Goal: Task Accomplishment & Management: Manage account settings

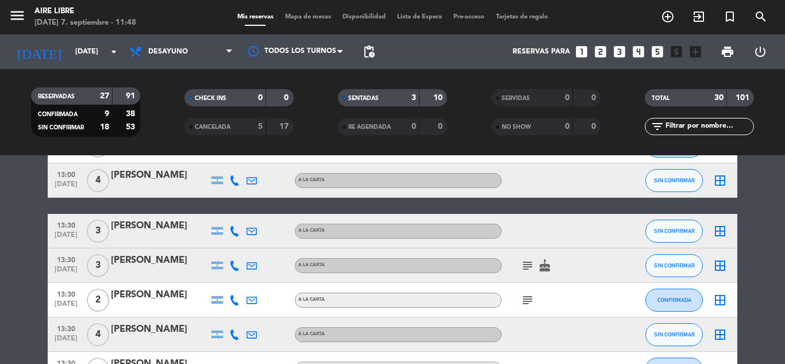
scroll to position [425, 0]
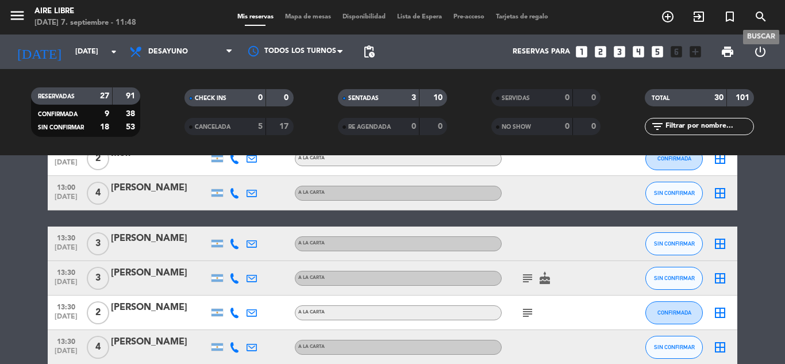
click at [751, 16] on span "search" at bounding box center [761, 17] width 31 height 20
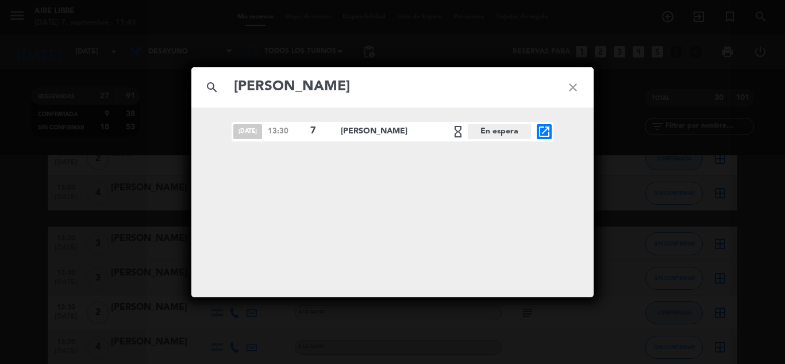
type input "adrian anselmi"
click at [540, 135] on icon "open_in_new" at bounding box center [545, 132] width 14 height 14
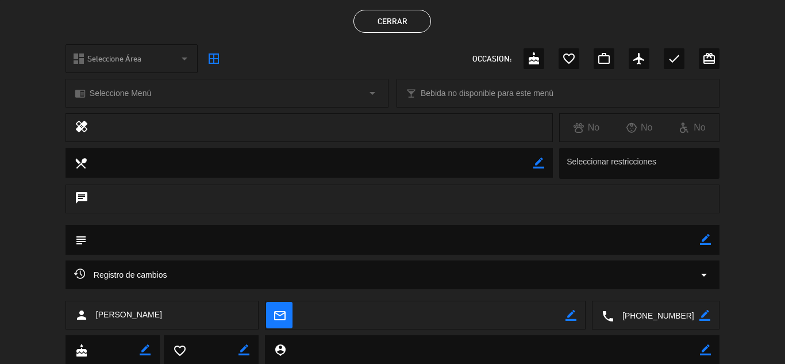
scroll to position [0, 0]
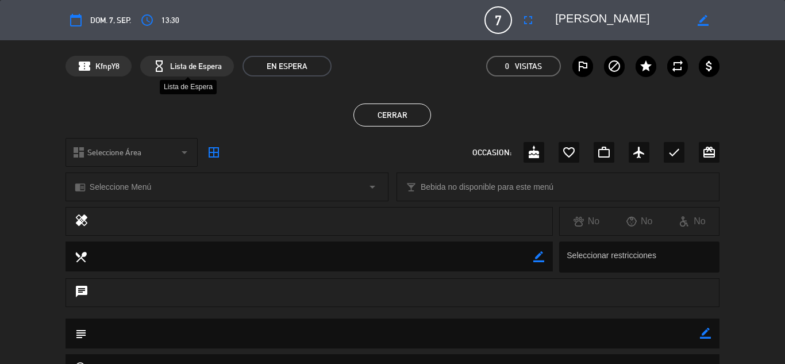
click at [177, 65] on span "Lista de Espera" at bounding box center [196, 66] width 52 height 13
click at [290, 65] on span "EN ESPERA" at bounding box center [287, 66] width 89 height 21
click at [397, 117] on button "Cerrar" at bounding box center [393, 114] width 78 height 23
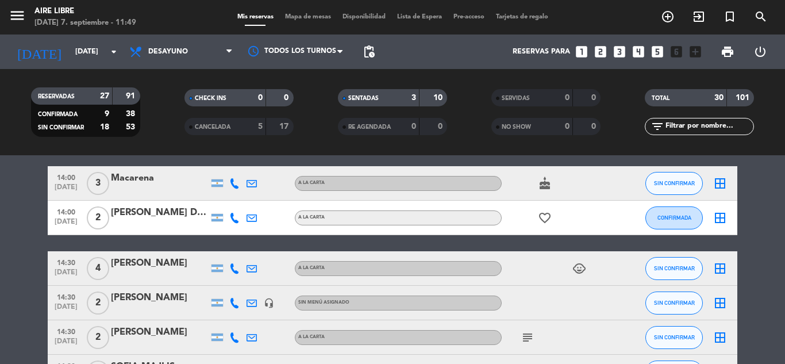
scroll to position [934, 0]
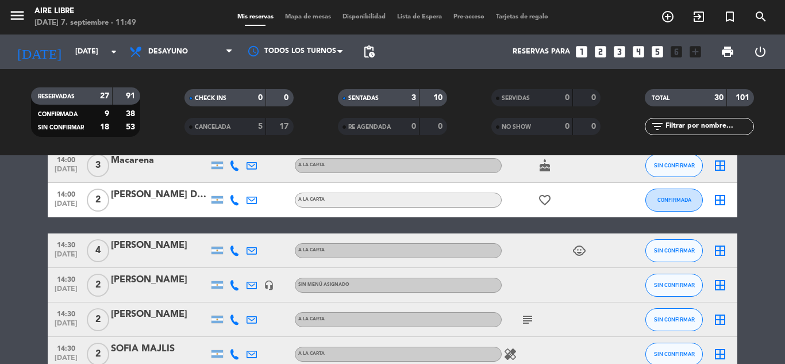
click at [464, 208] on div "14:00 sep. 7 2 Micaela D'Agostino A LA CARTA favorite_border CONFIRMADA border_…" at bounding box center [393, 200] width 690 height 34
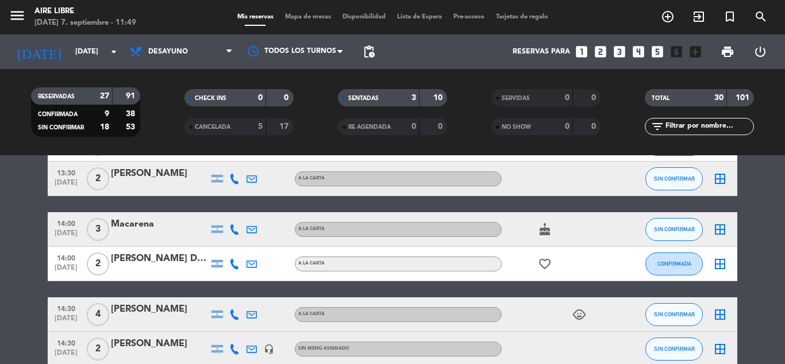
scroll to position [866, 0]
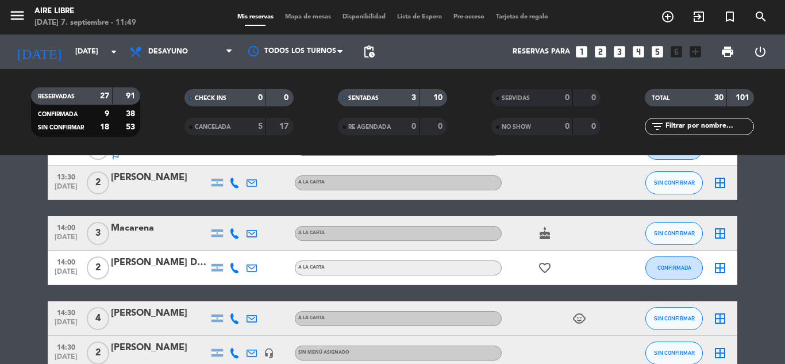
click at [673, 120] on input "text" at bounding box center [709, 126] width 89 height 13
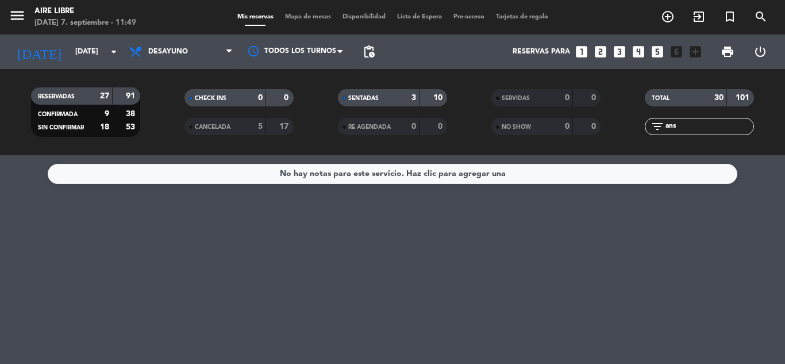
scroll to position [0, 0]
type input "a"
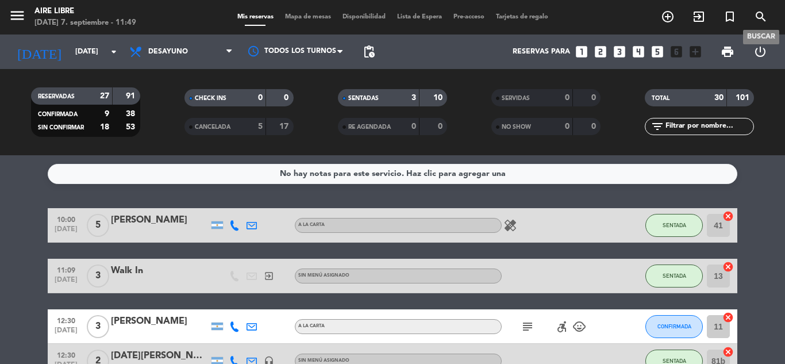
click at [758, 18] on icon "search" at bounding box center [761, 17] width 14 height 14
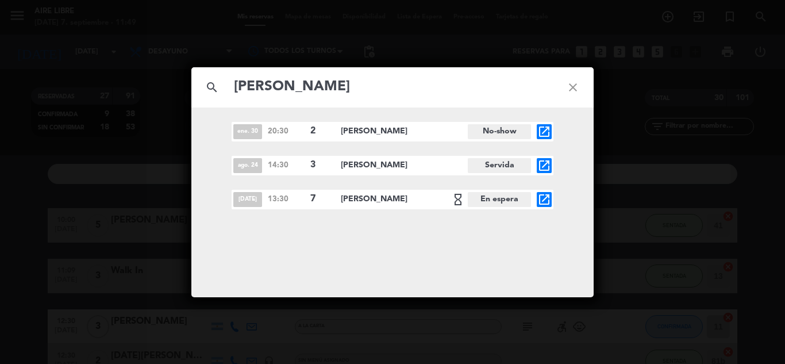
type input "anselmi"
click at [459, 198] on icon "hourglass_empty" at bounding box center [458, 200] width 14 height 14
click at [540, 199] on icon "open_in_new" at bounding box center [545, 200] width 14 height 14
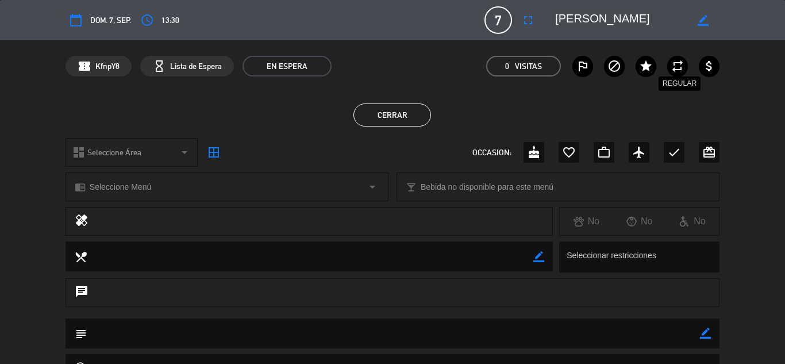
click at [676, 65] on icon "repeat" at bounding box center [678, 66] width 14 height 14
click at [678, 67] on icon "repeat" at bounding box center [678, 66] width 14 height 14
click at [283, 63] on span "EN ESPERA" at bounding box center [287, 66] width 89 height 21
click at [187, 67] on span "Lista de Espera" at bounding box center [196, 66] width 52 height 13
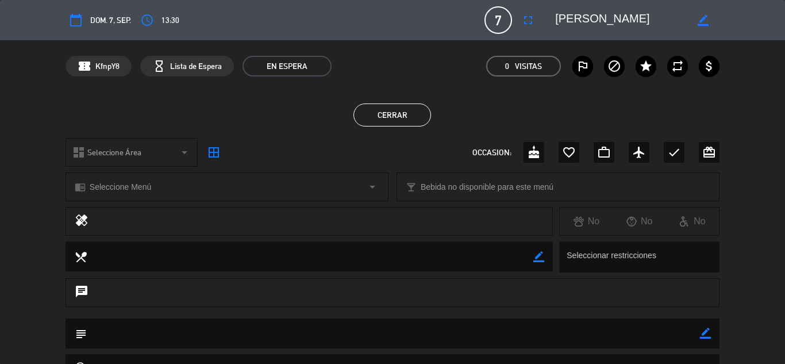
click at [187, 67] on span "Lista de Espera" at bounding box center [196, 66] width 52 height 13
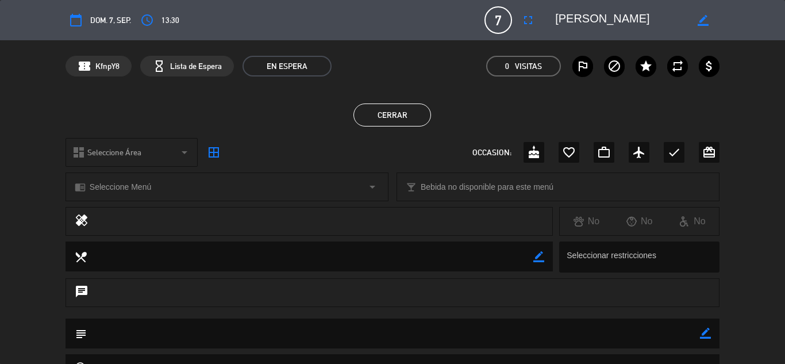
click at [178, 157] on icon "arrow_drop_down" at bounding box center [185, 152] width 14 height 14
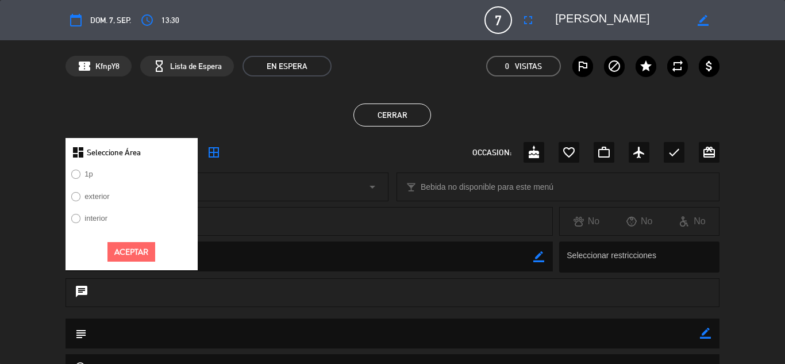
click at [178, 157] on div "dashboard Seleccione Área" at bounding box center [132, 152] width 132 height 29
click at [294, 130] on div "Cerrar" at bounding box center [392, 115] width 785 height 46
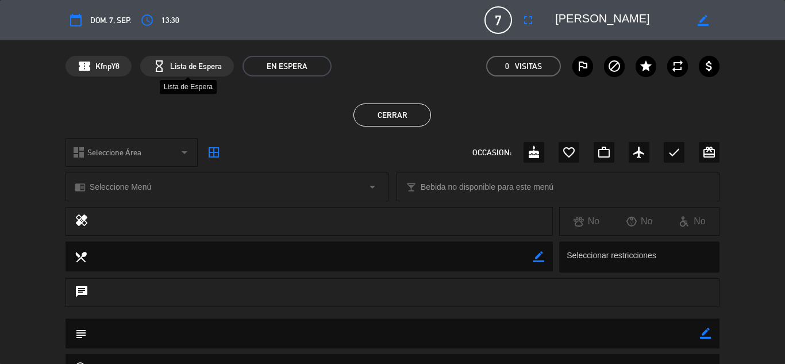
click at [202, 65] on span "Lista de Espera" at bounding box center [196, 66] width 52 height 13
click at [117, 60] on span "KfnpY8" at bounding box center [107, 66] width 24 height 13
click at [201, 64] on span "Lista de Espera" at bounding box center [196, 66] width 52 height 13
click at [410, 116] on button "Cerrar" at bounding box center [393, 114] width 78 height 23
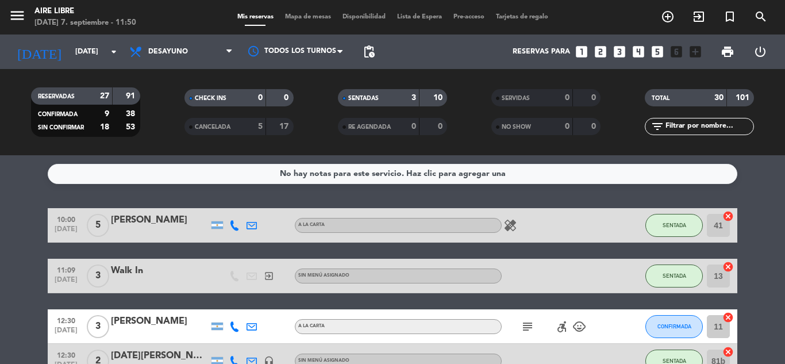
click at [112, 177] on div "No hay notas para este servicio. Haz clic para agregar una" at bounding box center [393, 174] width 690 height 20
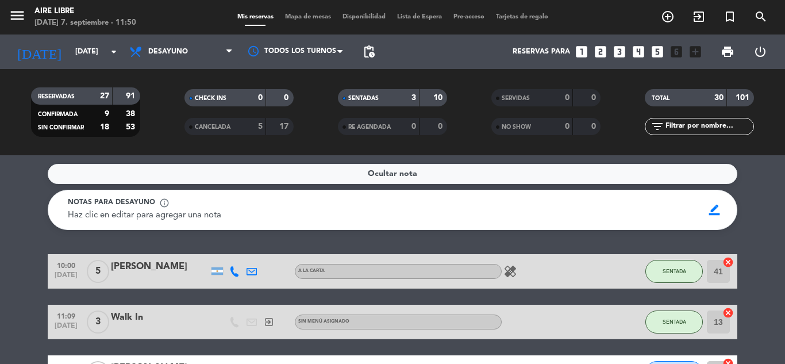
click at [408, 11] on div "menu Aire Libre domingo 7. septiembre - 11:50 Mis reservas Mapa de mesas Dispon…" at bounding box center [392, 17] width 785 height 34
click at [410, 13] on div "Mis reservas Mapa de mesas Disponibilidad Lista de Espera Pre-acceso Tarjetas d…" at bounding box center [393, 17] width 323 height 10
click at [413, 16] on span "Lista de Espera" at bounding box center [420, 17] width 56 height 6
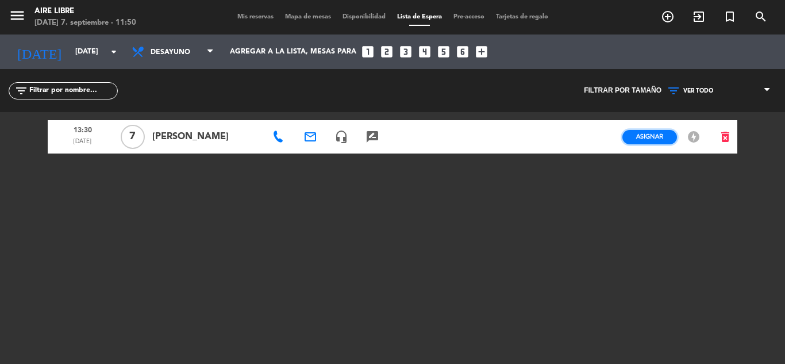
click at [661, 137] on span "Asignar" at bounding box center [649, 136] width 27 height 9
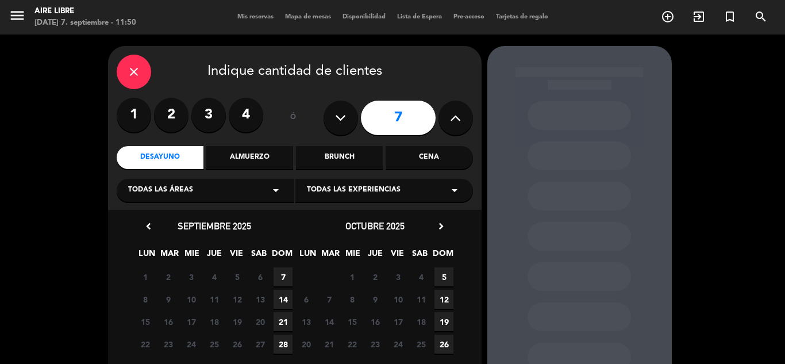
click at [288, 273] on span "7" at bounding box center [283, 276] width 19 height 19
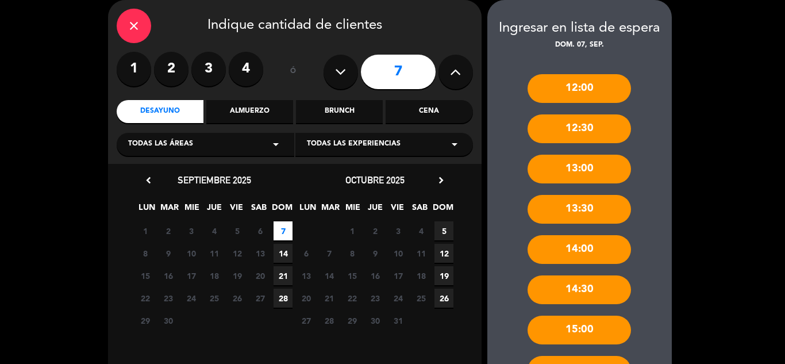
scroll to position [179, 0]
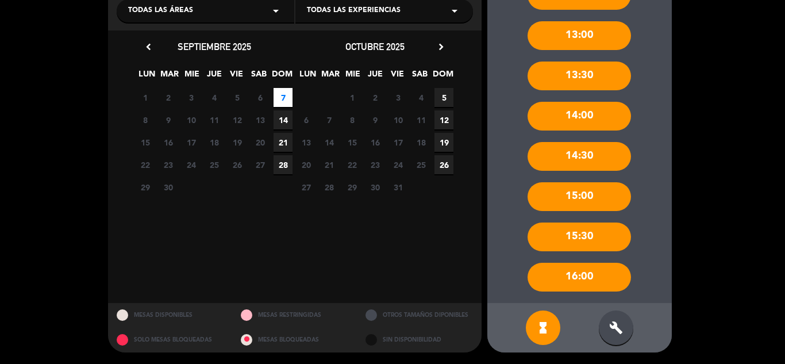
click at [621, 330] on icon "build" at bounding box center [616, 328] width 14 height 14
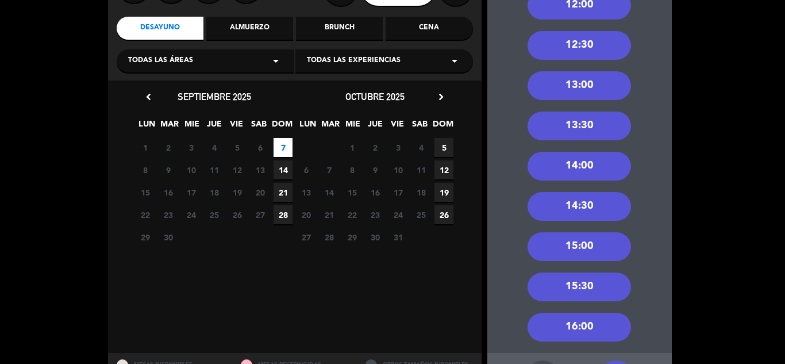
click at [589, 126] on div "13:30" at bounding box center [579, 126] width 103 height 29
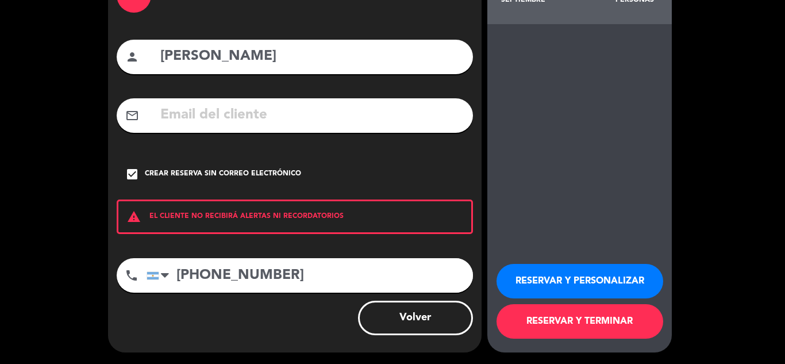
scroll to position [79, 0]
click at [558, 285] on button "RESERVAR Y PERSONALIZAR" at bounding box center [580, 281] width 167 height 34
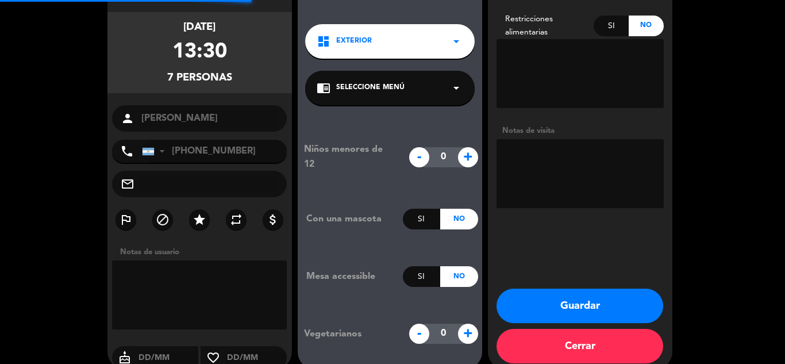
scroll to position [46, 0]
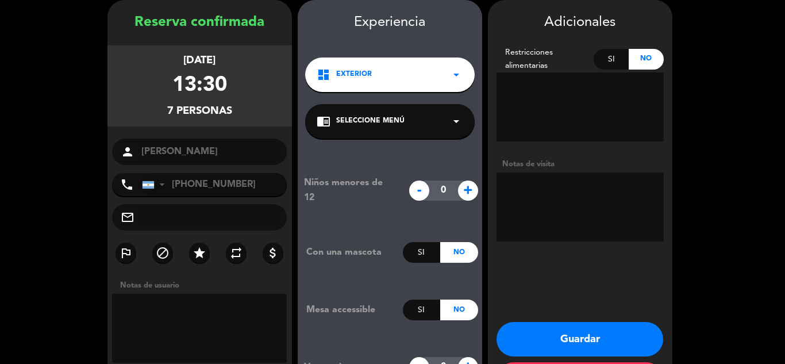
click at [551, 333] on button "Guardar" at bounding box center [580, 339] width 167 height 34
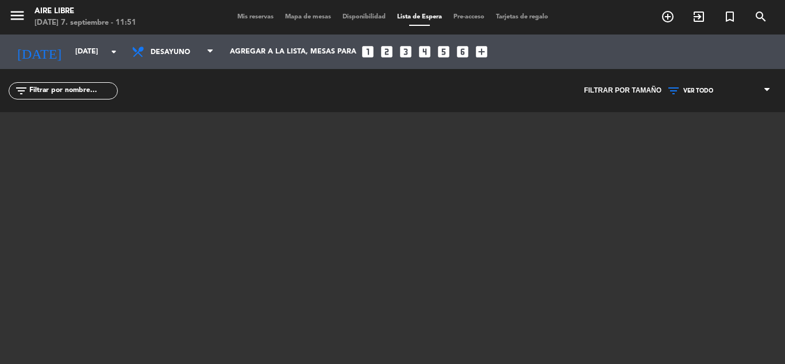
click at [259, 14] on span "Mis reservas" at bounding box center [256, 17] width 48 height 6
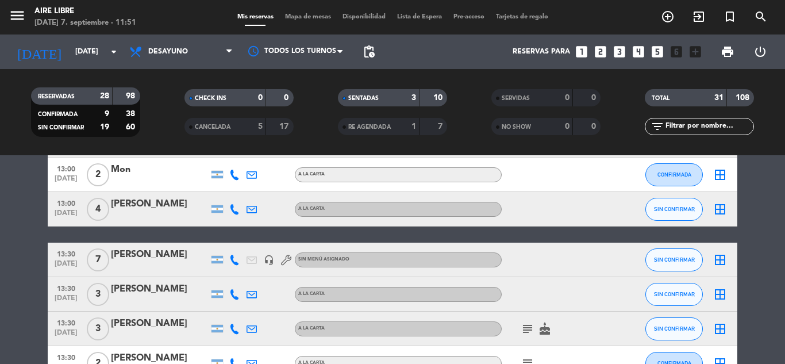
scroll to position [407, 0]
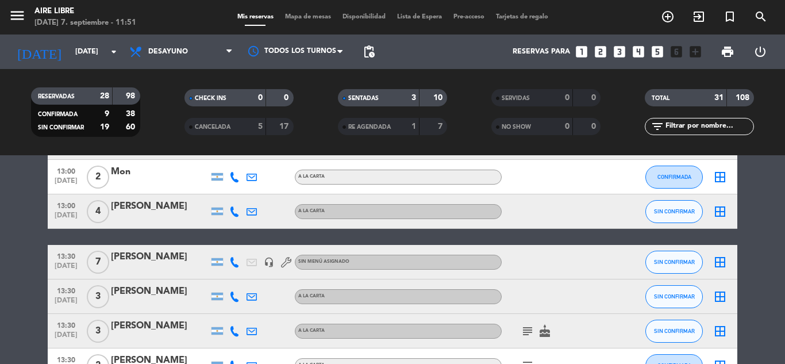
click at [724, 262] on icon "border_all" at bounding box center [720, 262] width 14 height 14
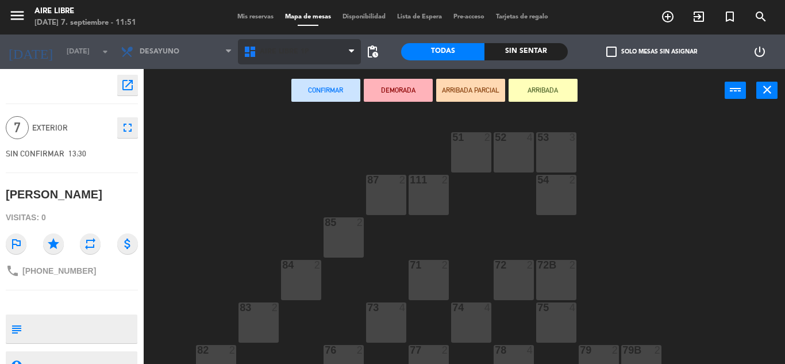
drag, startPoint x: 400, startPoint y: 196, endPoint x: 294, endPoint y: 50, distance: 180.3
click at [294, 50] on span "Aire Libre 1P" at bounding box center [284, 52] width 49 height 8
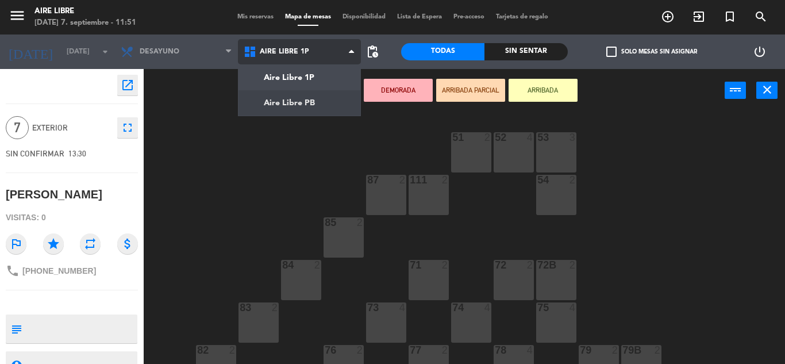
click at [301, 109] on ng-component "menu Aire Libre domingo 7. septiembre - 11:51 Mis reservas Mapa de mesas Dispon…" at bounding box center [392, 182] width 785 height 364
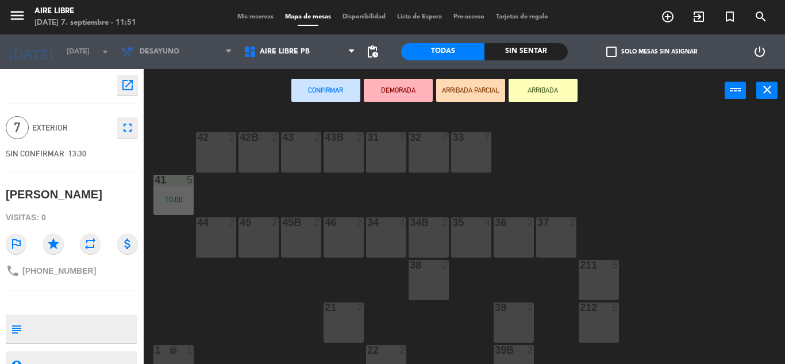
click at [386, 149] on div "31 7" at bounding box center [386, 152] width 40 height 40
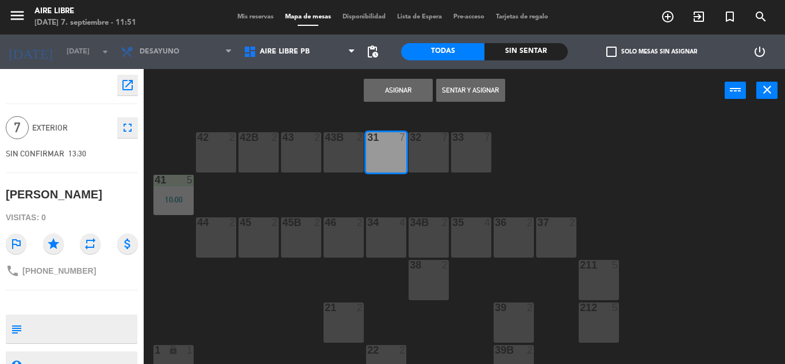
click at [394, 86] on button "Asignar" at bounding box center [398, 90] width 69 height 23
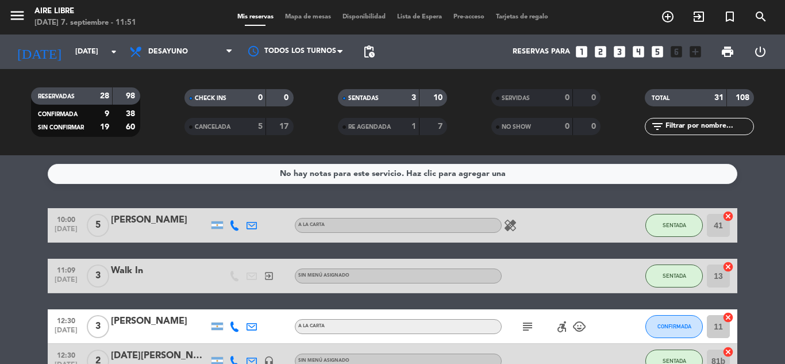
click at [693, 124] on input "text" at bounding box center [709, 126] width 89 height 13
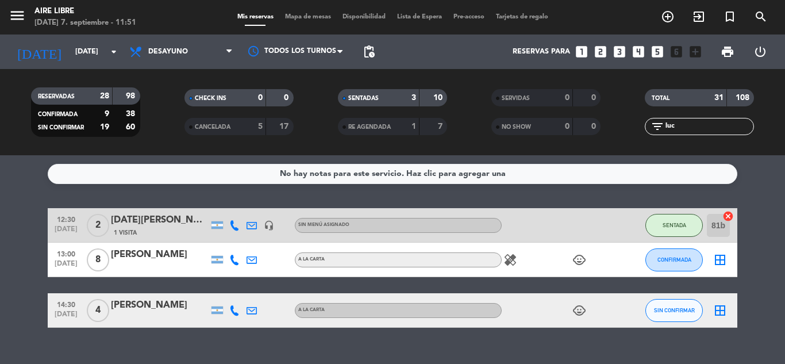
type input "luci"
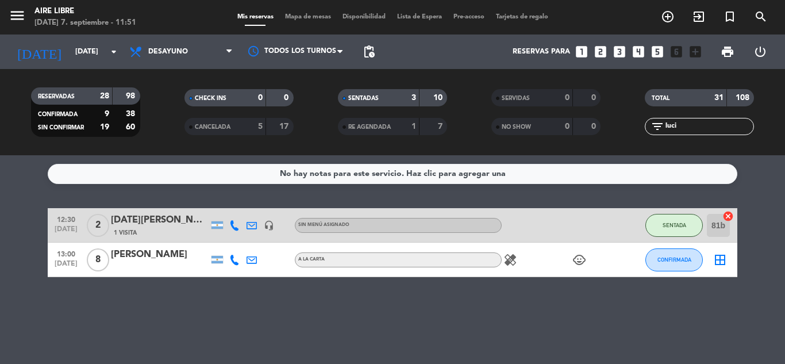
click at [695, 126] on input "luci" at bounding box center [709, 126] width 89 height 13
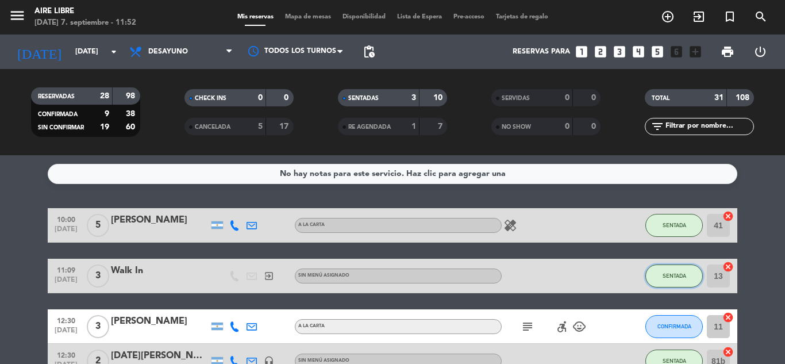
click at [667, 282] on button "SENTADA" at bounding box center [674, 275] width 57 height 23
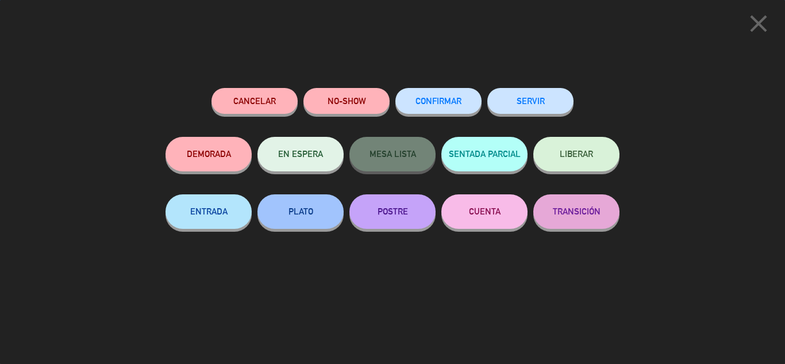
click at [527, 106] on button "SERVIR" at bounding box center [531, 101] width 86 height 26
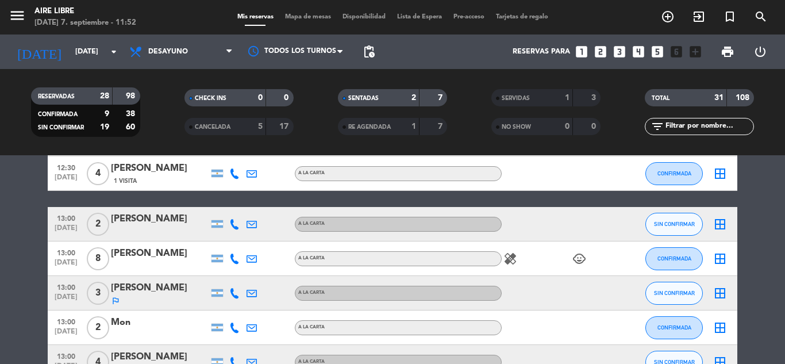
scroll to position [205, 0]
click at [716, 258] on icon "border_all" at bounding box center [720, 259] width 14 height 14
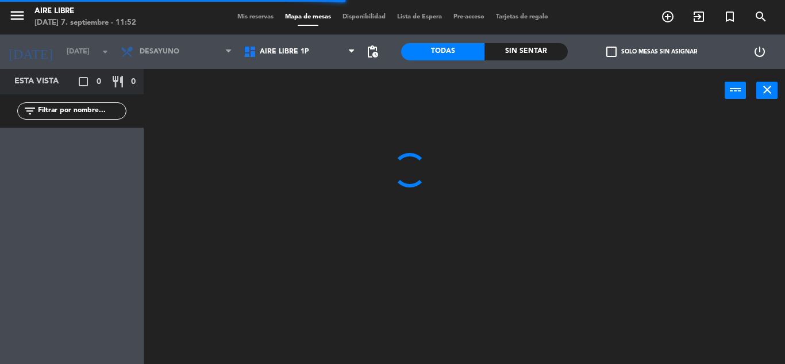
click at [300, 50] on span "Aire Libre 1P" at bounding box center [284, 52] width 49 height 8
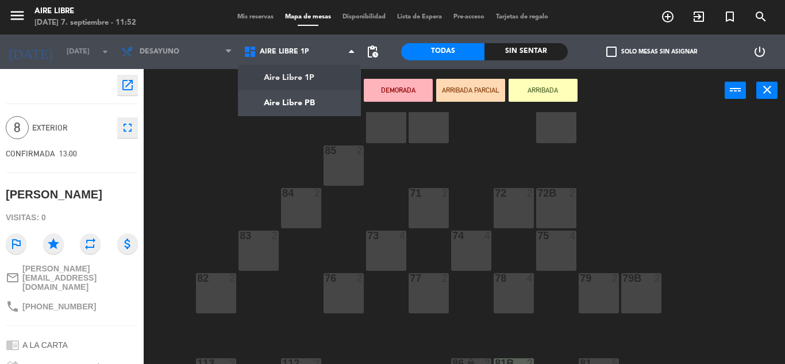
scroll to position [91, 0]
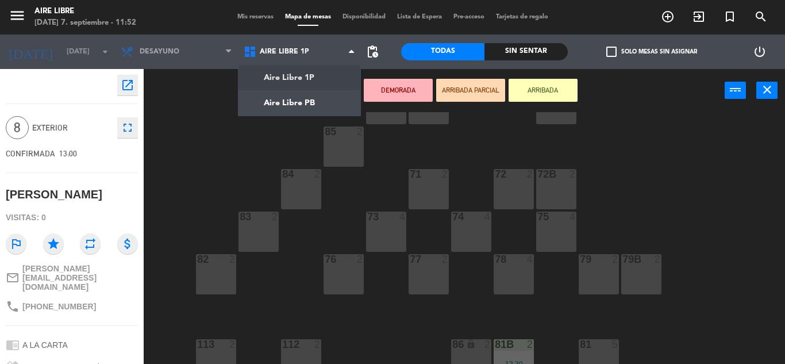
click at [450, 273] on div "51 2 52 4 53 3 111 2 54 2 87 2 85 2 72 2 84 2 71 2 72B 2 83 2 73 4 74 4 75 4 82…" at bounding box center [469, 238] width 634 height 252
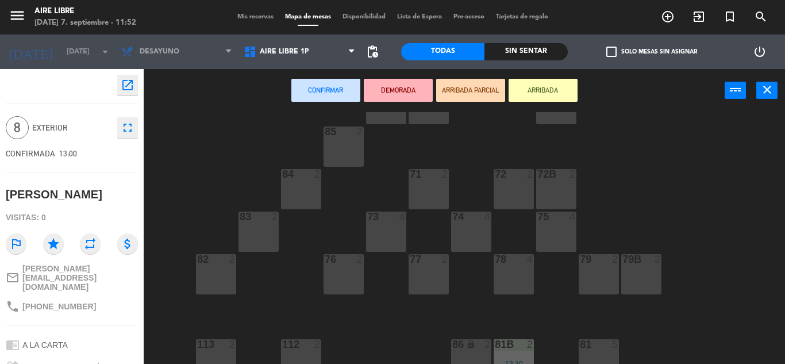
click at [438, 271] on div "77 2" at bounding box center [429, 274] width 40 height 40
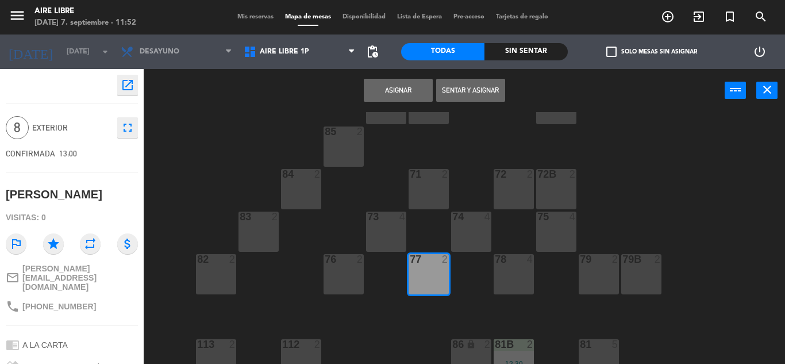
click at [498, 271] on div "78 4" at bounding box center [514, 274] width 40 height 40
click at [417, 85] on button "Asignar" at bounding box center [398, 90] width 69 height 23
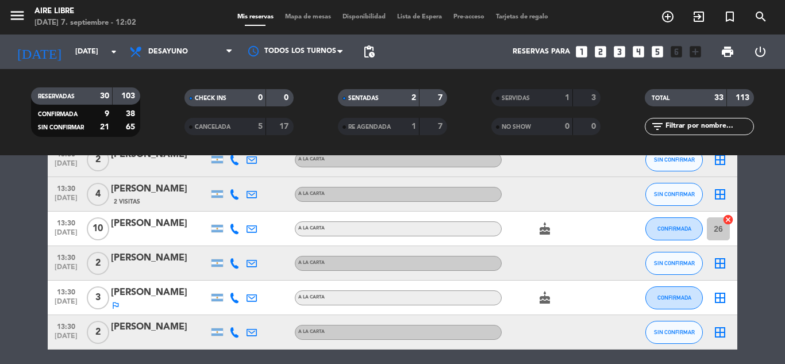
scroll to position [770, 0]
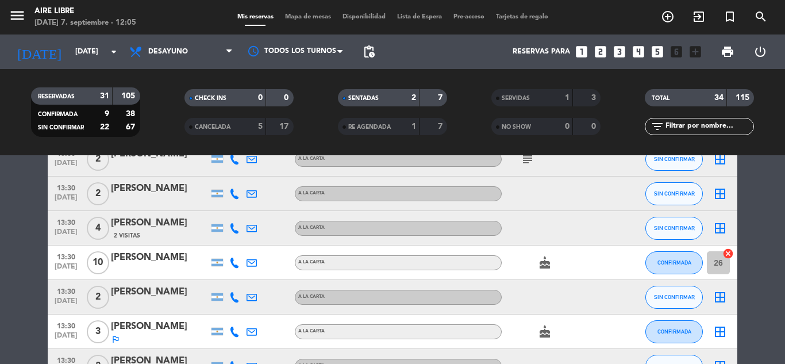
click at [412, 255] on div "A LA CARTA" at bounding box center [398, 262] width 207 height 15
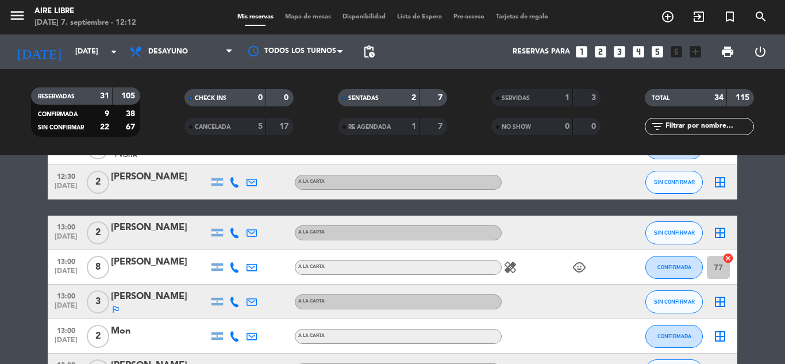
scroll to position [231, 0]
click at [678, 224] on button "SIN CONFIRMAR" at bounding box center [674, 233] width 57 height 23
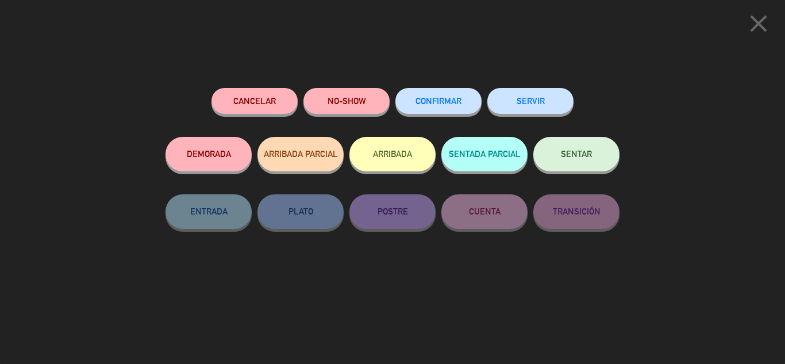
click at [432, 100] on span "CONFIRMAR" at bounding box center [439, 101] width 46 height 10
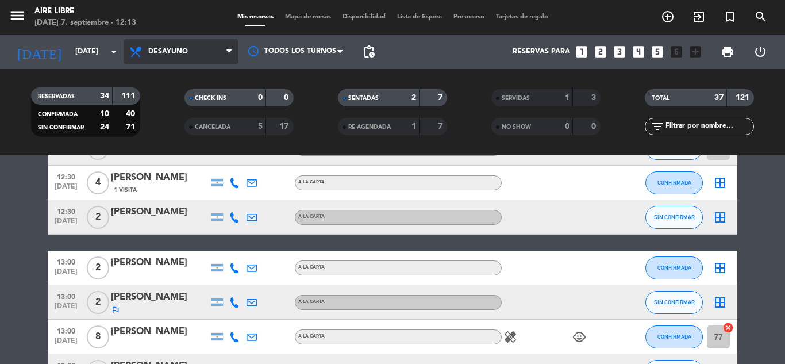
click at [179, 63] on span "Desayuno" at bounding box center [181, 51] width 115 height 25
click at [168, 167] on ng-component "menu Aire Libre domingo 7. septiembre - 12:13 Mis reservas Mapa de mesas Dispon…" at bounding box center [392, 182] width 785 height 364
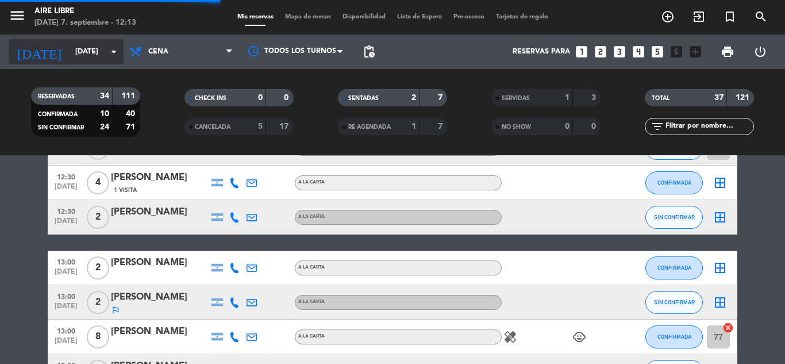
click at [98, 52] on input "[DATE]" at bounding box center [118, 52] width 97 height 20
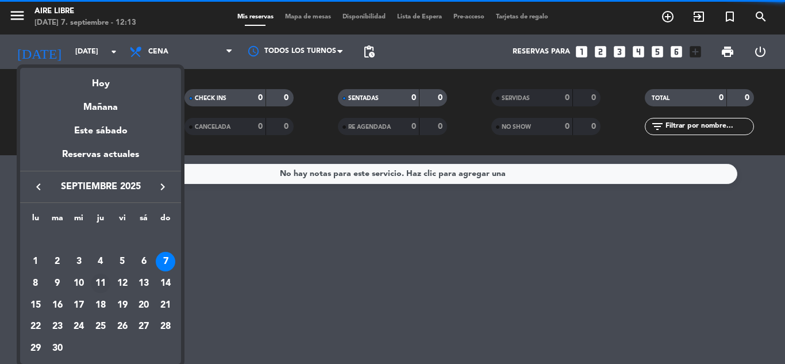
scroll to position [0, 0]
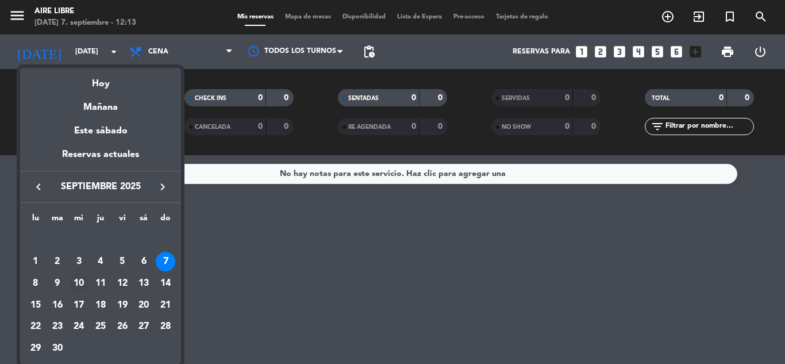
click at [78, 281] on div "10" at bounding box center [79, 284] width 20 height 20
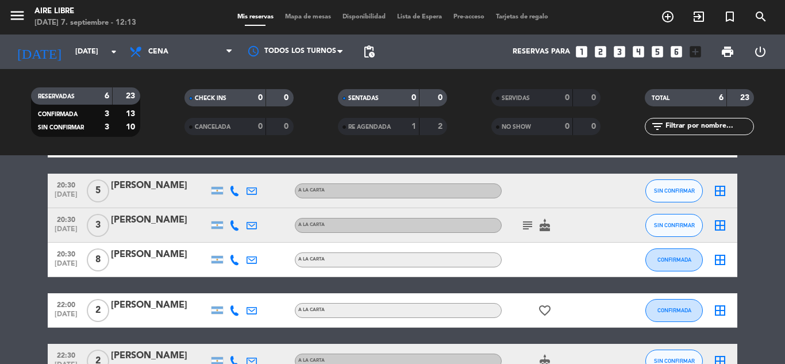
scroll to position [90, 0]
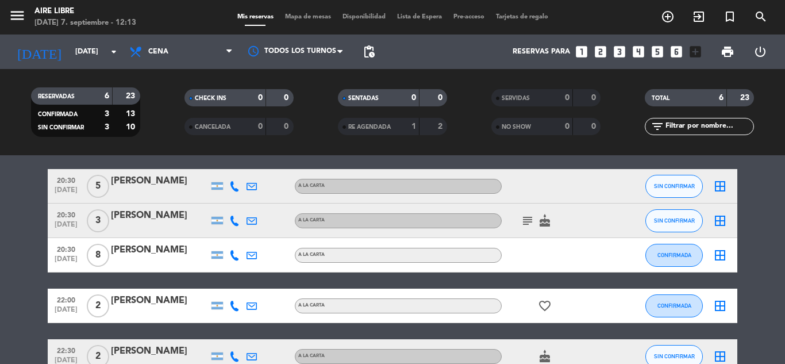
click at [167, 225] on div at bounding box center [160, 228] width 98 height 9
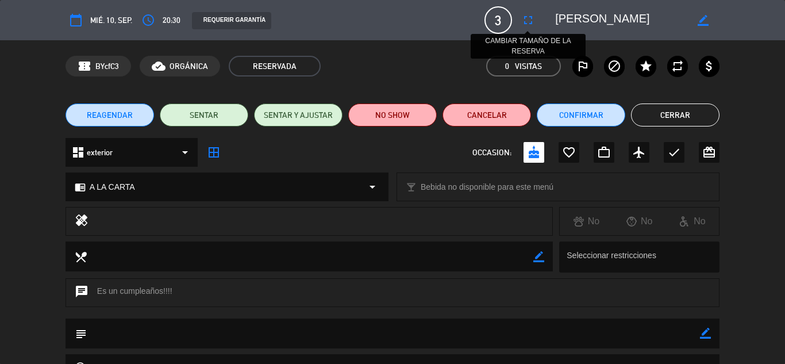
click at [531, 13] on icon "fullscreen" at bounding box center [528, 20] width 14 height 14
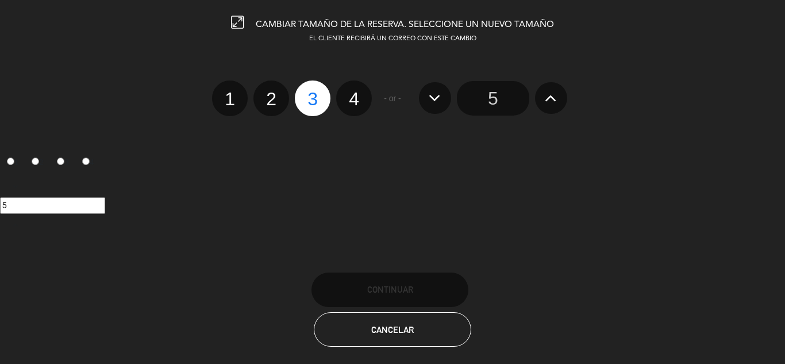
click at [493, 99] on input "5" at bounding box center [493, 98] width 72 height 34
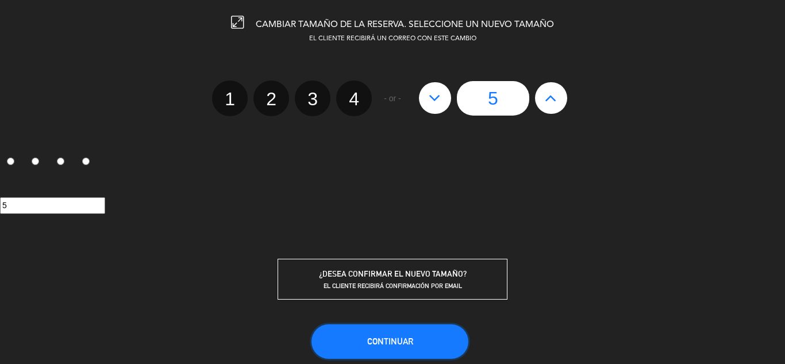
click at [400, 333] on button "Continuar" at bounding box center [390, 341] width 157 height 34
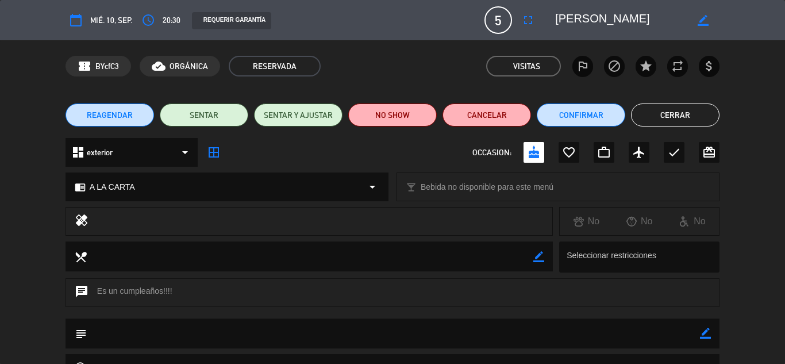
click at [680, 122] on button "Cerrar" at bounding box center [675, 114] width 89 height 23
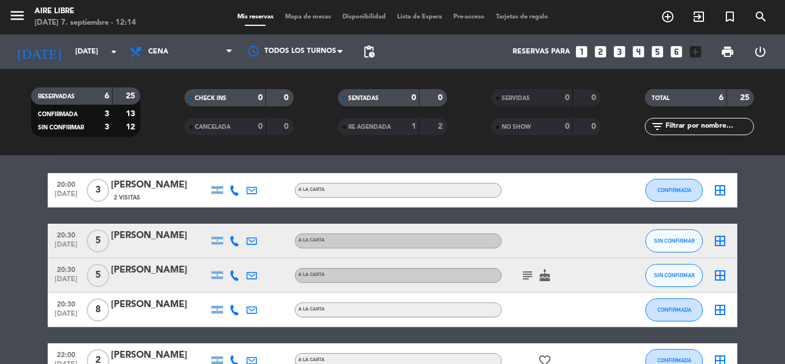
scroll to position [0, 0]
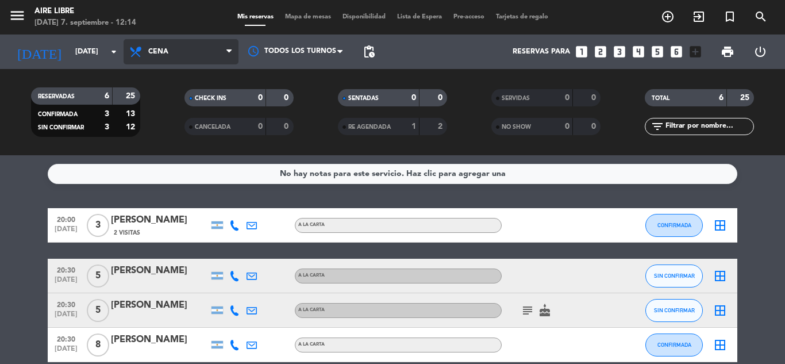
click at [162, 50] on span "Cena" at bounding box center [158, 52] width 20 height 8
click at [173, 144] on div "menu Aire Libre domingo 7. septiembre - 12:14 Mis reservas Mapa de mesas Dispon…" at bounding box center [392, 77] width 785 height 155
click at [174, 43] on span "Almuerzo" at bounding box center [181, 51] width 115 height 25
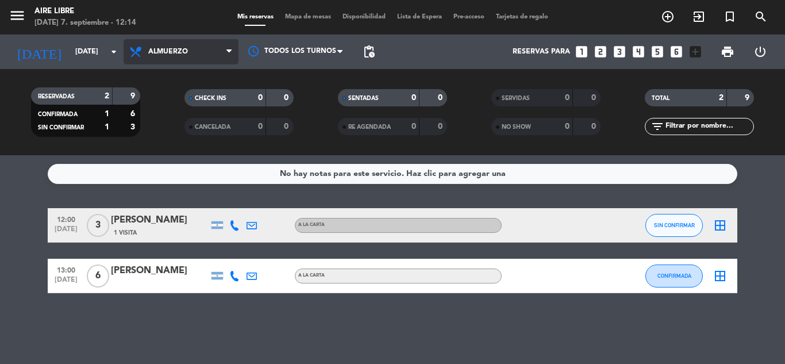
click at [184, 52] on span "Almuerzo" at bounding box center [168, 52] width 40 height 8
click at [185, 108] on div "menu Aire Libre domingo 7. septiembre - 12:14 Mis reservas Mapa de mesas Dispon…" at bounding box center [392, 77] width 785 height 155
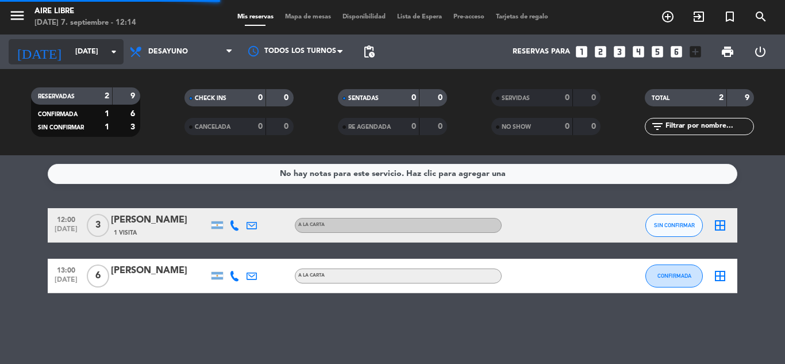
click at [108, 59] on input "mié. 10 sep." at bounding box center [118, 52] width 97 height 20
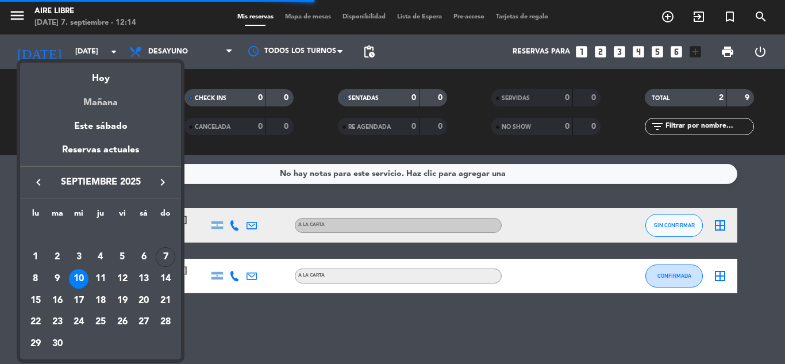
click at [124, 93] on div "Mañana" at bounding box center [100, 99] width 161 height 24
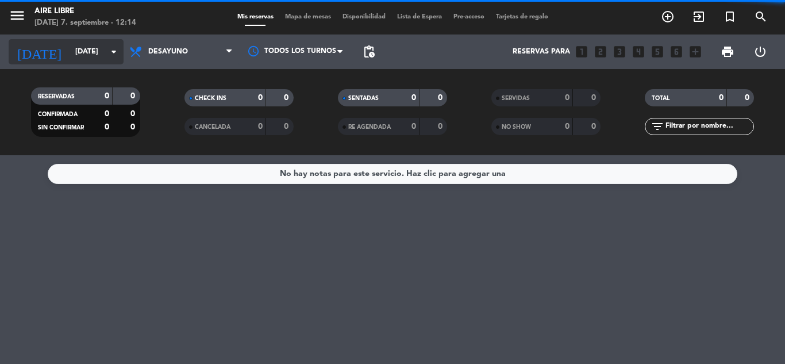
click at [98, 58] on input "lun. 8 sep." at bounding box center [118, 52] width 97 height 20
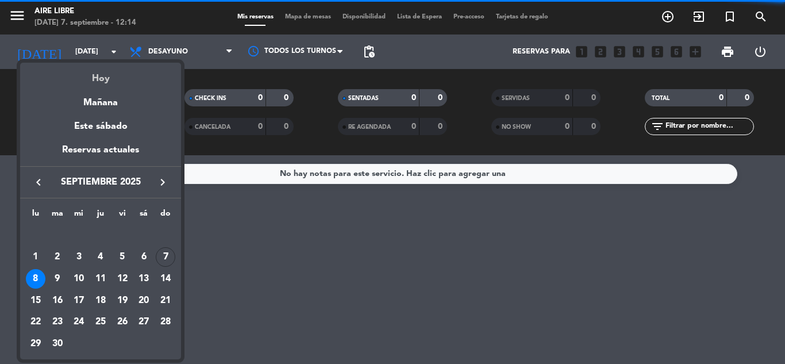
click at [101, 72] on div "Hoy" at bounding box center [100, 75] width 161 height 24
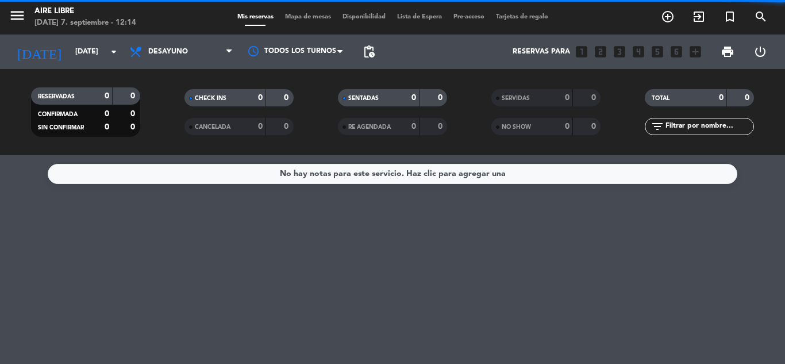
type input "[DATE]"
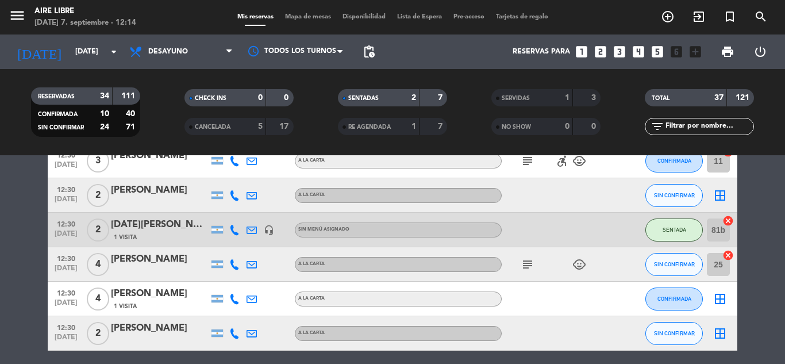
scroll to position [99, 0]
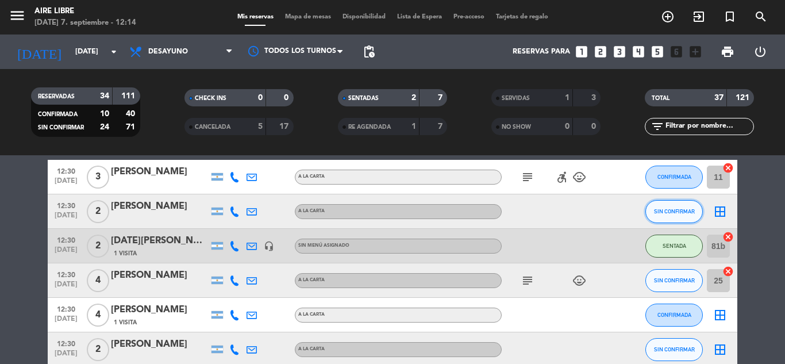
click at [672, 211] on span "SIN CONFIRMAR" at bounding box center [674, 211] width 41 height 6
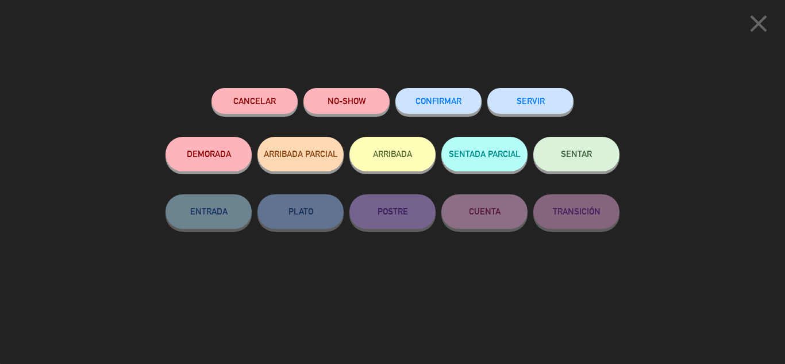
click at [458, 96] on button "CONFIRMAR" at bounding box center [439, 101] width 86 height 26
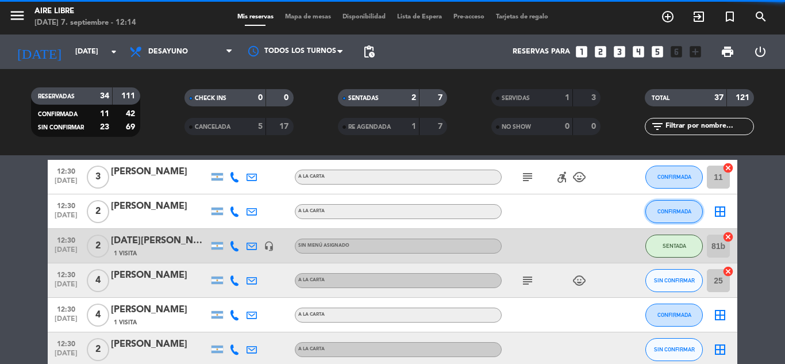
click at [674, 213] on span "CONFIRMADA" at bounding box center [675, 211] width 34 height 6
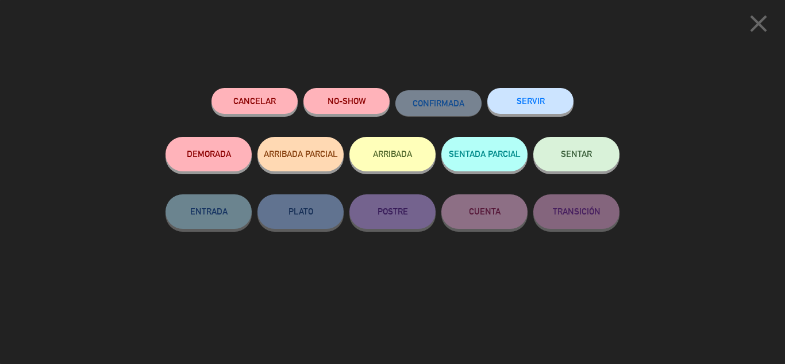
click at [398, 159] on button "ARRIBADA" at bounding box center [393, 154] width 86 height 34
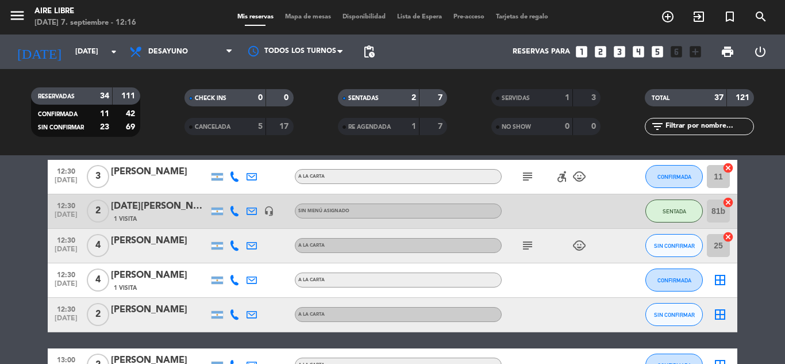
scroll to position [0, 0]
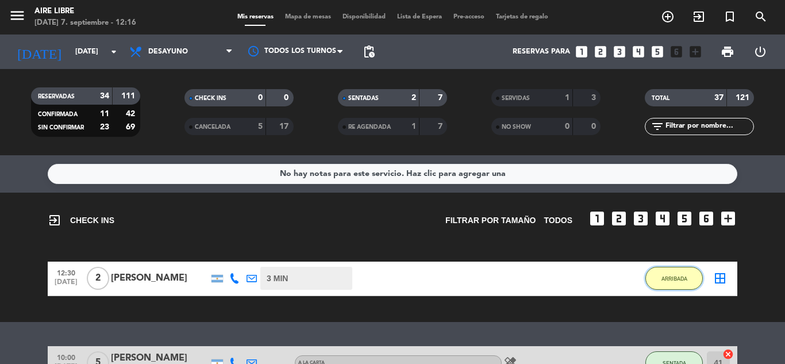
click at [666, 286] on button "ARRIBADA" at bounding box center [674, 278] width 57 height 23
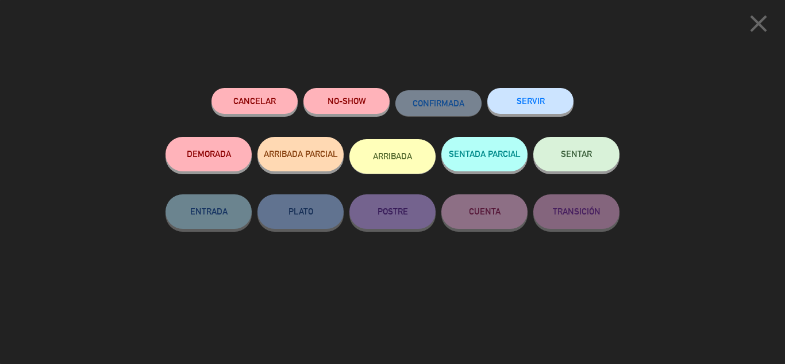
click at [569, 154] on span "SENTAR" at bounding box center [576, 154] width 31 height 10
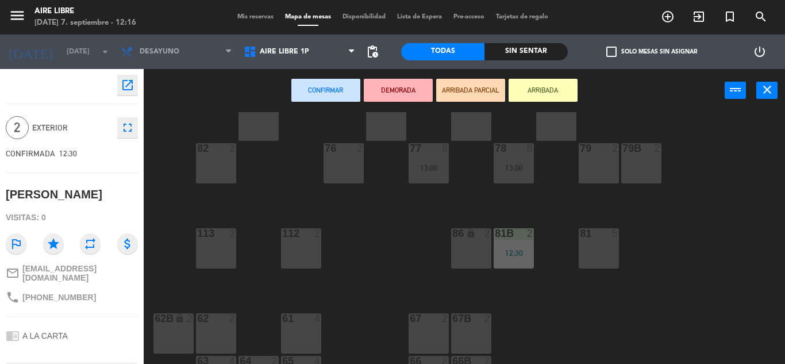
scroll to position [234, 0]
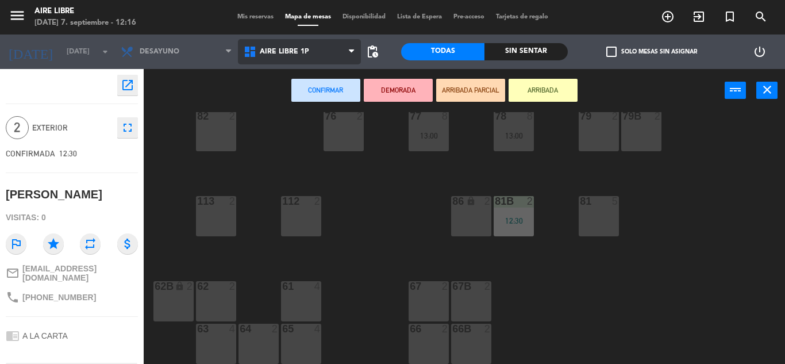
click at [328, 59] on span "Aire Libre 1P" at bounding box center [299, 51] width 123 height 25
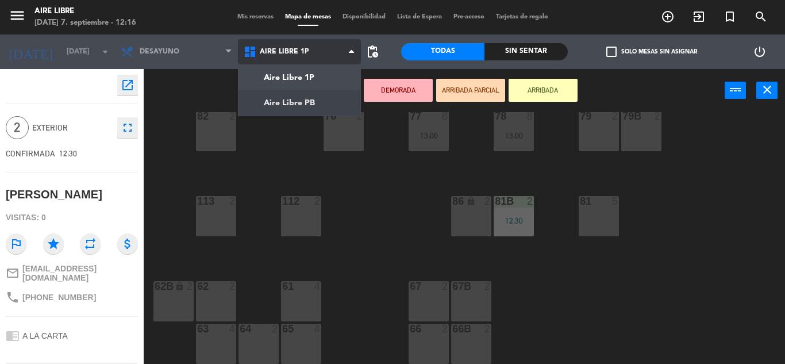
click at [316, 112] on ng-component "menu Aire Libre domingo 7. septiembre - 12:16 Mis reservas Mapa de mesas Dispon…" at bounding box center [392, 182] width 785 height 364
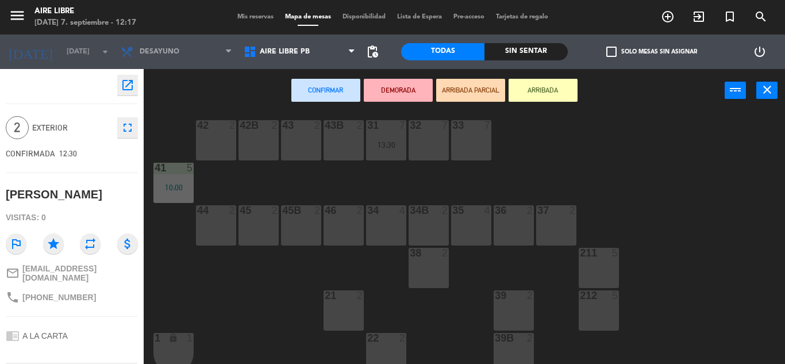
scroll to position [11, 0]
click at [429, 232] on div "34B 2" at bounding box center [429, 226] width 40 height 40
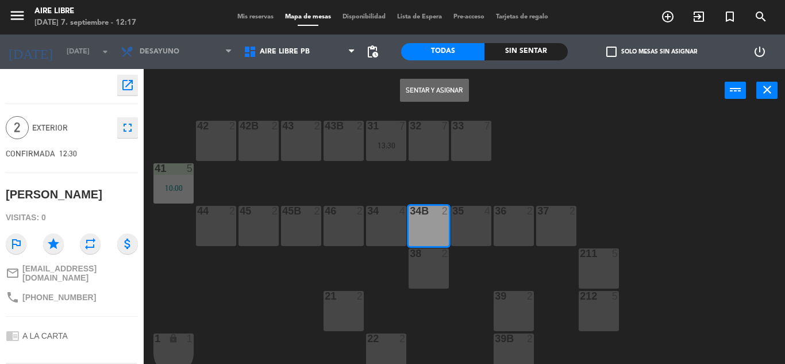
click at [435, 89] on button "Sentar y Asignar" at bounding box center [434, 90] width 69 height 23
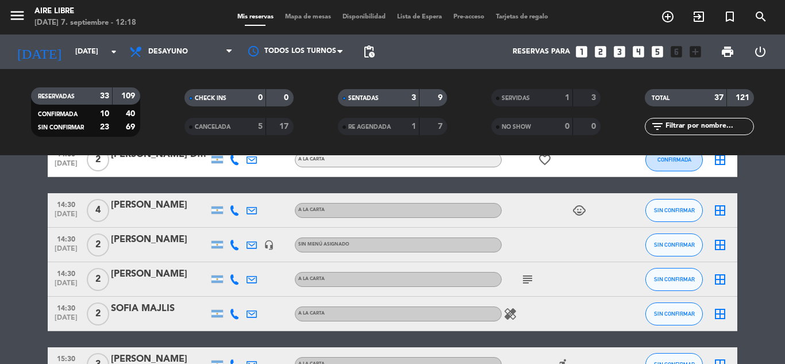
scroll to position [1184, 0]
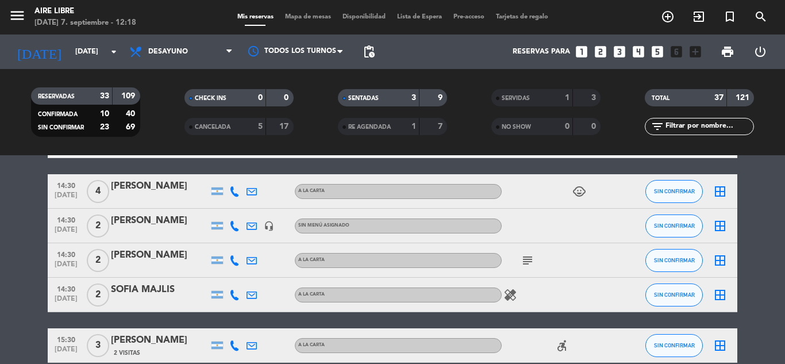
click at [171, 223] on div "Miguel Bilous" at bounding box center [160, 220] width 98 height 15
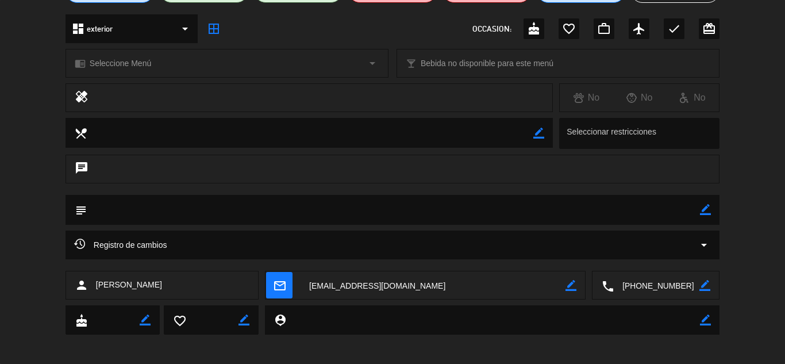
scroll to position [0, 0]
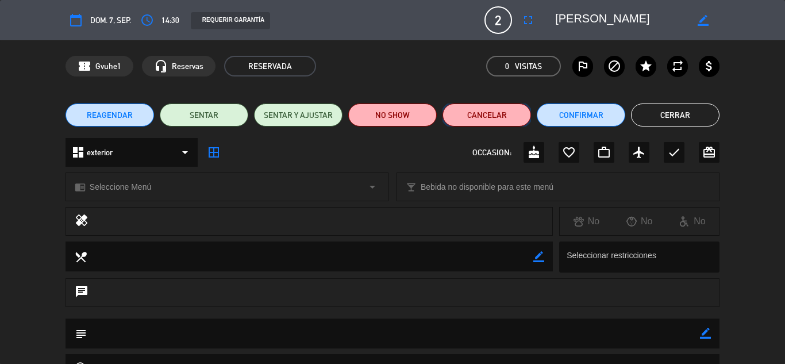
click at [500, 122] on button "Cancelar" at bounding box center [487, 114] width 89 height 23
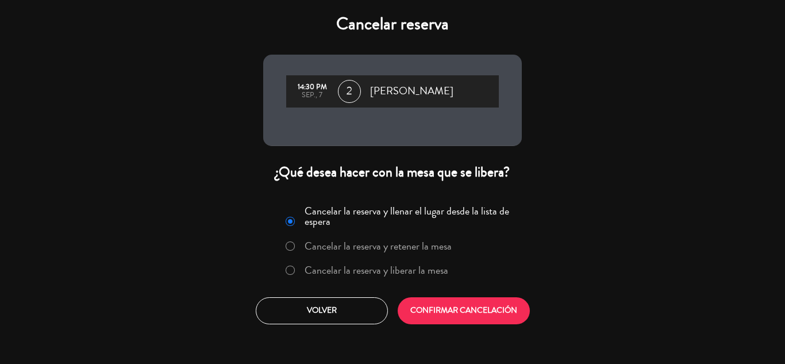
click at [418, 269] on label "Cancelar la reserva y liberar la mesa" at bounding box center [377, 270] width 144 height 10
click at [439, 313] on button "CONFIRMAR CANCELACIÓN" at bounding box center [464, 310] width 132 height 27
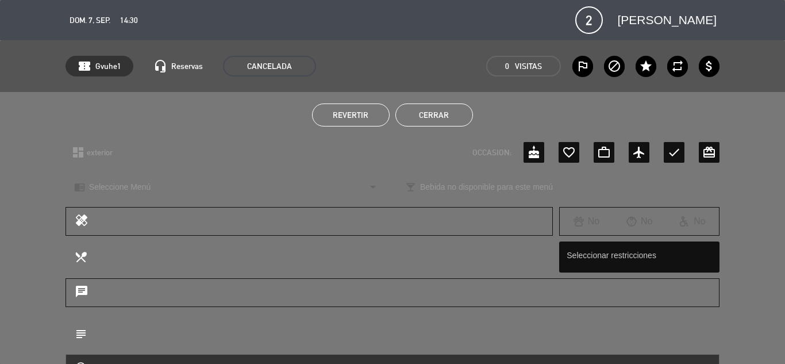
click at [436, 114] on button "Cerrar" at bounding box center [435, 114] width 78 height 23
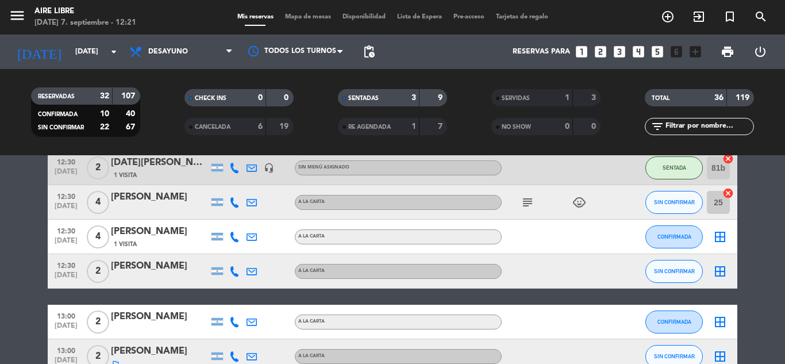
scroll to position [178, 0]
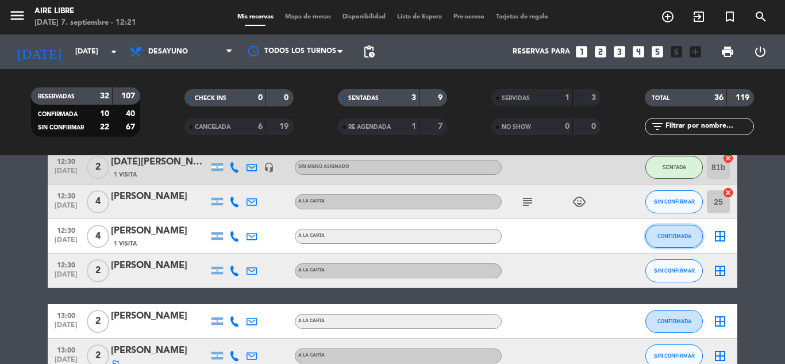
click at [680, 237] on span "CONFIRMADA" at bounding box center [675, 236] width 34 height 6
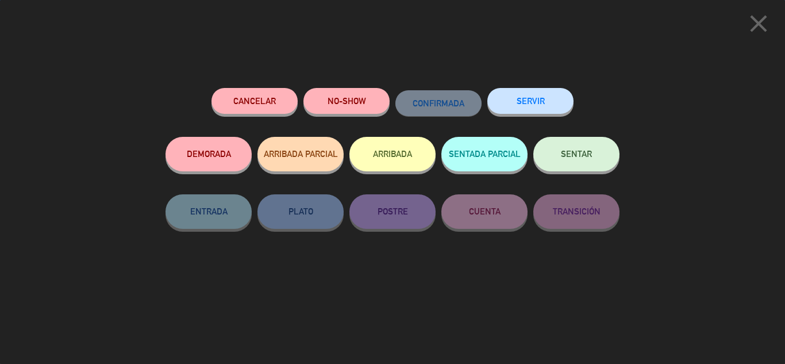
click at [409, 162] on button "ARRIBADA" at bounding box center [393, 154] width 86 height 34
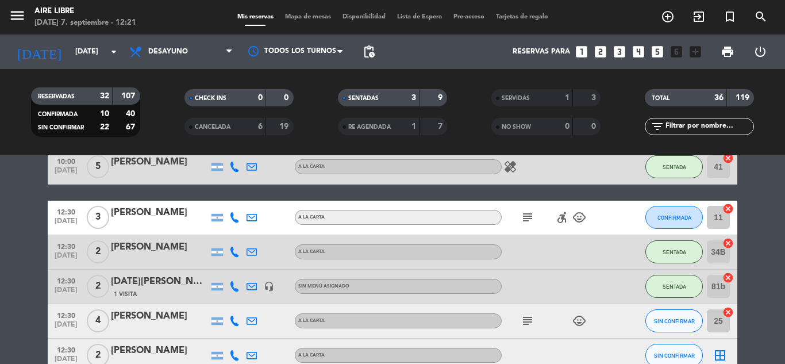
scroll to position [197, 0]
click at [728, 207] on icon "cancel" at bounding box center [728, 207] width 11 height 11
click at [719, 220] on icon "border_all" at bounding box center [720, 217] width 14 height 14
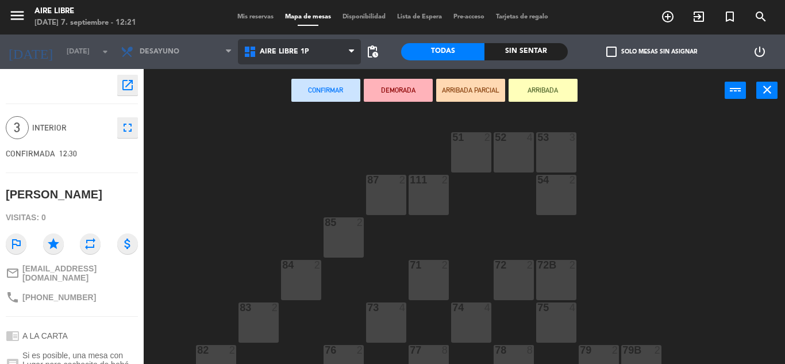
click at [314, 49] on span "Aire Libre 1P" at bounding box center [299, 51] width 123 height 25
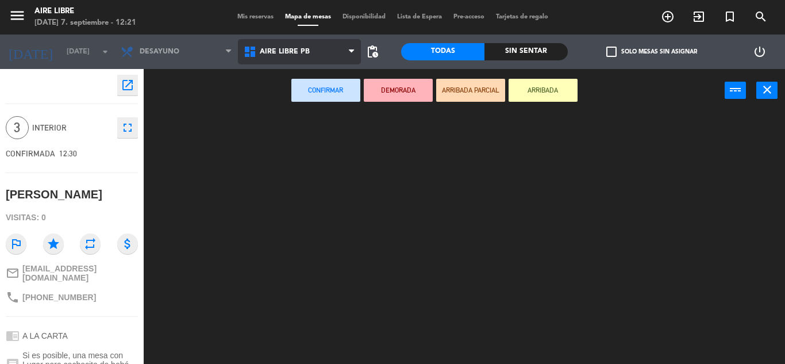
click at [316, 105] on ng-component "menu Aire Libre domingo 7. septiembre - 12:21 Mis reservas Mapa de mesas Dispon…" at bounding box center [392, 182] width 785 height 364
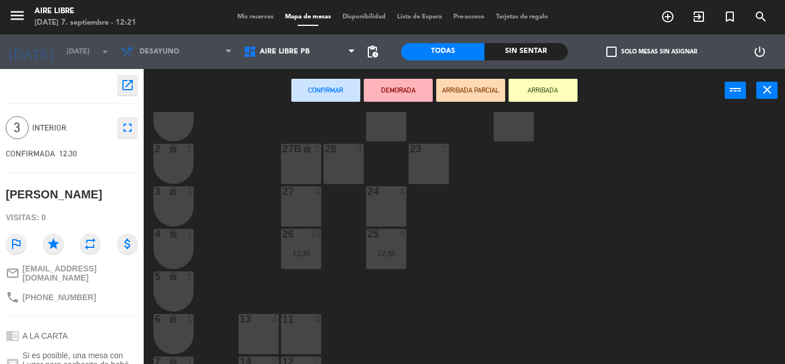
scroll to position [246, 0]
click at [283, 190] on div "27" at bounding box center [282, 189] width 1 height 10
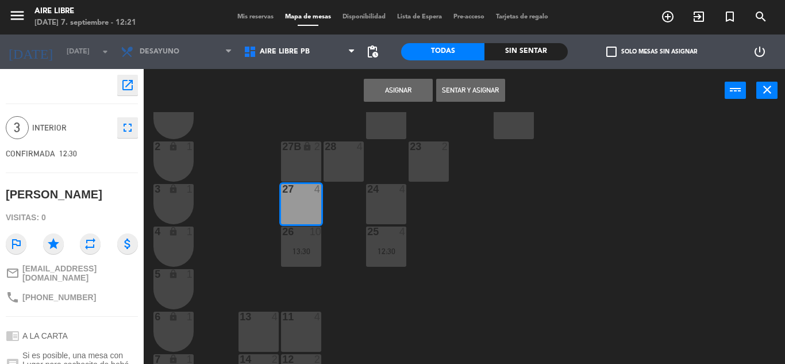
click at [383, 95] on button "Asignar" at bounding box center [398, 90] width 69 height 23
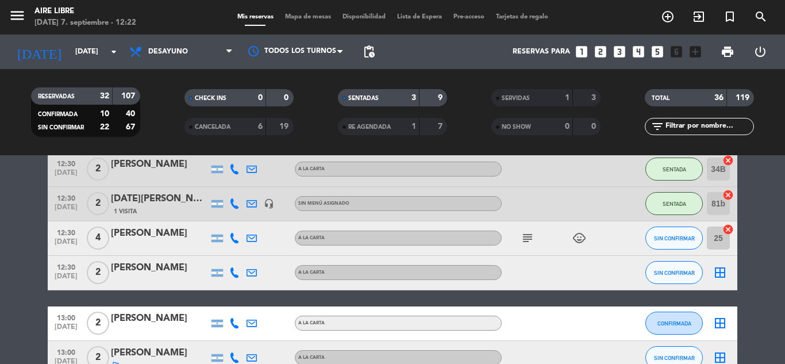
scroll to position [280, 0]
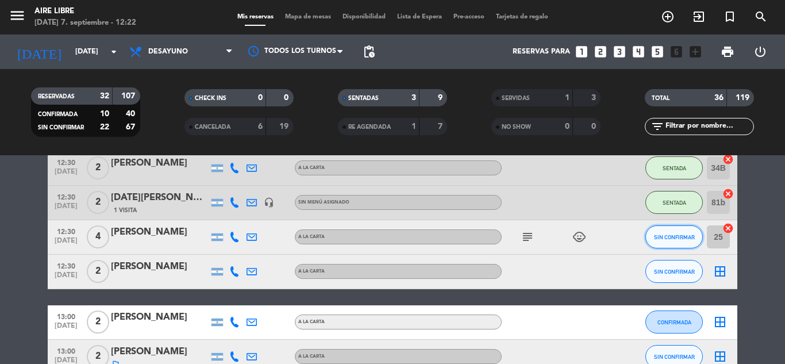
click at [674, 234] on span "SIN CONFIRMAR" at bounding box center [674, 237] width 41 height 6
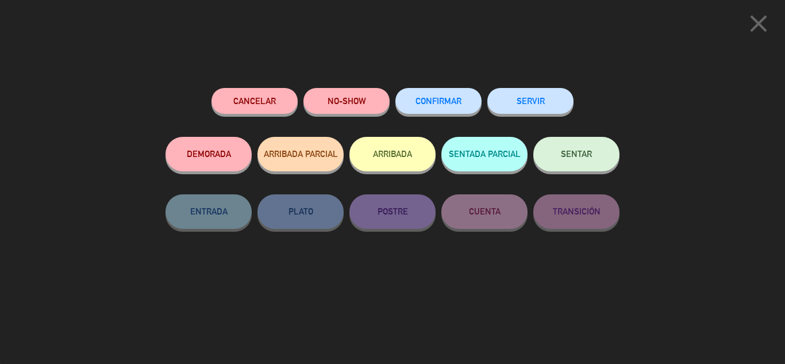
click at [437, 98] on span "CONFIRMAR" at bounding box center [439, 101] width 46 height 10
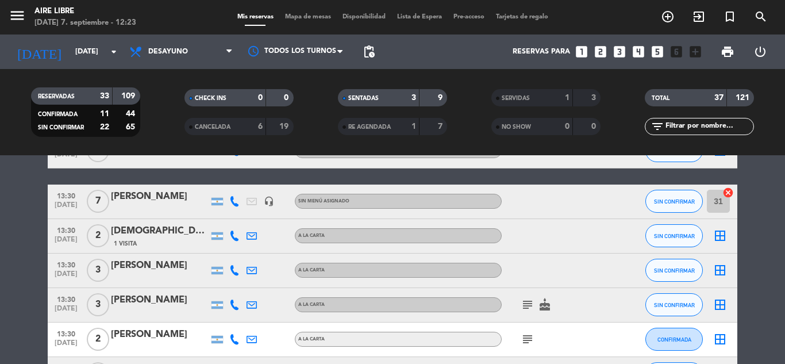
scroll to position [625, 0]
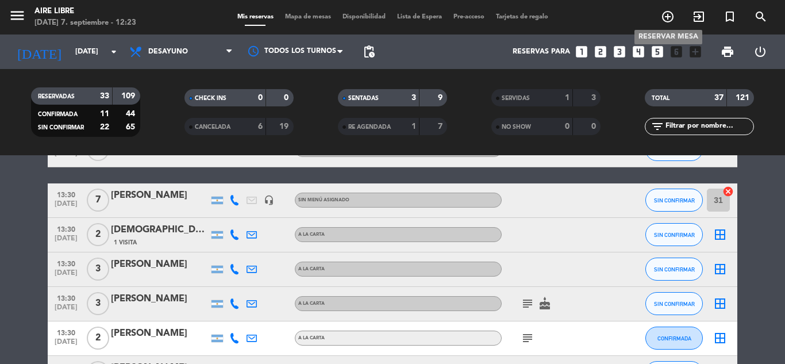
click at [670, 16] on icon "add_circle_outline" at bounding box center [668, 17] width 14 height 14
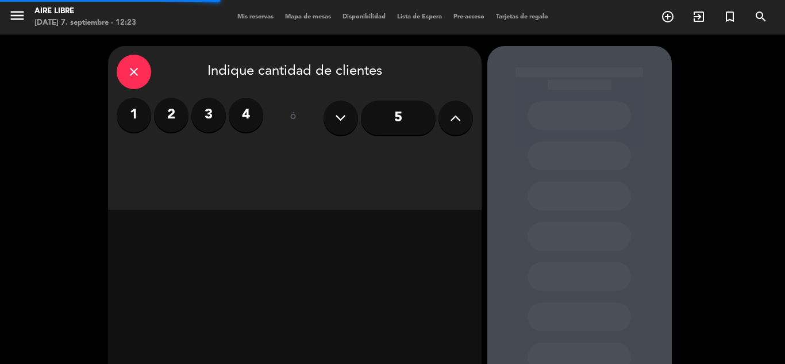
click at [175, 116] on label "2" at bounding box center [171, 115] width 34 height 34
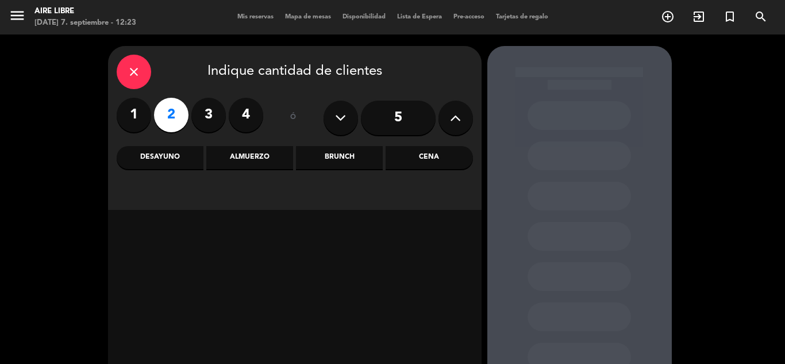
click at [229, 158] on div "Almuerzo" at bounding box center [249, 157] width 87 height 23
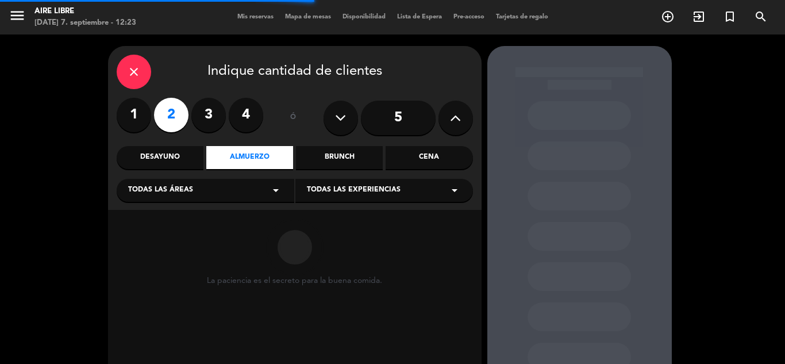
click at [186, 159] on div "Desayuno" at bounding box center [160, 157] width 87 height 23
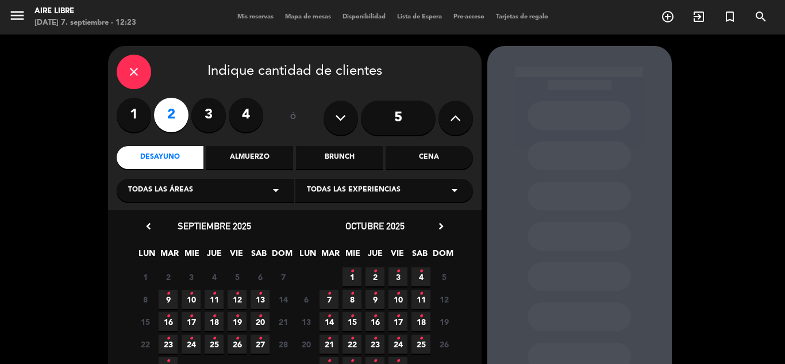
click at [246, 156] on div "Almuerzo" at bounding box center [249, 157] width 87 height 23
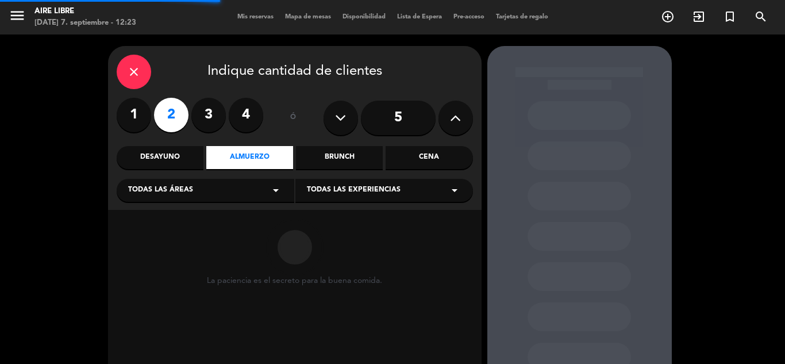
click at [160, 152] on div "Desayuno" at bounding box center [160, 157] width 87 height 23
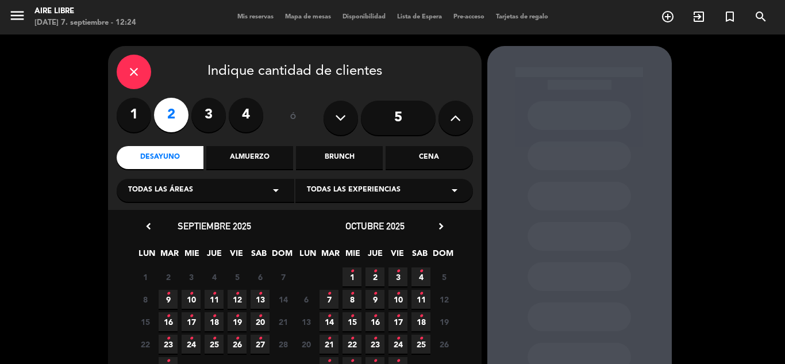
click at [135, 40] on div "close Indique cantidad de clientes 1 2 3 4 ó 5 Desayuno Almuerzo Brunch Cena To…" at bounding box center [392, 240] width 785 height 413
click at [136, 56] on div "close" at bounding box center [134, 72] width 34 height 34
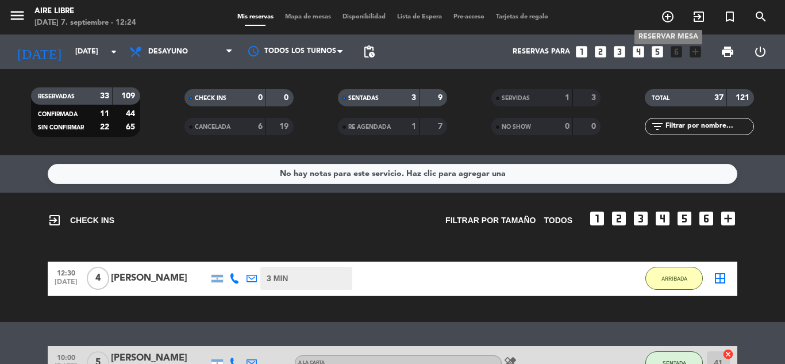
click at [673, 13] on icon "add_circle_outline" at bounding box center [668, 17] width 14 height 14
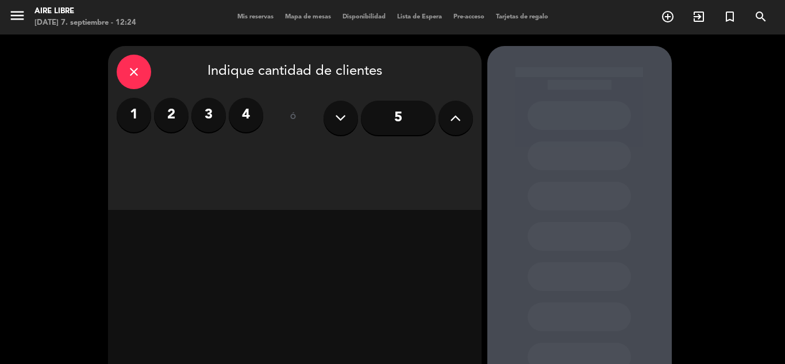
click at [176, 124] on label "2" at bounding box center [171, 115] width 34 height 34
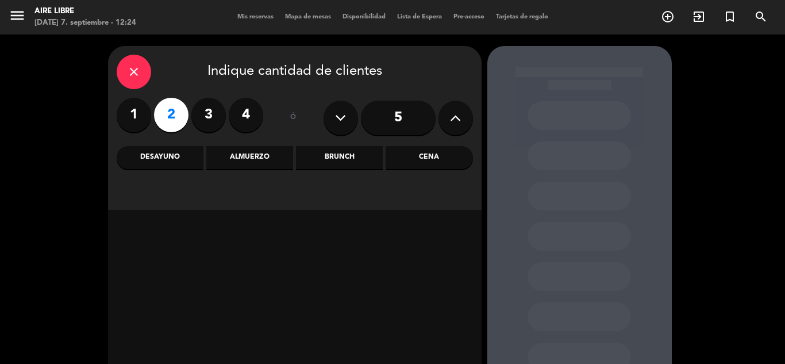
click at [198, 159] on div "Desayuno" at bounding box center [160, 157] width 87 height 23
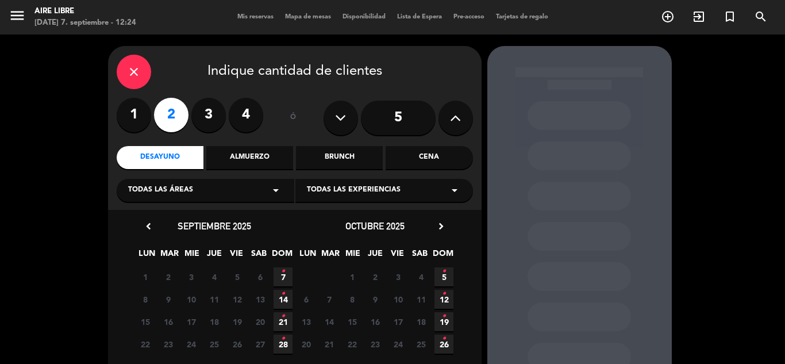
click at [284, 281] on span "7 •" at bounding box center [283, 276] width 19 height 19
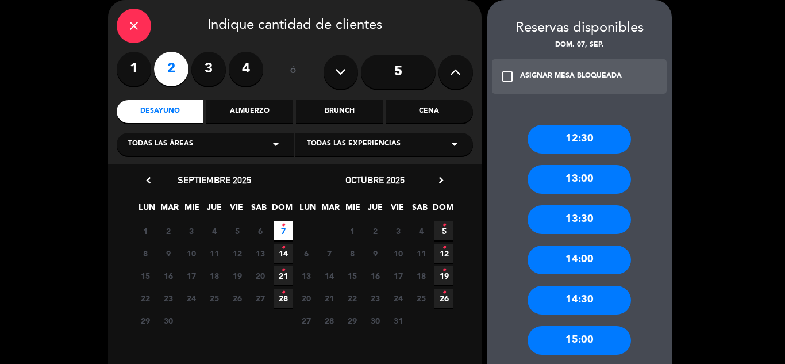
scroll to position [72, 0]
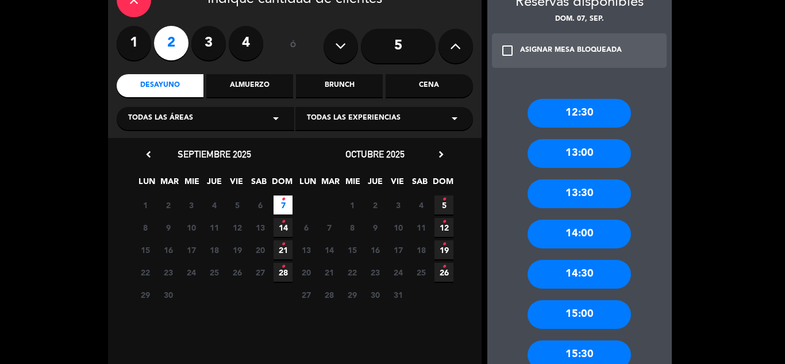
click at [586, 136] on div "12:30 13:00 13:30 14:00 14:30 15:00 15:30 16:00" at bounding box center [580, 248] width 185 height 345
click at [586, 142] on div "13:00" at bounding box center [579, 153] width 103 height 29
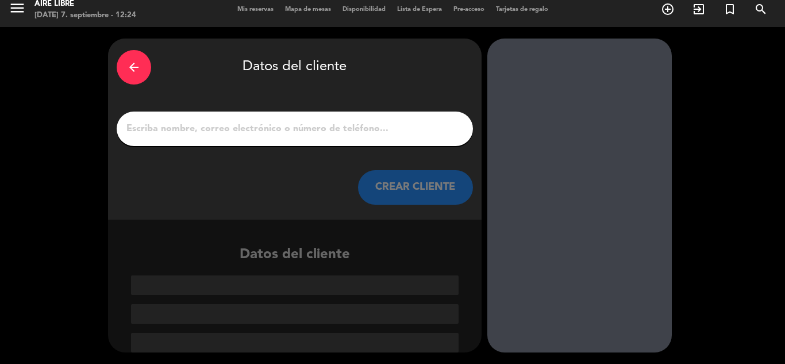
scroll to position [7, 0]
click at [305, 136] on input "1" at bounding box center [294, 129] width 339 height 16
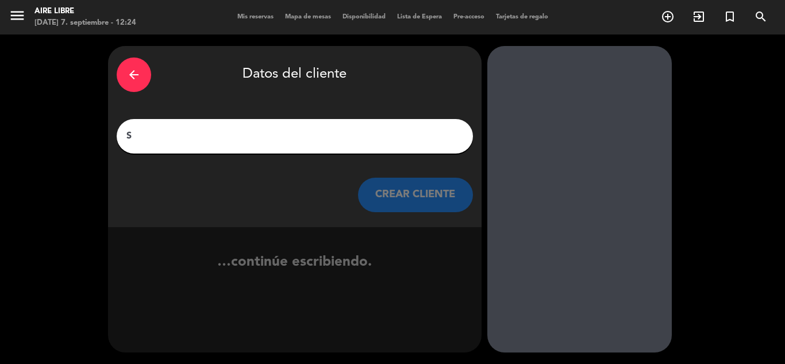
scroll to position [0, 0]
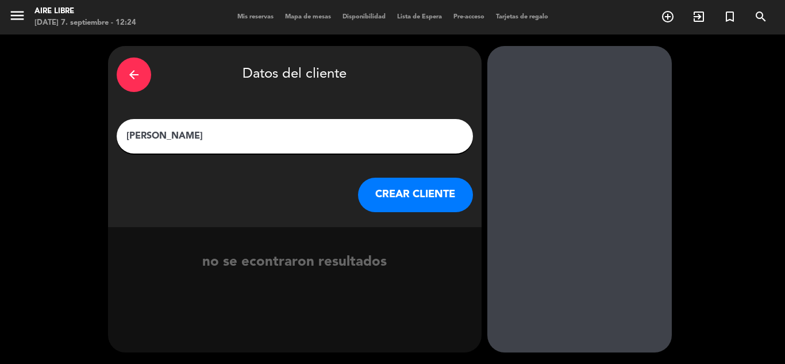
type input "[PERSON_NAME]"
click at [394, 208] on button "CREAR CLIENTE" at bounding box center [415, 195] width 115 height 34
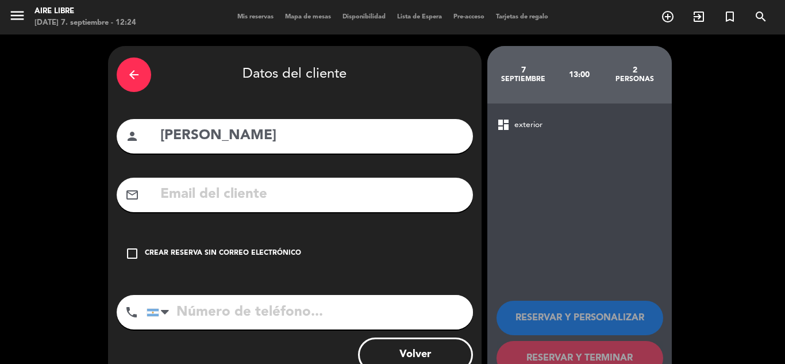
click at [123, 256] on div "check_box_outline_blank Crear reserva sin correo electrónico" at bounding box center [295, 253] width 356 height 34
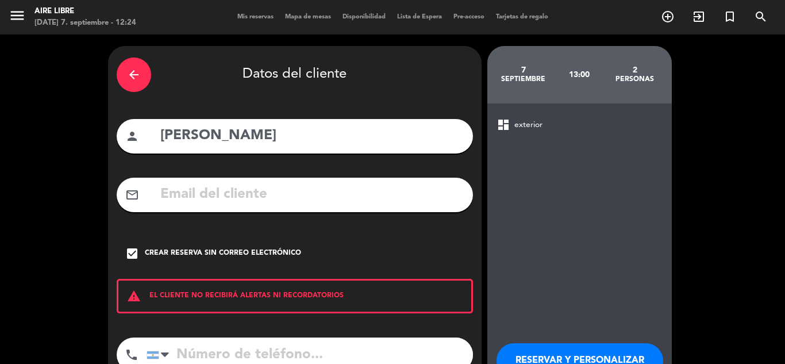
click at [191, 343] on input "tel" at bounding box center [310, 354] width 327 height 34
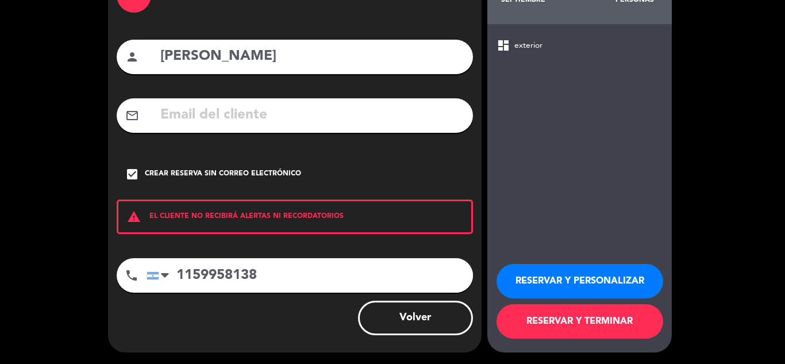
type input "1159958138"
click at [561, 292] on button "RESERVAR Y PERSONALIZAR" at bounding box center [580, 281] width 167 height 34
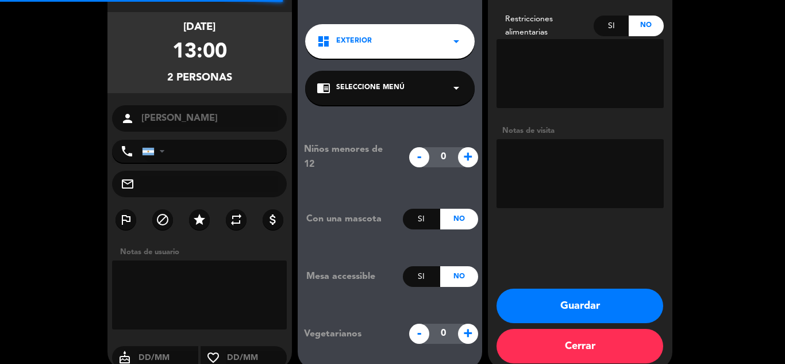
type input "[PHONE_NUMBER]"
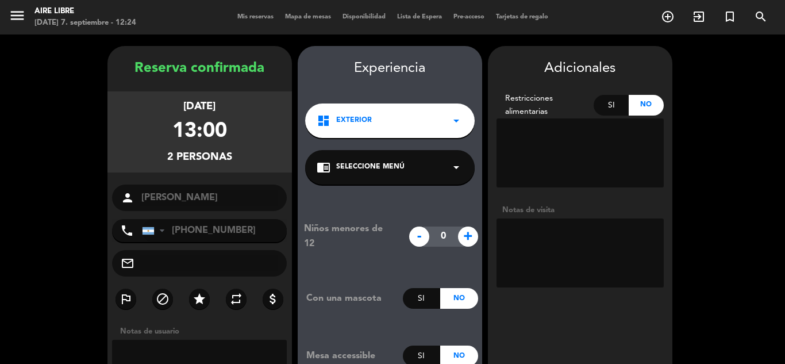
scroll to position [96, 0]
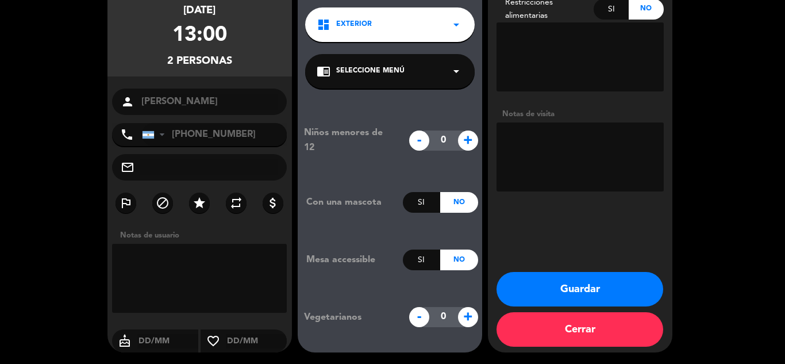
click at [565, 287] on button "Guardar" at bounding box center [580, 289] width 167 height 34
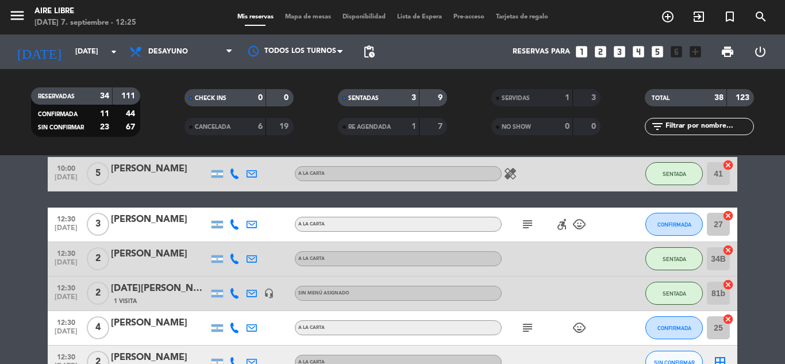
scroll to position [189, 0]
click at [666, 225] on span "CONFIRMADA" at bounding box center [675, 225] width 34 height 6
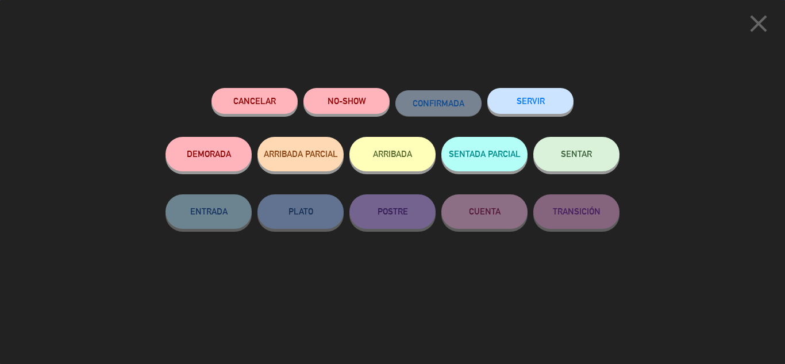
click at [384, 137] on div "ARRIBADA" at bounding box center [393, 165] width 86 height 57
click at [395, 151] on button "ARRIBADA" at bounding box center [393, 154] width 86 height 34
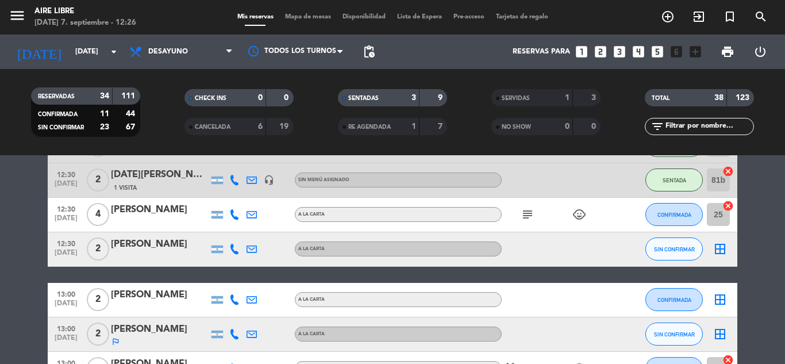
scroll to position [349, 0]
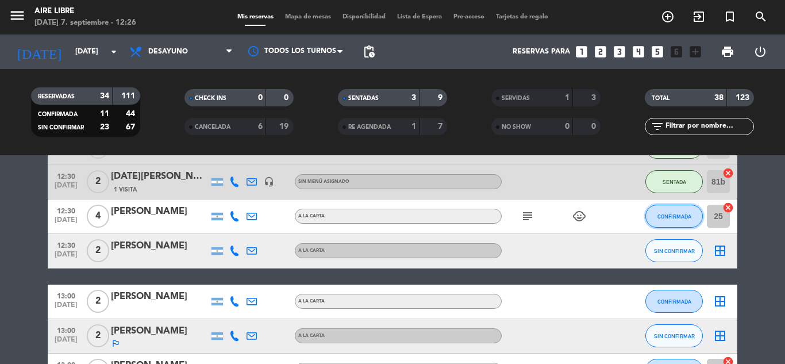
click at [671, 218] on span "CONFIRMADA" at bounding box center [675, 216] width 34 height 6
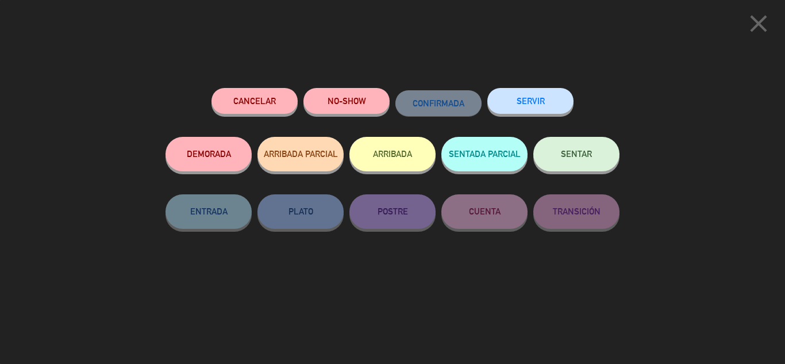
click at [413, 154] on button "ARRIBADA" at bounding box center [393, 154] width 86 height 34
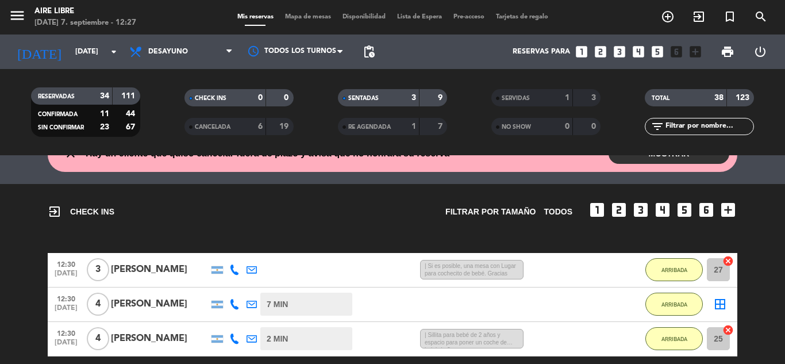
scroll to position [0, 0]
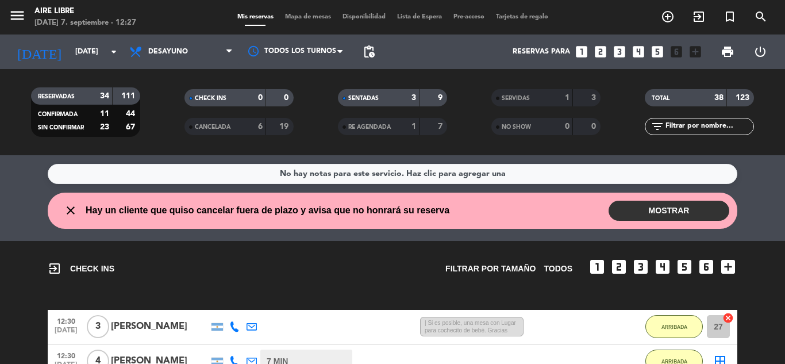
click at [663, 204] on button "MOSTRAR" at bounding box center [669, 211] width 121 height 20
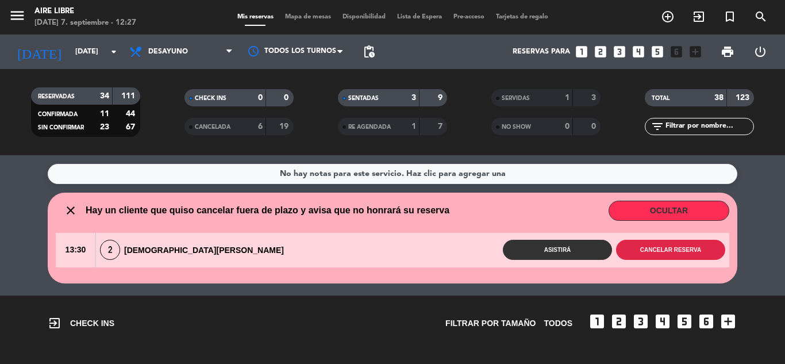
click at [658, 247] on button "Cancelar reserva" at bounding box center [670, 250] width 109 height 20
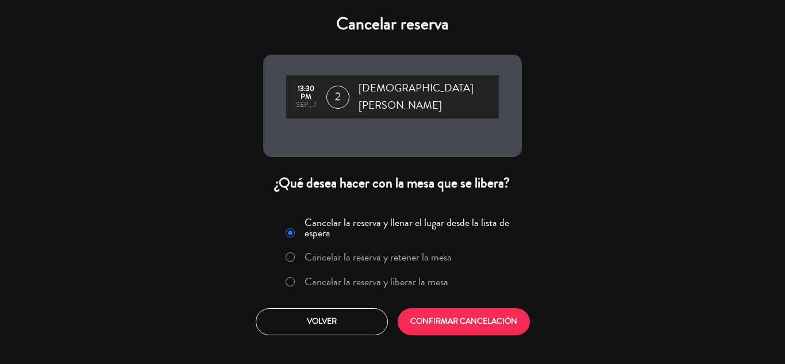
click at [381, 277] on label "Cancelar la reserva y liberar la mesa" at bounding box center [377, 282] width 144 height 10
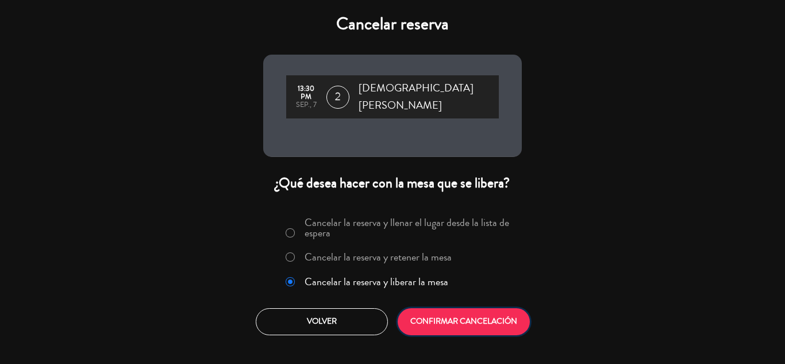
click at [469, 315] on button "CONFIRMAR CANCELACIÓN" at bounding box center [464, 321] width 132 height 27
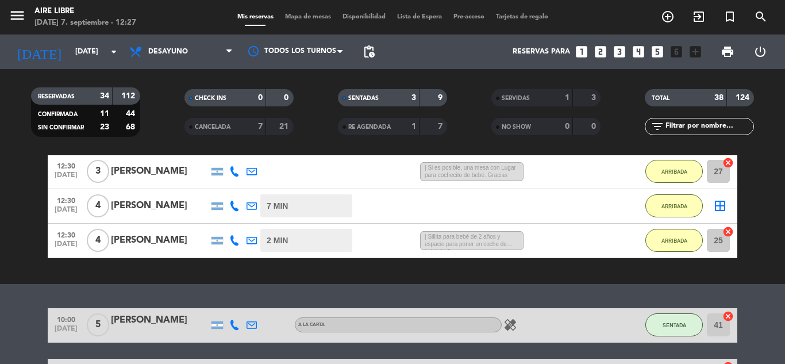
scroll to position [80, 0]
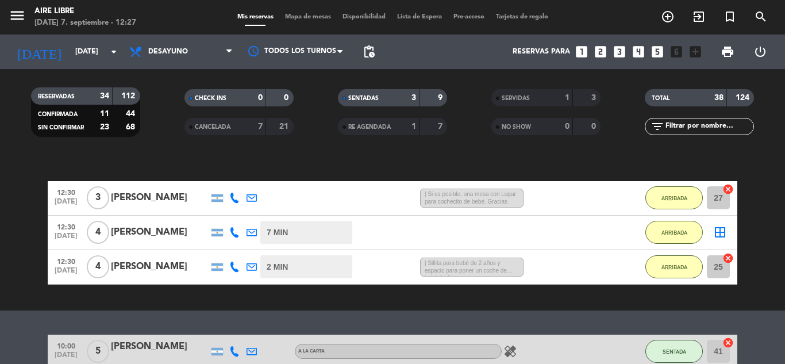
click at [171, 192] on div "[PERSON_NAME]" at bounding box center [160, 197] width 98 height 15
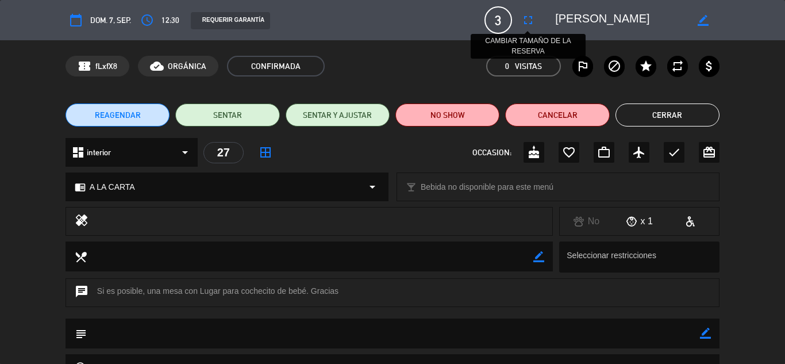
click at [530, 22] on icon "fullscreen" at bounding box center [528, 20] width 14 height 14
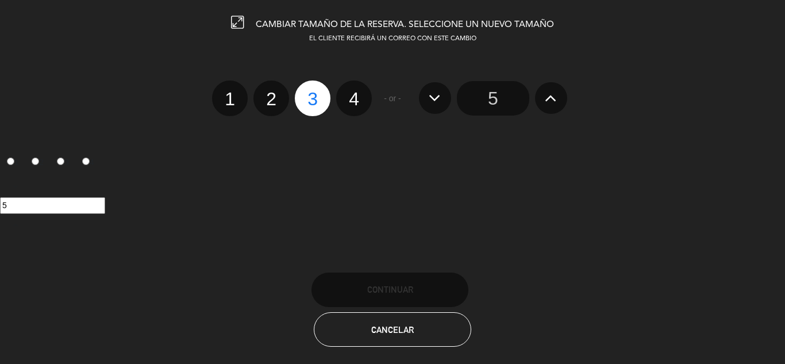
click at [285, 109] on div "1 2 3 4" at bounding box center [292, 98] width 160 height 36
click at [268, 98] on label "2" at bounding box center [272, 98] width 36 height 36
click at [268, 93] on input "2" at bounding box center [269, 88] width 7 height 7
radio input "true"
radio input "false"
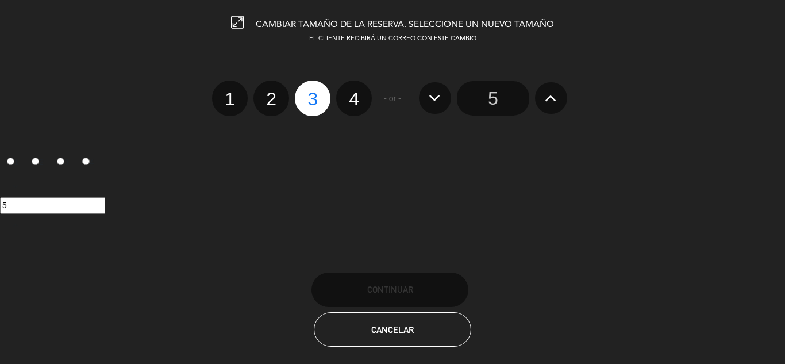
radio input "false"
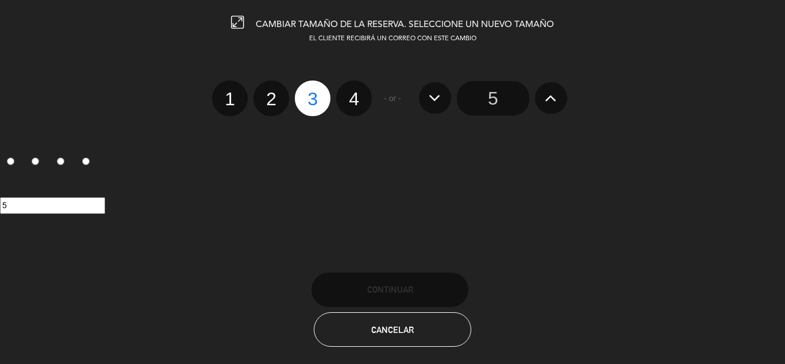
radio input "true"
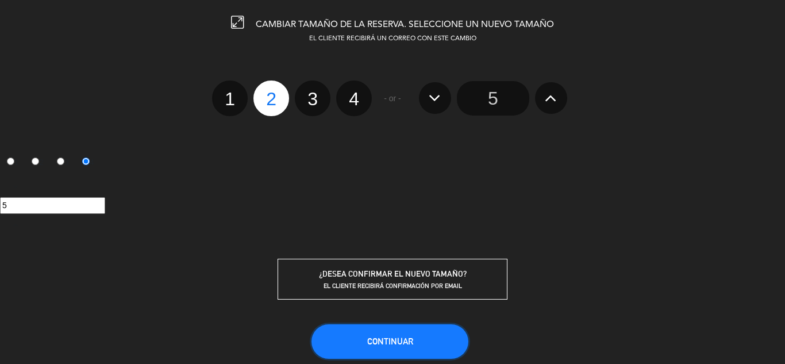
click at [416, 348] on button "Continuar" at bounding box center [390, 341] width 157 height 34
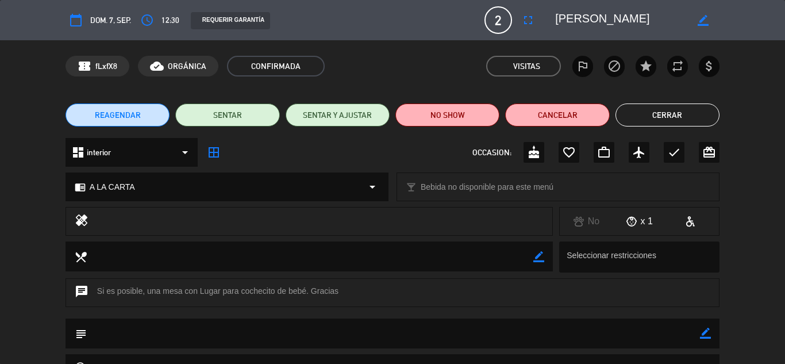
click at [655, 134] on div "REAGENDAR SENTAR SENTAR Y AJUSTAR NO SHOW Cancelar Cerrar" at bounding box center [392, 115] width 785 height 46
click at [657, 122] on button "Cerrar" at bounding box center [668, 114] width 104 height 23
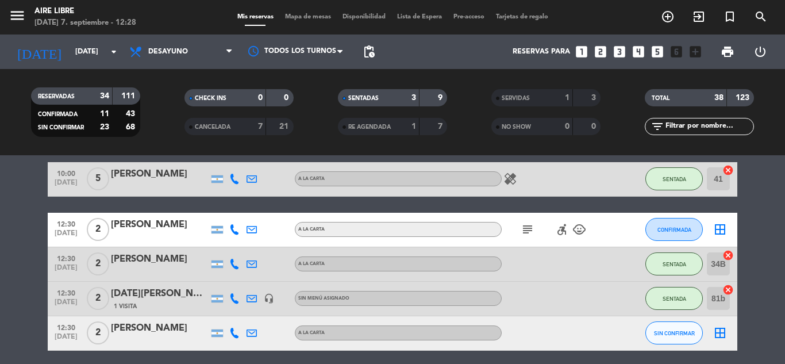
scroll to position [217, 0]
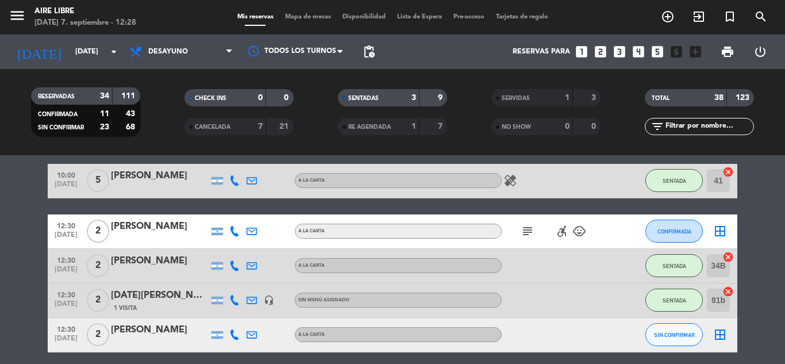
click at [723, 227] on icon "border_all" at bounding box center [720, 231] width 14 height 14
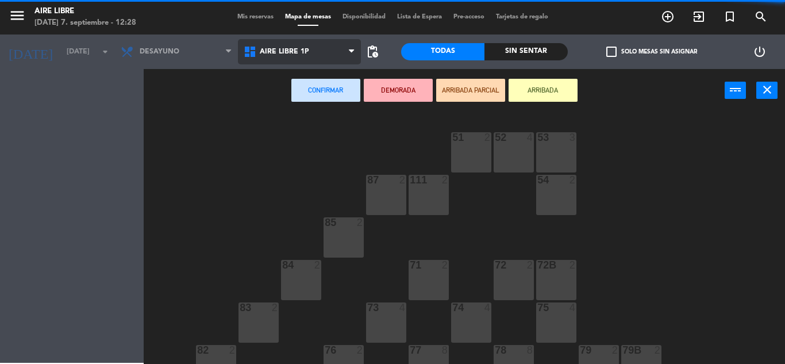
click at [313, 60] on span "Aire Libre 1P" at bounding box center [299, 51] width 123 height 25
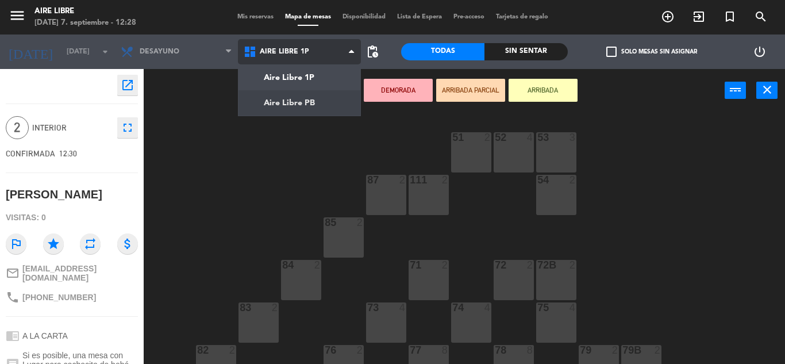
click at [309, 95] on ng-component "menu Aire Libre domingo 7. septiembre - 12:28 Mis reservas Mapa de mesas Dispon…" at bounding box center [392, 182] width 785 height 364
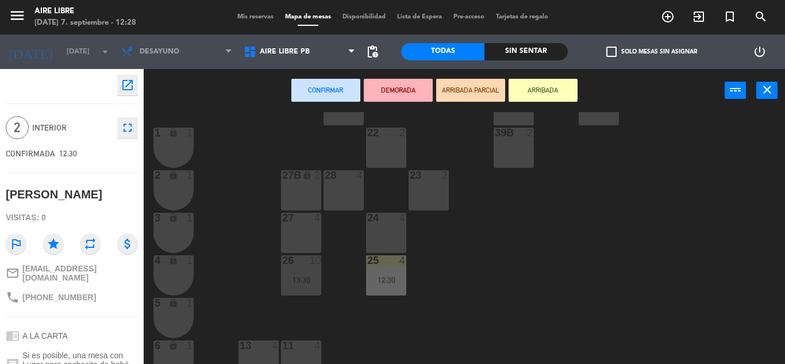
scroll to position [222, 0]
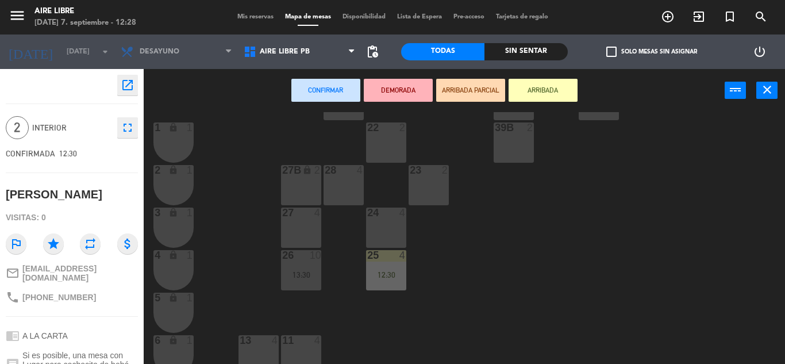
click at [284, 235] on div "27 4" at bounding box center [301, 228] width 40 height 40
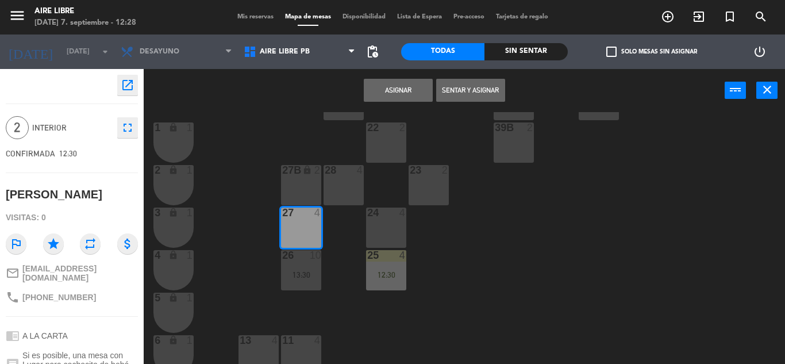
click at [474, 86] on button "Sentar y Asignar" at bounding box center [470, 90] width 69 height 23
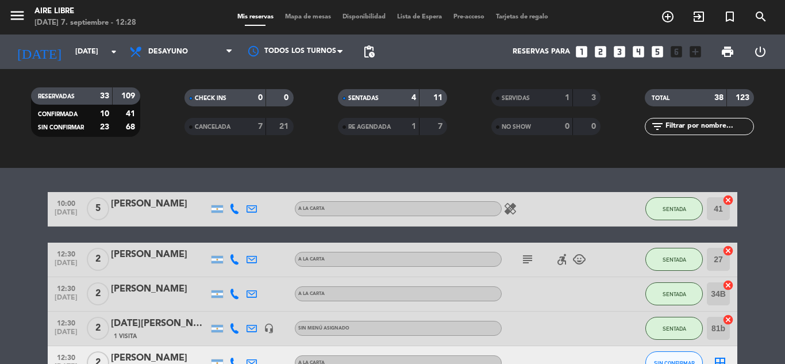
scroll to position [71, 0]
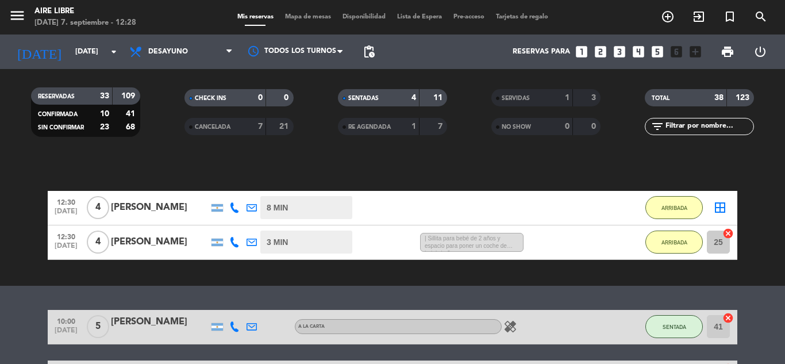
click at [732, 232] on icon "cancel" at bounding box center [728, 233] width 11 height 11
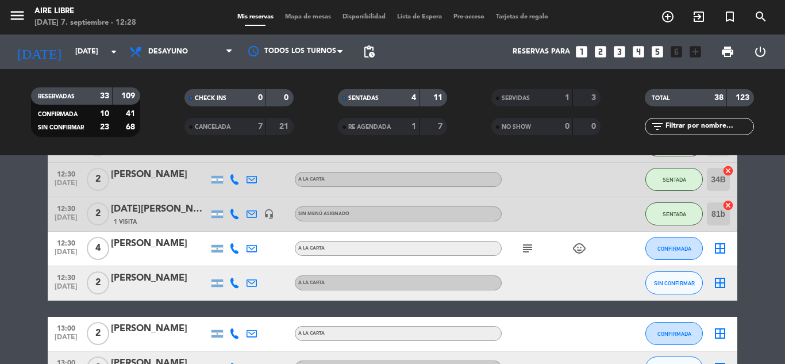
scroll to position [269, 0]
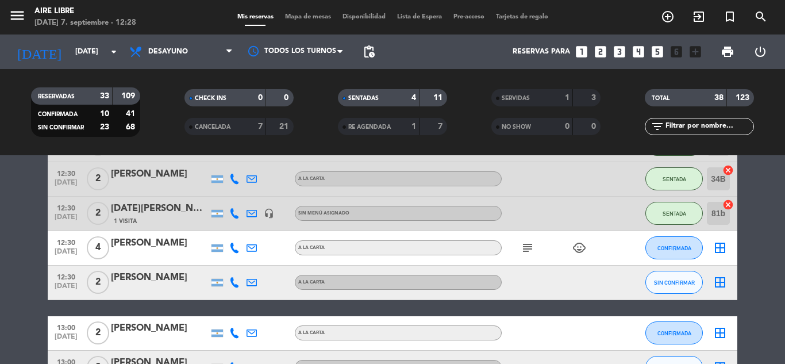
click at [728, 248] on div "border_all" at bounding box center [720, 248] width 34 height 34
click at [718, 249] on icon "border_all" at bounding box center [720, 248] width 14 height 14
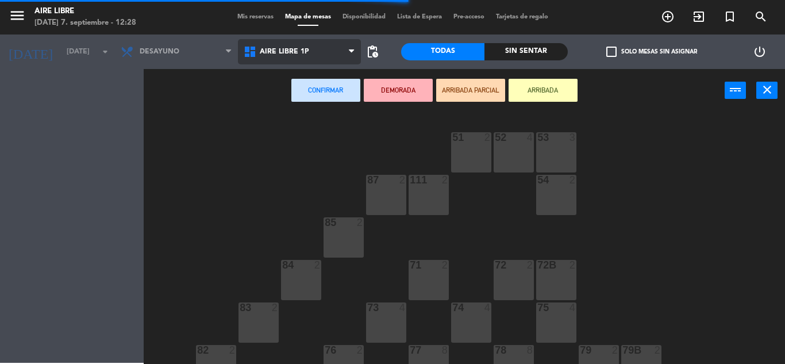
click at [333, 57] on span "Aire Libre 1P" at bounding box center [299, 51] width 123 height 25
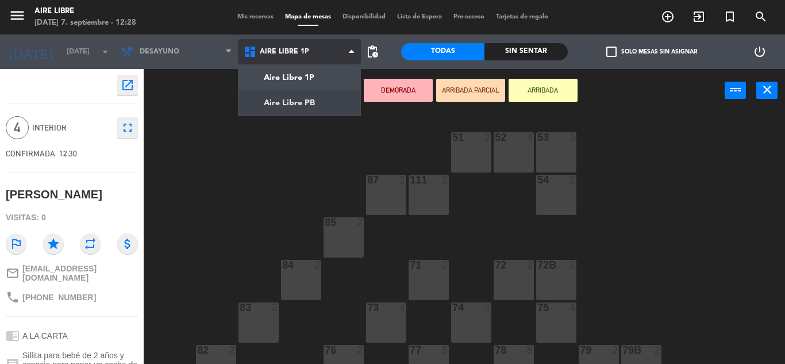
click at [317, 109] on ng-component "menu Aire Libre domingo 7. septiembre - 12:28 Mis reservas Mapa de mesas Dispon…" at bounding box center [392, 182] width 785 height 364
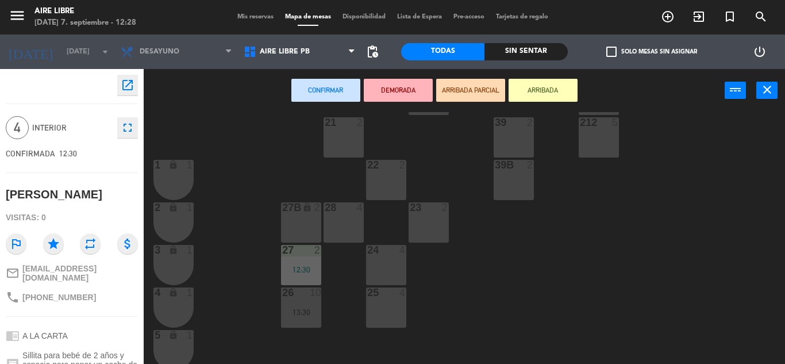
scroll to position [186, 0]
click at [348, 216] on div "28 4" at bounding box center [344, 222] width 40 height 40
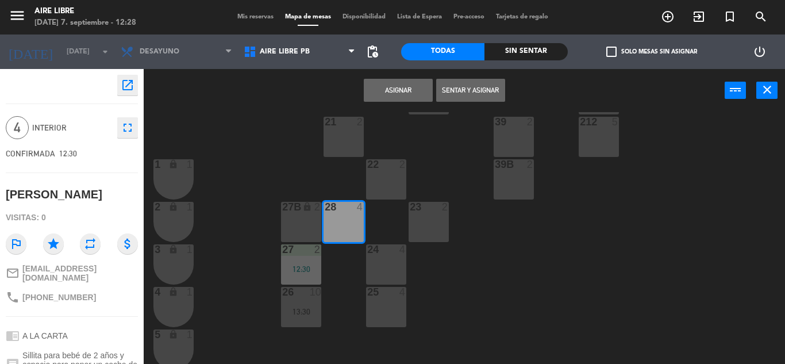
click at [470, 89] on button "Sentar y Asignar" at bounding box center [470, 90] width 69 height 23
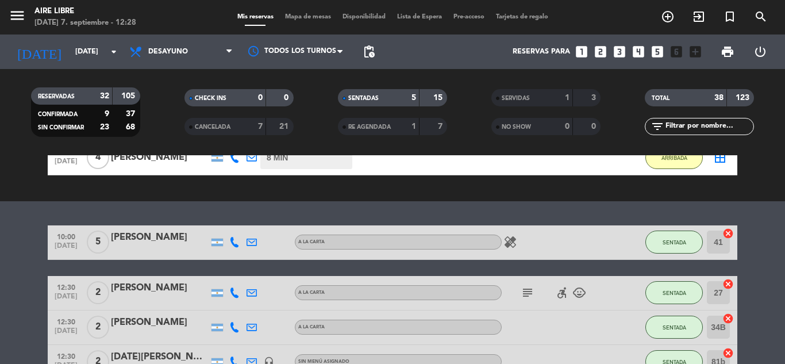
scroll to position [75, 0]
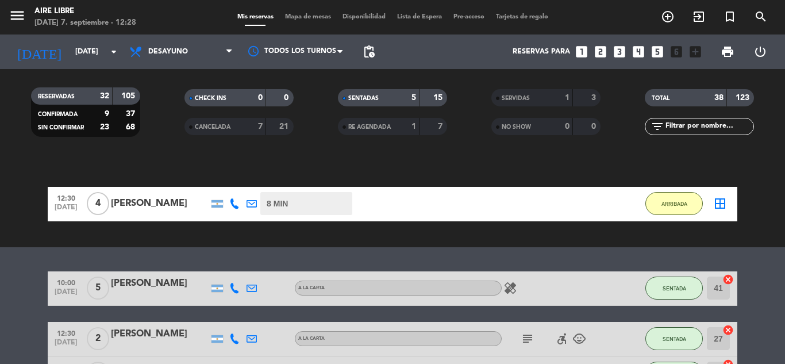
click at [717, 208] on icon "border_all" at bounding box center [720, 204] width 14 height 14
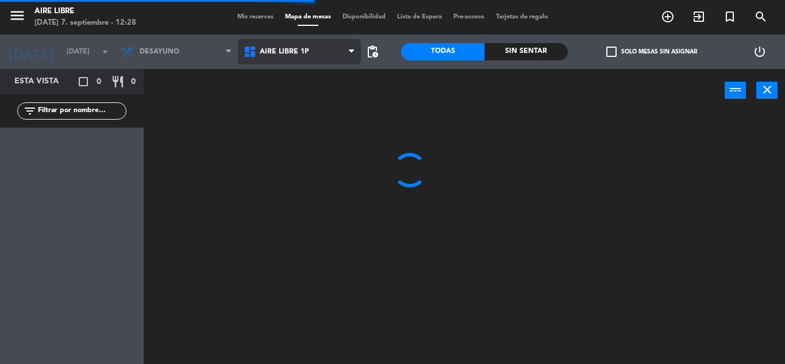
click at [306, 53] on span "Aire Libre 1P" at bounding box center [284, 52] width 49 height 8
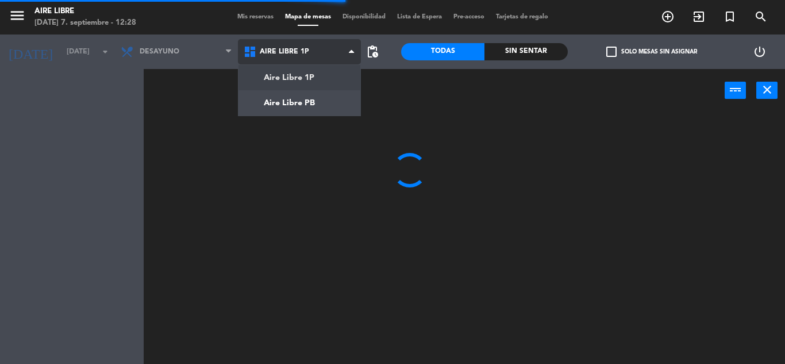
click at [306, 53] on span "Aire Libre 1P" at bounding box center [284, 52] width 49 height 8
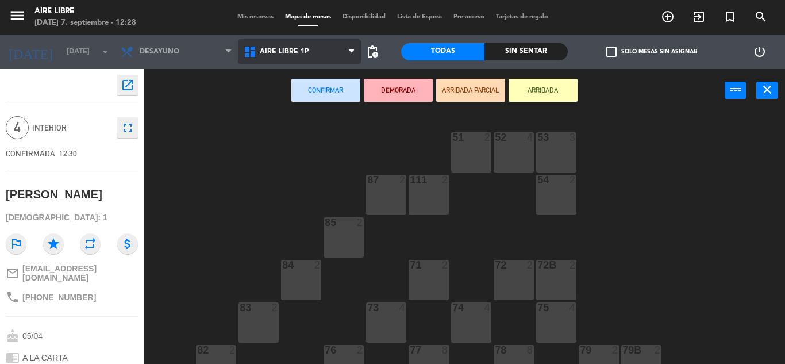
click at [305, 44] on span "Aire Libre 1P" at bounding box center [299, 51] width 123 height 25
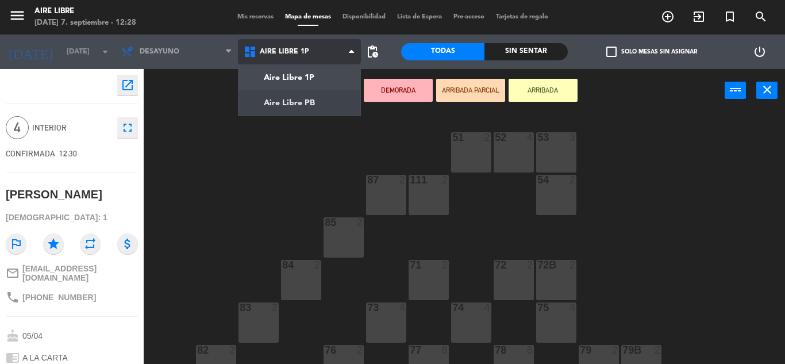
click at [301, 99] on ng-component "menu Aire Libre domingo 7. septiembre - 12:28 Mis reservas Mapa de mesas Dispon…" at bounding box center [392, 182] width 785 height 364
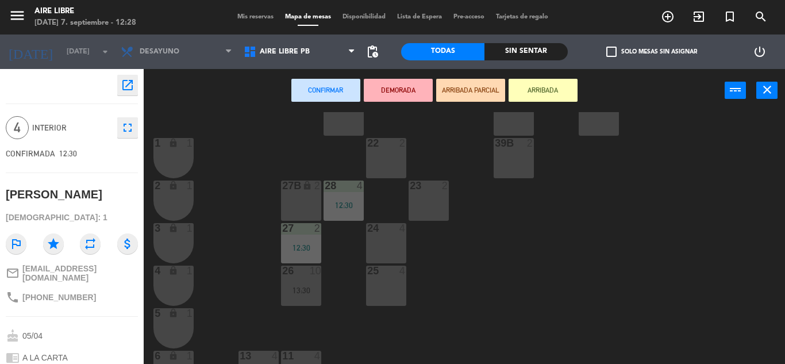
scroll to position [319, 0]
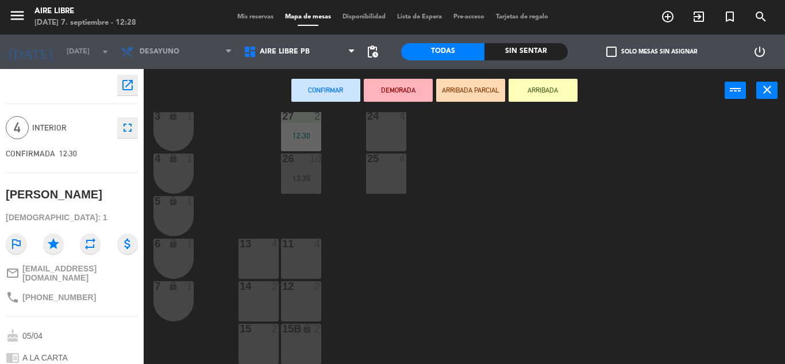
click at [262, 255] on div "13 4" at bounding box center [259, 259] width 40 height 40
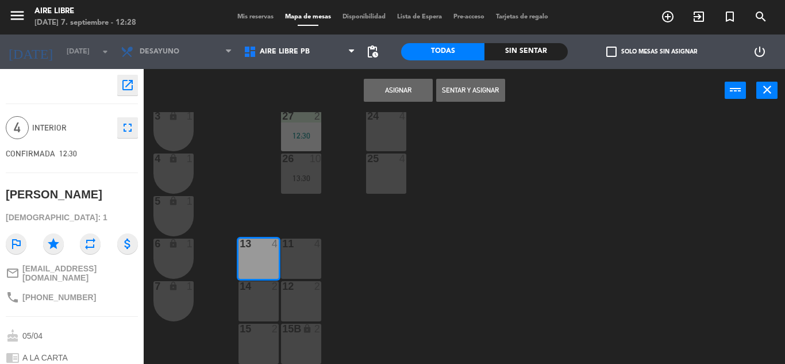
click at [477, 85] on button "Sentar y Asignar" at bounding box center [470, 90] width 69 height 23
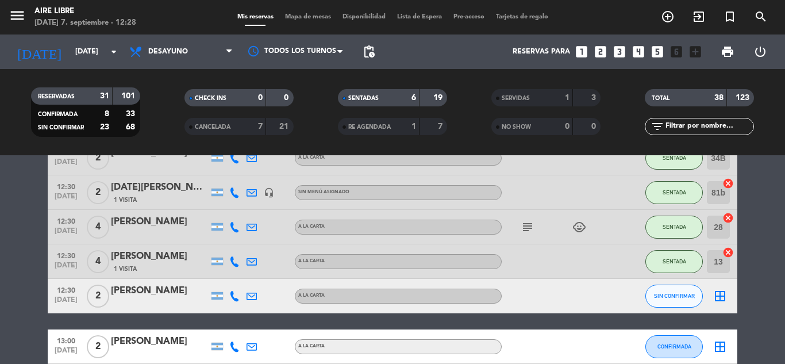
scroll to position [154, 0]
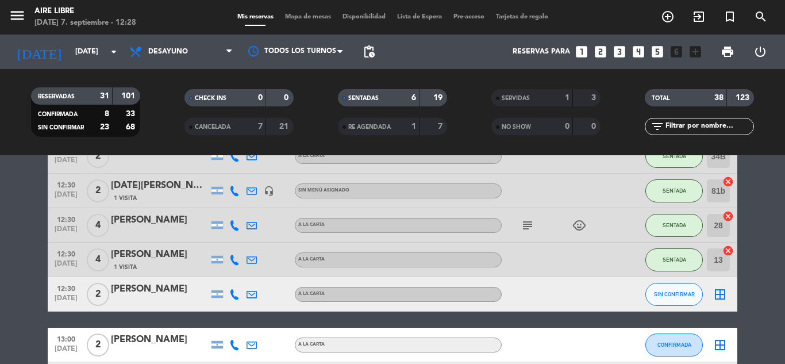
click at [529, 228] on icon "subject" at bounding box center [528, 225] width 14 height 14
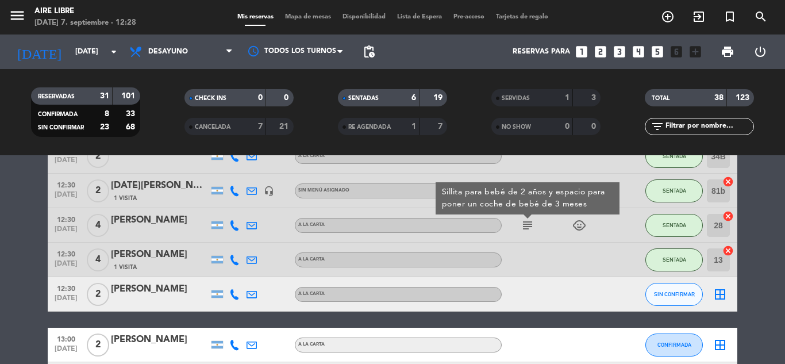
click at [529, 228] on icon "subject" at bounding box center [528, 225] width 14 height 14
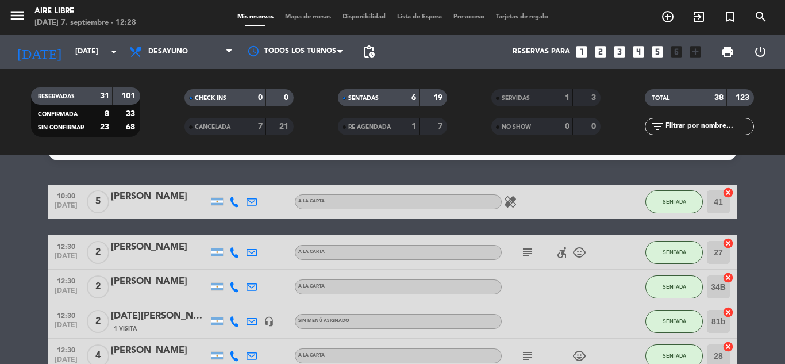
scroll to position [23, 0]
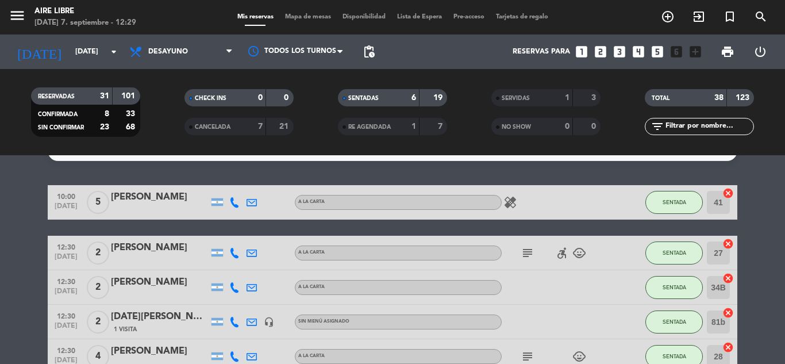
click at [530, 249] on icon "subject" at bounding box center [528, 253] width 14 height 14
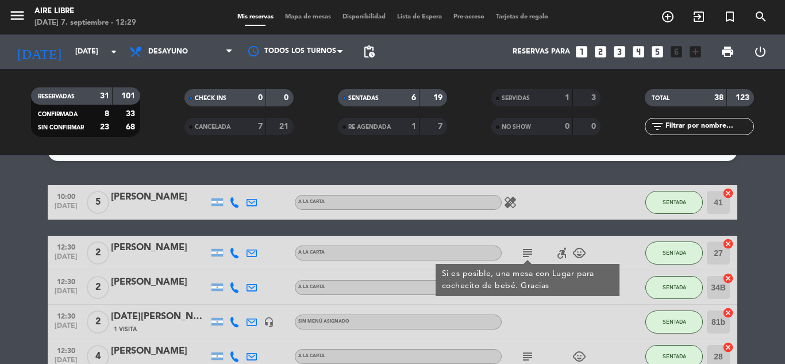
click at [530, 249] on icon "subject" at bounding box center [528, 253] width 14 height 14
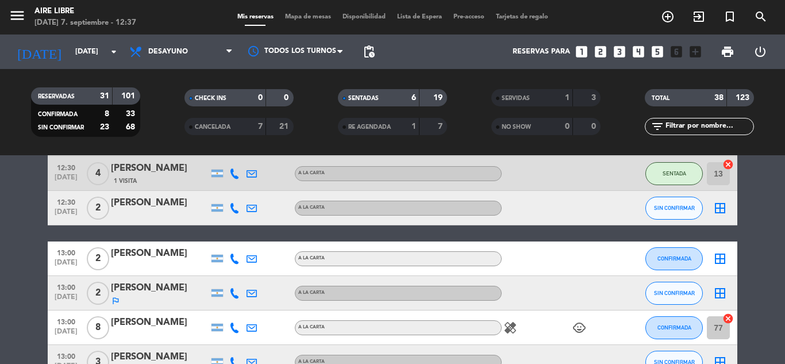
scroll to position [242, 0]
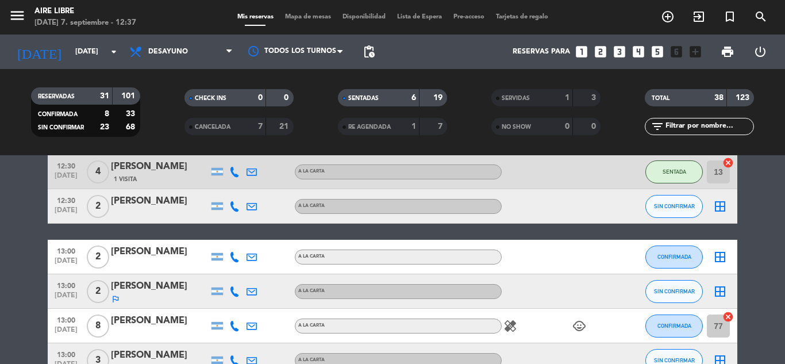
click at [664, 126] on icon "filter_list" at bounding box center [658, 127] width 14 height 14
click at [731, 118] on div "filter_list" at bounding box center [699, 126] width 109 height 17
click at [723, 128] on input "text" at bounding box center [709, 126] width 89 height 13
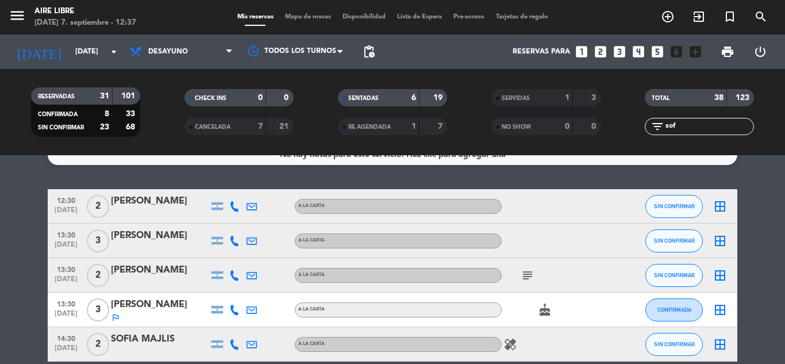
scroll to position [0, 0]
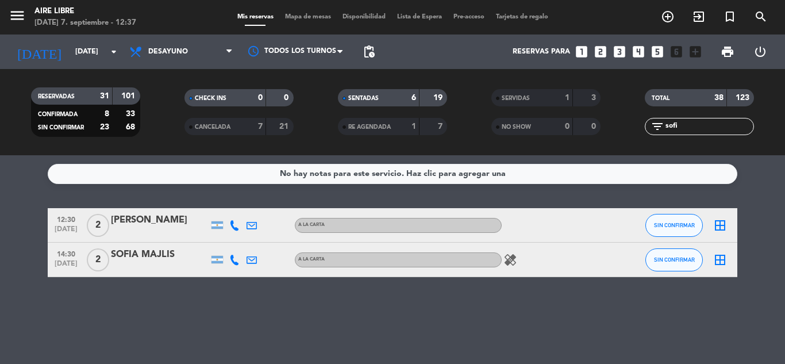
type input "sofi"
click at [685, 230] on button "SIN CONFIRMAR" at bounding box center [674, 225] width 57 height 23
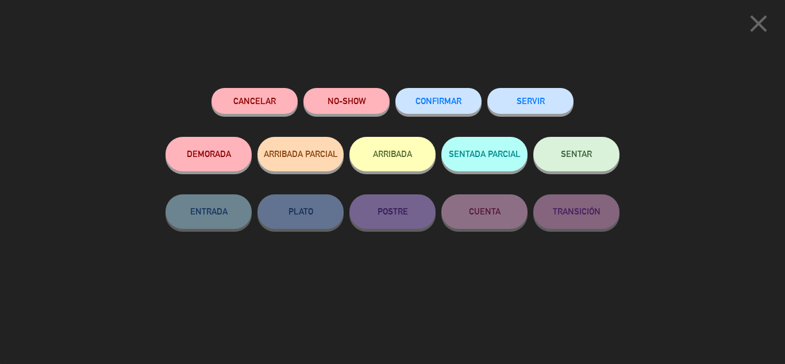
click at [422, 162] on button "ARRIBADA" at bounding box center [393, 154] width 86 height 34
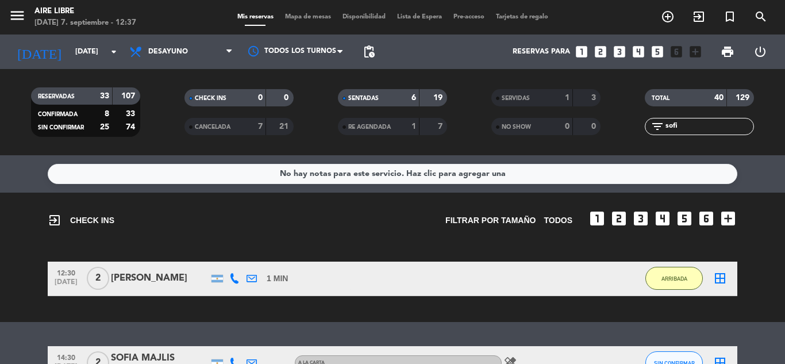
scroll to position [74, 0]
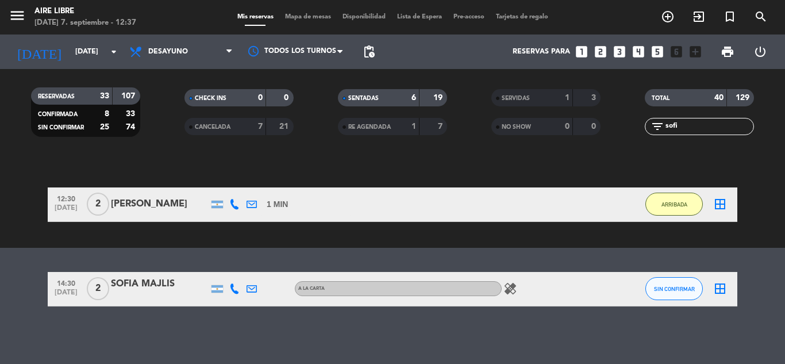
click at [697, 129] on input "sofi" at bounding box center [709, 126] width 89 height 13
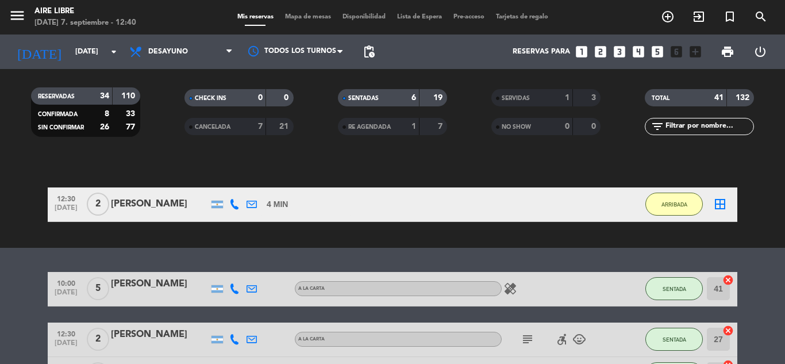
scroll to position [83, 0]
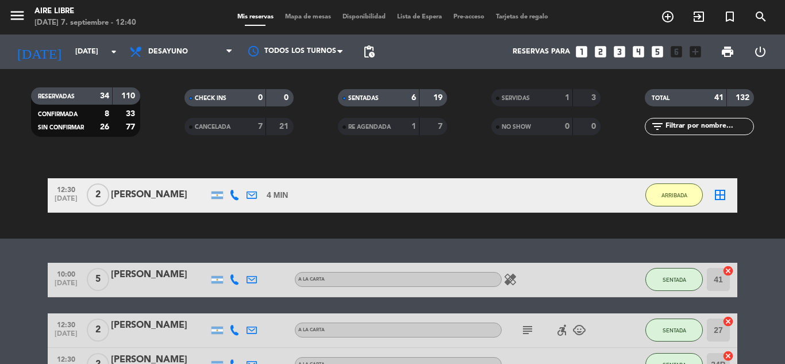
click at [714, 190] on icon "border_all" at bounding box center [720, 195] width 14 height 14
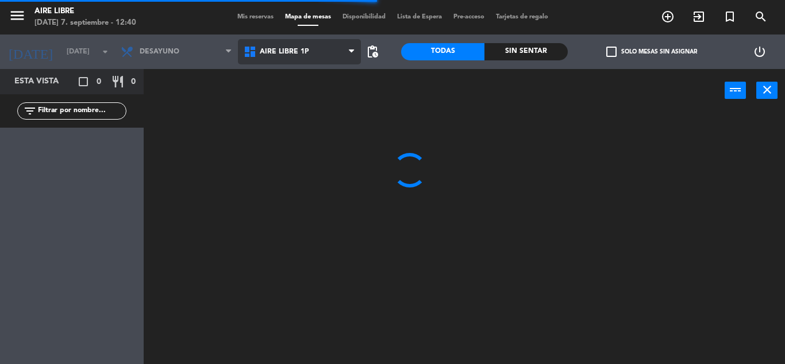
click at [323, 55] on span "Aire Libre 1P" at bounding box center [299, 51] width 123 height 25
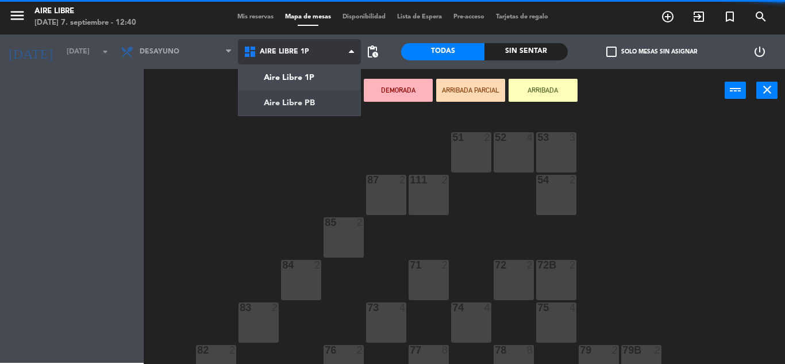
click at [312, 109] on ng-component "menu Aire Libre domingo 7. septiembre - 12:40 Mis reservas Mapa de mesas Dispon…" at bounding box center [392, 182] width 785 height 364
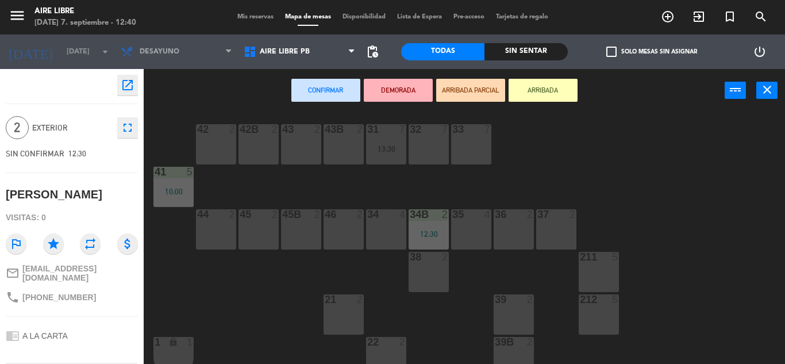
scroll to position [9, 0]
click at [332, 233] on div "46 2" at bounding box center [344, 229] width 40 height 40
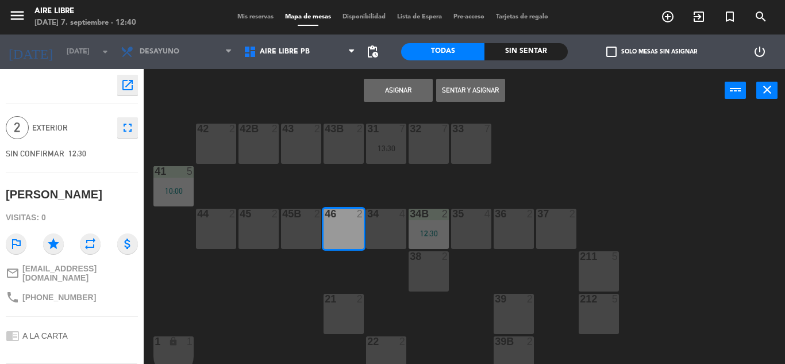
click at [466, 92] on button "Sentar y Asignar" at bounding box center [470, 90] width 69 height 23
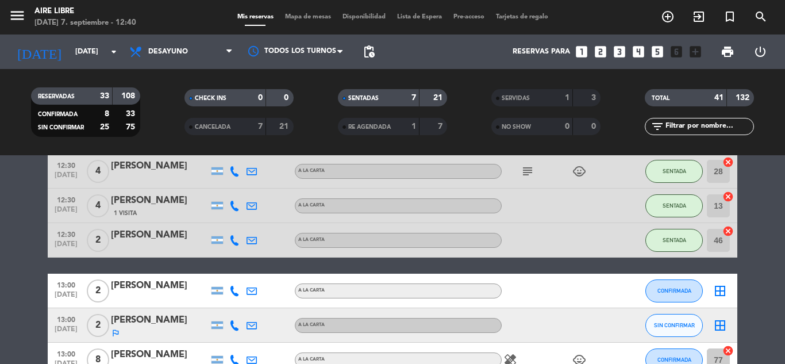
scroll to position [208, 0]
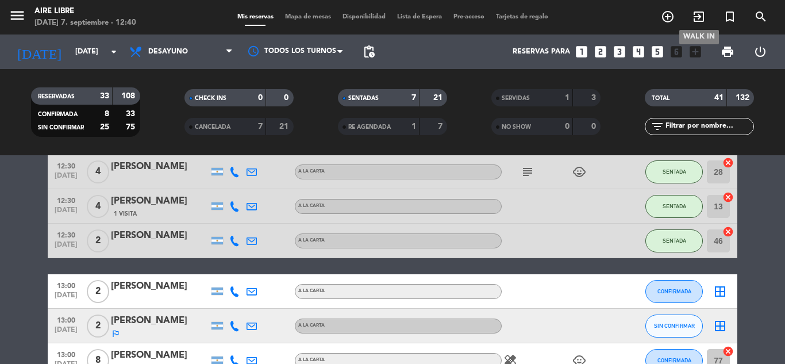
click at [700, 14] on icon "exit_to_app" at bounding box center [699, 17] width 14 height 14
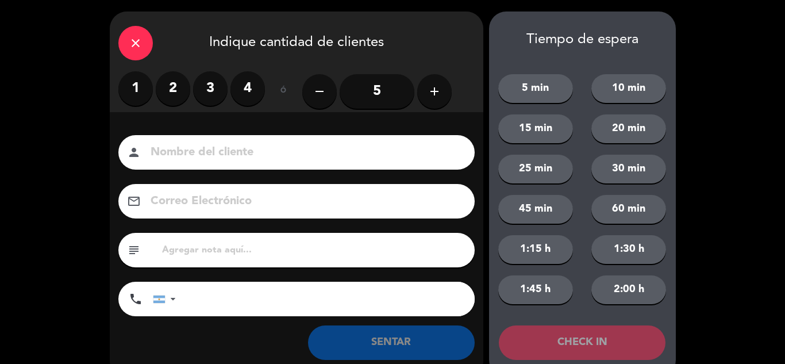
click at [203, 90] on label "3" at bounding box center [210, 88] width 34 height 34
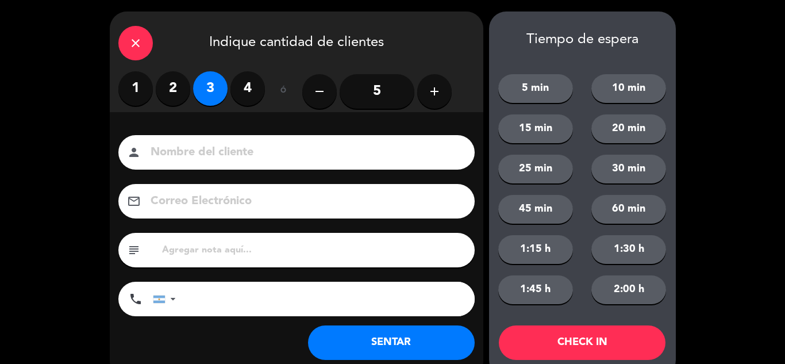
click at [396, 336] on button "SENTAR" at bounding box center [391, 342] width 167 height 34
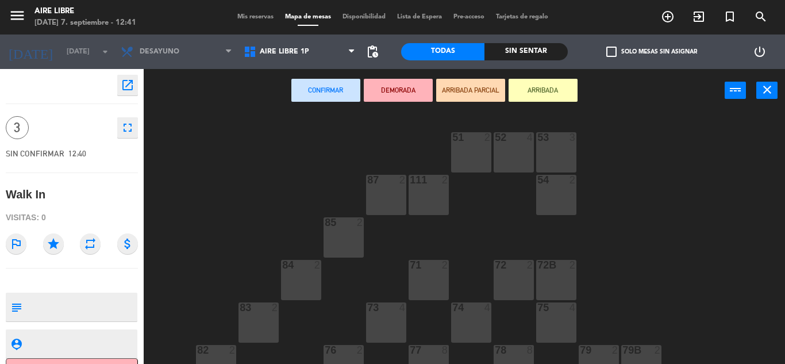
click at [511, 150] on div "52 4" at bounding box center [514, 152] width 40 height 40
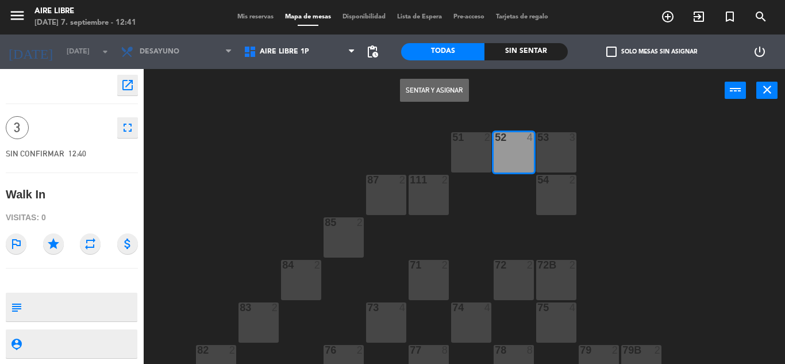
click at [447, 87] on button "Sentar y Asignar" at bounding box center [434, 90] width 69 height 23
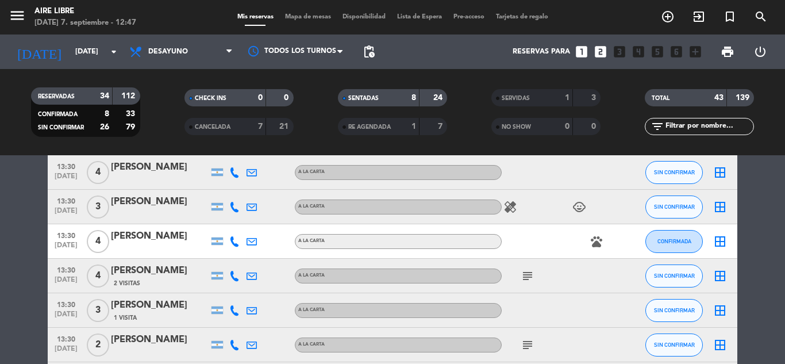
scroll to position [688, 0]
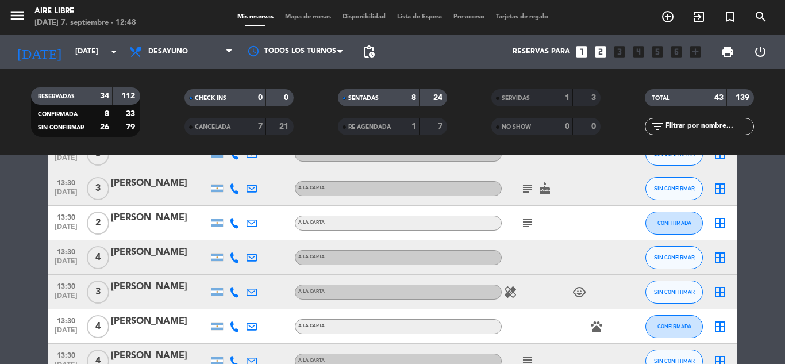
click at [308, 14] on span "Mapa de mesas" at bounding box center [307, 17] width 57 height 6
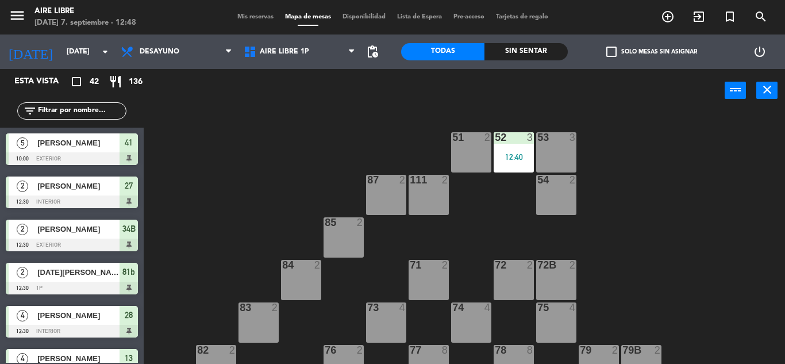
click at [532, 142] on div "53" at bounding box center [537, 137] width 19 height 10
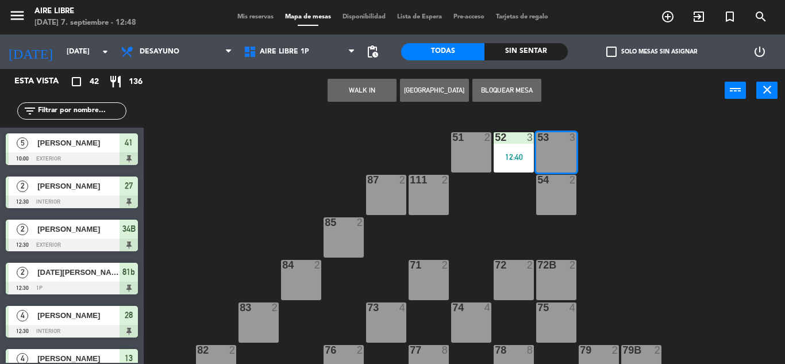
click at [561, 132] on div at bounding box center [556, 137] width 19 height 10
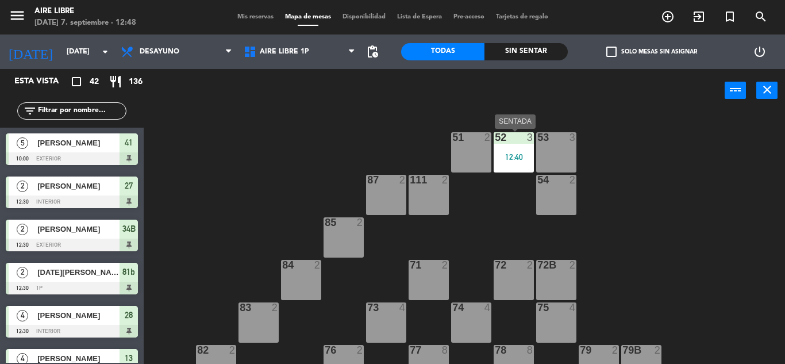
click at [520, 154] on div "12:40" at bounding box center [514, 157] width 40 height 8
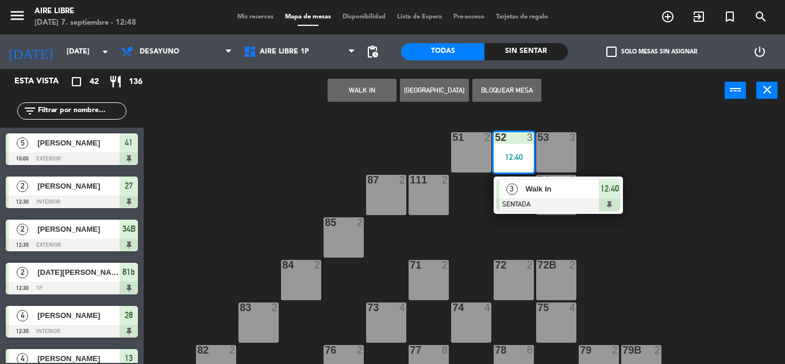
click at [534, 187] on span "Walk In" at bounding box center [562, 189] width 74 height 12
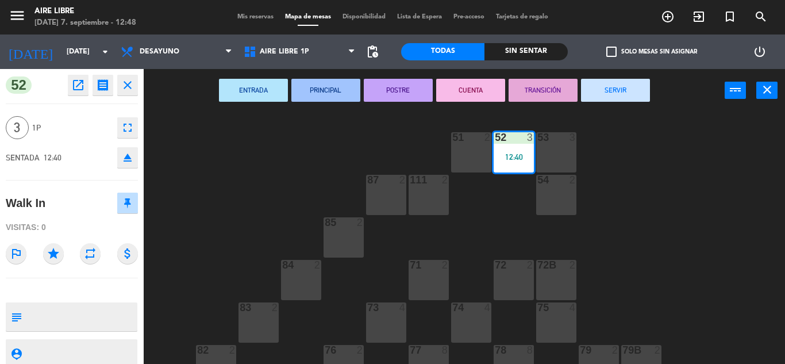
click at [123, 129] on icon "fullscreen" at bounding box center [128, 128] width 14 height 14
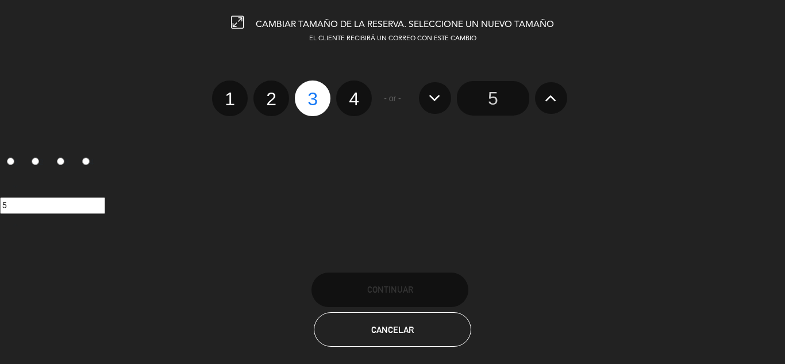
click at [351, 103] on label "4" at bounding box center [354, 98] width 36 height 36
click at [351, 93] on input "4" at bounding box center [352, 88] width 7 height 7
radio input "true"
radio input "false"
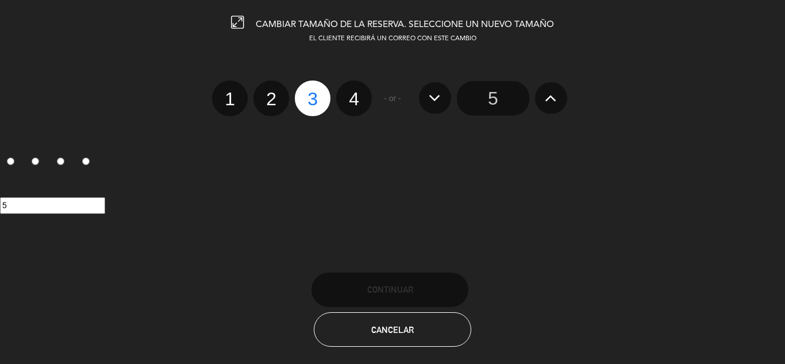
radio input "false"
radio input "true"
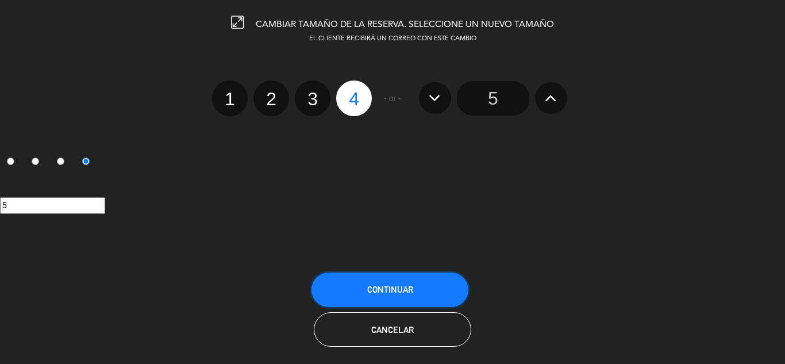
click at [409, 297] on button "Continuar" at bounding box center [390, 290] width 157 height 34
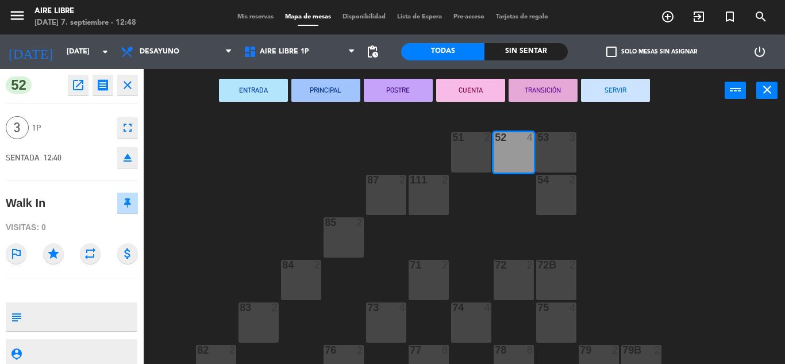
click at [126, 88] on icon "close" at bounding box center [128, 85] width 14 height 14
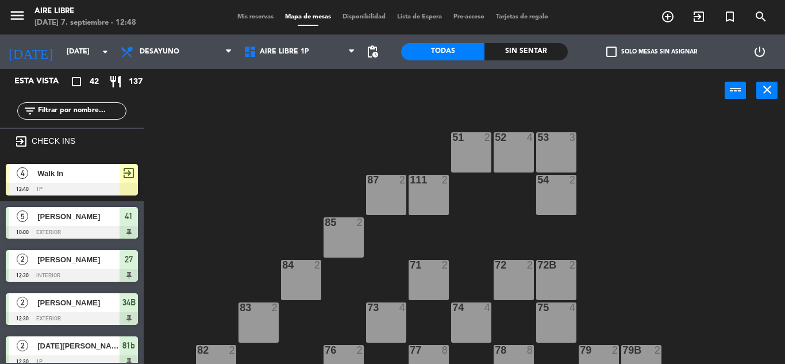
click at [95, 188] on div at bounding box center [72, 189] width 132 height 13
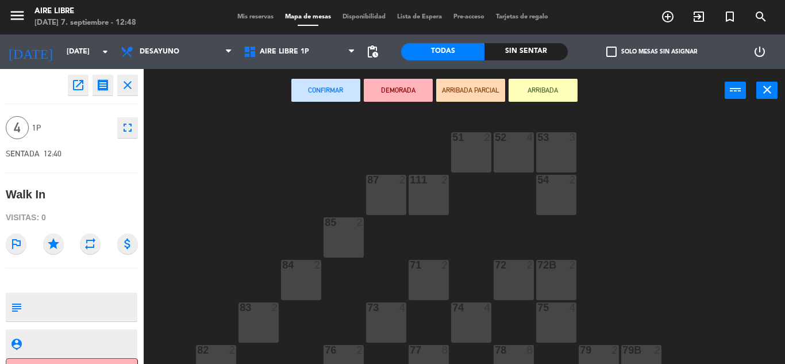
click at [509, 156] on div "52 4" at bounding box center [514, 152] width 40 height 40
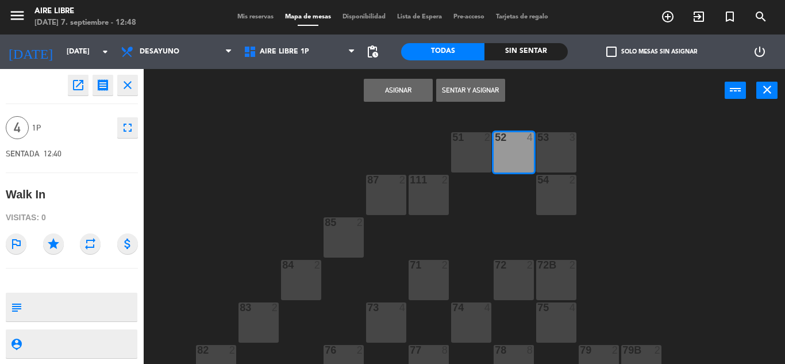
click at [484, 85] on button "Sentar y Asignar" at bounding box center [470, 90] width 69 height 23
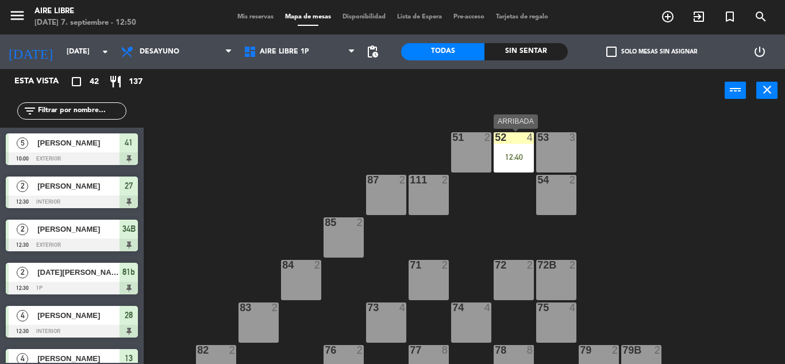
click at [508, 148] on div "52 4 12:40" at bounding box center [514, 152] width 40 height 40
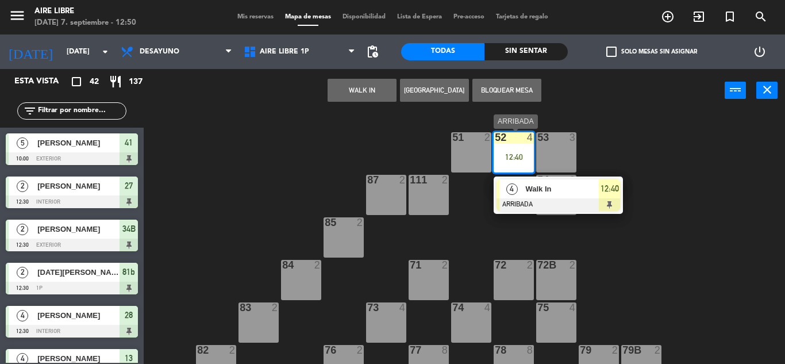
click at [593, 196] on div "Walk In" at bounding box center [561, 188] width 75 height 19
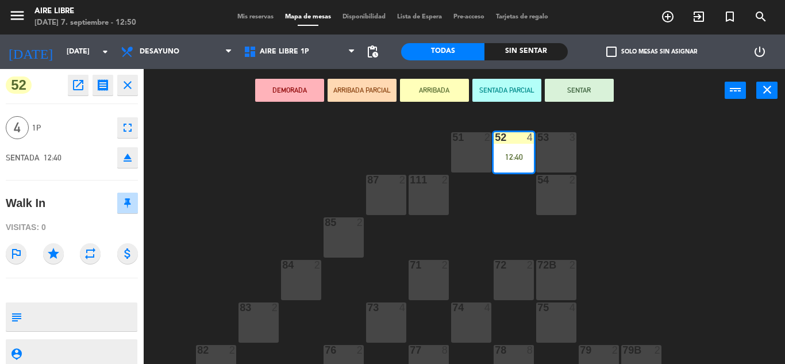
click at [585, 91] on button "SENTAR" at bounding box center [579, 90] width 69 height 23
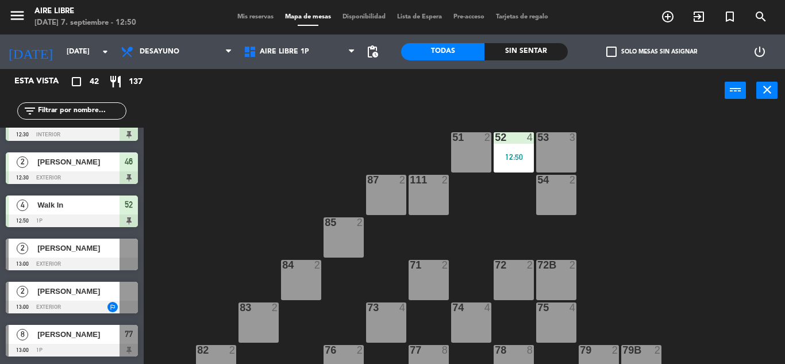
scroll to position [237, 0]
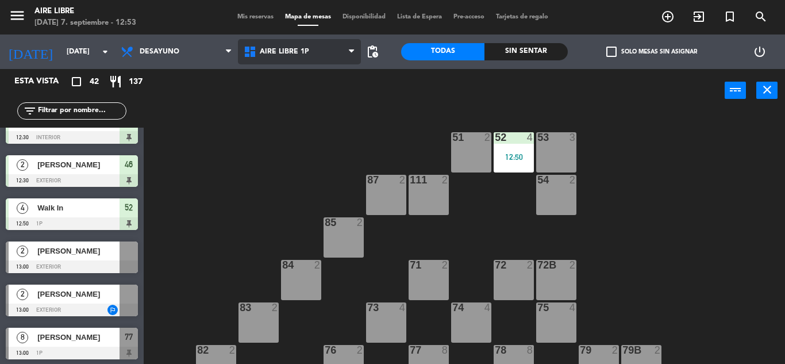
click at [293, 43] on span "Aire Libre 1P" at bounding box center [299, 51] width 123 height 25
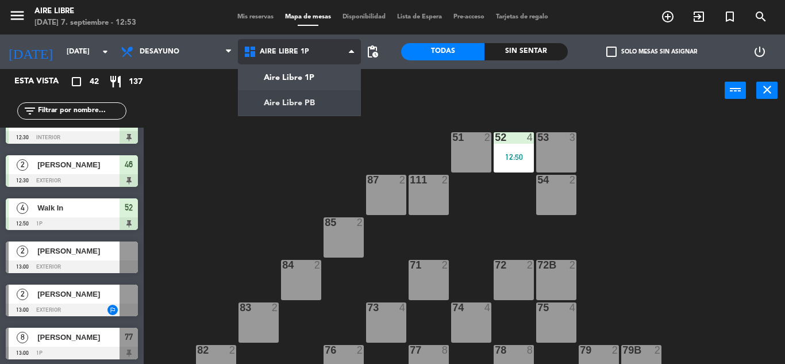
click at [300, 107] on ng-component "menu Aire Libre domingo 7. septiembre - 12:53 Mis reservas Mapa de mesas Dispon…" at bounding box center [392, 182] width 785 height 364
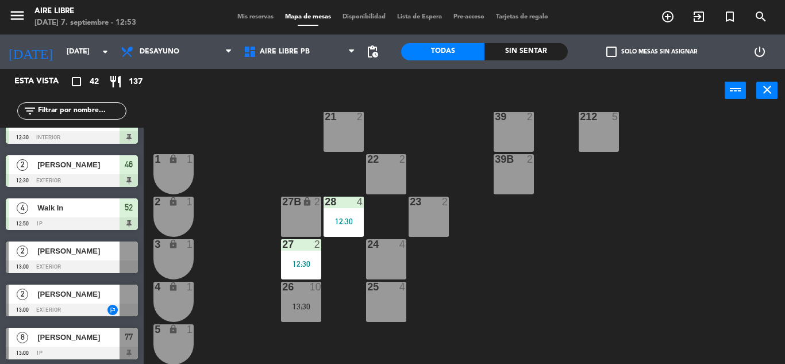
scroll to position [319, 0]
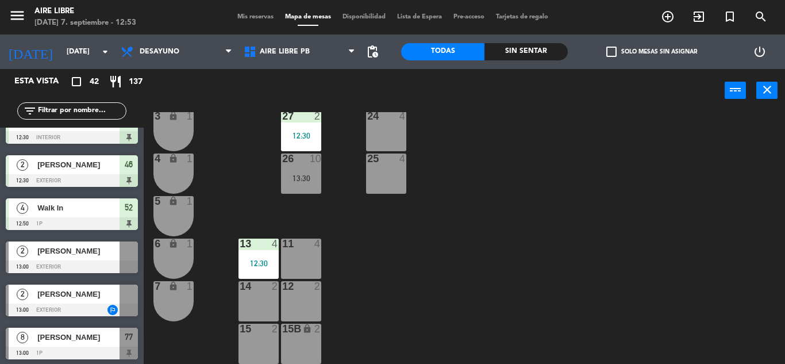
click at [179, 191] on div "4 lock 1" at bounding box center [174, 174] width 40 height 40
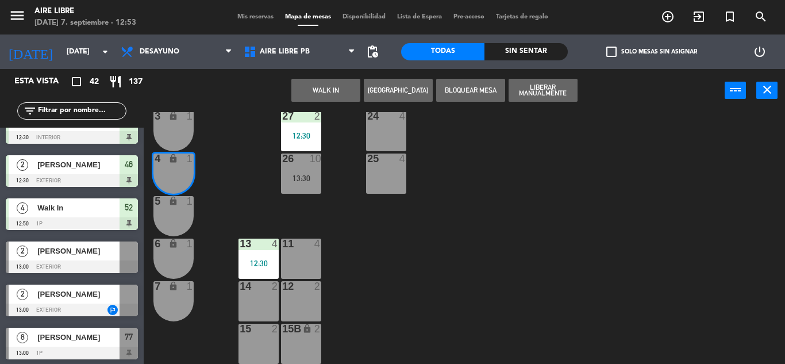
click at [177, 159] on icon "lock" at bounding box center [173, 159] width 10 height 10
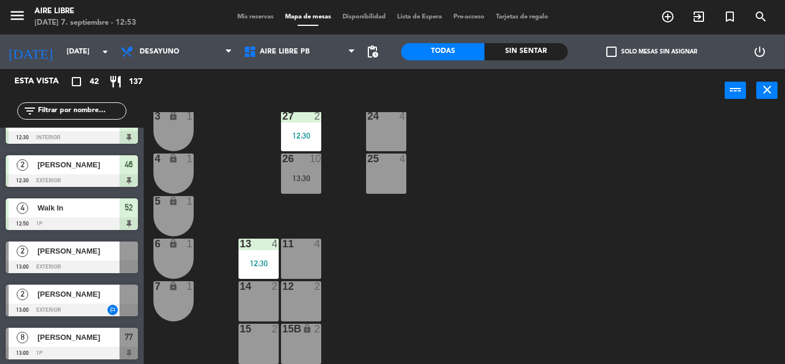
click at [175, 193] on div "4 lock 1" at bounding box center [174, 174] width 40 height 40
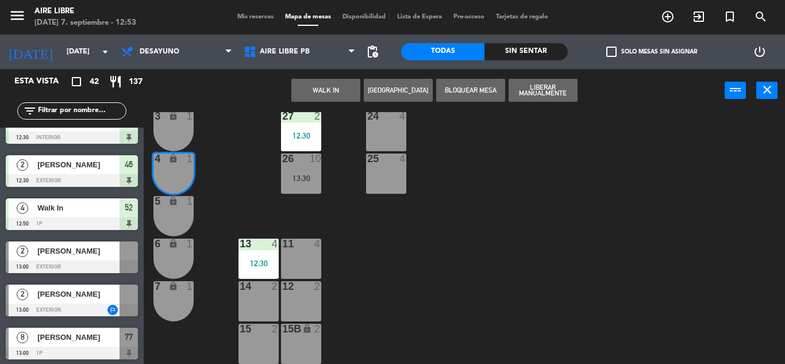
click at [207, 151] on div "42 2 43 2 31 7 13:30 32 7 33 7 42B 2 43B 2 41 5 10:00 44 2 45 2 46 2 12:30 35 4…" at bounding box center [469, 238] width 634 height 252
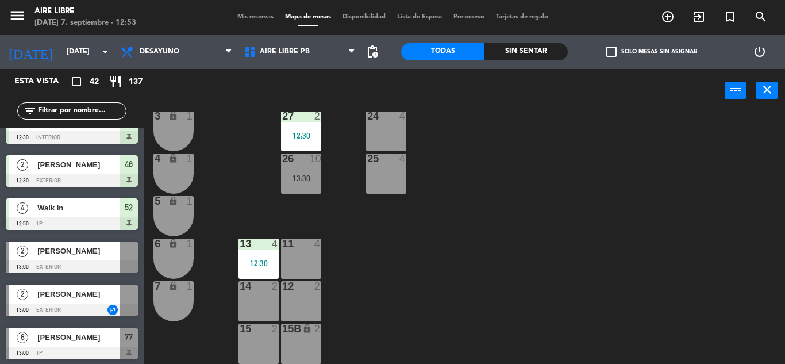
click at [170, 207] on div "lock" at bounding box center [173, 201] width 19 height 11
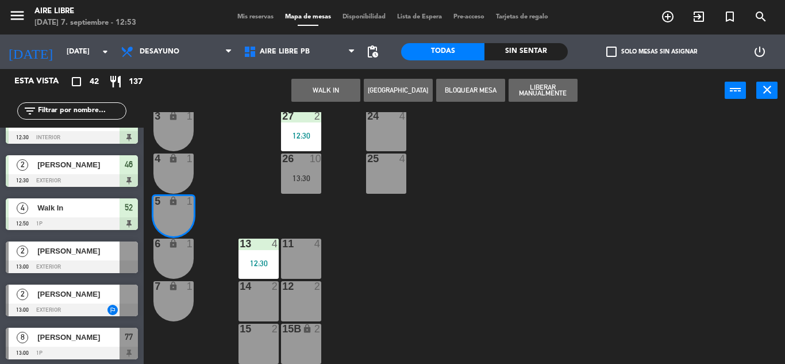
click at [323, 95] on button "WALK IN" at bounding box center [325, 90] width 69 height 23
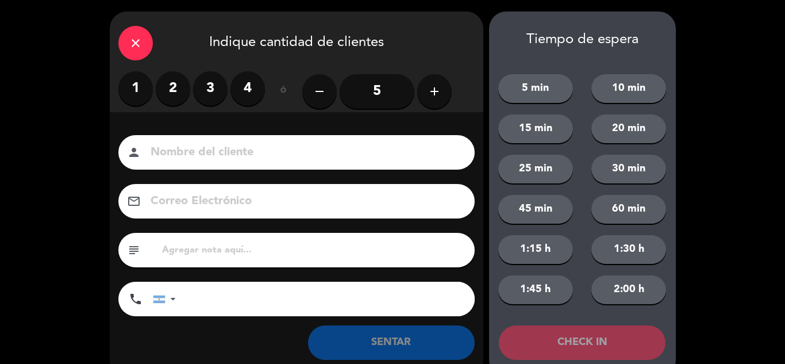
click at [129, 87] on label "1" at bounding box center [135, 88] width 34 height 34
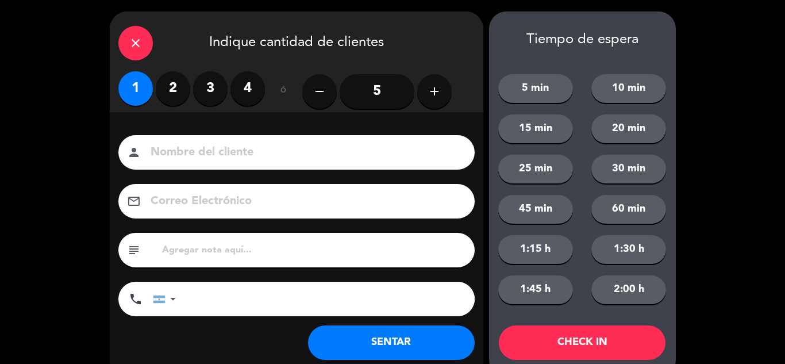
click at [439, 346] on button "SENTAR" at bounding box center [391, 342] width 167 height 34
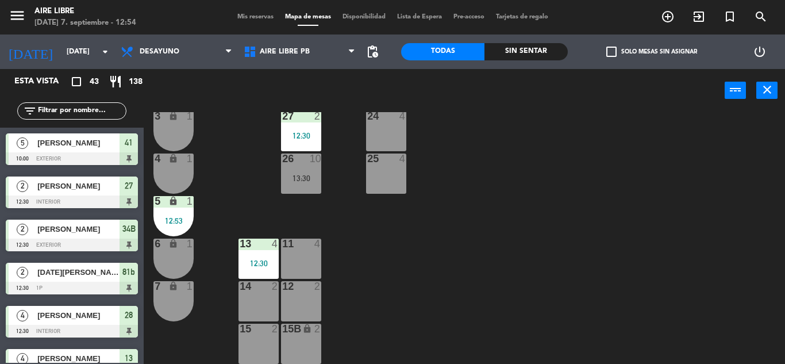
scroll to position [29, 0]
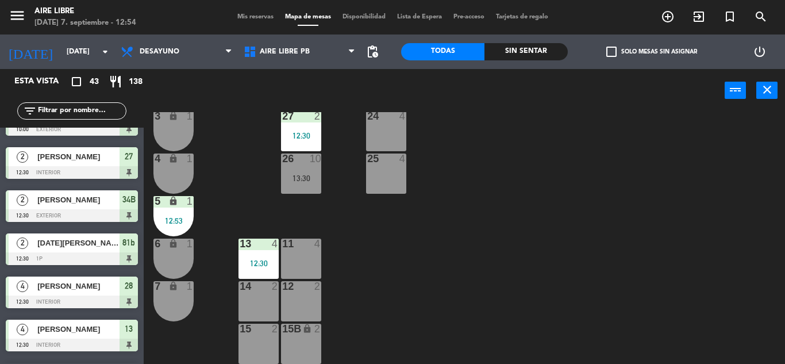
click at [167, 294] on div "7 lock 1" at bounding box center [174, 301] width 40 height 40
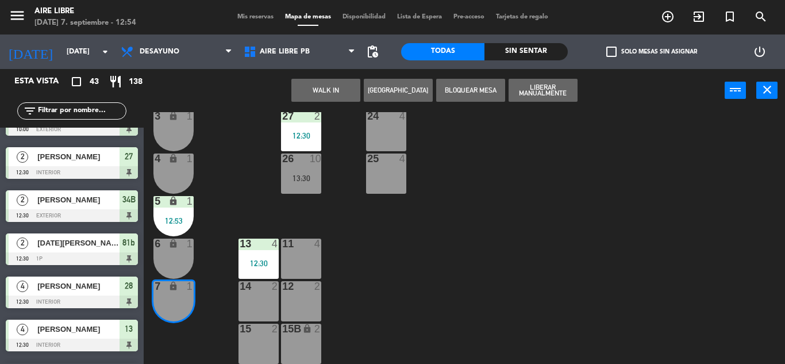
click at [314, 93] on button "WALK IN" at bounding box center [325, 90] width 69 height 23
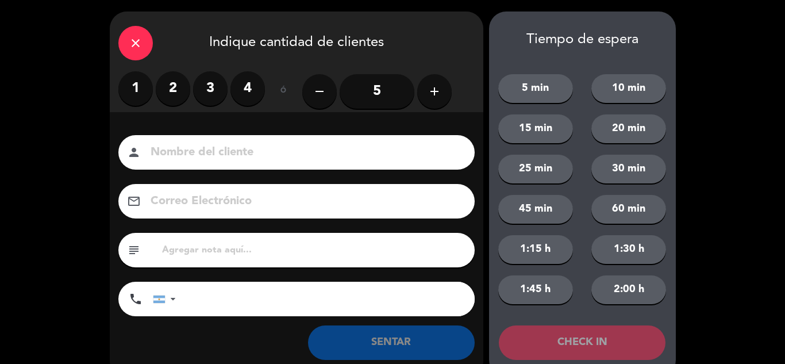
click at [143, 89] on label "1" at bounding box center [135, 88] width 34 height 34
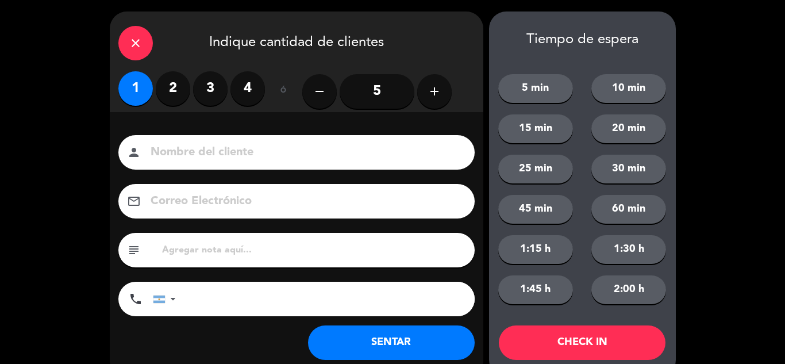
click at [354, 348] on button "SENTAR" at bounding box center [391, 342] width 167 height 34
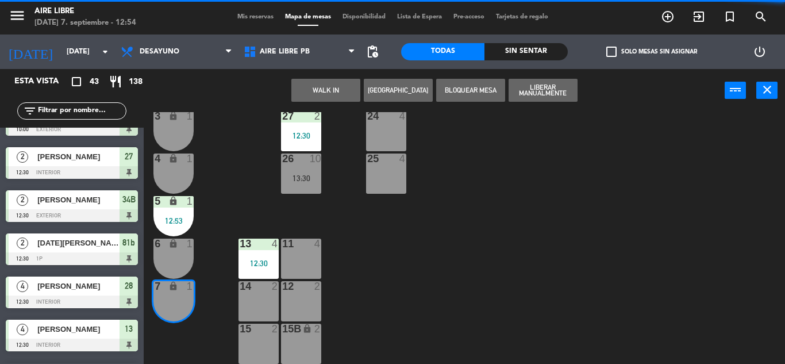
scroll to position [0, 0]
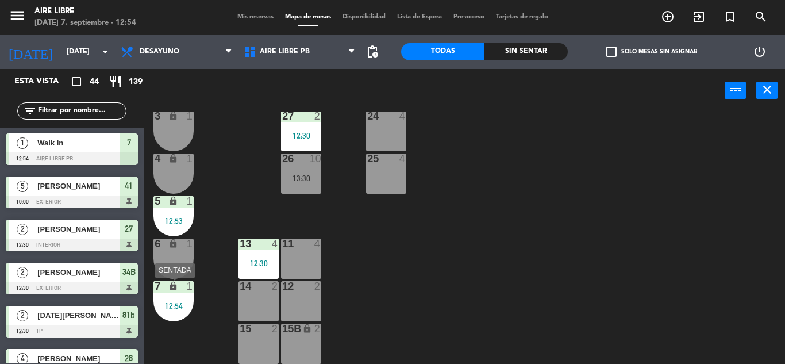
click at [175, 297] on div "7 lock 1 12:54" at bounding box center [174, 301] width 40 height 40
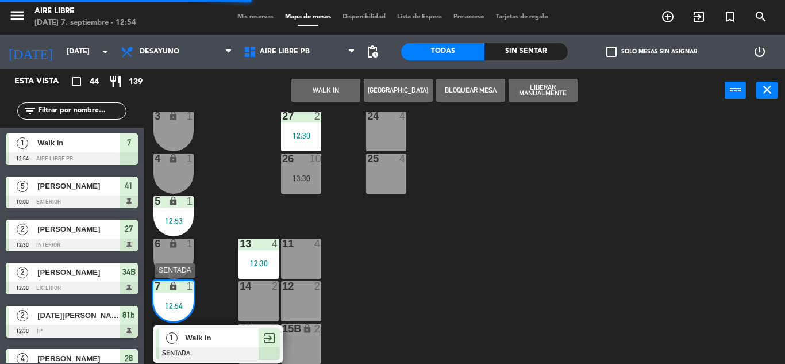
click at [238, 349] on div at bounding box center [218, 353] width 124 height 13
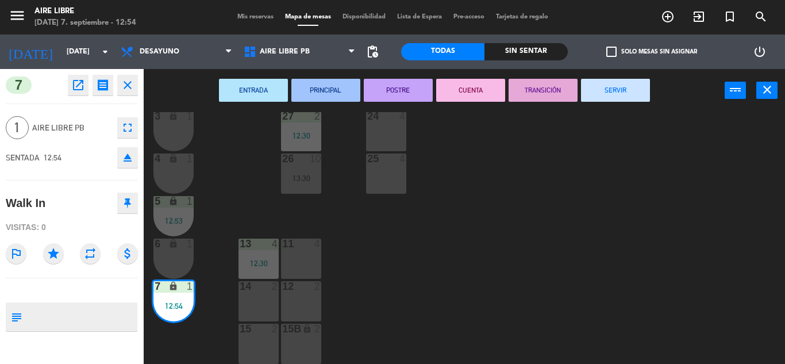
click at [593, 105] on div "ENTRADA PRINCIPAL POSTRE CUENTA TRANSICIÓN SERVIR power_input close" at bounding box center [434, 91] width 581 height 44
click at [598, 95] on button "SERVIR" at bounding box center [615, 90] width 69 height 23
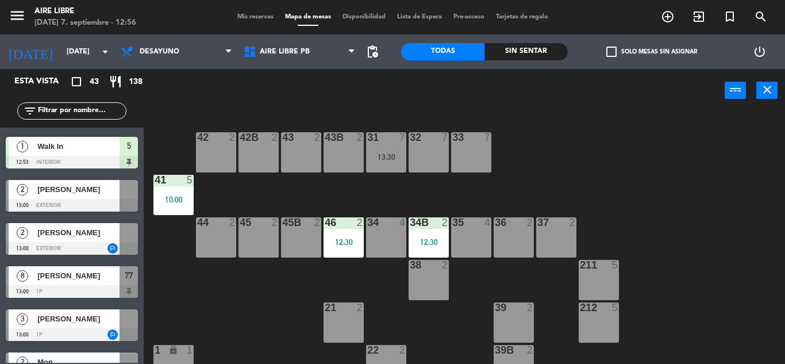
scroll to position [342, 0]
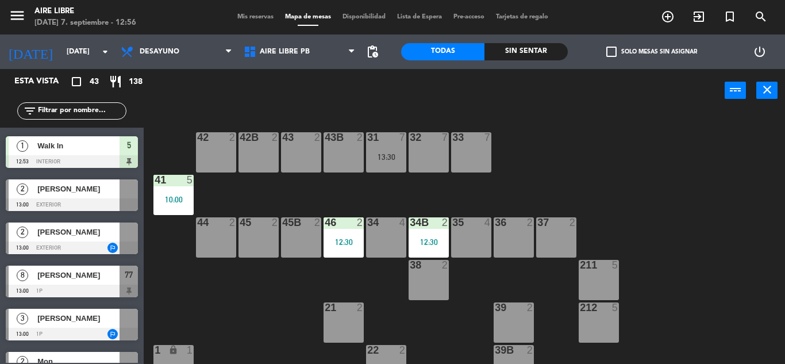
click at [254, 17] on span "Mis reservas" at bounding box center [256, 17] width 48 height 6
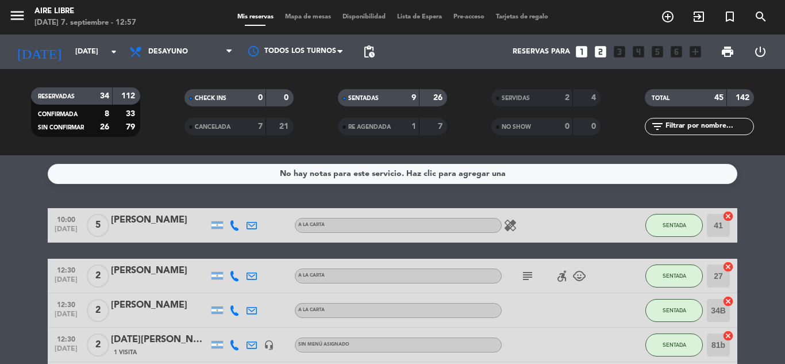
click at [305, 18] on span "Mapa de mesas" at bounding box center [307, 17] width 57 height 6
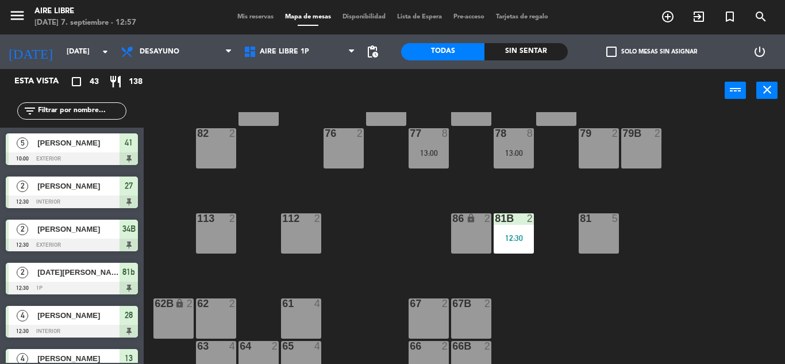
scroll to position [218, 0]
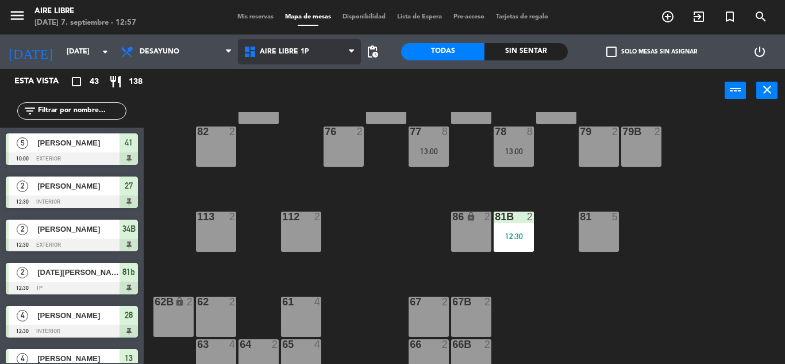
click at [342, 62] on span "Aire Libre 1P" at bounding box center [299, 51] width 123 height 25
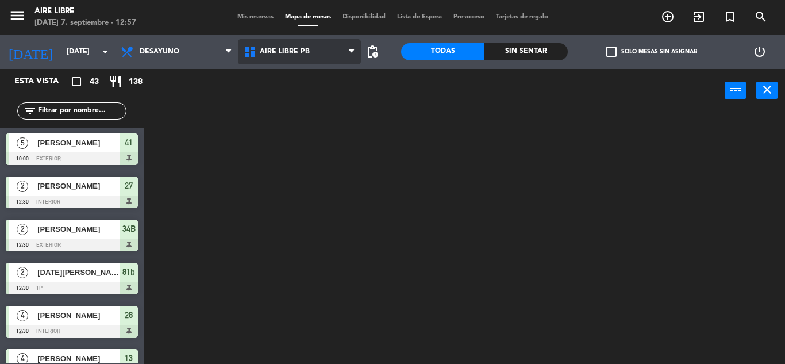
click at [333, 101] on ng-component "menu Aire Libre domingo 7. septiembre - 12:57 Mis reservas Mapa de mesas Dispon…" at bounding box center [392, 182] width 785 height 364
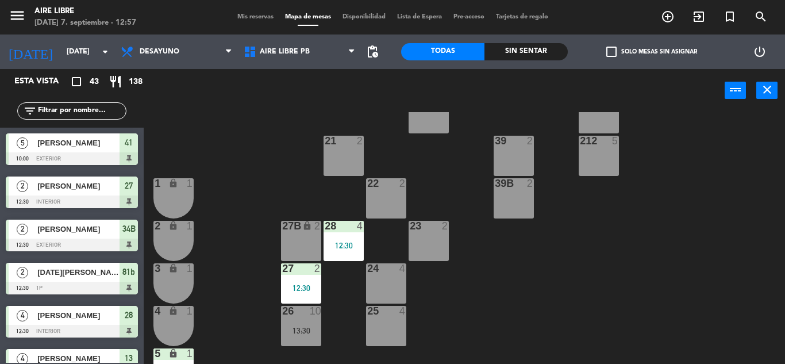
scroll to position [174, 0]
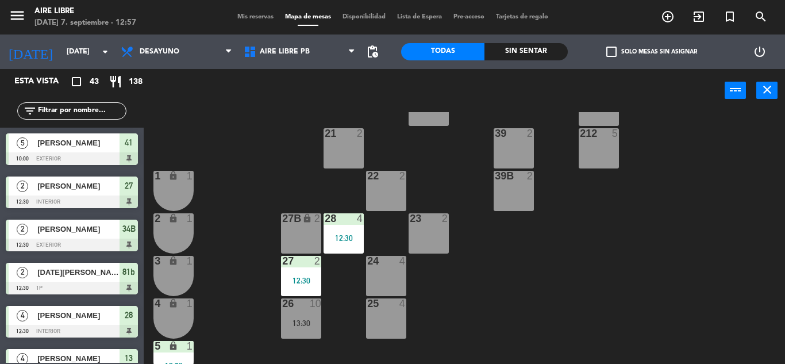
click at [442, 237] on div "23 2" at bounding box center [429, 233] width 40 height 40
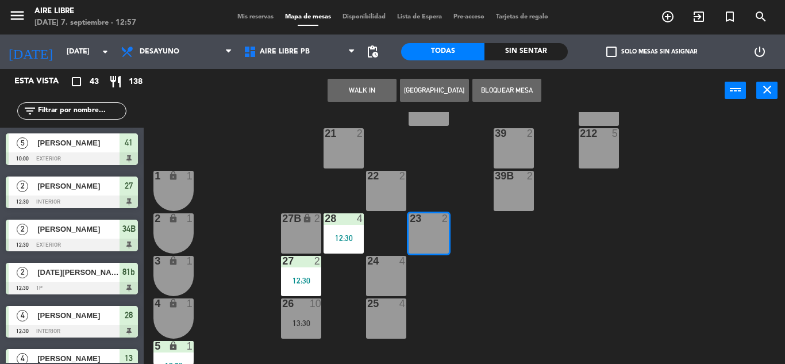
click at [355, 97] on button "WALK IN" at bounding box center [362, 90] width 69 height 23
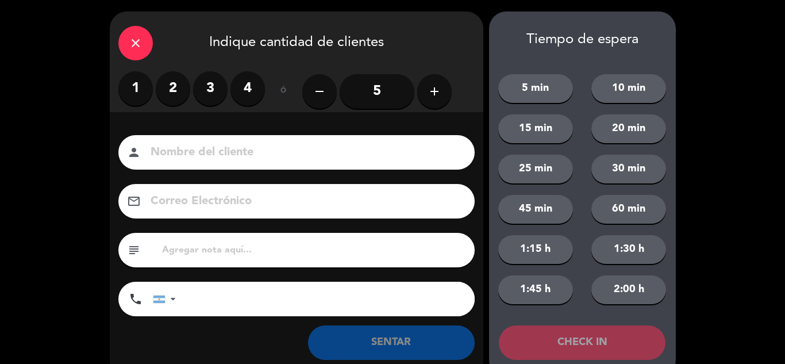
click at [181, 82] on label "2" at bounding box center [173, 88] width 34 height 34
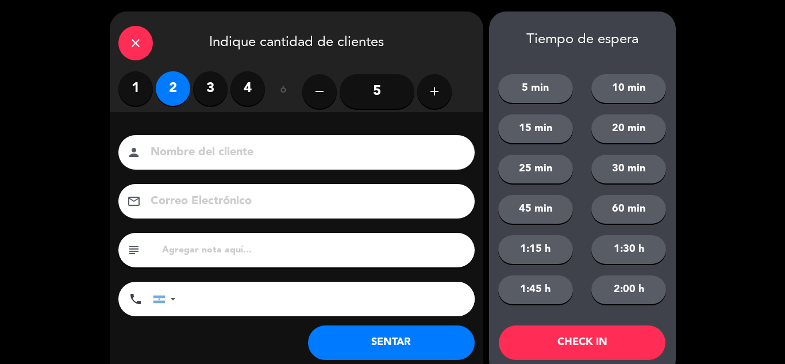
click at [344, 338] on button "SENTAR" at bounding box center [391, 342] width 167 height 34
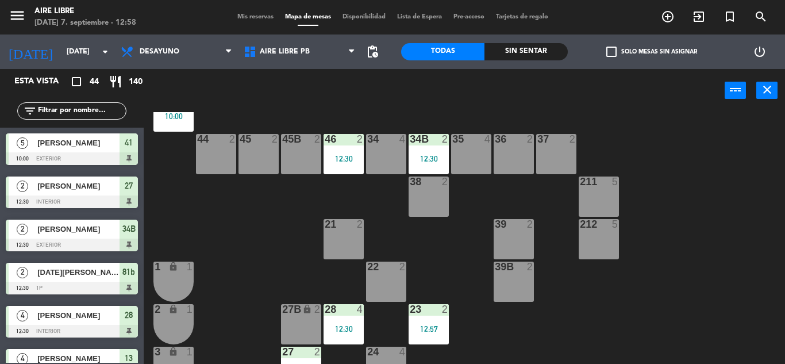
scroll to position [319, 0]
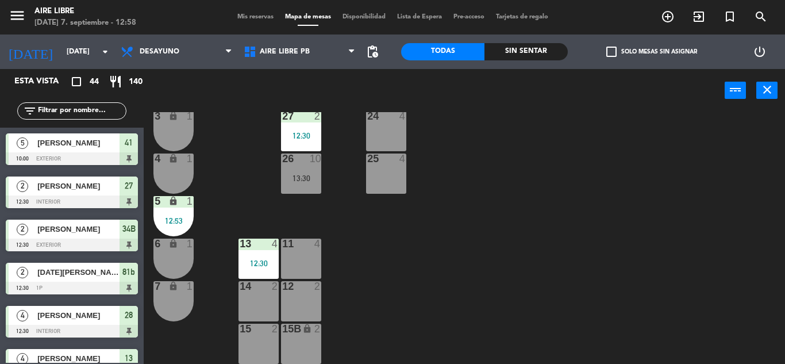
click at [314, 290] on div "2" at bounding box center [317, 286] width 7 height 10
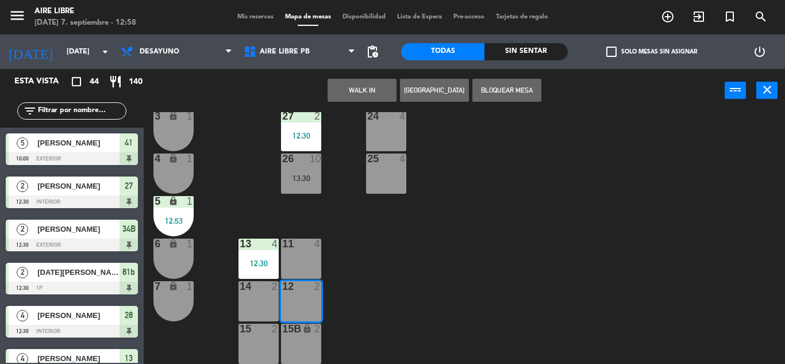
click at [379, 80] on button "WALK IN" at bounding box center [362, 90] width 69 height 23
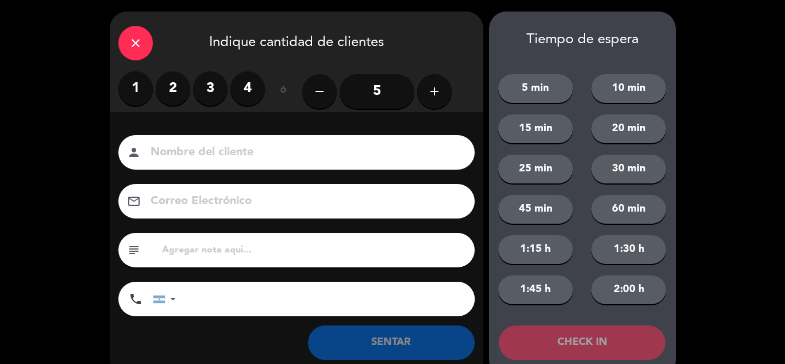
click at [183, 86] on label "2" at bounding box center [173, 88] width 34 height 34
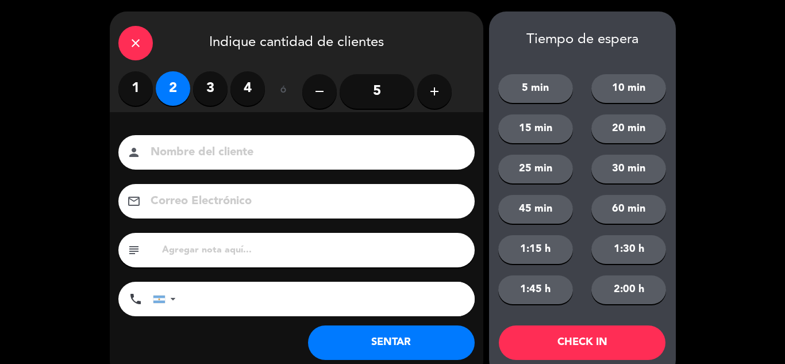
click at [362, 348] on button "SENTAR" at bounding box center [391, 342] width 167 height 34
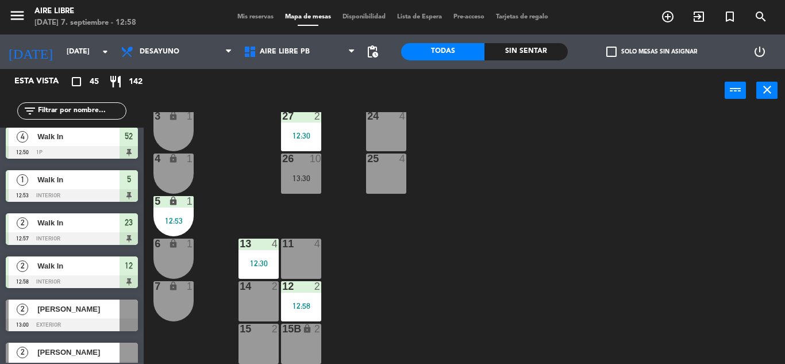
scroll to position [309, 0]
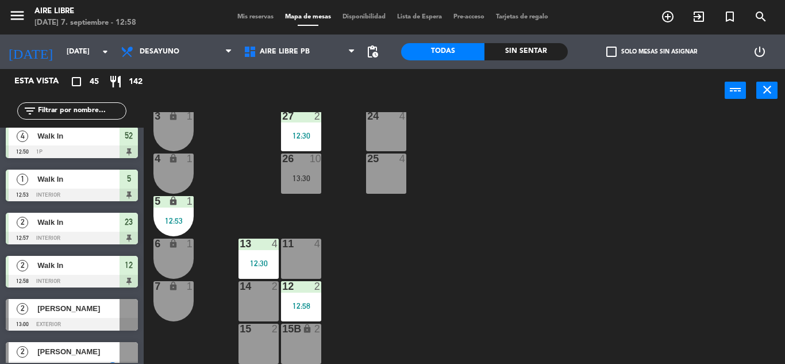
click at [610, 51] on span "check_box_outline_blank" at bounding box center [612, 52] width 10 height 10
click at [652, 52] on input "check_box_outline_blank Solo mesas sin asignar" at bounding box center [652, 52] width 0 height 0
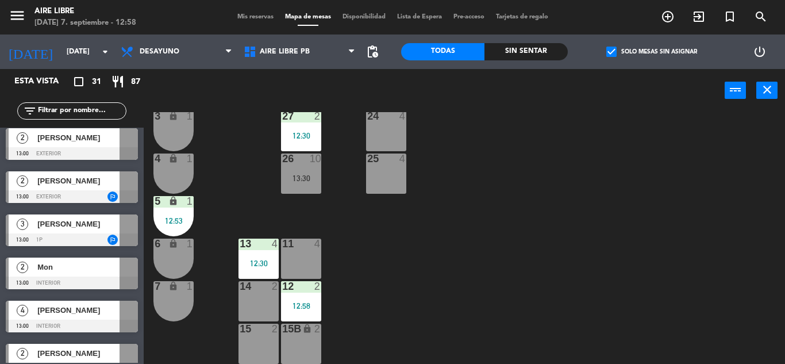
scroll to position [6, 0]
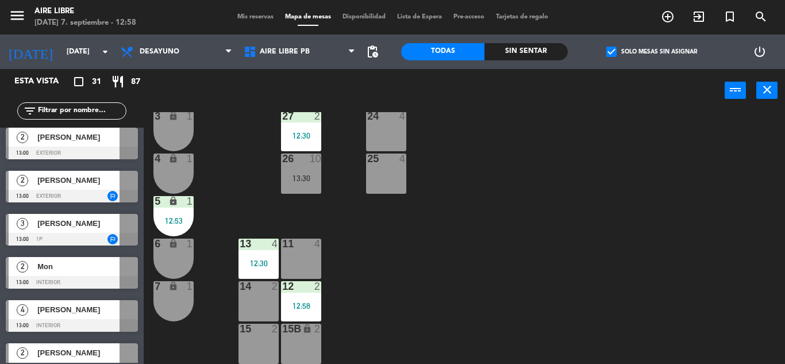
click at [74, 143] on span "[PERSON_NAME]" at bounding box center [78, 137] width 82 height 12
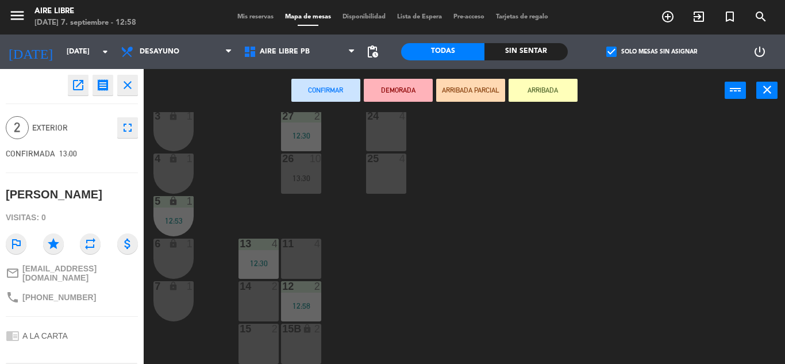
click at [260, 308] on div "14 2" at bounding box center [259, 301] width 40 height 40
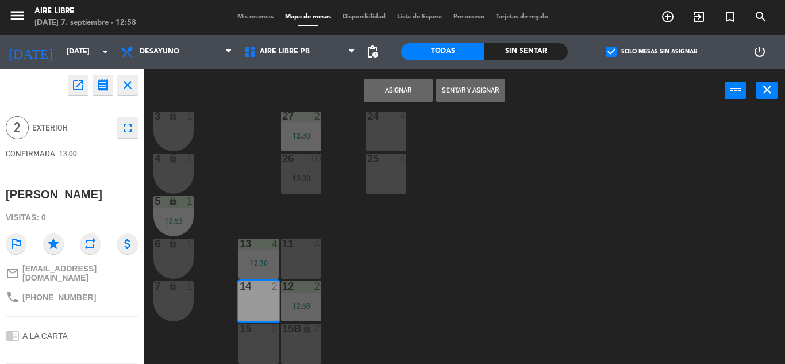
click at [415, 88] on button "Asignar" at bounding box center [398, 90] width 69 height 23
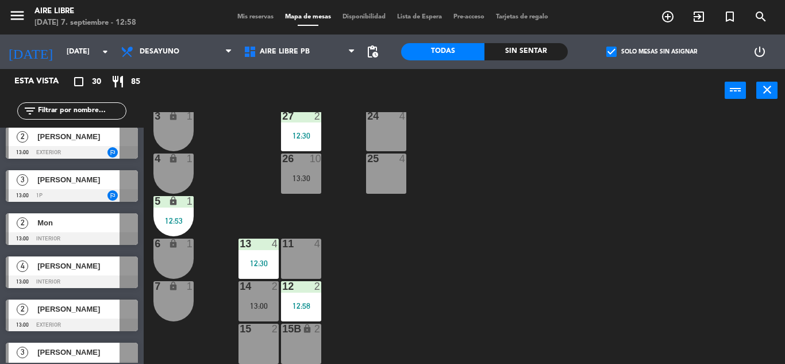
scroll to position [13, 0]
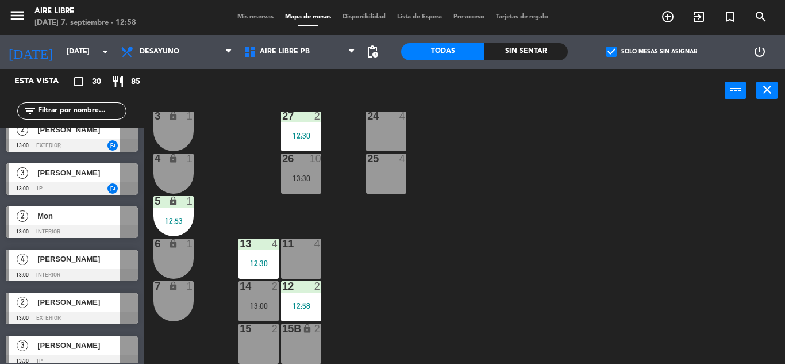
click at [96, 212] on span "Mon" at bounding box center [78, 216] width 82 height 12
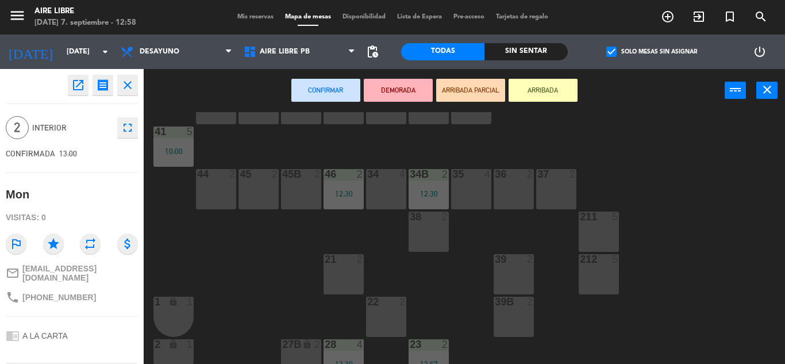
scroll to position [0, 0]
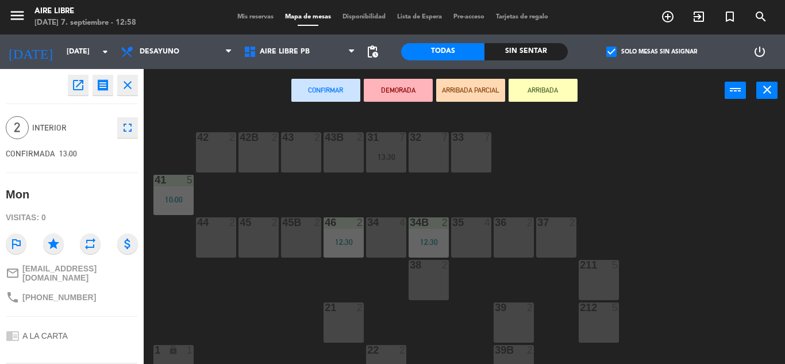
click at [228, 156] on div "42 2" at bounding box center [216, 152] width 40 height 40
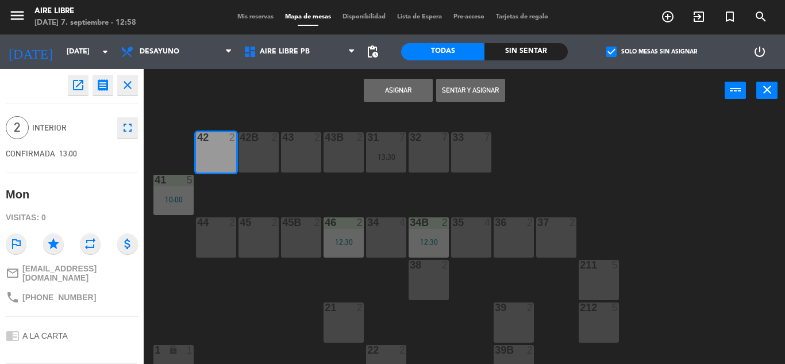
click at [410, 89] on button "Asignar" at bounding box center [398, 90] width 69 height 23
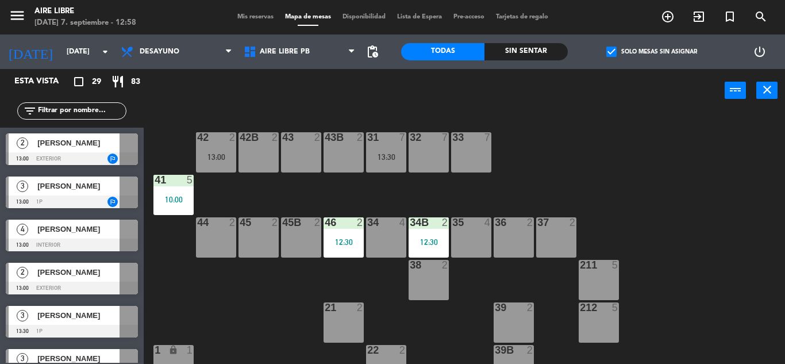
click at [103, 158] on div at bounding box center [72, 158] width 132 height 13
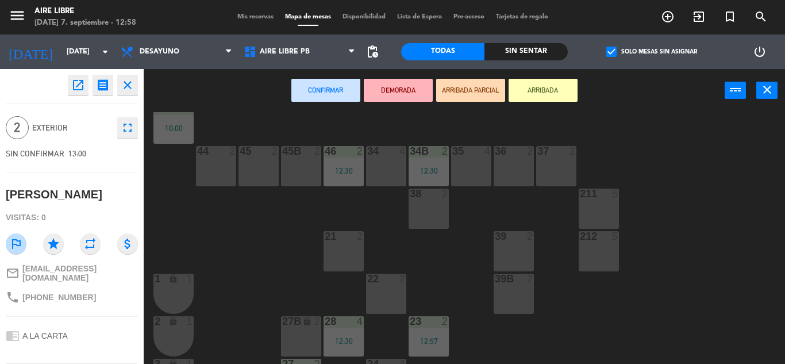
scroll to position [72, 0]
click at [193, 169] on div "42 2 13:00 43 2 31 7 13:30 32 7 33 7 42B 2 43B 2 41 5 10:00 44 2 45 2 46 2 12:3…" at bounding box center [469, 238] width 634 height 252
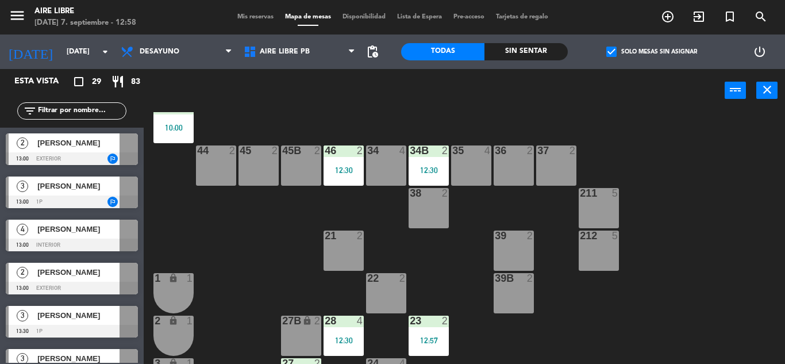
click at [106, 154] on div at bounding box center [72, 158] width 132 height 13
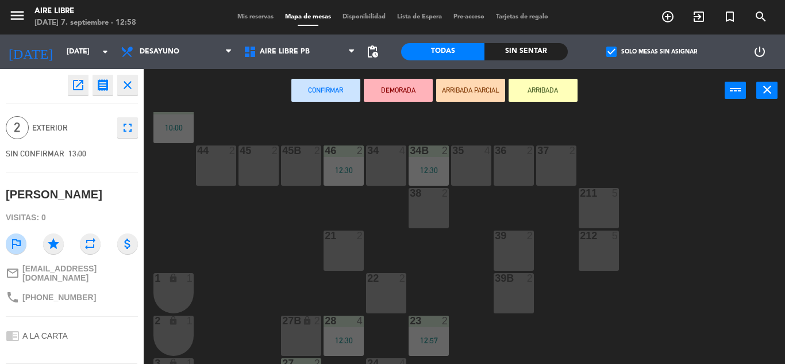
click at [238, 169] on div "42 2 13:00 43 2 31 7 13:30 32 7 33 7 42B 2 43B 2 41 5 10:00 44 2 45 2 46 2 12:3…" at bounding box center [469, 238] width 634 height 252
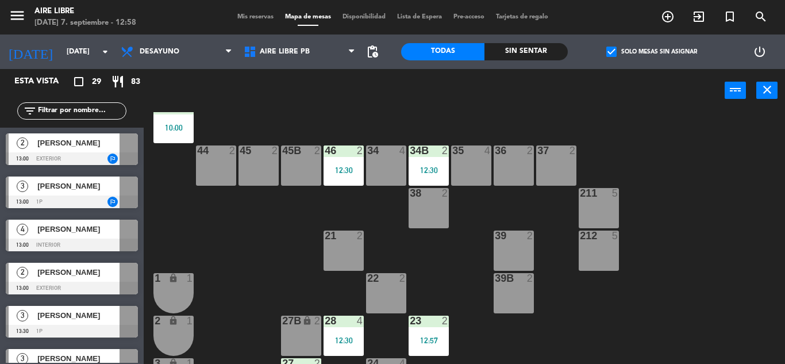
click at [67, 158] on div at bounding box center [72, 158] width 132 height 13
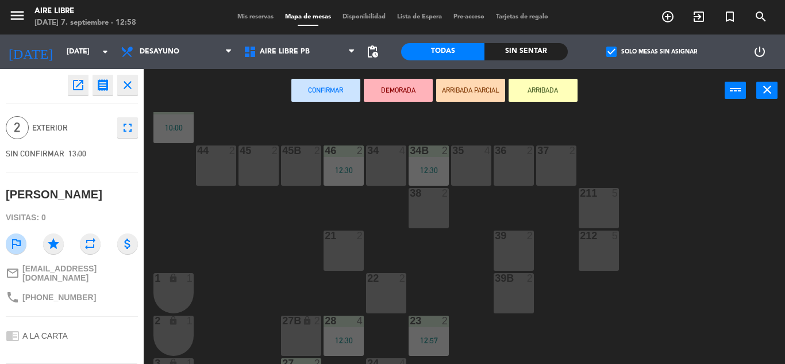
click at [199, 159] on div "44 2" at bounding box center [216, 165] width 40 height 40
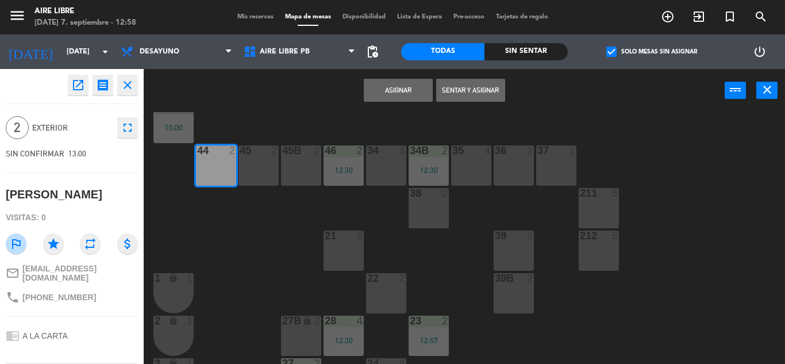
click at [396, 86] on button "Asignar" at bounding box center [398, 90] width 69 height 23
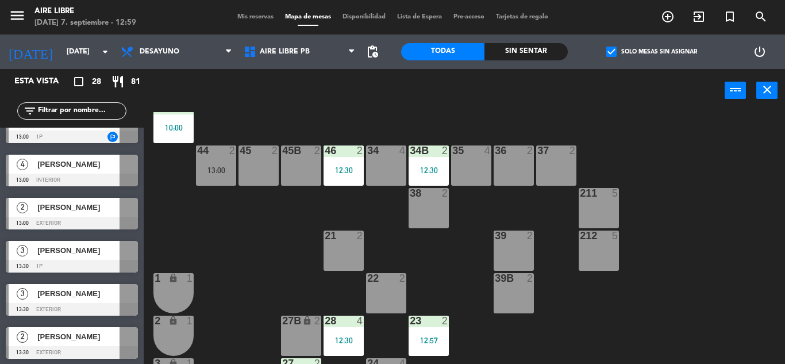
scroll to position [28, 0]
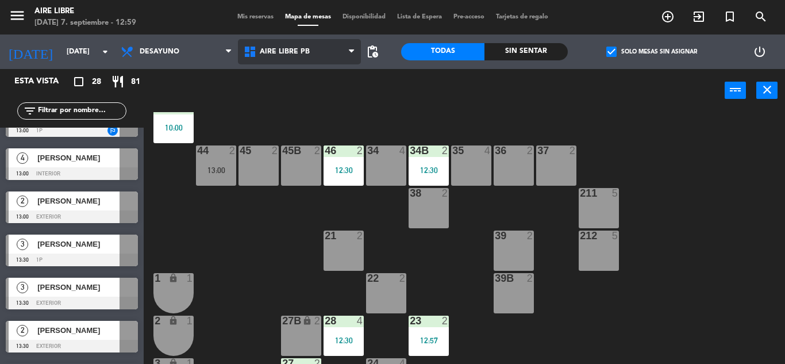
click at [338, 51] on span "Aire Libre PB" at bounding box center [299, 51] width 123 height 25
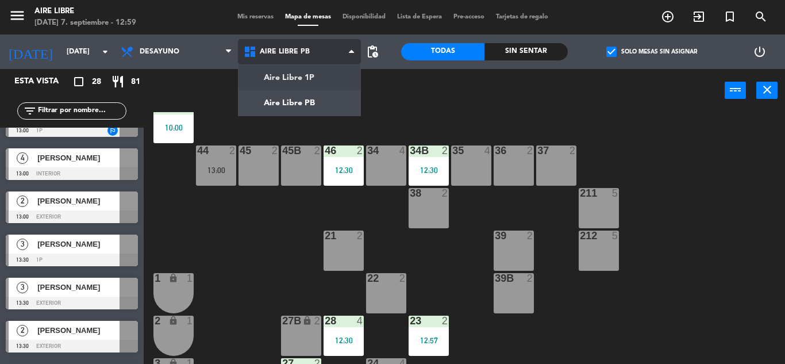
click at [323, 79] on ng-component "menu Aire Libre domingo 7. septiembre - 12:59 Mis reservas Mapa de mesas Dispon…" at bounding box center [392, 182] width 785 height 364
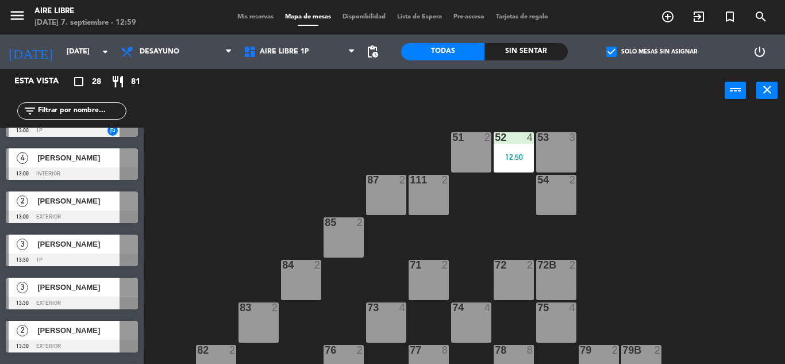
click at [92, 210] on div at bounding box center [72, 216] width 132 height 13
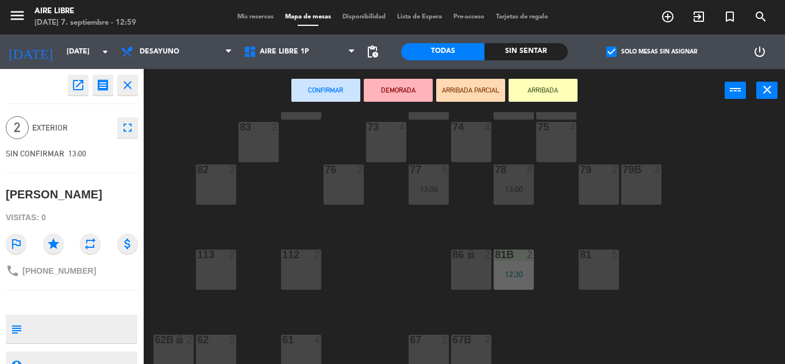
scroll to position [187, 0]
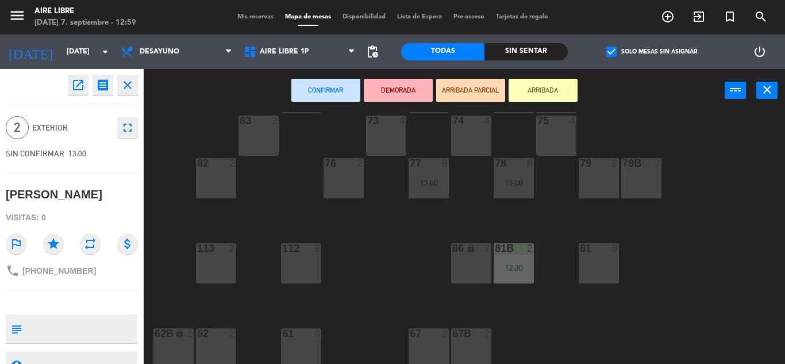
click at [467, 263] on div "86 lock 2" at bounding box center [471, 263] width 40 height 40
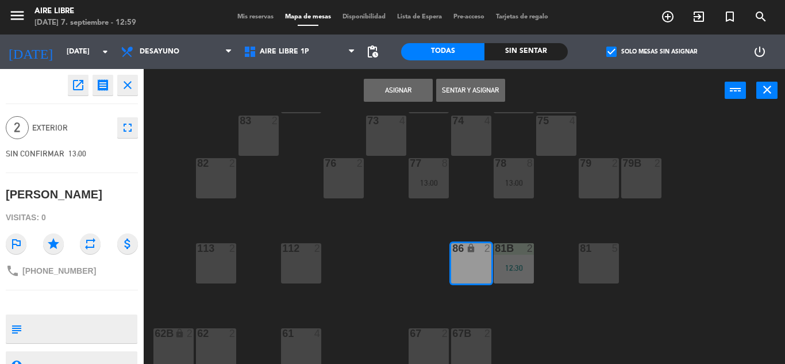
click at [398, 97] on button "Asignar" at bounding box center [398, 90] width 69 height 23
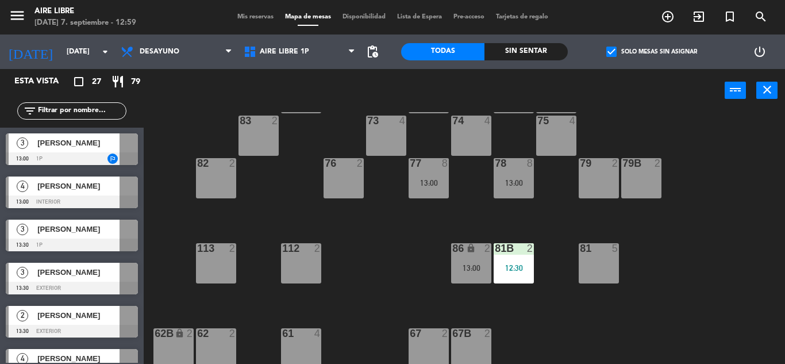
click at [94, 114] on input "text" at bounding box center [81, 111] width 89 height 13
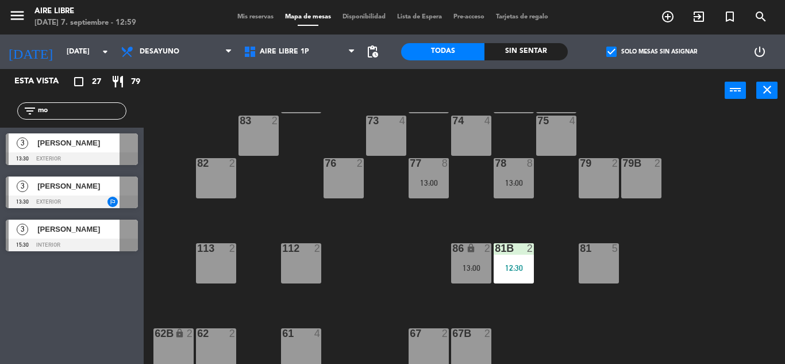
type input "mo"
click at [66, 259] on div "Esta vista crop_square 27 restaurant 79 filter_list mo 3 Camila ramos 13:30 ext…" at bounding box center [72, 216] width 144 height 295
click at [607, 52] on span "check_box" at bounding box center [612, 52] width 10 height 10
click at [652, 52] on input "check_box Solo mesas sin asignar" at bounding box center [652, 52] width 0 height 0
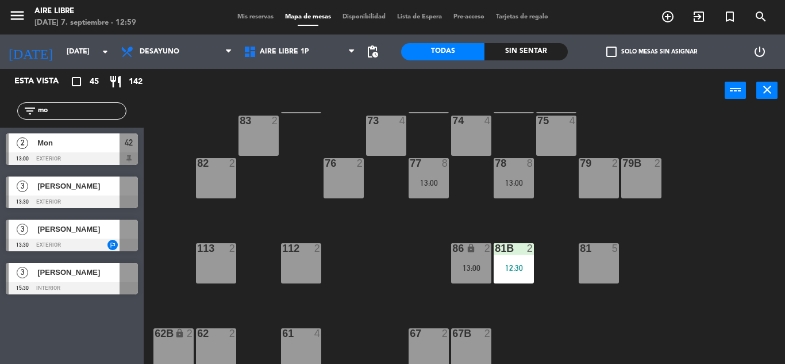
click at [105, 148] on span "Mon" at bounding box center [78, 143] width 82 height 12
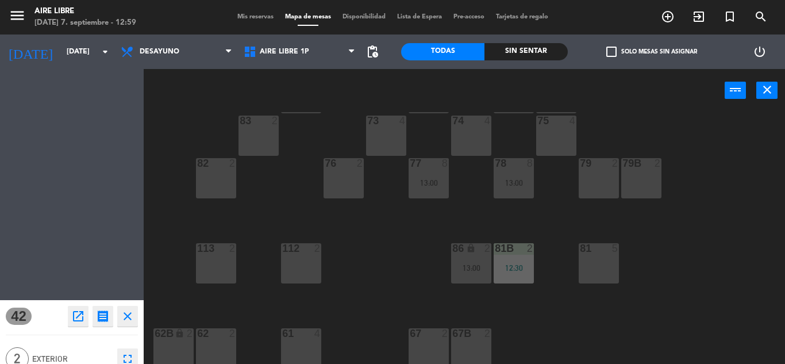
scroll to position [0, 0]
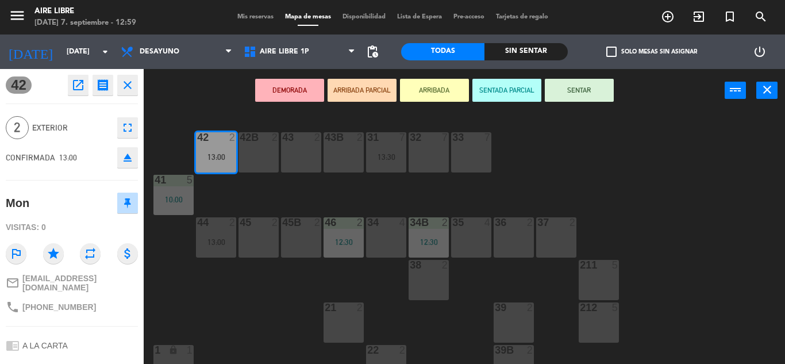
click at [434, 98] on button "ARRIBADA" at bounding box center [434, 90] width 69 height 23
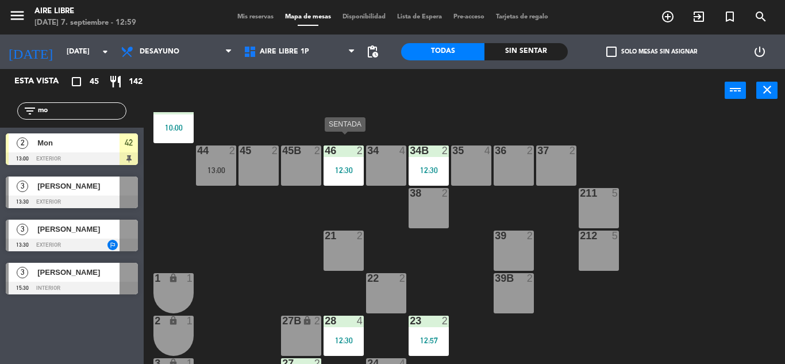
scroll to position [83, 0]
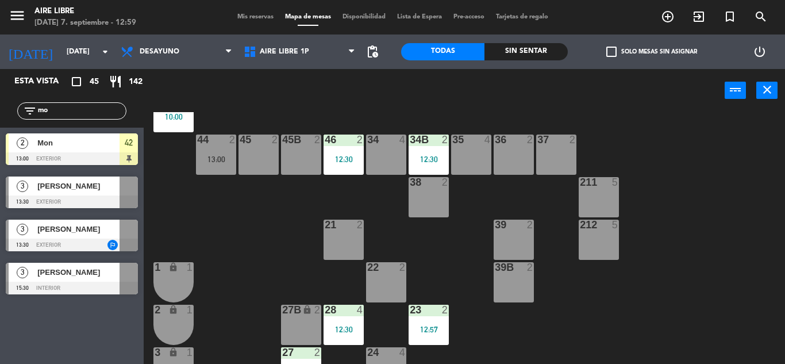
click at [392, 291] on div "22 2" at bounding box center [386, 282] width 40 height 40
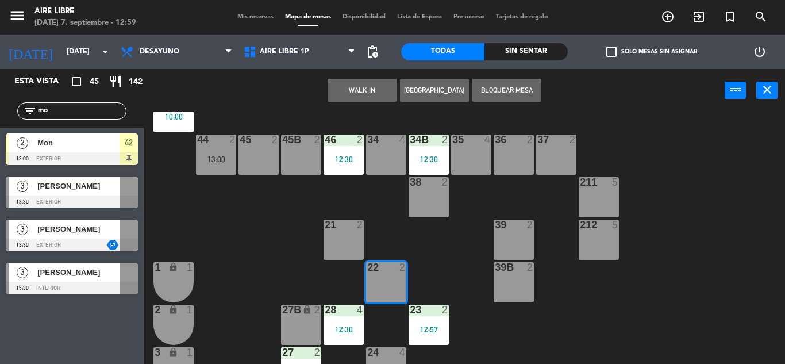
click at [373, 97] on button "WALK IN" at bounding box center [362, 90] width 69 height 23
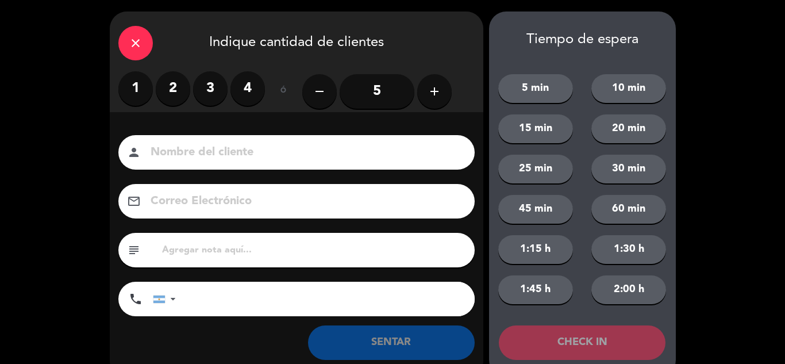
click at [181, 95] on label "2" at bounding box center [173, 88] width 34 height 34
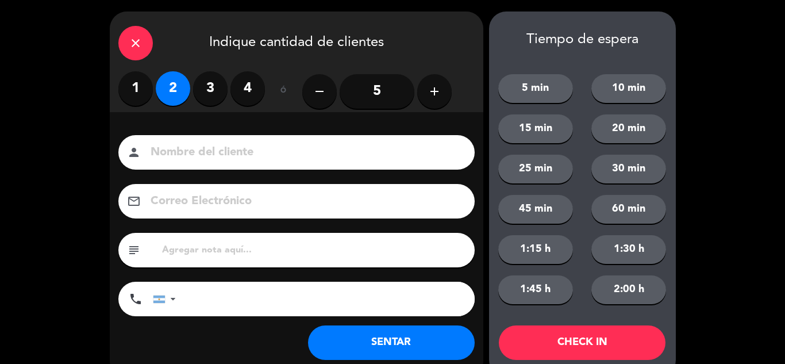
click at [354, 342] on button "SENTAR" at bounding box center [391, 342] width 167 height 34
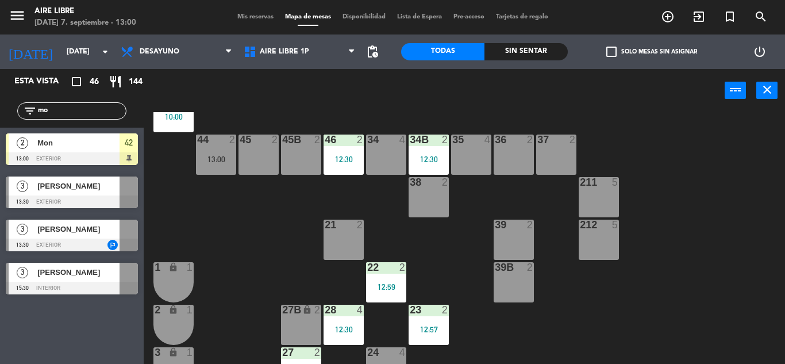
click at [98, 113] on input "mo" at bounding box center [81, 111] width 89 height 13
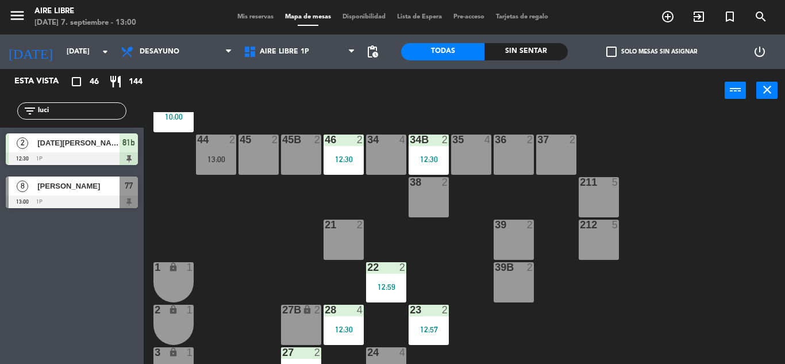
type input "luci"
click at [32, 256] on div "Esta vista crop_square 46 restaurant 144 filter_list luci 2 Lucia Rosano 12:30 …" at bounding box center [72, 216] width 144 height 295
click at [120, 187] on div "77" at bounding box center [129, 186] width 18 height 19
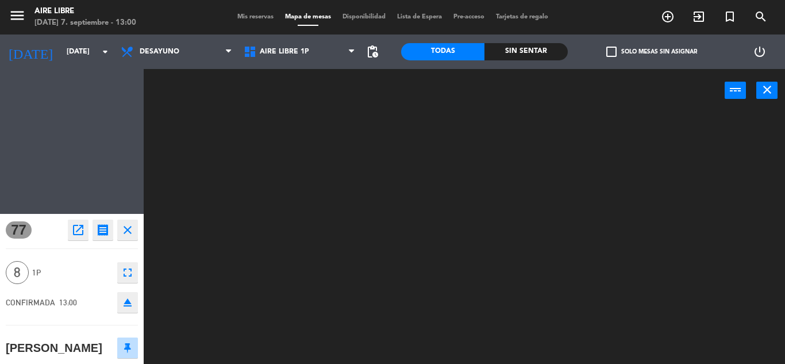
scroll to position [0, 0]
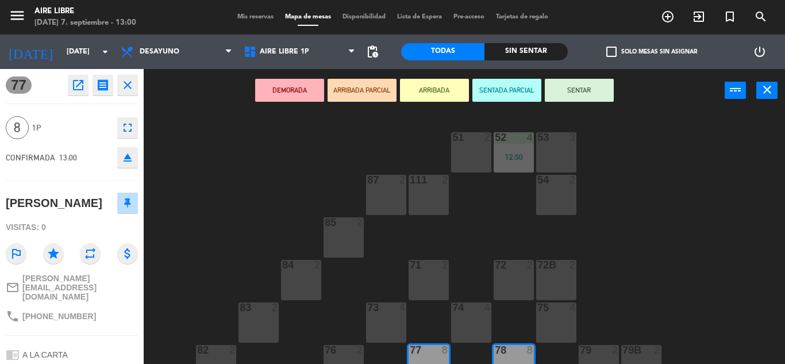
click at [435, 86] on button "ARRIBADA" at bounding box center [434, 90] width 69 height 23
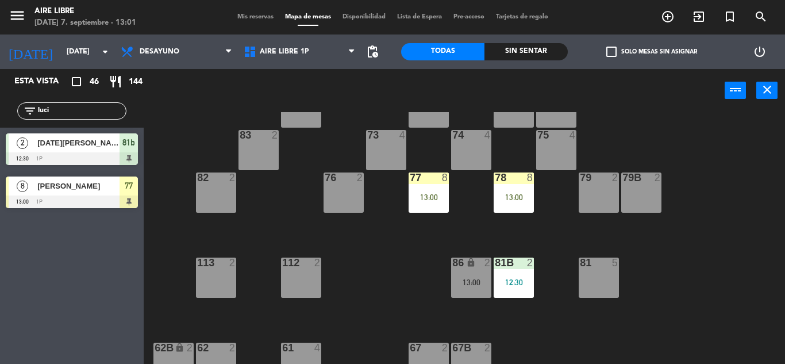
scroll to position [181, 0]
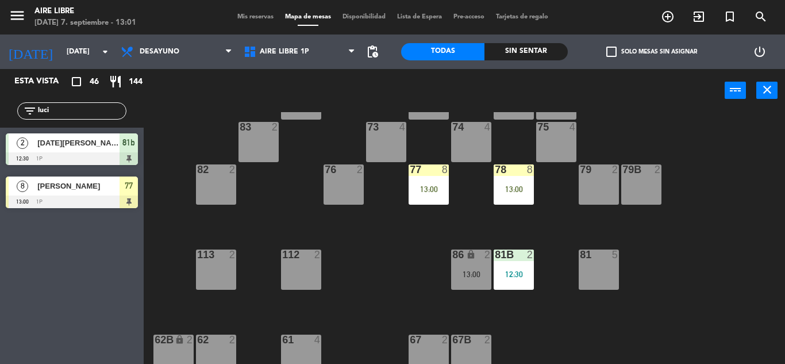
click at [117, 187] on span "[PERSON_NAME]" at bounding box center [78, 186] width 82 height 12
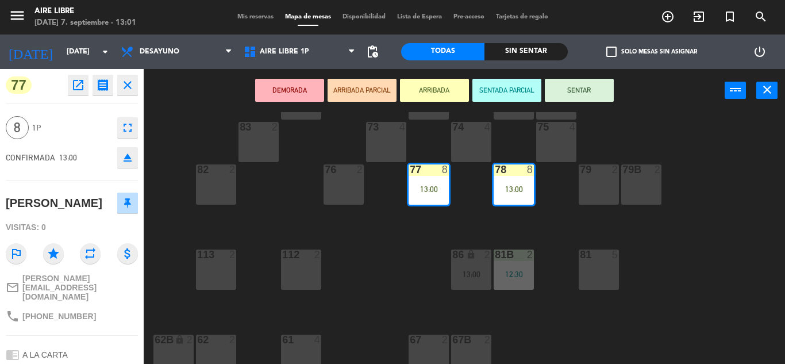
click at [124, 163] on icon "eject" at bounding box center [128, 158] width 14 height 14
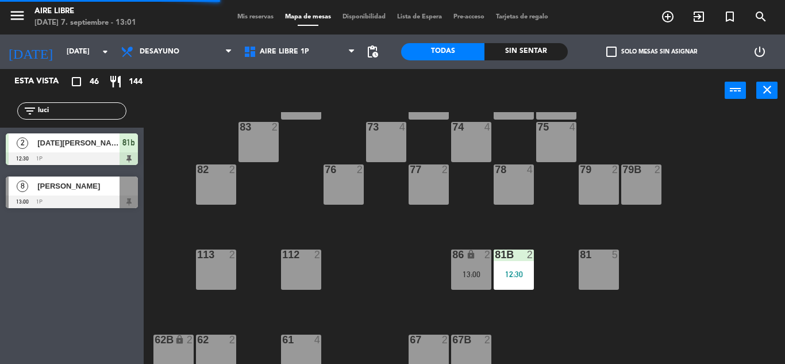
click at [68, 194] on div "[PERSON_NAME]" at bounding box center [77, 186] width 83 height 19
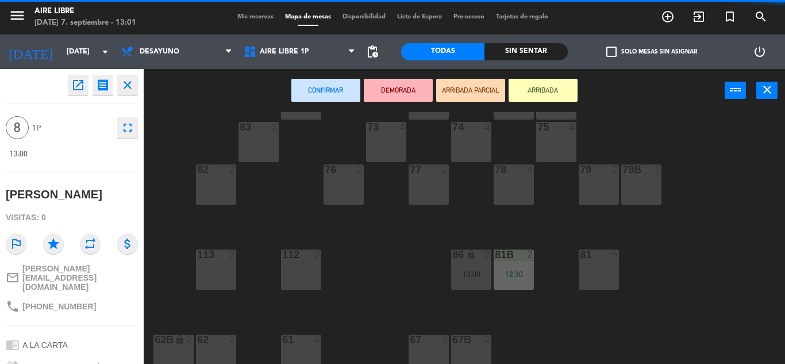
click at [551, 85] on button "ARRIBADA" at bounding box center [543, 90] width 69 height 23
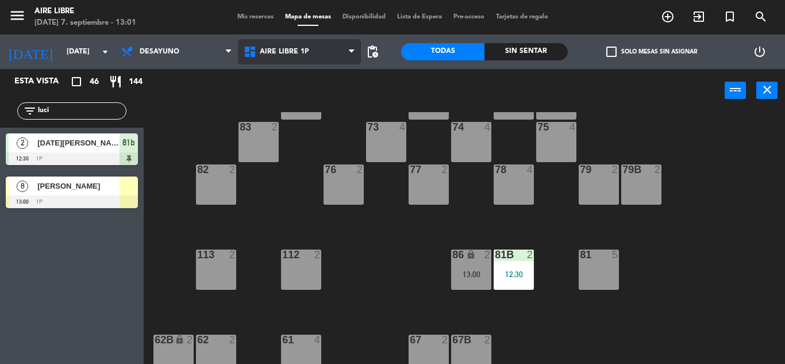
click at [316, 48] on span "Aire Libre 1P" at bounding box center [299, 51] width 123 height 25
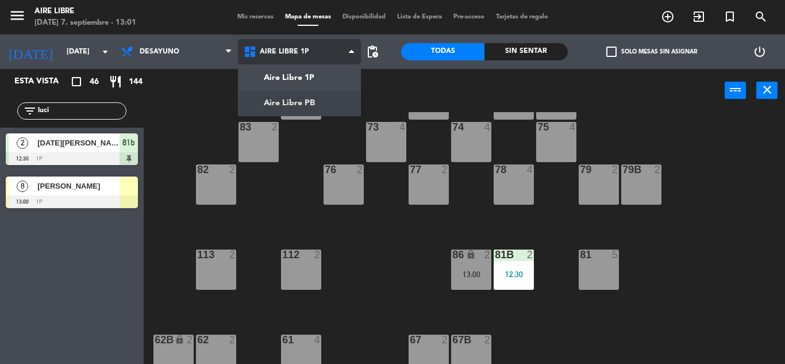
click at [308, 103] on ng-component "menu Aire Libre domingo 7. septiembre - 13:01 Mis reservas Mapa de mesas Dispon…" at bounding box center [392, 182] width 785 height 364
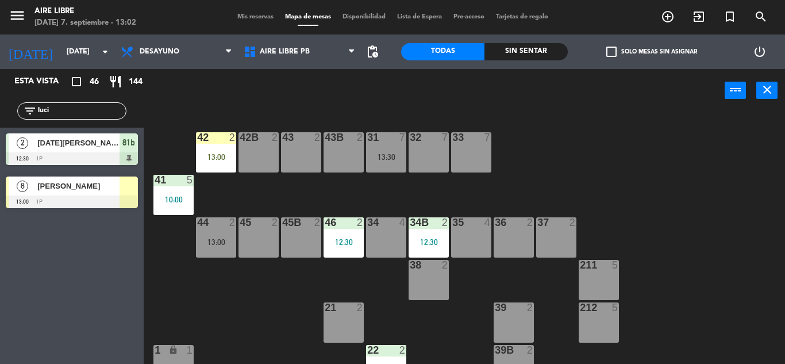
click at [269, 155] on div "42B 2" at bounding box center [259, 152] width 40 height 40
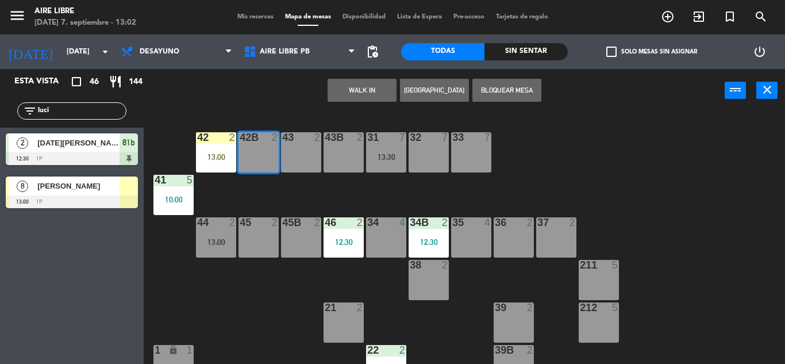
click at [371, 89] on button "WALK IN" at bounding box center [362, 90] width 69 height 23
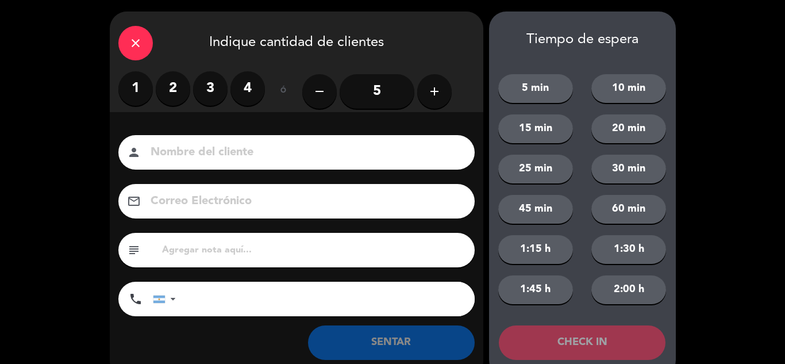
click at [132, 62] on div "close Indique cantidad de clientes" at bounding box center [297, 41] width 374 height 60
click at [132, 45] on icon "close" at bounding box center [136, 43] width 14 height 14
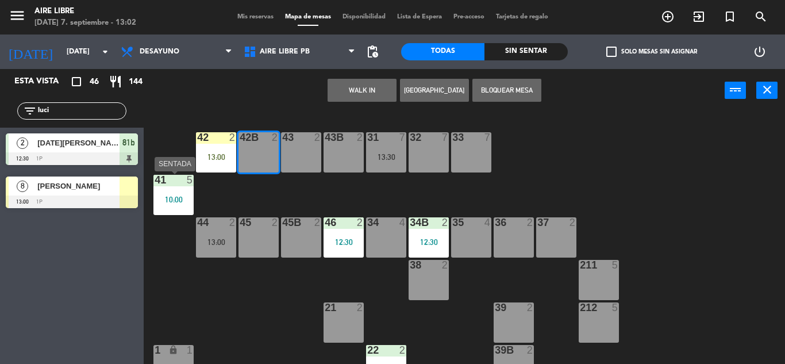
click at [187, 195] on div "10:00" at bounding box center [174, 199] width 40 height 8
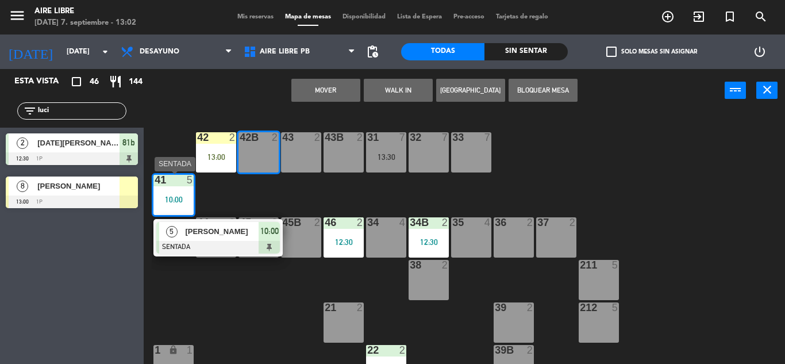
click at [267, 245] on div at bounding box center [218, 247] width 124 height 13
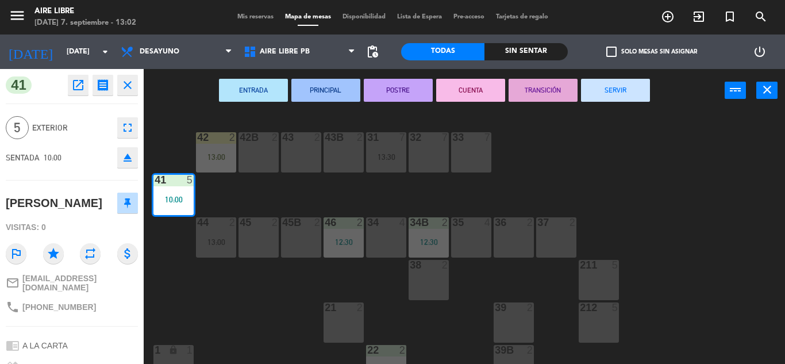
click at [634, 93] on button "SERVIR" at bounding box center [615, 90] width 69 height 23
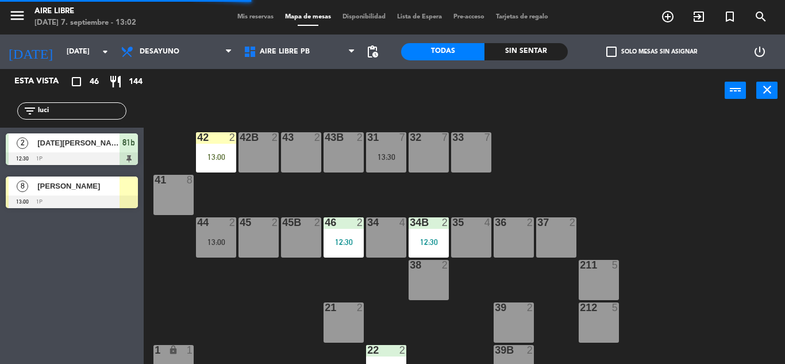
click at [90, 186] on span "[PERSON_NAME]" at bounding box center [78, 186] width 82 height 12
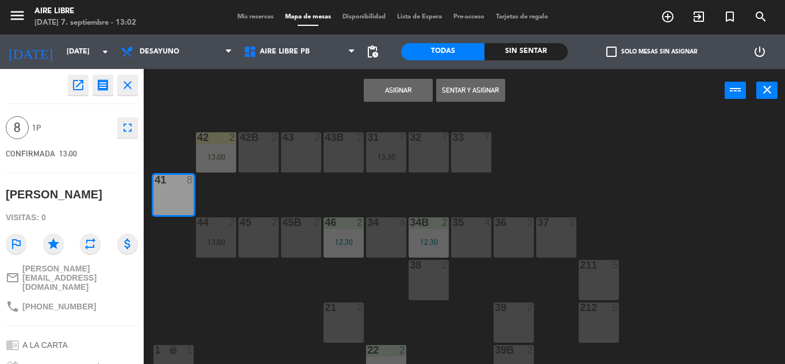
click at [465, 90] on button "Sentar y Asignar" at bounding box center [470, 90] width 69 height 23
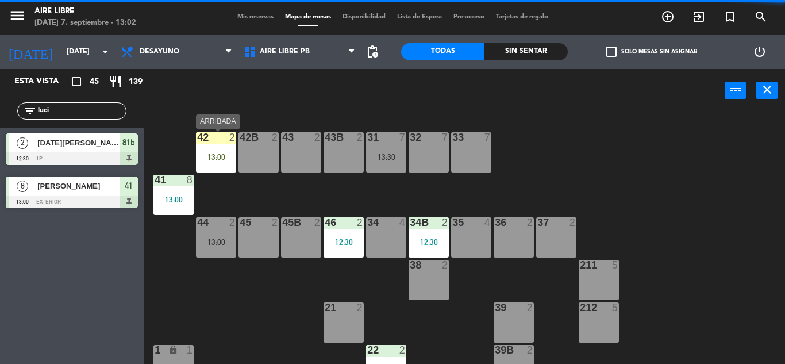
click at [216, 153] on div "13:00" at bounding box center [216, 157] width 40 height 8
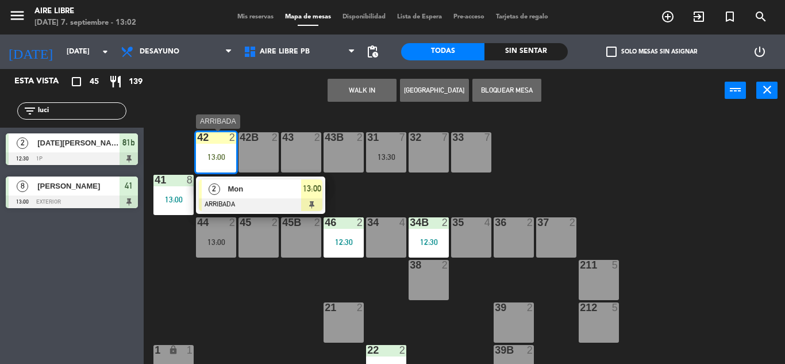
click at [304, 191] on span "13:00" at bounding box center [312, 189] width 18 height 14
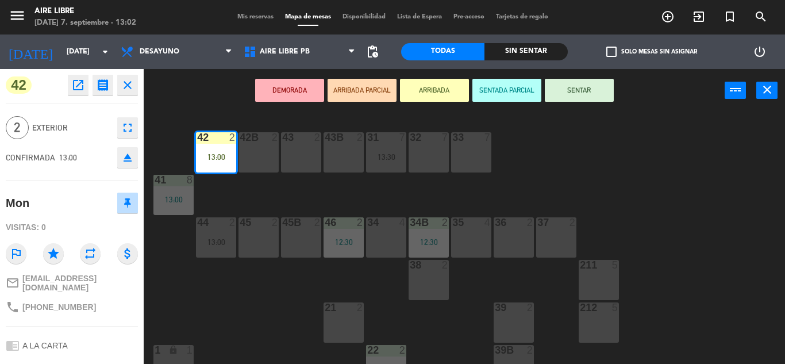
click at [593, 92] on button "SENTAR" at bounding box center [579, 90] width 69 height 23
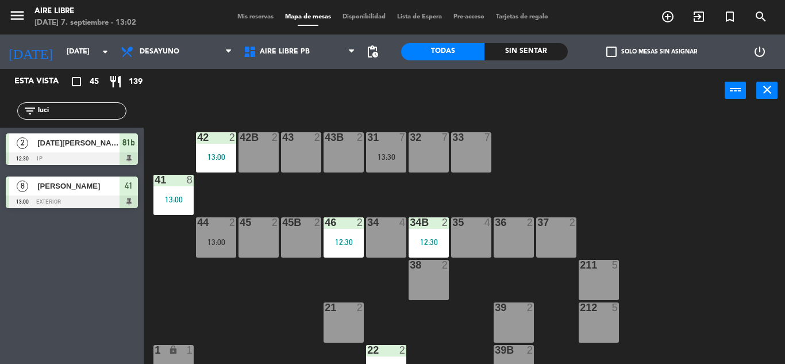
click at [78, 112] on input "luci" at bounding box center [81, 111] width 89 height 13
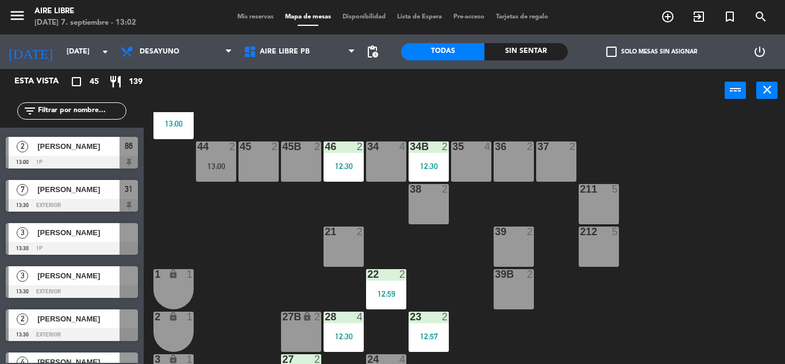
scroll to position [57, 0]
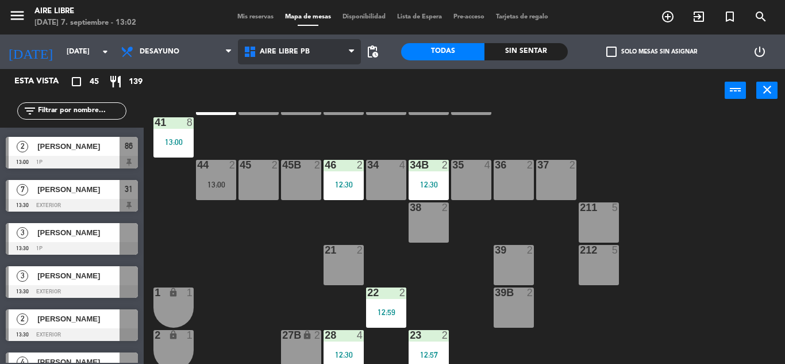
click at [309, 56] on span "Aire Libre PB" at bounding box center [299, 51] width 123 height 25
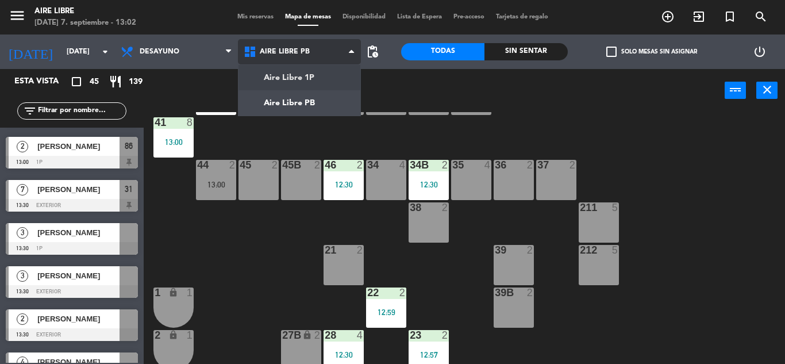
click at [305, 77] on ng-component "menu Aire Libre domingo 7. septiembre - 13:02 Mis reservas Mapa de mesas Dispon…" at bounding box center [392, 182] width 785 height 364
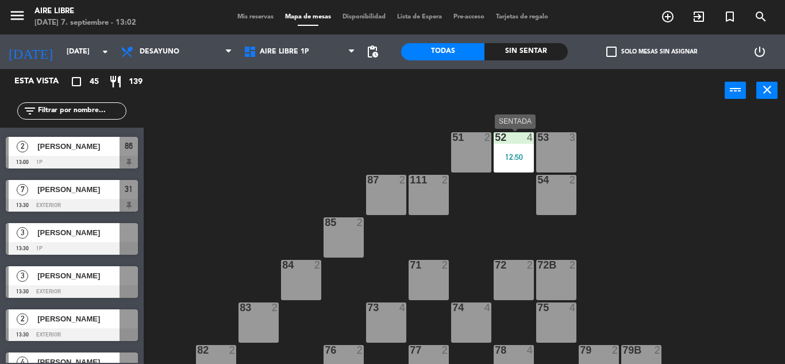
click at [513, 155] on div "12:50" at bounding box center [514, 157] width 40 height 8
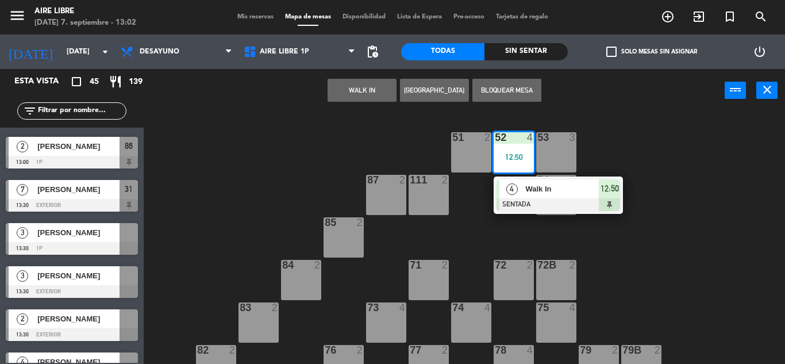
click at [659, 155] on div "51 2 52 4 12:50 4 Walk In SENTADA 12:50 53 3 111 2 54 2 87 2 85 2 72 2 84 2 71 …" at bounding box center [469, 238] width 634 height 252
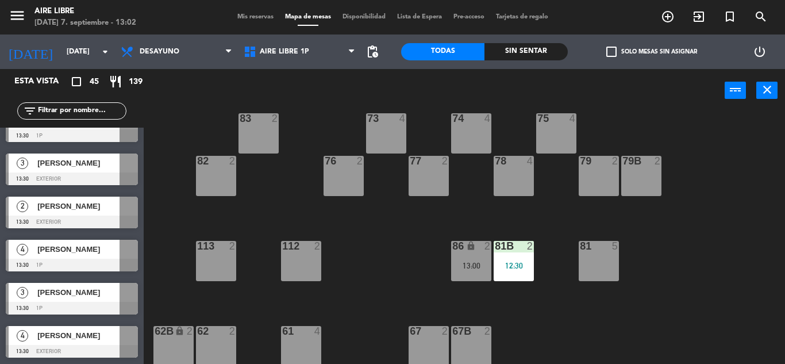
scroll to position [843, 0]
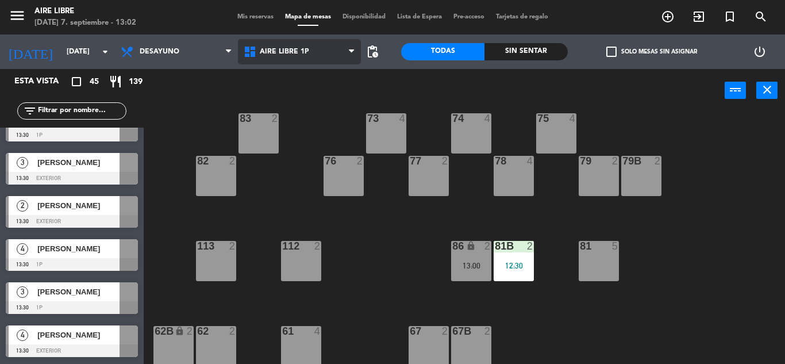
click at [316, 51] on span "Aire Libre 1P" at bounding box center [299, 51] width 123 height 25
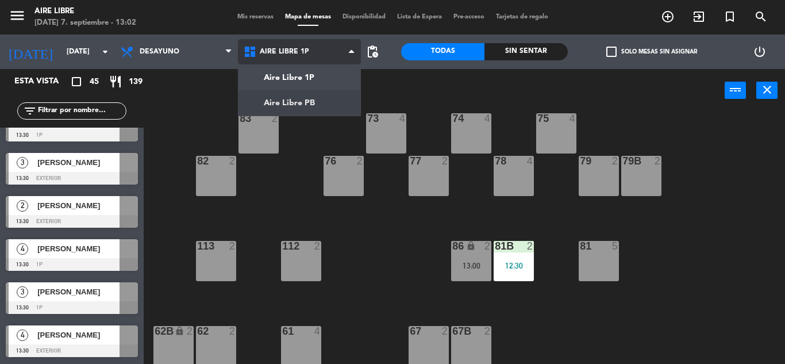
click at [308, 106] on ng-component "menu Aire Libre domingo 7. septiembre - 13:02 Mis reservas Mapa de mesas Dispon…" at bounding box center [392, 182] width 785 height 364
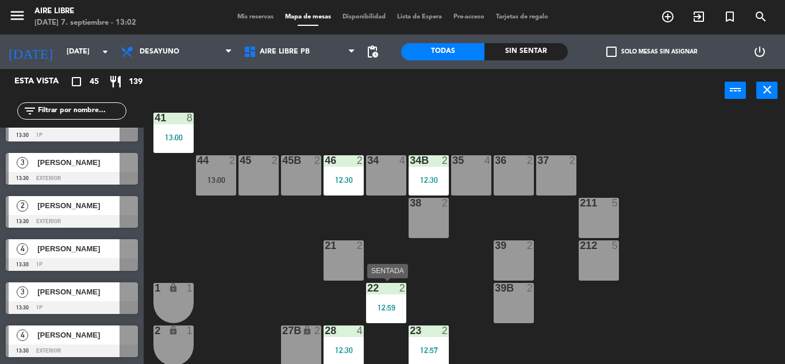
scroll to position [63, 0]
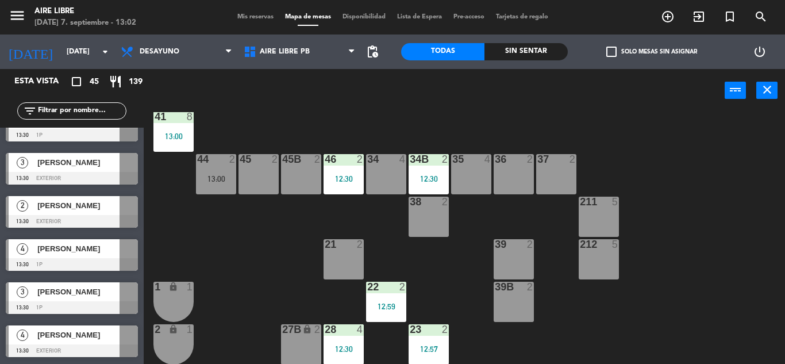
click at [360, 308] on div "42 2 13:00 43 2 31 7 13:30 32 7 33 7 42B 2 43B 2 41 8 13:00 44 2 13:00 45 2 46 …" at bounding box center [469, 238] width 634 height 252
click at [398, 300] on div "22 2 12:59" at bounding box center [386, 302] width 40 height 40
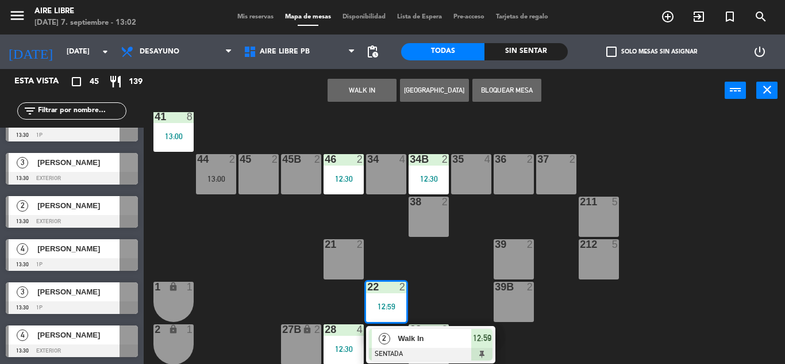
click at [425, 336] on span "Walk In" at bounding box center [435, 338] width 74 height 12
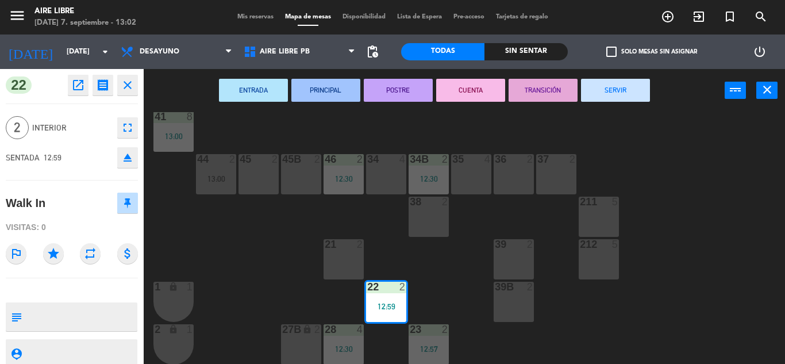
click at [127, 165] on button "eject" at bounding box center [127, 157] width 21 height 21
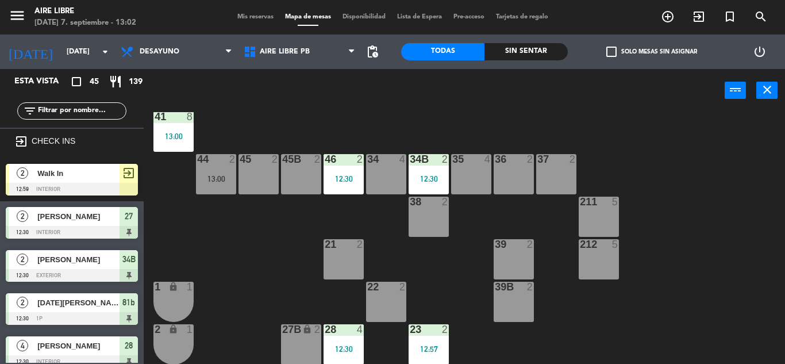
scroll to position [0, 0]
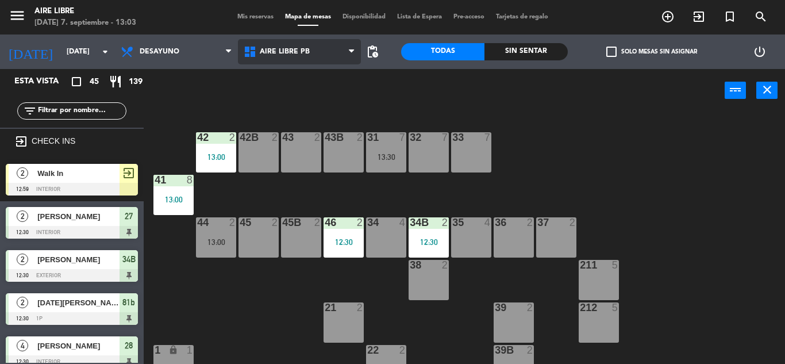
click at [303, 48] on span "Aire Libre PB" at bounding box center [285, 52] width 50 height 8
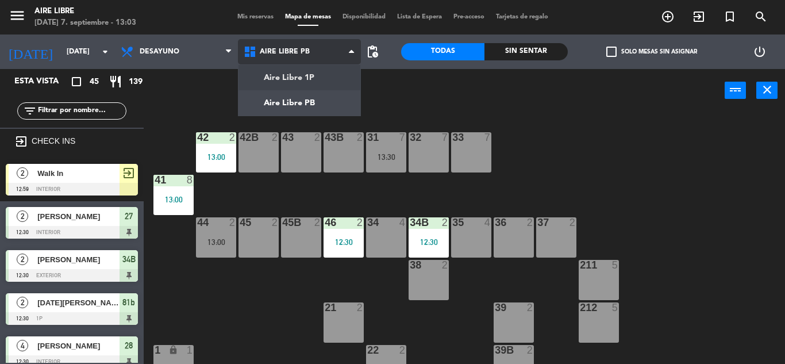
click at [305, 78] on ng-component "menu Aire Libre domingo 7. septiembre - 13:03 Mis reservas Mapa de mesas Dispon…" at bounding box center [392, 182] width 785 height 364
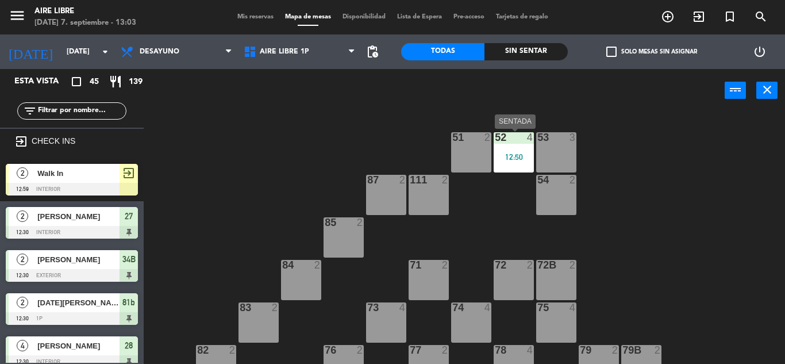
click at [513, 147] on div "52 4 12:50" at bounding box center [514, 152] width 40 height 40
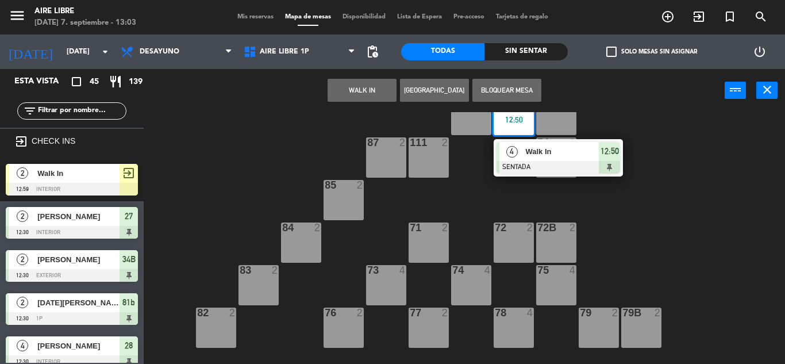
scroll to position [39, 0]
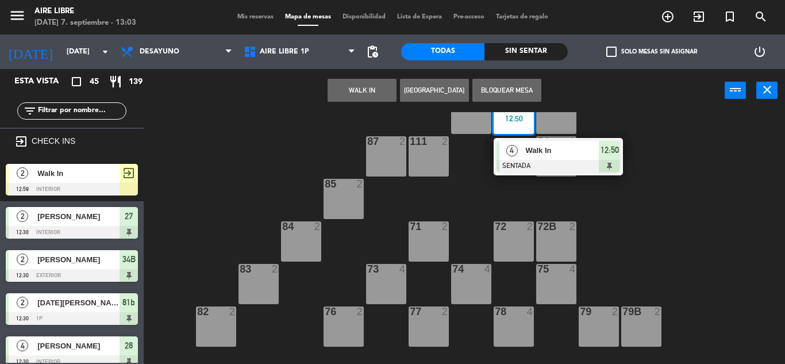
click at [396, 271] on div "4" at bounding box center [405, 269] width 19 height 10
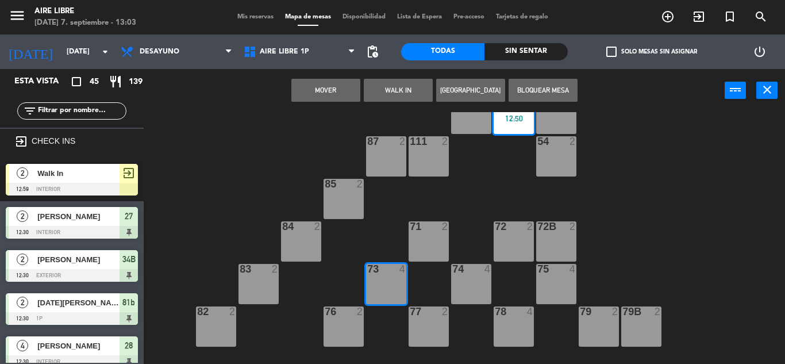
click at [352, 86] on button "Mover" at bounding box center [325, 90] width 69 height 23
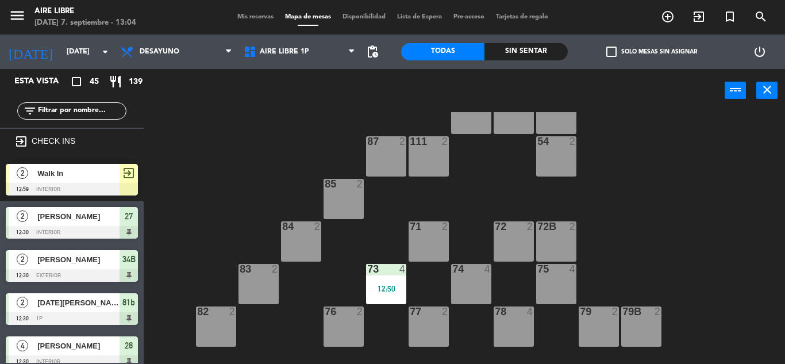
click at [95, 106] on input "text" at bounding box center [81, 111] width 89 height 13
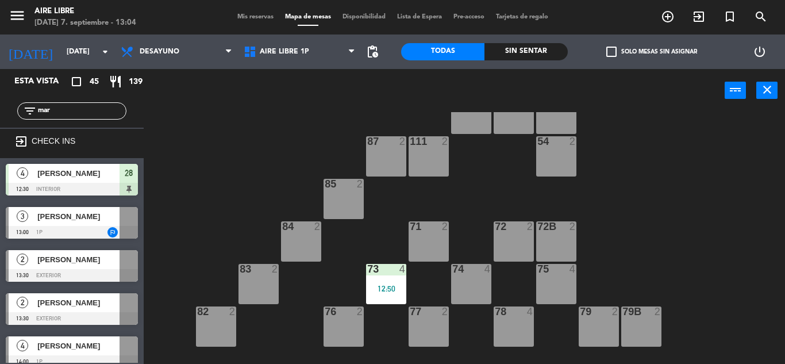
type input "mar"
click at [241, 116] on div "51 2 52 4 53 3 111 2 54 2 87 2 85 2 72 2 84 2 71 2 72B 2 83 2 73 4 12:50 74 4 7…" at bounding box center [469, 238] width 634 height 252
click at [115, 216] on span "[PERSON_NAME]" at bounding box center [78, 216] width 82 height 12
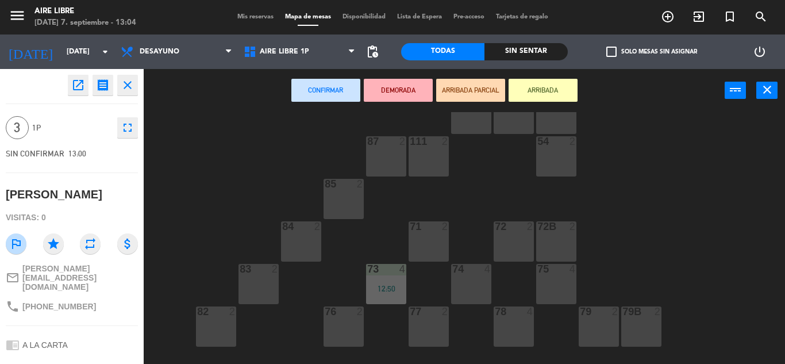
click at [556, 82] on button "ARRIBADA" at bounding box center [543, 90] width 69 height 23
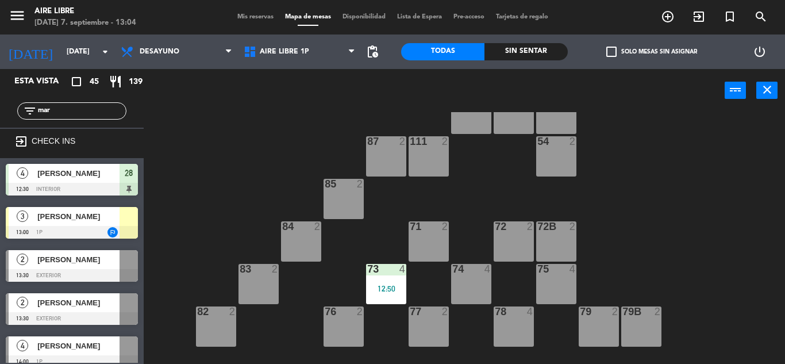
click at [60, 105] on input "mar" at bounding box center [81, 111] width 89 height 13
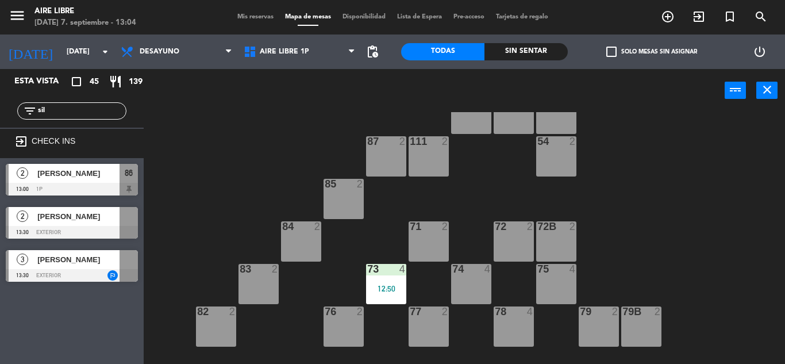
type input "sil"
click at [257, 192] on div "51 2 52 4 53 3 111 2 54 2 87 2 85 2 72 2 84 2 71 2 72B 2 83 2 73 4 12:50 74 4 7…" at bounding box center [469, 238] width 634 height 252
click at [116, 219] on span "[PERSON_NAME]" at bounding box center [78, 216] width 82 height 12
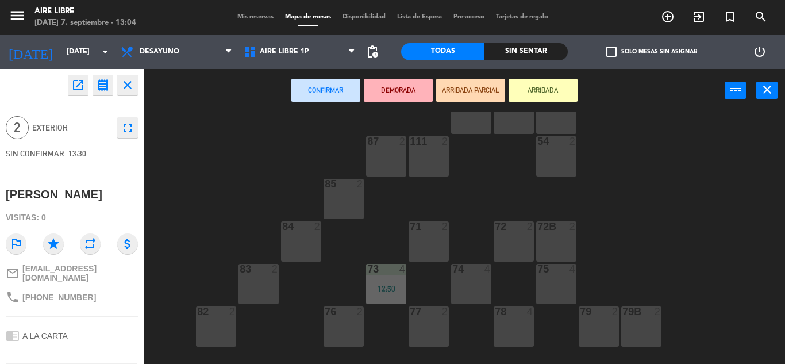
click at [128, 82] on icon "close" at bounding box center [128, 85] width 14 height 14
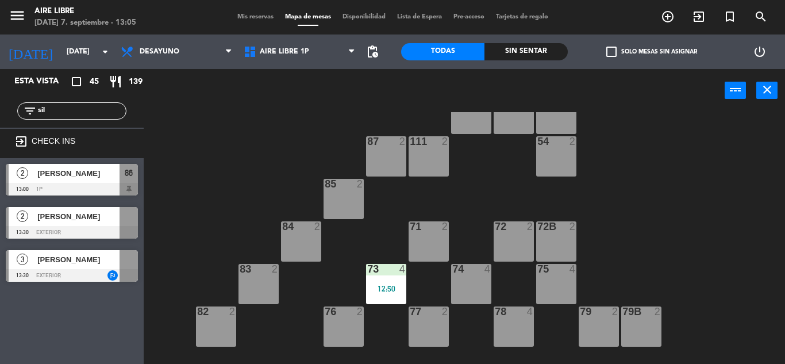
click at [103, 186] on div at bounding box center [72, 189] width 132 height 13
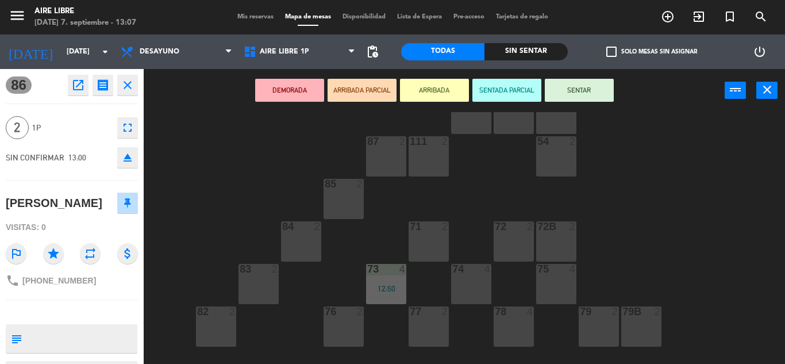
click at [584, 89] on button "SENTAR" at bounding box center [579, 90] width 69 height 23
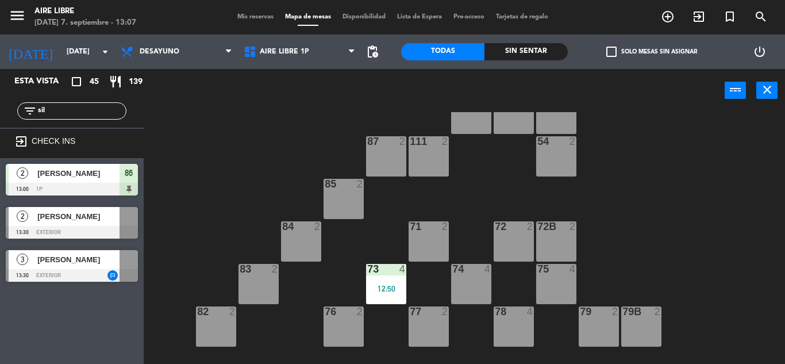
click at [132, 172] on span "86" at bounding box center [129, 173] width 8 height 14
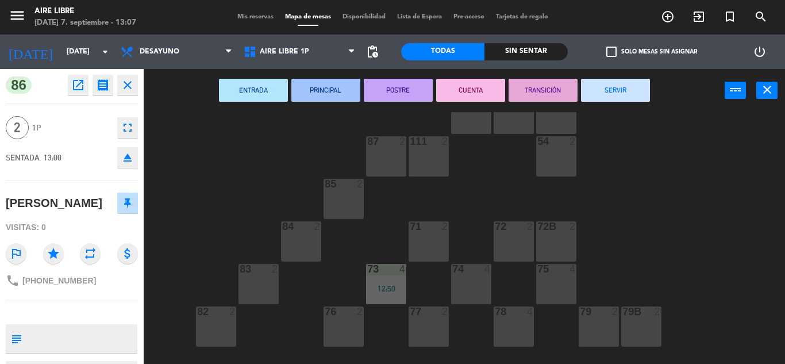
click at [619, 95] on button "SERVIR" at bounding box center [615, 90] width 69 height 23
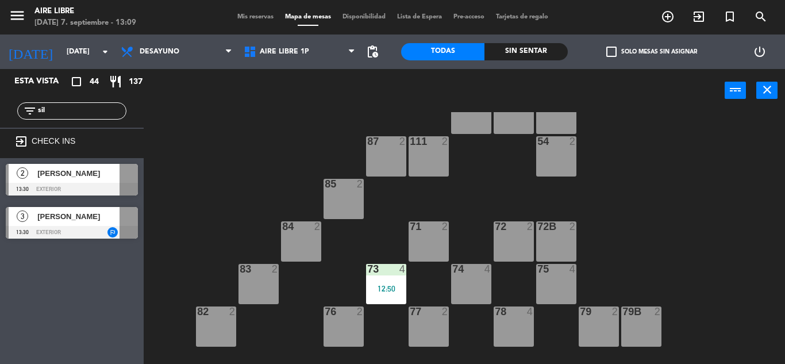
click at [308, 242] on div "84 2" at bounding box center [301, 241] width 40 height 40
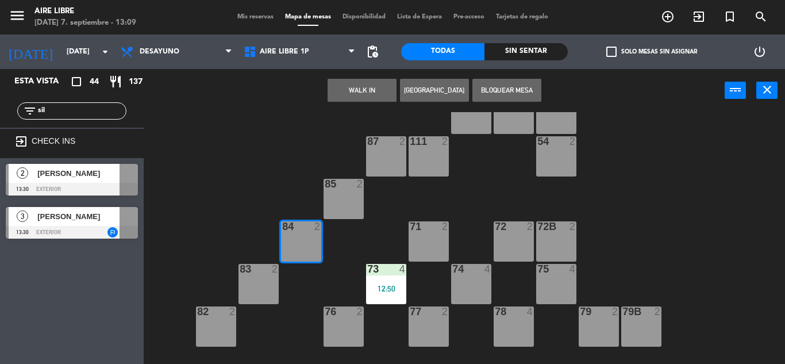
click at [371, 82] on button "WALK IN" at bounding box center [362, 90] width 69 height 23
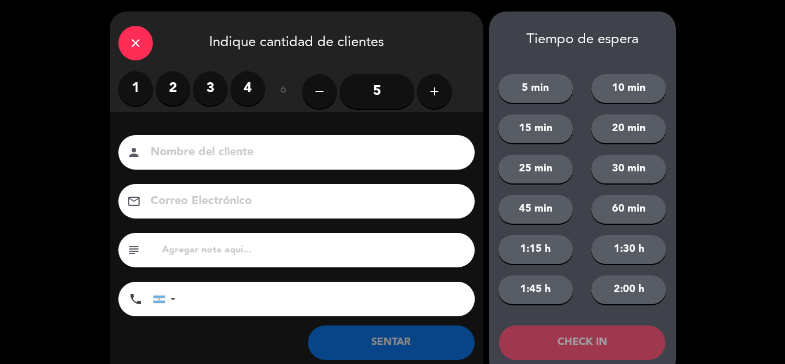
click at [133, 45] on icon "close" at bounding box center [136, 43] width 14 height 14
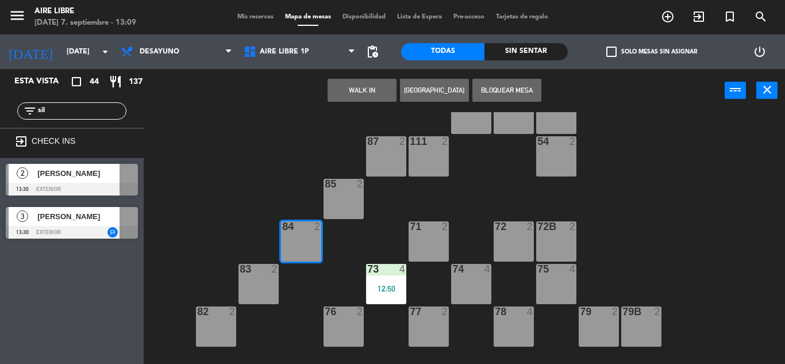
click at [117, 104] on div "filter_list sil" at bounding box center [71, 110] width 109 height 17
click at [113, 113] on input "sil" at bounding box center [81, 111] width 89 height 13
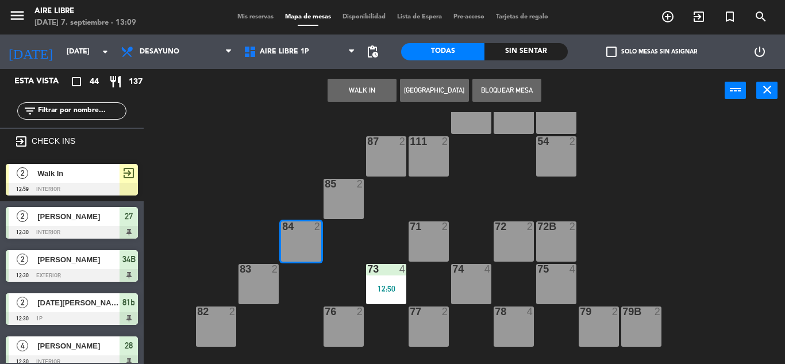
click at [118, 182] on div "Walk In" at bounding box center [77, 173] width 83 height 19
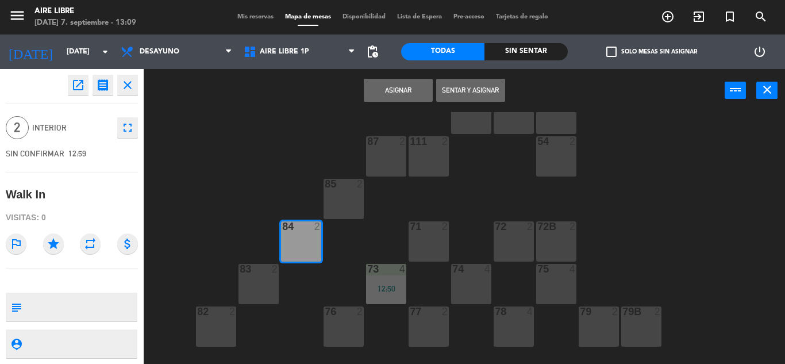
click at [404, 87] on button "Asignar" at bounding box center [398, 90] width 69 height 23
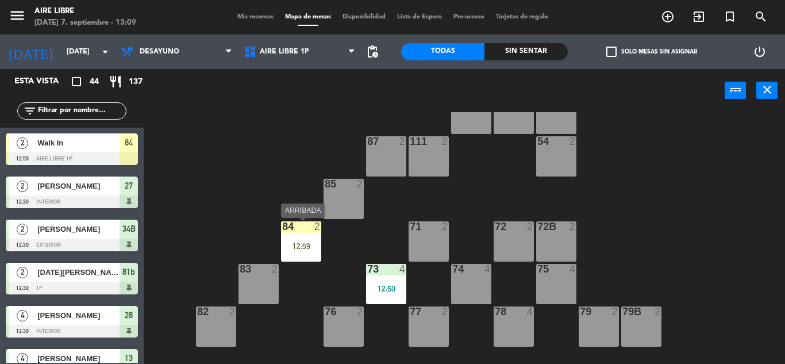
click at [309, 257] on div "84 2 12:59" at bounding box center [301, 241] width 40 height 40
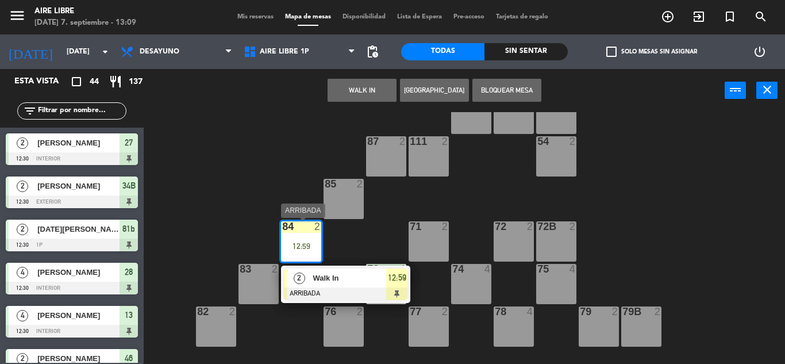
click at [372, 273] on span "Walk In" at bounding box center [350, 278] width 74 height 12
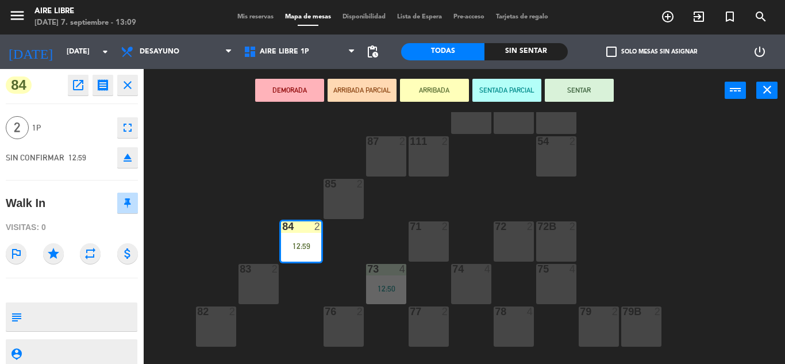
click at [561, 94] on button "SENTAR" at bounding box center [579, 90] width 69 height 23
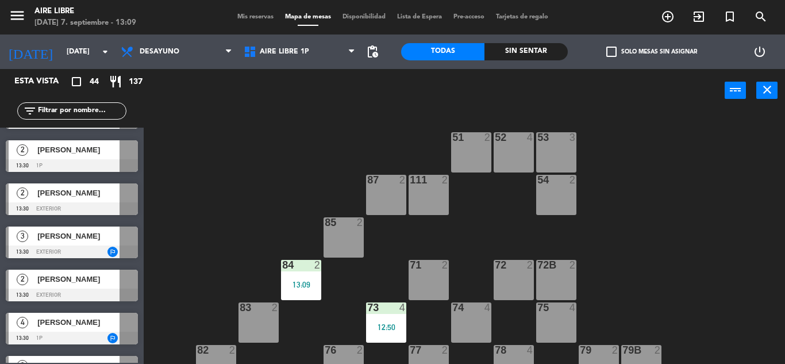
scroll to position [1330, 0]
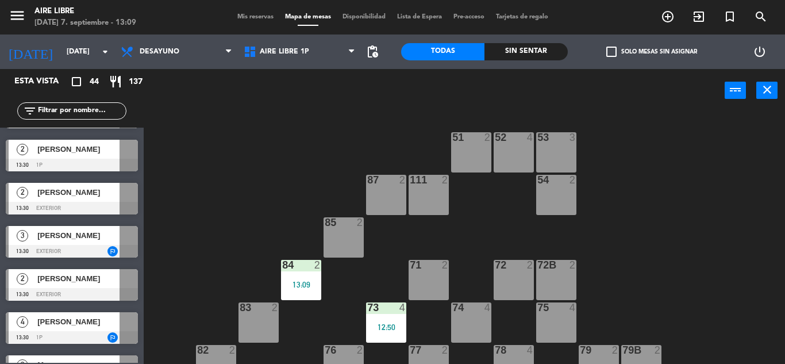
click at [89, 119] on div "filter_list" at bounding box center [71, 110] width 109 height 17
click at [91, 105] on input "text" at bounding box center [81, 111] width 89 height 13
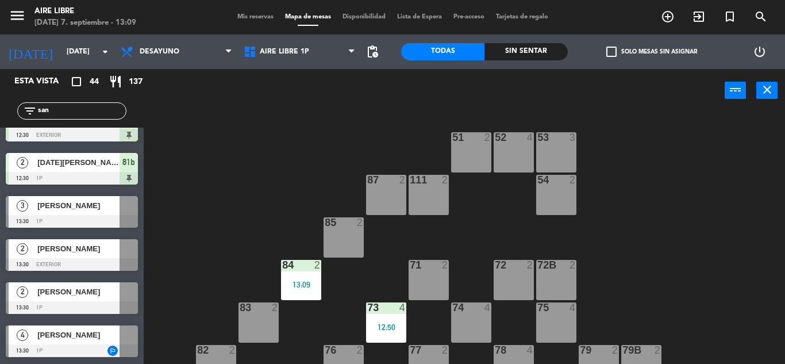
scroll to position [0, 0]
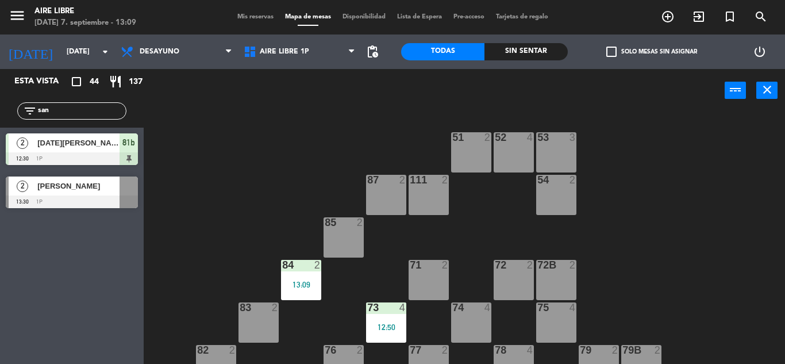
click at [27, 258] on div "Esta vista crop_square 44 restaurant 137 filter_list san 2 Lucia Rosano 12:30 1…" at bounding box center [72, 216] width 144 height 295
click at [25, 266] on div "Esta vista crop_square 44 restaurant 137 filter_list san 2 Lucia Rosano 12:30 1…" at bounding box center [72, 216] width 144 height 295
click at [87, 112] on input "san" at bounding box center [81, 111] width 89 height 13
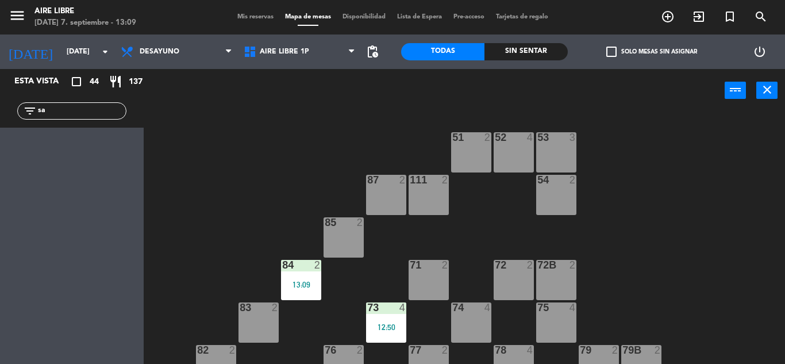
type input "s"
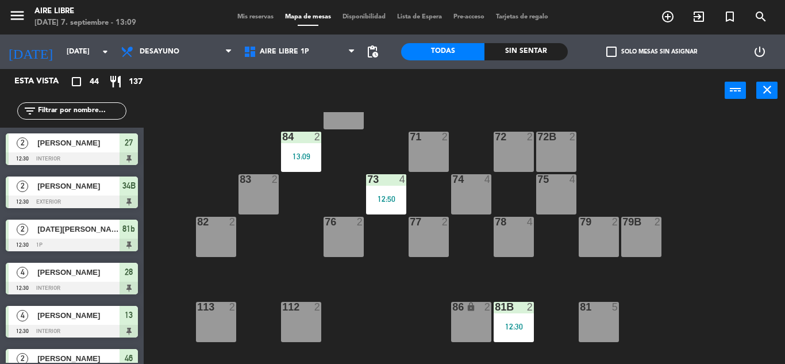
scroll to position [129, 0]
click at [482, 325] on div "86 lock 2" at bounding box center [471, 321] width 40 height 40
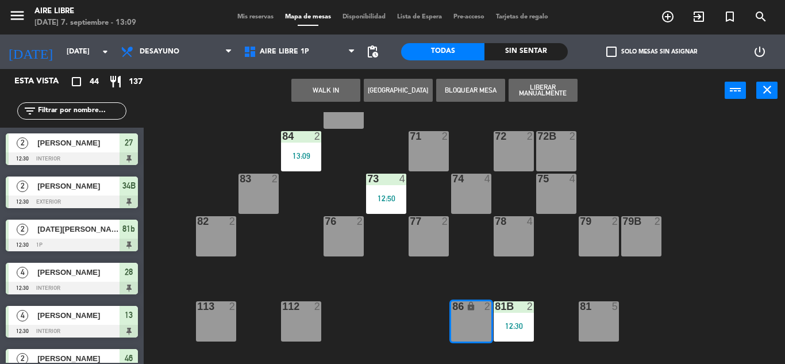
click at [482, 332] on div "86 lock 2" at bounding box center [471, 321] width 40 height 40
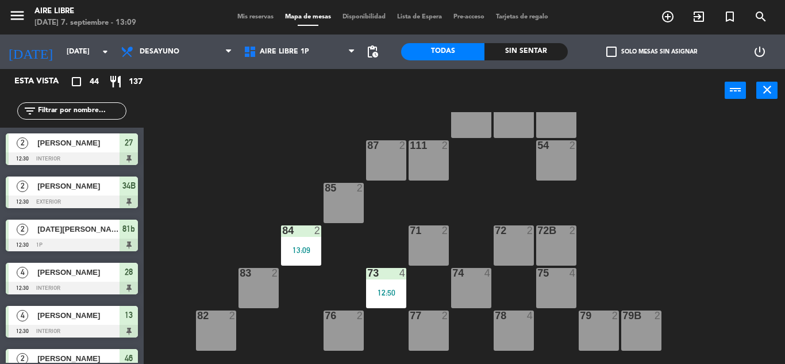
scroll to position [30, 0]
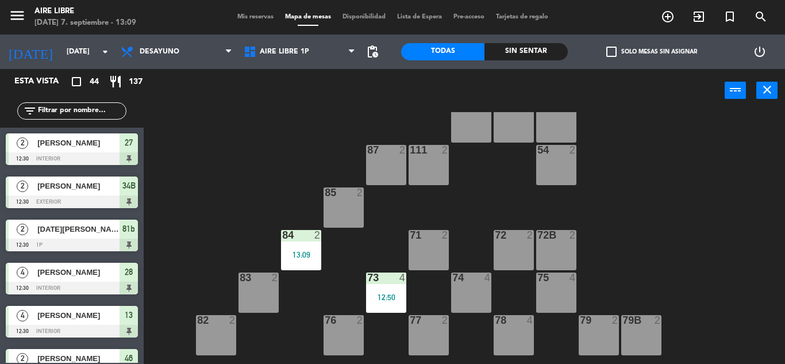
click at [96, 107] on input "text" at bounding box center [81, 111] width 89 height 13
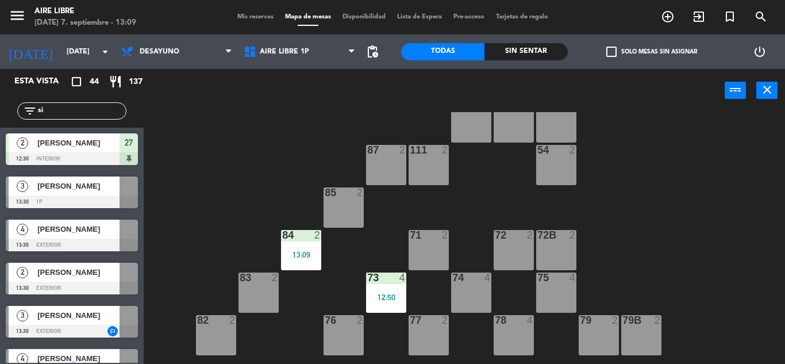
type input "s"
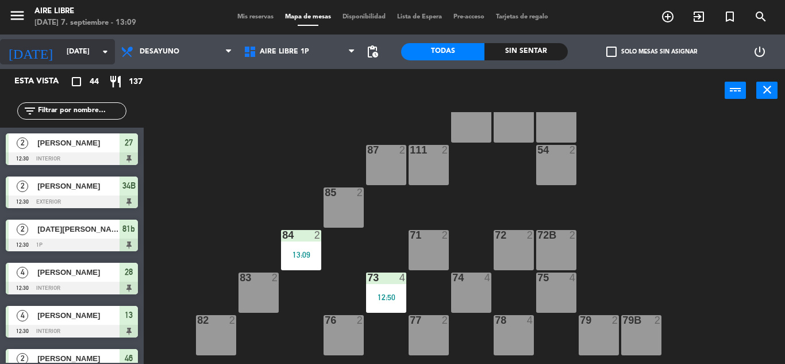
click at [78, 49] on input "[DATE]" at bounding box center [109, 52] width 97 height 20
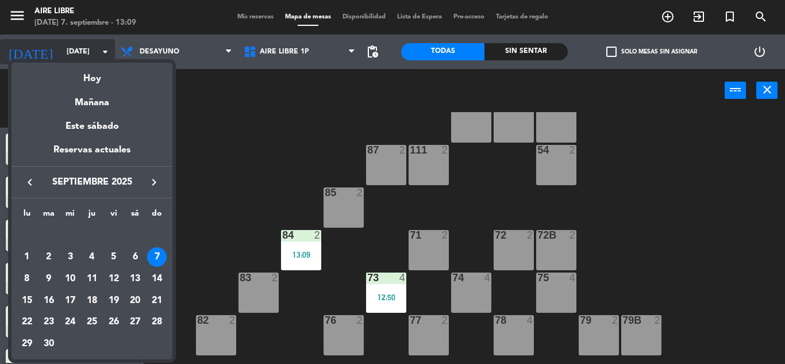
click at [78, 49] on div at bounding box center [392, 182] width 785 height 364
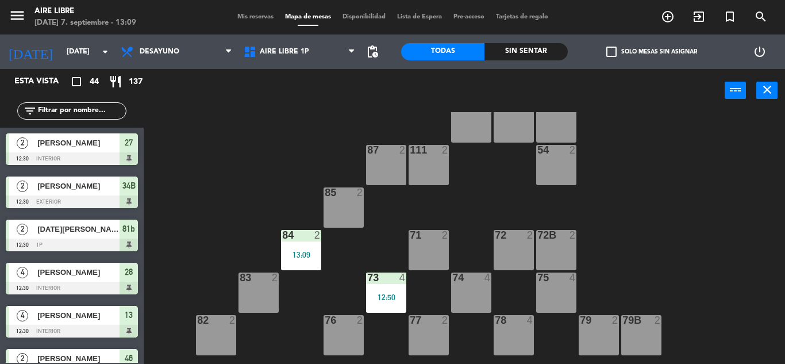
click at [247, 16] on span "Mis reservas" at bounding box center [256, 17] width 48 height 6
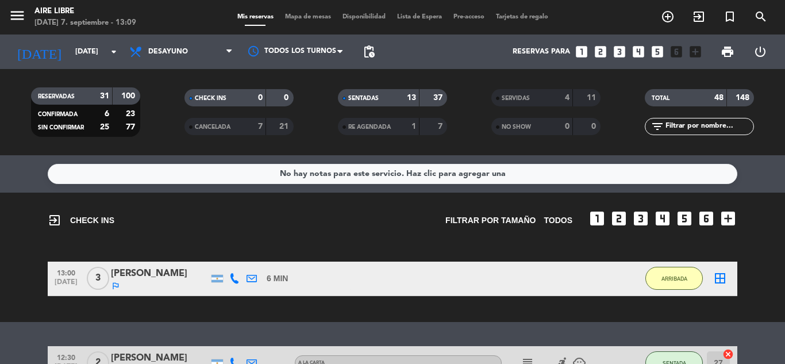
click at [539, 101] on div "SERVIDAS" at bounding box center [520, 97] width 53 height 13
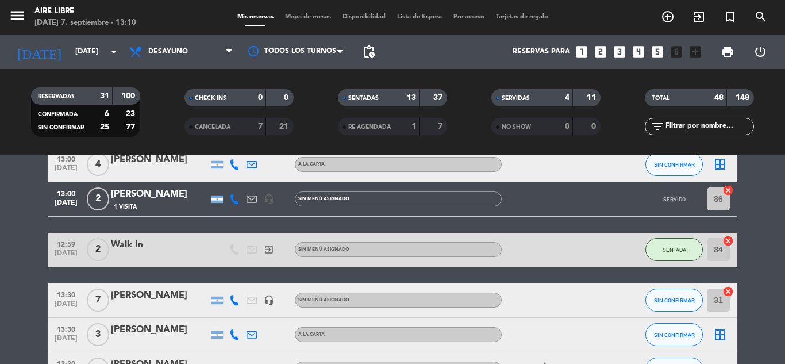
scroll to position [913, 0]
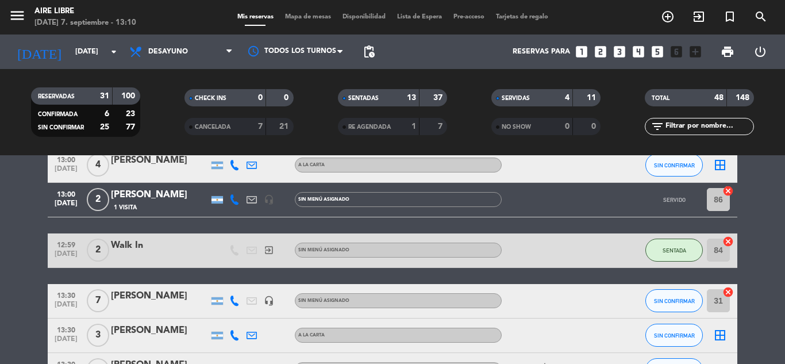
click at [192, 199] on div "[PERSON_NAME]" at bounding box center [160, 194] width 98 height 15
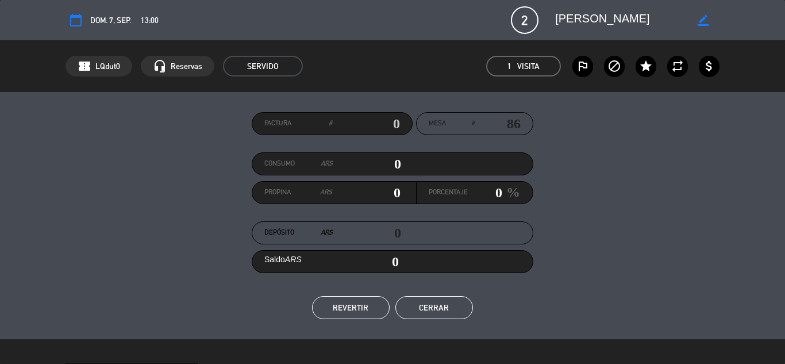
click at [362, 305] on button "REVERTIR" at bounding box center [351, 307] width 78 height 23
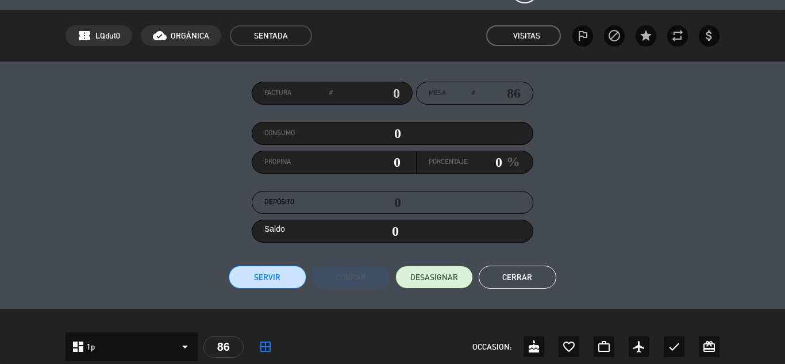
scroll to position [33, 0]
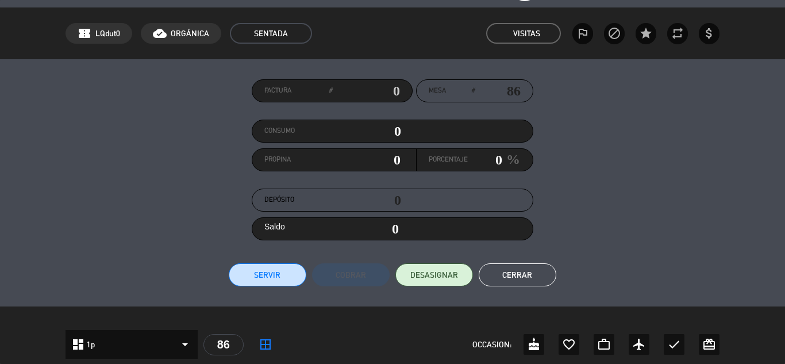
click at [518, 273] on button "Cerrar" at bounding box center [518, 274] width 78 height 23
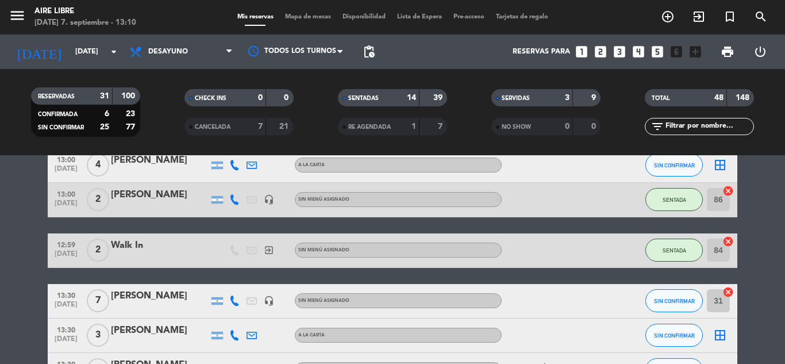
click at [301, 15] on span "Mapa de mesas" at bounding box center [307, 17] width 57 height 6
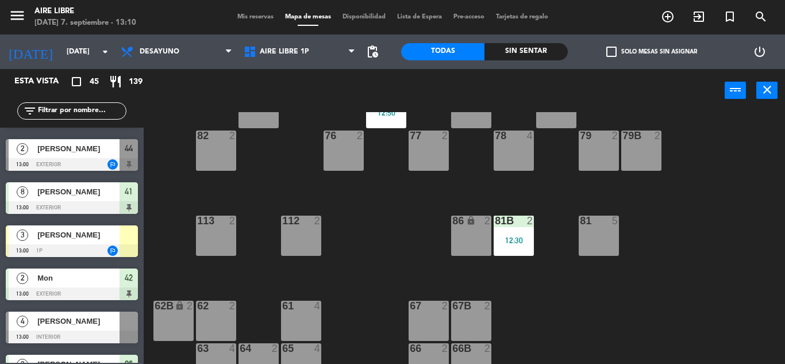
scroll to position [459, 0]
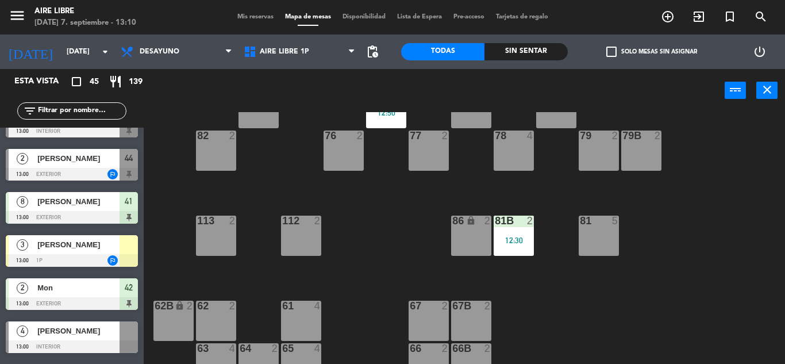
click at [93, 251] on span "[PERSON_NAME]" at bounding box center [78, 245] width 82 height 12
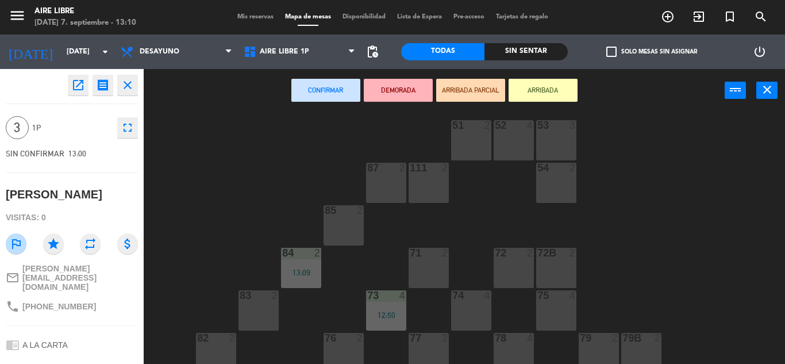
scroll to position [0, 0]
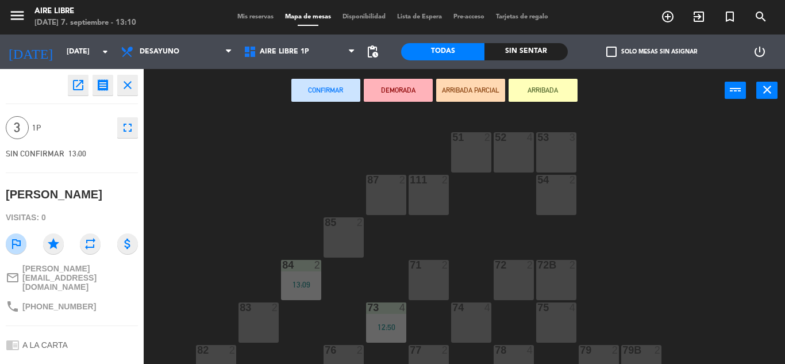
click at [516, 143] on div at bounding box center [513, 137] width 19 height 10
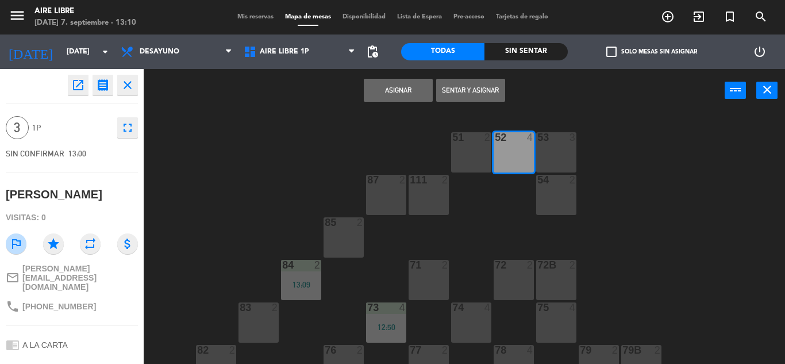
click at [478, 85] on button "Sentar y Asignar" at bounding box center [470, 90] width 69 height 23
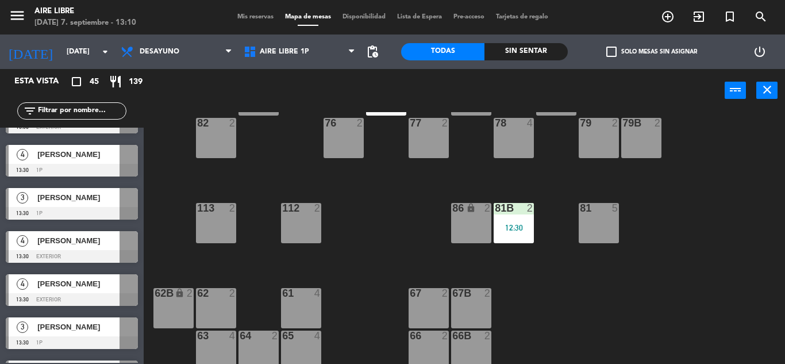
scroll to position [234, 0]
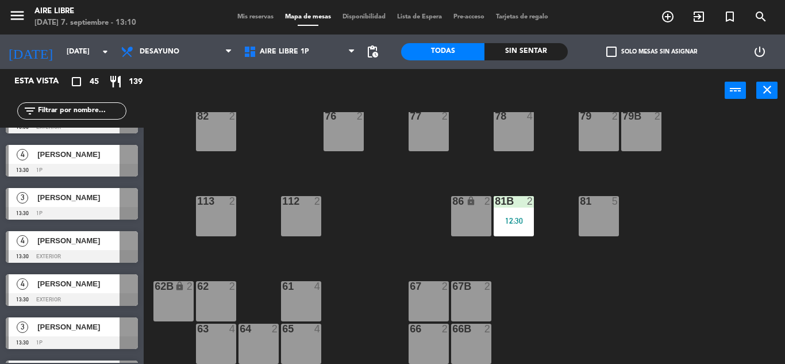
click at [95, 110] on input "text" at bounding box center [81, 111] width 89 height 13
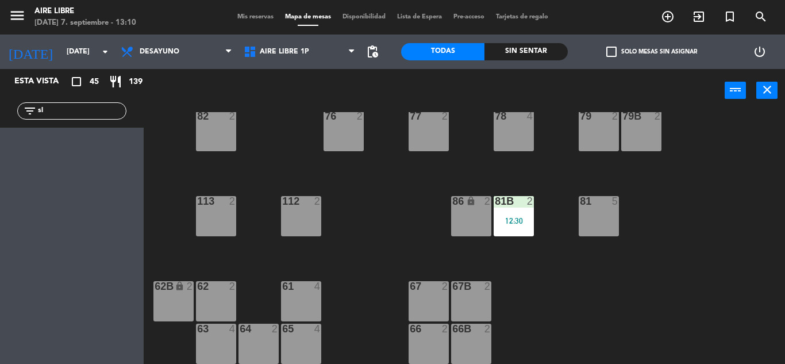
scroll to position [0, 0]
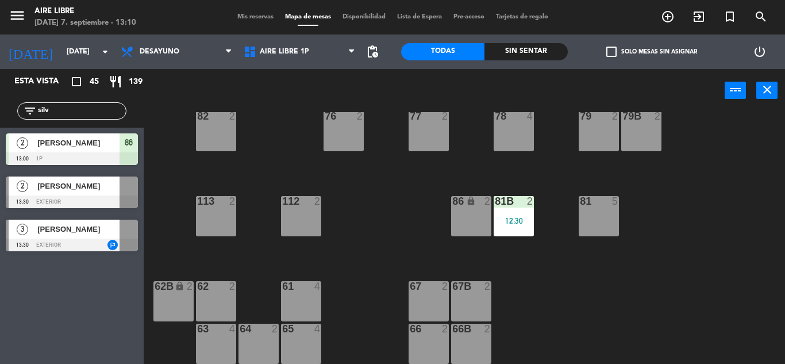
type input "silv"
click at [33, 296] on div "Esta vista crop_square 45 restaurant 139 filter_list silv 2 Silvia San German 1…" at bounding box center [72, 216] width 144 height 295
click at [110, 145] on span "[PERSON_NAME]" at bounding box center [78, 143] width 82 height 12
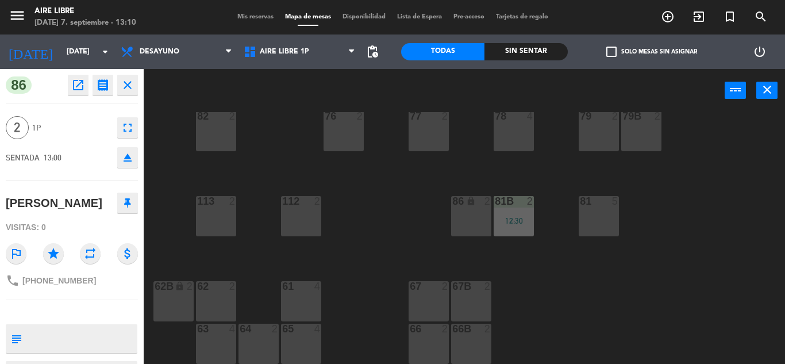
click at [130, 162] on icon "eject" at bounding box center [128, 158] width 14 height 14
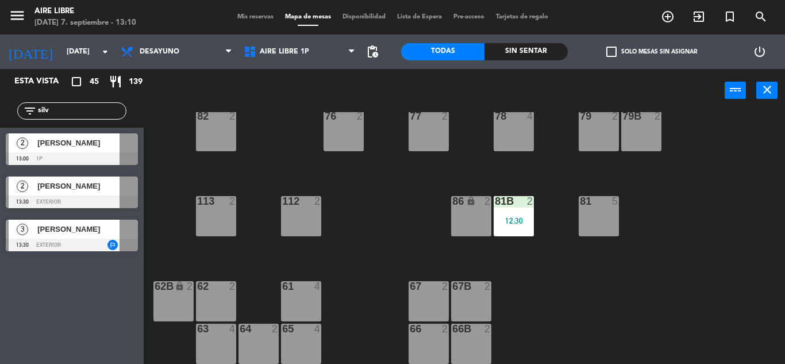
click at [81, 143] on span "[PERSON_NAME]" at bounding box center [78, 143] width 82 height 12
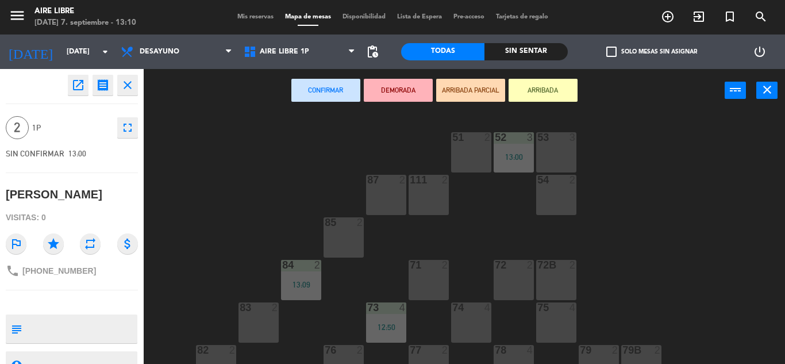
click at [339, 238] on div "85 2" at bounding box center [344, 237] width 40 height 40
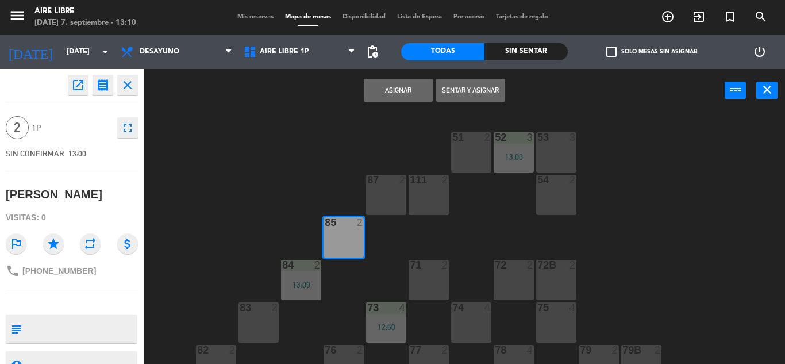
click at [340, 235] on div "85 2" at bounding box center [344, 237] width 40 height 40
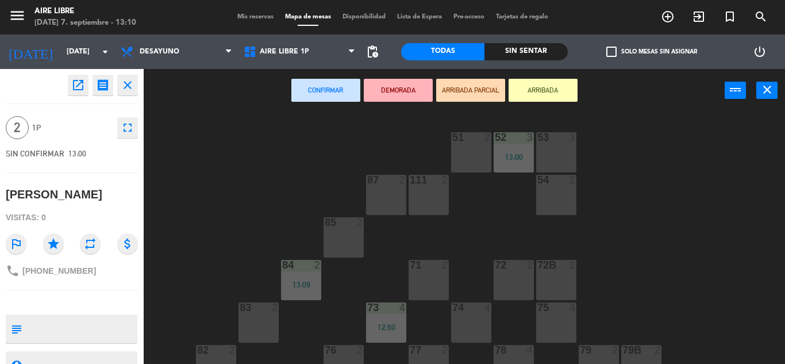
click at [385, 192] on div "87 2" at bounding box center [386, 195] width 40 height 40
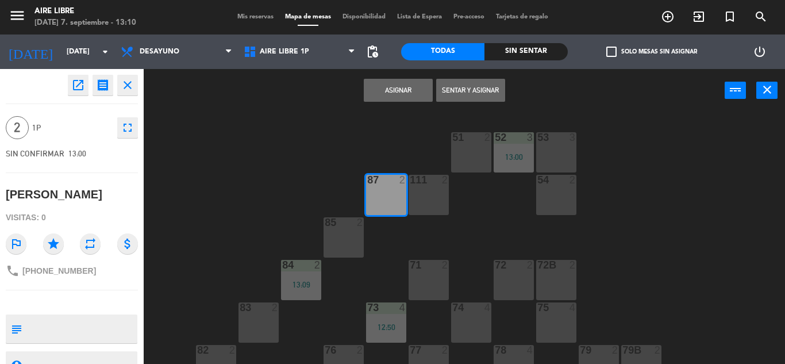
click at [475, 89] on button "Sentar y Asignar" at bounding box center [470, 90] width 69 height 23
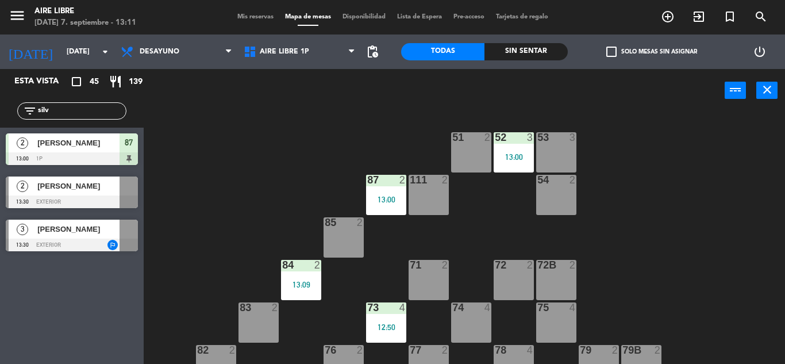
click at [90, 113] on input "silv" at bounding box center [81, 111] width 89 height 13
click at [74, 109] on input "silv" at bounding box center [81, 111] width 89 height 13
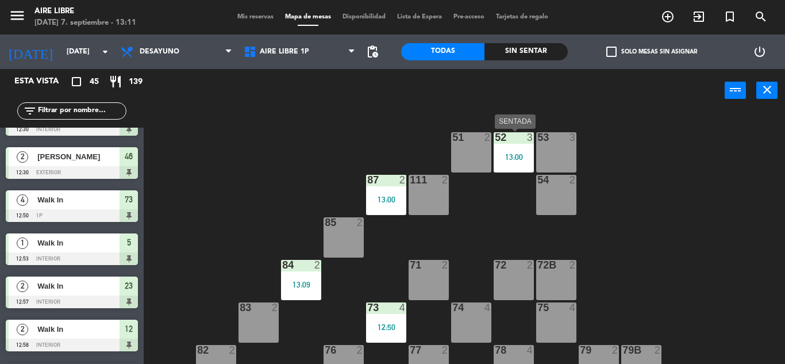
click at [509, 146] on div "52 3 13:00" at bounding box center [514, 152] width 40 height 40
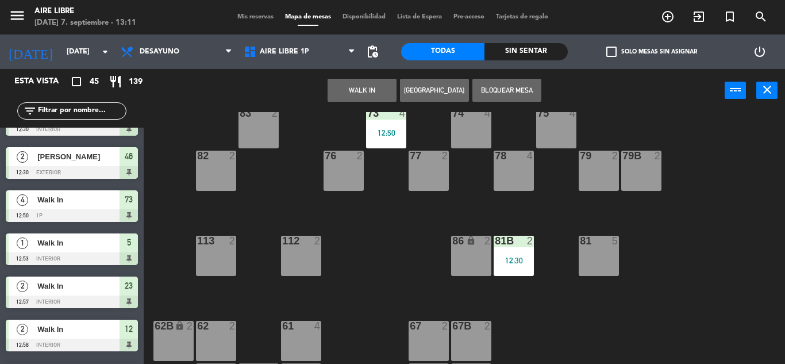
scroll to position [234, 0]
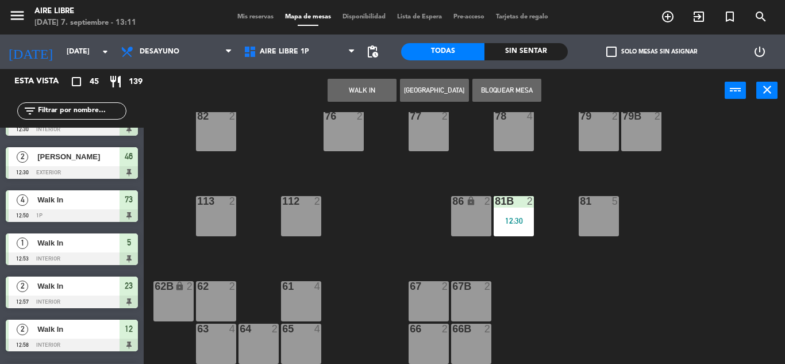
click at [294, 340] on div "65 4" at bounding box center [301, 344] width 40 height 40
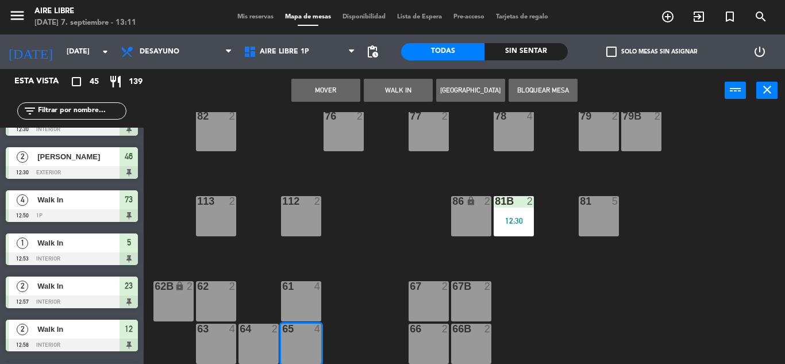
click at [325, 84] on button "Mover" at bounding box center [325, 90] width 69 height 23
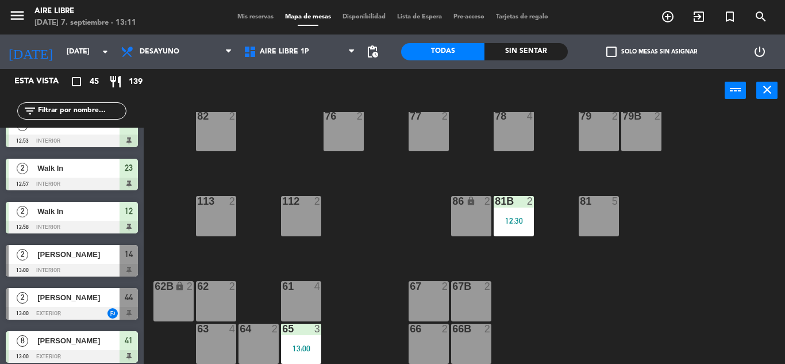
scroll to position [424, 0]
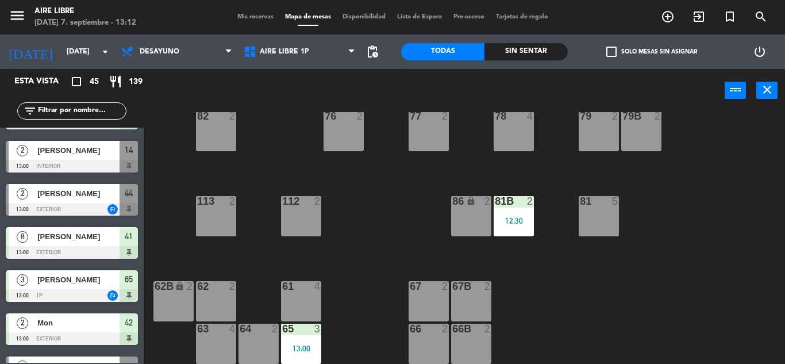
click at [82, 110] on input "text" at bounding box center [81, 111] width 89 height 13
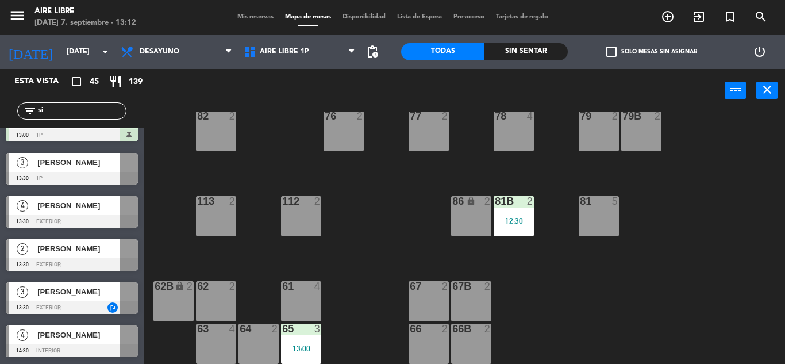
scroll to position [0, 0]
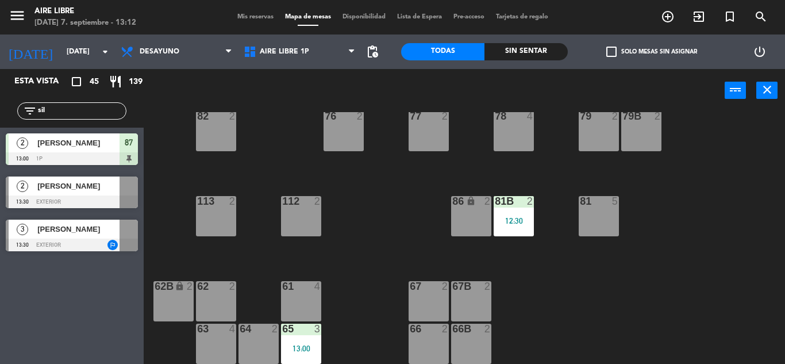
type input "sil"
click at [96, 321] on div "Esta vista crop_square 45 restaurant 139 filter_list sil 2 Silvia San German 13…" at bounding box center [72, 216] width 144 height 295
click at [95, 191] on span "[PERSON_NAME]" at bounding box center [78, 186] width 82 height 12
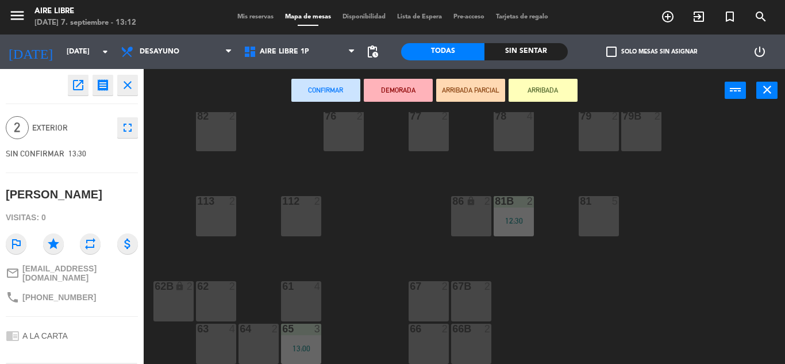
click at [537, 91] on button "ARRIBADA" at bounding box center [543, 90] width 69 height 23
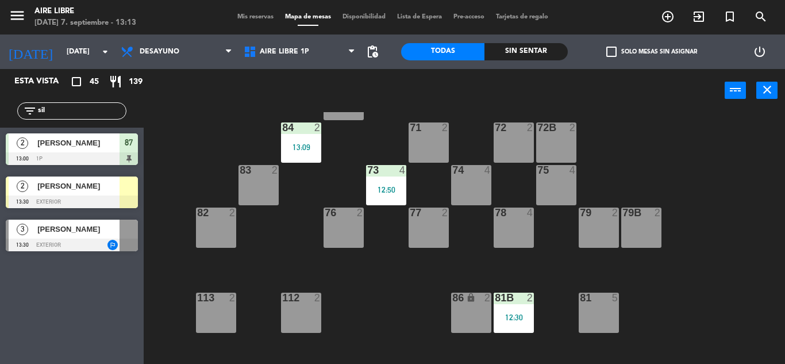
scroll to position [138, 0]
click at [369, 233] on div "51 2 52 4 53 3 111 2 54 2 87 2 13:00 85 2 72 2 84 2 13:09 71 2 72B 2 83 2 73 4 …" at bounding box center [469, 238] width 634 height 252
click at [120, 195] on div at bounding box center [72, 201] width 132 height 13
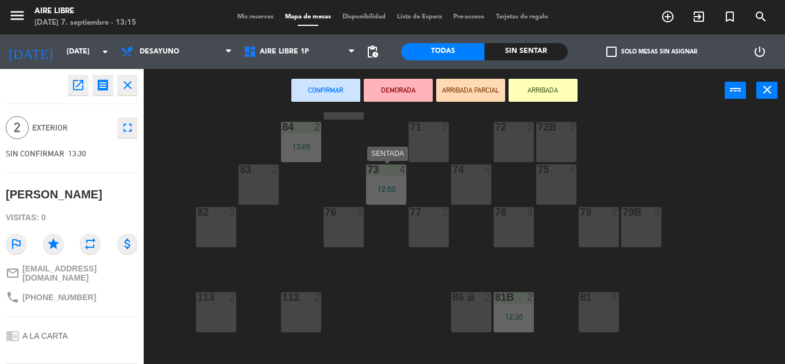
scroll to position [0, 0]
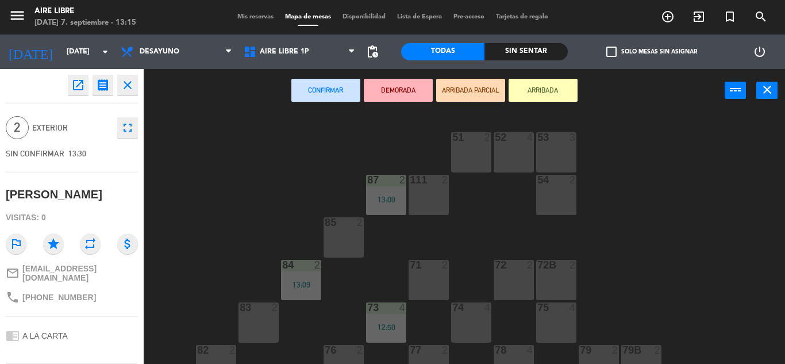
click at [570, 157] on div "53 3" at bounding box center [556, 152] width 40 height 40
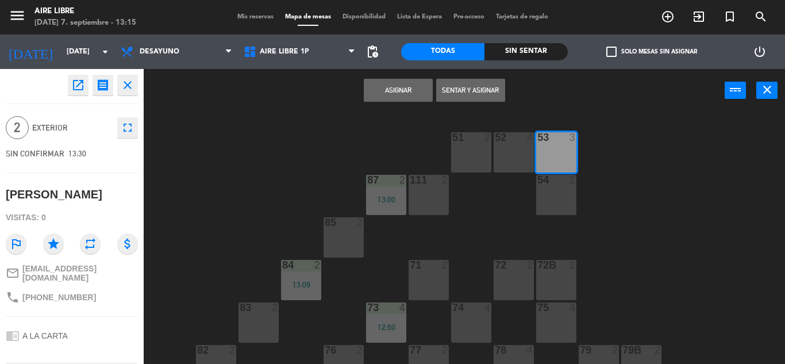
click at [454, 84] on button "Sentar y Asignar" at bounding box center [470, 90] width 69 height 23
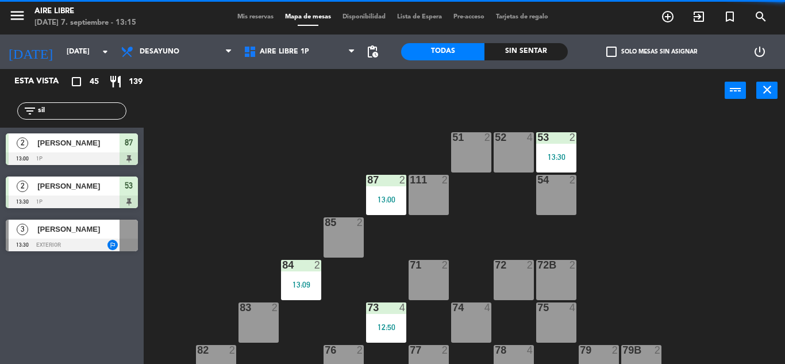
click at [75, 111] on input "sil" at bounding box center [81, 111] width 89 height 13
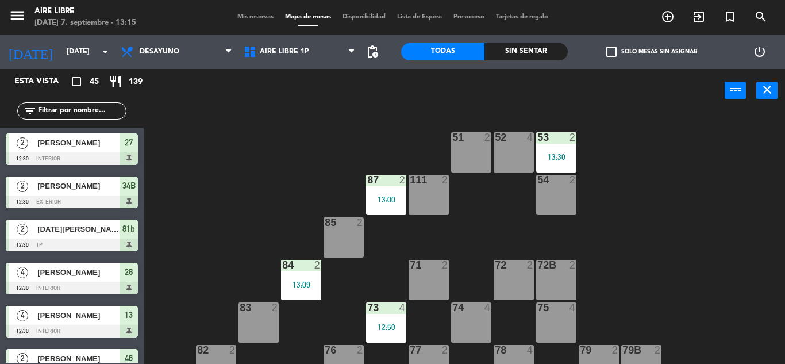
click at [75, 111] on input "text" at bounding box center [81, 111] width 89 height 13
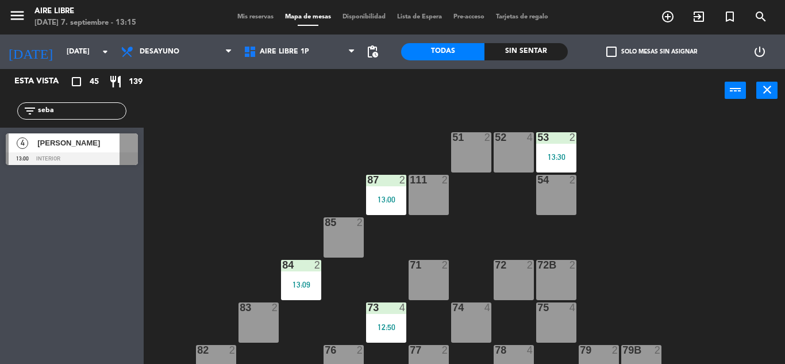
type input "seba"
click at [45, 236] on div "Esta vista crop_square 45 restaurant 139 filter_list seba 4 Sebastian Maggio 13…" at bounding box center [72, 216] width 144 height 295
click at [114, 156] on div at bounding box center [72, 158] width 132 height 13
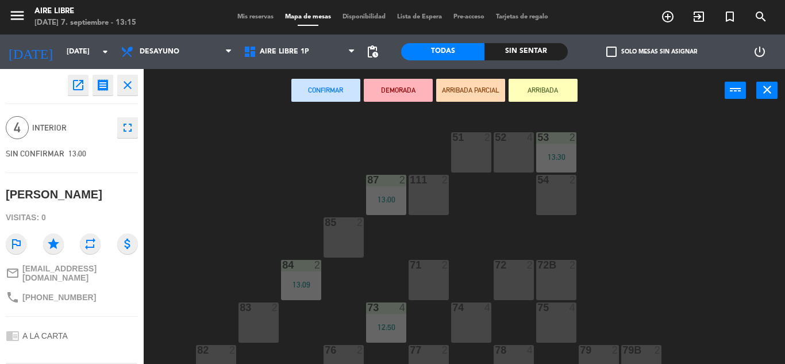
click at [564, 88] on button "ARRIBADA" at bounding box center [543, 90] width 69 height 23
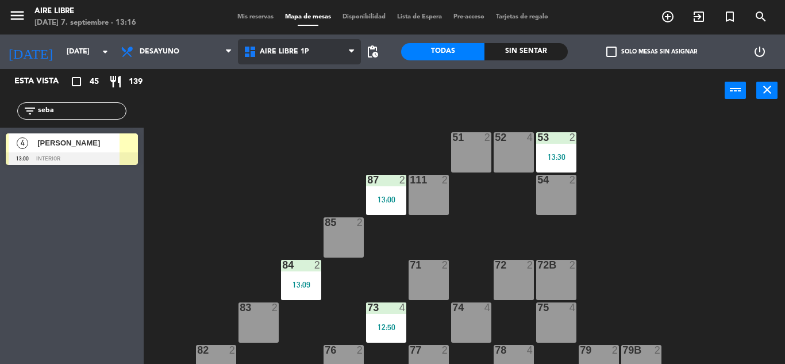
click at [310, 57] on span "Aire Libre 1P" at bounding box center [299, 51] width 123 height 25
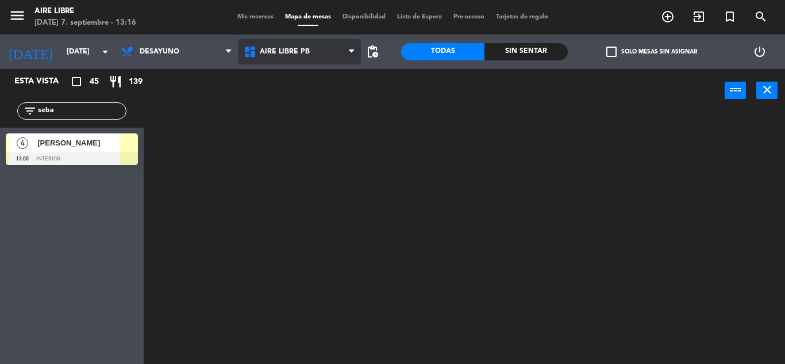
click at [310, 108] on ng-component "menu Aire Libre domingo 7. septiembre - 13:16 Mis reservas Mapa de mesas Dispon…" at bounding box center [392, 182] width 785 height 364
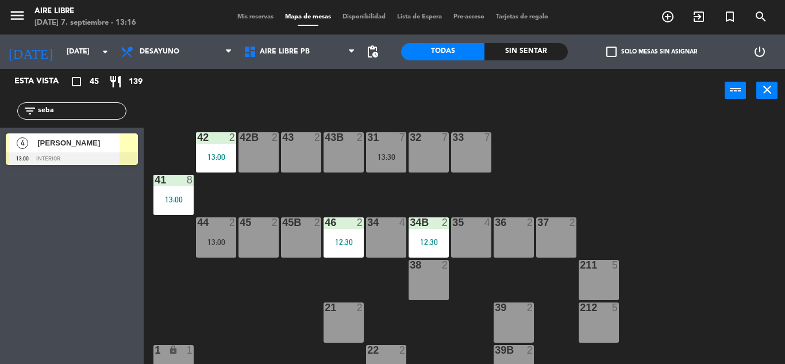
click at [477, 251] on div "35 4" at bounding box center [471, 237] width 40 height 40
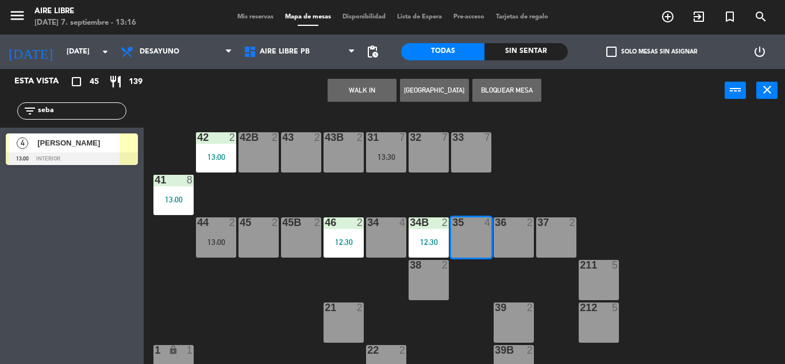
click at [64, 174] on div "Esta vista crop_square 45 restaurant 139 filter_list seba 4 Sebastian Maggio 13…" at bounding box center [72, 216] width 144 height 295
click at [88, 159] on div at bounding box center [72, 158] width 132 height 13
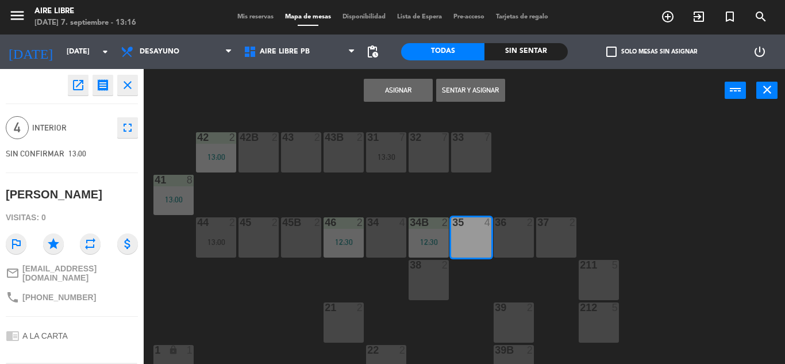
click at [469, 83] on button "Sentar y Asignar" at bounding box center [470, 90] width 69 height 23
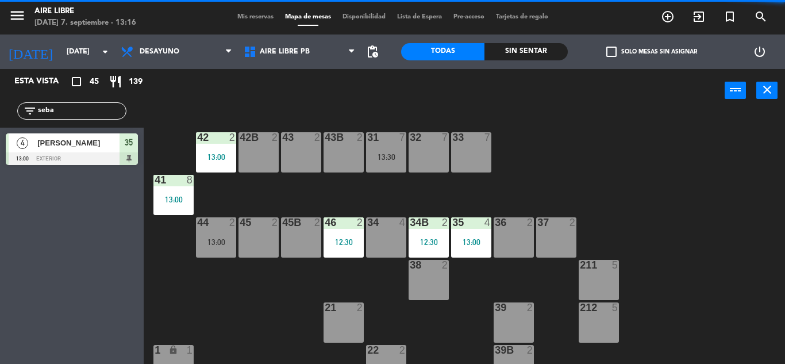
click at [70, 115] on input "seba" at bounding box center [81, 111] width 89 height 13
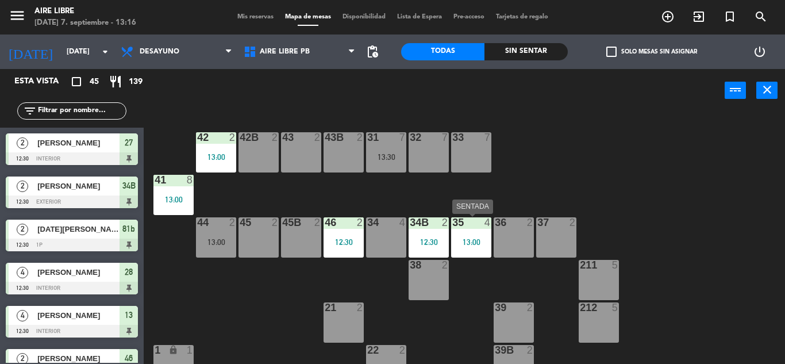
click at [474, 238] on div "13:00" at bounding box center [471, 242] width 40 height 8
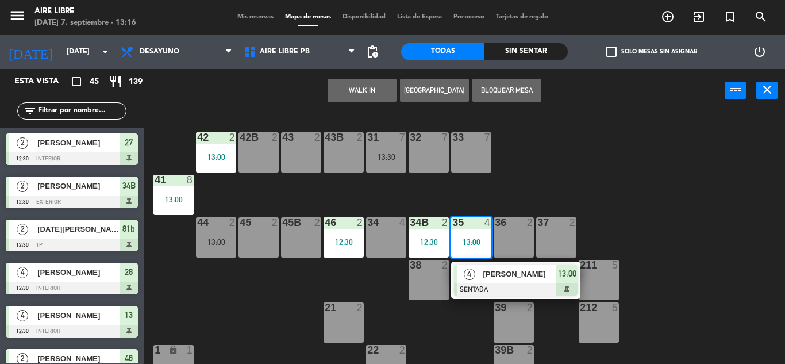
click at [528, 328] on div "39 2" at bounding box center [514, 322] width 40 height 40
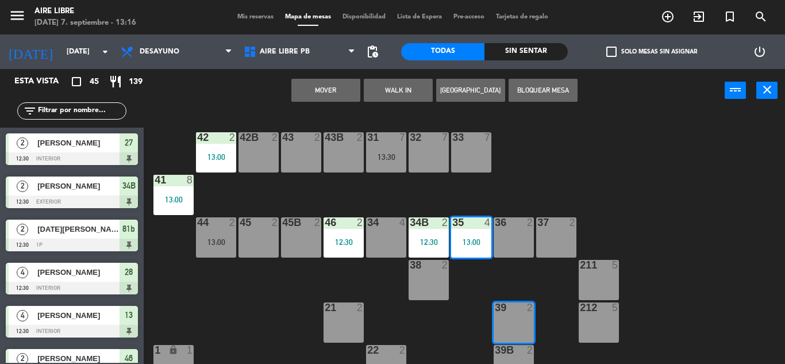
click at [335, 93] on button "Mover" at bounding box center [325, 90] width 69 height 23
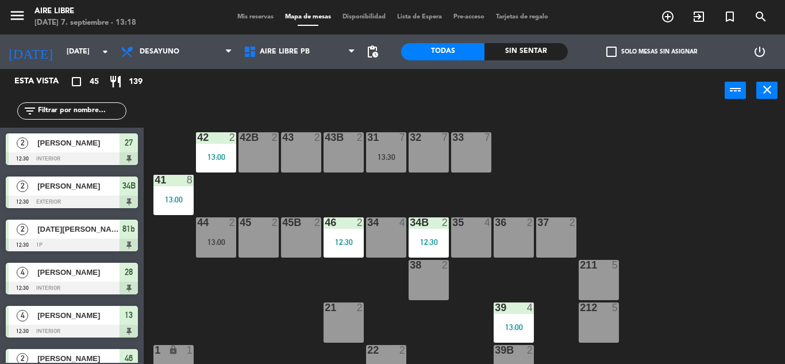
click at [84, 112] on input "text" at bounding box center [81, 111] width 89 height 13
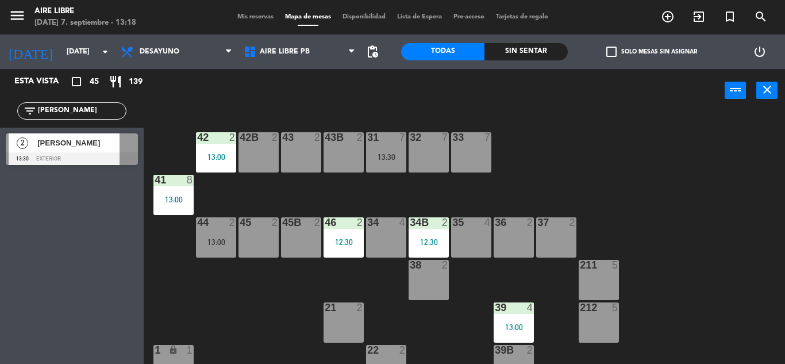
click at [89, 194] on div "Esta vista crop_square 45 restaurant 139 filter_list carlos 2 Carlos Palombo 13…" at bounding box center [72, 216] width 144 height 295
click at [69, 115] on input "carlos" at bounding box center [81, 111] width 89 height 13
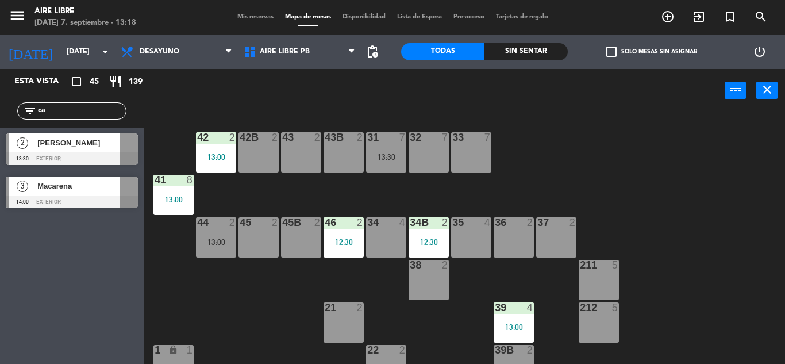
type input "c"
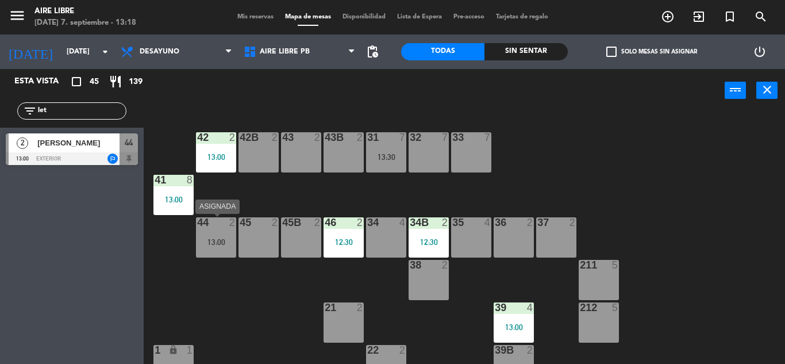
type input "let"
click at [218, 241] on div "13:00" at bounding box center [216, 242] width 40 height 8
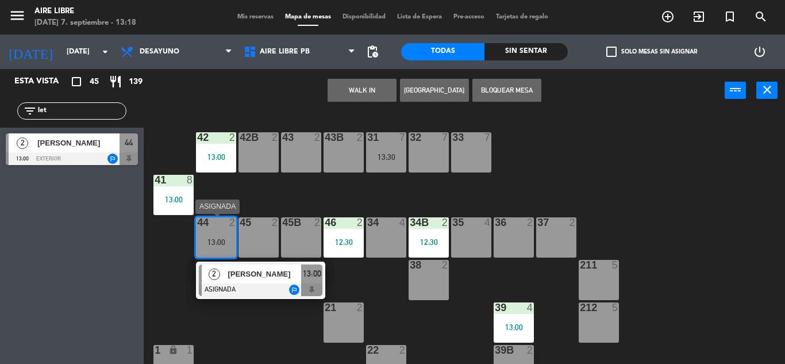
click at [282, 278] on span "[PERSON_NAME]" at bounding box center [265, 274] width 74 height 12
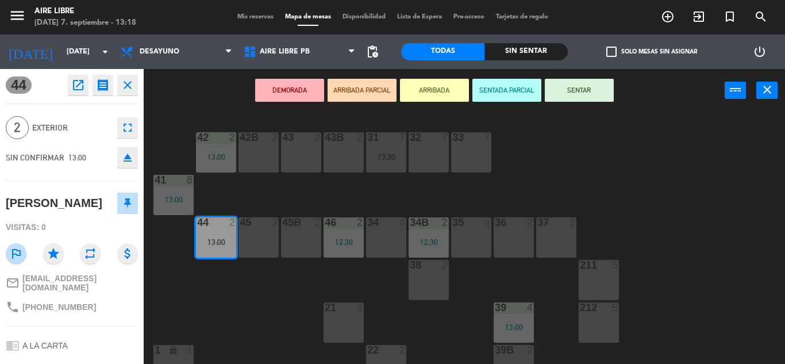
click at [589, 94] on button "SENTAR" at bounding box center [579, 90] width 69 height 23
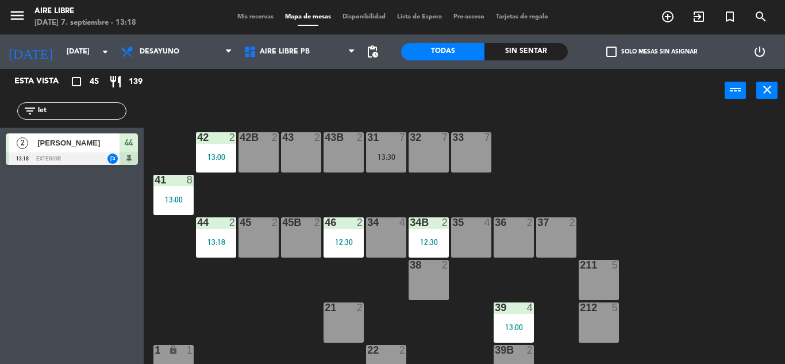
click at [90, 108] on input "let" at bounding box center [81, 111] width 89 height 13
type input "bar"
click at [5, 239] on div "Esta vista crop_square 45 restaurant 139 filter_list bar 2 Barrientos 13:00 int…" at bounding box center [72, 216] width 144 height 295
click at [103, 156] on div at bounding box center [72, 158] width 132 height 13
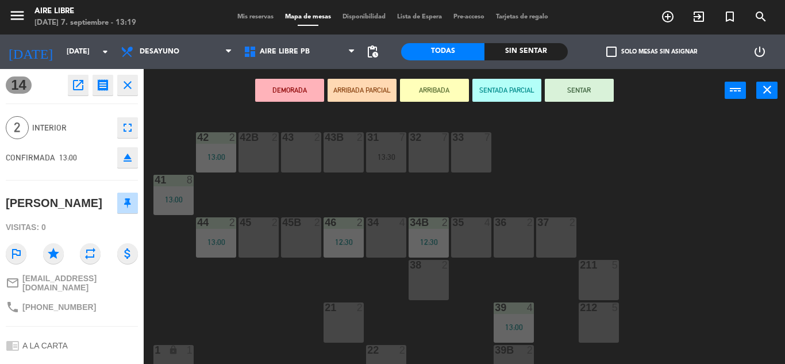
click at [593, 94] on button "SENTAR" at bounding box center [579, 90] width 69 height 23
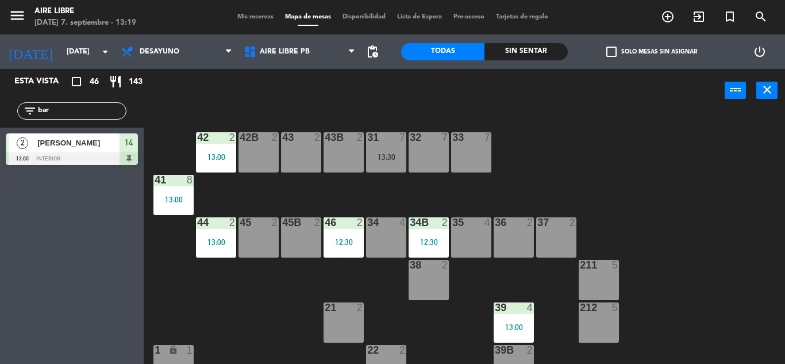
click at [102, 114] on input "bar" at bounding box center [81, 111] width 89 height 13
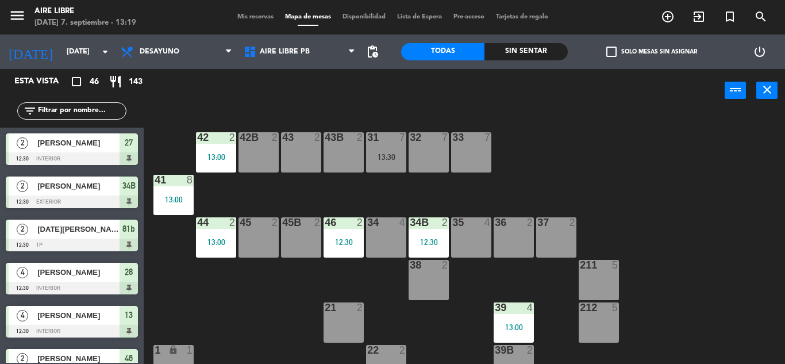
click at [313, 37] on div "Aire Libre 1P Aire Libre PB Aire Libre PB Aire Libre 1P Aire Libre PB" at bounding box center [299, 51] width 123 height 34
click at [79, 108] on input "text" at bounding box center [81, 111] width 89 height 13
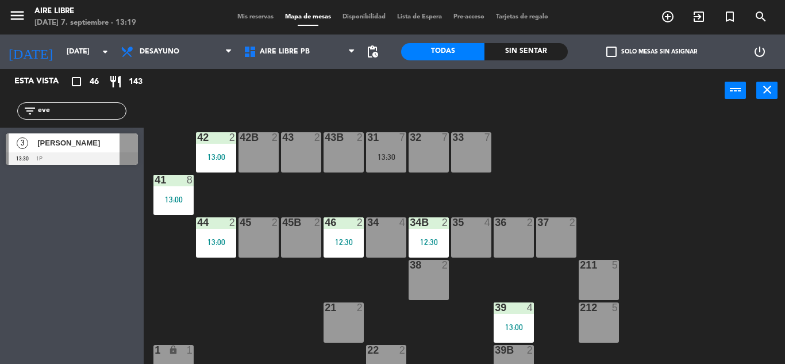
type input "eve"
click at [44, 208] on div "Esta vista crop_square 46 restaurant 143 filter_list eve 3 Evelina Pierucci 13:…" at bounding box center [72, 216] width 144 height 295
click at [99, 149] on div "[PERSON_NAME]" at bounding box center [77, 142] width 83 height 19
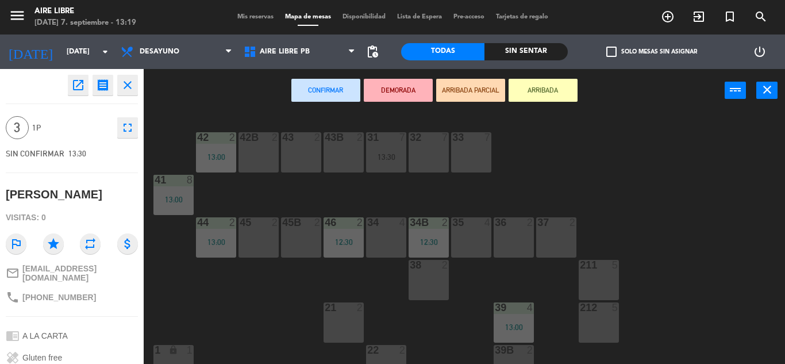
click at [548, 90] on button "ARRIBADA" at bounding box center [543, 90] width 69 height 23
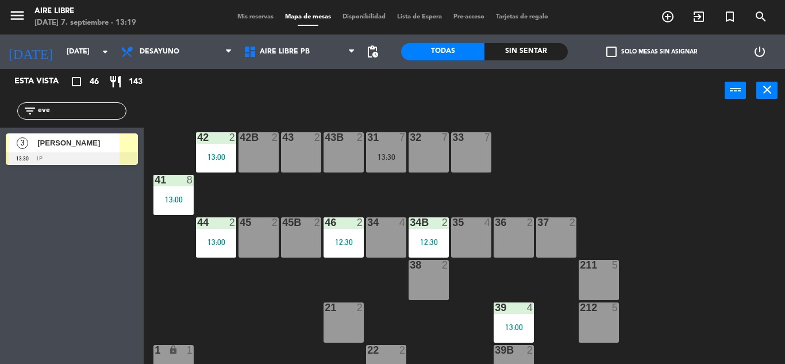
click at [122, 156] on div at bounding box center [72, 158] width 132 height 13
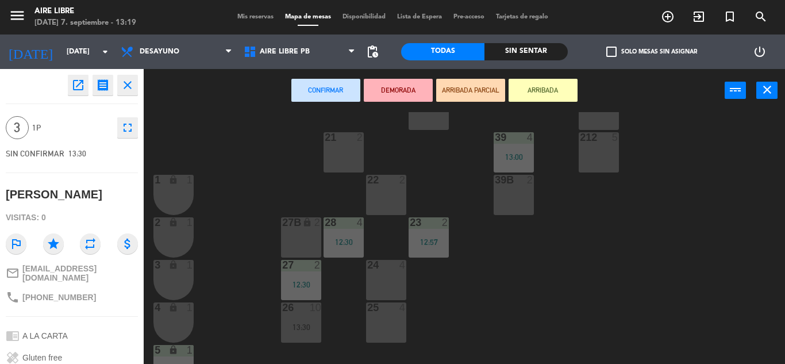
scroll to position [172, 0]
click at [395, 322] on div "25 4" at bounding box center [386, 321] width 40 height 40
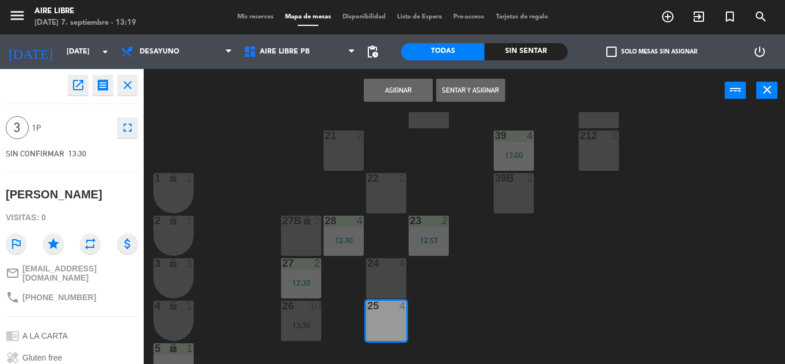
click at [491, 86] on button "Sentar y Asignar" at bounding box center [470, 90] width 69 height 23
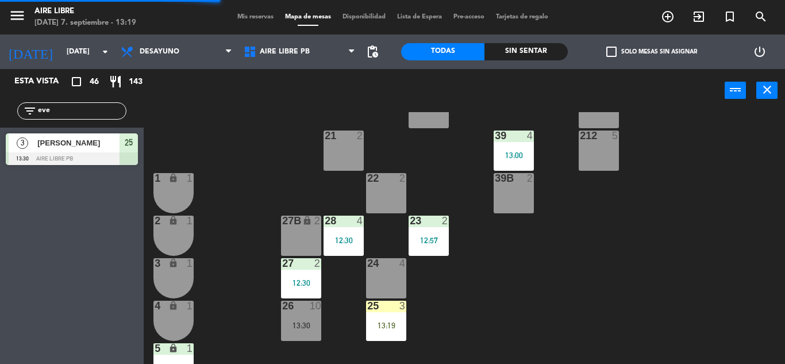
click at [75, 112] on input "eve" at bounding box center [81, 111] width 89 height 13
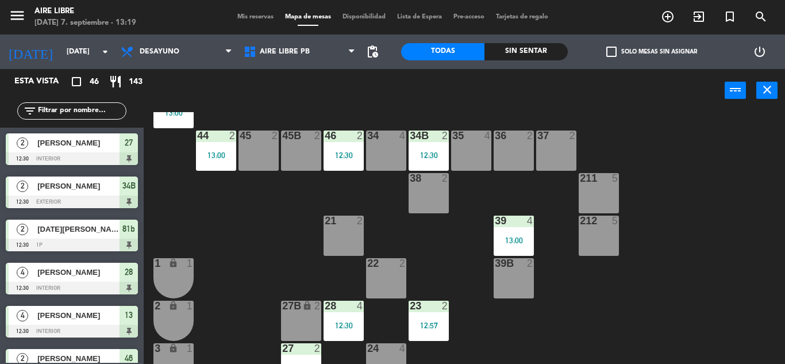
scroll to position [59, 0]
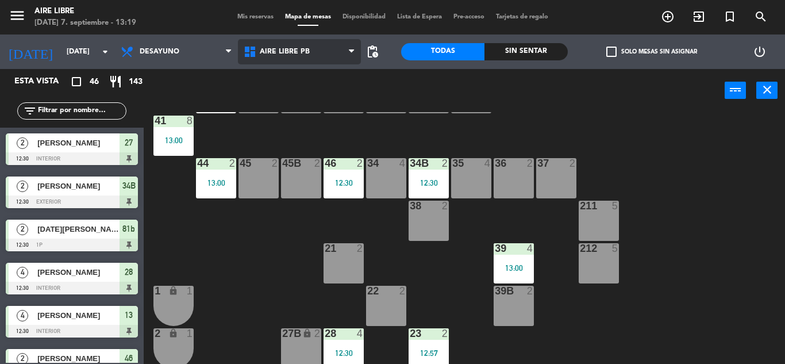
click at [309, 53] on span "Aire Libre PB" at bounding box center [299, 51] width 123 height 25
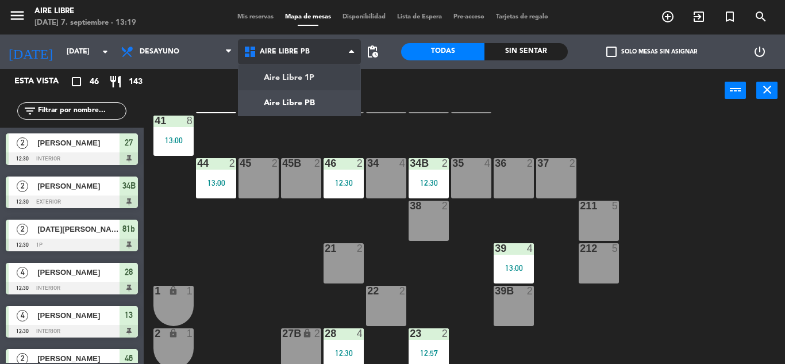
click at [313, 74] on ng-component "menu Aire Libre domingo 7. septiembre - 13:19 Mis reservas Mapa de mesas Dispon…" at bounding box center [392, 182] width 785 height 364
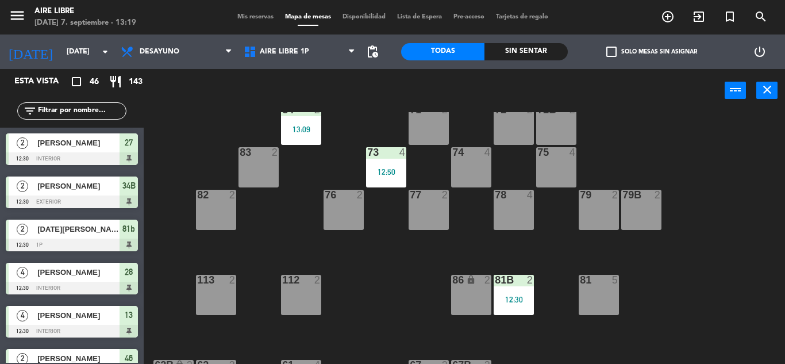
scroll to position [158, 0]
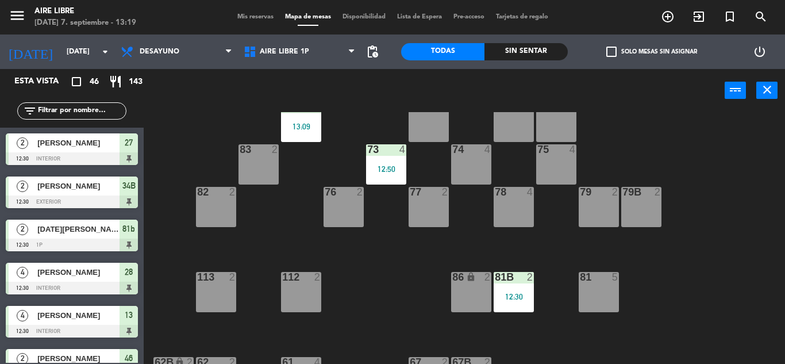
click at [259, 152] on div at bounding box center [258, 149] width 19 height 10
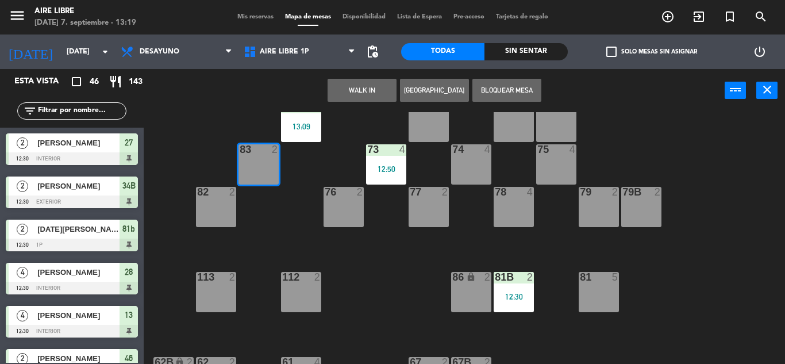
click at [354, 91] on button "WALK IN" at bounding box center [362, 90] width 69 height 23
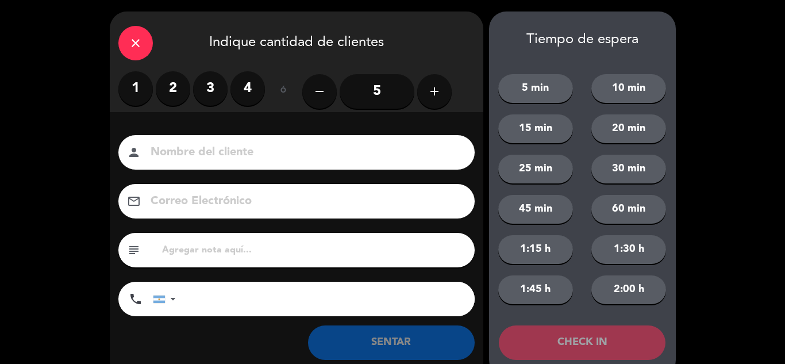
click at [213, 89] on label "3" at bounding box center [210, 88] width 34 height 34
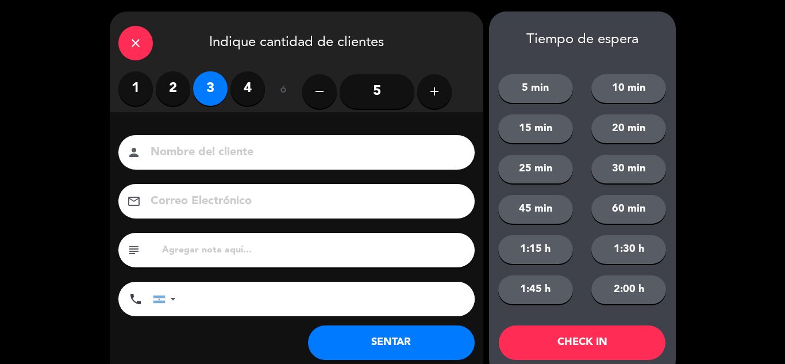
click at [381, 348] on button "SENTAR" at bounding box center [391, 342] width 167 height 34
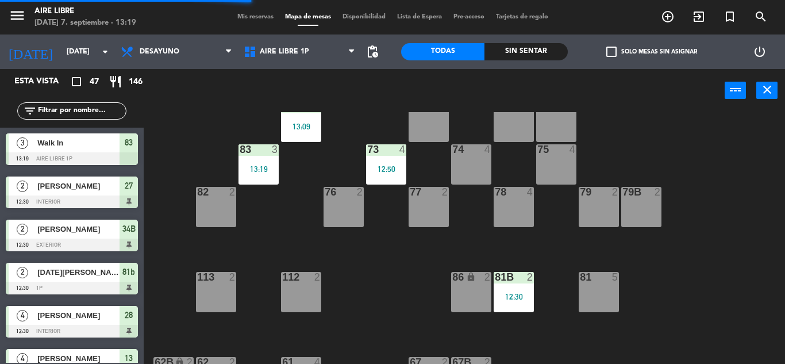
click at [97, 109] on input "text" at bounding box center [81, 111] width 89 height 13
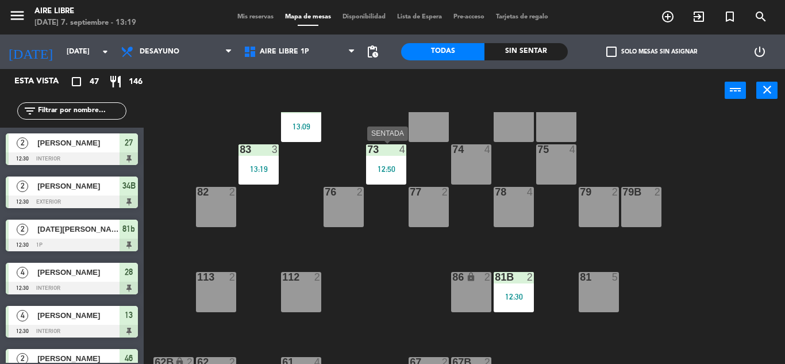
click at [401, 183] on div "73 4 12:50" at bounding box center [386, 164] width 40 height 40
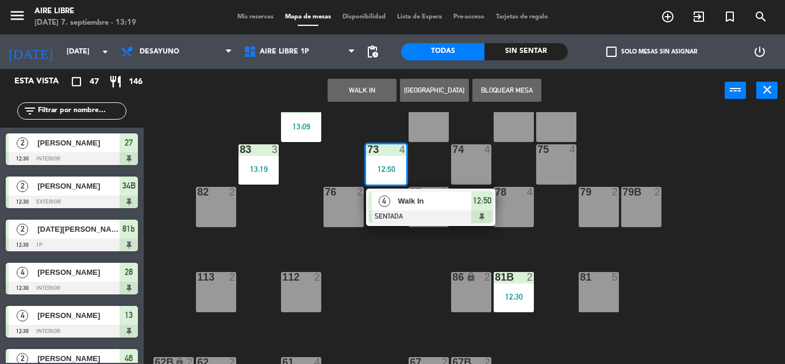
click at [194, 202] on div "51 2 52 4 53 2 13:30 111 2 54 2 87 2 13:00 85 2 72 2 84 2 13:09 71 2 72B 2 83 3…" at bounding box center [469, 238] width 634 height 252
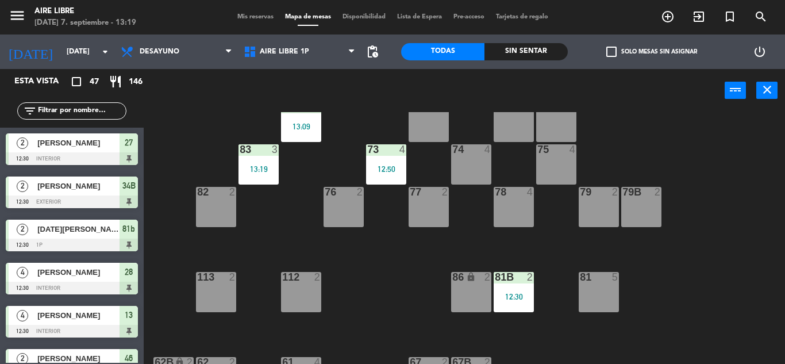
click at [390, 159] on div "73 4 12:50" at bounding box center [386, 164] width 40 height 40
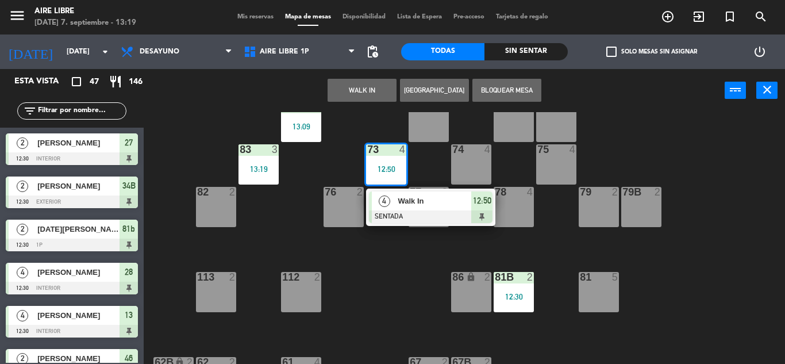
click at [221, 210] on div "82 2" at bounding box center [216, 207] width 40 height 40
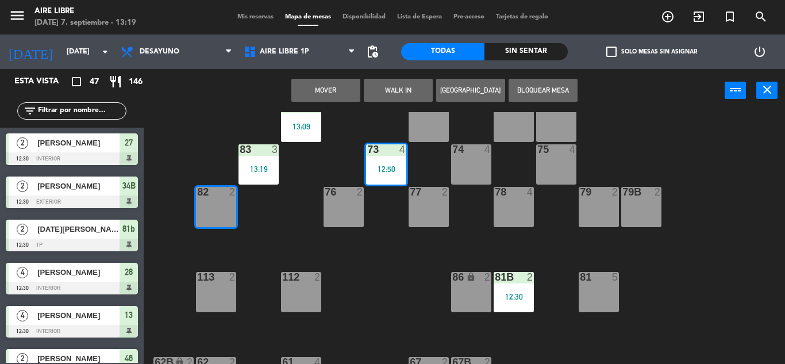
click at [321, 96] on button "Mover" at bounding box center [325, 90] width 69 height 23
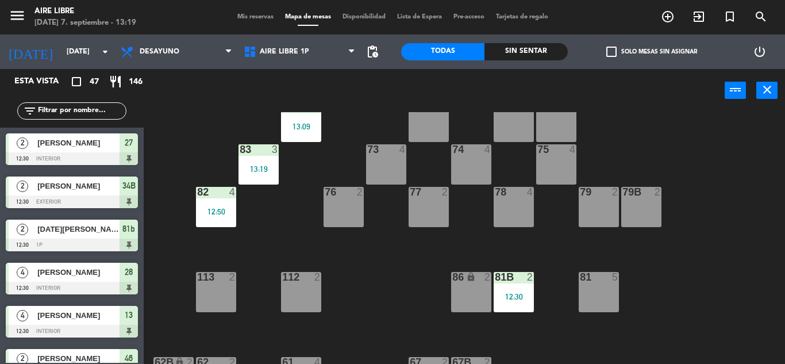
click at [109, 105] on input "text" at bounding box center [81, 111] width 89 height 13
click at [107, 111] on input "text" at bounding box center [81, 111] width 89 height 13
drag, startPoint x: 409, startPoint y: 278, endPoint x: 352, endPoint y: 299, distance: 60.0
click at [352, 299] on div "51 2 52 4 53 2 13:30 111 2 54 2 87 2 13:00 85 2 72 2 84 2 13:09 71 2 72B 2 83 3…" at bounding box center [469, 238] width 634 height 252
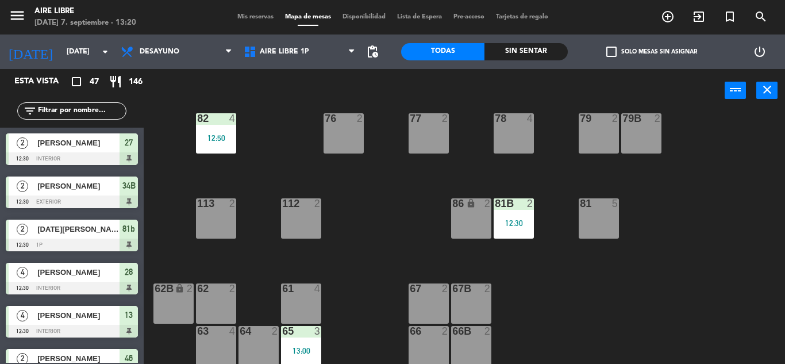
scroll to position [234, 0]
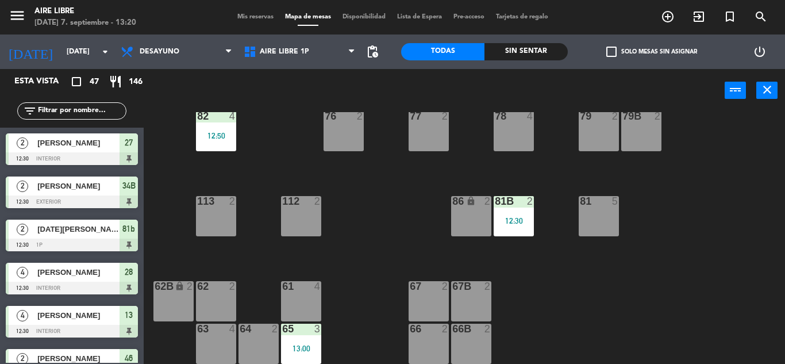
click at [97, 112] on input "text" at bounding box center [81, 111] width 89 height 13
type input "a"
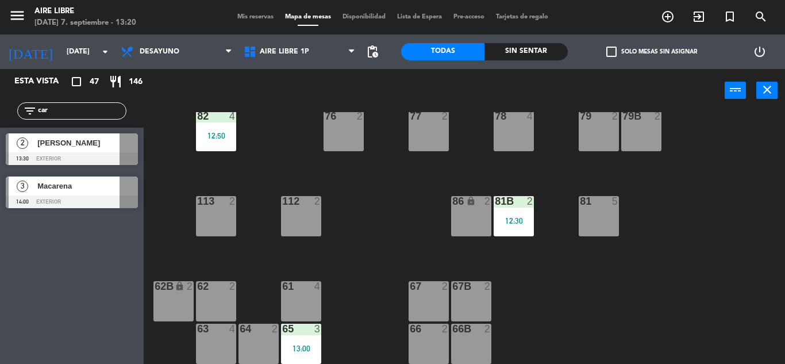
type input "car"
click at [0, 289] on div "Esta vista crop_square 47 restaurant 146 filter_list car 2 Carlos Palombo 13:30…" at bounding box center [72, 216] width 144 height 295
click at [113, 149] on span "[PERSON_NAME]" at bounding box center [78, 143] width 82 height 12
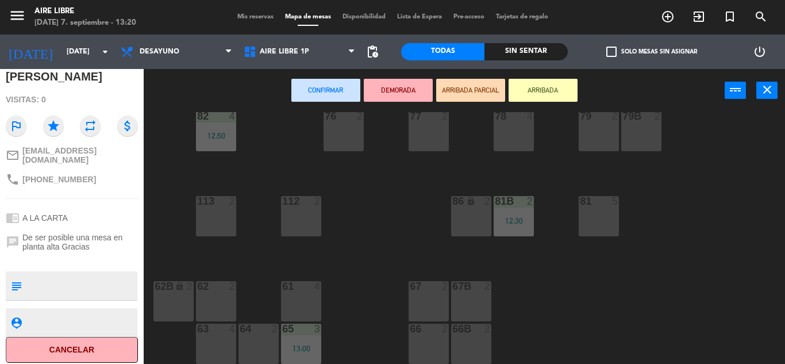
scroll to position [0, 0]
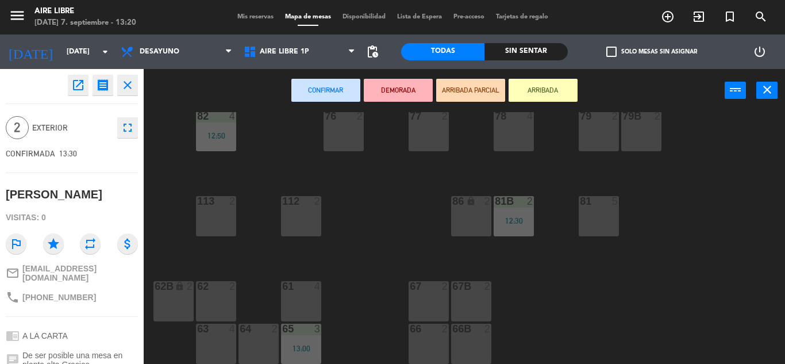
click at [557, 82] on button "ARRIBADA" at bounding box center [543, 90] width 69 height 23
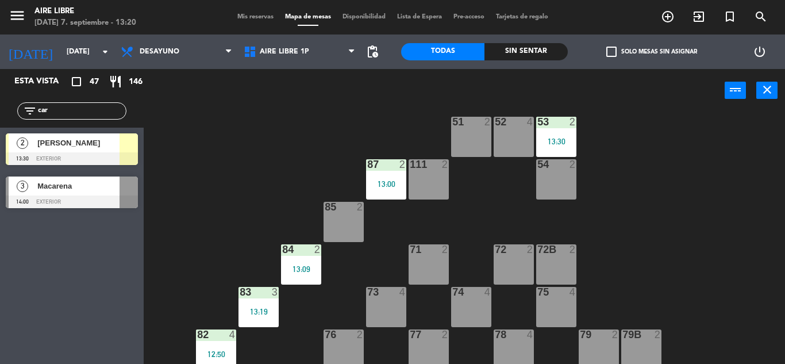
scroll to position [14, 0]
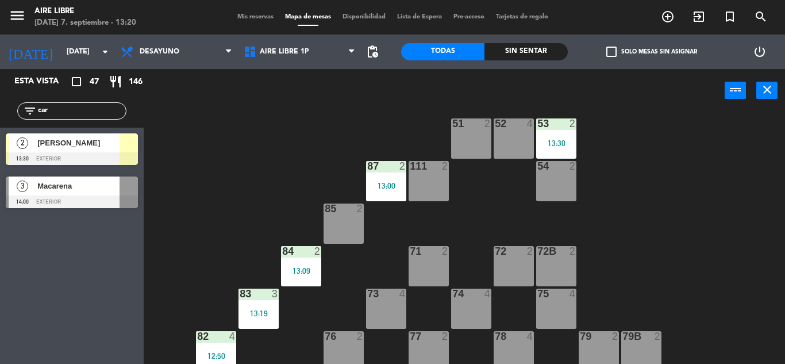
click at [126, 149] on div at bounding box center [129, 142] width 18 height 19
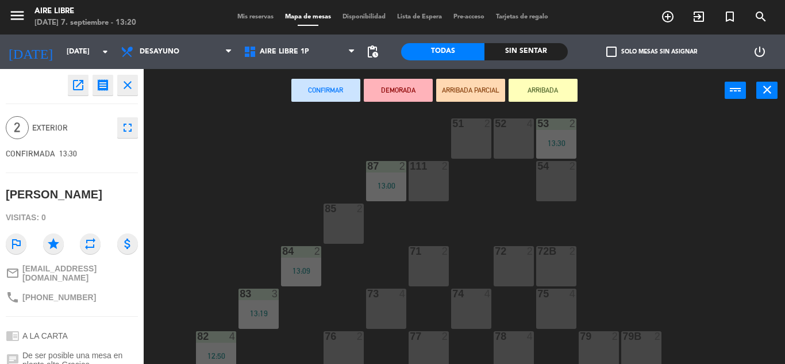
click at [351, 228] on div "85 2" at bounding box center [344, 224] width 40 height 40
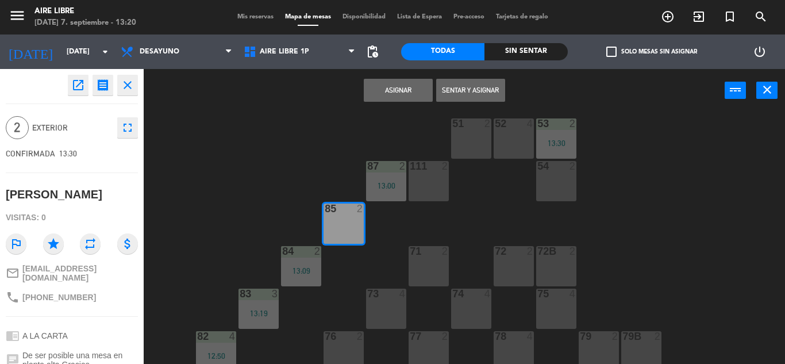
click at [474, 89] on button "Sentar y Asignar" at bounding box center [470, 90] width 69 height 23
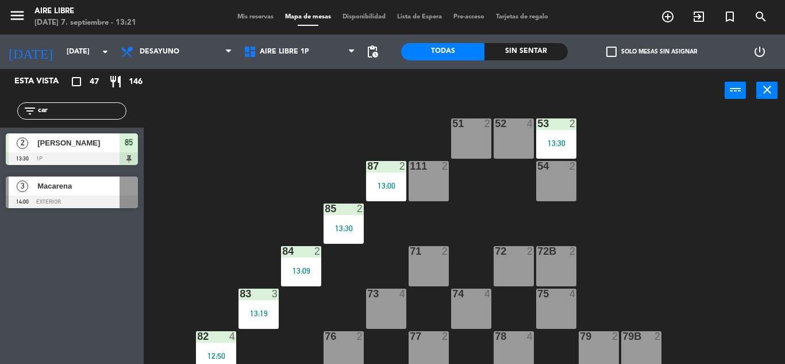
click at [92, 118] on div "filter_list car" at bounding box center [71, 110] width 109 height 17
click at [90, 113] on input "car" at bounding box center [81, 111] width 89 height 13
type input "nico"
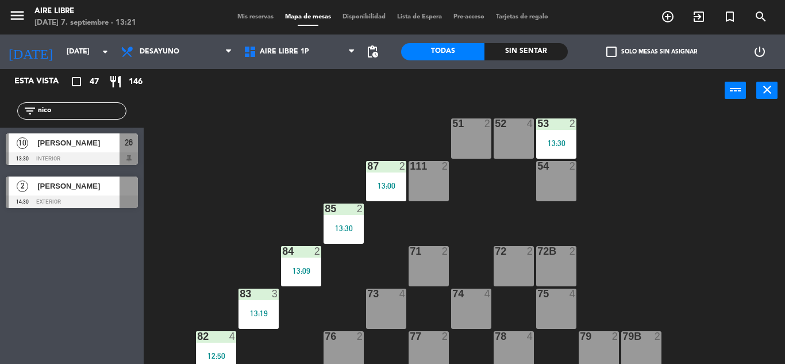
click at [49, 262] on div "Esta vista crop_square 47 restaurant 146 filter_list nico 10 Nicole Hiernard 13…" at bounding box center [72, 216] width 144 height 295
click at [111, 155] on div at bounding box center [72, 158] width 132 height 13
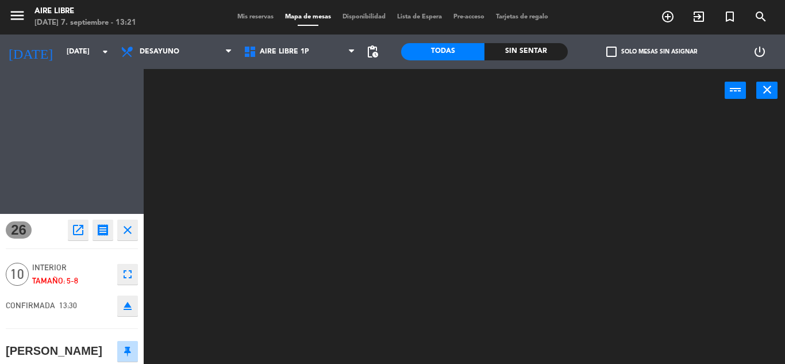
scroll to position [0, 0]
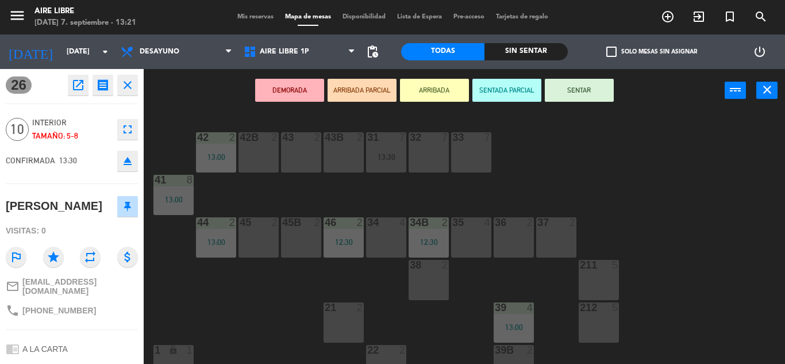
click at [451, 89] on button "ARRIBADA" at bounding box center [434, 90] width 69 height 23
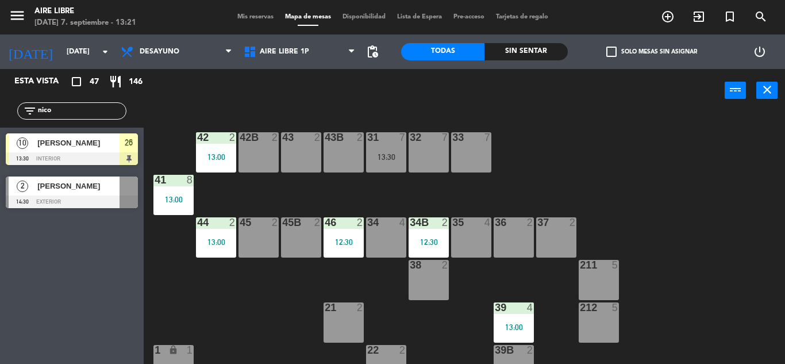
click at [64, 111] on input "nico" at bounding box center [81, 111] width 89 height 13
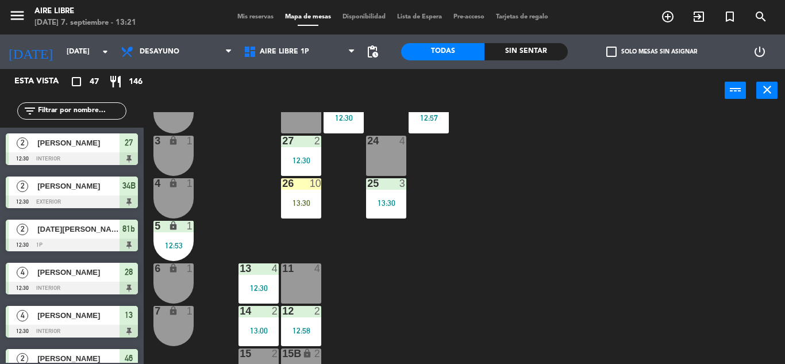
scroll to position [294, 0]
click at [245, 14] on span "Mis reservas" at bounding box center [256, 17] width 48 height 6
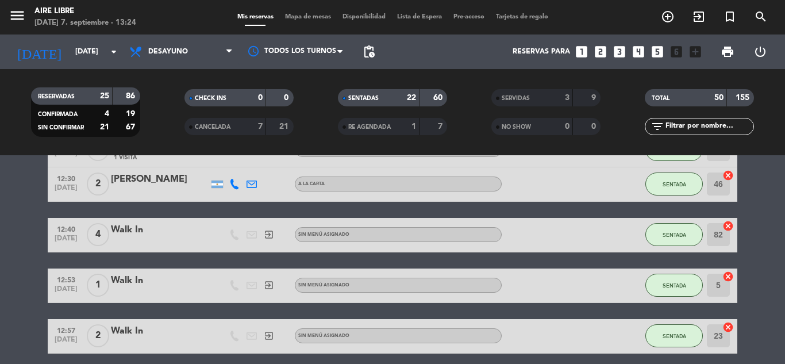
scroll to position [141, 0]
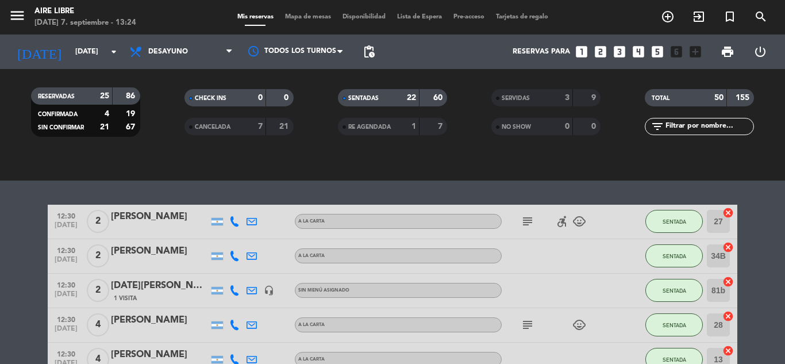
click at [694, 127] on input "text" at bounding box center [709, 126] width 89 height 13
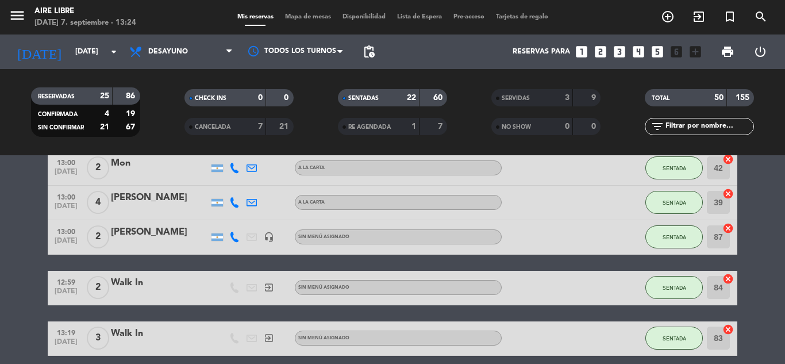
scroll to position [760, 0]
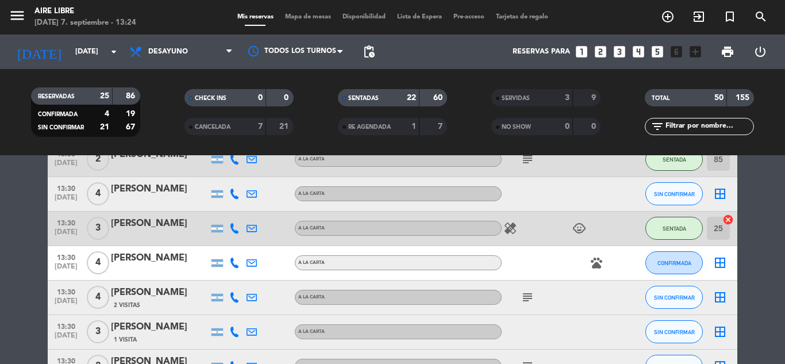
click at [760, 305] on bookings-row "12:30 sep. 7 2 Alberto Villasis A LA CARTA subject accessible_forward child_car…" at bounding box center [392, 137] width 785 height 1764
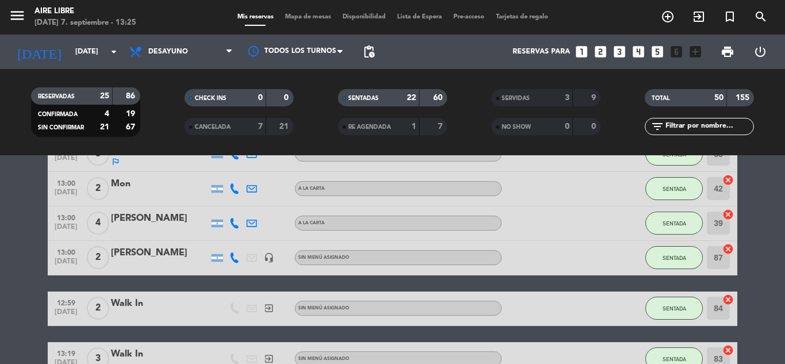
scroll to position [726, 0]
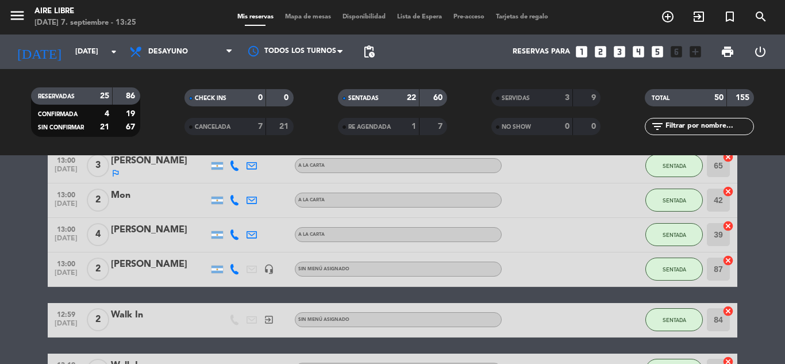
click at [302, 15] on span "Mapa de mesas" at bounding box center [307, 17] width 57 height 6
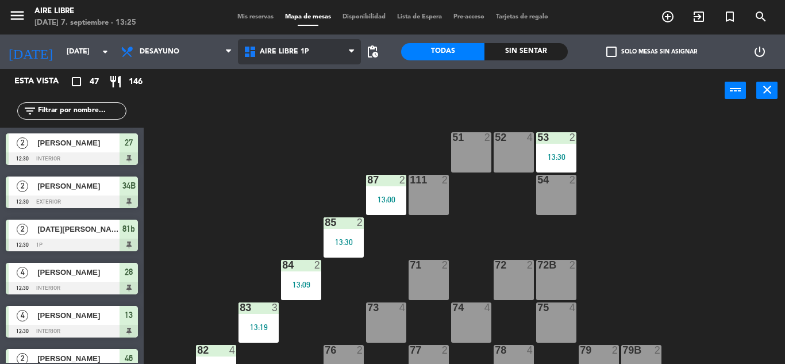
click at [297, 47] on span "Aire Libre 1P" at bounding box center [299, 51] width 123 height 25
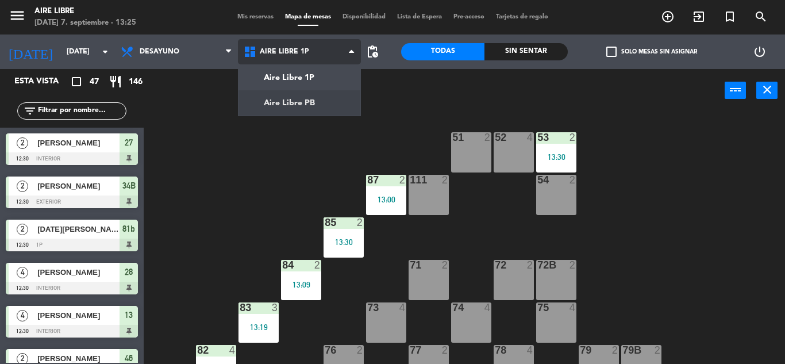
click at [301, 100] on ng-component "menu Aire Libre domingo 7. septiembre - 13:25 Mis reservas Mapa de mesas Dispon…" at bounding box center [392, 182] width 785 height 364
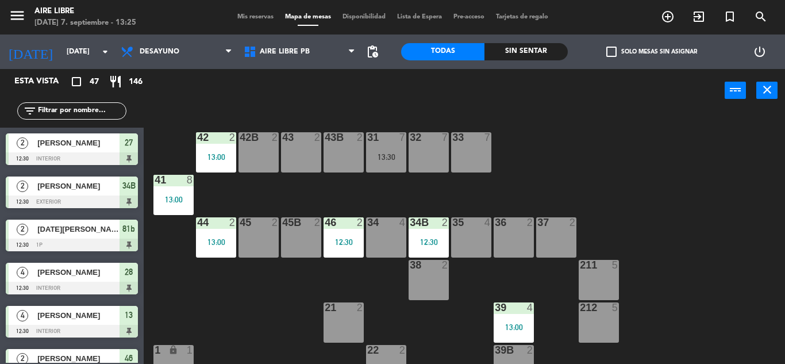
click at [67, 110] on input "text" at bounding box center [81, 111] width 89 height 13
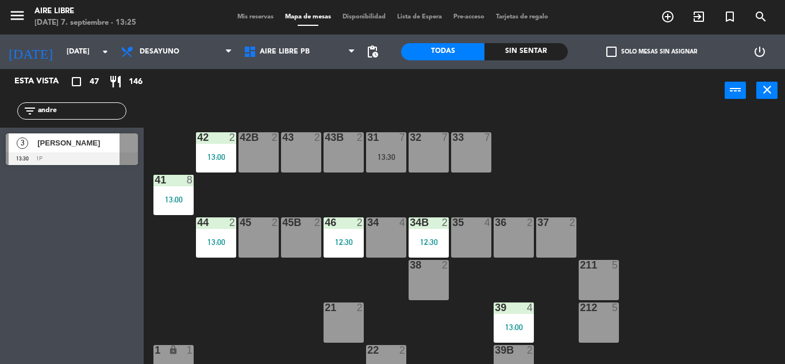
type input "andre"
click at [8, 193] on div "Esta vista crop_square 47 restaurant 146 filter_list andre 3 Andrea Reynoso 13:…" at bounding box center [72, 216] width 144 height 295
click at [126, 146] on div at bounding box center [129, 142] width 18 height 19
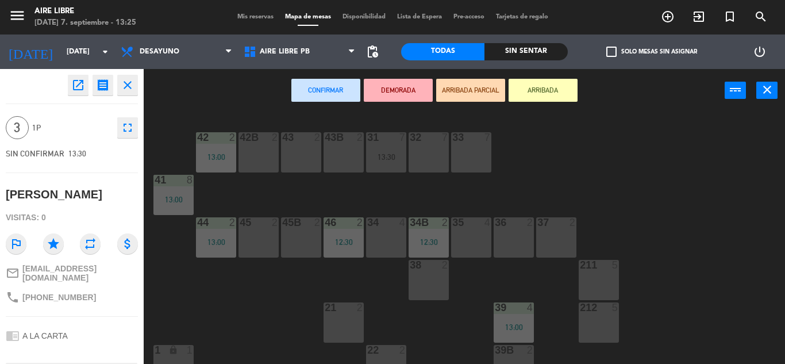
click at [557, 90] on button "ARRIBADA" at bounding box center [543, 90] width 69 height 23
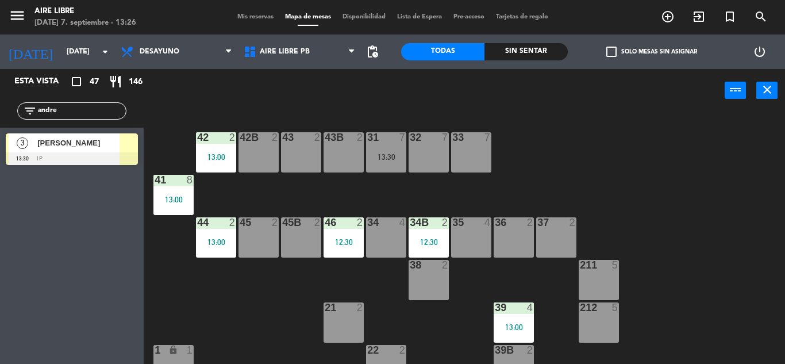
click at [74, 117] on input "andre" at bounding box center [81, 111] width 89 height 13
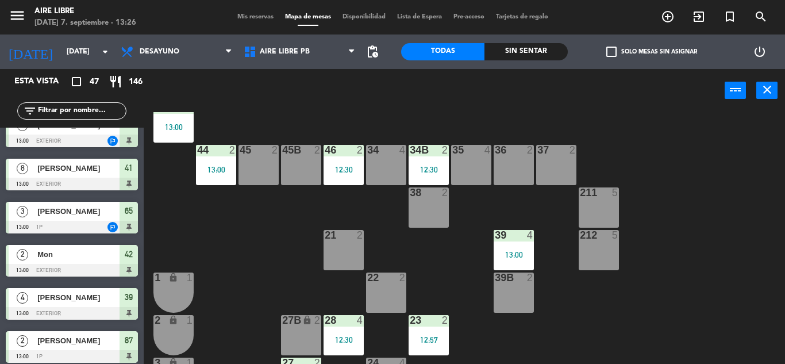
scroll to position [500, 0]
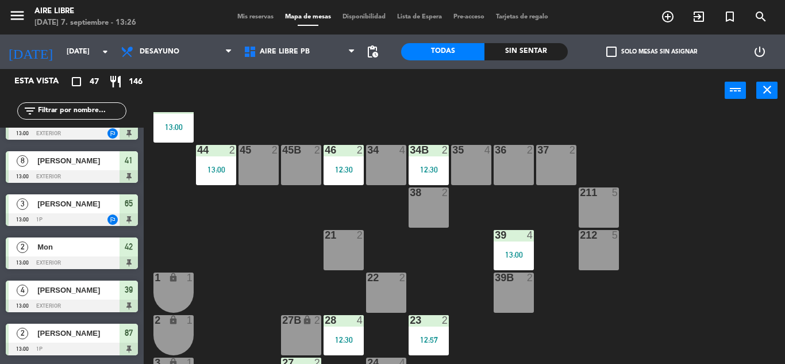
drag, startPoint x: 165, startPoint y: 291, endPoint x: 609, endPoint y: 283, distance: 443.9
click at [609, 283] on div "42 2 13:00 43 2 31 7 13:30 32 7 33 7 42B 2 43B 2 41 8 13:00 44 2 13:00 45 2 46 …" at bounding box center [469, 238] width 634 height 252
click at [109, 106] on input "text" at bounding box center [81, 111] width 89 height 13
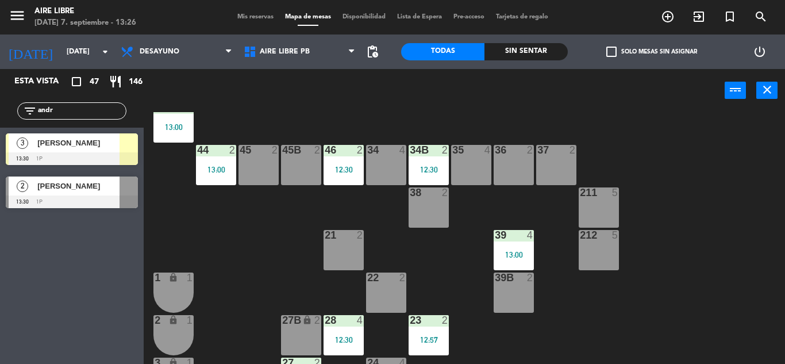
type input "andr"
click at [14, 308] on div "Esta vista crop_square 47 restaurant 146 filter_list andr 3 Andrea Reynoso 13:3…" at bounding box center [72, 216] width 144 height 295
click at [99, 150] on div "[PERSON_NAME]" at bounding box center [77, 142] width 83 height 19
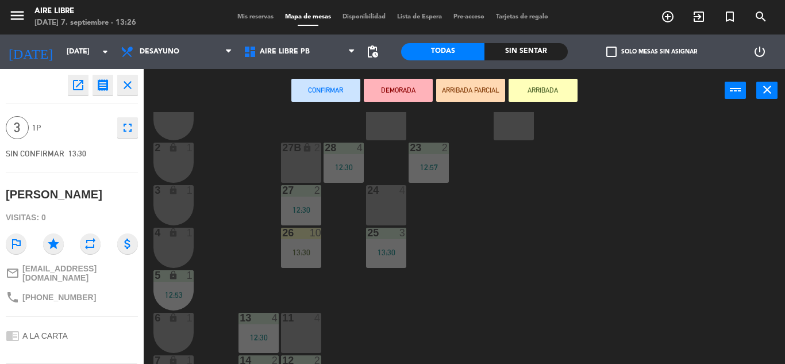
scroll to position [319, 0]
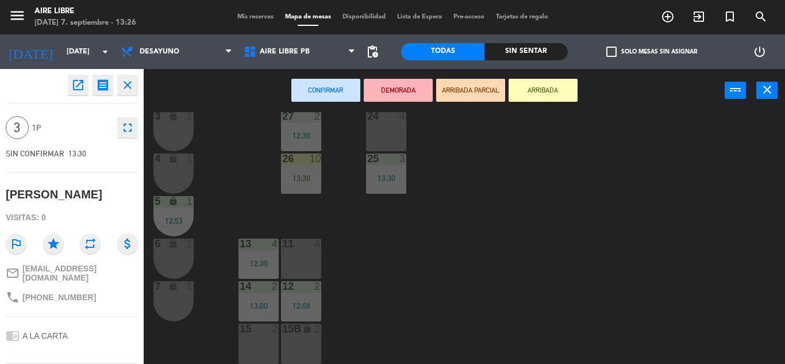
click at [267, 337] on div "15 2" at bounding box center [259, 344] width 40 height 40
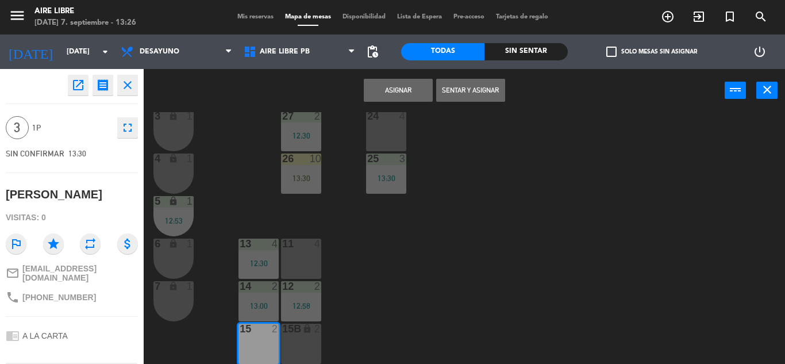
click at [466, 96] on button "Sentar y Asignar" at bounding box center [470, 90] width 69 height 23
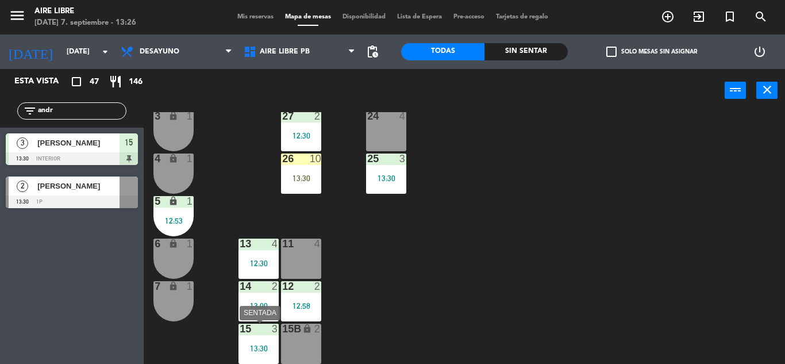
click at [263, 349] on div "13:30" at bounding box center [259, 348] width 40 height 8
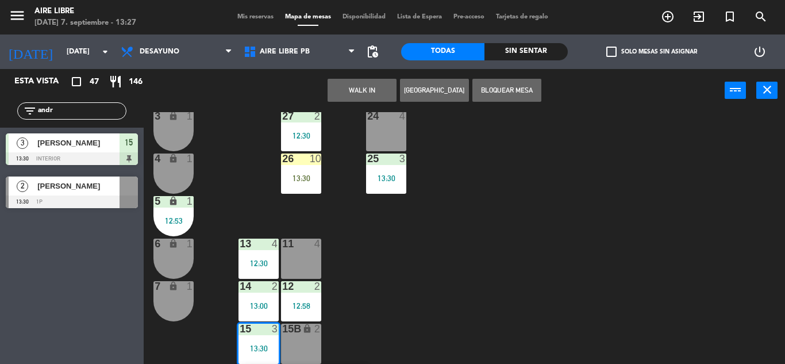
click at [383, 118] on div at bounding box center [386, 116] width 19 height 10
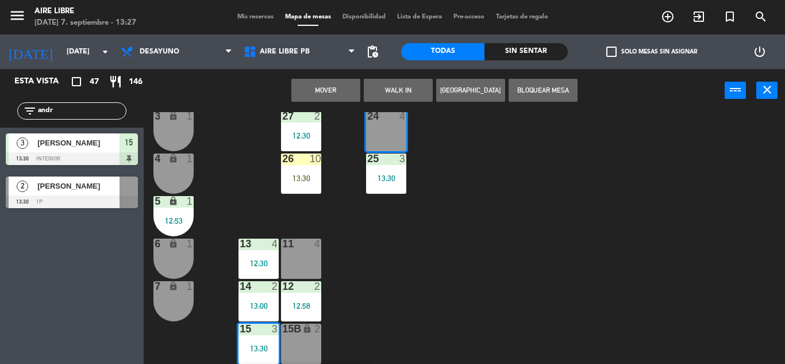
click at [330, 83] on button "Mover" at bounding box center [325, 90] width 69 height 23
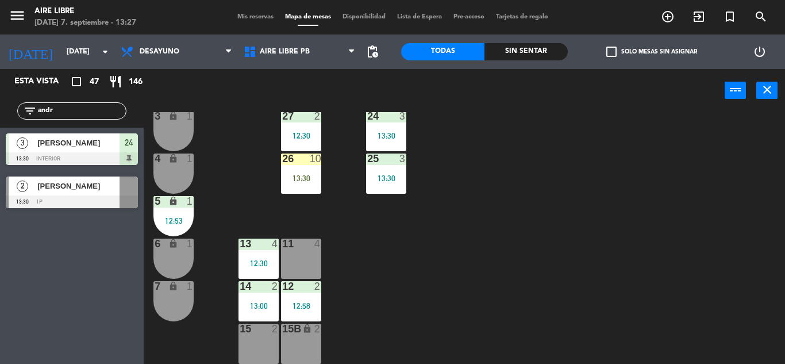
click at [66, 113] on input "andr" at bounding box center [81, 111] width 89 height 13
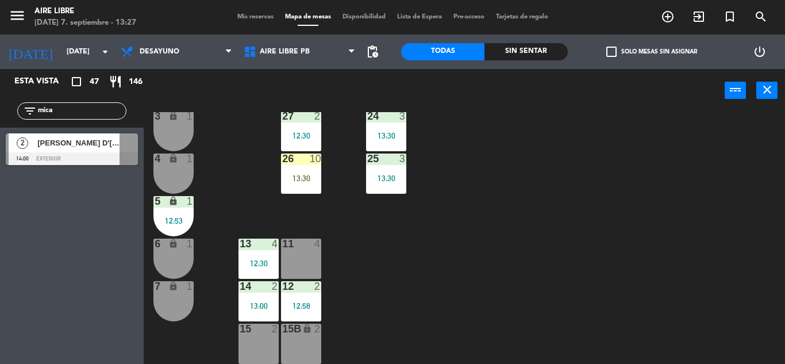
type input "mica"
click at [36, 195] on div "Esta vista crop_square 47 restaurant 146 filter_list mica 2 Micaela D'Agostino …" at bounding box center [72, 216] width 144 height 295
click at [114, 140] on span "[PERSON_NAME] D'[PERSON_NAME]" at bounding box center [78, 143] width 82 height 12
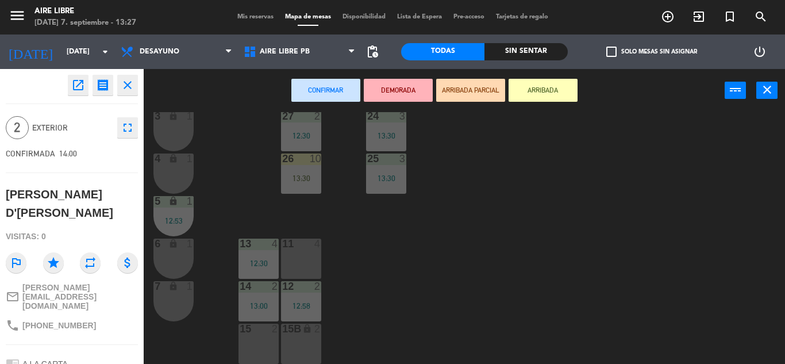
click at [559, 92] on button "ARRIBADA" at bounding box center [543, 90] width 69 height 23
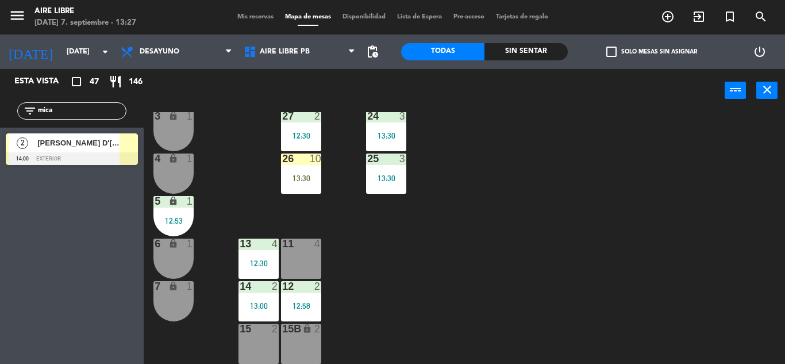
click at [126, 150] on div at bounding box center [129, 142] width 18 height 19
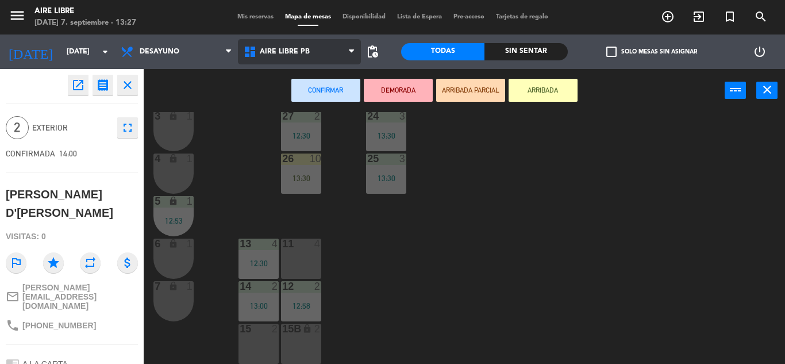
click at [327, 56] on span "Aire Libre PB" at bounding box center [299, 51] width 123 height 25
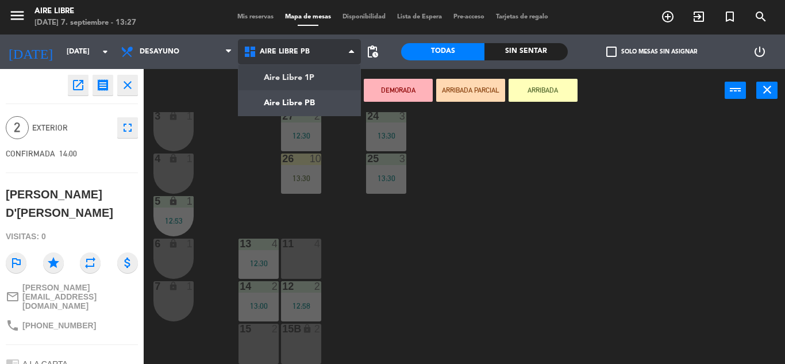
click at [324, 70] on ng-component "menu Aire Libre domingo 7. septiembre - 13:27 Mis reservas Mapa de mesas Dispon…" at bounding box center [392, 182] width 785 height 364
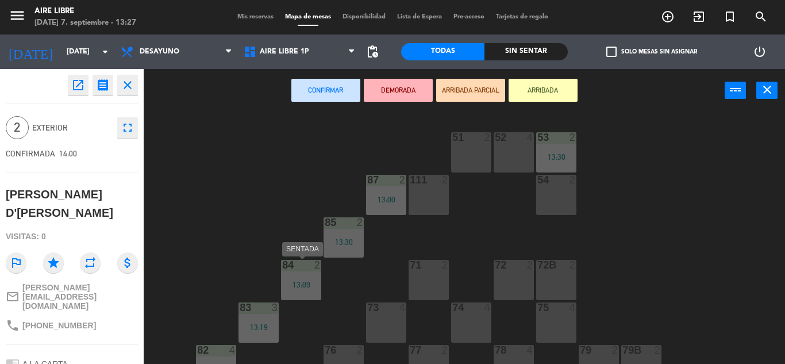
scroll to position [234, 0]
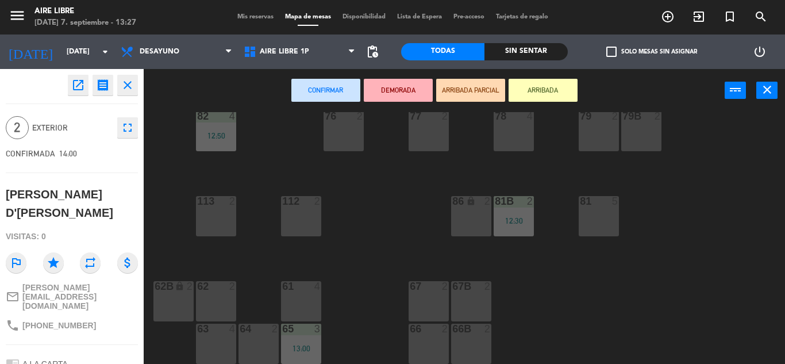
click at [461, 235] on div "86 lock 2" at bounding box center [471, 216] width 40 height 40
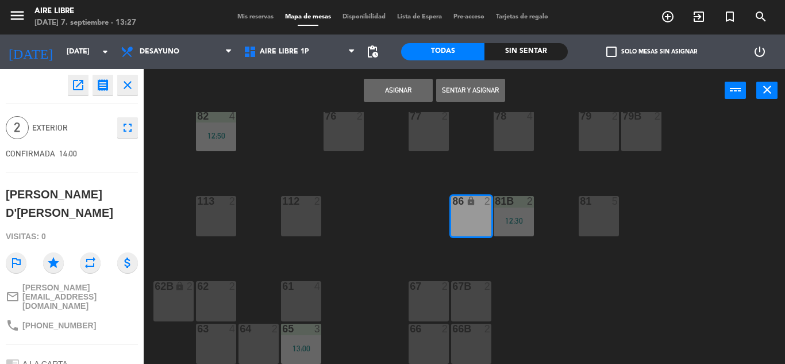
click at [516, 91] on div "Asignar Sentar y Asignar power_input close" at bounding box center [434, 91] width 581 height 44
click at [484, 94] on button "Sentar y Asignar" at bounding box center [470, 90] width 69 height 23
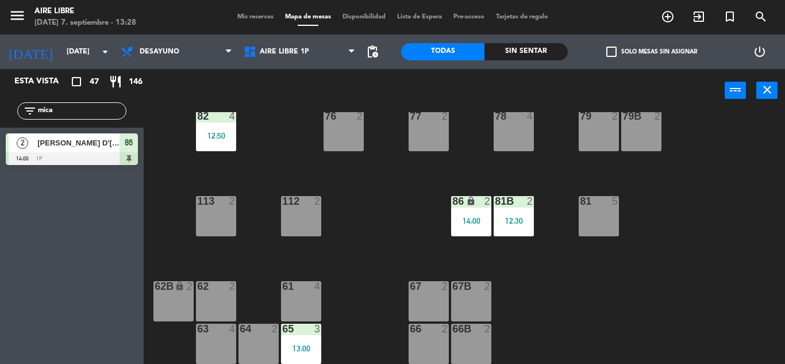
click at [102, 109] on input "mica" at bounding box center [81, 111] width 89 height 13
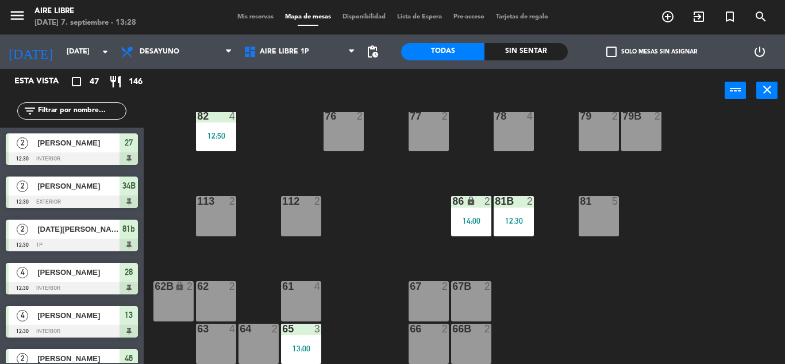
click at [243, 20] on span "Mis reservas" at bounding box center [256, 17] width 48 height 6
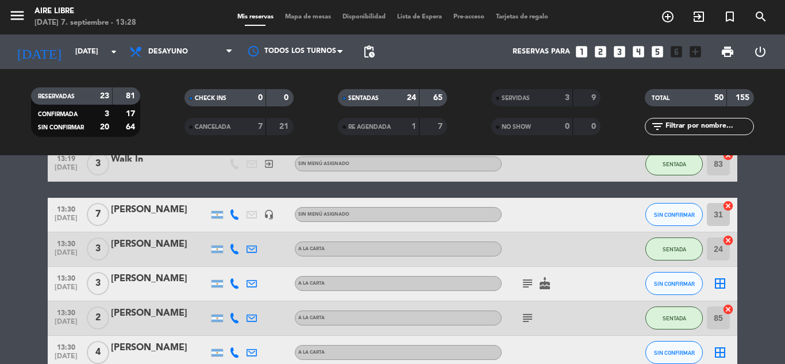
scroll to position [931, 0]
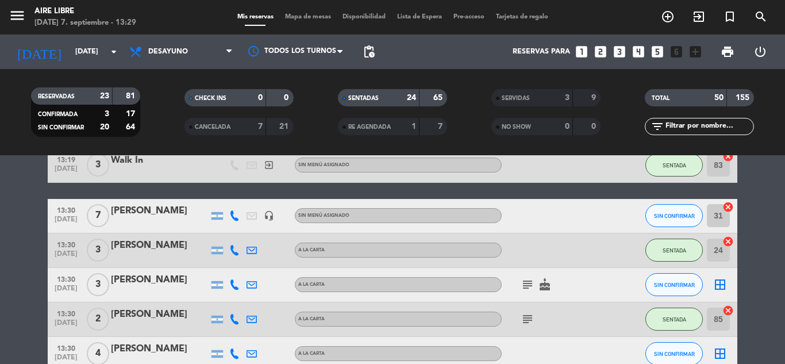
click at [700, 124] on input "text" at bounding box center [709, 126] width 89 height 13
type input "ñ"
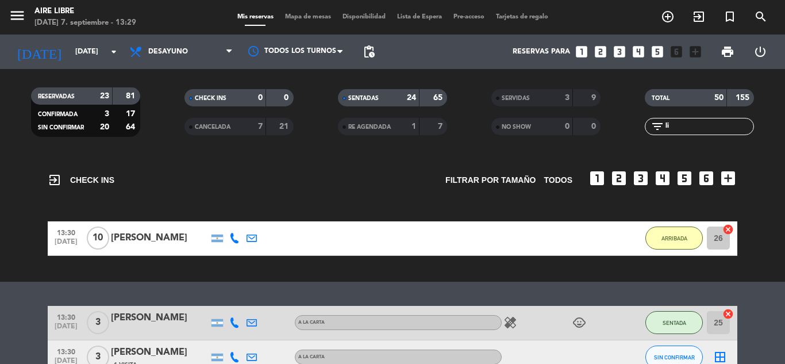
scroll to position [109, 0]
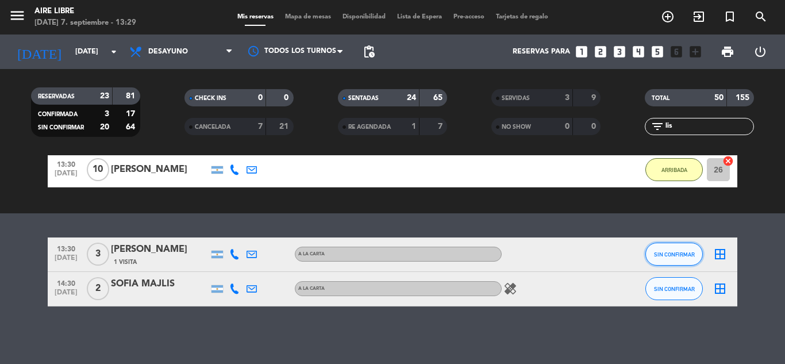
click at [688, 256] on span "SIN CONFIRMAR" at bounding box center [674, 254] width 41 height 6
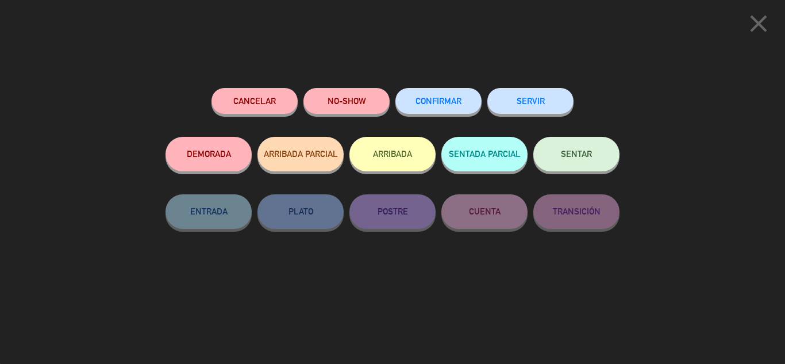
click at [392, 143] on button "ARRIBADA" at bounding box center [393, 154] width 86 height 34
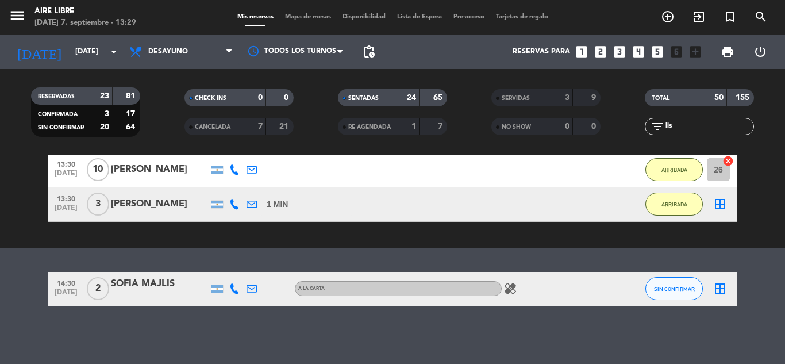
click at [709, 130] on input "lis" at bounding box center [709, 126] width 89 height 13
type input "gabr"
click at [659, 286] on span "SIN CONFIRMAR" at bounding box center [674, 289] width 41 height 6
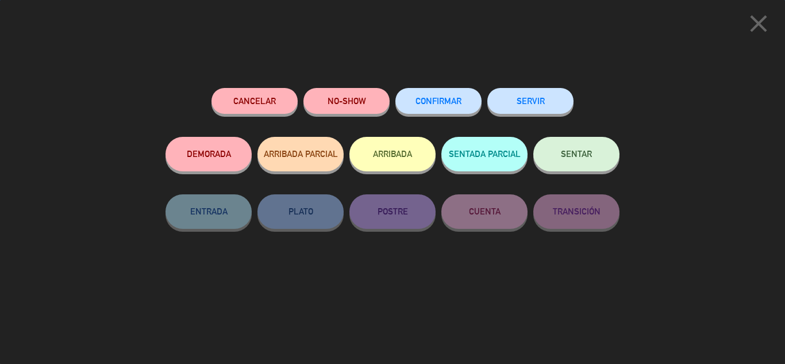
click at [464, 94] on button "CONFIRMAR" at bounding box center [439, 101] width 86 height 26
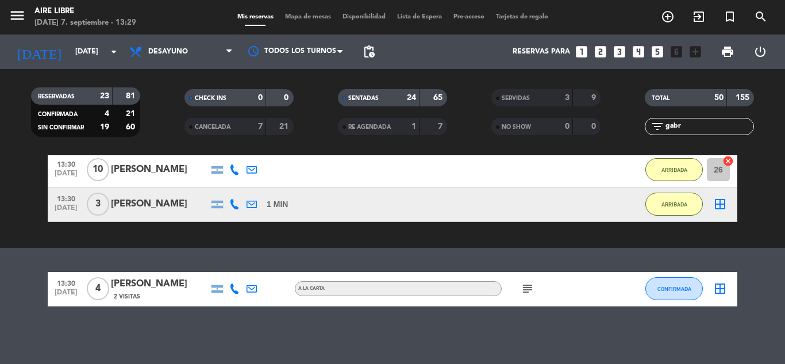
click at [527, 289] on icon "subject" at bounding box center [528, 289] width 14 height 14
click at [688, 128] on input "gabr" at bounding box center [709, 126] width 89 height 13
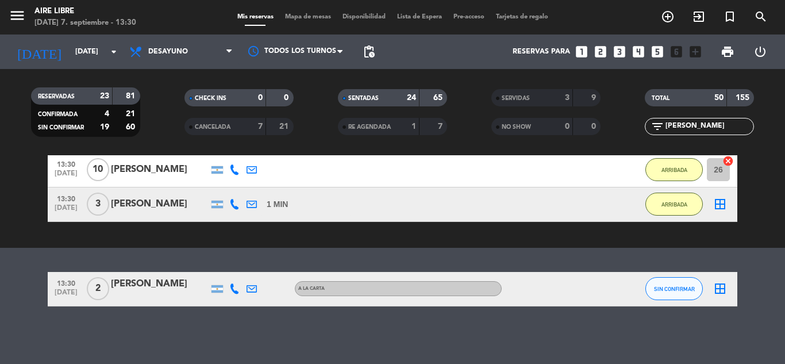
type input "sandra"
click at [667, 286] on span "SIN CONFIRMAR" at bounding box center [674, 289] width 41 height 6
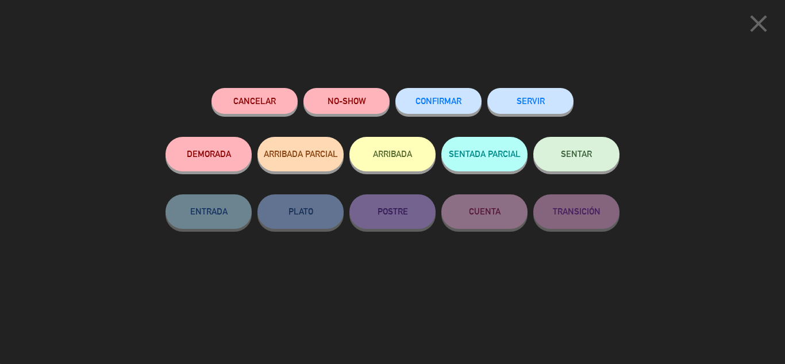
click at [431, 99] on span "CONFIRMAR" at bounding box center [439, 101] width 46 height 10
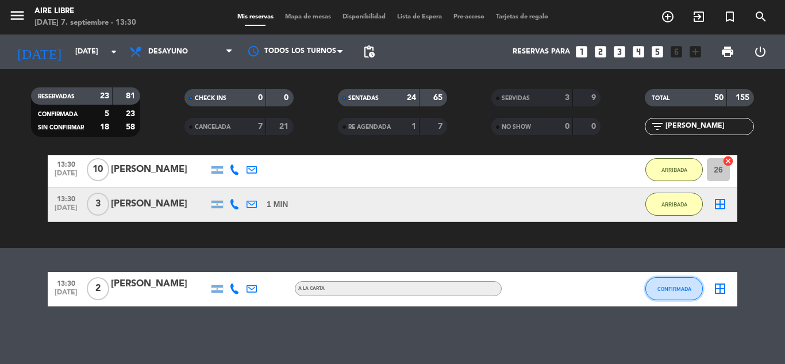
click at [679, 294] on button "CONFIRMADA" at bounding box center [674, 288] width 57 height 23
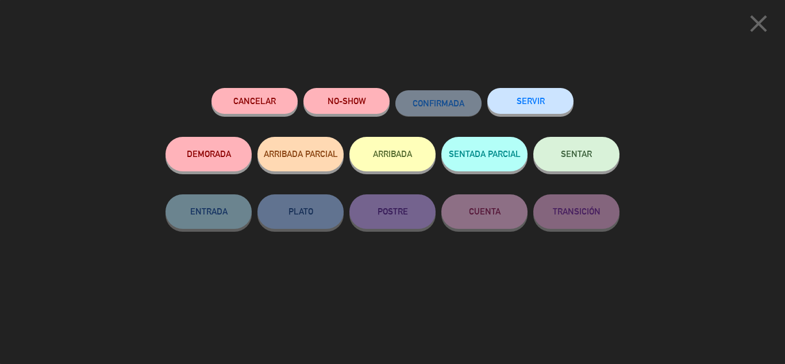
click at [398, 157] on button "ARRIBADA" at bounding box center [393, 154] width 86 height 34
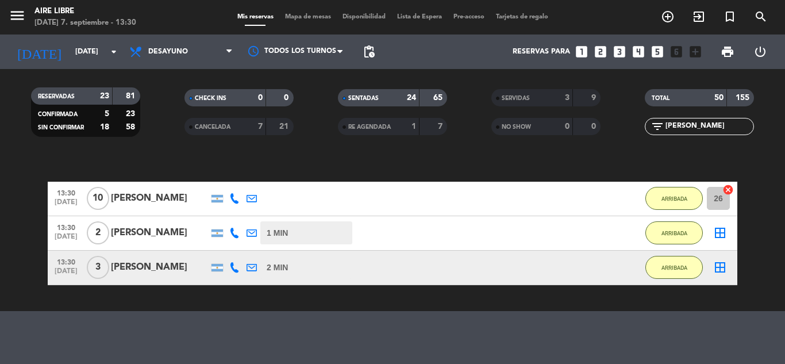
scroll to position [98, 0]
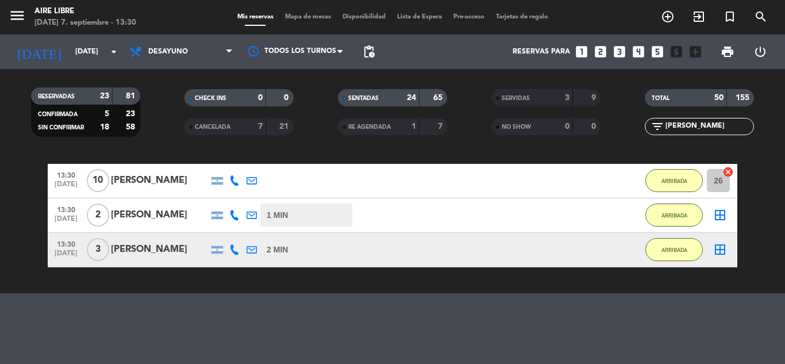
click at [702, 126] on input "sandra" at bounding box center [709, 126] width 89 height 13
type input "sandr"
click at [585, 324] on div "No hay notas para este servicio. Haz clic para agregar una exit_to_app CHECK IN…" at bounding box center [392, 259] width 785 height 209
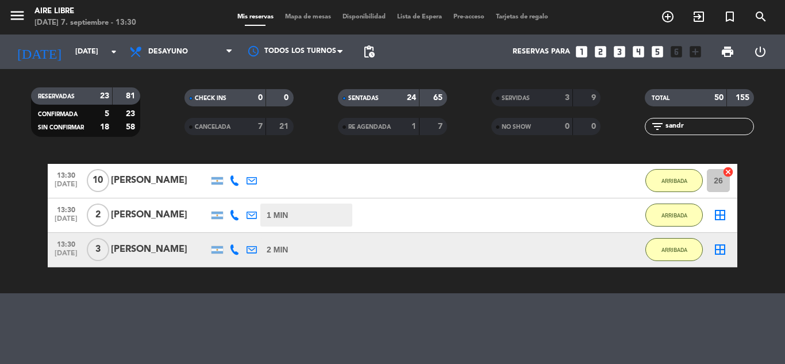
click at [687, 136] on div "TOTAL 50 155 filter_list sandr" at bounding box center [700, 111] width 154 height 63
click at [700, 129] on input "sandr" at bounding box center [709, 126] width 89 height 13
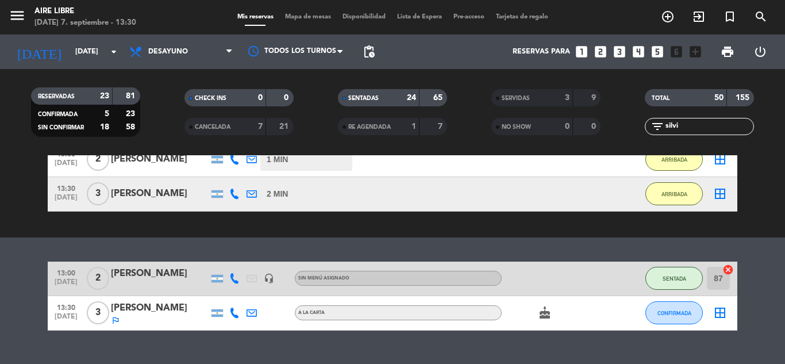
scroll to position [178, 0]
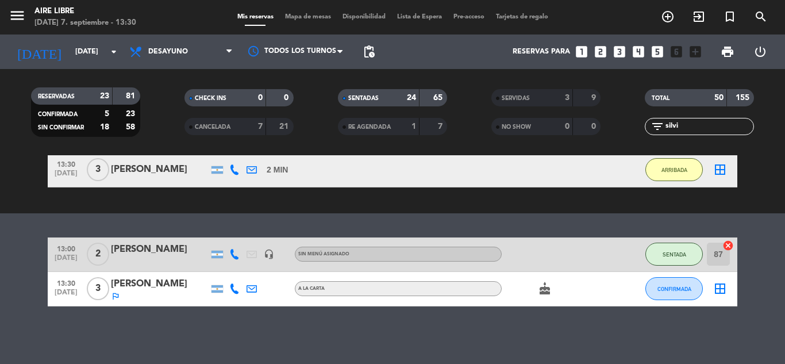
type input "silvi"
click at [687, 293] on button "CONFIRMADA" at bounding box center [674, 288] width 57 height 23
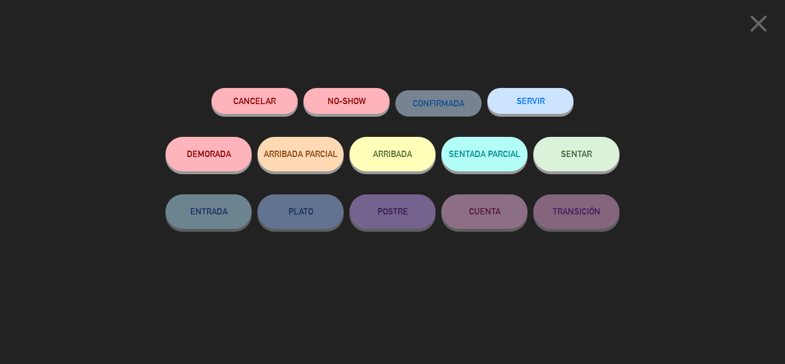
click at [410, 154] on button "ARRIBADA" at bounding box center [393, 154] width 86 height 34
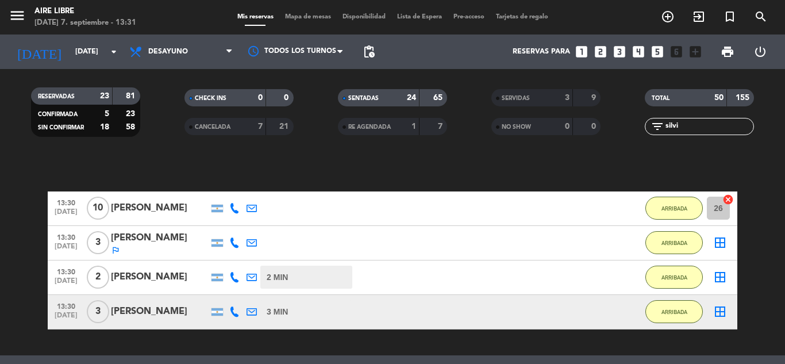
scroll to position [70, 0]
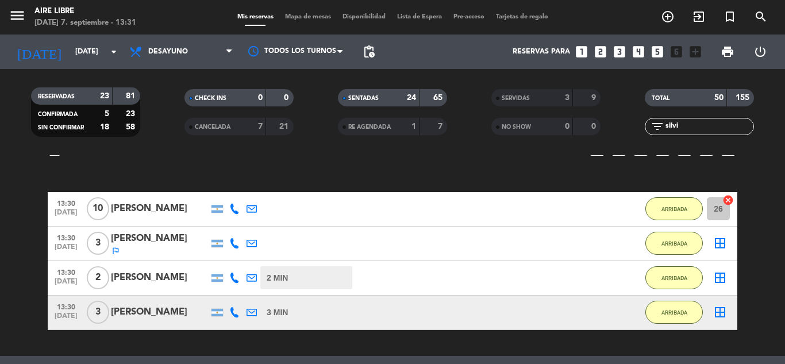
click at [720, 133] on div "filter_list silvi" at bounding box center [699, 126] width 109 height 17
click at [720, 132] on input "silvi" at bounding box center [709, 126] width 89 height 13
type input "nico"
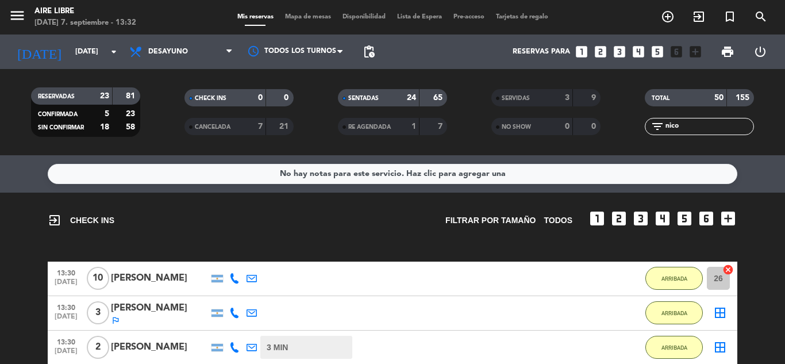
click at [695, 126] on input "nico" at bounding box center [709, 126] width 89 height 13
click at [702, 21] on icon "exit_to_app" at bounding box center [699, 17] width 14 height 14
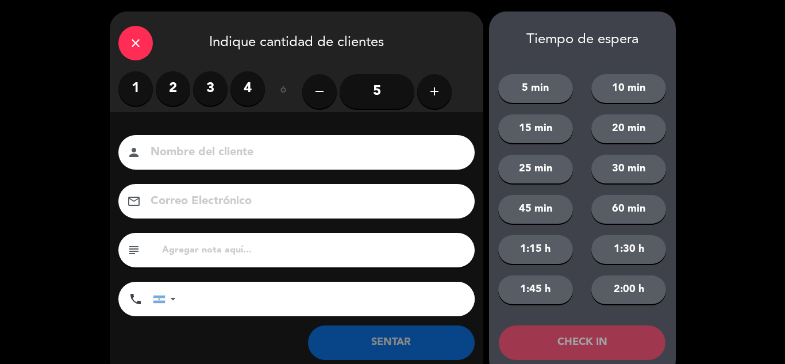
click at [220, 94] on label "3" at bounding box center [210, 88] width 34 height 34
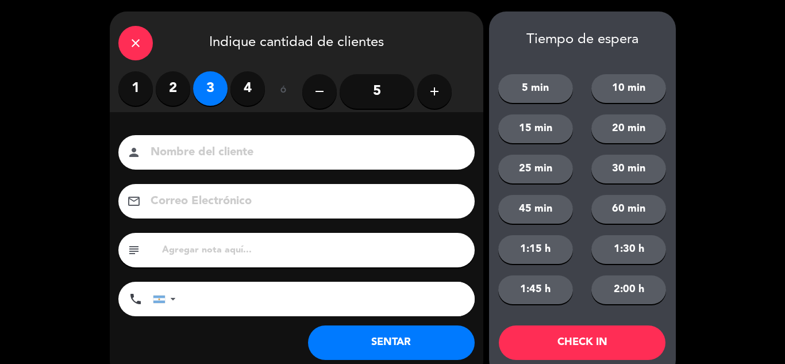
click at [355, 351] on button "SENTAR" at bounding box center [391, 342] width 167 height 34
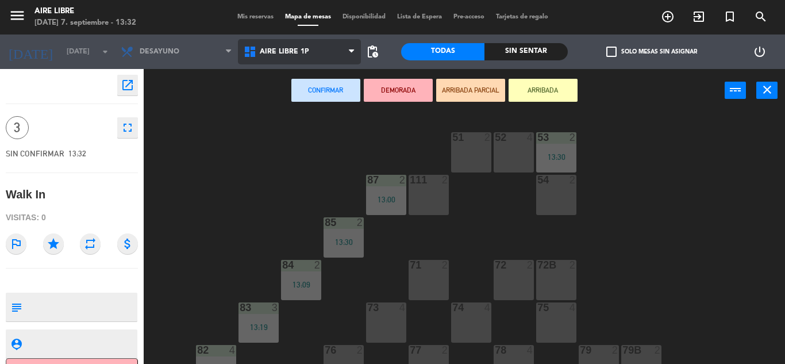
click at [329, 56] on span "Aire Libre 1P" at bounding box center [299, 51] width 123 height 25
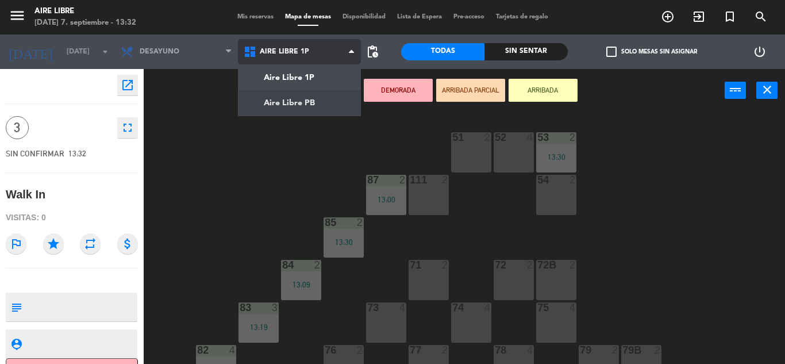
click at [306, 105] on ng-component "menu Aire Libre domingo 7. septiembre - 13:32 Mis reservas Mapa de mesas Dispon…" at bounding box center [392, 182] width 785 height 364
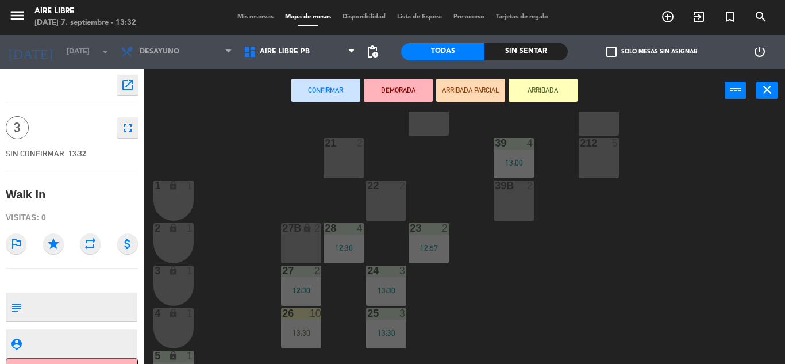
scroll to position [319, 0]
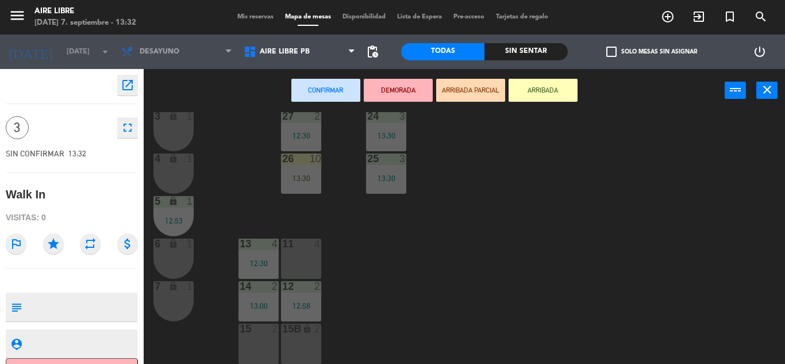
click at [181, 168] on div "4 lock 1" at bounding box center [174, 174] width 40 height 40
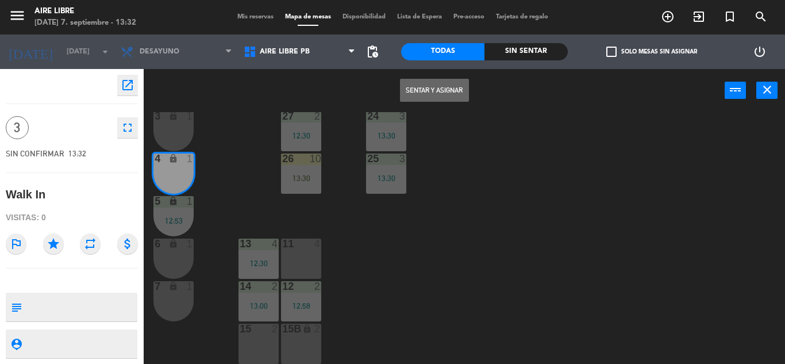
click at [181, 133] on div "3 lock 1" at bounding box center [174, 131] width 40 height 40
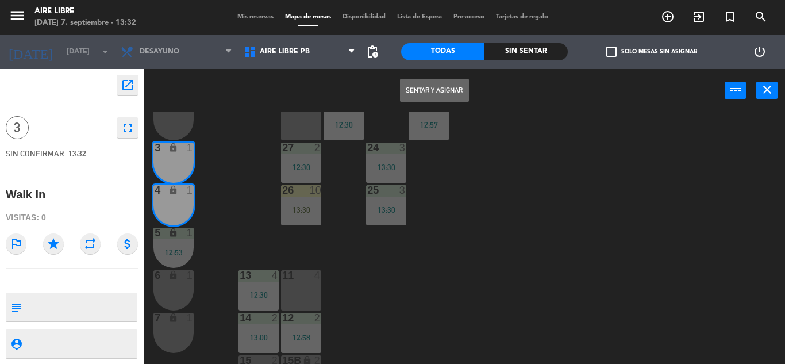
click at [172, 124] on div "2 lock 1" at bounding box center [174, 120] width 40 height 40
click at [447, 95] on button "Sentar y Asignar" at bounding box center [434, 90] width 69 height 23
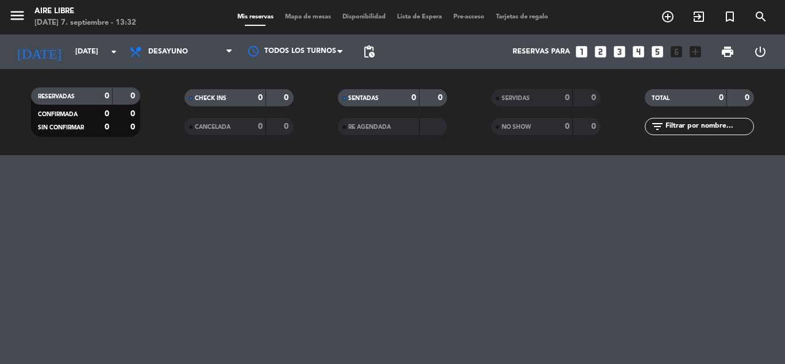
click at [704, 131] on input "text" at bounding box center [709, 126] width 89 height 13
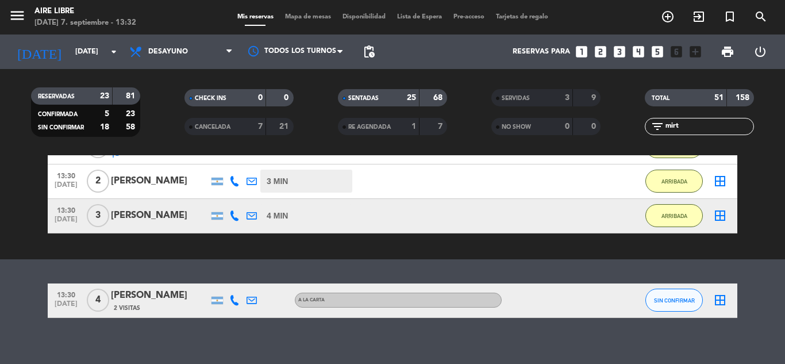
scroll to position [178, 0]
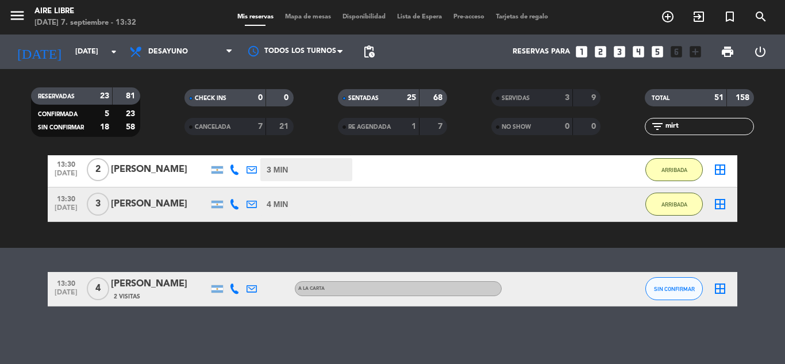
type input "mirt"
click at [680, 285] on button "SIN CONFIRMAR" at bounding box center [674, 288] width 57 height 23
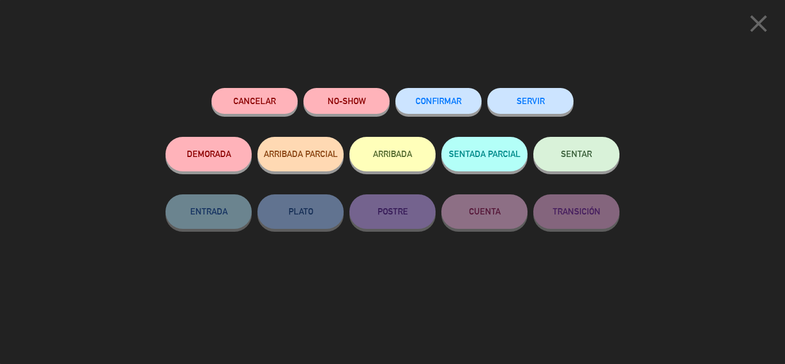
click at [438, 96] on button "CONFIRMAR" at bounding box center [439, 101] width 86 height 26
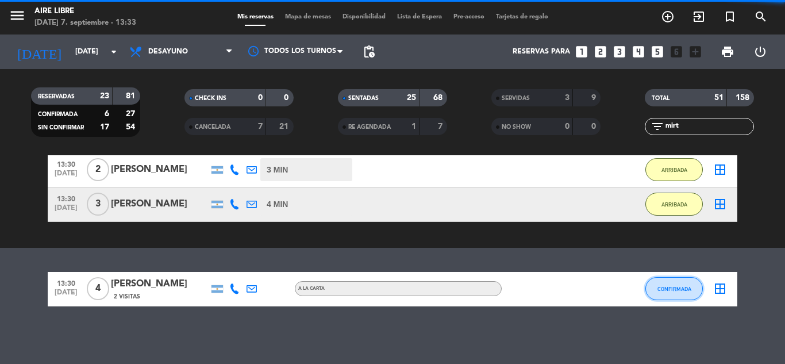
click at [669, 297] on button "CONFIRMADA" at bounding box center [674, 288] width 57 height 23
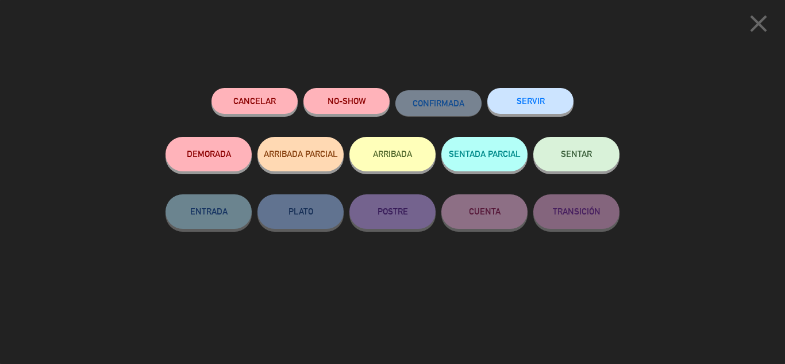
click at [391, 149] on button "ARRIBADA" at bounding box center [393, 154] width 86 height 34
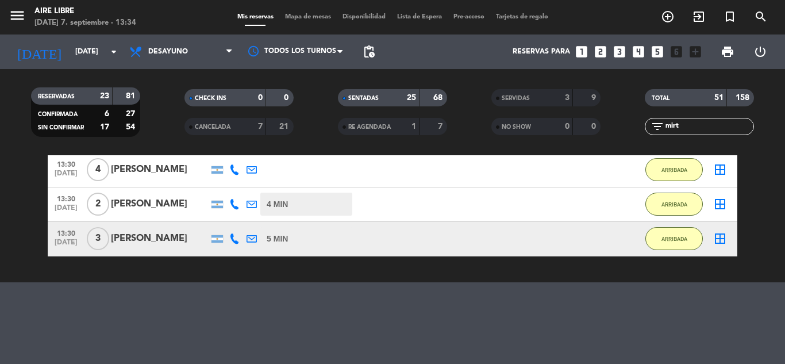
click at [713, 118] on div "filter_list mirt" at bounding box center [699, 126] width 109 height 17
click at [712, 122] on input "mirt" at bounding box center [709, 126] width 89 height 13
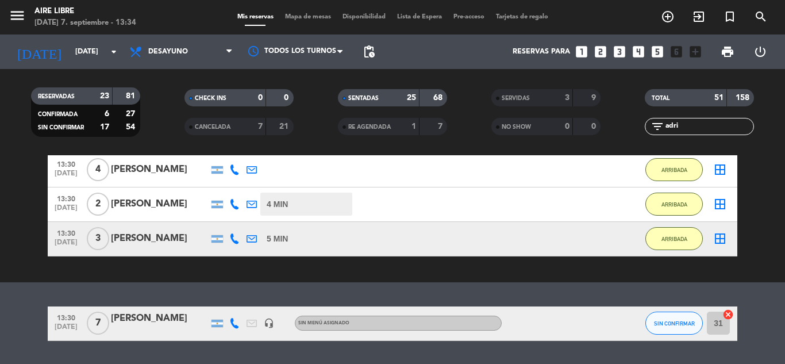
scroll to position [212, 0]
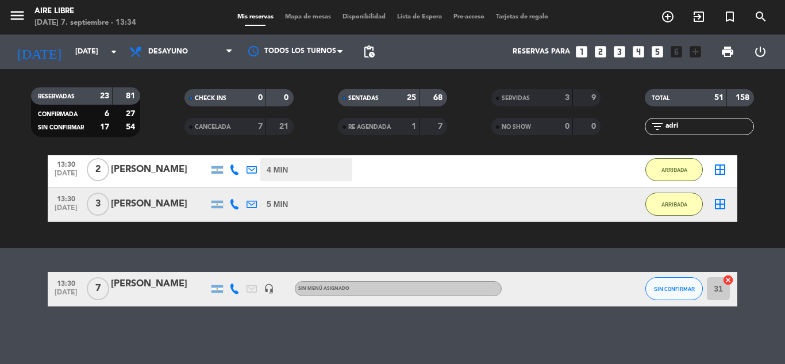
type input "adri"
click at [682, 286] on span "SIN CONFIRMAR" at bounding box center [674, 289] width 41 height 6
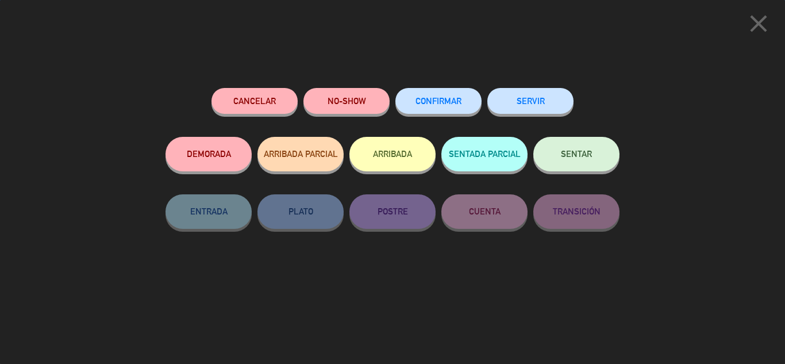
click at [401, 173] on div "ARRIBADA" at bounding box center [393, 165] width 86 height 57
click at [401, 158] on button "ARRIBADA" at bounding box center [393, 154] width 86 height 34
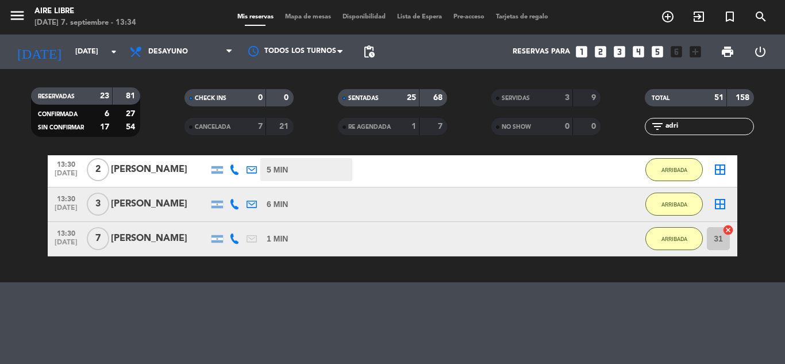
click at [723, 128] on input "adri" at bounding box center [709, 126] width 89 height 13
click at [733, 229] on icon "cancel" at bounding box center [728, 229] width 11 height 11
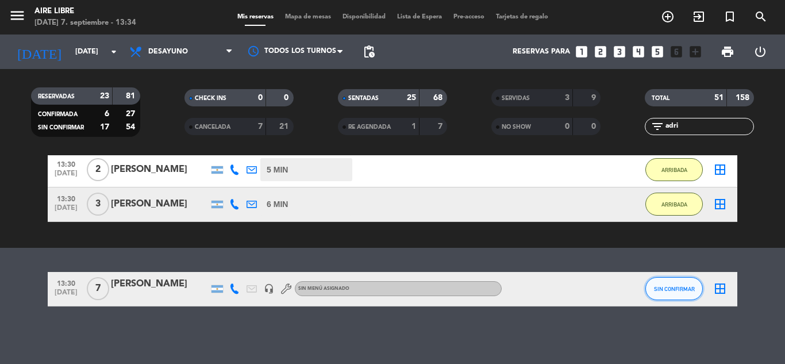
click at [673, 281] on button "SIN CONFIRMAR" at bounding box center [674, 288] width 57 height 23
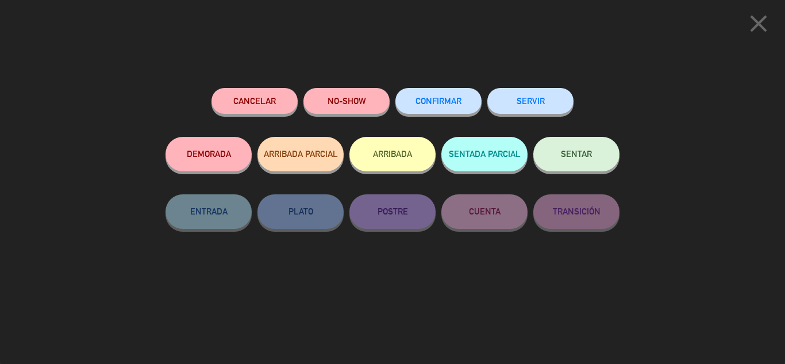
click at [405, 148] on button "ARRIBADA" at bounding box center [393, 154] width 86 height 34
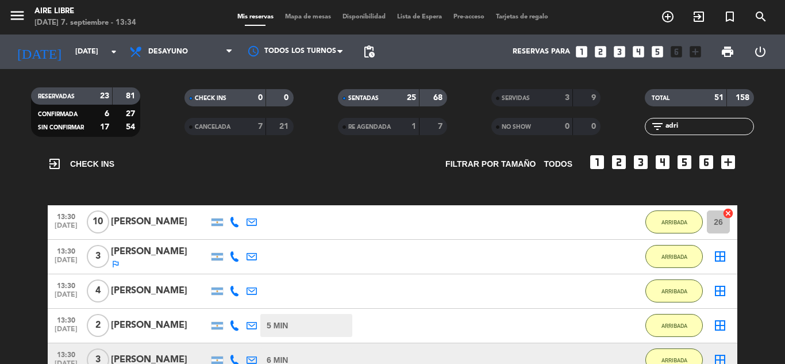
scroll to position [52, 0]
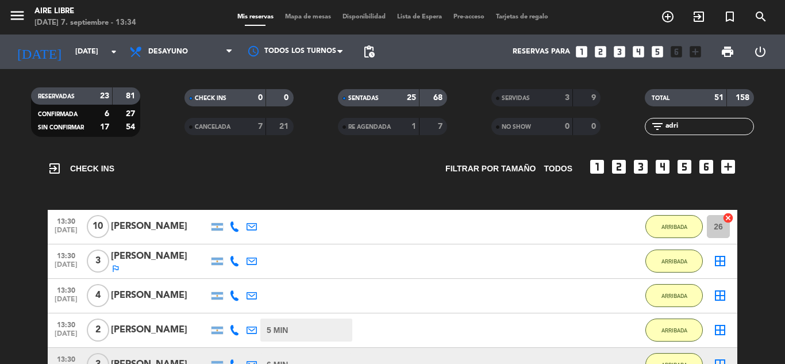
click at [698, 122] on input "adri" at bounding box center [709, 126] width 89 height 13
type input "´"
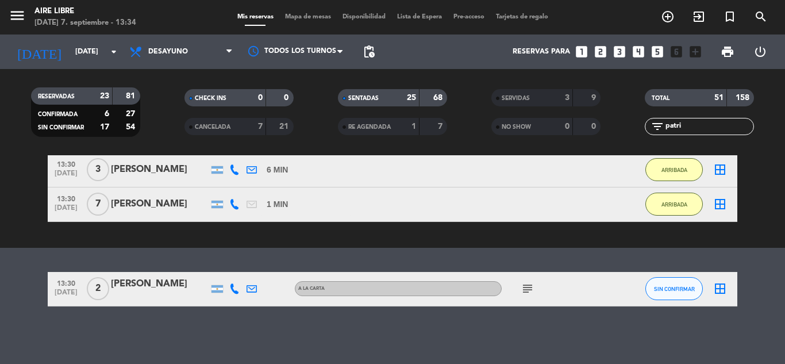
type input "patri"
click at [534, 287] on icon "subject" at bounding box center [528, 289] width 14 height 14
click at [664, 304] on div "SIN CONFIRMAR" at bounding box center [674, 289] width 57 height 34
click at [665, 295] on button "SIN CONFIRMAR" at bounding box center [674, 288] width 57 height 23
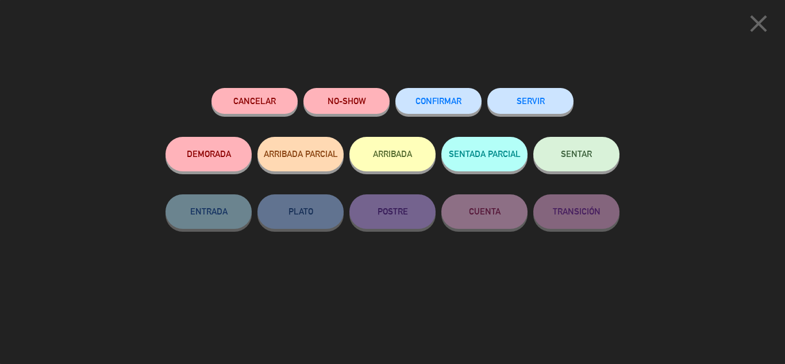
click at [402, 145] on button "ARRIBADA" at bounding box center [393, 154] width 86 height 34
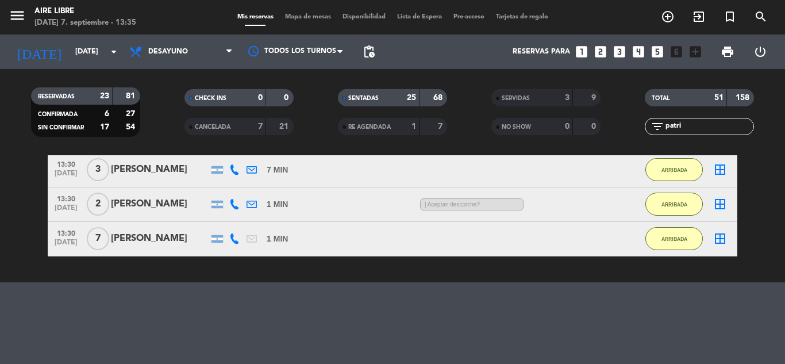
click at [702, 127] on input "patri" at bounding box center [709, 126] width 89 height 13
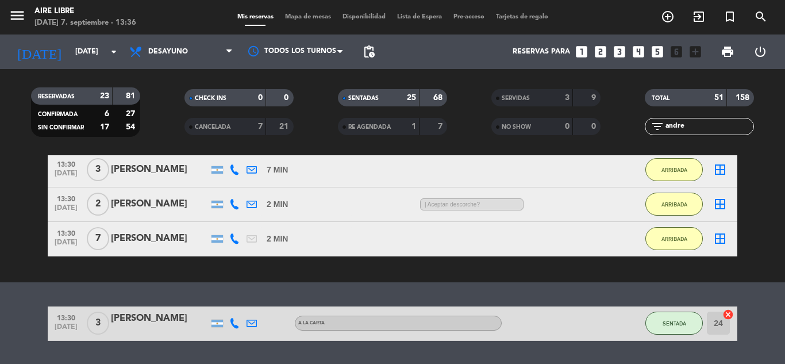
click at [701, 132] on input "andre" at bounding box center [709, 126] width 89 height 13
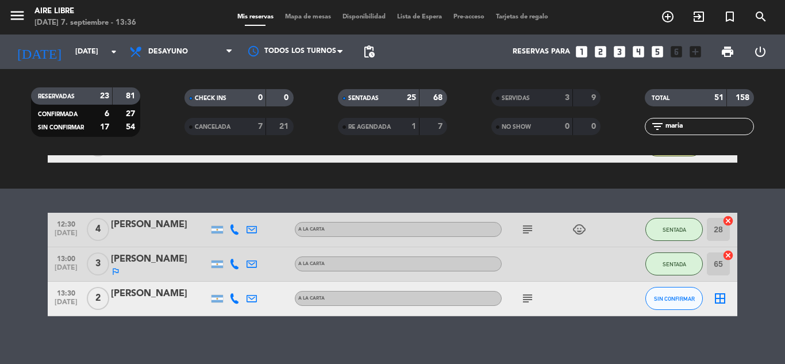
scroll to position [350, 0]
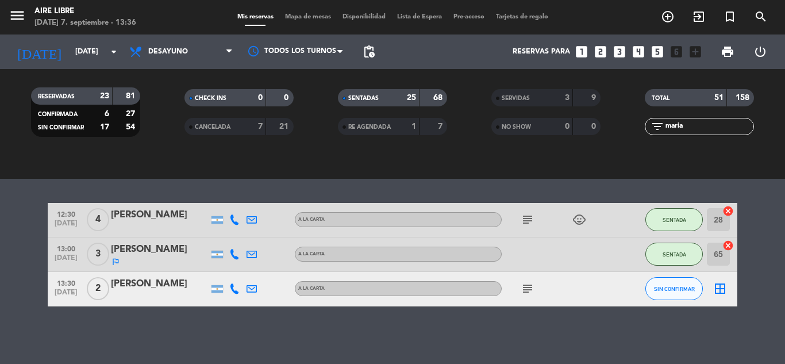
type input "maria"
click at [526, 285] on icon "subject" at bounding box center [528, 289] width 14 height 14
click at [684, 289] on span "SIN CONFIRMAR" at bounding box center [674, 289] width 41 height 6
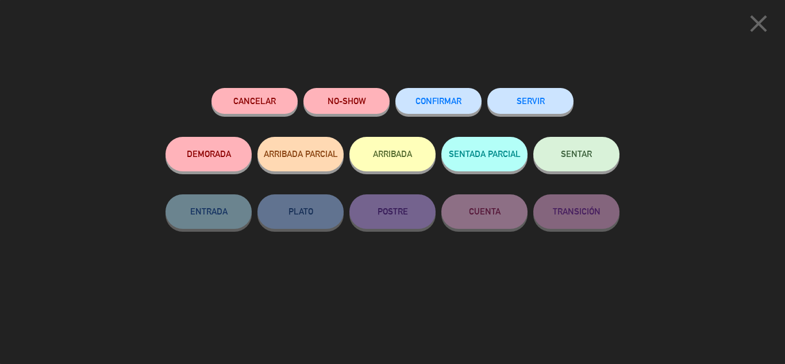
click at [400, 158] on button "ARRIBADA" at bounding box center [393, 154] width 86 height 34
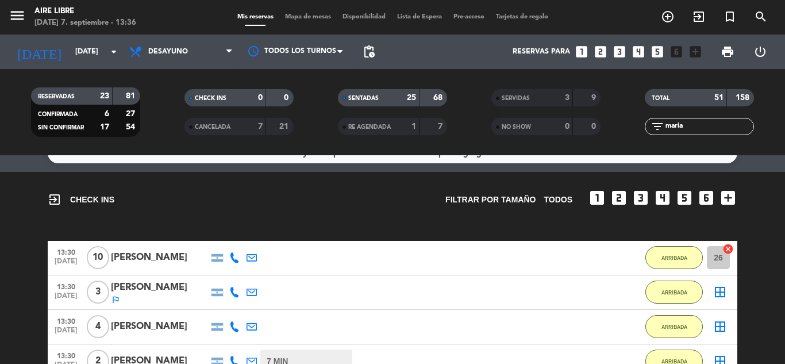
scroll to position [0, 0]
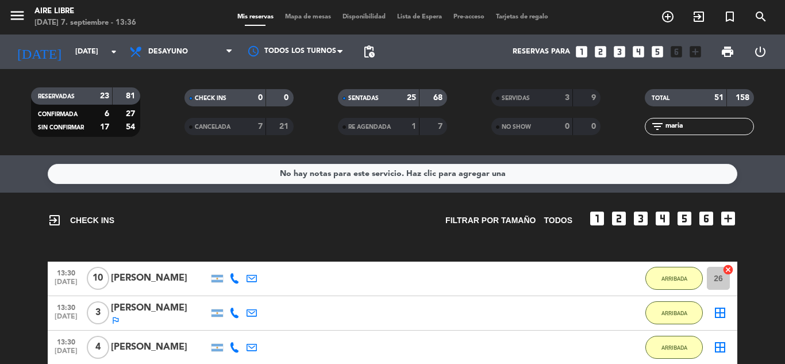
click at [704, 126] on input "maria" at bounding box center [709, 126] width 89 height 13
click at [675, 129] on input "text" at bounding box center [709, 126] width 89 height 13
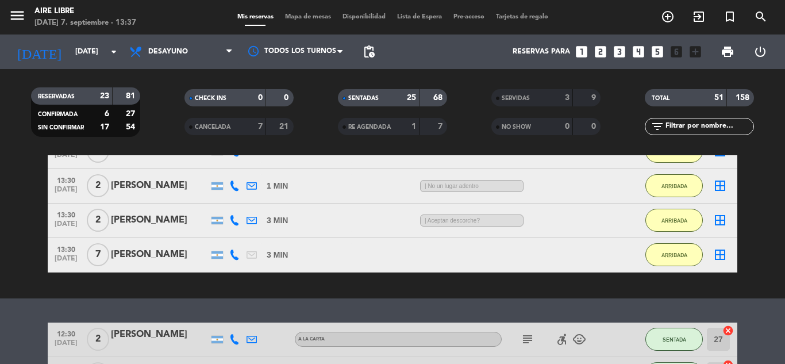
scroll to position [266, 0]
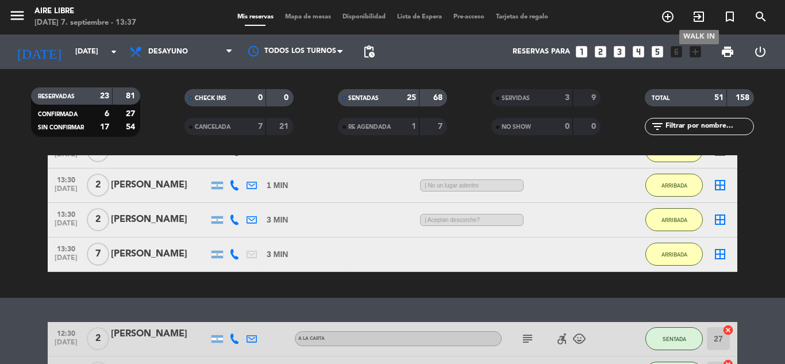
click at [700, 9] on span "exit_to_app" at bounding box center [699, 17] width 31 height 20
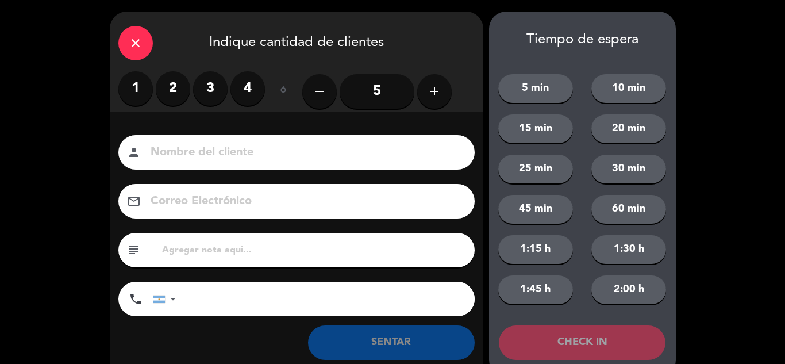
click at [214, 96] on label "3" at bounding box center [210, 88] width 34 height 34
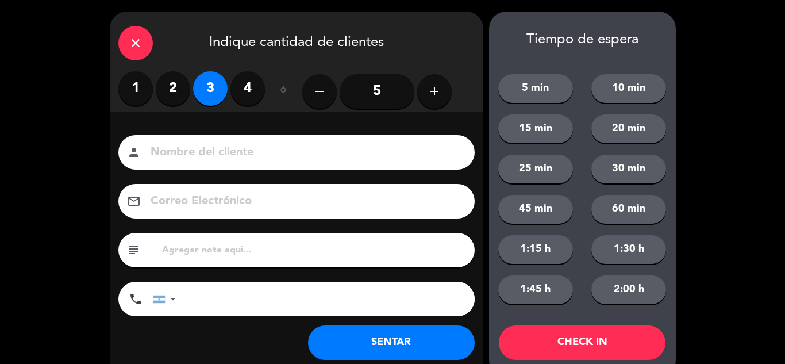
click at [375, 344] on button "SENTAR" at bounding box center [391, 342] width 167 height 34
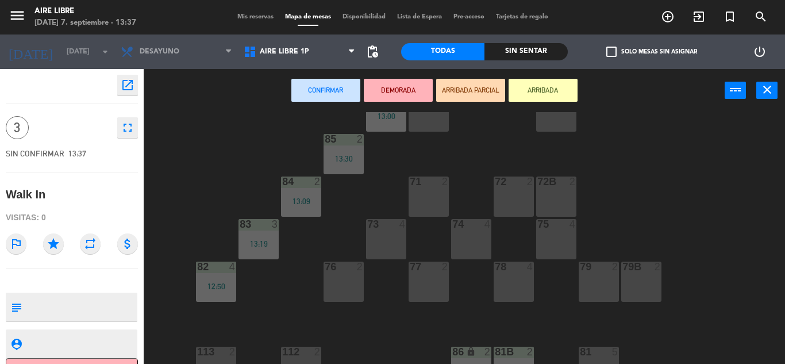
scroll to position [96, 0]
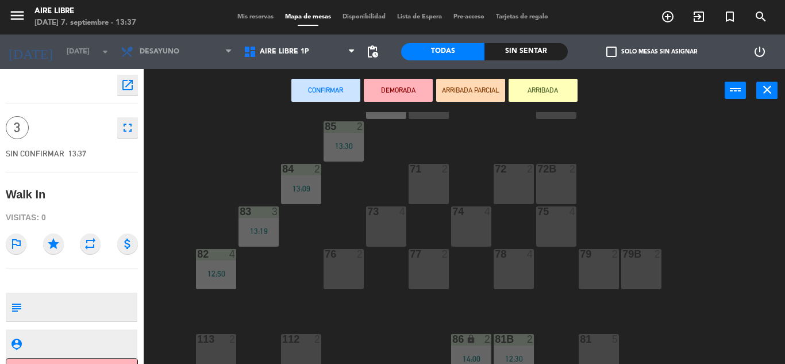
click at [767, 101] on div "Confirmar DEMORADA ARRIBADA PARCIAL ARRIBADA power_input close" at bounding box center [465, 91] width 642 height 44
click at [767, 92] on icon "close" at bounding box center [768, 90] width 14 height 14
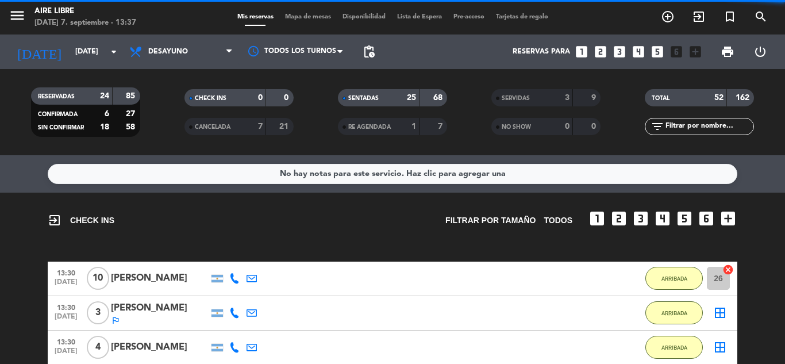
click at [713, 129] on input "text" at bounding box center [709, 126] width 89 height 13
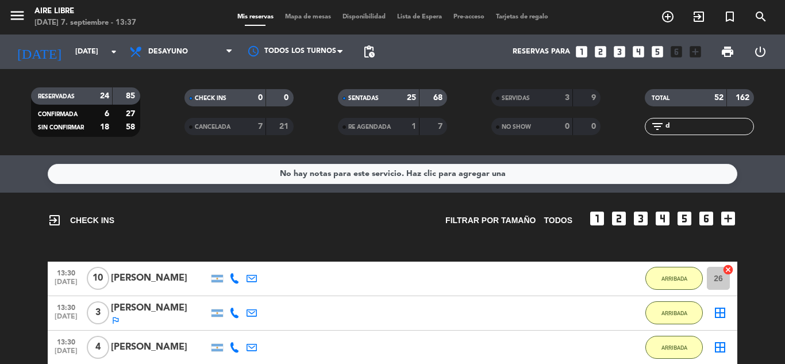
click at [713, 129] on input "d" at bounding box center [709, 126] width 89 height 13
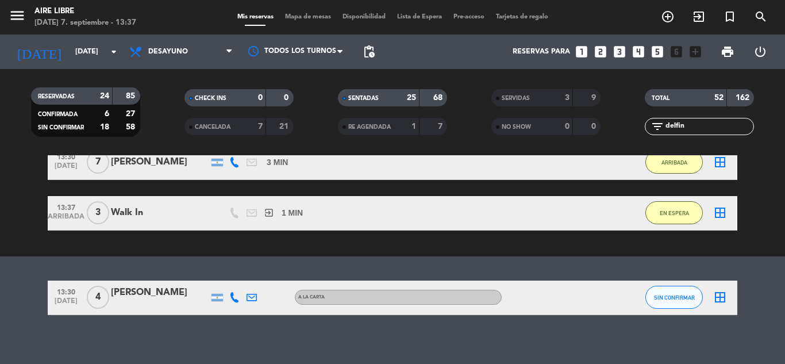
scroll to position [366, 0]
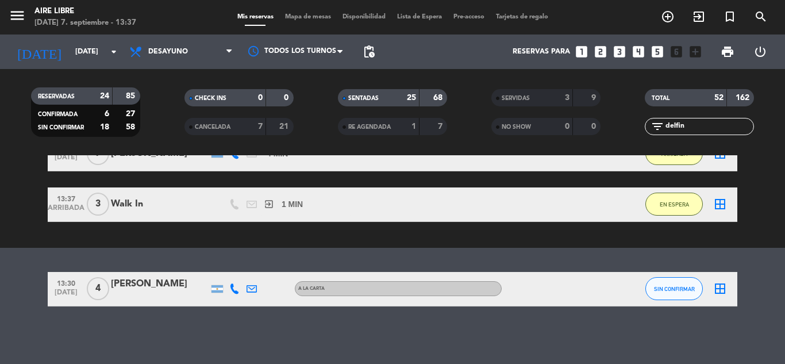
type input "delfin"
click at [662, 281] on button "SIN CONFIRMAR" at bounding box center [674, 288] width 57 height 23
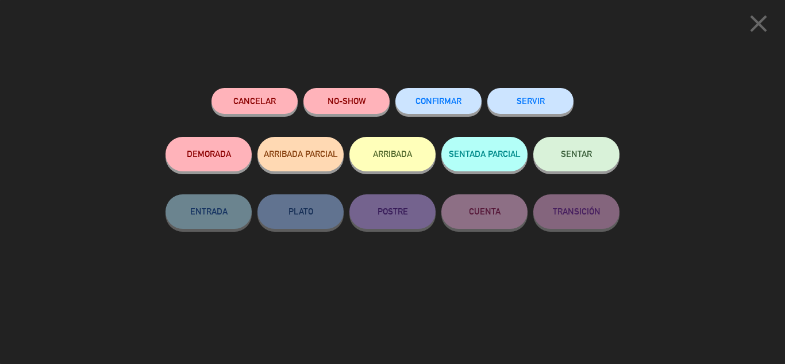
click at [443, 93] on button "CONFIRMAR" at bounding box center [439, 101] width 86 height 26
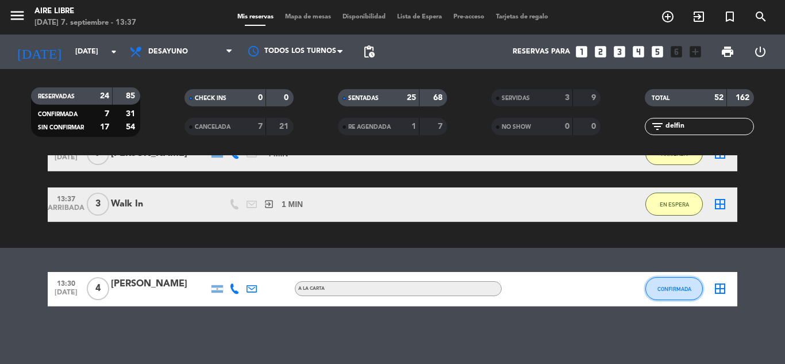
click at [680, 289] on span "CONFIRMADA" at bounding box center [675, 289] width 34 height 6
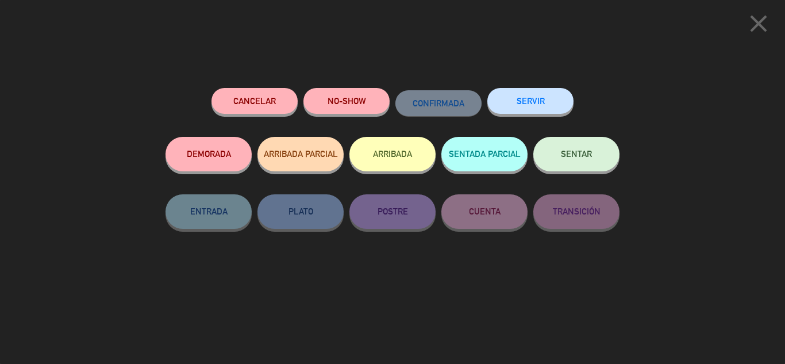
click at [402, 156] on button "ARRIBADA" at bounding box center [393, 154] width 86 height 34
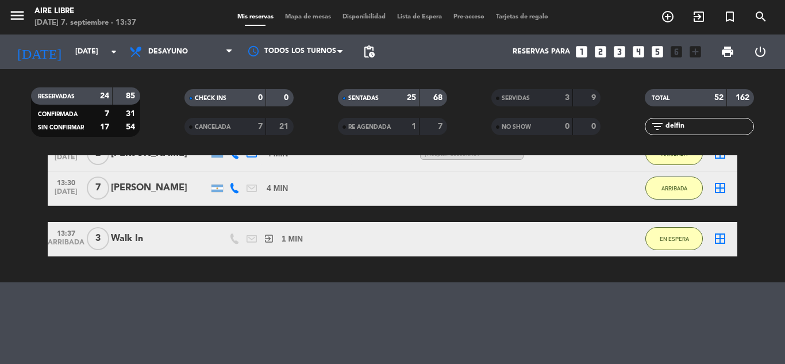
click at [699, 130] on input "delfin" at bounding box center [709, 126] width 89 height 13
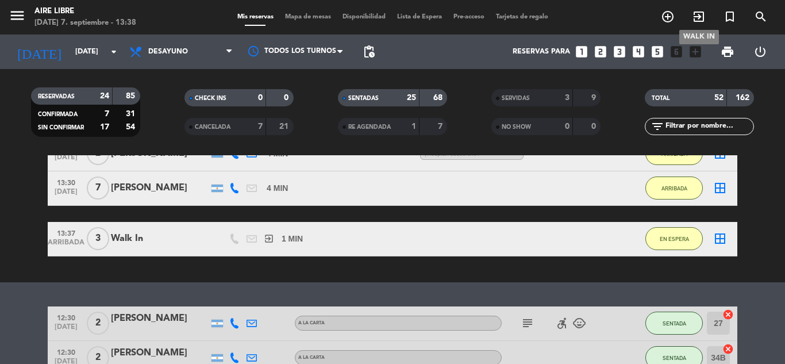
click at [707, 22] on span "exit_to_app" at bounding box center [699, 17] width 31 height 20
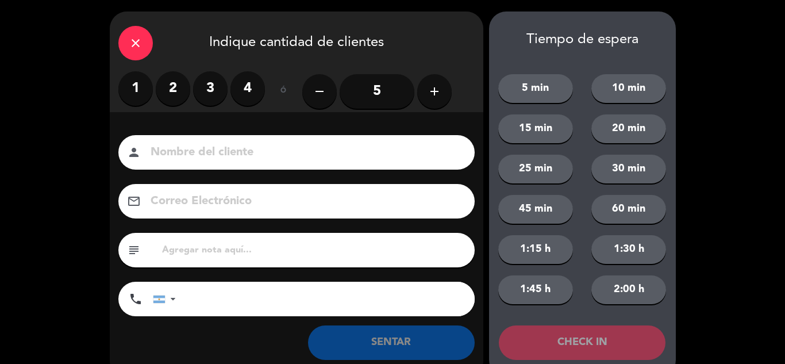
click at [168, 91] on label "2" at bounding box center [173, 88] width 34 height 34
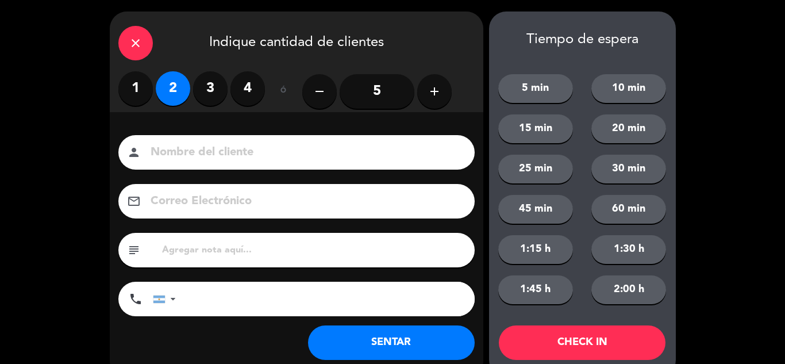
click at [384, 336] on button "SENTAR" at bounding box center [391, 342] width 167 height 34
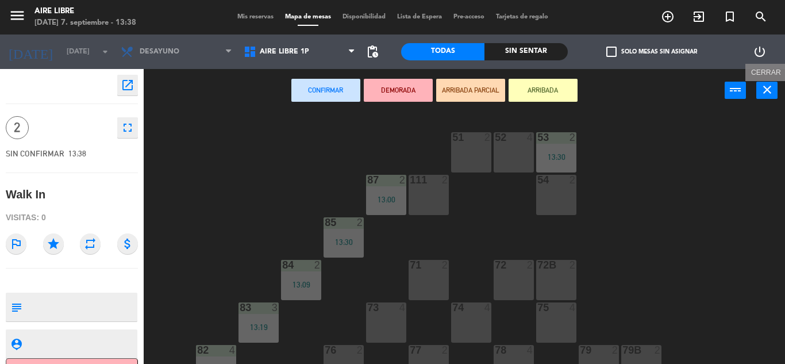
click at [774, 94] on icon "close" at bounding box center [768, 90] width 14 height 14
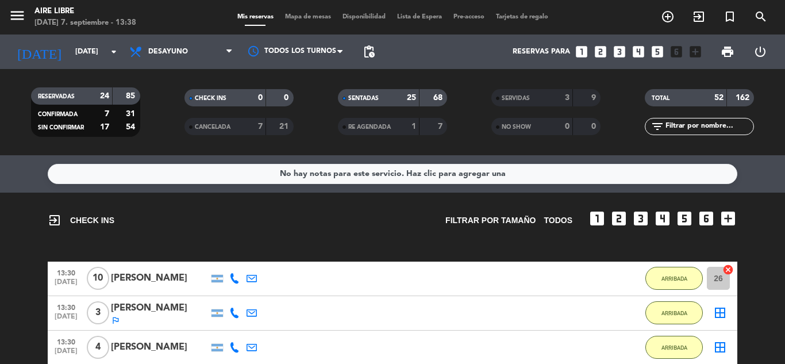
click at [690, 129] on input "text" at bounding box center [709, 126] width 89 height 13
type input "federi"
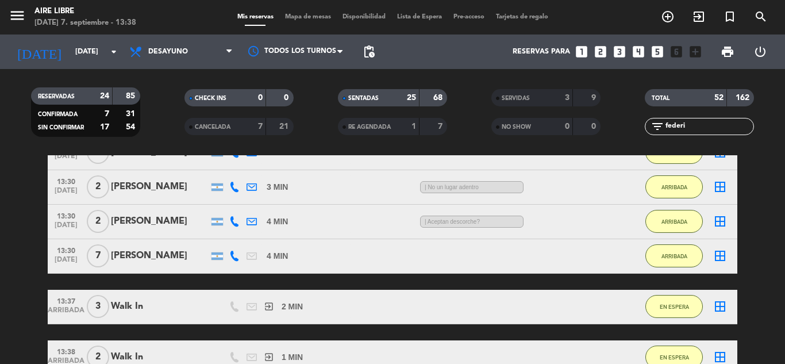
scroll to position [451, 0]
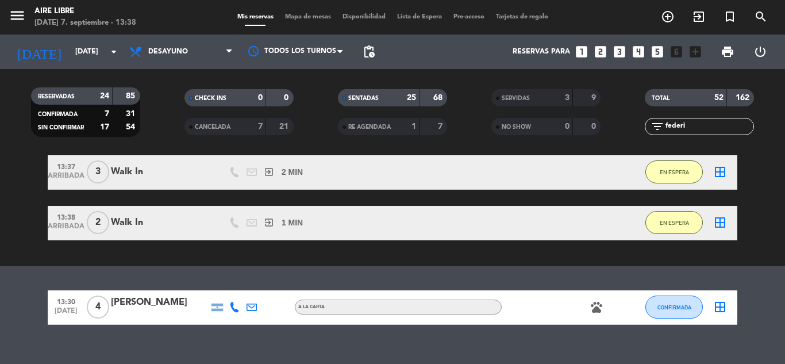
scroll to position [451, 0]
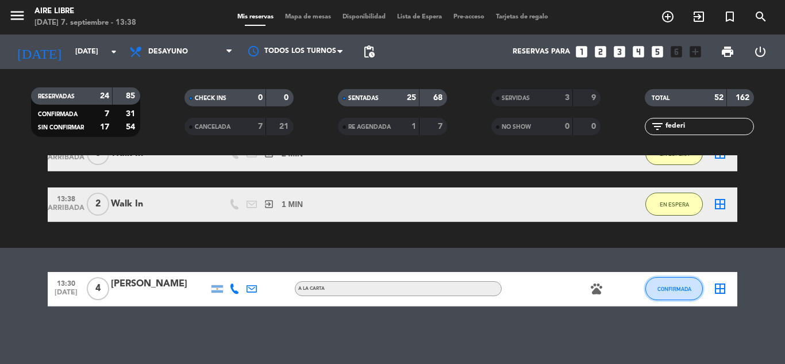
click at [673, 287] on span "CONFIRMADA" at bounding box center [675, 289] width 34 height 6
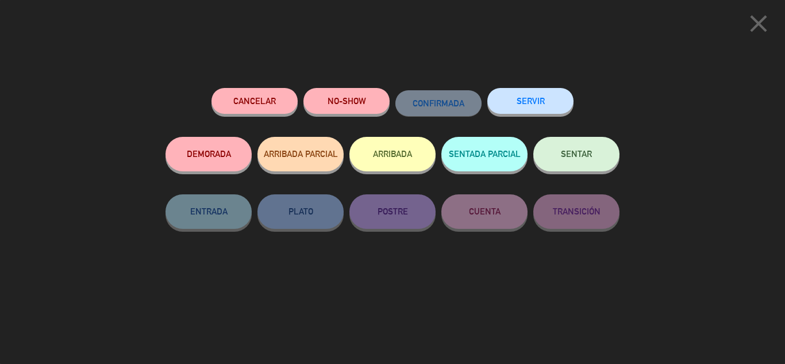
click at [402, 147] on button "ARRIBADA" at bounding box center [393, 154] width 86 height 34
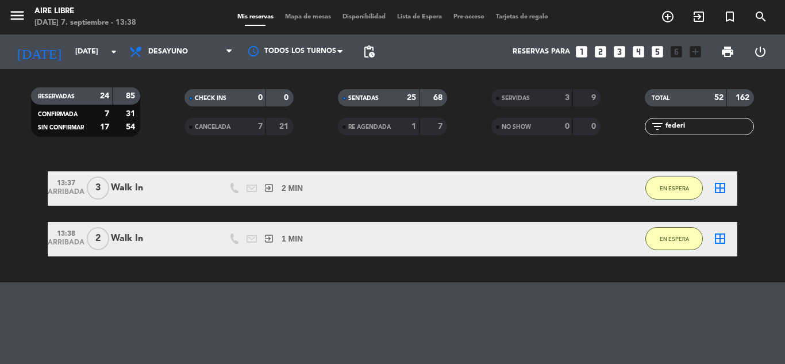
click at [724, 128] on input "federi" at bounding box center [709, 126] width 89 height 13
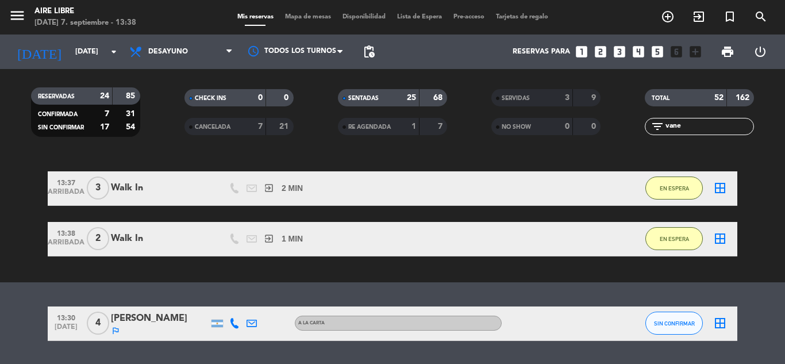
type input "vane"
click at [673, 319] on button "SIN CONFIRMAR" at bounding box center [674, 323] width 57 height 23
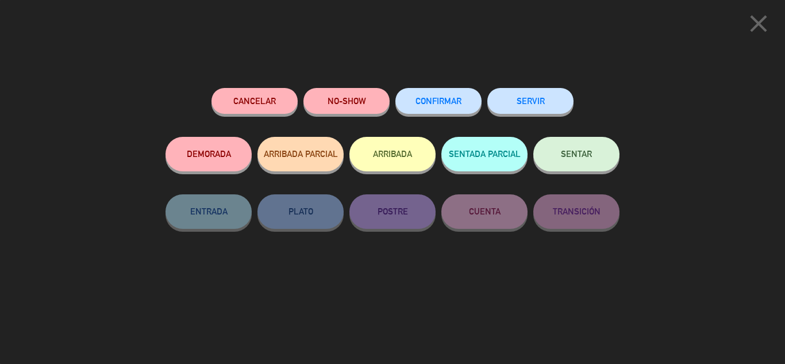
click at [401, 152] on button "ARRIBADA" at bounding box center [393, 154] width 86 height 34
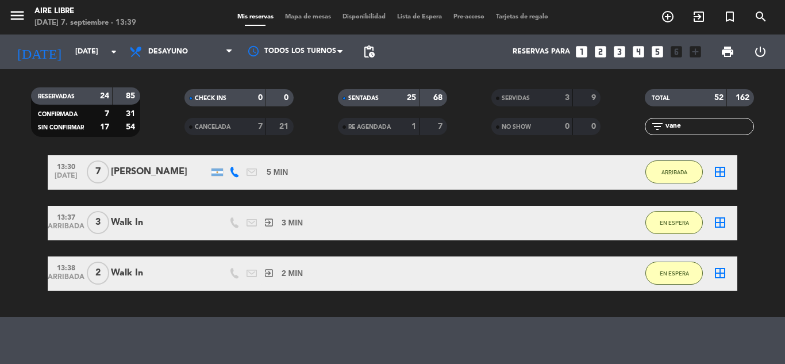
click at [704, 130] on input "vane" at bounding box center [709, 126] width 89 height 13
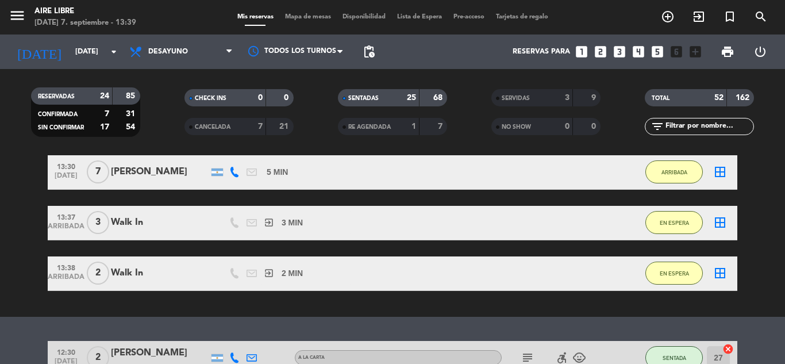
click at [710, 125] on input "text" at bounding box center [709, 126] width 89 height 13
click at [704, 21] on icon "exit_to_app" at bounding box center [699, 17] width 14 height 14
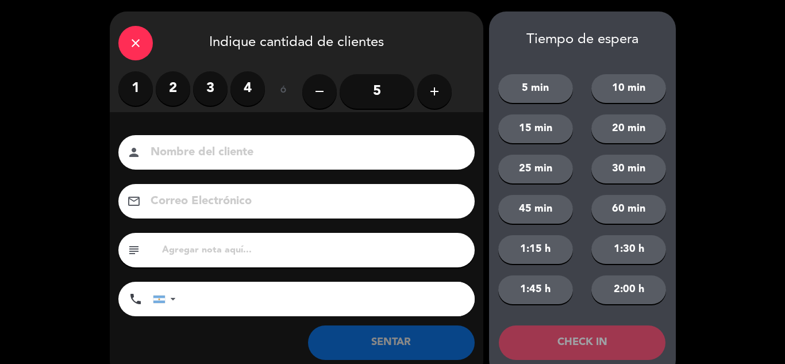
click at [165, 87] on label "2" at bounding box center [173, 88] width 34 height 34
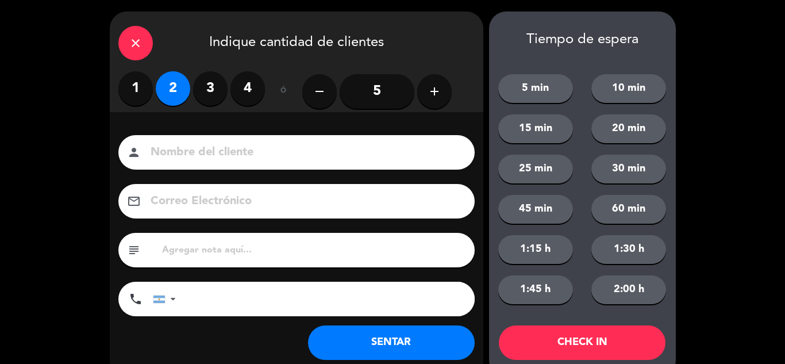
click at [371, 340] on button "SENTAR" at bounding box center [391, 342] width 167 height 34
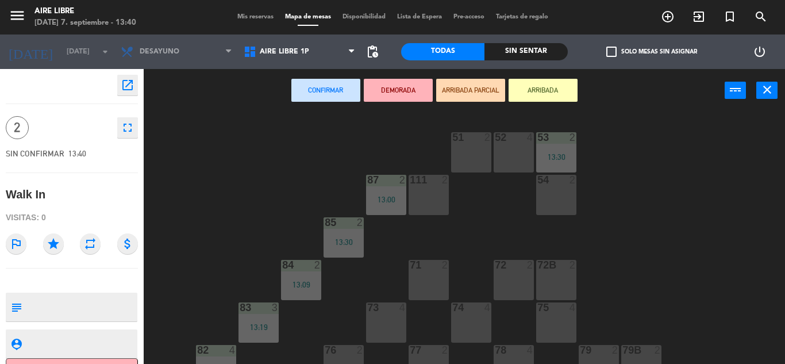
click at [558, 94] on button "ARRIBADA" at bounding box center [543, 90] width 69 height 23
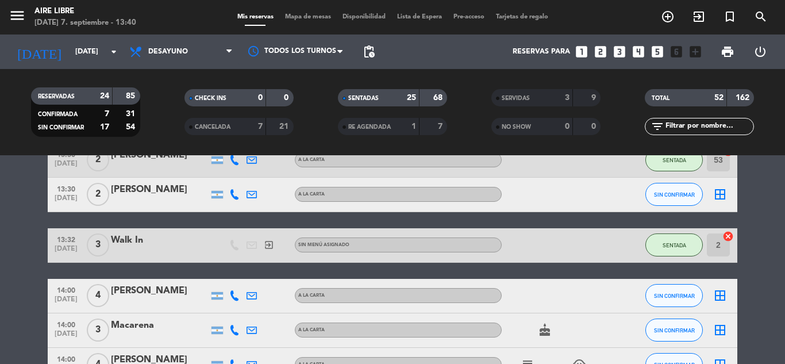
scroll to position [1702, 0]
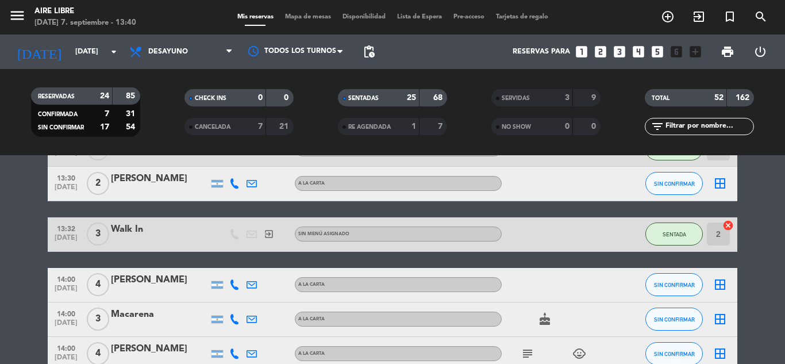
click at [686, 126] on input "text" at bounding box center [709, 126] width 89 height 13
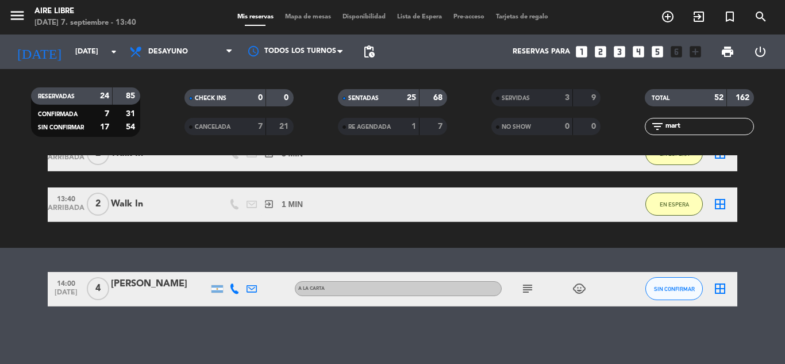
scroll to position [571, 0]
type input "mart"
click at [523, 290] on icon "subject" at bounding box center [528, 289] width 14 height 14
click at [577, 325] on div "No hay notas para este servicio. Haz clic para agregar una exit_to_app CHECK IN…" at bounding box center [392, 259] width 785 height 209
click at [682, 287] on span "SIN CONFIRMAR" at bounding box center [674, 289] width 41 height 6
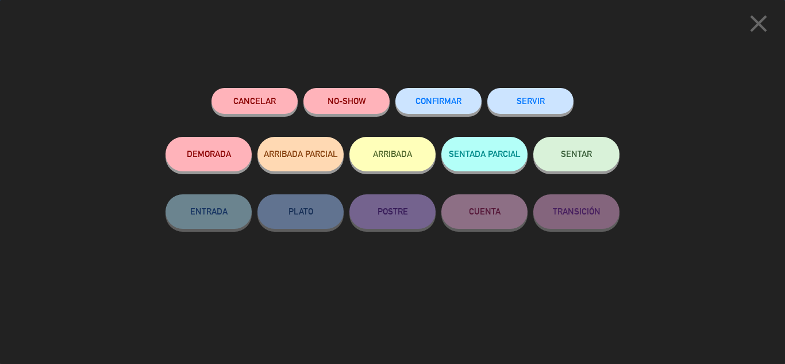
click at [414, 150] on button "ARRIBADA" at bounding box center [393, 154] width 86 height 34
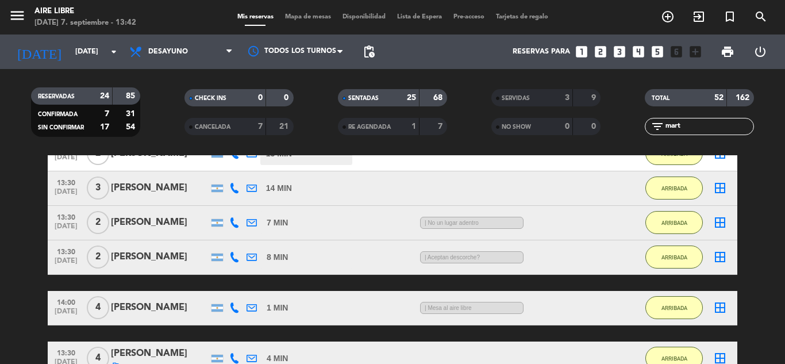
scroll to position [0, 0]
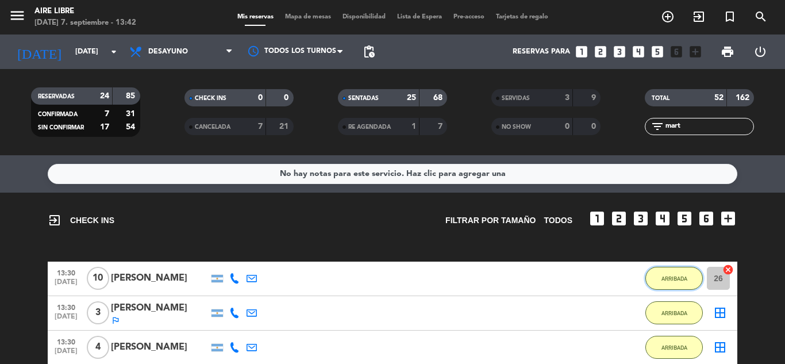
click at [669, 277] on span "ARRIBADA" at bounding box center [675, 278] width 26 height 6
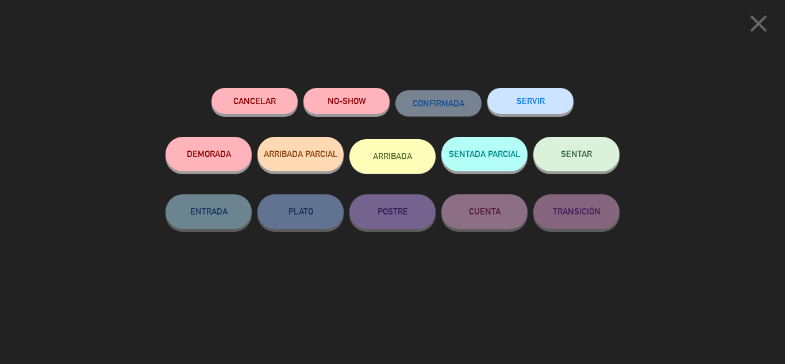
click at [578, 151] on span "SENTAR" at bounding box center [576, 154] width 31 height 10
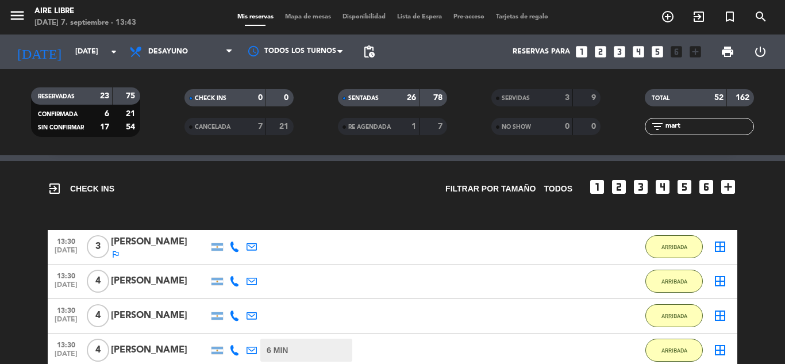
scroll to position [34, 0]
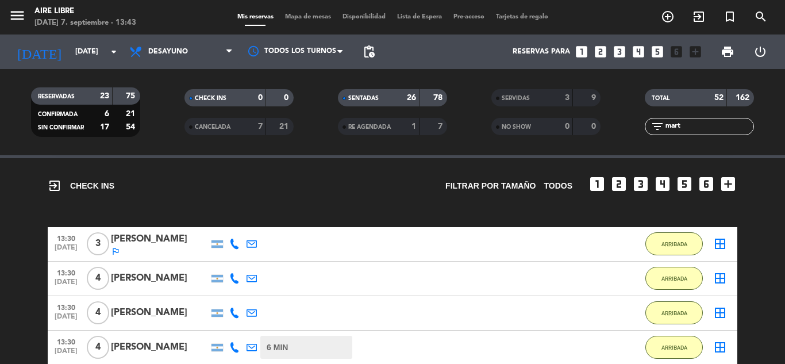
click at [704, 121] on input "mart" at bounding box center [709, 126] width 89 height 13
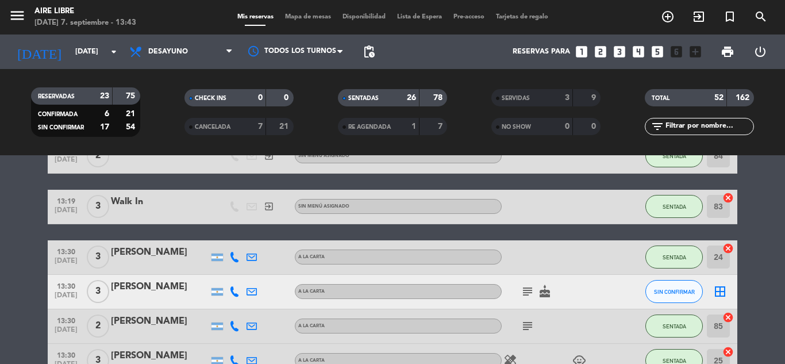
scroll to position [1417, 0]
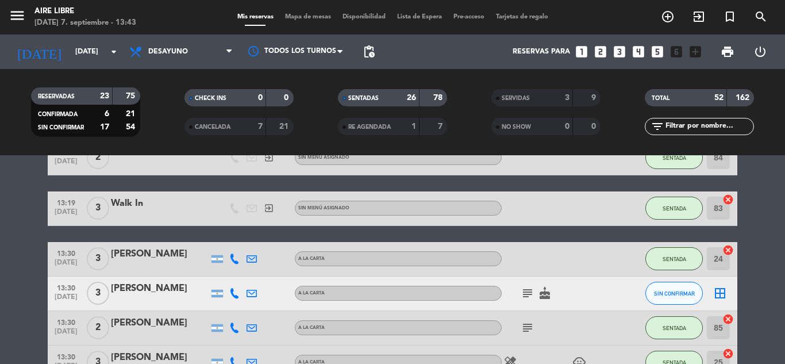
click at [303, 18] on span "Mapa de mesas" at bounding box center [307, 17] width 57 height 6
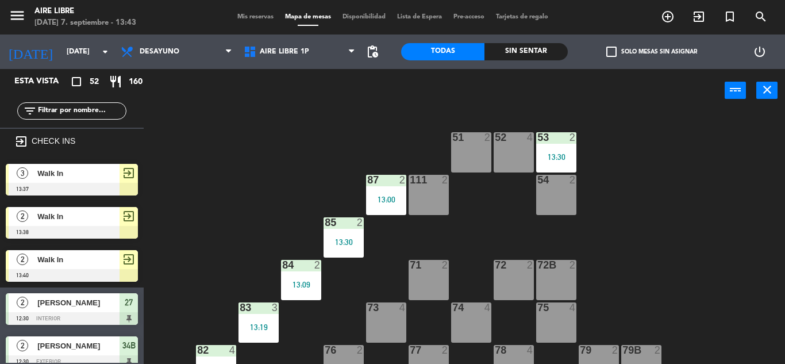
click at [129, 179] on span "exit_to_app" at bounding box center [129, 173] width 14 height 14
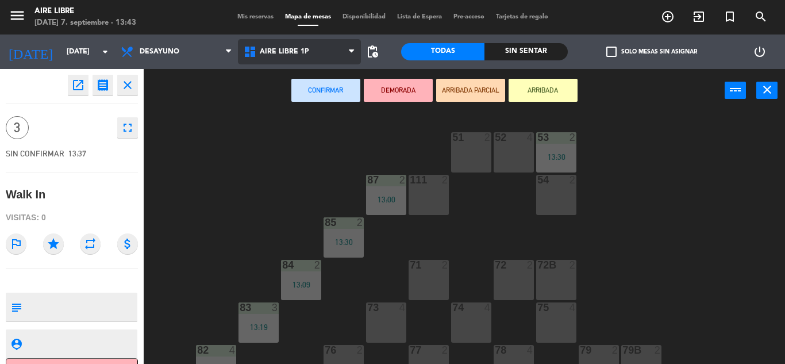
click at [310, 47] on span "Aire Libre 1P" at bounding box center [299, 51] width 123 height 25
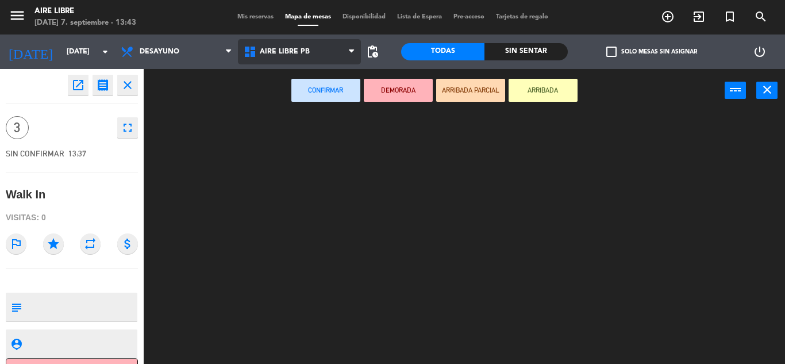
click at [302, 108] on ng-component "menu Aire Libre domingo 7. septiembre - 13:43 Mis reservas Mapa de mesas Dispon…" at bounding box center [392, 182] width 785 height 364
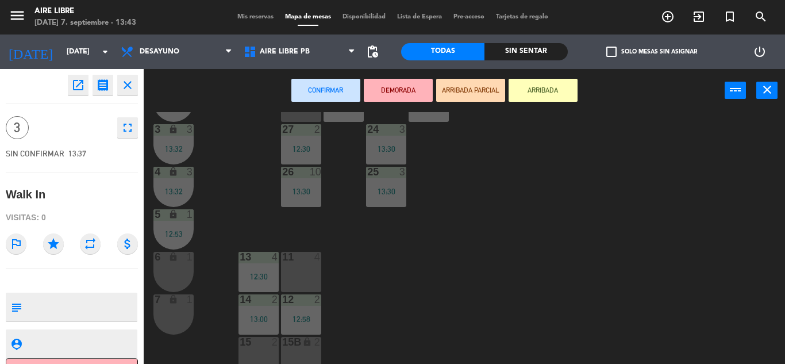
scroll to position [319, 0]
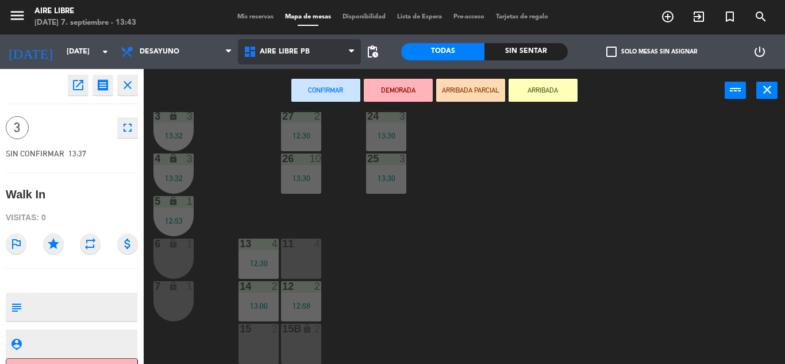
click at [312, 52] on span "Aire Libre PB" at bounding box center [299, 51] width 123 height 25
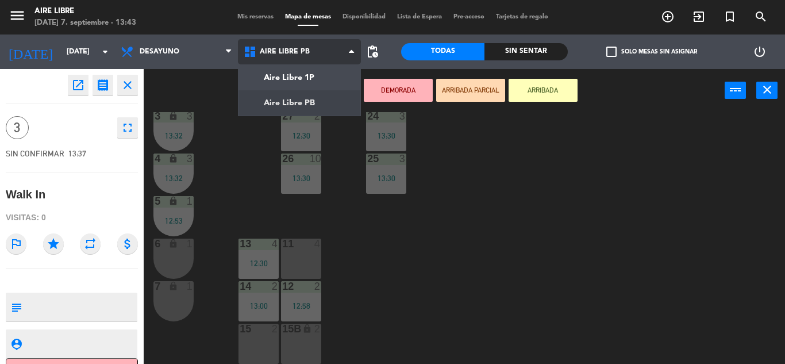
click at [321, 103] on ng-component "menu Aire Libre domingo 7. septiembre - 13:43 Mis reservas Mapa de mesas Dispon…" at bounding box center [392, 182] width 785 height 364
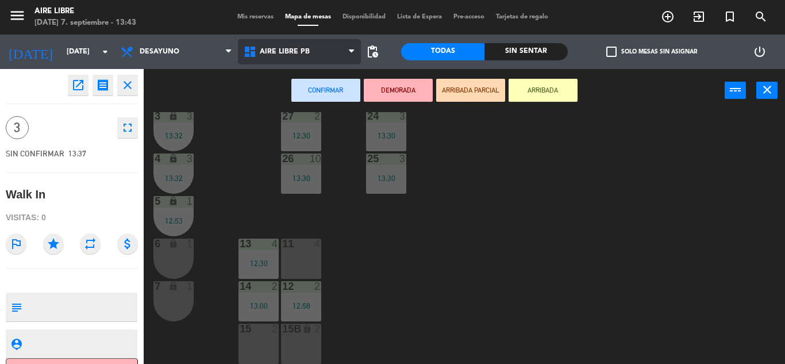
click at [333, 46] on span "Aire Libre PB" at bounding box center [299, 51] width 123 height 25
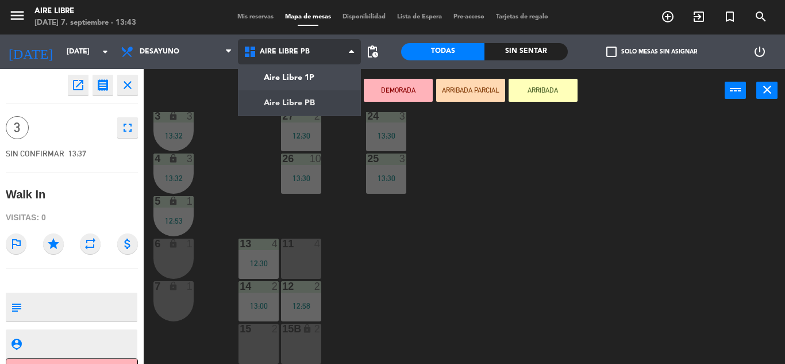
click at [319, 108] on ng-component "menu Aire Libre domingo 7. septiembre - 13:43 Mis reservas Mapa de mesas Dispon…" at bounding box center [392, 182] width 785 height 364
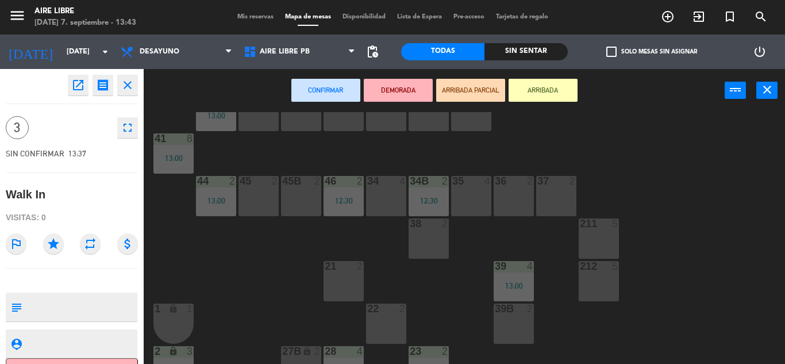
scroll to position [35, 0]
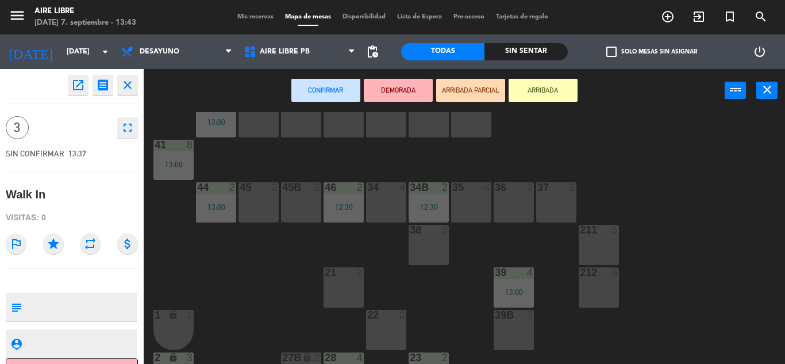
click at [468, 202] on div "35 4" at bounding box center [471, 202] width 40 height 40
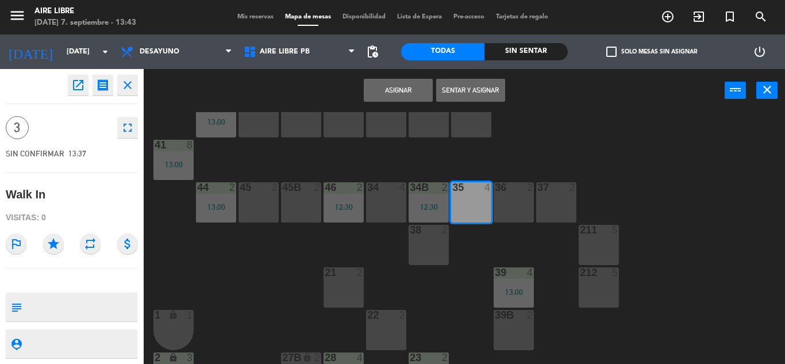
click at [473, 86] on button "Sentar y Asignar" at bounding box center [470, 90] width 69 height 23
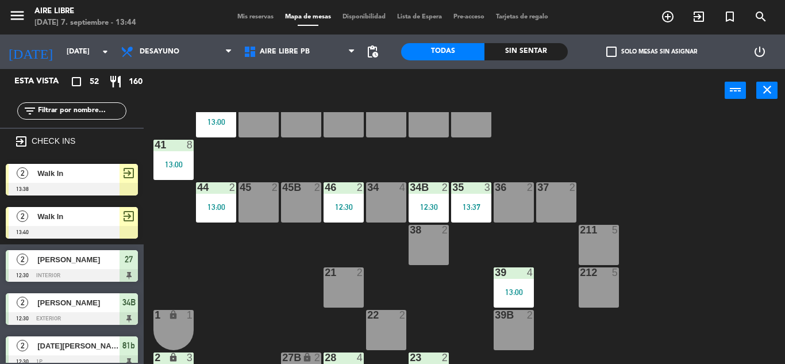
click at [135, 178] on span "exit_to_app" at bounding box center [129, 173] width 14 height 14
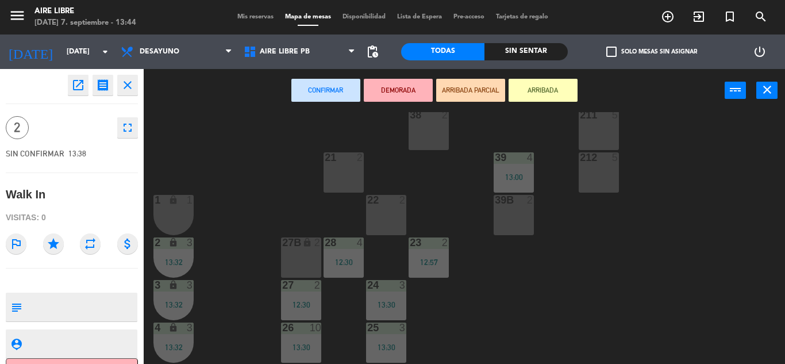
scroll to position [159, 0]
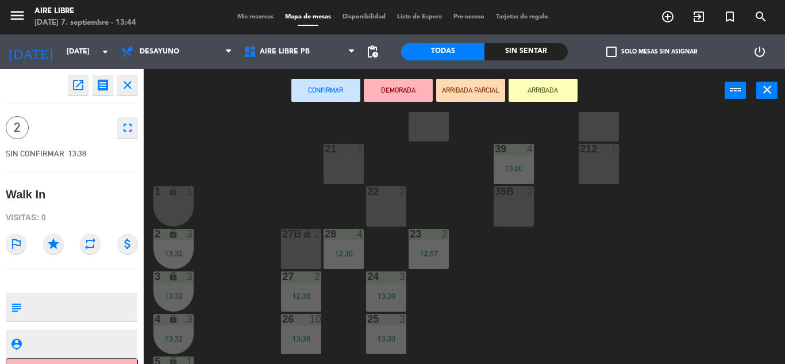
click at [312, 241] on div "27B lock 2" at bounding box center [301, 249] width 40 height 40
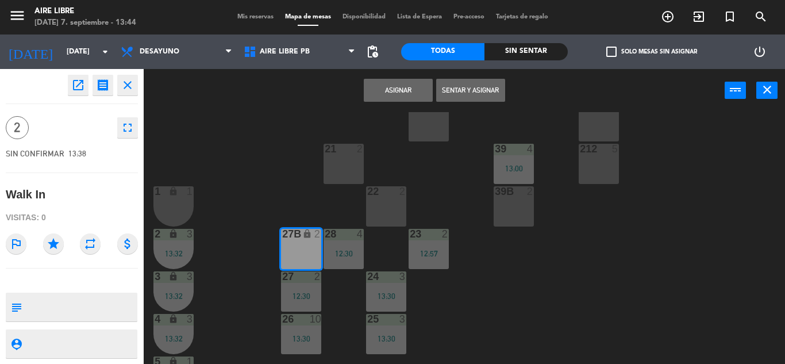
click at [467, 87] on button "Sentar y Asignar" at bounding box center [470, 90] width 69 height 23
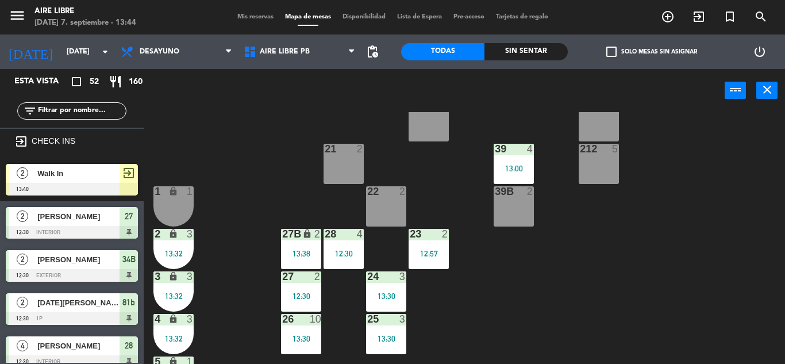
click at [123, 182] on div "exit_to_app" at bounding box center [129, 173] width 18 height 19
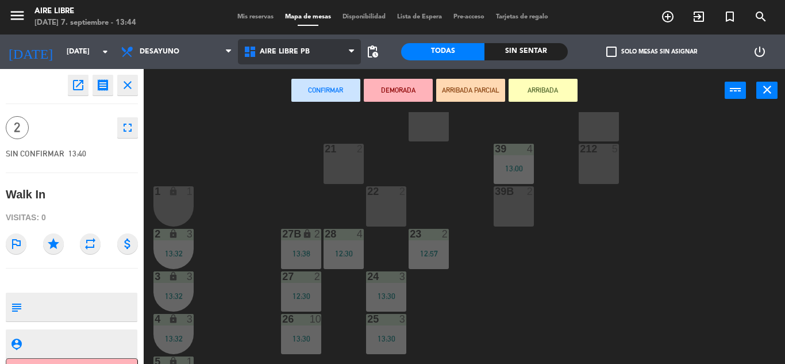
click at [278, 48] on span "Aire Libre PB" at bounding box center [285, 52] width 50 height 8
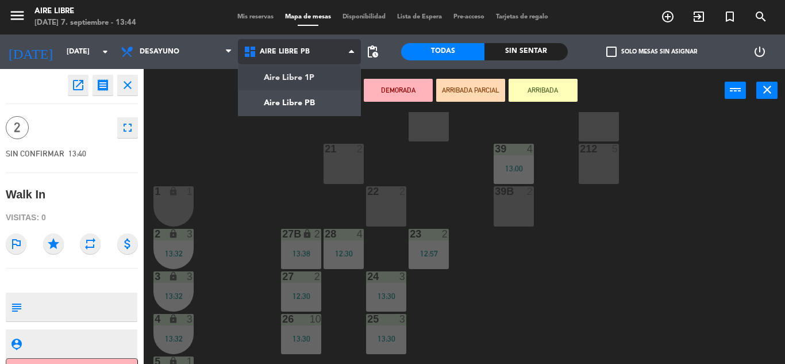
click at [292, 71] on ng-component "menu Aire Libre domingo 7. septiembre - 13:44 Mis reservas Mapa de mesas Dispon…" at bounding box center [392, 182] width 785 height 364
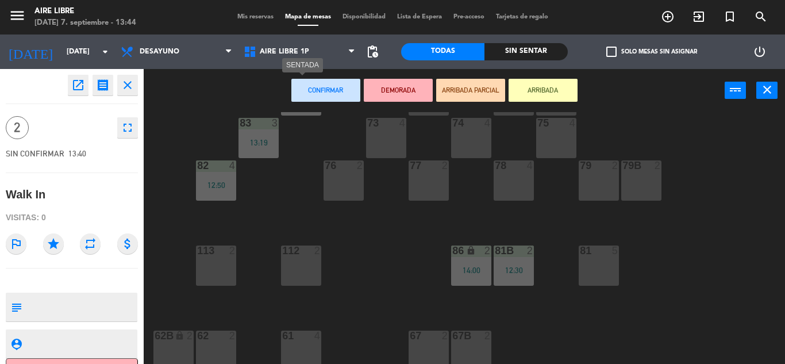
scroll to position [234, 0]
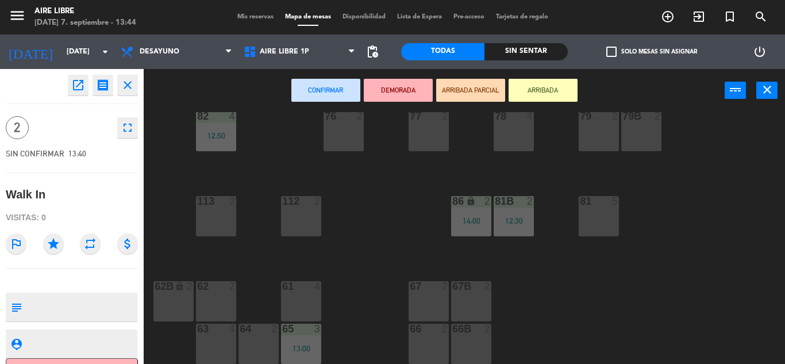
click at [301, 295] on div "61 4" at bounding box center [301, 301] width 40 height 40
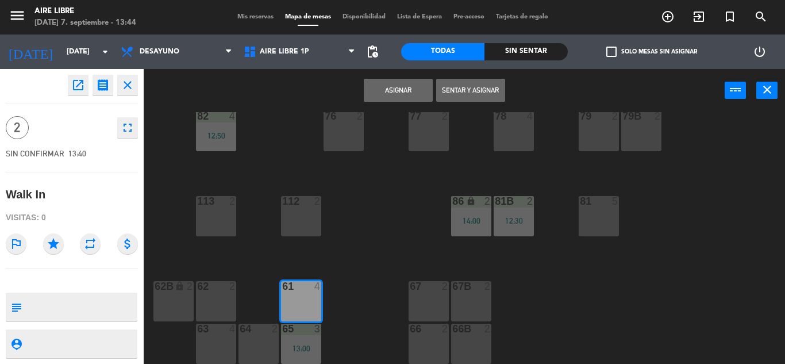
click at [462, 92] on button "Sentar y Asignar" at bounding box center [470, 90] width 69 height 23
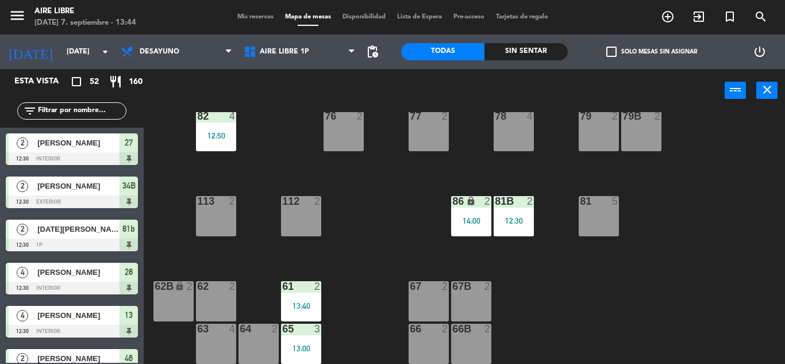
click at [298, 220] on div "112 2" at bounding box center [301, 216] width 40 height 40
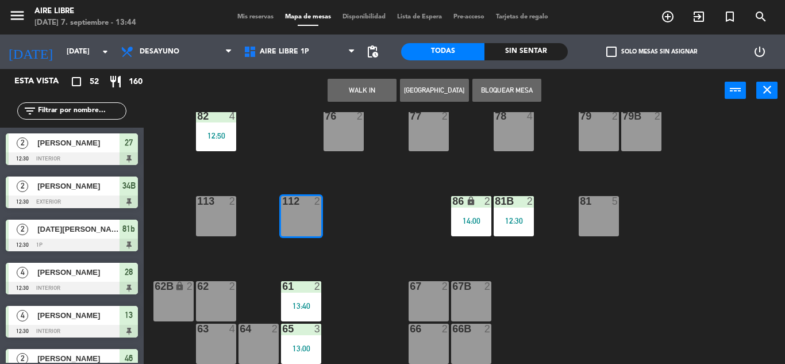
click at [373, 85] on button "WALK IN" at bounding box center [362, 90] width 69 height 23
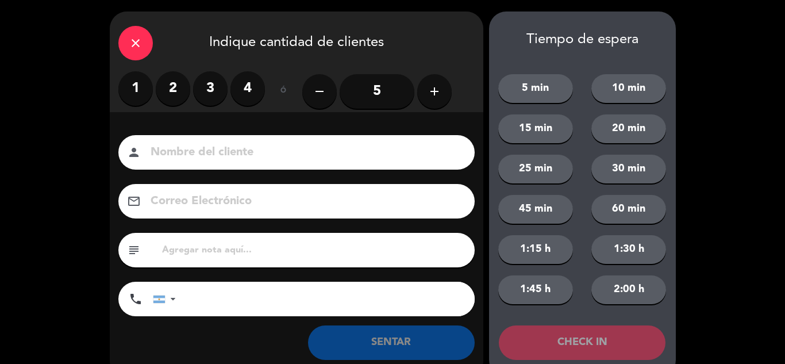
click at [167, 91] on label "2" at bounding box center [173, 88] width 34 height 34
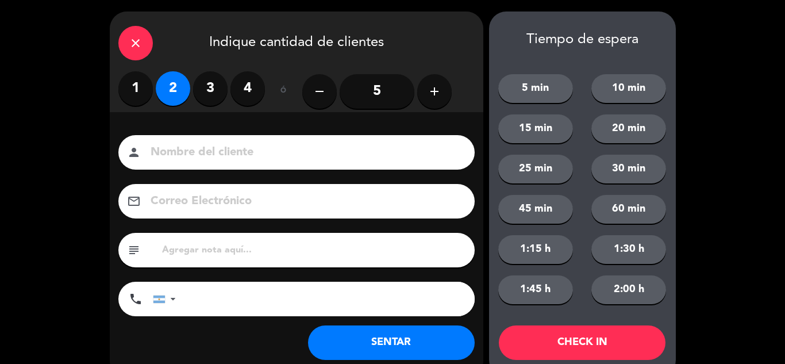
click at [361, 347] on button "SENTAR" at bounding box center [391, 342] width 167 height 34
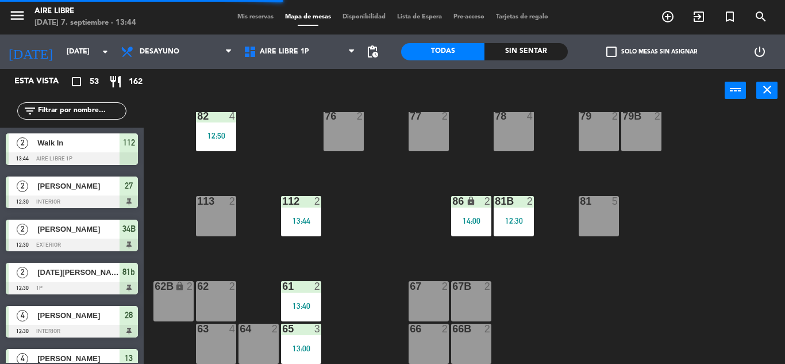
click at [612, 50] on span "check_box_outline_blank" at bounding box center [612, 52] width 10 height 10
click at [652, 52] on input "check_box_outline_blank Solo mesas sin asignar" at bounding box center [652, 52] width 0 height 0
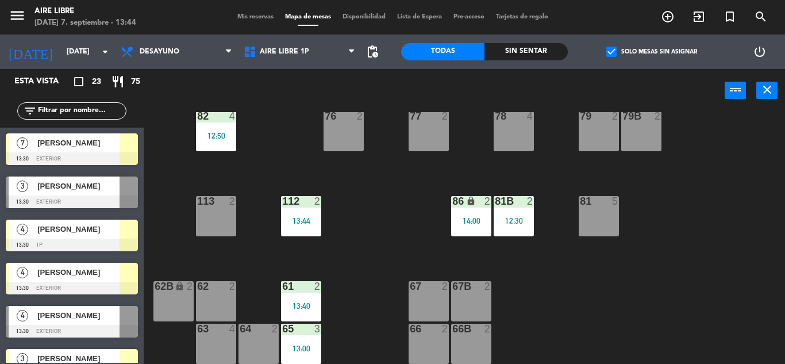
click at [125, 154] on div at bounding box center [72, 158] width 132 height 13
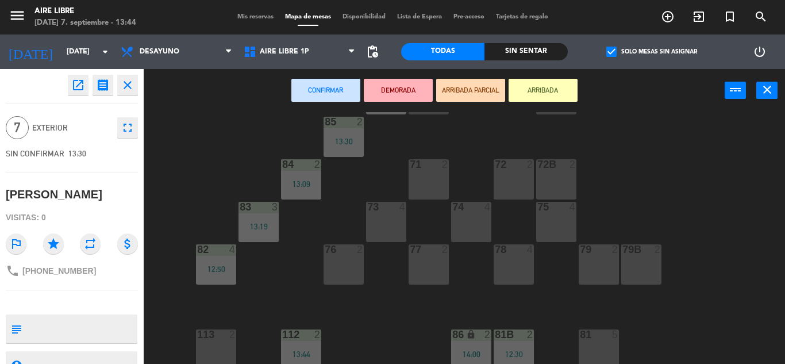
scroll to position [92, 0]
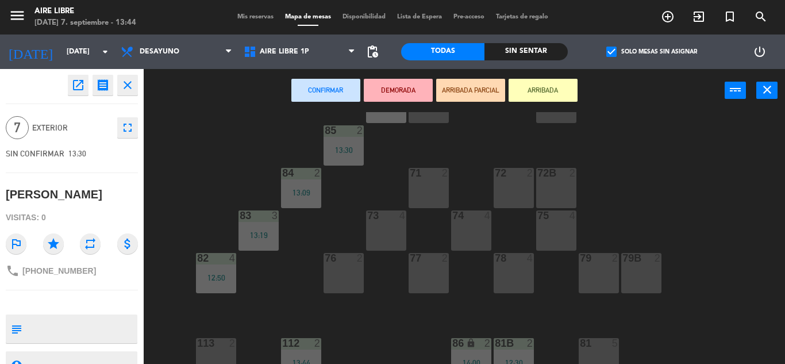
click at [410, 263] on div "77" at bounding box center [410, 258] width 1 height 10
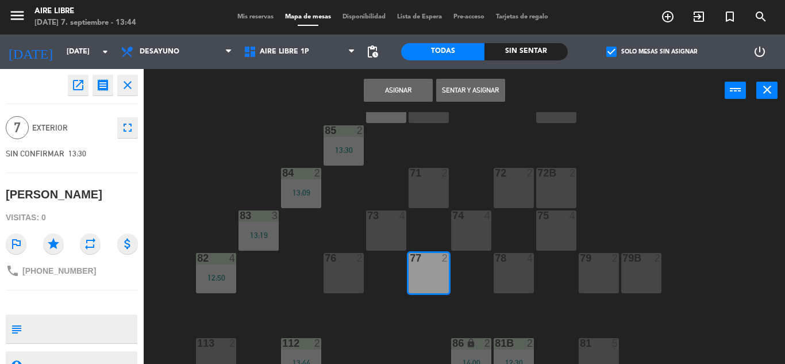
click at [516, 275] on div "78 4" at bounding box center [514, 273] width 40 height 40
click at [479, 84] on button "Sentar y Asignar" at bounding box center [470, 90] width 69 height 23
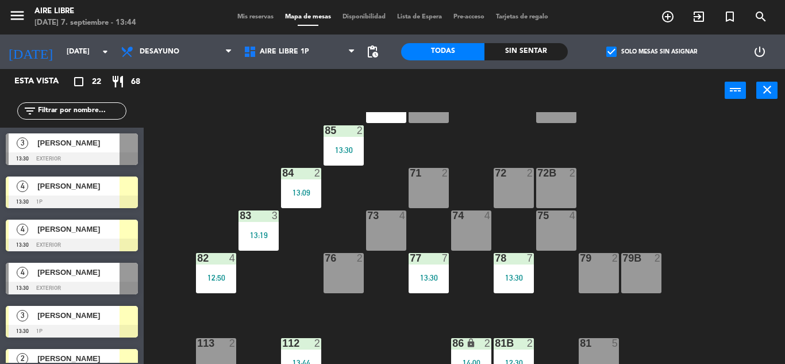
click at [118, 191] on span "[PERSON_NAME]" at bounding box center [78, 186] width 82 height 12
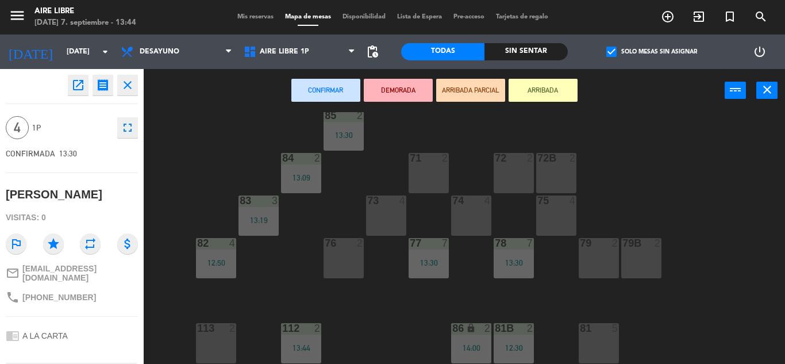
scroll to position [106, 0]
click at [387, 223] on div "73 4" at bounding box center [386, 217] width 40 height 40
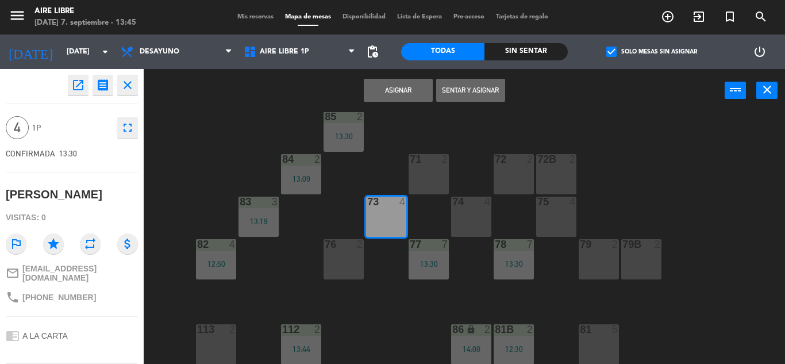
click at [479, 85] on button "Sentar y Asignar" at bounding box center [470, 90] width 69 height 23
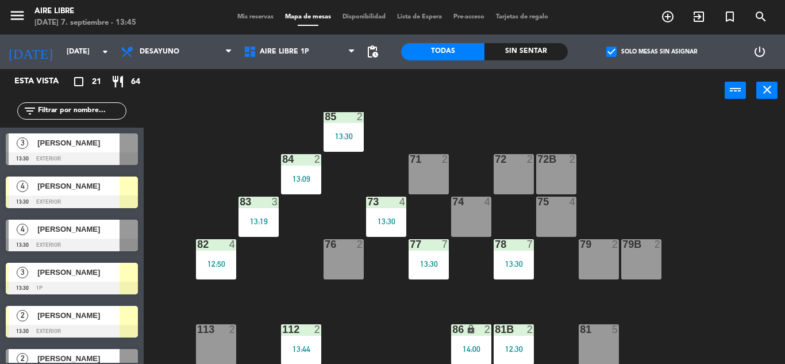
click at [115, 185] on span "[PERSON_NAME]" at bounding box center [78, 186] width 82 height 12
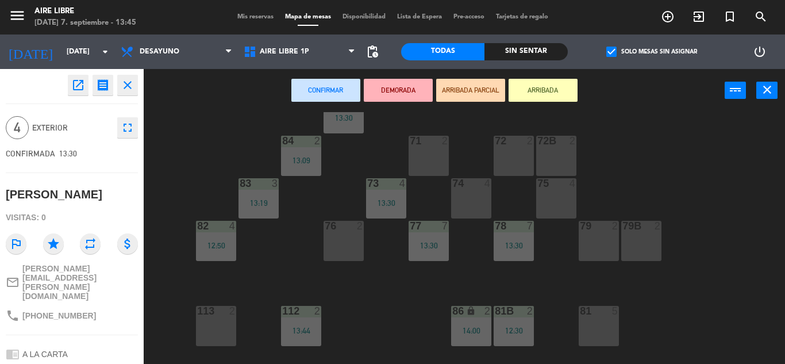
scroll to position [125, 0]
click at [555, 205] on div "75 4" at bounding box center [556, 198] width 40 height 40
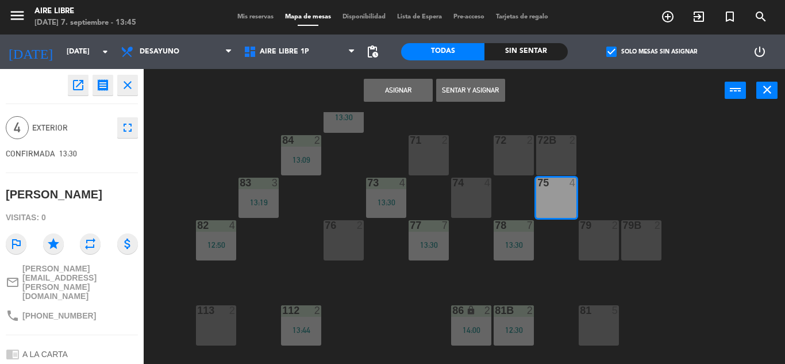
click at [465, 94] on button "Sentar y Asignar" at bounding box center [470, 90] width 69 height 23
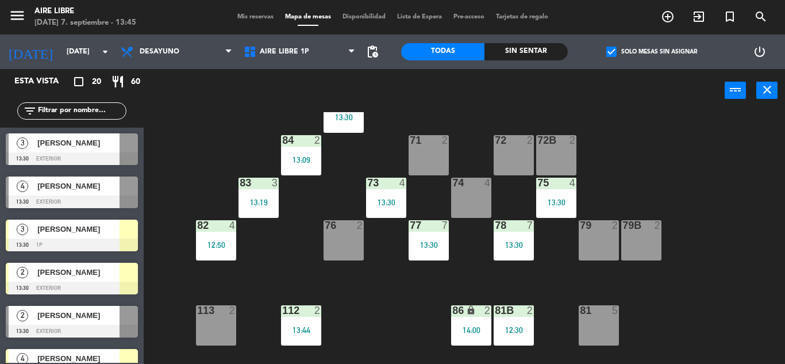
click at [114, 238] on div "[PERSON_NAME]" at bounding box center [77, 229] width 83 height 19
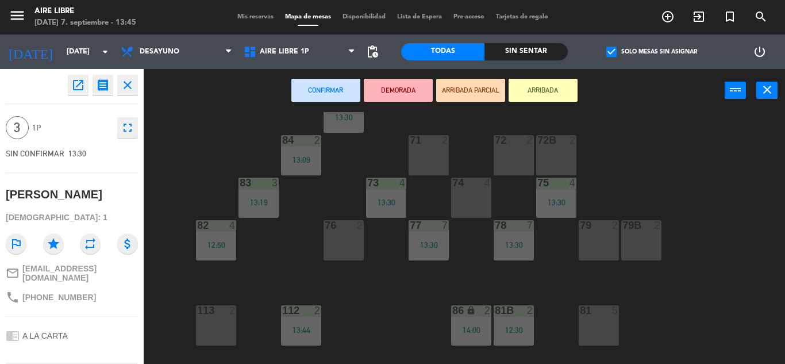
click at [471, 197] on div "74 4" at bounding box center [471, 198] width 40 height 40
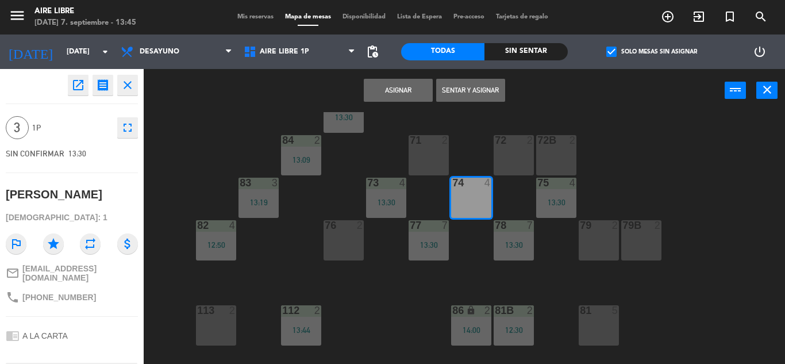
click at [469, 89] on button "Sentar y Asignar" at bounding box center [470, 90] width 69 height 23
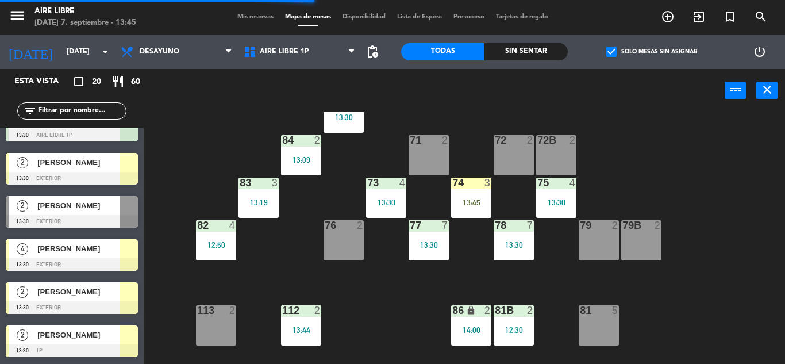
scroll to position [111, 0]
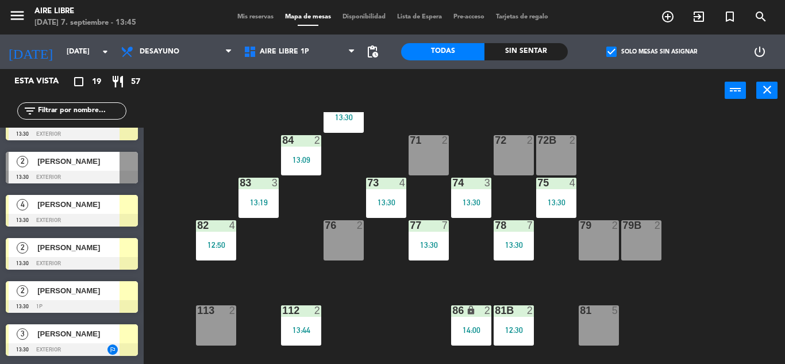
click at [106, 210] on span "[PERSON_NAME]" at bounding box center [78, 204] width 82 height 12
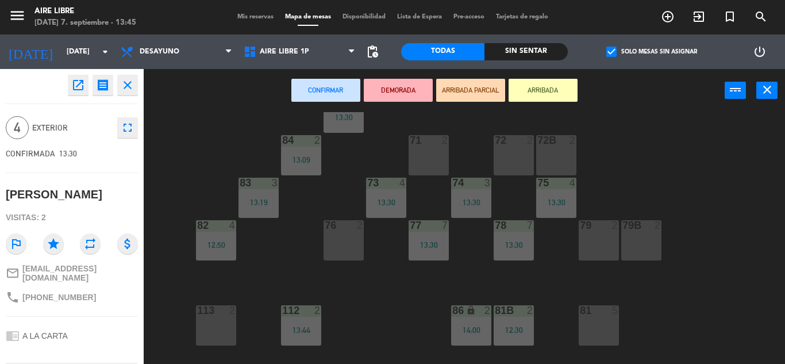
click at [612, 240] on div "79 2" at bounding box center [599, 240] width 40 height 40
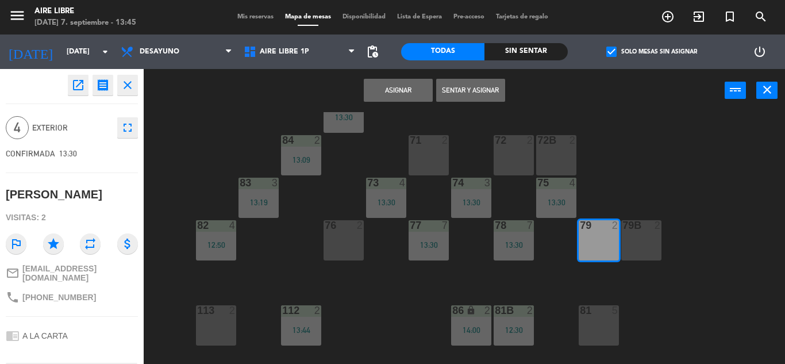
click at [646, 238] on div "79B 2" at bounding box center [641, 240] width 40 height 40
click at [481, 91] on button "Sentar y Asignar" at bounding box center [470, 90] width 69 height 23
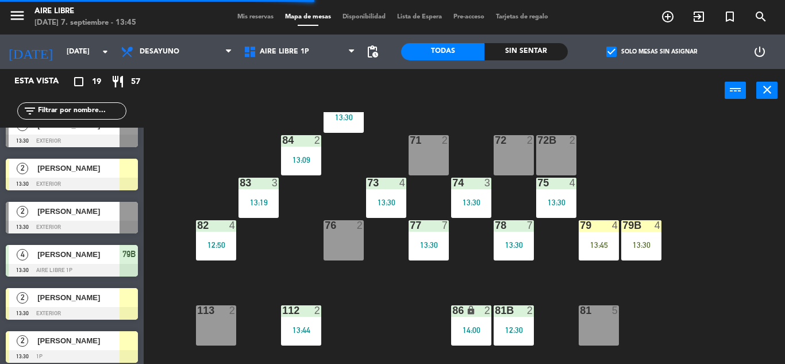
scroll to position [63, 0]
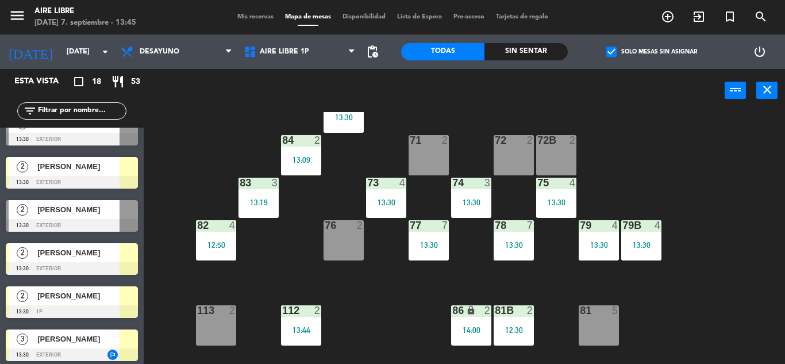
click at [115, 180] on div at bounding box center [72, 182] width 132 height 13
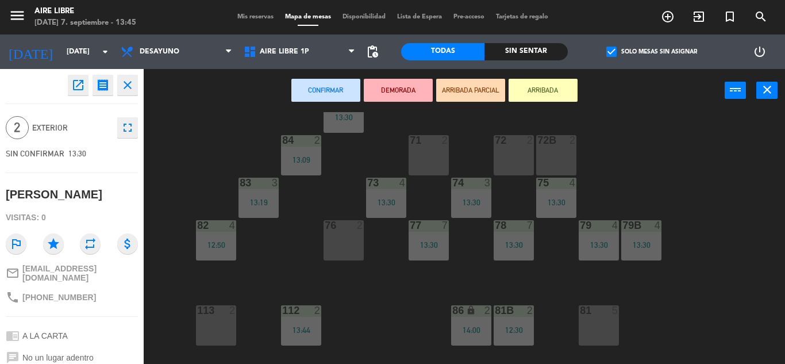
click at [352, 234] on div "76 2" at bounding box center [344, 240] width 40 height 40
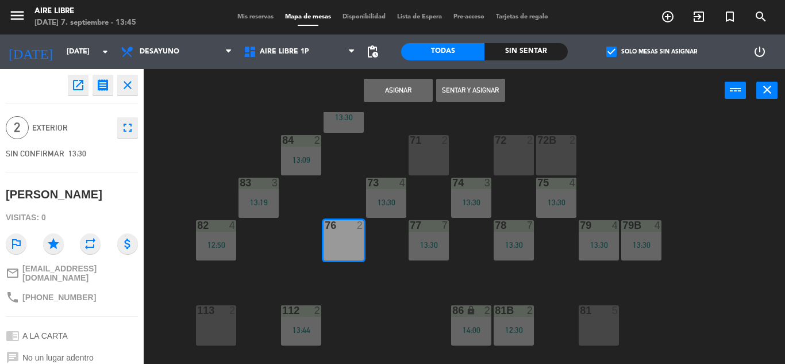
click at [484, 87] on button "Sentar y Asignar" at bounding box center [470, 90] width 69 height 23
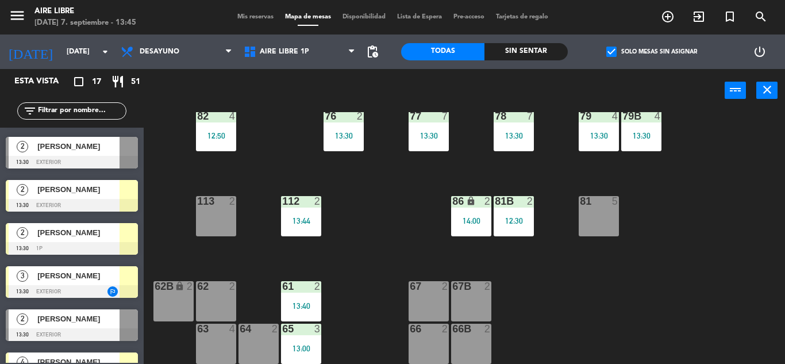
scroll to position [84, 0]
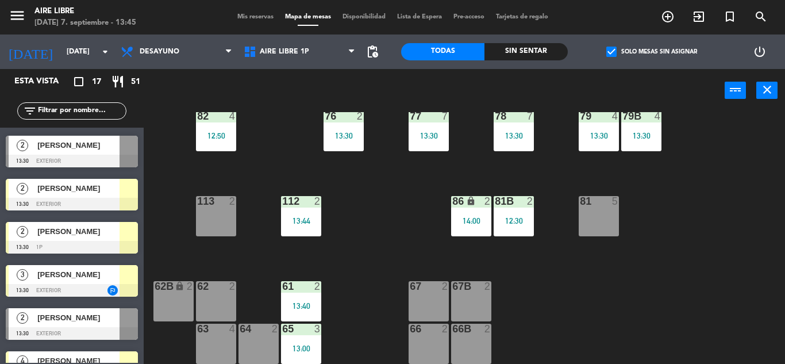
click at [607, 56] on span "check_box" at bounding box center [612, 52] width 10 height 10
click at [652, 52] on input "check_box Solo mesas sin asignar" at bounding box center [652, 52] width 0 height 0
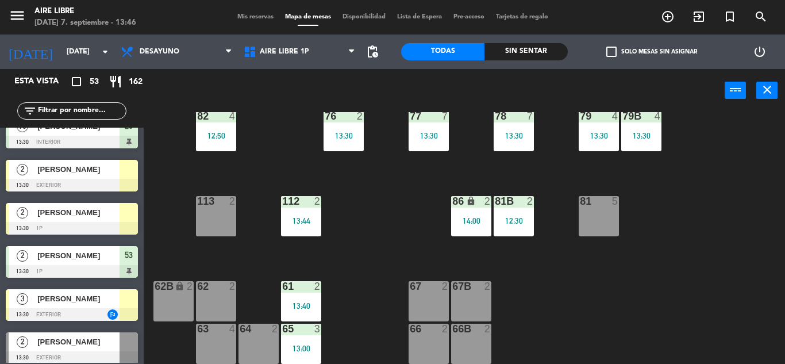
scroll to position [1337, 0]
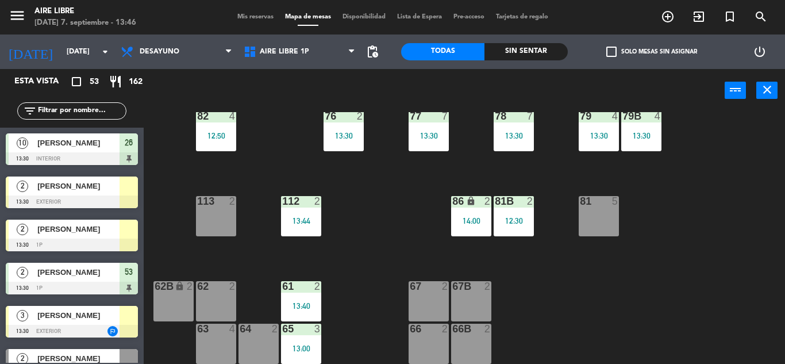
click at [124, 182] on div at bounding box center [129, 186] width 18 height 19
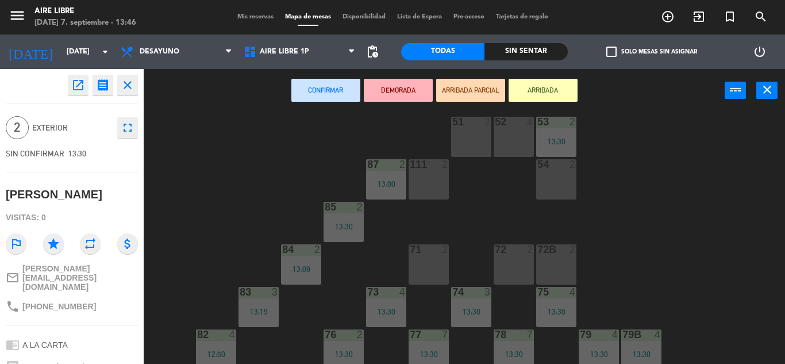
scroll to position [0, 0]
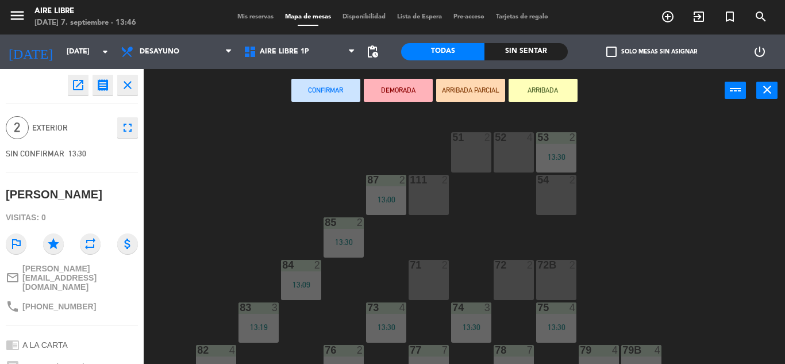
click at [566, 198] on div "54 2" at bounding box center [556, 195] width 40 height 40
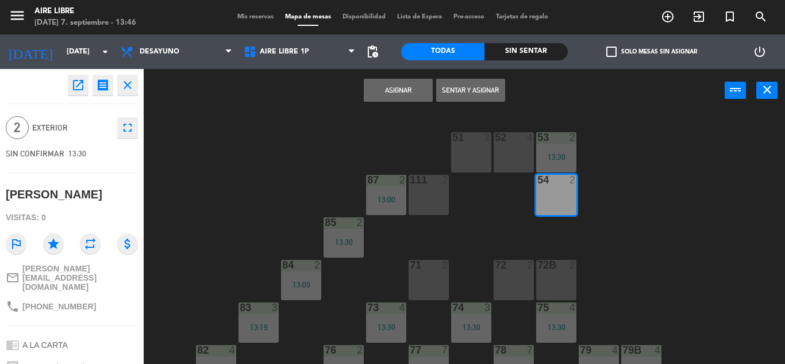
click at [471, 92] on button "Sentar y Asignar" at bounding box center [470, 90] width 69 height 23
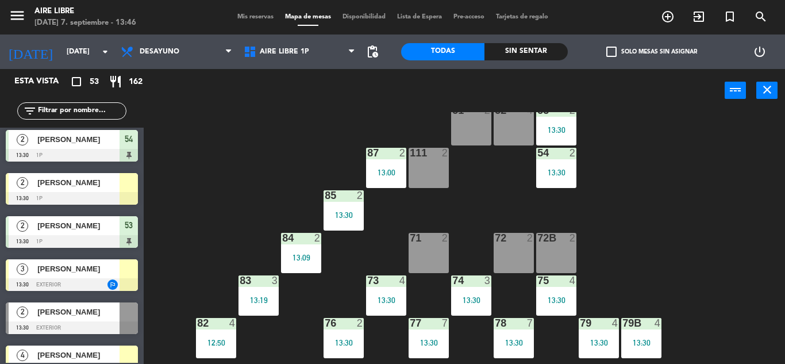
scroll to position [28, 0]
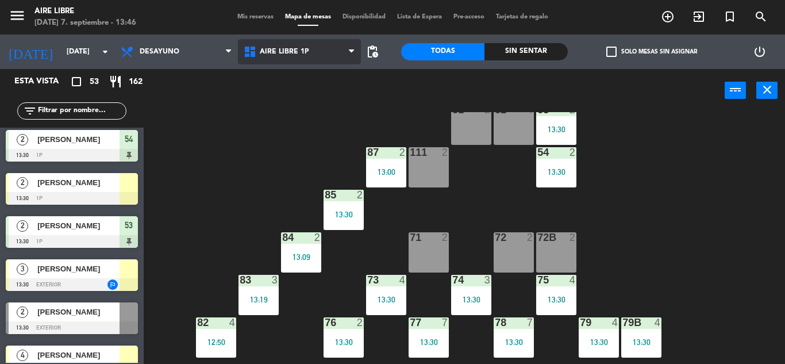
click at [291, 40] on span "Aire Libre 1P" at bounding box center [299, 51] width 123 height 25
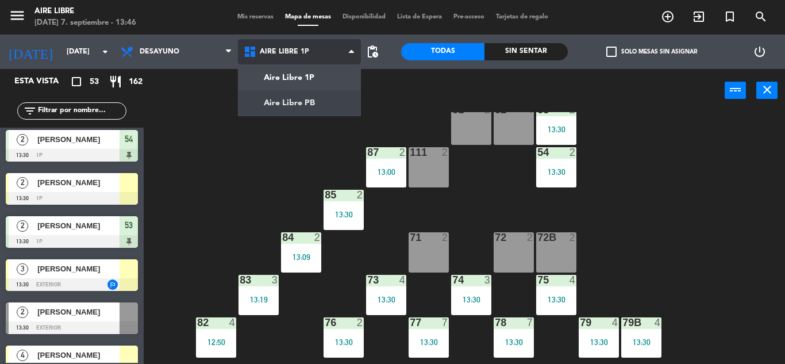
click at [297, 99] on ng-component "menu Aire Libre domingo 7. septiembre - 13:46 Mis reservas Mapa de mesas Dispon…" at bounding box center [392, 182] width 785 height 364
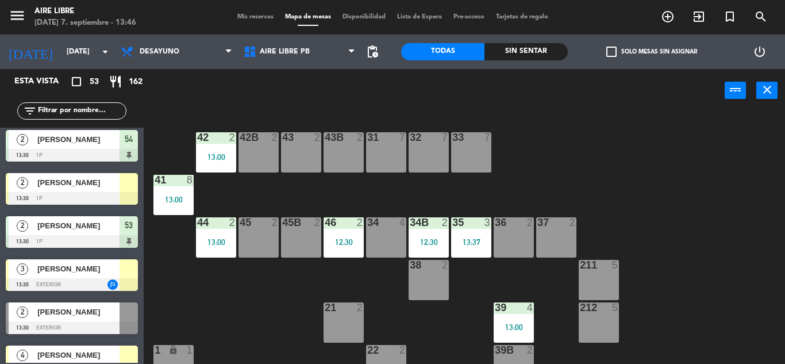
click at [112, 190] on div "[PERSON_NAME]" at bounding box center [77, 182] width 83 height 19
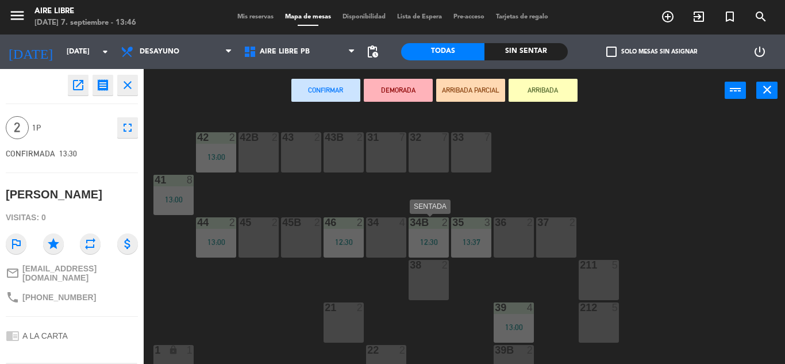
scroll to position [29, 0]
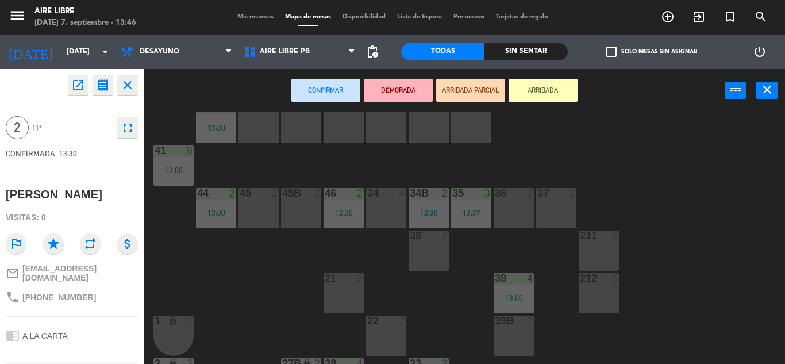
click at [427, 255] on div "38 2" at bounding box center [429, 251] width 40 height 40
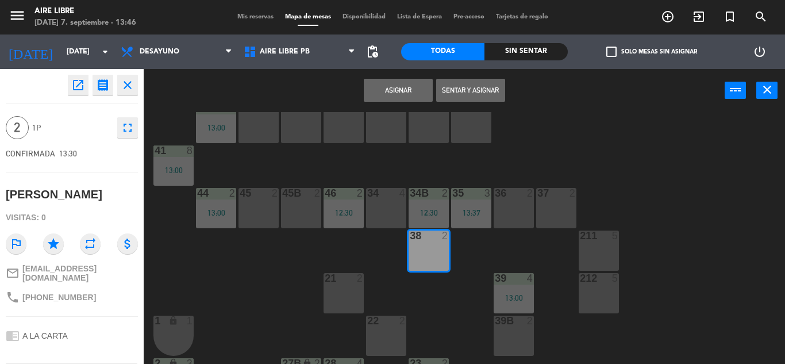
click at [481, 89] on button "Sentar y Asignar" at bounding box center [470, 90] width 69 height 23
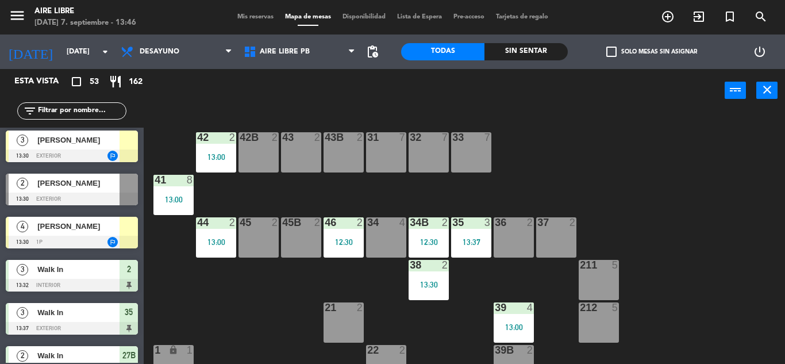
scroll to position [1492, 0]
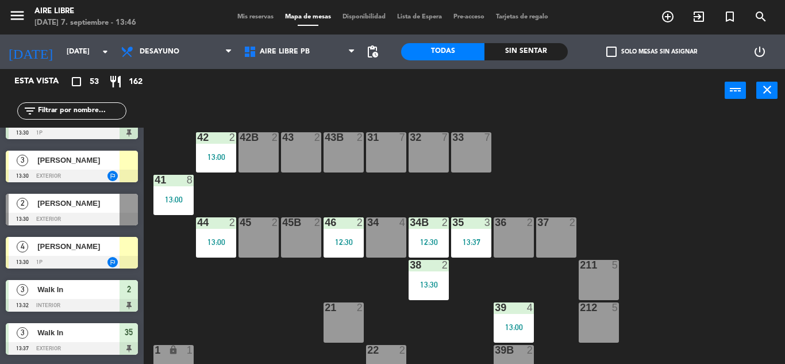
click at [66, 256] on div at bounding box center [72, 262] width 132 height 13
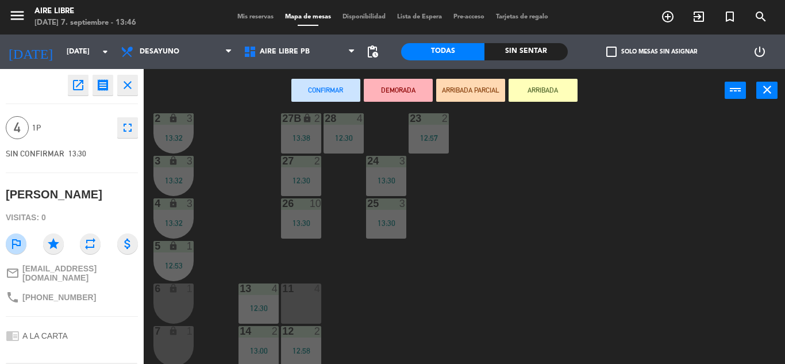
scroll to position [274, 0]
click at [133, 88] on icon "close" at bounding box center [128, 85] width 14 height 14
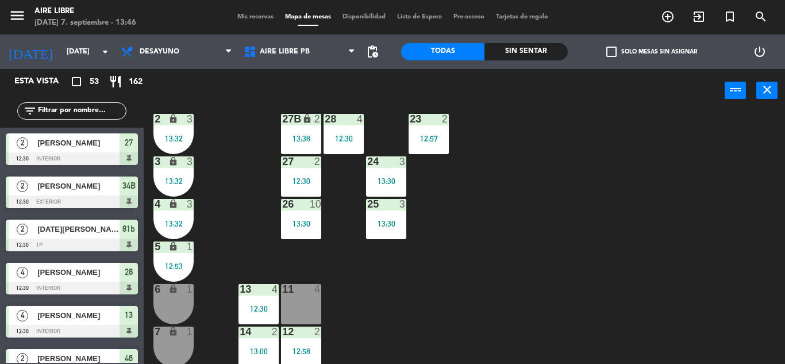
scroll to position [115, 0]
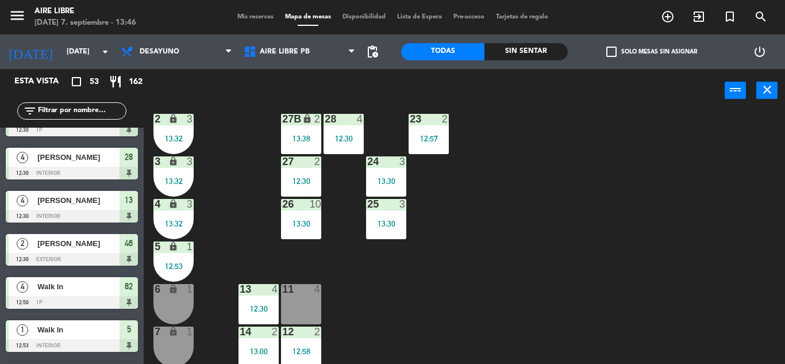
click at [298, 172] on div "27 2 12:30" at bounding box center [301, 176] width 40 height 40
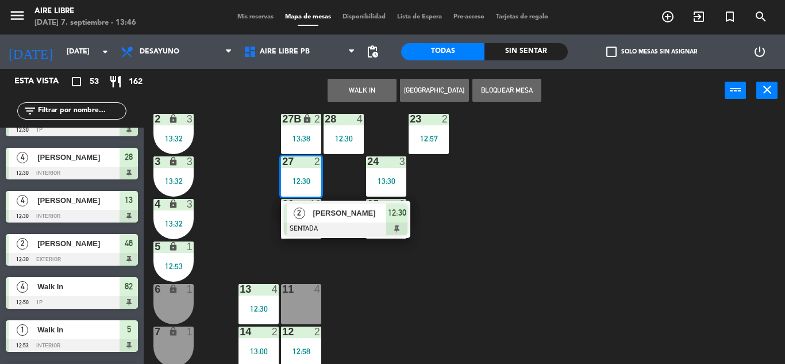
click at [381, 214] on span "[PERSON_NAME]" at bounding box center [350, 213] width 74 height 12
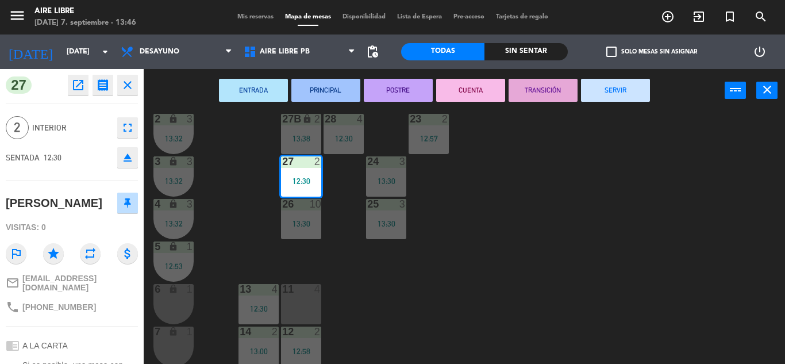
click at [600, 95] on button "SERVIR" at bounding box center [615, 90] width 69 height 23
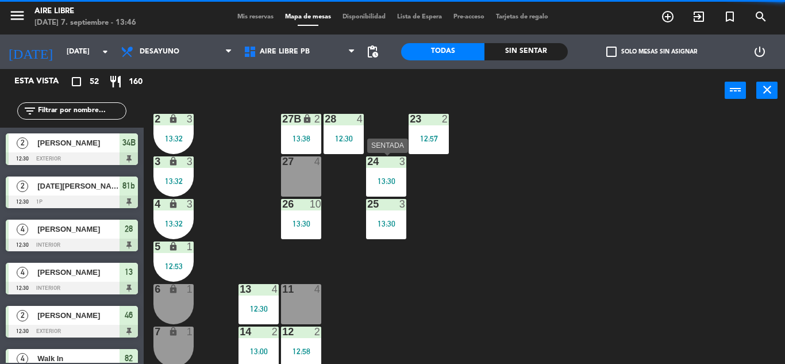
click at [371, 174] on div "24 3 13:30" at bounding box center [386, 176] width 40 height 40
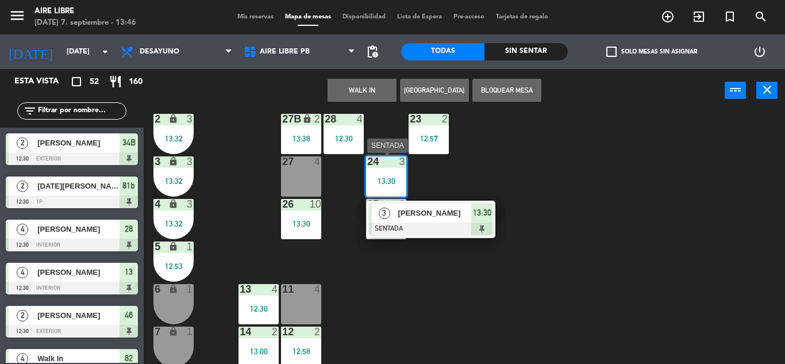
click at [444, 231] on div at bounding box center [431, 228] width 124 height 13
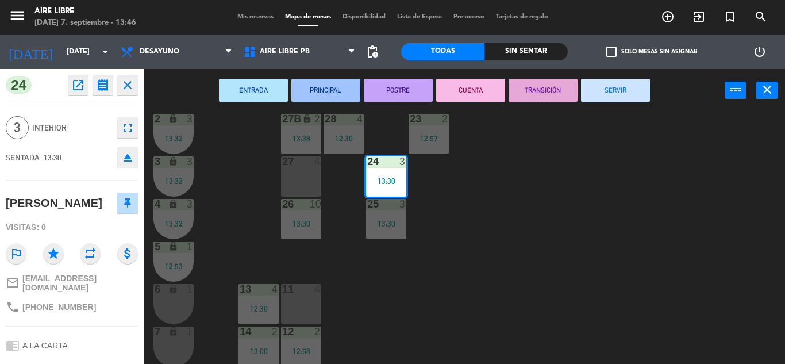
click at [132, 158] on icon "eject" at bounding box center [128, 158] width 14 height 14
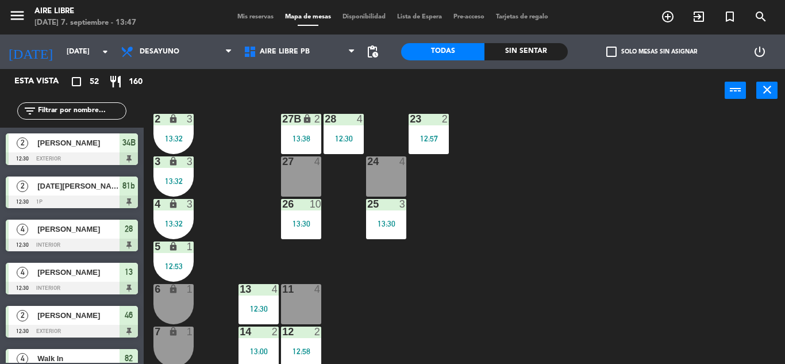
click at [614, 47] on span "check_box_outline_blank" at bounding box center [612, 52] width 10 height 10
click at [652, 52] on input "check_box_outline_blank Solo mesas sin asignar" at bounding box center [652, 52] width 0 height 0
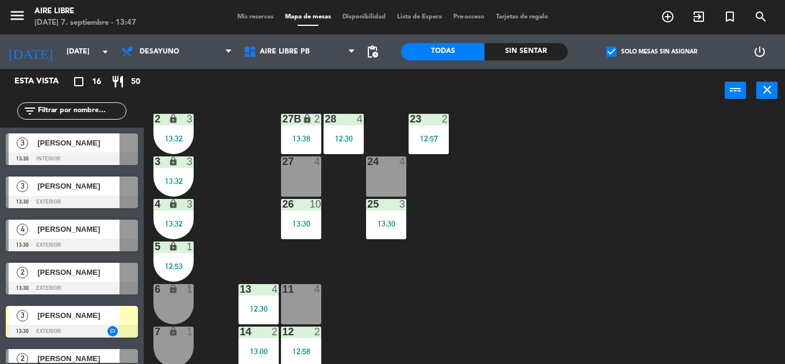
scroll to position [241, 0]
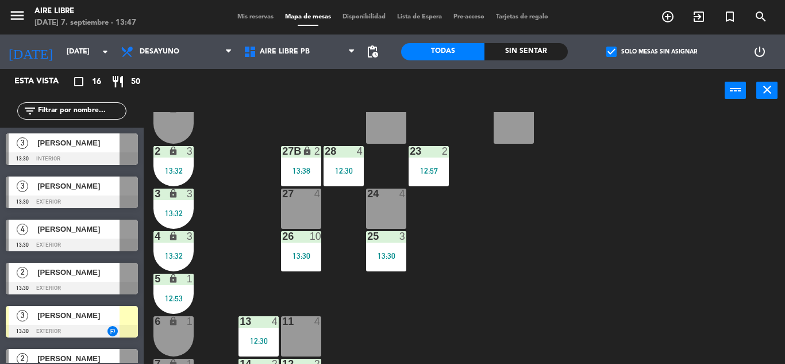
click at [387, 204] on div "24 4" at bounding box center [386, 209] width 40 height 40
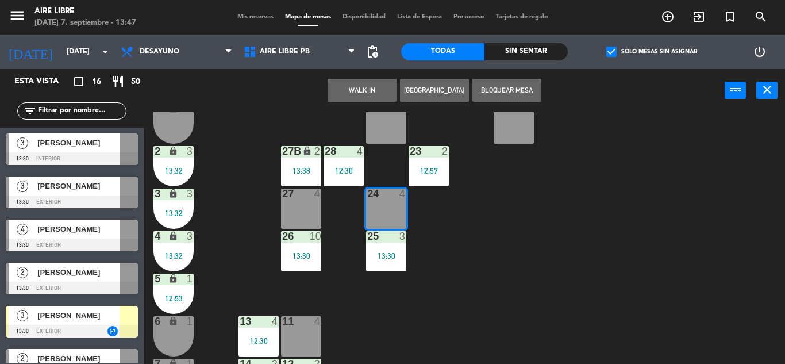
click at [358, 99] on button "WALK IN" at bounding box center [362, 90] width 69 height 23
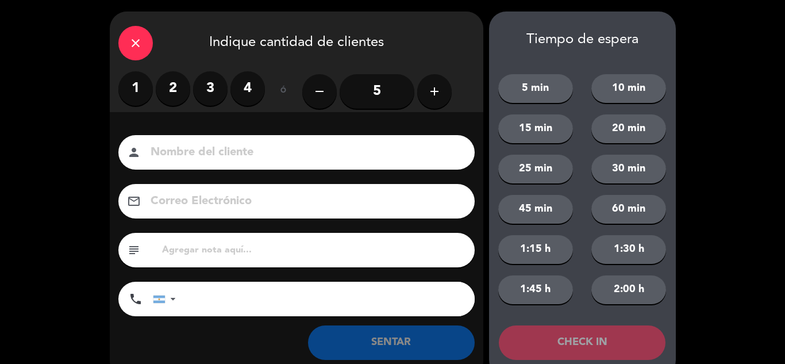
click at [205, 94] on label "3" at bounding box center [210, 88] width 34 height 34
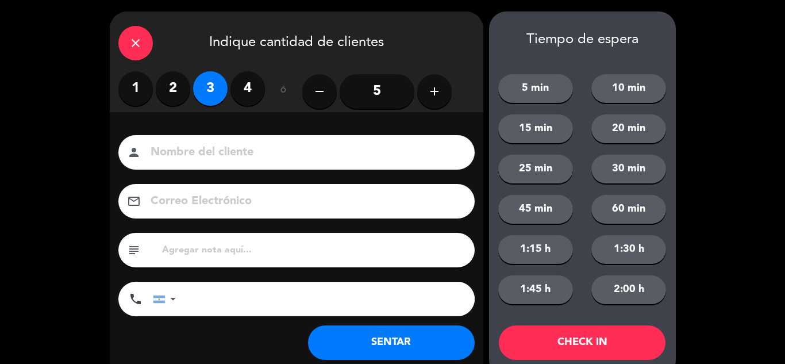
click at [394, 344] on button "SENTAR" at bounding box center [391, 342] width 167 height 34
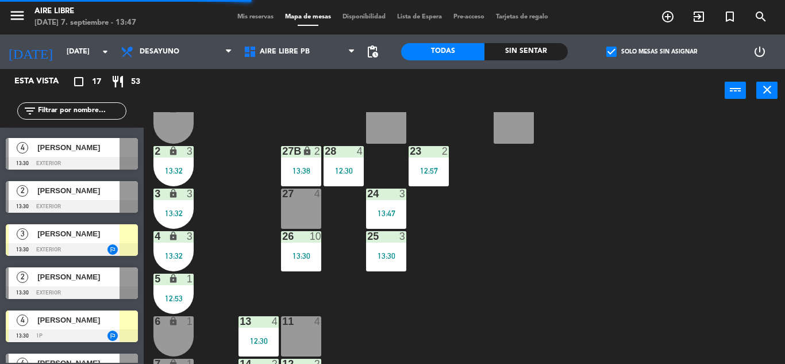
scroll to position [163, 0]
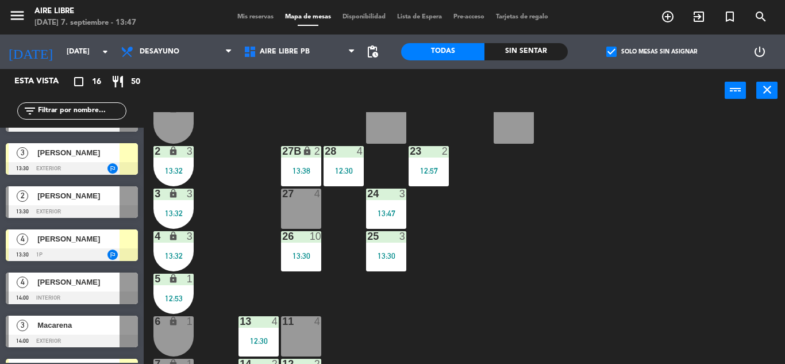
click at [110, 164] on div at bounding box center [72, 168] width 132 height 13
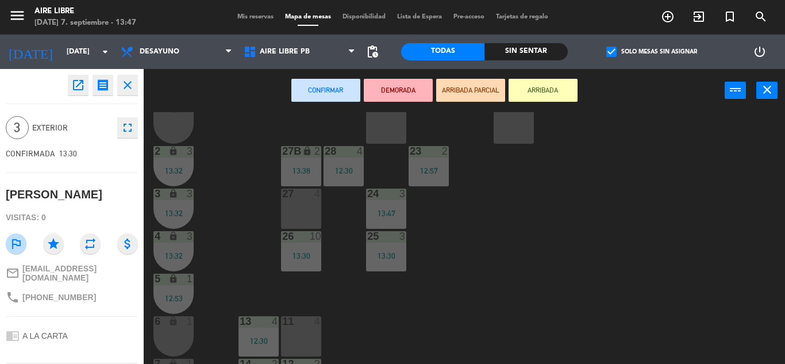
scroll to position [319, 0]
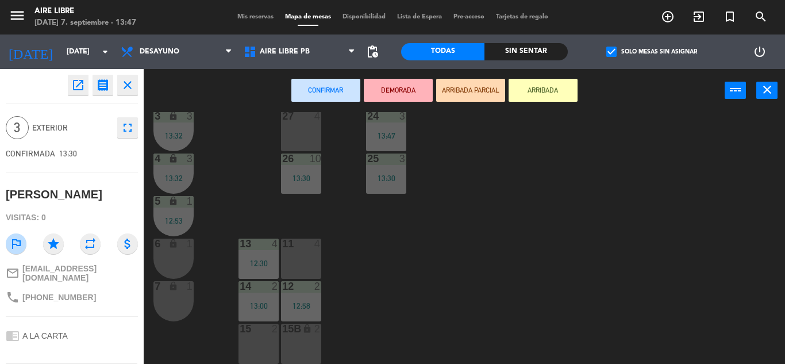
click at [264, 334] on div at bounding box center [258, 329] width 19 height 10
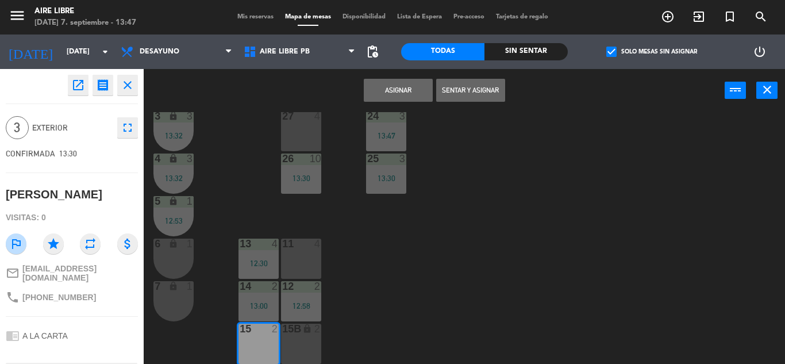
click at [475, 86] on button "Sentar y Asignar" at bounding box center [470, 90] width 69 height 23
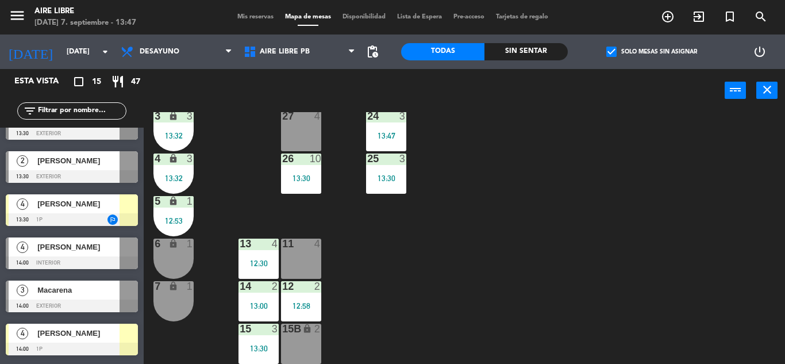
scroll to position [178, 0]
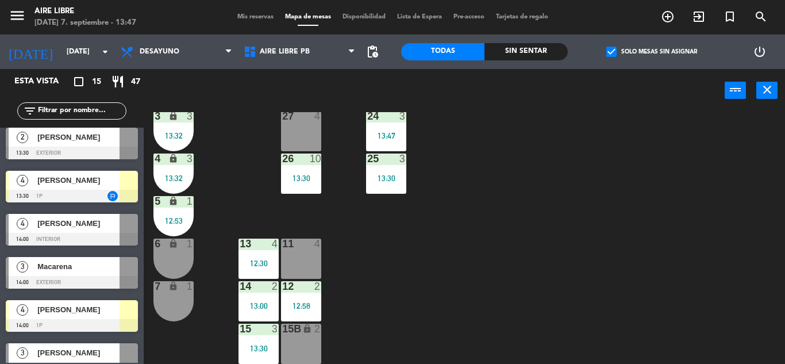
click at [115, 188] on div "[PERSON_NAME]" at bounding box center [77, 180] width 83 height 19
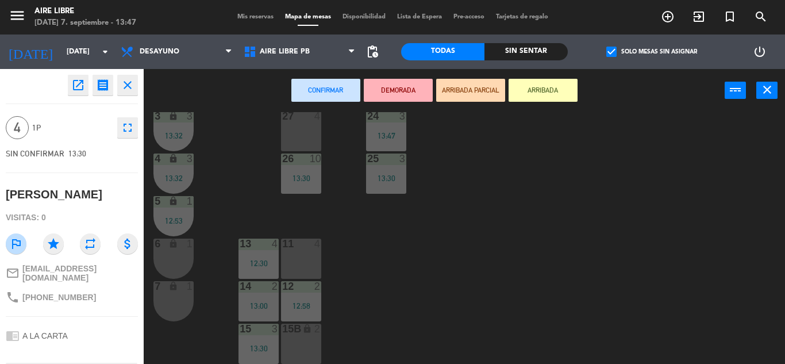
click at [310, 254] on div "11 4" at bounding box center [301, 259] width 40 height 40
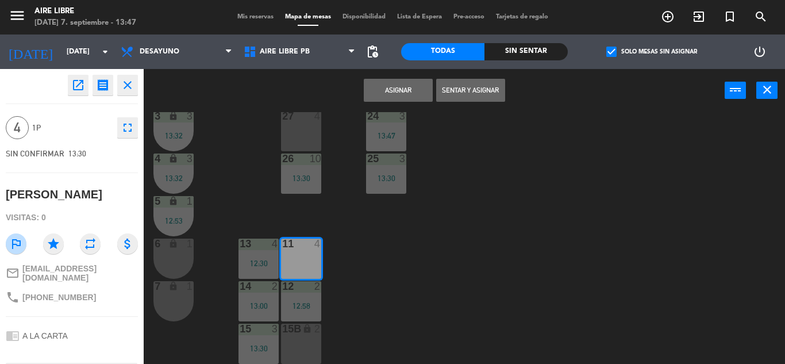
click at [470, 82] on button "Sentar y Asignar" at bounding box center [470, 90] width 69 height 23
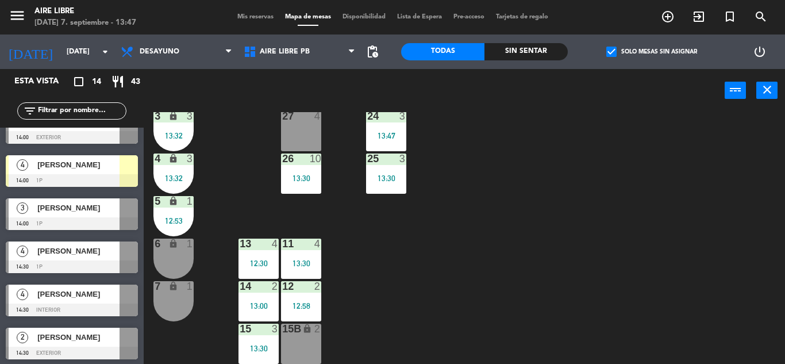
scroll to position [278, 0]
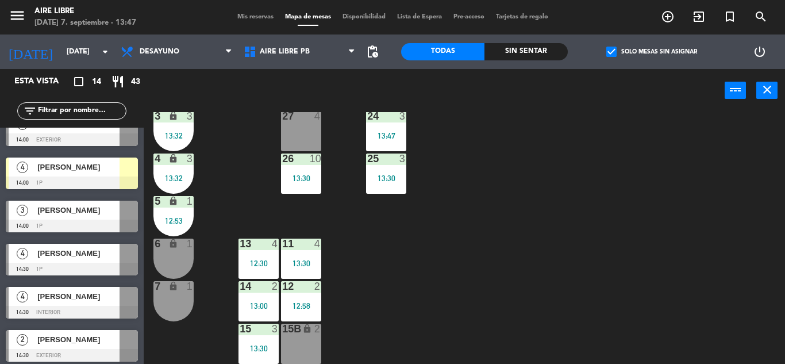
click at [113, 185] on div at bounding box center [72, 183] width 132 height 13
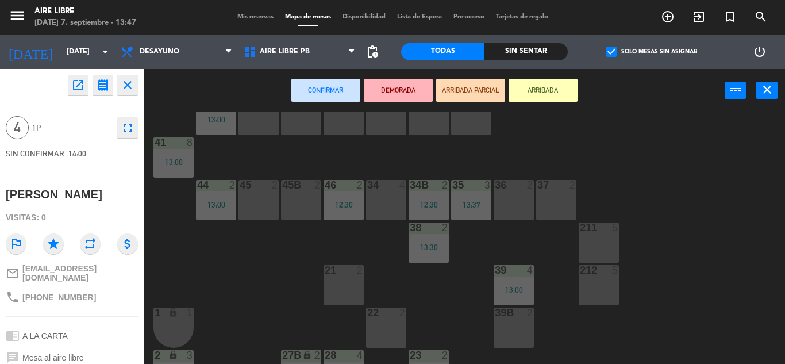
scroll to position [36, 0]
click at [527, 203] on div "36 2" at bounding box center [514, 201] width 40 height 40
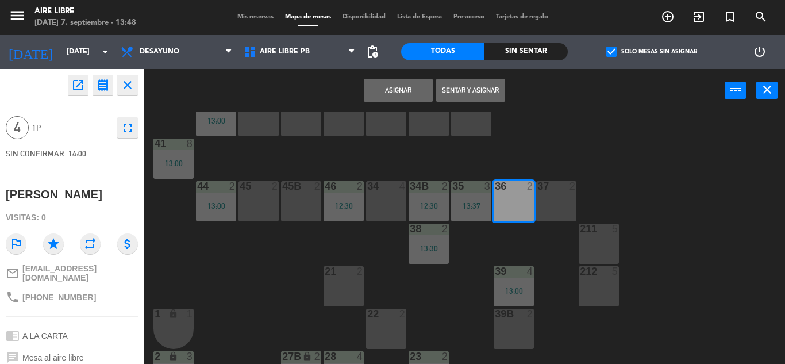
click at [470, 89] on button "Sentar y Asignar" at bounding box center [470, 90] width 69 height 23
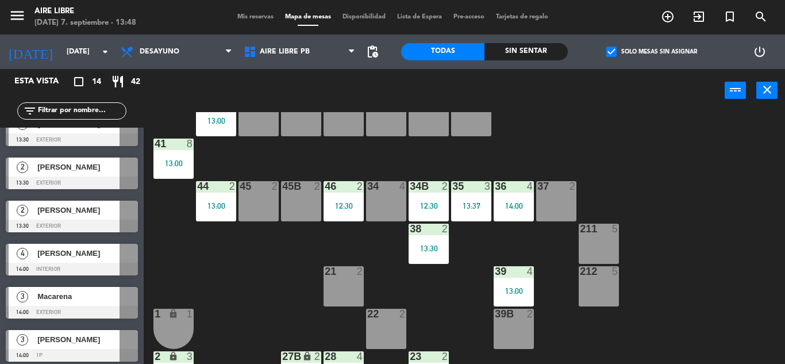
scroll to position [0, 0]
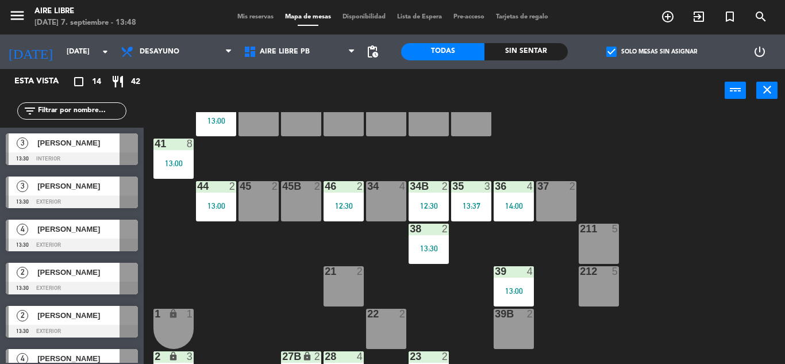
click at [205, 275] on div "42 2 13:00 43 2 31 7 32 7 33 7 42B 2 43B 2 41 8 13:00 44 2 13:00 45 2 46 2 12:3…" at bounding box center [469, 238] width 634 height 252
click at [262, 21] on div "Mis reservas Mapa de mesas Disponibilidad Lista de Espera Pre-acceso Tarjetas d…" at bounding box center [393, 17] width 323 height 10
click at [260, 20] on span "Mis reservas" at bounding box center [256, 17] width 48 height 6
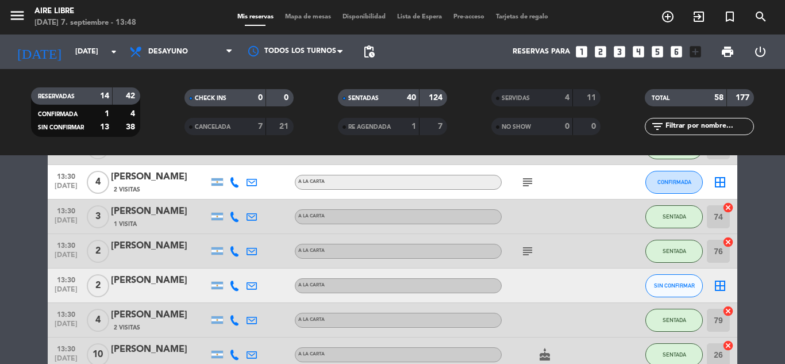
scroll to position [994, 0]
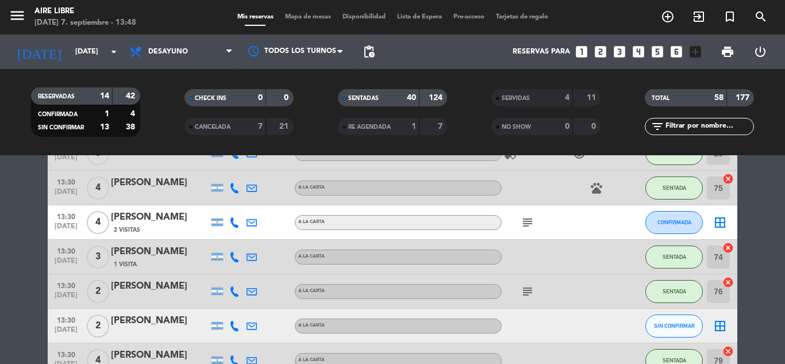
click at [528, 218] on icon "subject" at bounding box center [528, 223] width 14 height 14
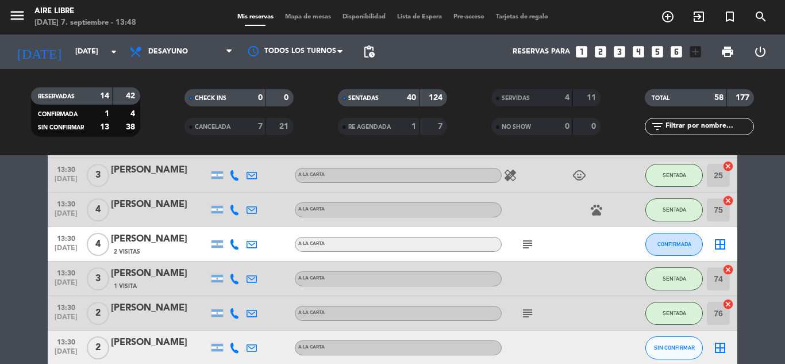
scroll to position [972, 0]
click at [529, 243] on icon "subject" at bounding box center [528, 245] width 14 height 14
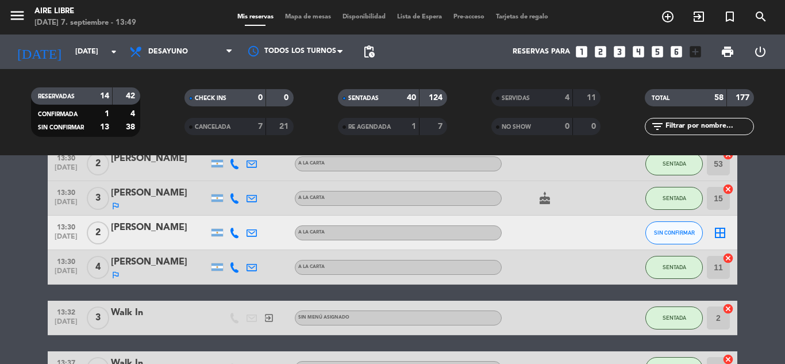
scroll to position [1320, 0]
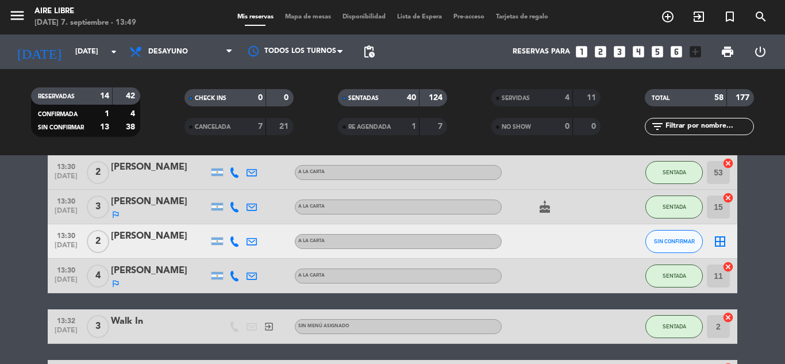
click at [230, 247] on div at bounding box center [234, 241] width 17 height 34
click at [233, 240] on icon at bounding box center [234, 241] width 10 height 10
click at [240, 220] on span "content_paste" at bounding box center [244, 222] width 9 height 9
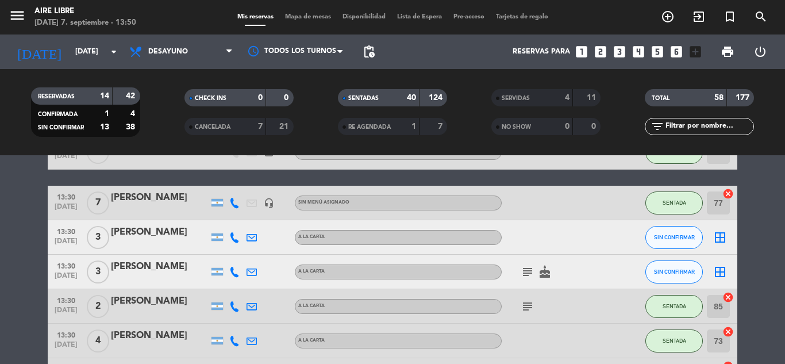
scroll to position [770, 0]
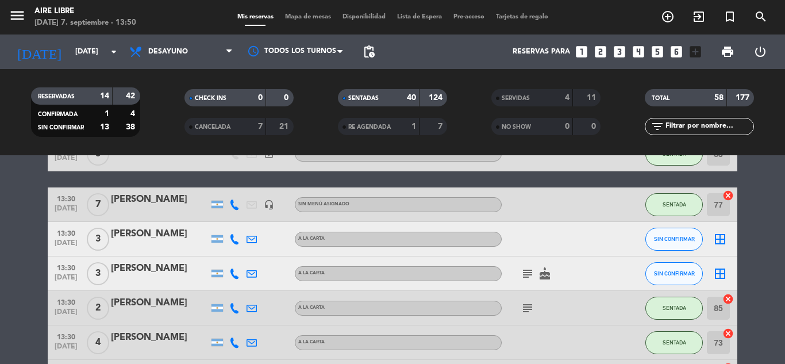
click at [723, 241] on icon "border_all" at bounding box center [720, 239] width 14 height 14
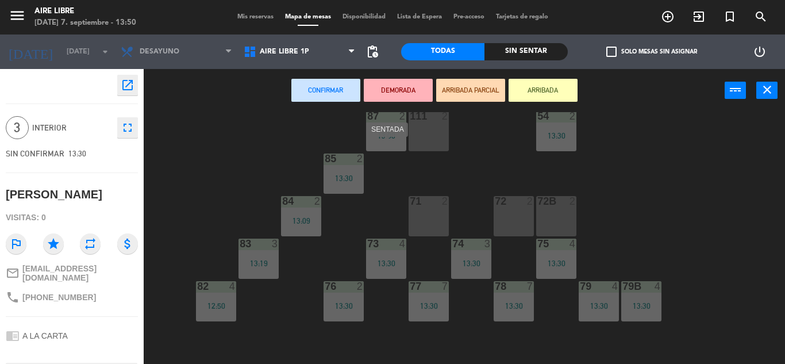
scroll to position [234, 0]
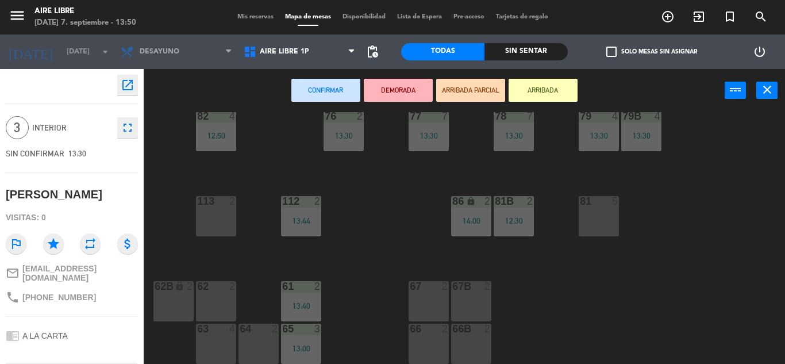
click at [252, 345] on div "64 2" at bounding box center [259, 344] width 40 height 40
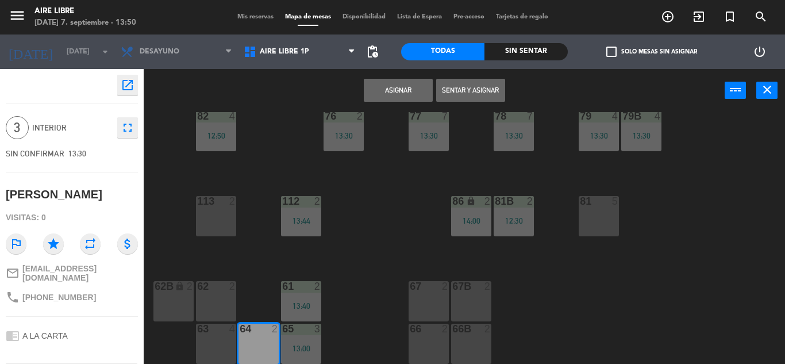
click at [480, 91] on button "Sentar y Asignar" at bounding box center [470, 90] width 69 height 23
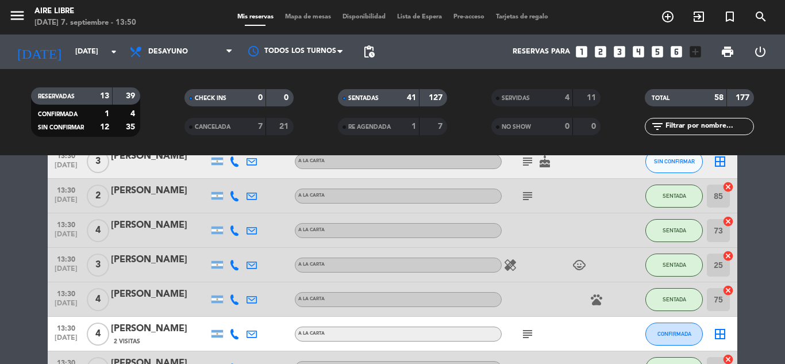
scroll to position [845, 0]
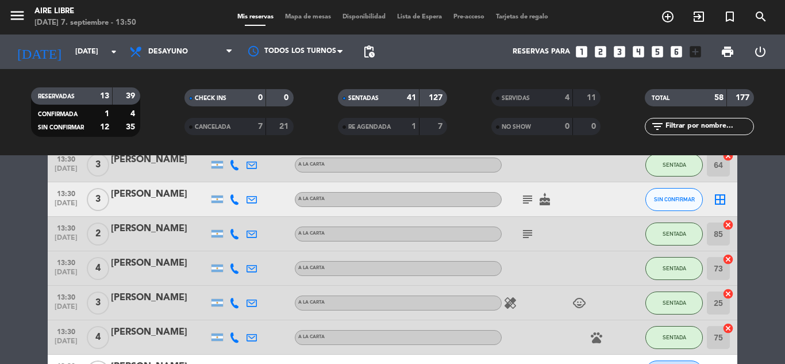
click at [525, 193] on icon "subject" at bounding box center [528, 200] width 14 height 14
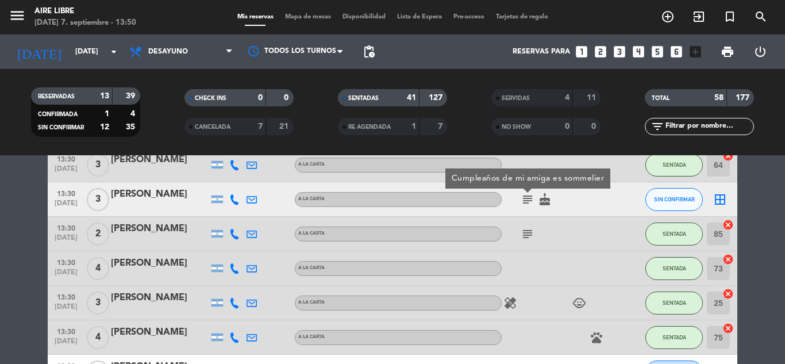
click at [526, 198] on icon "subject" at bounding box center [528, 200] width 14 height 14
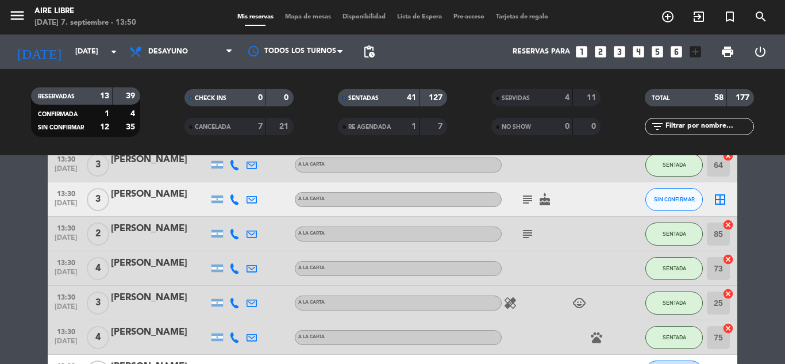
scroll to position [826, 0]
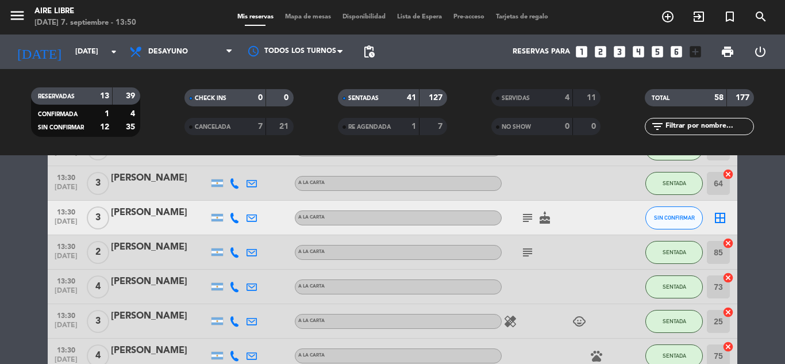
click at [238, 221] on icon at bounding box center [234, 218] width 10 height 10
click at [232, 191] on div "[PHONE_NUMBER]" at bounding box center [241, 187] width 75 height 12
click at [231, 196] on span "Copiar" at bounding box center [226, 199] width 24 height 12
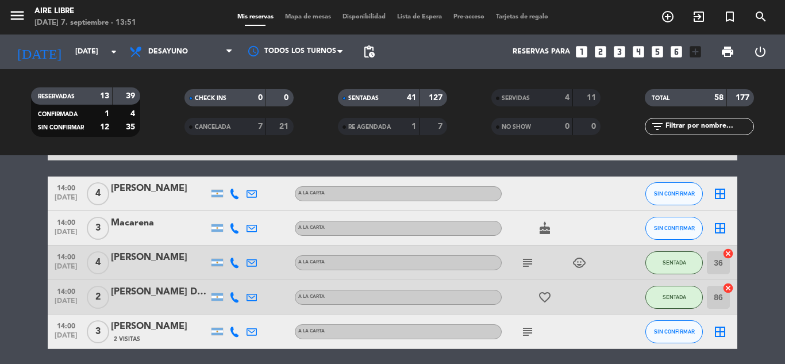
scroll to position [1756, 0]
click at [662, 225] on span "SIN CONFIRMAR" at bounding box center [674, 228] width 41 height 6
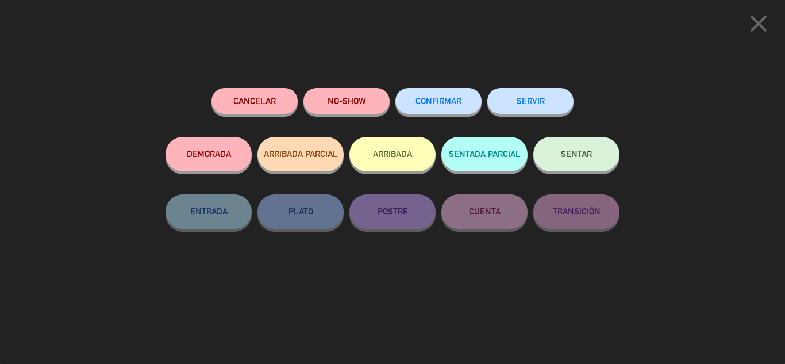
click at [444, 96] on button "CONFIRMAR" at bounding box center [439, 101] width 86 height 26
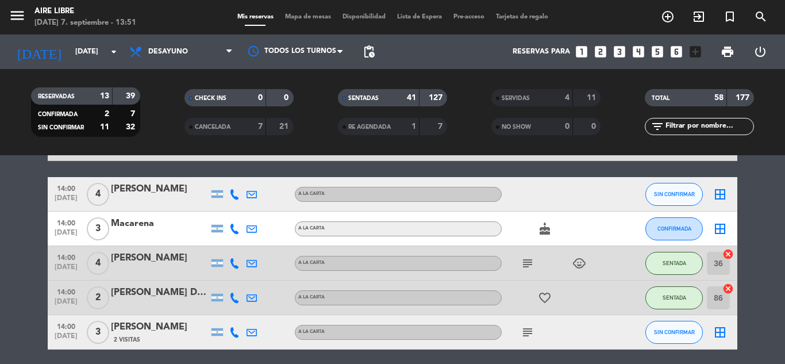
click at [728, 225] on div "border_all" at bounding box center [720, 229] width 34 height 34
click at [720, 229] on icon "border_all" at bounding box center [720, 229] width 14 height 14
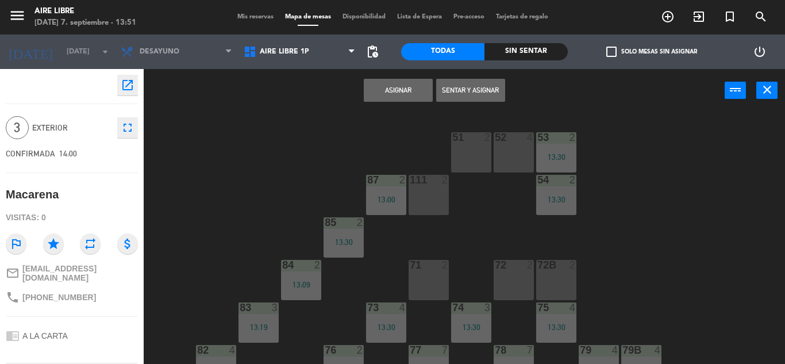
click at [410, 86] on button "Asignar" at bounding box center [398, 90] width 69 height 23
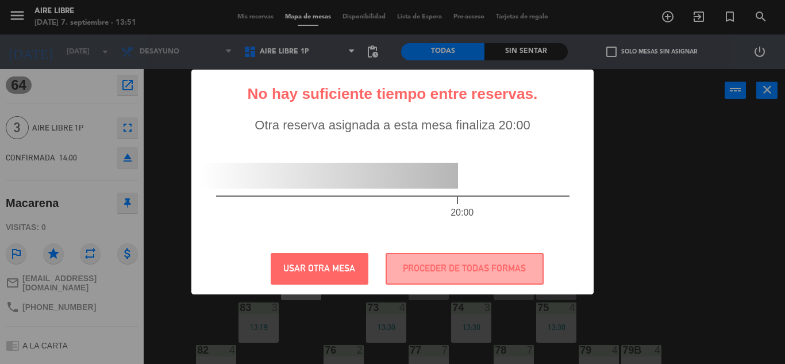
click at [770, 91] on div "? ! i No hay suficiente tiempo entre reservas. × Otra reserva asignada a esta m…" at bounding box center [392, 182] width 785 height 364
click at [323, 262] on button "USAR OTRA MESA" at bounding box center [320, 269] width 98 height 32
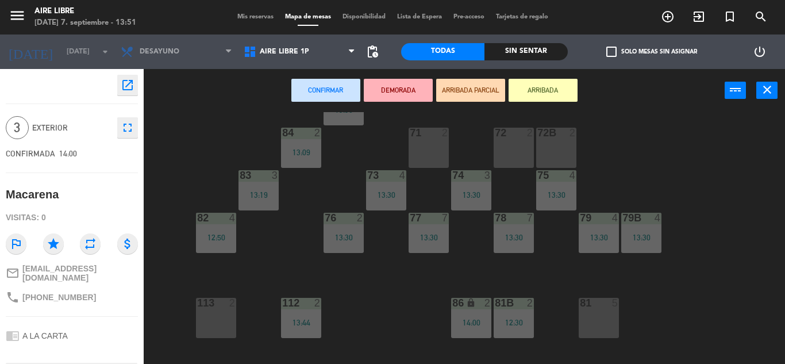
scroll to position [152, 0]
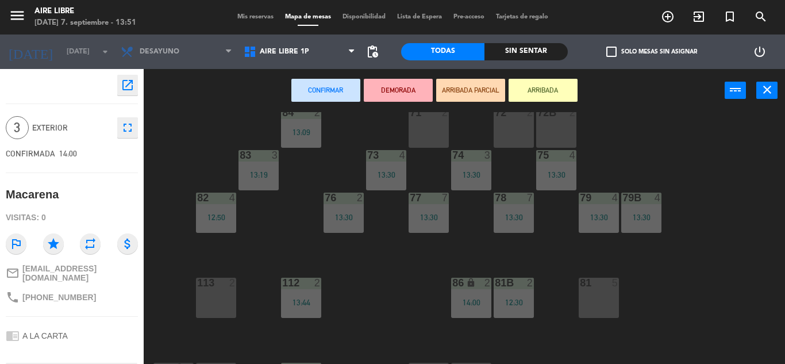
click at [572, 94] on button "ARRIBADA" at bounding box center [543, 90] width 69 height 23
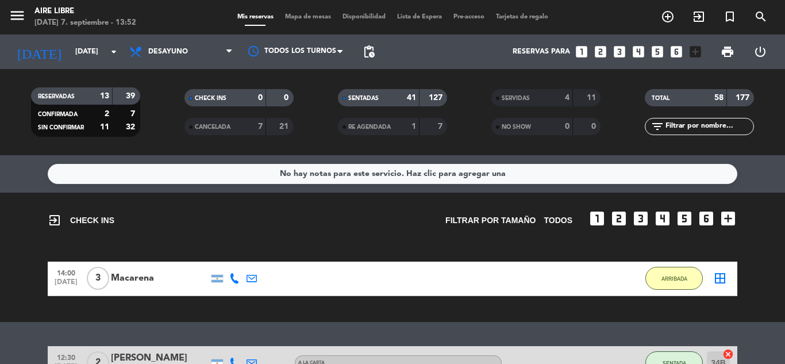
click at [719, 276] on icon "border_all" at bounding box center [720, 278] width 14 height 14
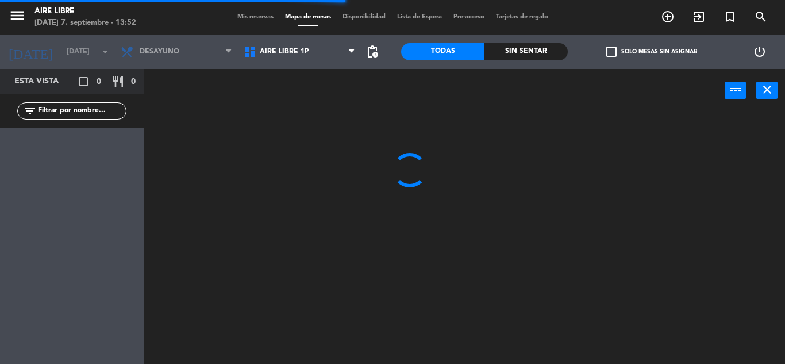
click at [291, 54] on span "Aire Libre 1P" at bounding box center [284, 52] width 49 height 8
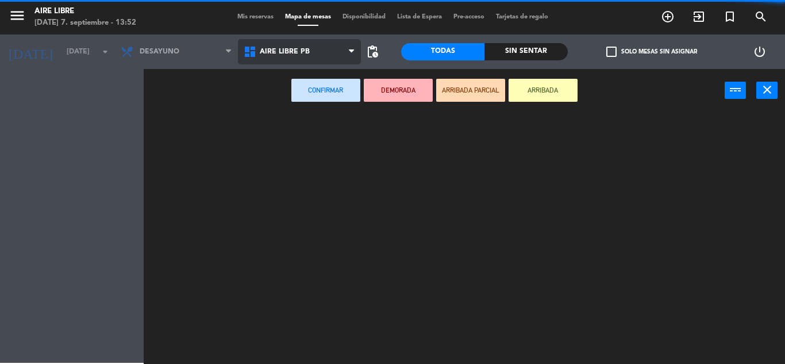
click at [308, 112] on ng-component "menu Aire Libre domingo 7. septiembre - 13:52 Mis reservas Mapa de mesas Dispon…" at bounding box center [392, 182] width 785 height 364
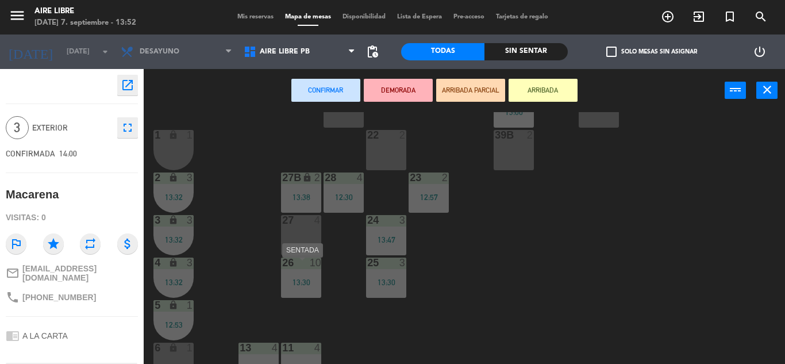
scroll to position [212, 0]
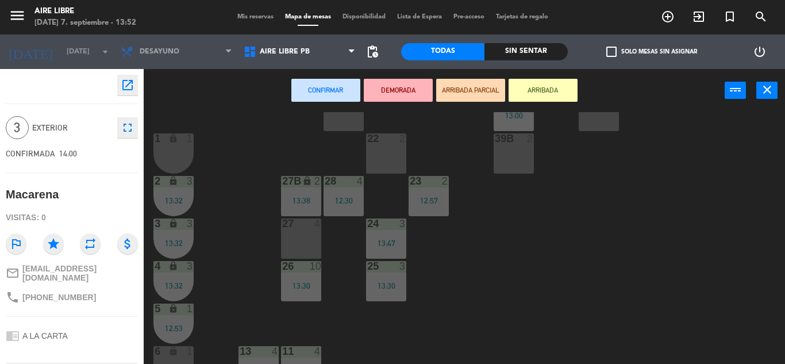
click at [298, 246] on div "27 4" at bounding box center [301, 238] width 40 height 40
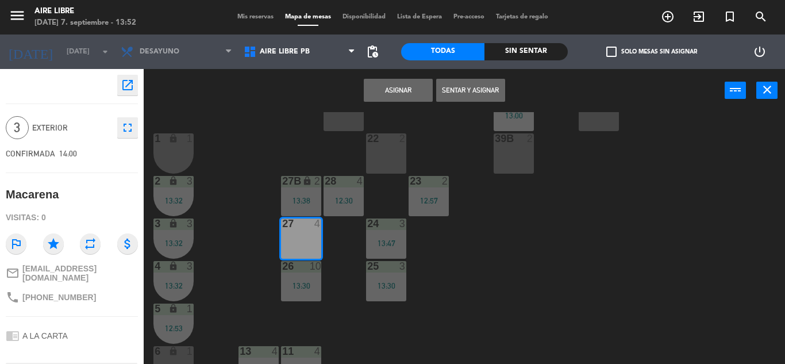
click at [466, 92] on button "Sentar y Asignar" at bounding box center [470, 90] width 69 height 23
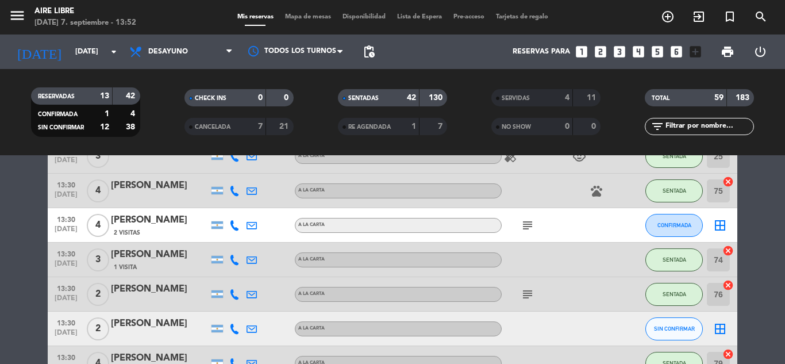
scroll to position [992, 0]
click at [535, 224] on span "subject" at bounding box center [527, 224] width 17 height 14
click at [525, 223] on icon "subject" at bounding box center [528, 224] width 14 height 14
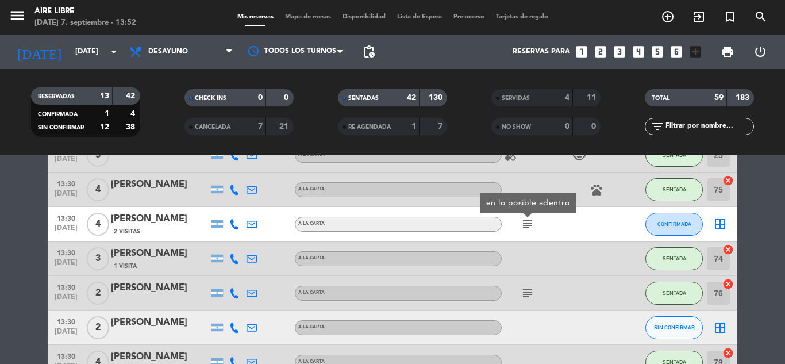
click at [525, 223] on icon "subject" at bounding box center [528, 224] width 14 height 14
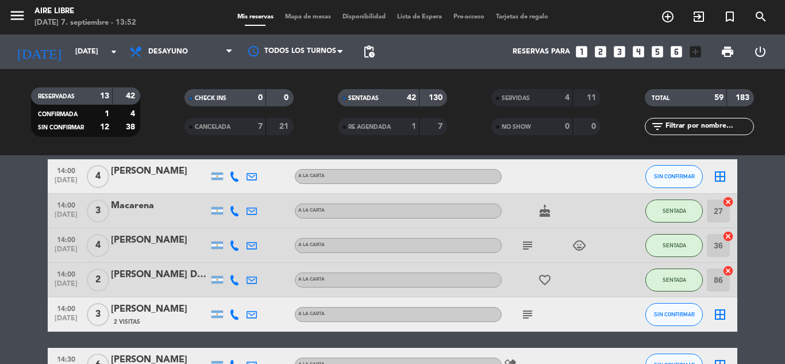
scroll to position [1774, 0]
click at [523, 312] on icon "subject" at bounding box center [528, 314] width 14 height 14
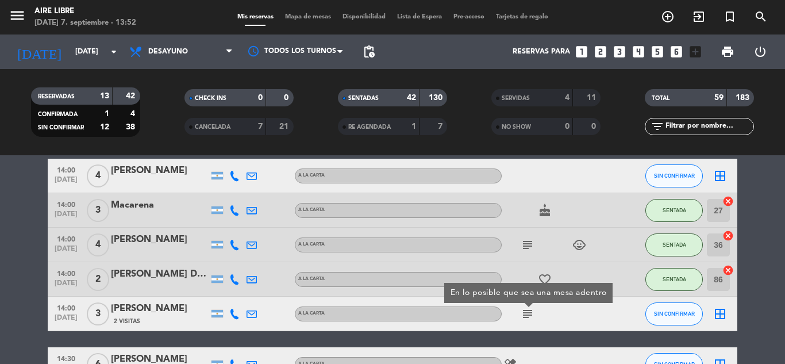
click at [523, 312] on icon "subject" at bounding box center [528, 314] width 14 height 14
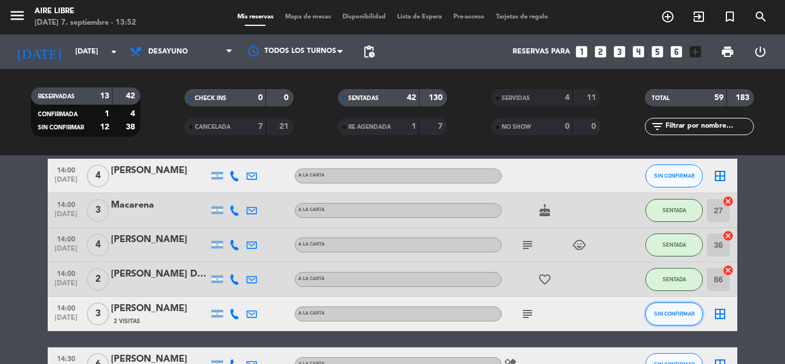
click at [676, 311] on span "SIN CONFIRMAR" at bounding box center [674, 313] width 41 height 6
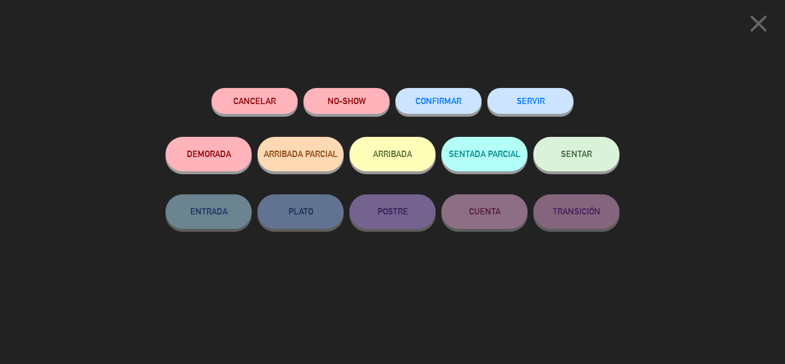
click at [390, 153] on button "ARRIBADA" at bounding box center [393, 154] width 86 height 34
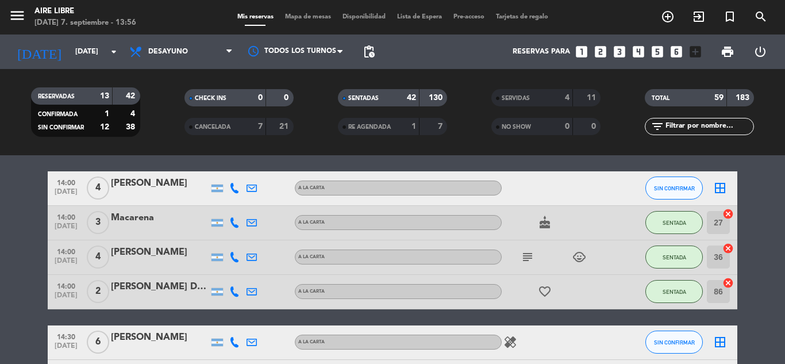
scroll to position [1883, 0]
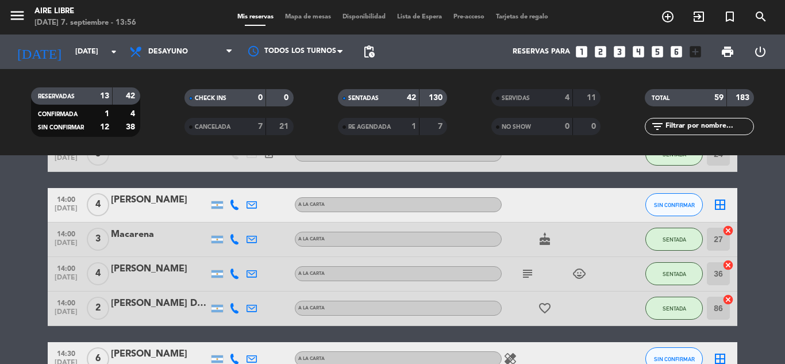
click at [239, 203] on icon at bounding box center [234, 204] width 10 height 10
click at [228, 183] on span "Copiar" at bounding box center [226, 186] width 24 height 12
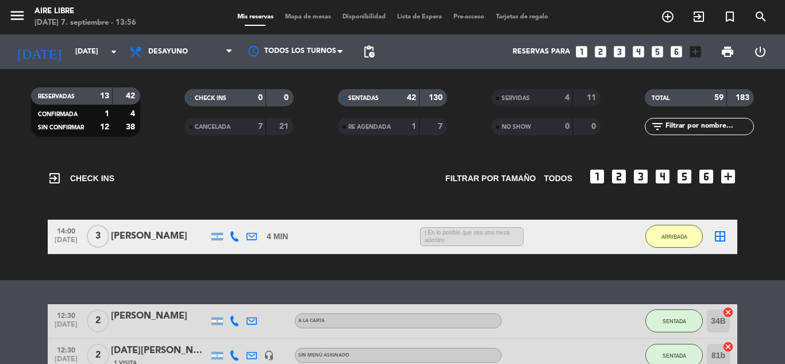
scroll to position [0, 0]
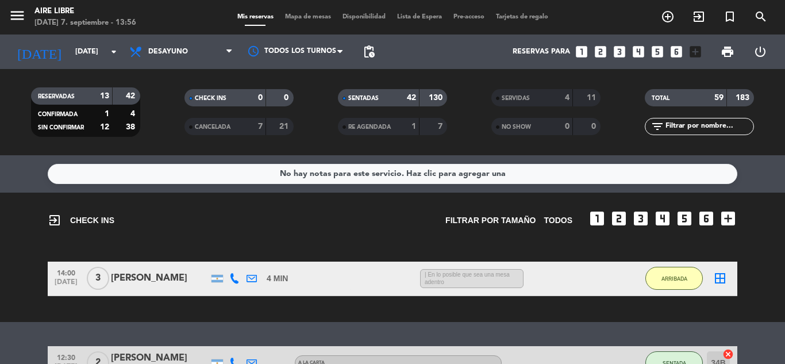
click at [726, 277] on icon "border_all" at bounding box center [720, 278] width 14 height 14
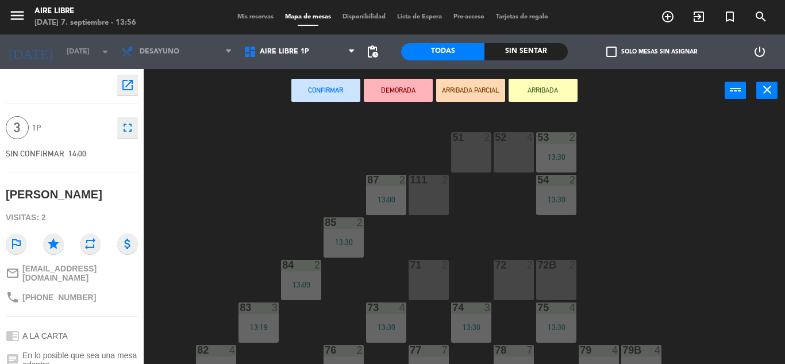
scroll to position [14, 0]
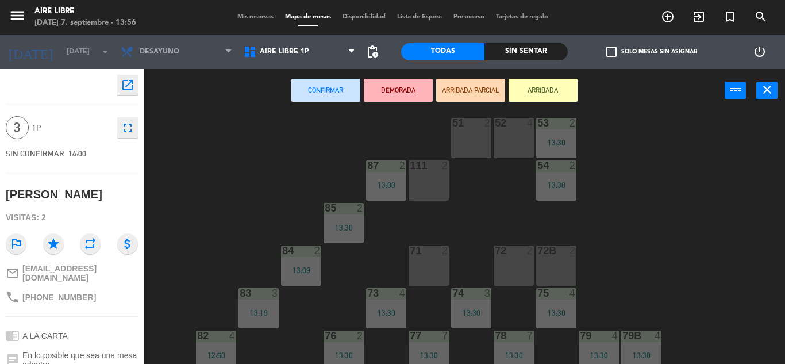
click at [423, 264] on div "71 2" at bounding box center [429, 265] width 40 height 40
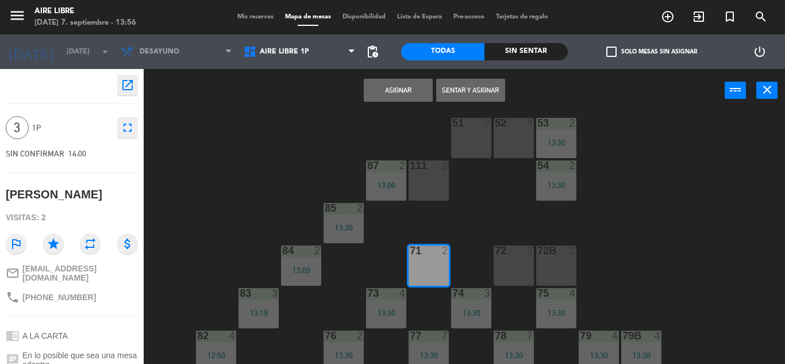
click at [466, 87] on button "Sentar y Asignar" at bounding box center [470, 90] width 69 height 23
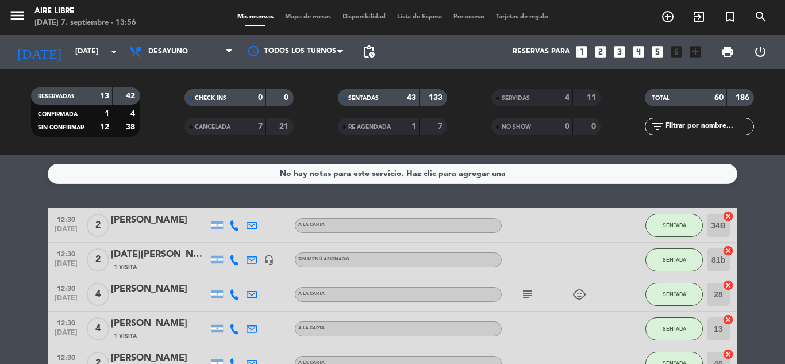
click at [290, 17] on span "Mapa de mesas" at bounding box center [307, 17] width 57 height 6
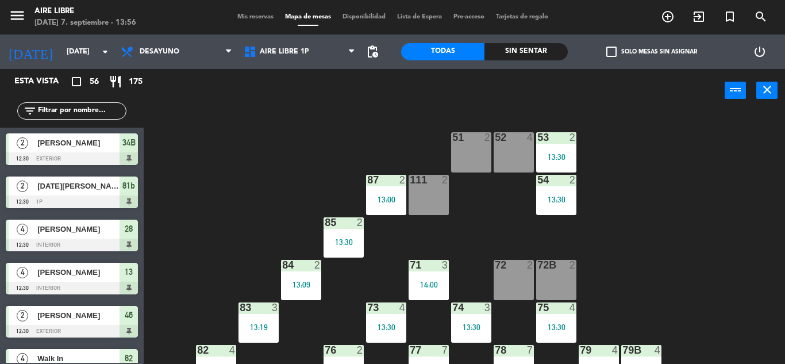
scroll to position [27, 0]
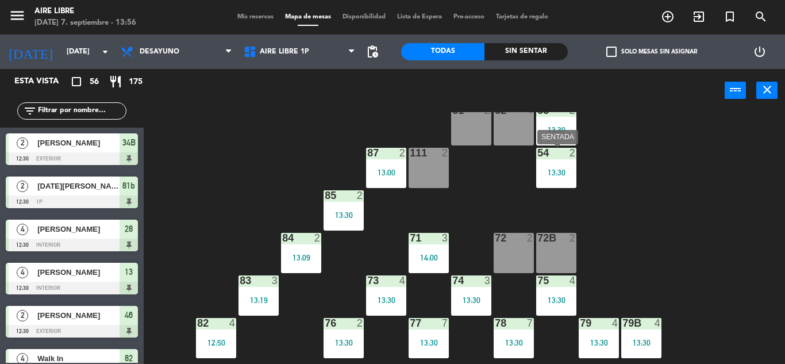
click at [558, 168] on div "13:30" at bounding box center [556, 172] width 40 height 8
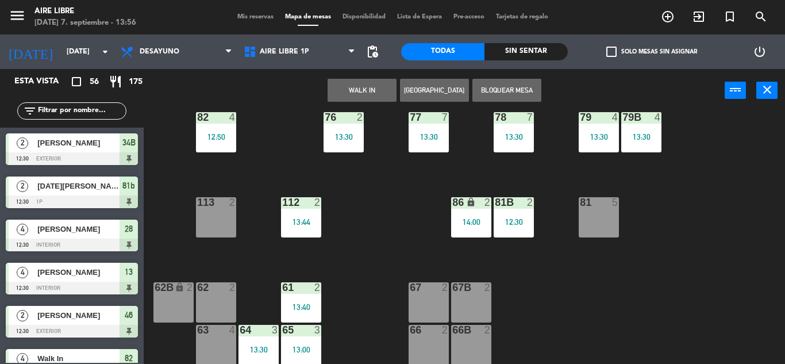
scroll to position [234, 0]
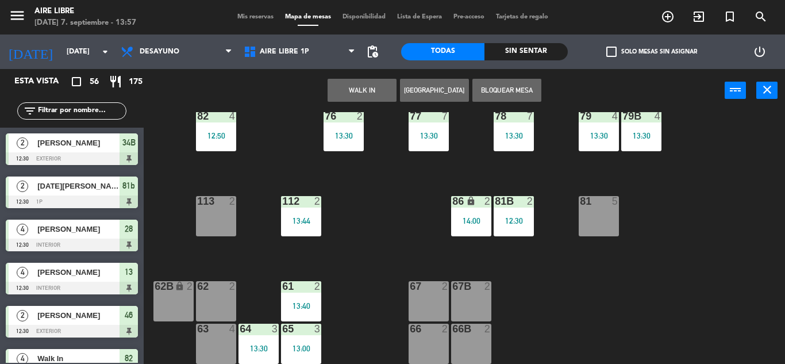
click at [228, 290] on div "2" at bounding box center [235, 286] width 19 height 10
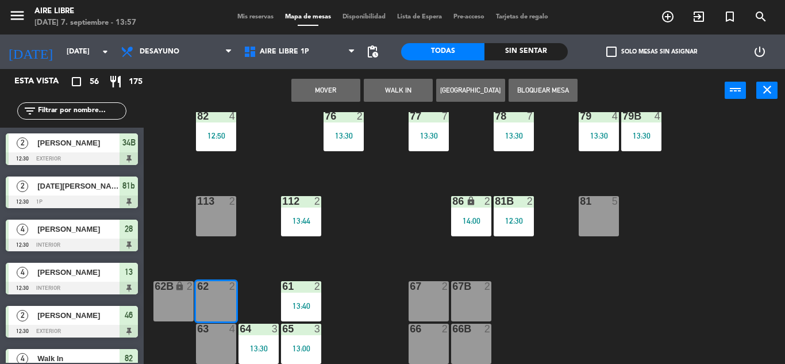
click at [340, 86] on button "Mover" at bounding box center [325, 90] width 69 height 23
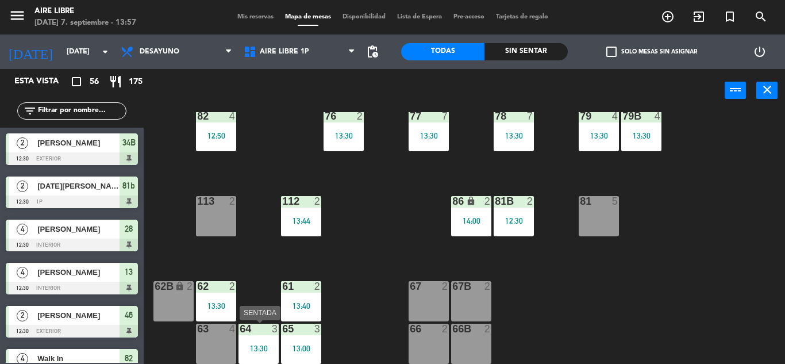
click at [260, 342] on div "64 3 13:30" at bounding box center [259, 344] width 40 height 40
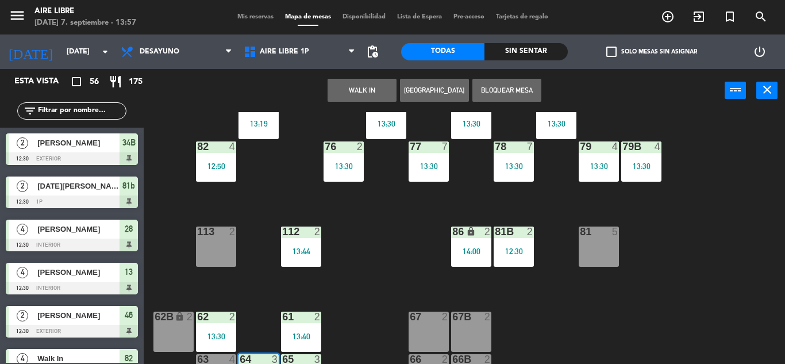
scroll to position [275, 0]
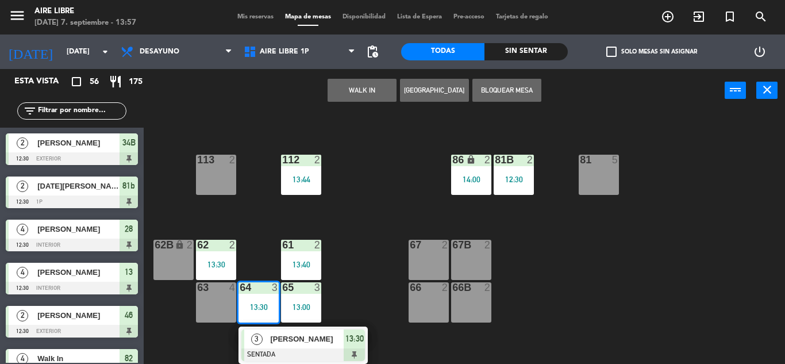
click at [369, 273] on div "51 2 52 4 53 2 13:30 111 2 54 2 87 2 13:00 85 2 13:30 72 2 84 2 13:09 71 3 14:0…" at bounding box center [469, 238] width 634 height 252
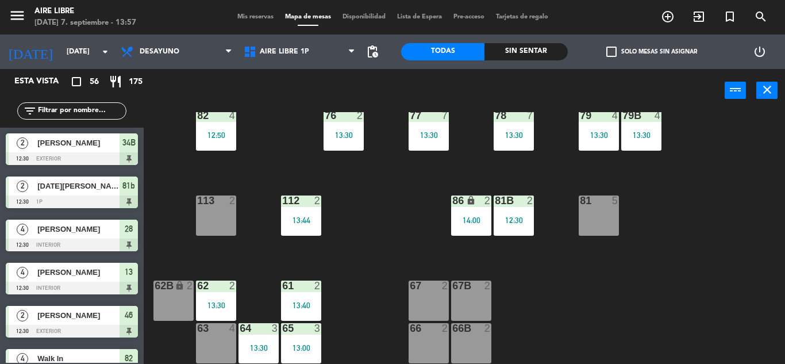
scroll to position [234, 0]
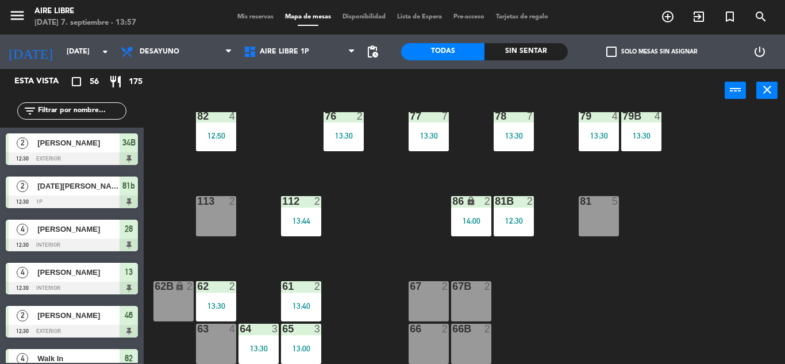
click at [288, 348] on div "13:00" at bounding box center [301, 348] width 40 height 8
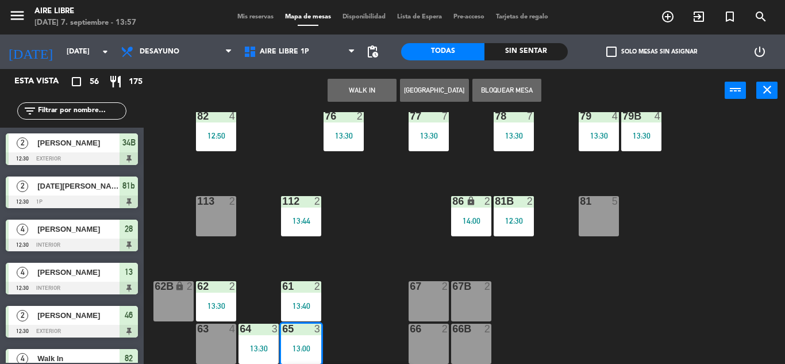
scroll to position [275, 0]
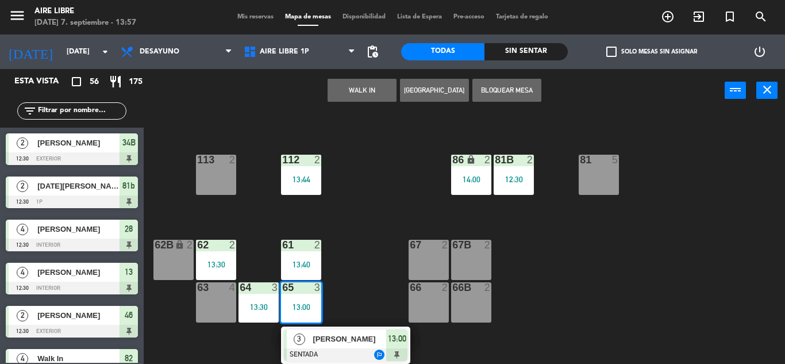
click at [354, 344] on span "[PERSON_NAME]" at bounding box center [350, 339] width 74 height 12
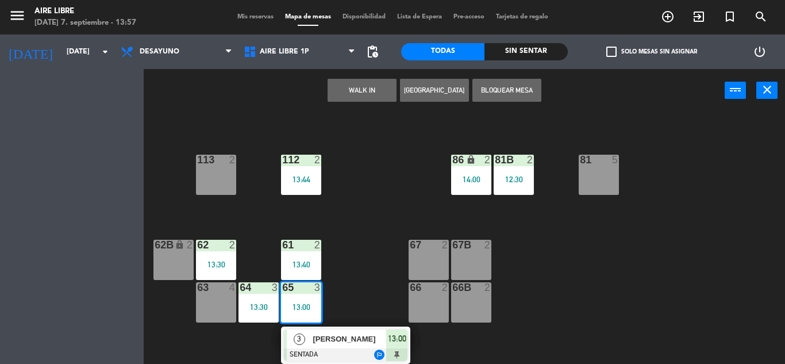
scroll to position [235, 0]
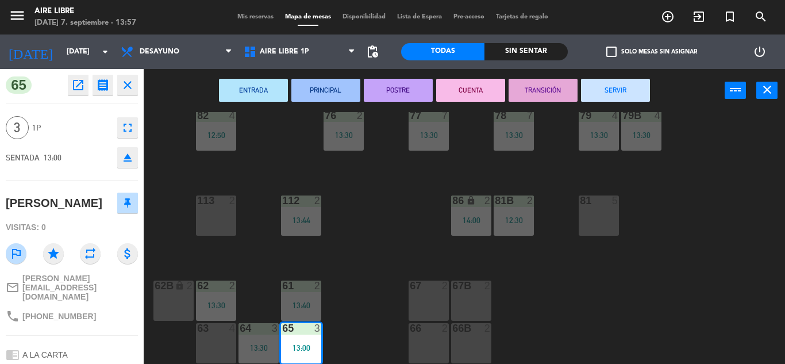
click at [614, 95] on button "SERVIR" at bounding box center [615, 90] width 69 height 23
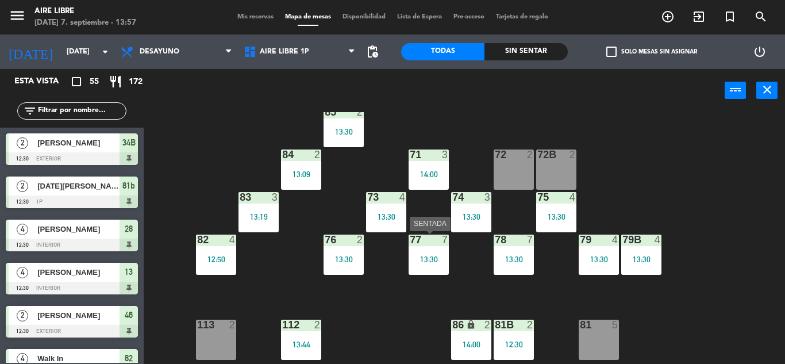
scroll to position [234, 0]
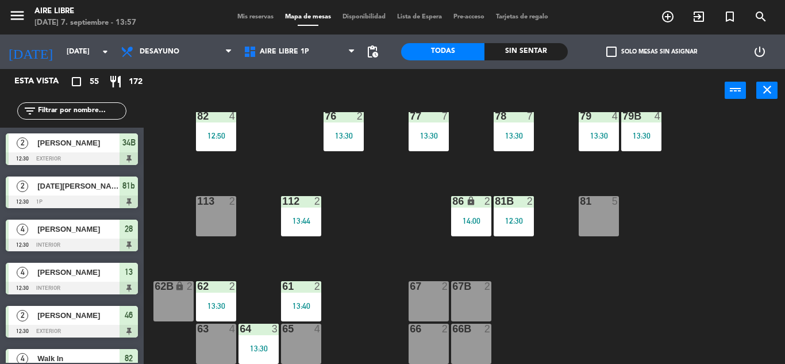
click at [279, 325] on div "65" at bounding box center [282, 329] width 19 height 10
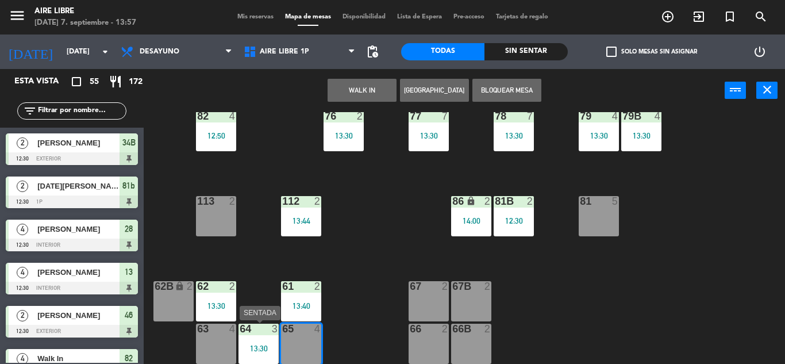
click at [261, 343] on div "64 3 13:30" at bounding box center [259, 344] width 40 height 40
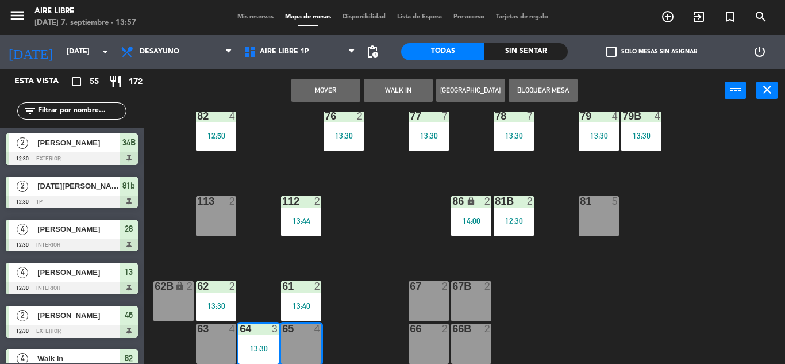
click at [331, 94] on button "Mover" at bounding box center [325, 90] width 69 height 23
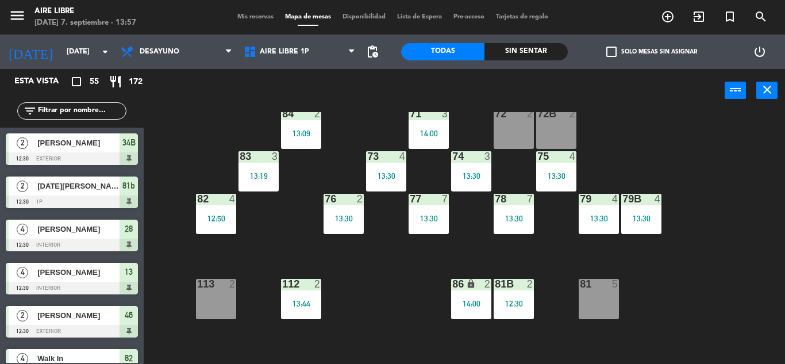
scroll to position [0, 0]
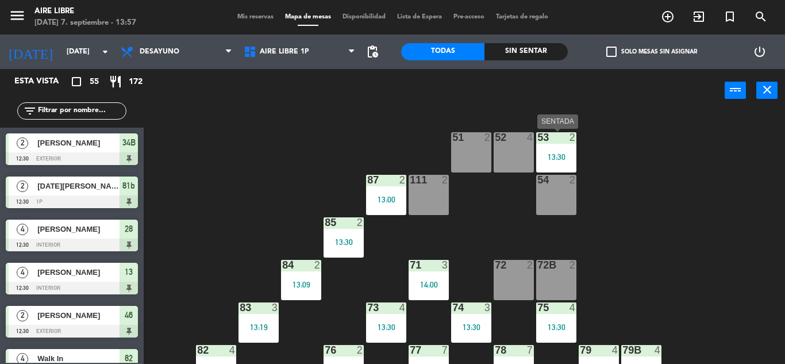
click at [563, 141] on div at bounding box center [556, 137] width 19 height 10
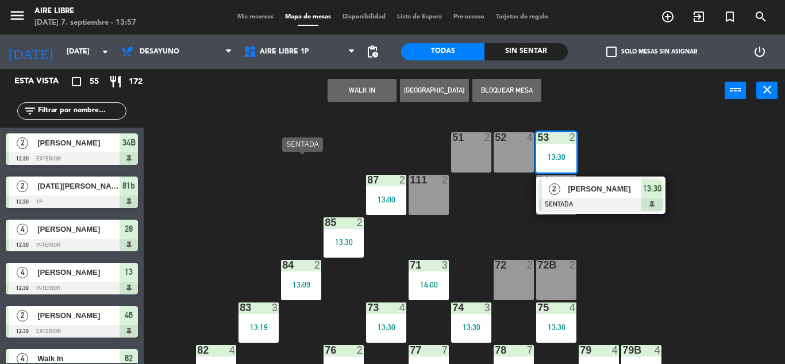
scroll to position [234, 0]
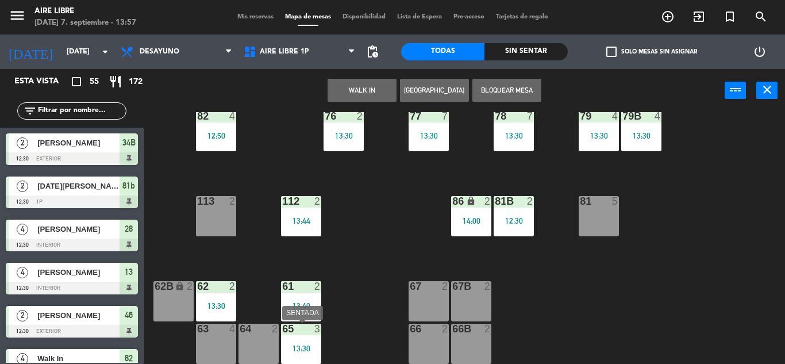
click at [273, 324] on div "65" at bounding box center [282, 329] width 19 height 10
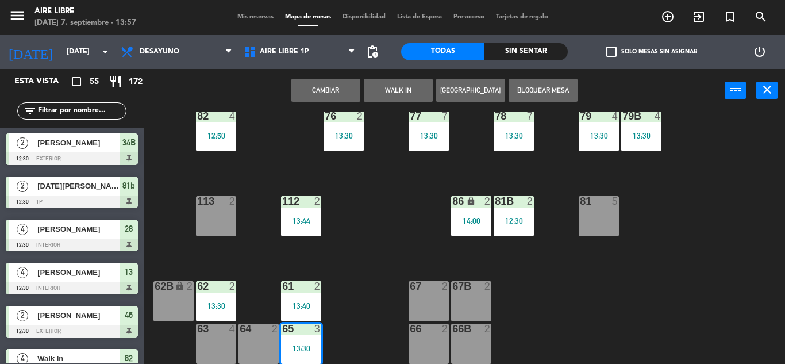
click at [267, 339] on div "64 2" at bounding box center [259, 344] width 40 height 40
click at [295, 334] on div at bounding box center [300, 329] width 19 height 10
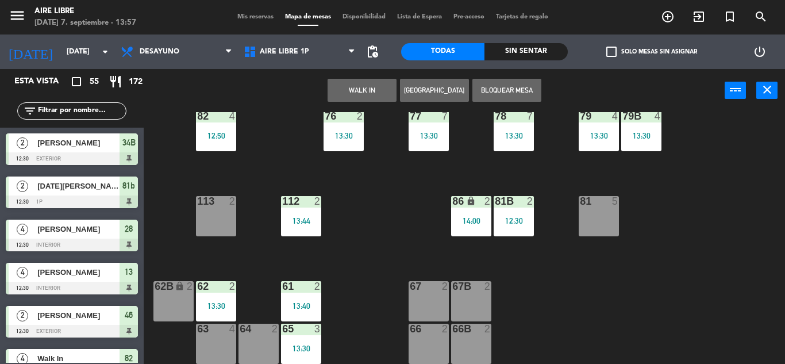
click at [268, 341] on div "64 2" at bounding box center [259, 344] width 40 height 40
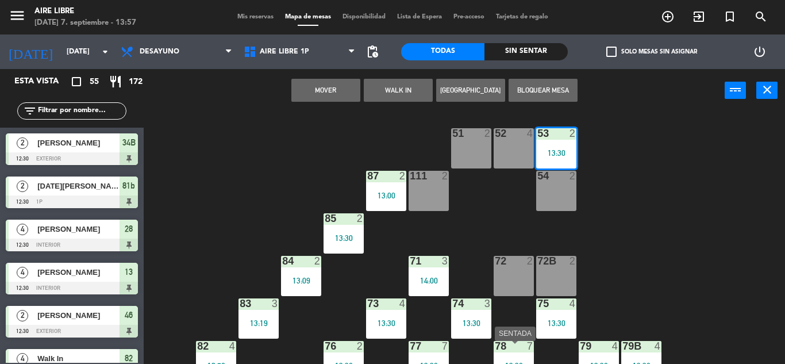
scroll to position [0, 0]
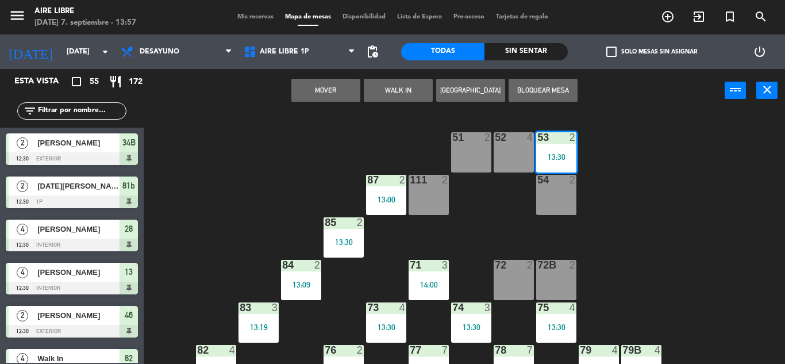
click at [339, 90] on button "Mover" at bounding box center [325, 90] width 69 height 23
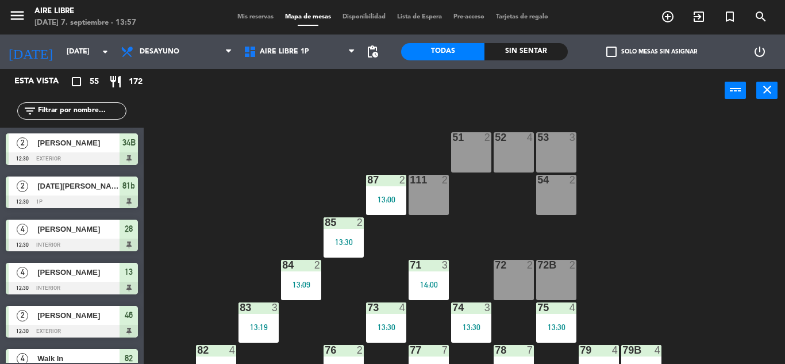
click at [81, 109] on input "text" at bounding box center [81, 111] width 89 height 13
click at [354, 108] on div "power_input close" at bounding box center [434, 91] width 581 height 44
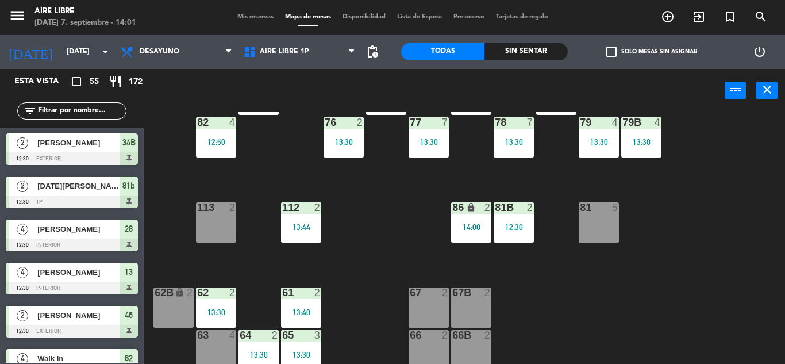
scroll to position [234, 0]
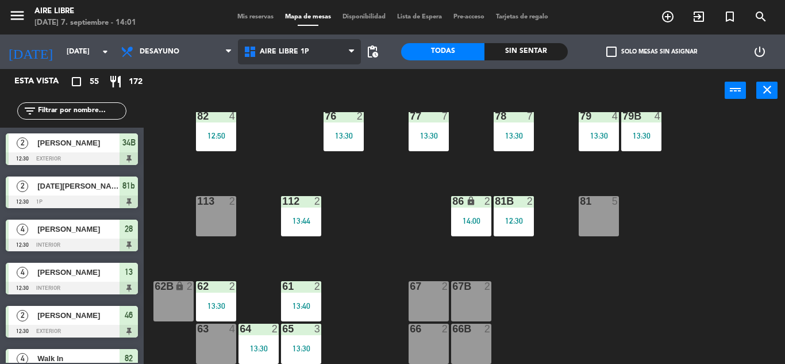
click at [301, 56] on span "Aire Libre 1P" at bounding box center [299, 51] width 123 height 25
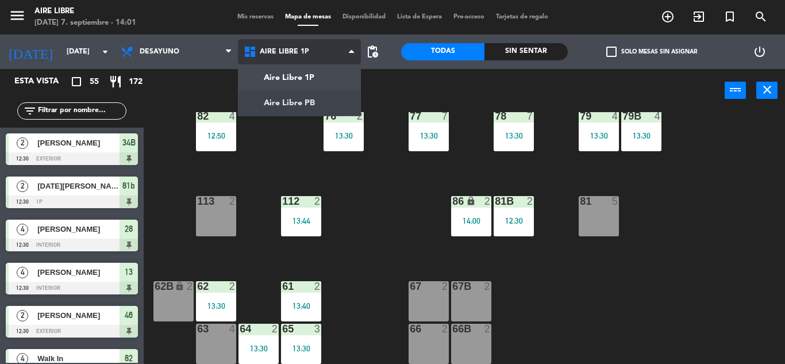
click at [311, 94] on ng-component "menu Aire Libre domingo 7. septiembre - 14:01 Mis reservas Mapa de mesas Dispon…" at bounding box center [392, 182] width 785 height 364
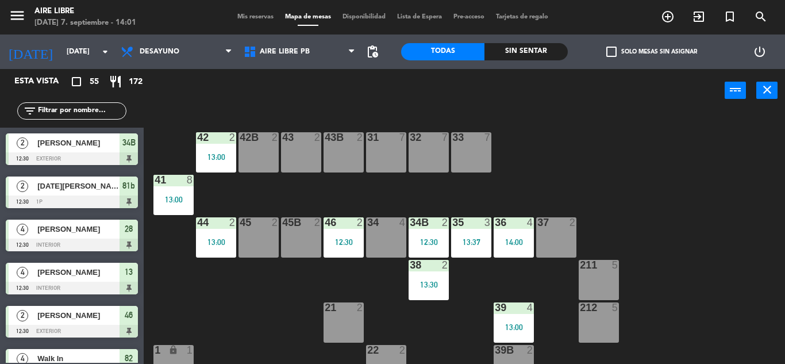
click at [303, 132] on div at bounding box center [300, 137] width 19 height 10
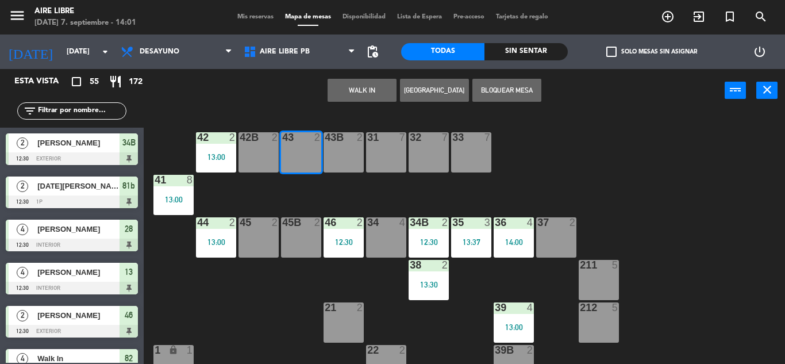
click at [266, 145] on div "42B 2" at bounding box center [259, 152] width 40 height 40
click at [369, 90] on button "WALK IN" at bounding box center [362, 90] width 69 height 23
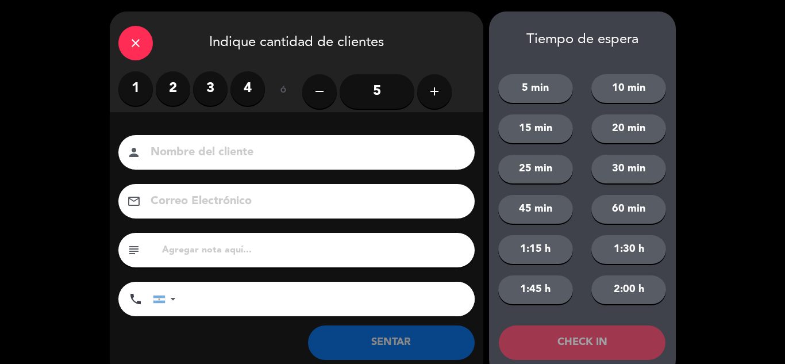
click at [210, 92] on label "3" at bounding box center [210, 88] width 34 height 34
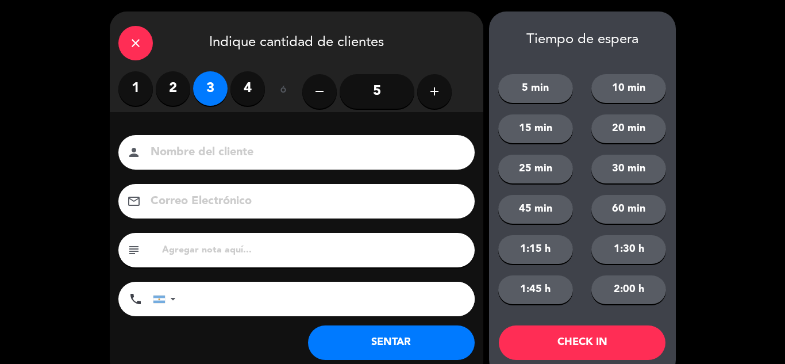
click at [392, 335] on button "SENTAR" at bounding box center [391, 342] width 167 height 34
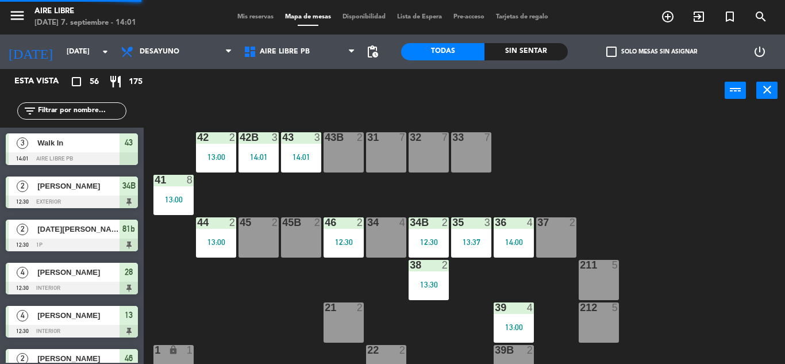
click at [426, 141] on div at bounding box center [428, 137] width 19 height 10
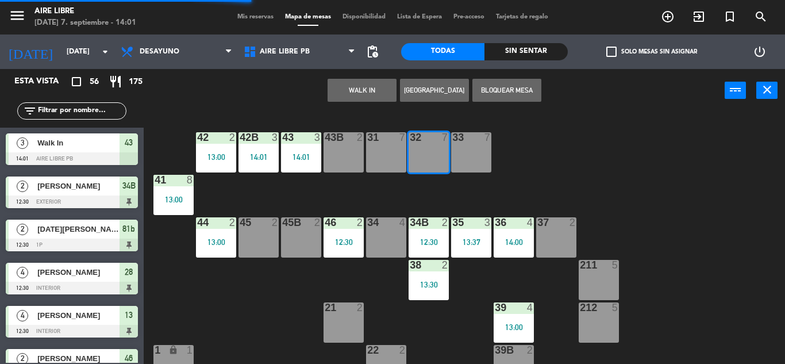
click at [370, 83] on button "WALK IN" at bounding box center [362, 90] width 69 height 23
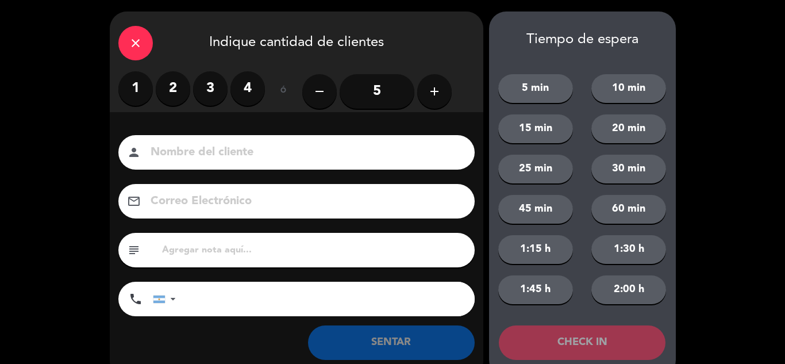
click at [432, 95] on icon "add" at bounding box center [435, 92] width 14 height 14
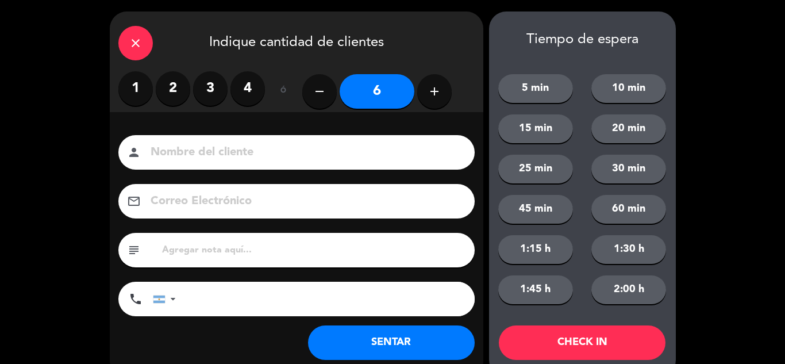
click at [432, 95] on icon "add" at bounding box center [435, 92] width 14 height 14
type input "7"
click at [363, 355] on button "SENTAR" at bounding box center [391, 342] width 167 height 34
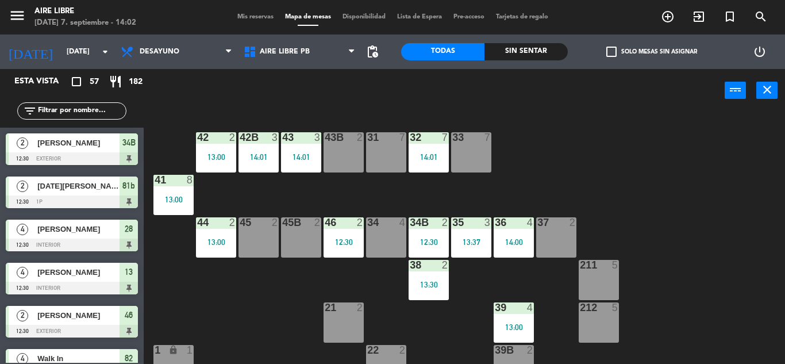
click at [578, 166] on div "42 2 13:00 43 3 14:01 31 7 32 7 14:01 33 7 42B 3 14:01 43B 2 41 8 13:00 44 2 13…" at bounding box center [469, 238] width 634 height 252
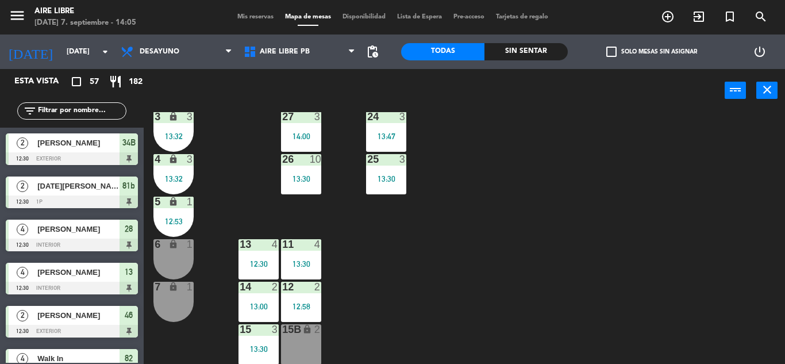
scroll to position [320, 0]
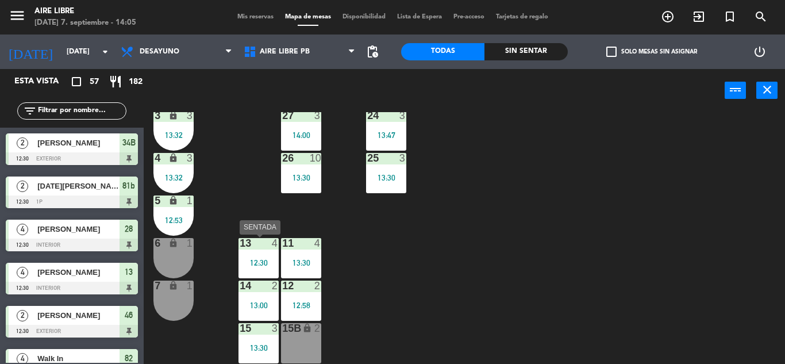
click at [262, 252] on div "13 4 12:30" at bounding box center [259, 258] width 40 height 40
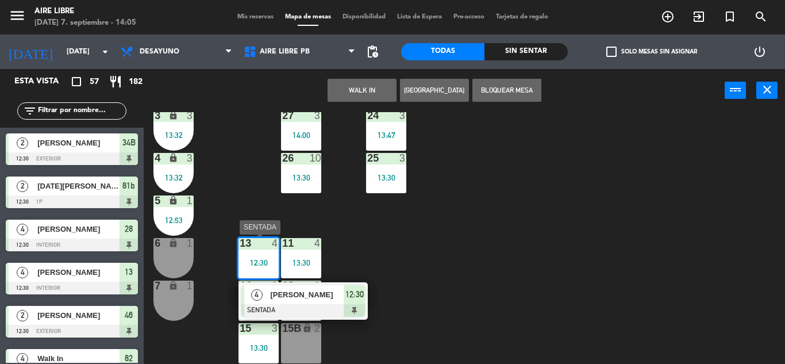
click at [350, 291] on span "12:30" at bounding box center [355, 294] width 18 height 14
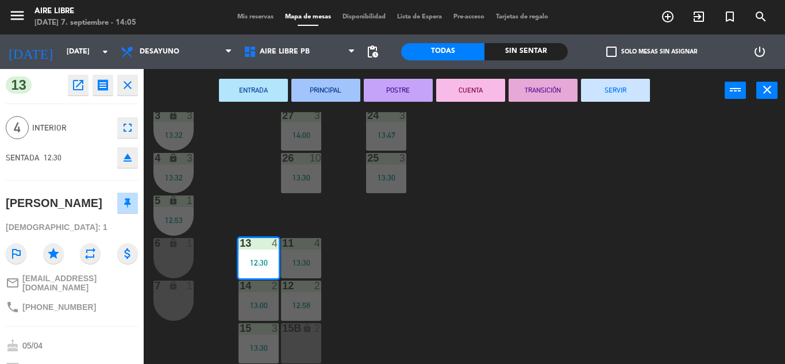
click at [623, 85] on button "SERVIR" at bounding box center [615, 90] width 69 height 23
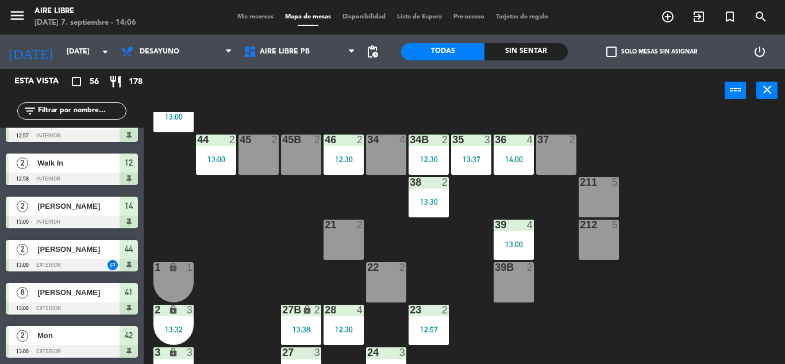
scroll to position [0, 0]
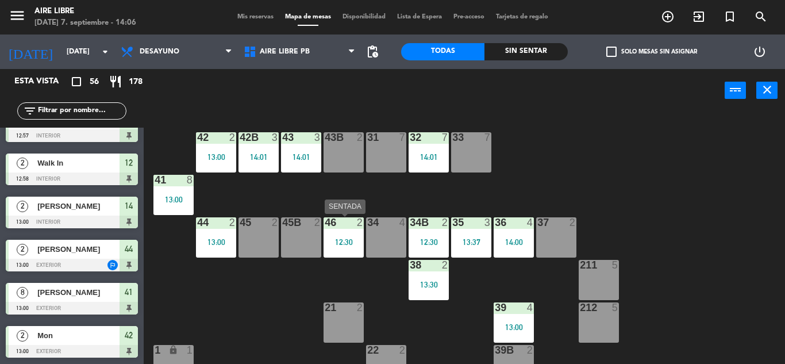
click at [344, 250] on div "46 2 12:30" at bounding box center [344, 237] width 40 height 40
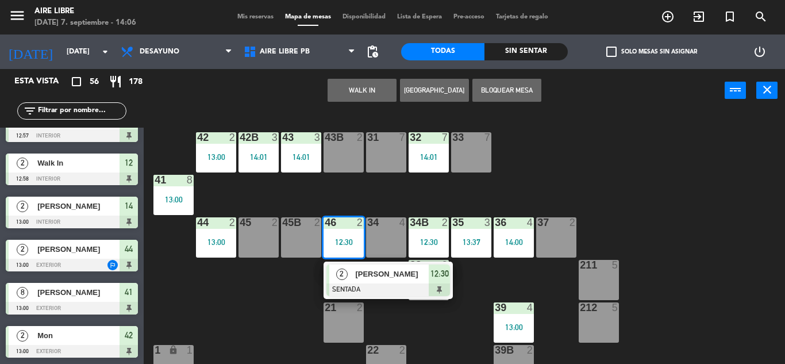
click at [386, 273] on span "[PERSON_NAME]" at bounding box center [392, 274] width 74 height 12
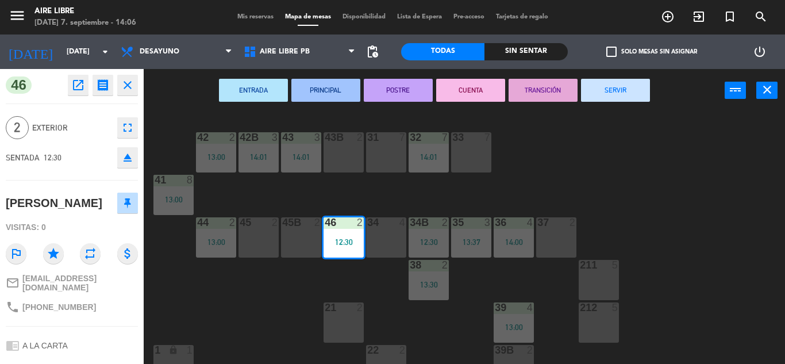
click at [607, 90] on button "SERVIR" at bounding box center [615, 90] width 69 height 23
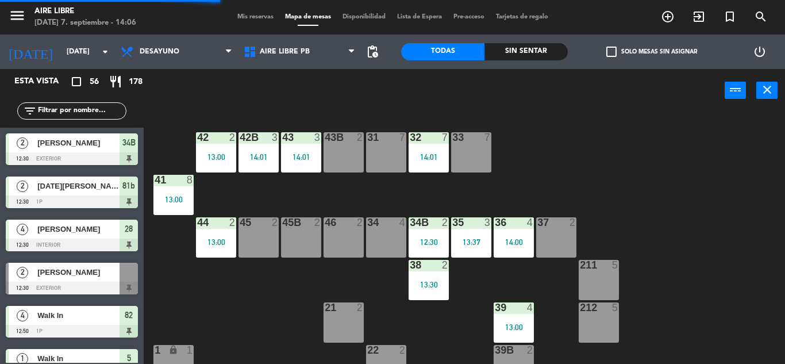
click at [352, 237] on div "46 2" at bounding box center [344, 237] width 40 height 40
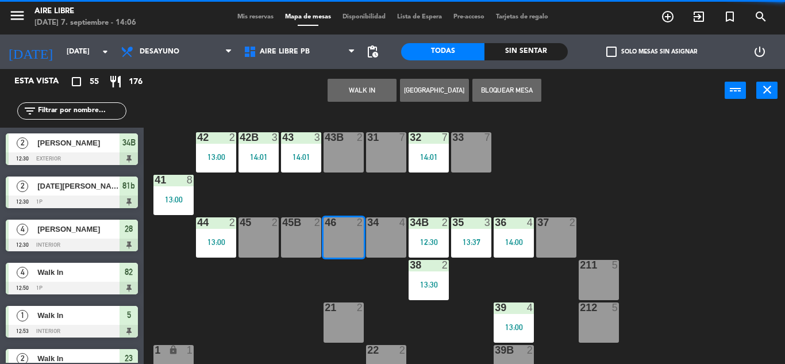
click at [376, 99] on button "WALK IN" at bounding box center [362, 90] width 69 height 23
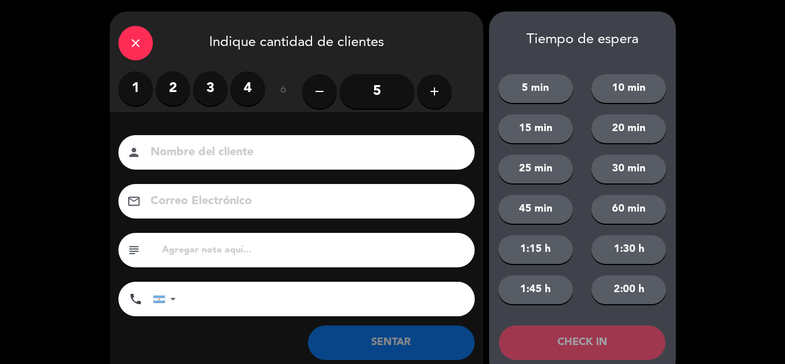
click at [189, 93] on label "2" at bounding box center [173, 88] width 34 height 34
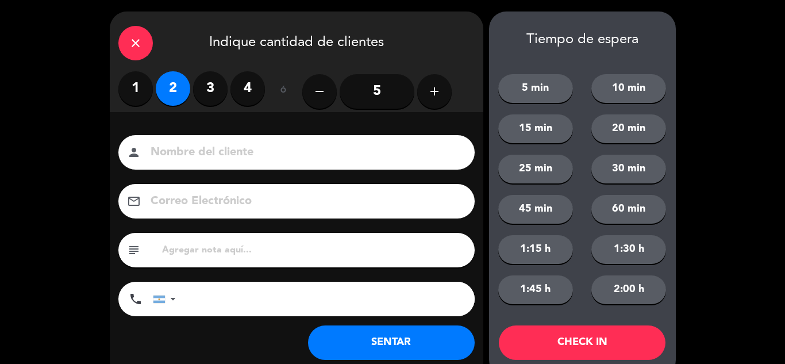
click at [374, 344] on button "SENTAR" at bounding box center [391, 342] width 167 height 34
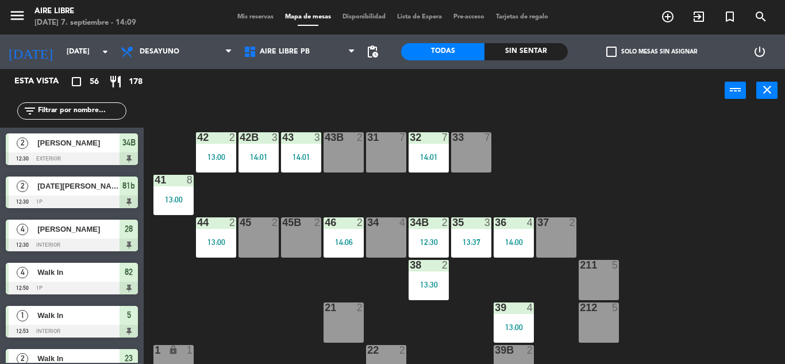
click at [101, 112] on input "text" at bounding box center [81, 111] width 89 height 13
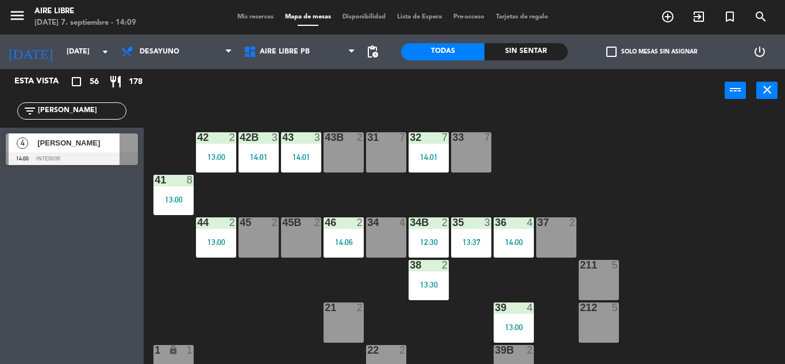
type input "jose"
click at [56, 196] on div "Esta vista crop_square 56 restaurant 178 filter_list jose 4 Josefina Garcia 14:…" at bounding box center [72, 216] width 144 height 295
click at [99, 141] on span "[PERSON_NAME]" at bounding box center [78, 143] width 82 height 12
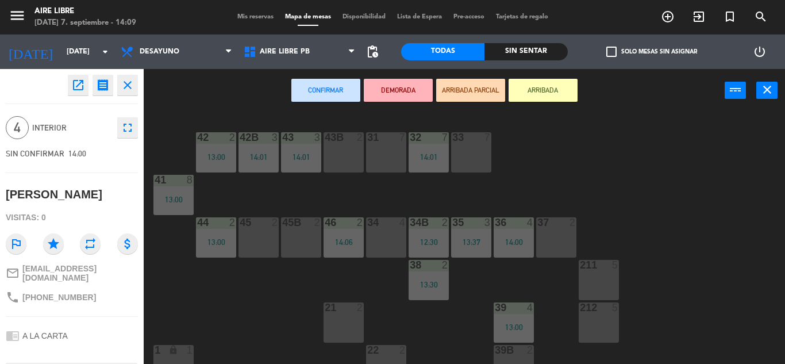
click at [545, 86] on button "ARRIBADA" at bounding box center [543, 90] width 69 height 23
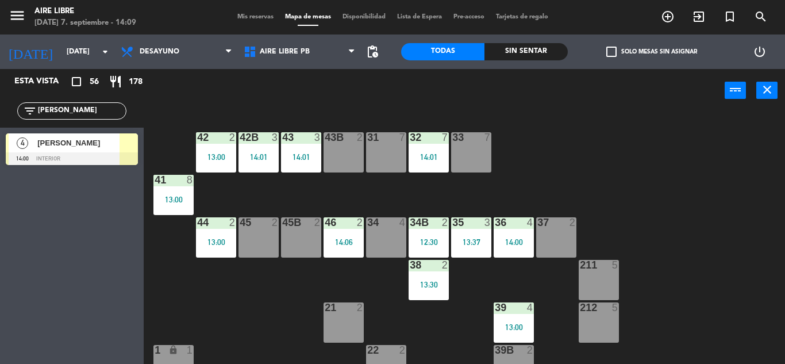
click at [123, 151] on div at bounding box center [129, 142] width 18 height 19
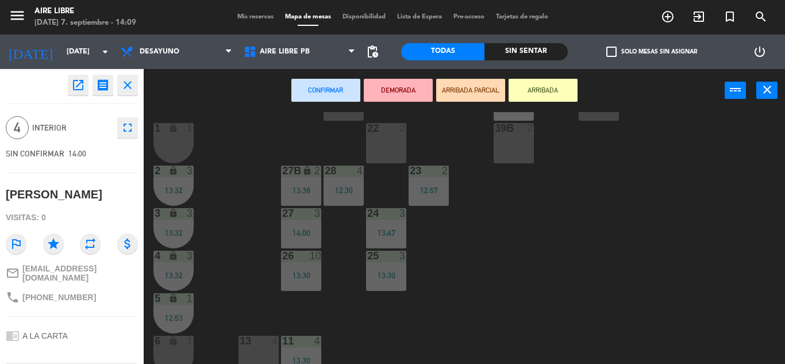
scroll to position [319, 0]
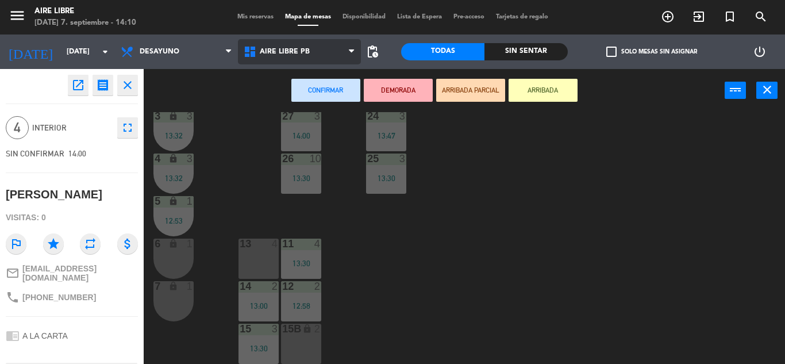
click at [313, 54] on span "Aire Libre PB" at bounding box center [299, 51] width 123 height 25
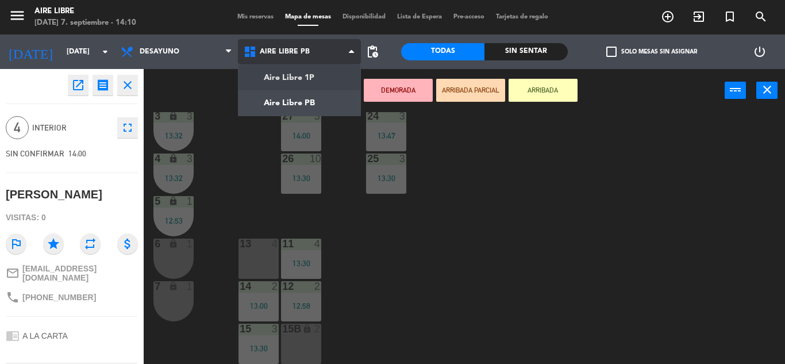
click at [312, 75] on ng-component "menu Aire Libre domingo 7. septiembre - 14:10 Mis reservas Mapa de mesas Dispon…" at bounding box center [392, 182] width 785 height 364
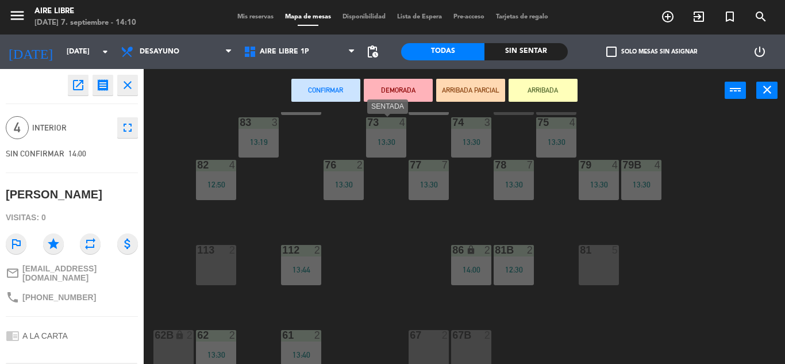
scroll to position [228, 0]
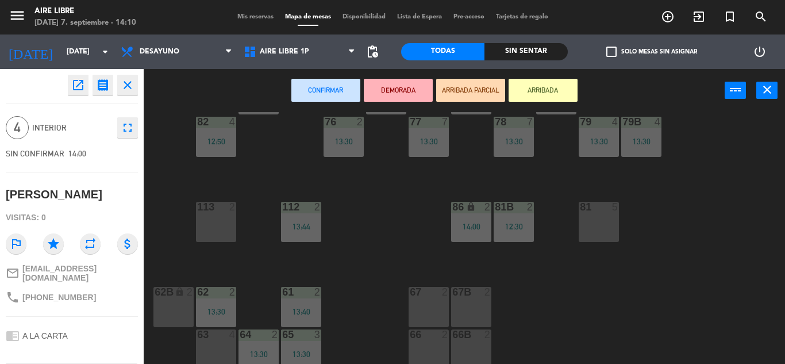
click at [589, 227] on div "81 5" at bounding box center [599, 222] width 40 height 40
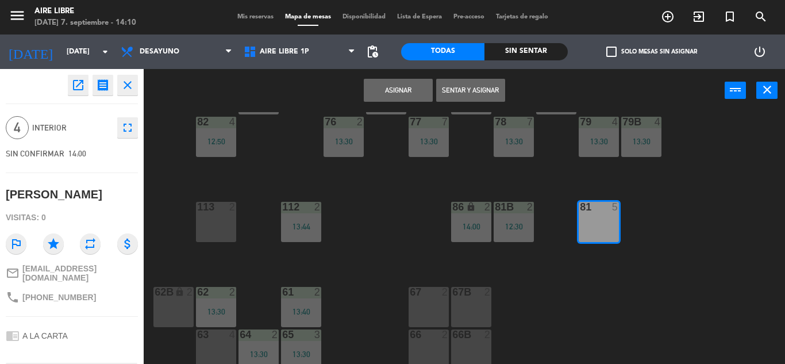
click at [487, 86] on button "Sentar y Asignar" at bounding box center [470, 90] width 69 height 23
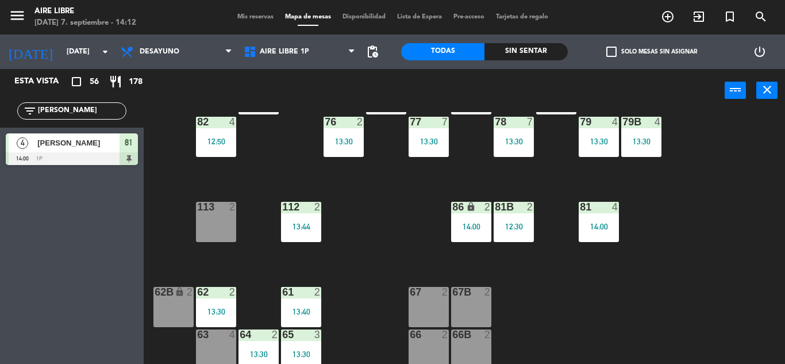
click at [106, 114] on input "jose" at bounding box center [81, 111] width 89 height 13
type input "jaz"
click at [102, 162] on div "3 Jazmín vilamowski 14:00 exterior outlined_flag" at bounding box center [72, 149] width 144 height 43
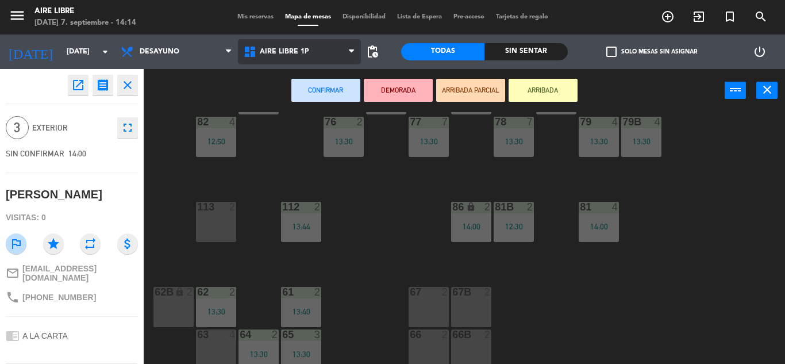
click at [316, 47] on span "Aire Libre 1P" at bounding box center [299, 51] width 123 height 25
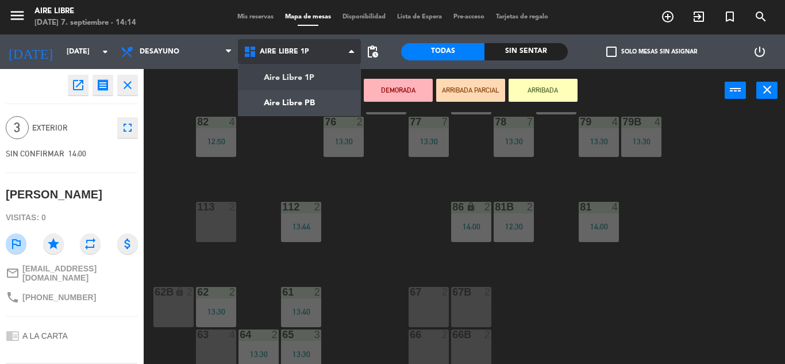
click at [316, 47] on span "Aire Libre 1P" at bounding box center [299, 51] width 123 height 25
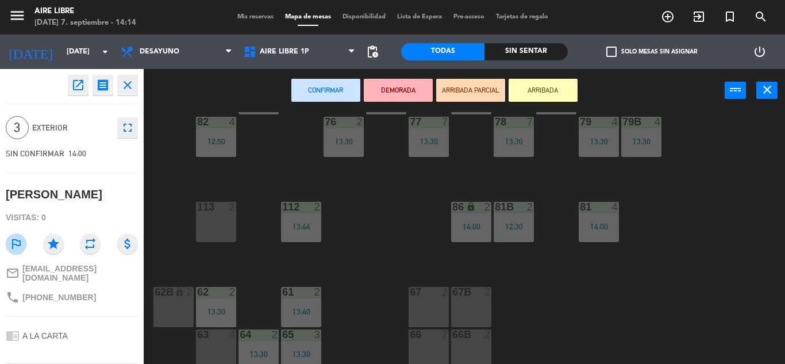
scroll to position [234, 0]
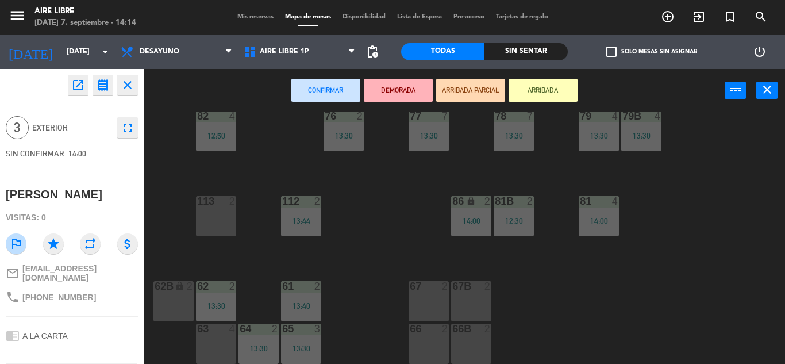
click at [380, 229] on div "51 2 52 4 53 3 111 2 54 2 87 2 13:00 85 2 13:30 72 2 84 2 13:09 71 3 14:00 72B …" at bounding box center [469, 238] width 634 height 252
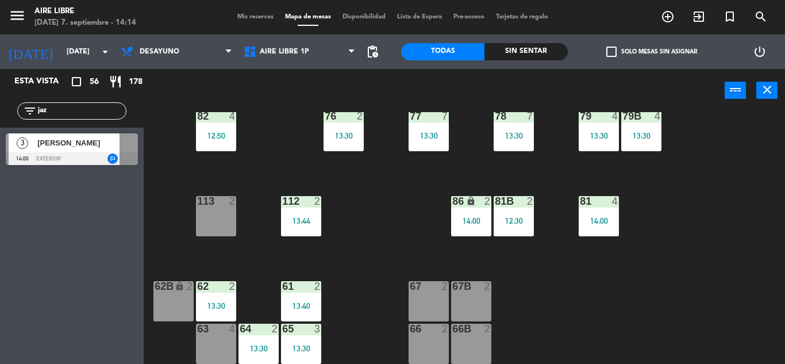
click at [296, 337] on div "65 3 13:30" at bounding box center [301, 344] width 40 height 40
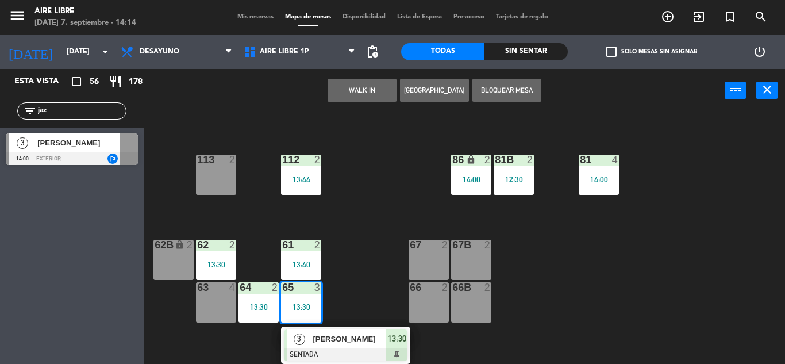
click at [335, 342] on span "[PERSON_NAME]" at bounding box center [350, 339] width 74 height 12
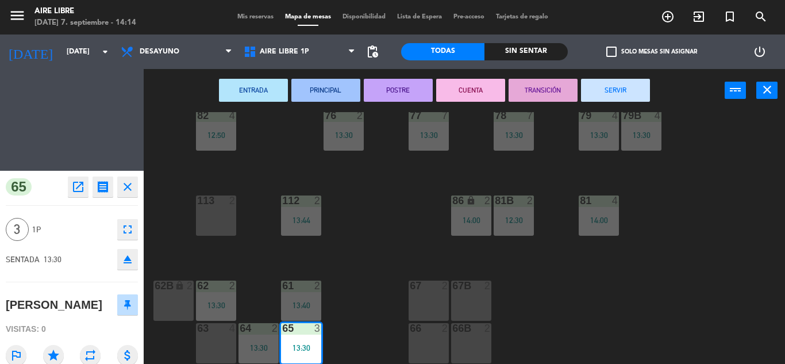
scroll to position [235, 0]
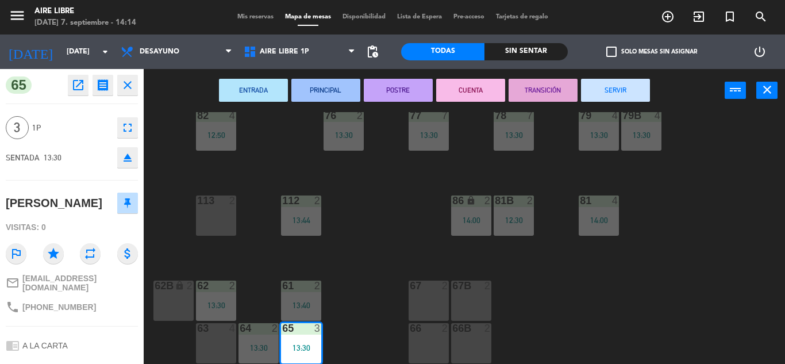
click at [603, 96] on button "SERVIR" at bounding box center [615, 90] width 69 height 23
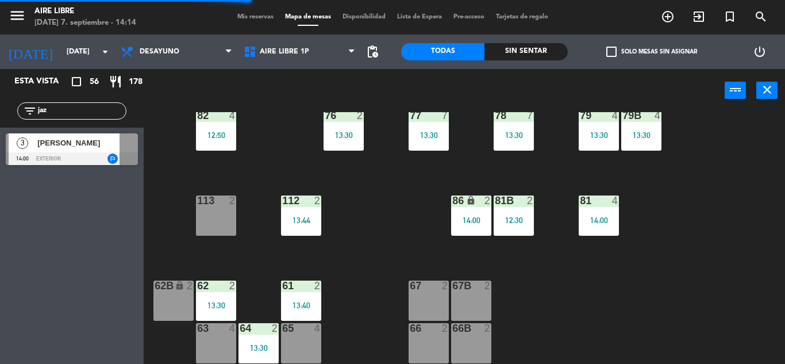
click at [79, 151] on div "[PERSON_NAME]" at bounding box center [77, 142] width 83 height 19
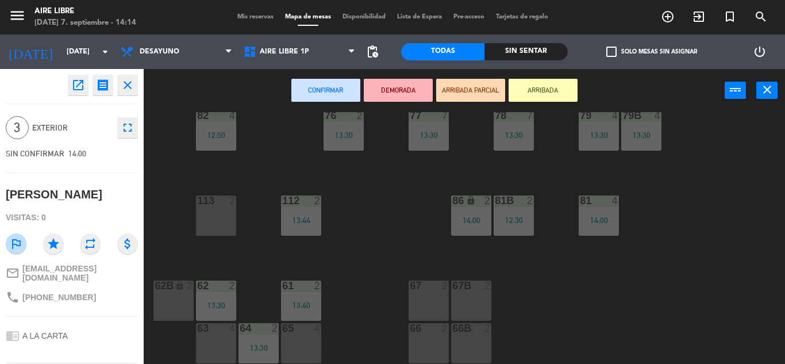
click at [301, 344] on div "65 4" at bounding box center [301, 343] width 40 height 40
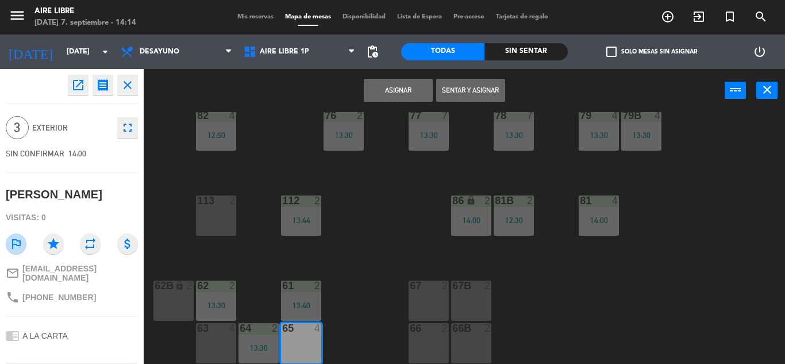
click at [477, 89] on button "Sentar y Asignar" at bounding box center [470, 90] width 69 height 23
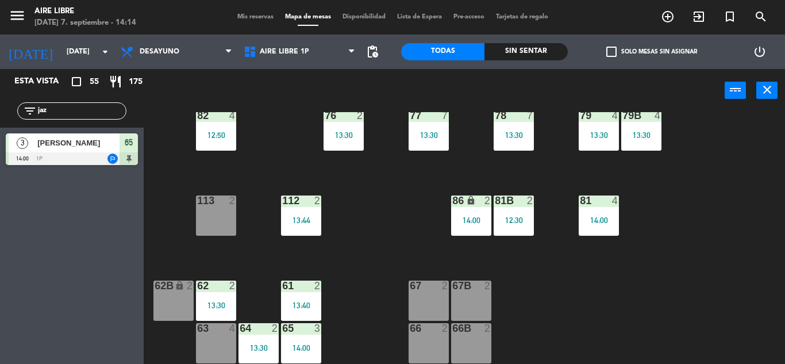
click at [102, 107] on input "jaz" at bounding box center [81, 111] width 89 height 13
type input "cam"
click at [6, 247] on div "Esta vista crop_square 55 restaurant 175 filter_list cam 3 Camila ramos 13:30 e…" at bounding box center [72, 216] width 144 height 295
click at [107, 159] on div at bounding box center [72, 158] width 132 height 13
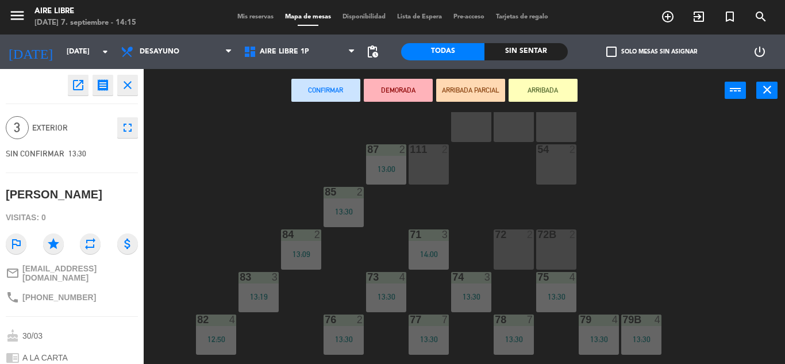
scroll to position [0, 0]
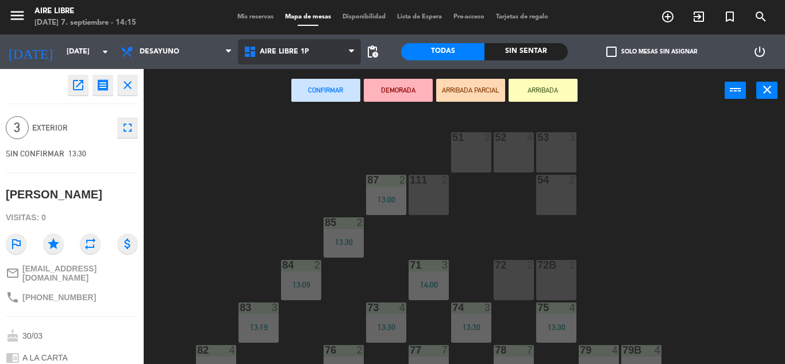
click at [299, 57] on span "Aire Libre 1P" at bounding box center [299, 51] width 123 height 25
click at [307, 81] on ng-component "menu Aire Libre domingo 7. septiembre - 14:15 Mis reservas Mapa de mesas Dispon…" at bounding box center [392, 182] width 785 height 364
click at [298, 48] on span "Aire Libre 1P" at bounding box center [284, 52] width 49 height 8
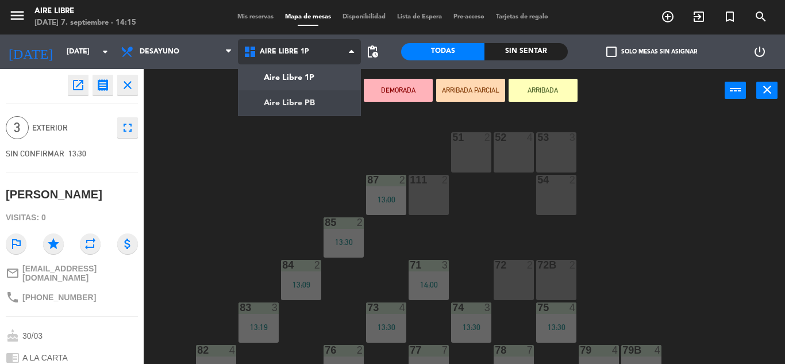
click at [304, 98] on ng-component "menu Aire Libre domingo 7. septiembre - 14:15 Mis reservas Mapa de mesas Dispon…" at bounding box center [392, 182] width 785 height 364
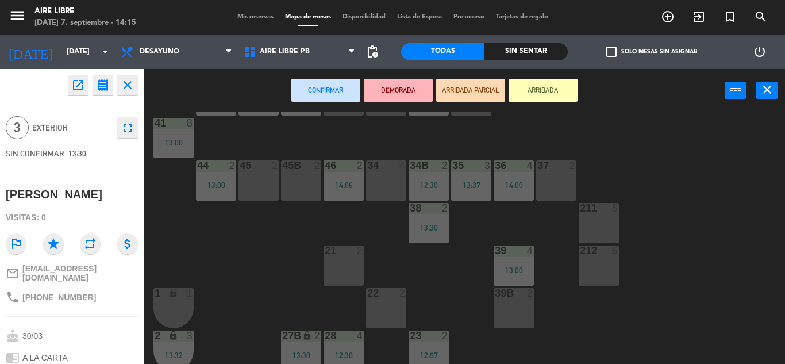
scroll to position [57, 0]
click at [310, 191] on div "45B 2" at bounding box center [301, 180] width 40 height 40
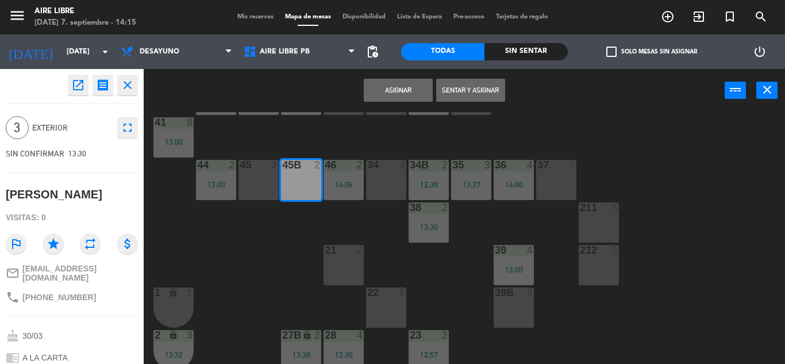
click at [255, 175] on div "45 2" at bounding box center [259, 180] width 40 height 40
click at [477, 91] on button "Sentar y Asignar" at bounding box center [470, 90] width 69 height 23
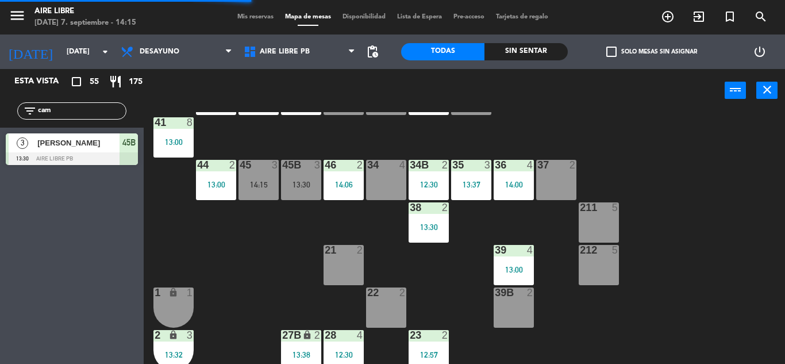
click at [74, 114] on input "cam" at bounding box center [81, 111] width 89 height 13
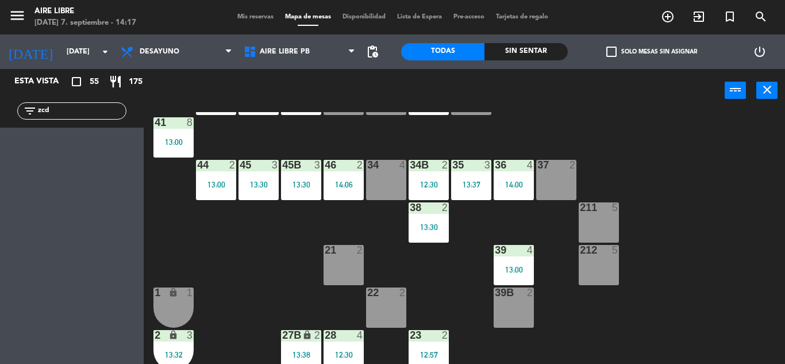
type input "zcd"
click at [88, 118] on div "filter_list zcd" at bounding box center [71, 110] width 109 height 17
click at [88, 113] on input "zcd" at bounding box center [81, 111] width 89 height 13
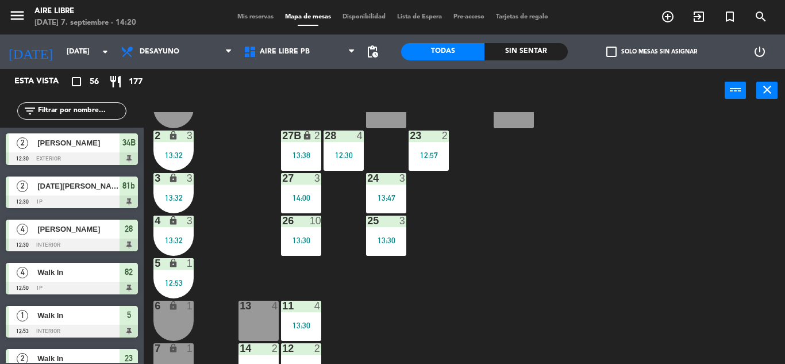
scroll to position [319, 0]
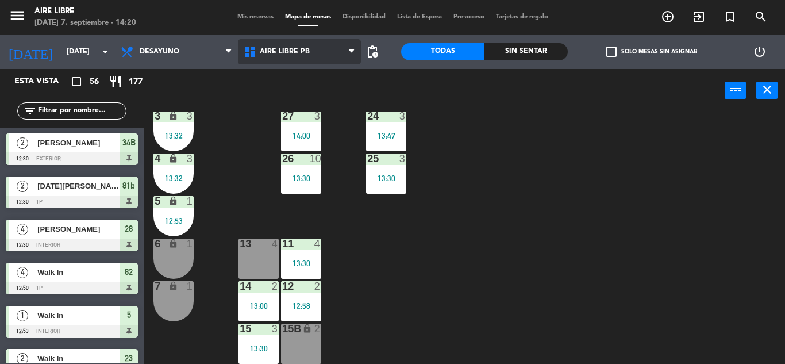
click at [331, 52] on span "Aire Libre PB" at bounding box center [299, 51] width 123 height 25
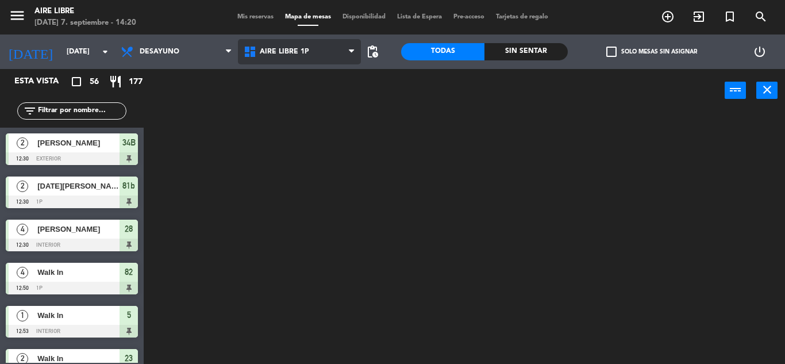
click at [321, 82] on ng-component "menu Aire Libre domingo 7. septiembre - 14:20 Mis reservas Mapa de mesas Dispon…" at bounding box center [392, 182] width 785 height 364
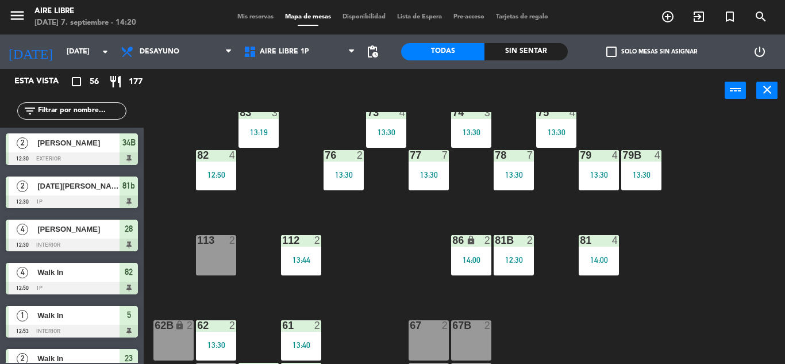
scroll to position [234, 0]
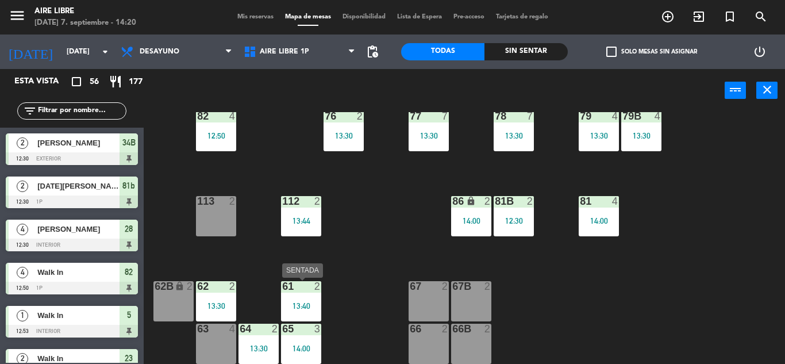
click at [315, 300] on div "61 2 13:40" at bounding box center [301, 301] width 40 height 40
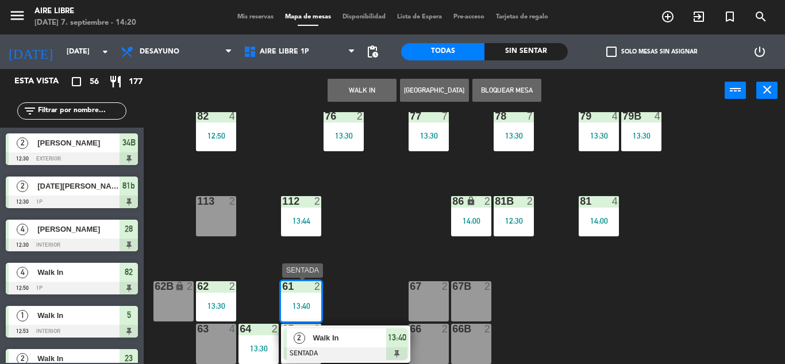
click at [355, 342] on span "Walk In" at bounding box center [350, 338] width 74 height 12
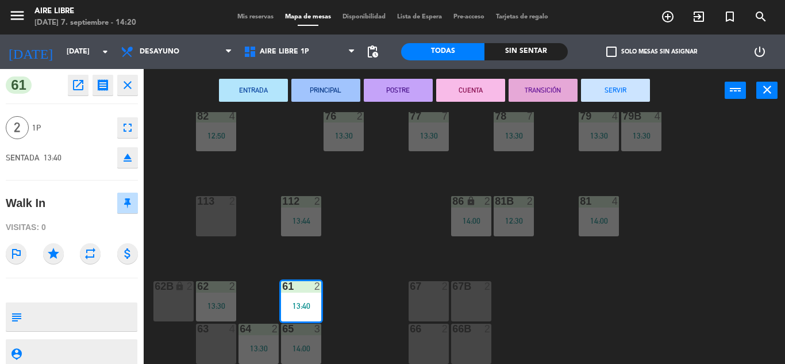
click at [623, 90] on button "SERVIR" at bounding box center [615, 90] width 69 height 23
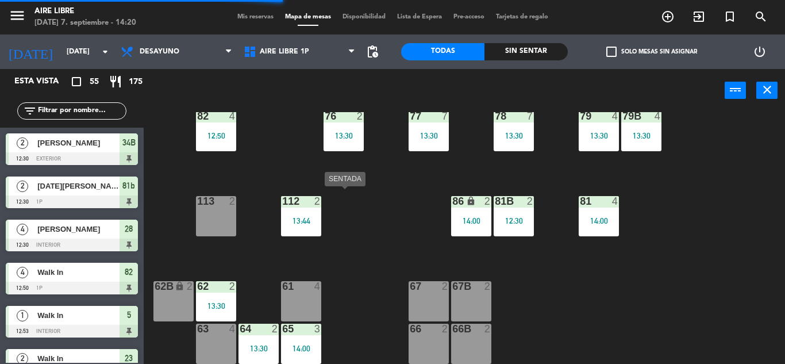
scroll to position [0, 0]
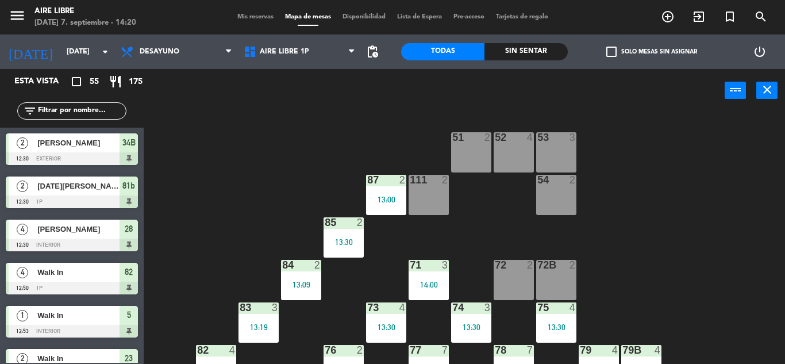
click at [509, 157] on div "52 4" at bounding box center [514, 152] width 40 height 40
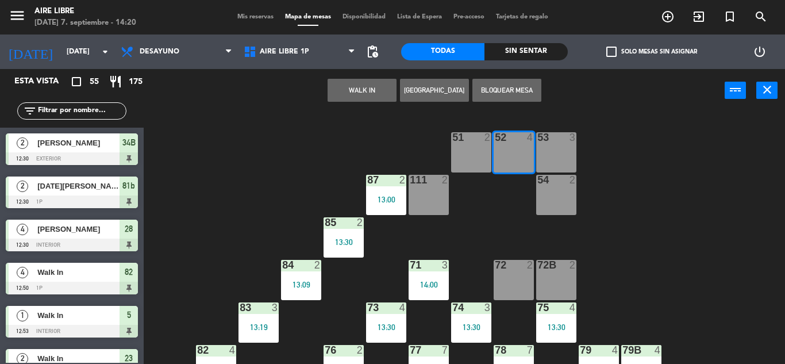
click at [365, 89] on button "WALK IN" at bounding box center [362, 90] width 69 height 23
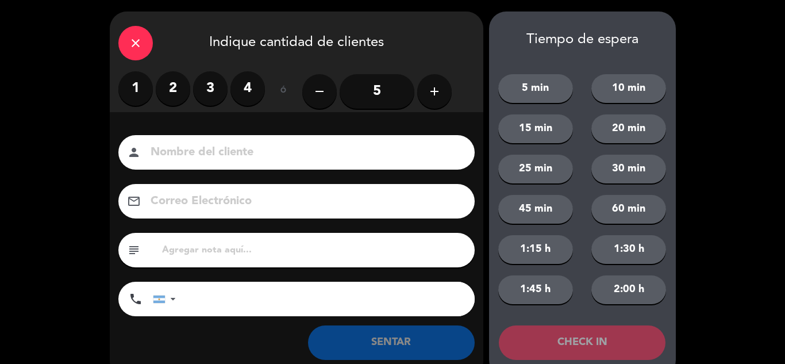
click at [172, 92] on label "2" at bounding box center [173, 88] width 34 height 34
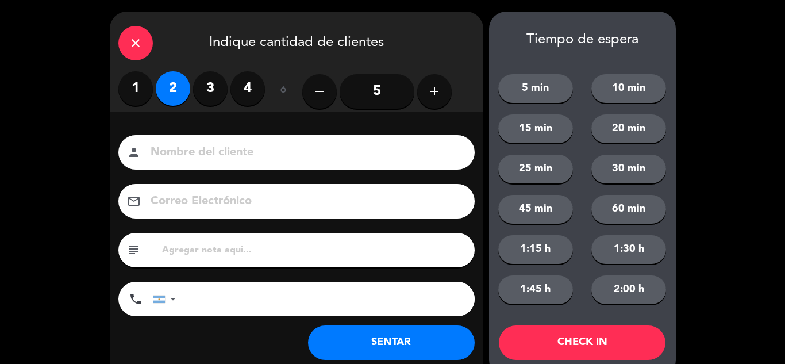
click at [394, 334] on button "SENTAR" at bounding box center [391, 342] width 167 height 34
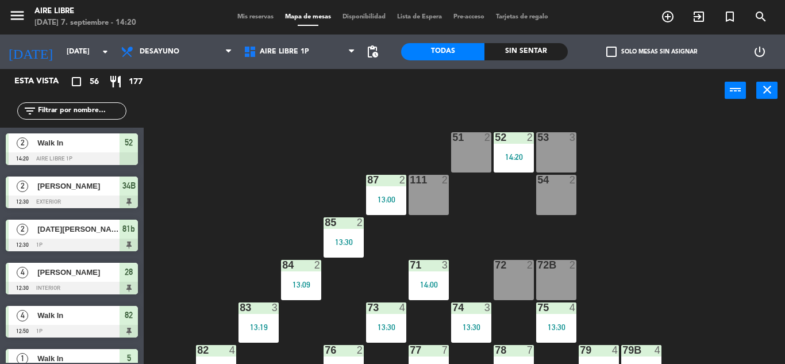
click at [544, 147] on div "53 3" at bounding box center [556, 152] width 40 height 40
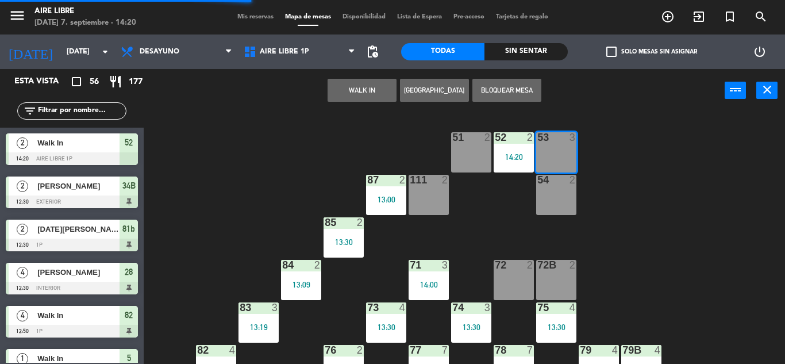
click at [371, 87] on button "WALK IN" at bounding box center [362, 90] width 69 height 23
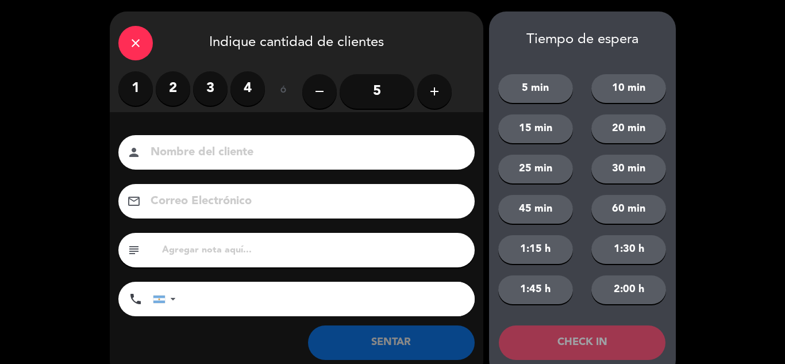
click at [211, 90] on label "3" at bounding box center [210, 88] width 34 height 34
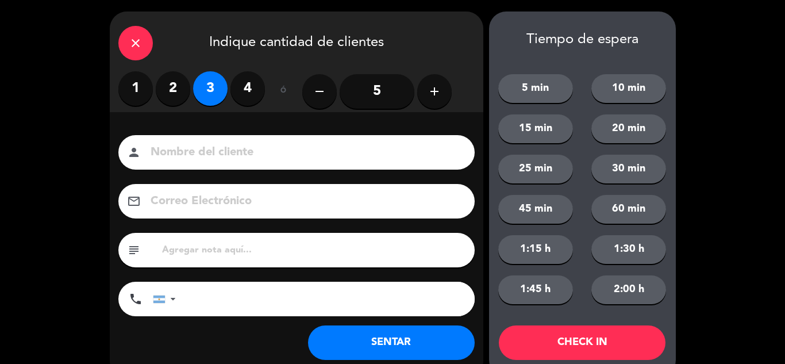
click at [348, 344] on button "SENTAR" at bounding box center [391, 342] width 167 height 34
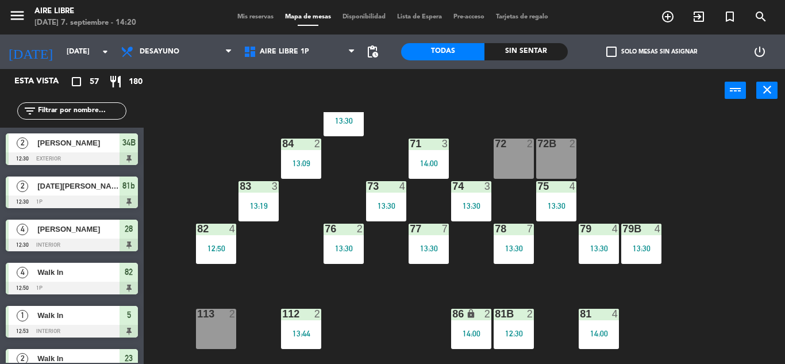
scroll to position [122, 0]
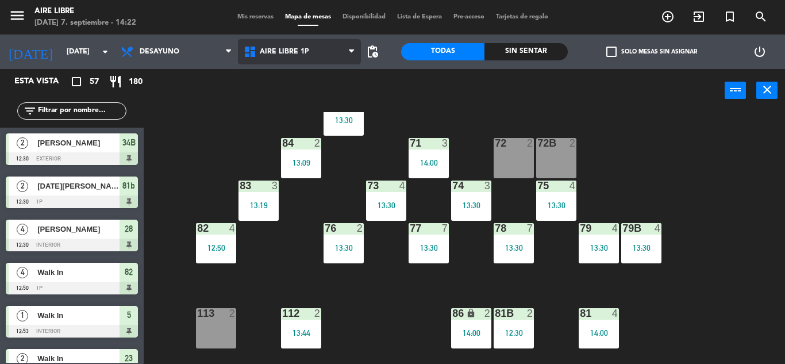
click at [277, 42] on span "Aire Libre 1P" at bounding box center [299, 51] width 123 height 25
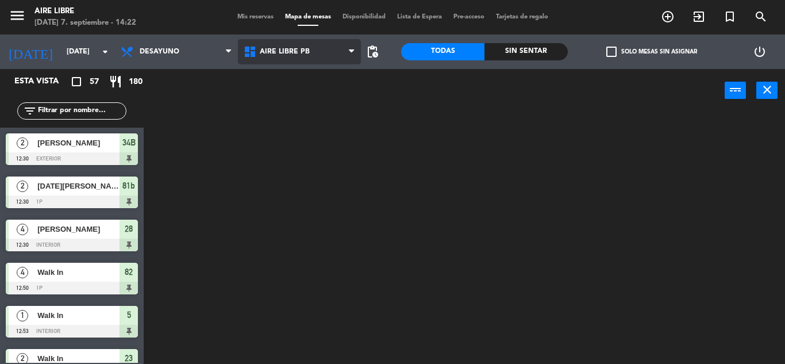
scroll to position [0, 0]
click at [284, 94] on ng-component "menu Aire Libre domingo 7. septiembre - 14:22 Mis reservas Mapa de mesas Dispon…" at bounding box center [392, 182] width 785 height 364
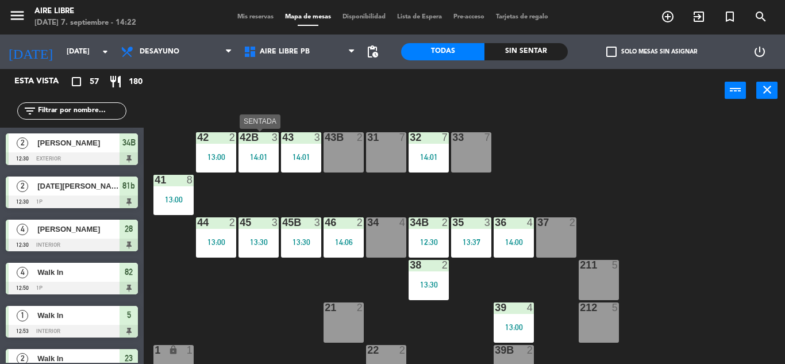
click at [225, 152] on div "13:00" at bounding box center [216, 156] width 40 height 9
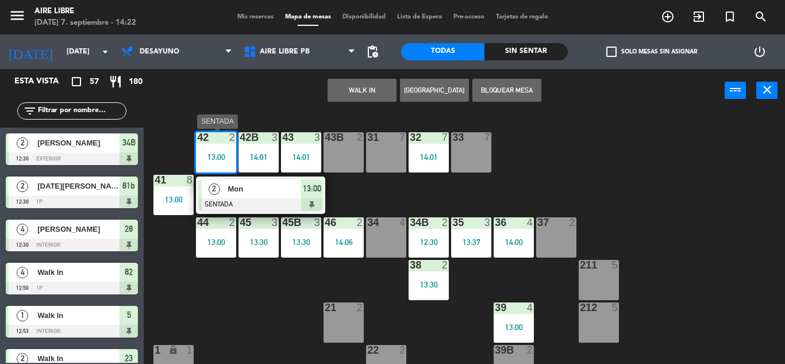
click at [286, 194] on span "Mon" at bounding box center [265, 189] width 74 height 12
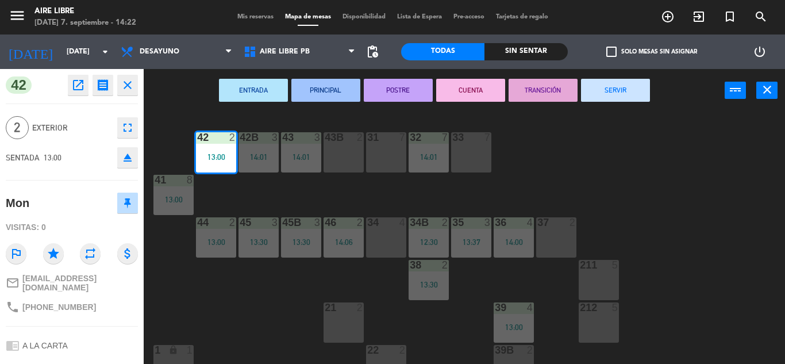
click at [605, 93] on button "SERVIR" at bounding box center [615, 90] width 69 height 23
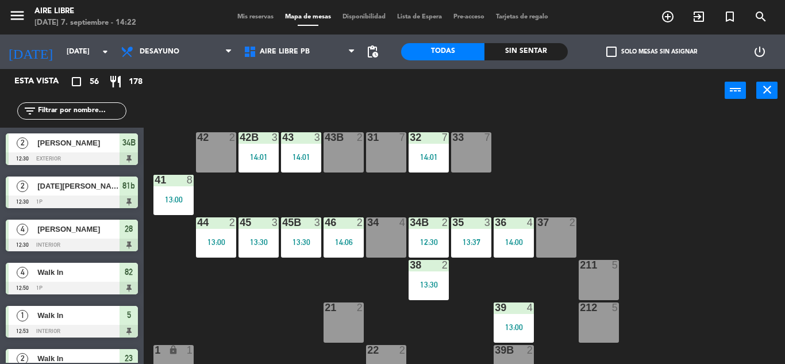
click at [210, 146] on div "42 2" at bounding box center [216, 152] width 40 height 40
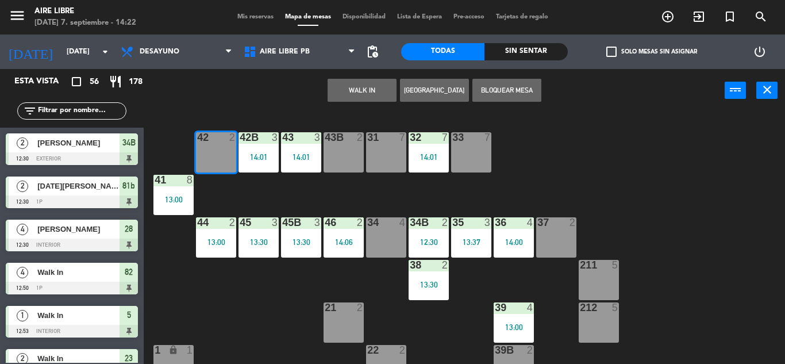
click at [369, 86] on button "WALK IN" at bounding box center [362, 90] width 69 height 23
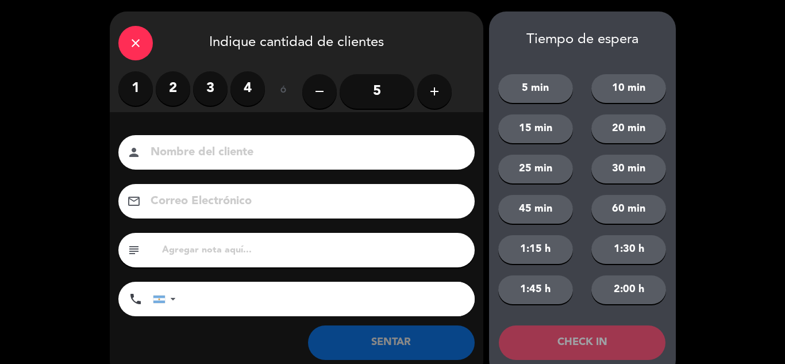
click at [175, 87] on label "2" at bounding box center [173, 88] width 34 height 34
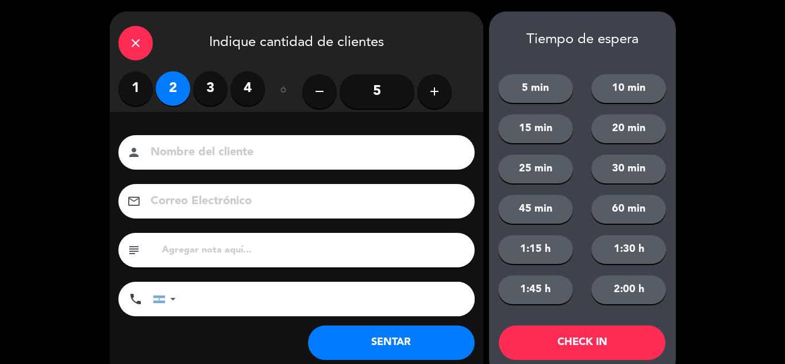
click at [423, 343] on button "SENTAR" at bounding box center [391, 342] width 167 height 34
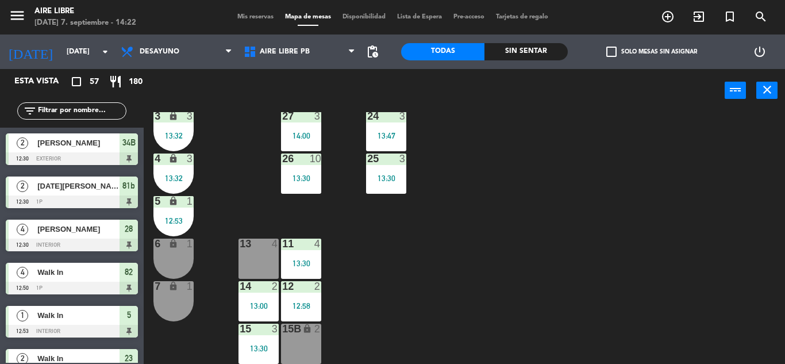
scroll to position [271, 0]
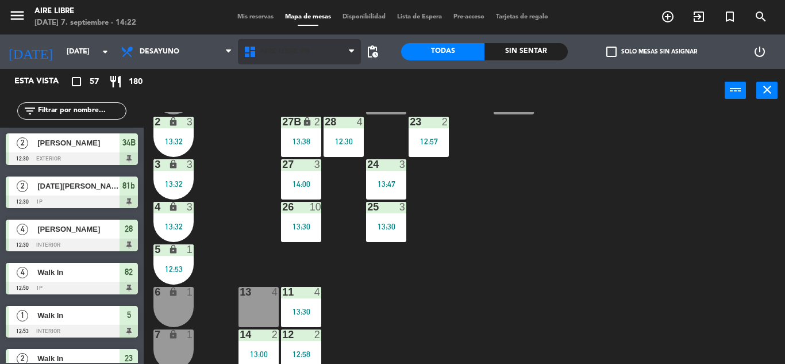
click at [285, 41] on span "Aire Libre PB" at bounding box center [299, 51] width 123 height 25
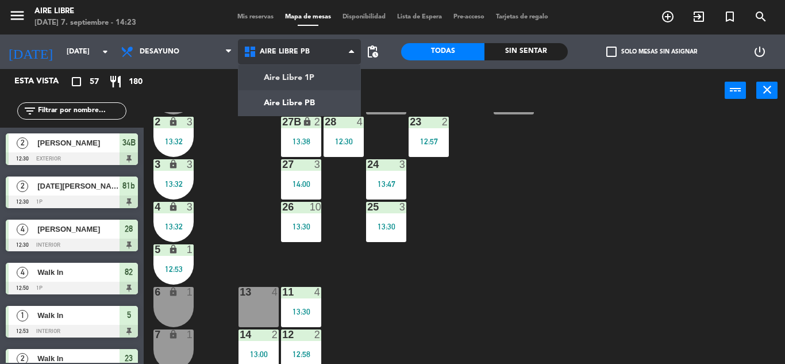
click at [298, 76] on ng-component "menu Aire Libre domingo 7. septiembre - 14:23 Mis reservas Mapa de mesas Dispon…" at bounding box center [392, 182] width 785 height 364
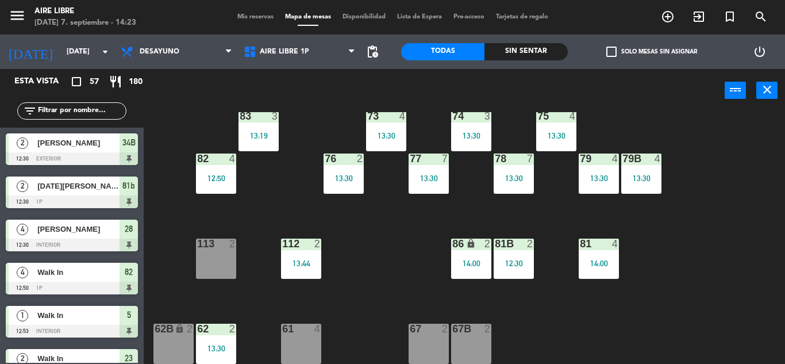
scroll to position [234, 0]
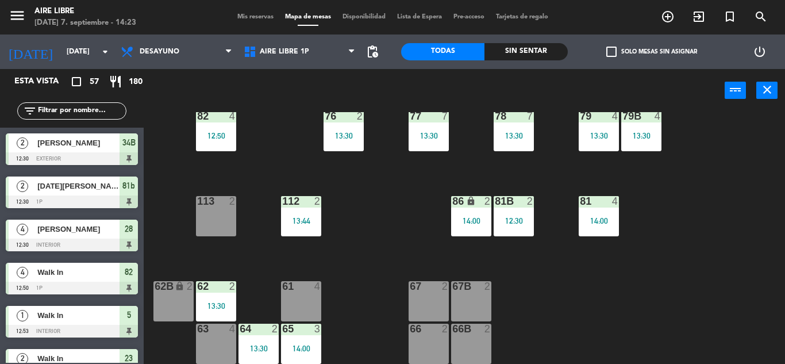
click at [305, 296] on div "61 4" at bounding box center [301, 301] width 40 height 40
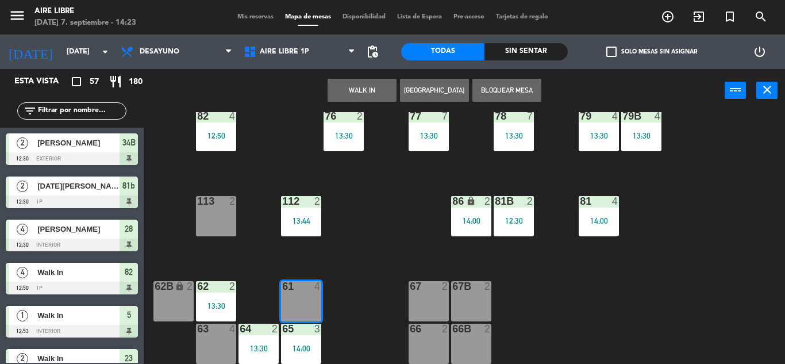
click at [356, 95] on button "WALK IN" at bounding box center [362, 90] width 69 height 23
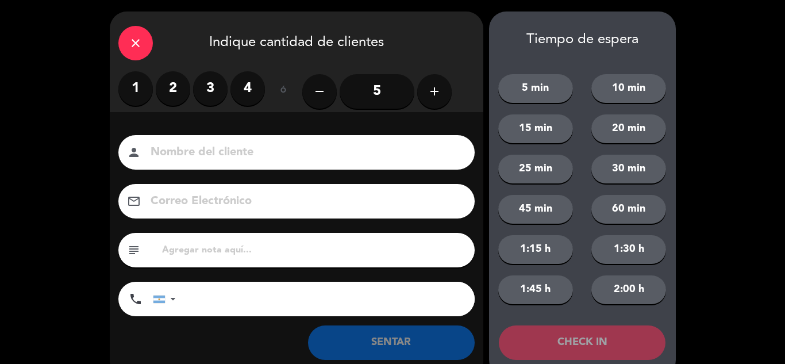
click at [160, 69] on div "close Indique cantidad de clientes" at bounding box center [297, 41] width 374 height 60
click at [171, 87] on label "2" at bounding box center [173, 88] width 34 height 34
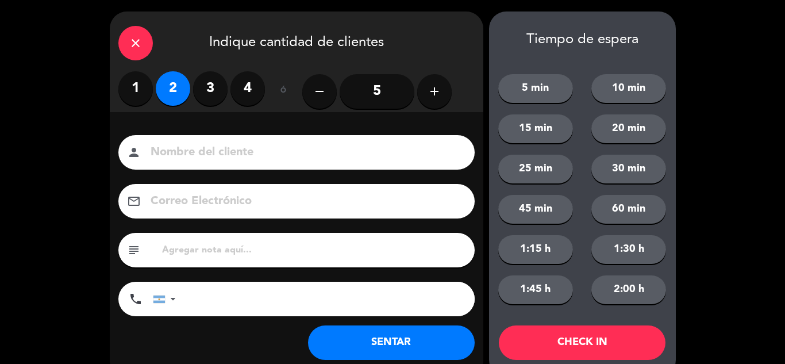
click at [383, 350] on button "SENTAR" at bounding box center [391, 342] width 167 height 34
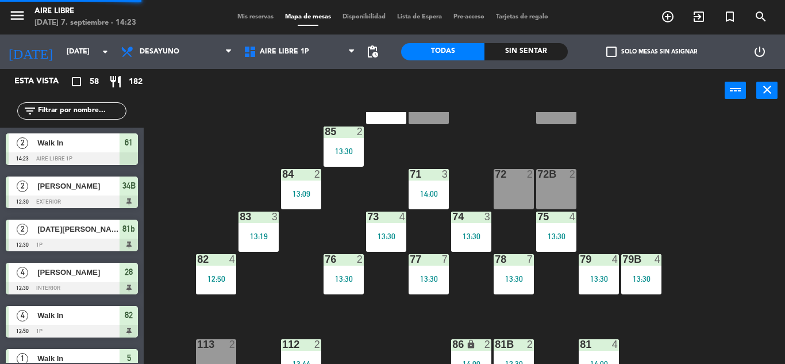
scroll to position [0, 0]
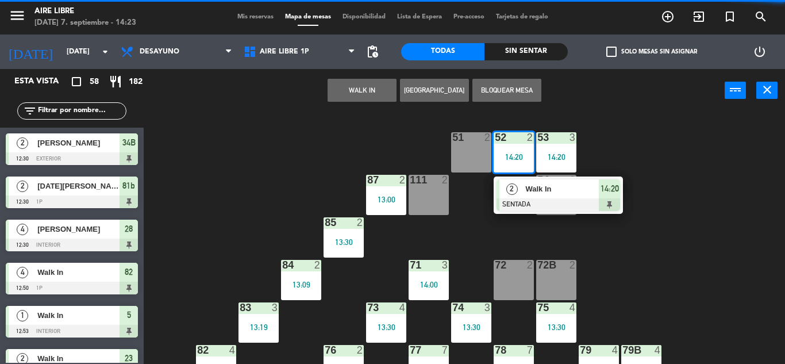
click at [482, 149] on div "51 2" at bounding box center [471, 152] width 40 height 40
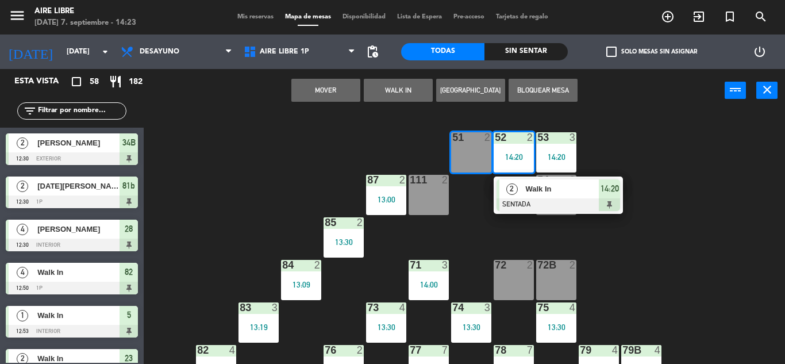
click at [318, 91] on button "Mover" at bounding box center [325, 90] width 69 height 23
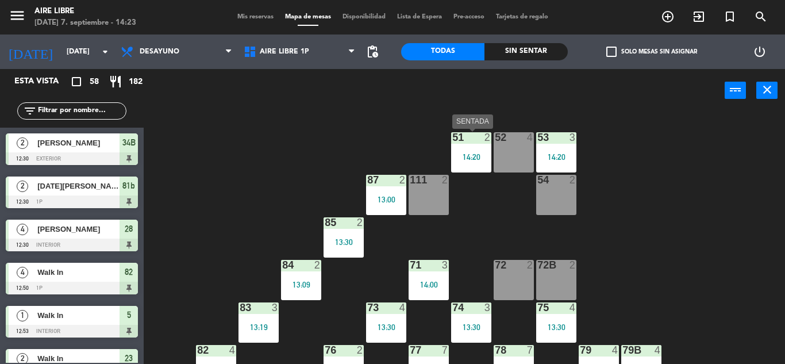
click at [475, 161] on div "14:20" at bounding box center [471, 157] width 40 height 8
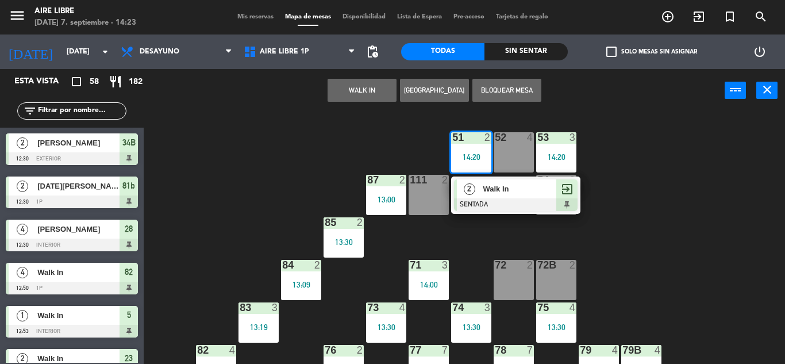
click at [492, 203] on div at bounding box center [516, 204] width 124 height 13
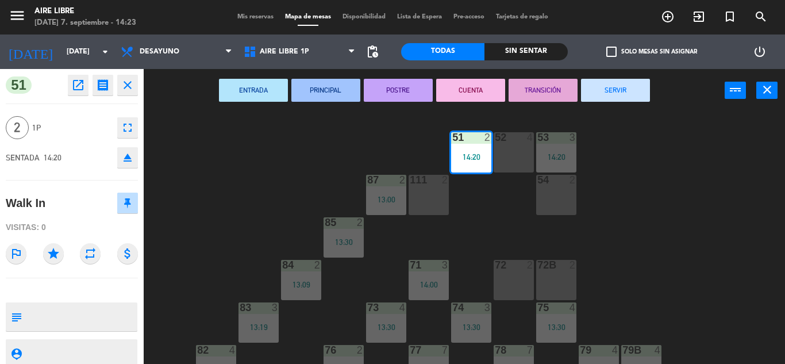
click at [665, 162] on div "51 2 14:20 52 4 53 3 14:20 111 2 54 2 87 2 13:00 85 2 13:30 72 2 84 2 13:09 71 …" at bounding box center [469, 238] width 634 height 252
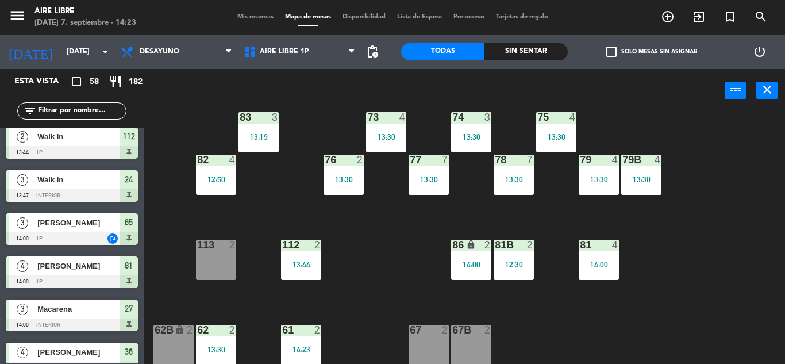
scroll to position [234, 0]
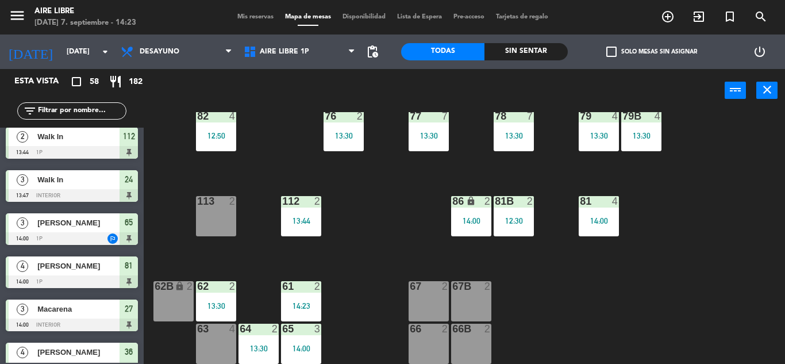
click at [259, 16] on span "Mis reservas" at bounding box center [256, 17] width 48 height 6
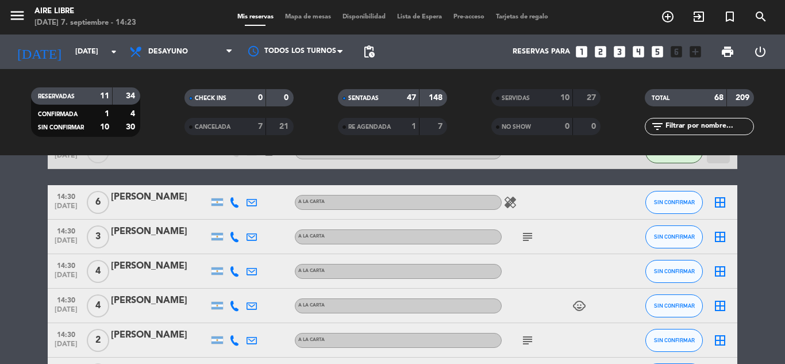
scroll to position [1996, 0]
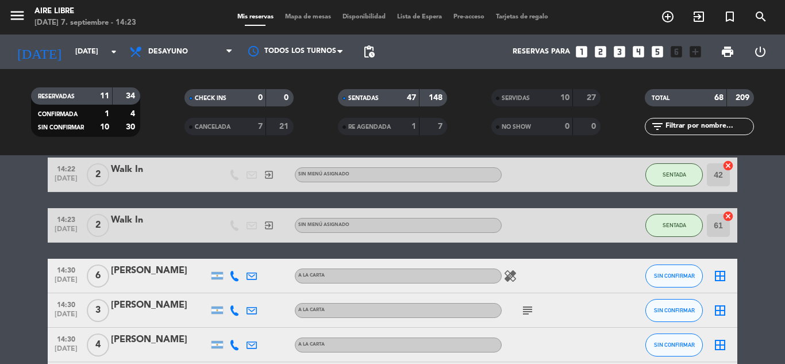
click at [684, 128] on input "text" at bounding box center [709, 126] width 89 height 13
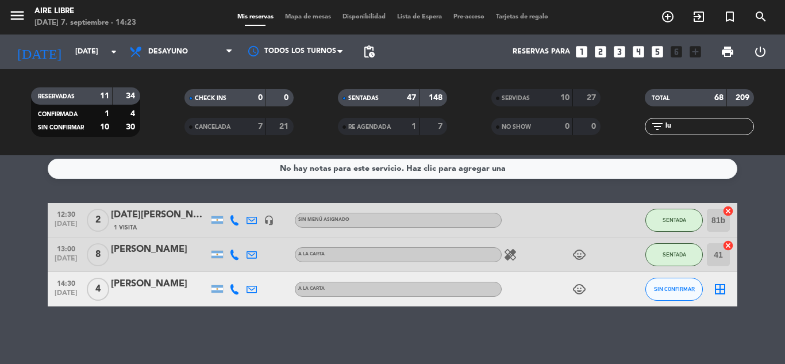
scroll to position [0, 0]
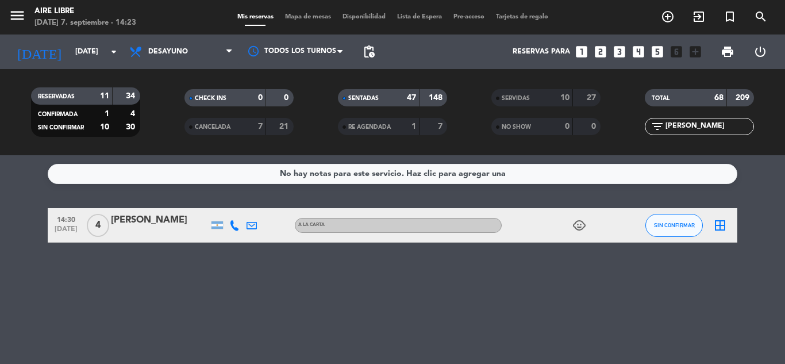
type input "luca"
click at [676, 232] on button "SIN CONFIRMAR" at bounding box center [674, 225] width 57 height 23
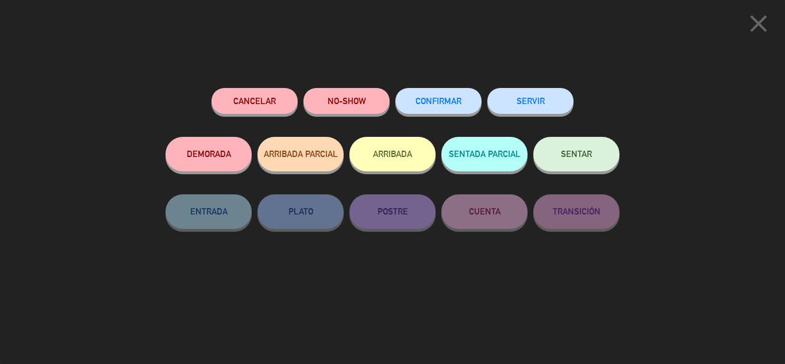
click at [442, 110] on button "CONFIRMAR" at bounding box center [439, 101] width 86 height 26
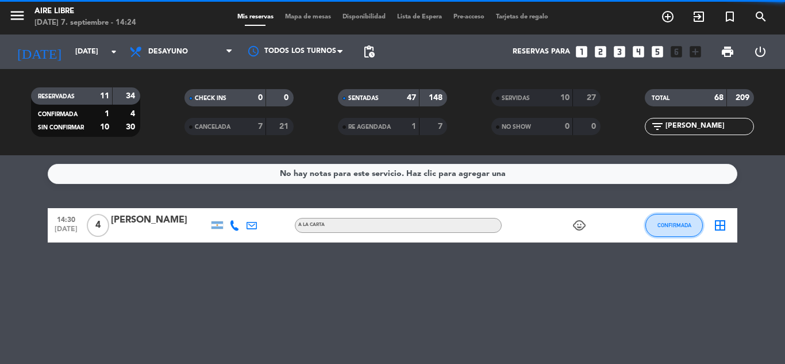
click at [686, 231] on button "CONFIRMADA" at bounding box center [674, 225] width 57 height 23
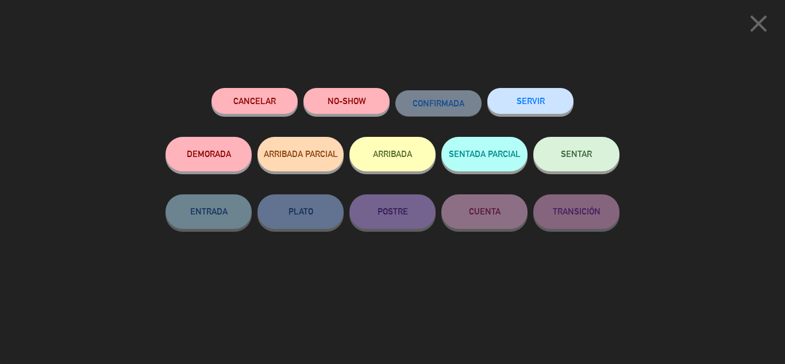
click at [413, 143] on button "ARRIBADA" at bounding box center [393, 154] width 86 height 34
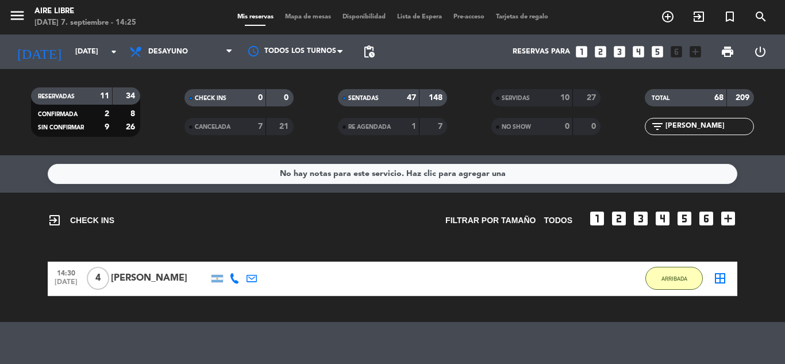
click at [723, 285] on icon "border_all" at bounding box center [720, 278] width 14 height 14
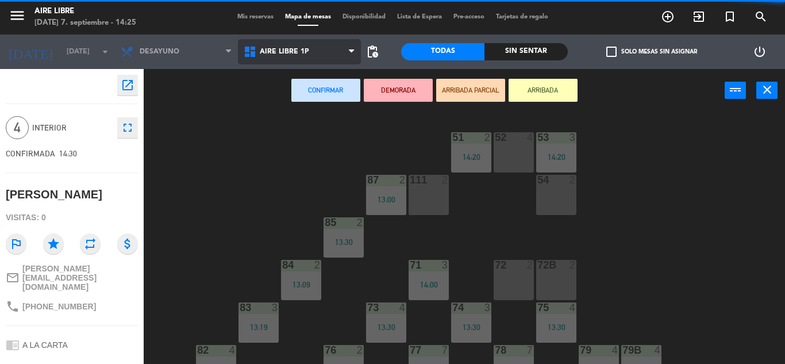
click at [289, 52] on span "Aire Libre 1P" at bounding box center [284, 52] width 49 height 8
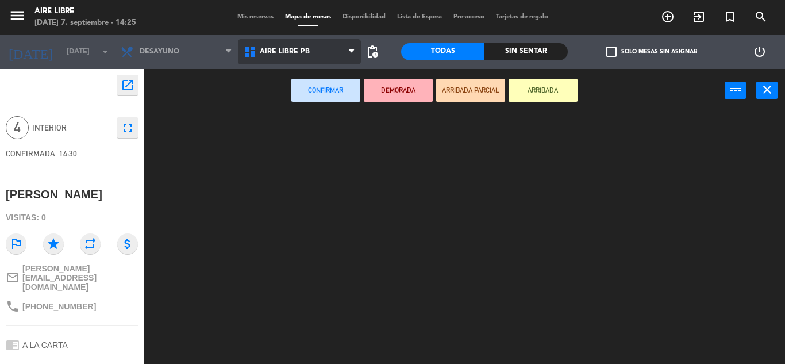
click at [287, 103] on ng-component "menu Aire Libre domingo 7. septiembre - 14:25 Mis reservas Mapa de mesas Dispon…" at bounding box center [392, 182] width 785 height 364
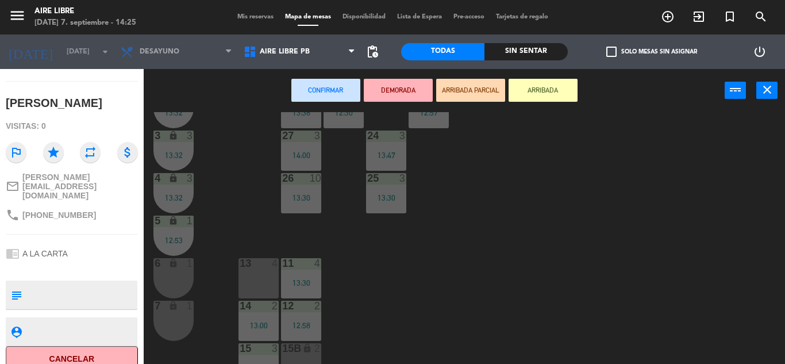
scroll to position [319, 0]
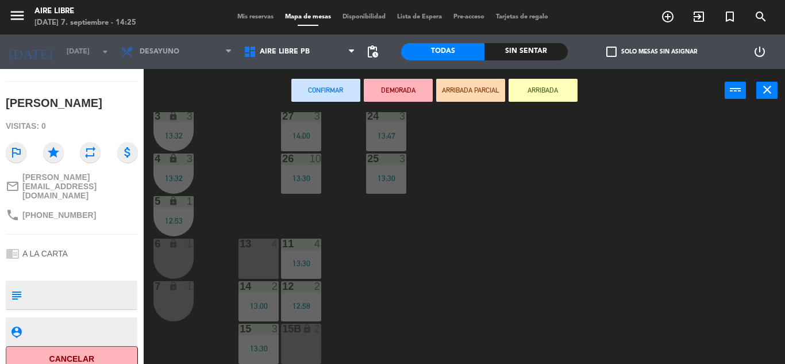
click at [268, 248] on div "4" at bounding box center [277, 244] width 19 height 10
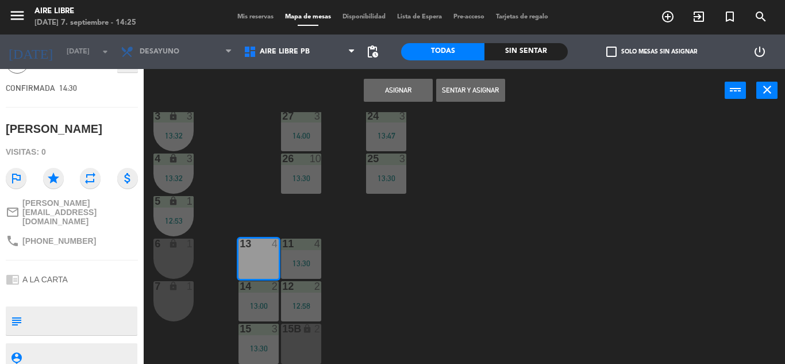
click at [465, 93] on button "Sentar y Asignar" at bounding box center [470, 90] width 69 height 23
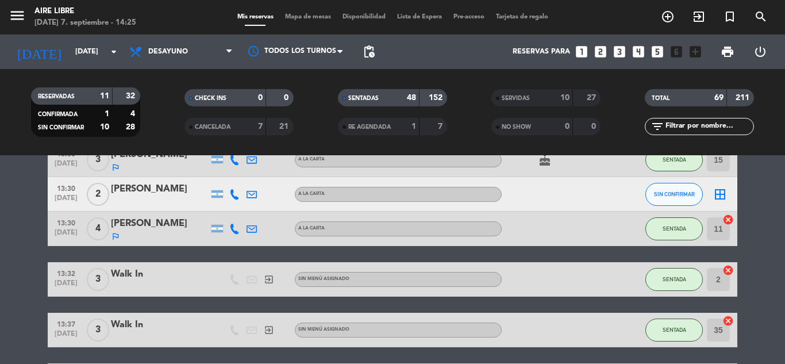
scroll to position [1197, 0]
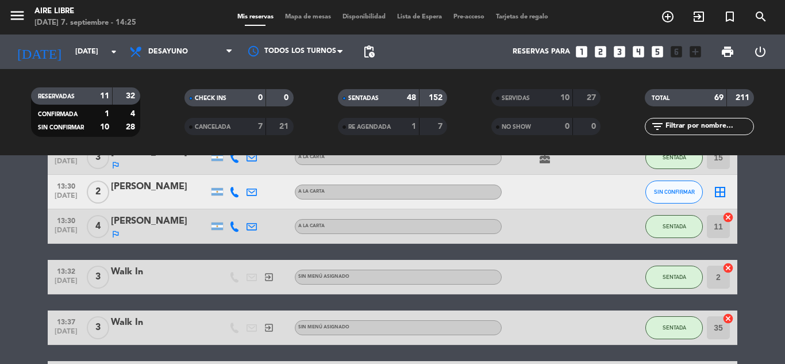
click at [689, 129] on input "text" at bounding box center [709, 126] width 89 height 13
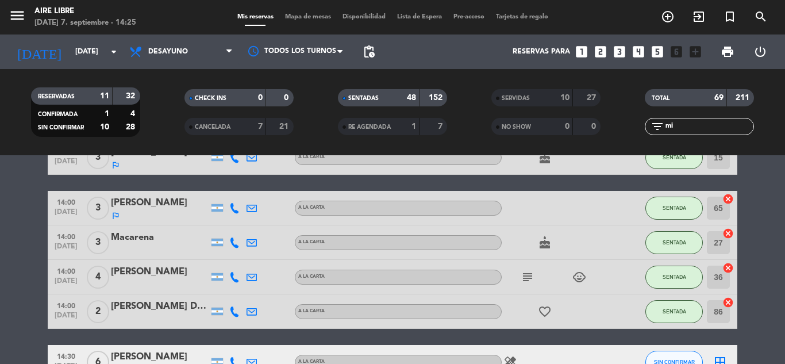
scroll to position [52, 0]
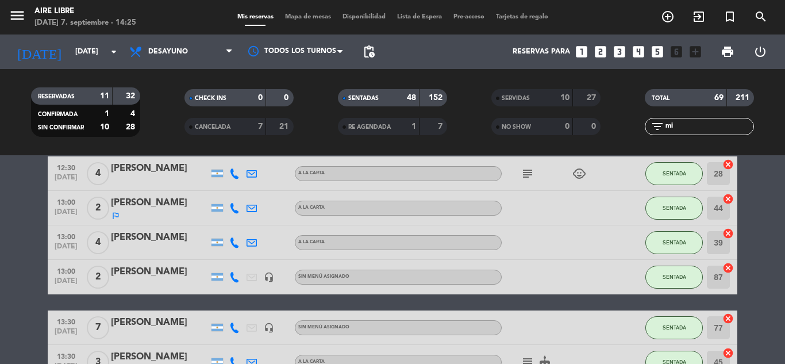
type input "m"
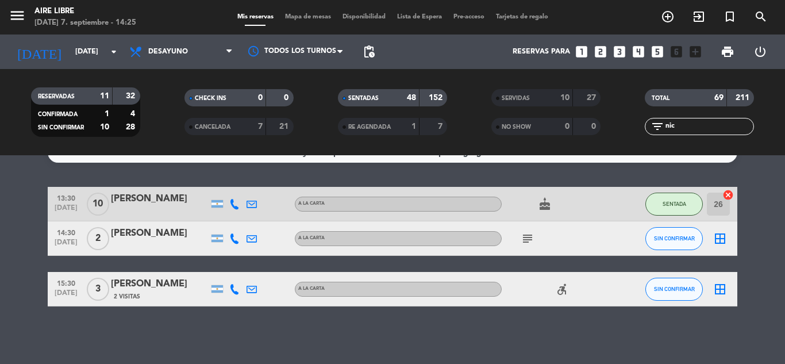
scroll to position [0, 0]
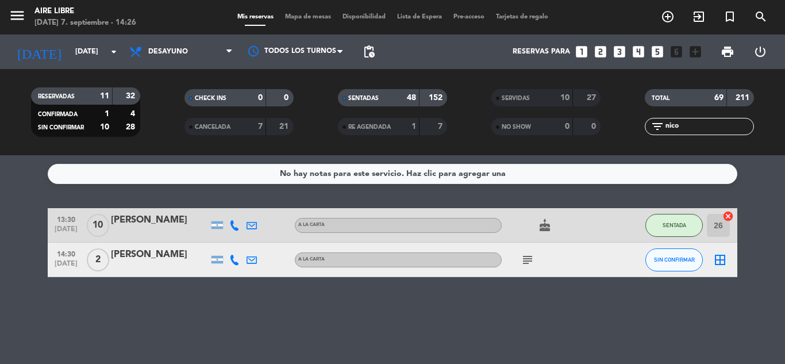
type input "nico"
click at [680, 264] on button "SIN CONFIRMAR" at bounding box center [674, 259] width 57 height 23
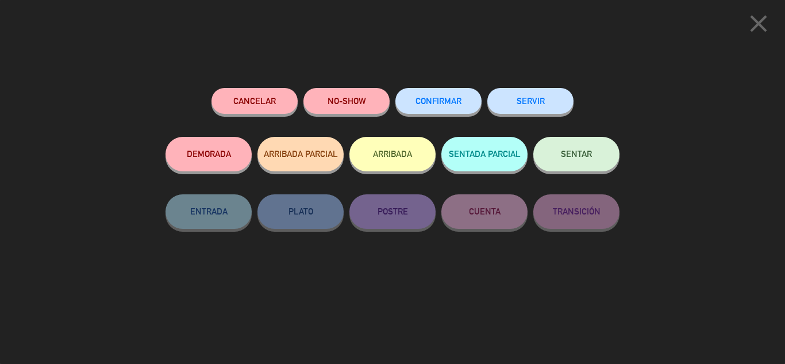
click at [443, 98] on span "CONFIRMAR" at bounding box center [439, 101] width 46 height 10
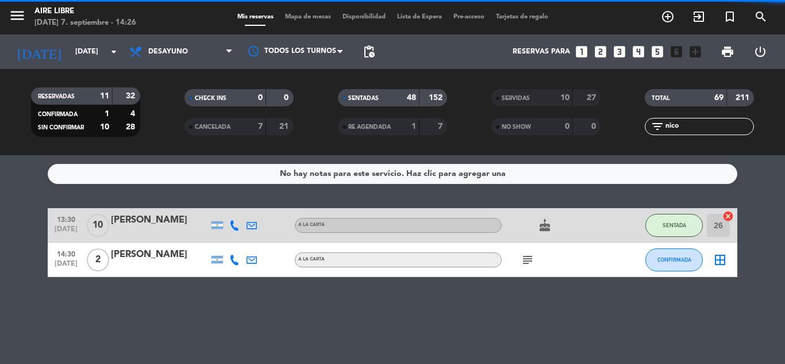
click at [532, 258] on icon "subject" at bounding box center [528, 260] width 14 height 14
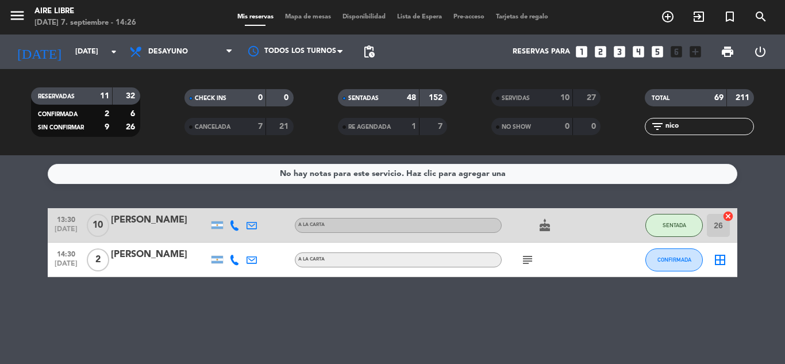
click at [523, 262] on icon "subject" at bounding box center [528, 260] width 14 height 14
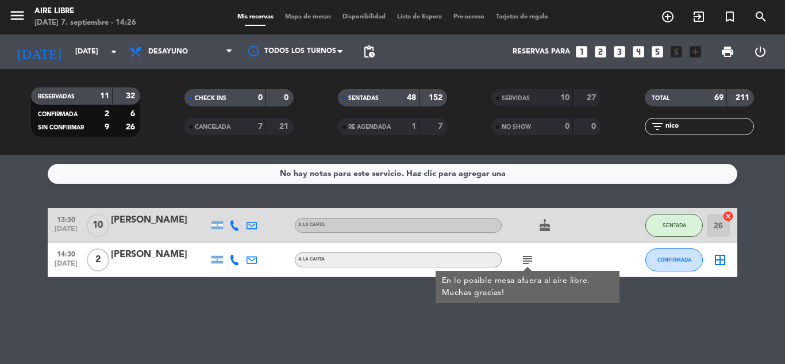
click at [523, 262] on icon "subject" at bounding box center [528, 260] width 14 height 14
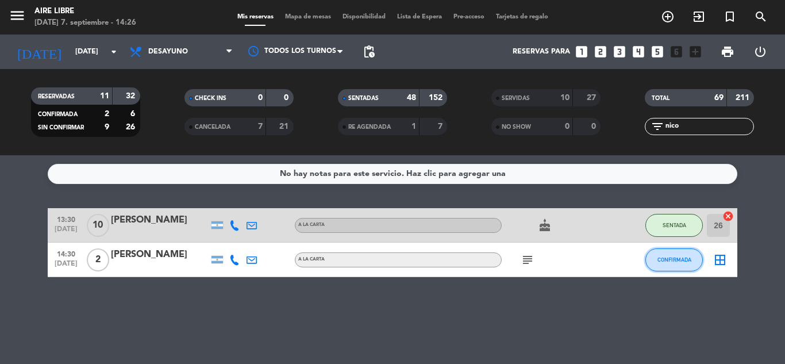
click at [674, 266] on button "CONFIRMADA" at bounding box center [674, 259] width 57 height 23
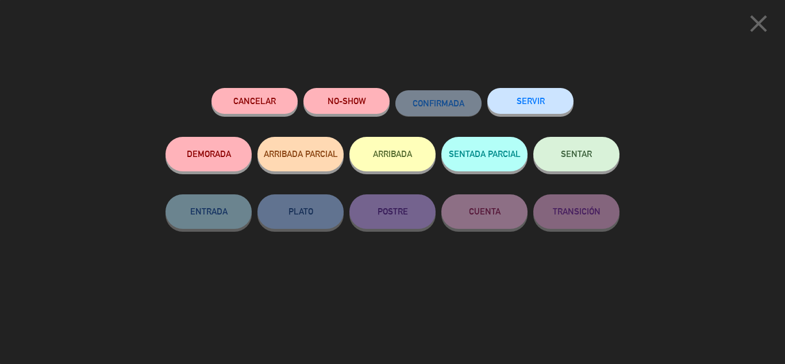
click at [402, 154] on button "ARRIBADA" at bounding box center [393, 154] width 86 height 34
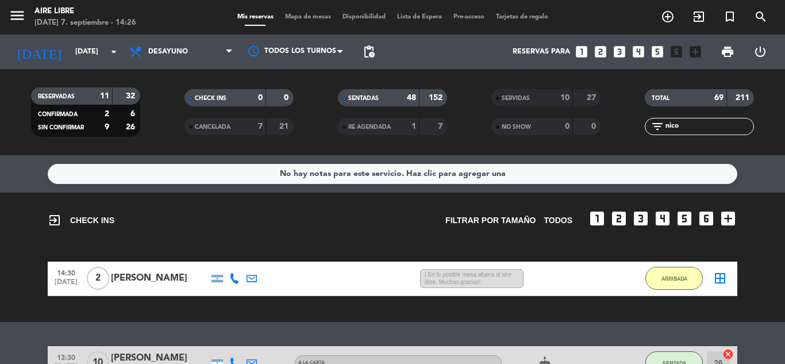
click at [727, 273] on icon "border_all" at bounding box center [720, 278] width 14 height 14
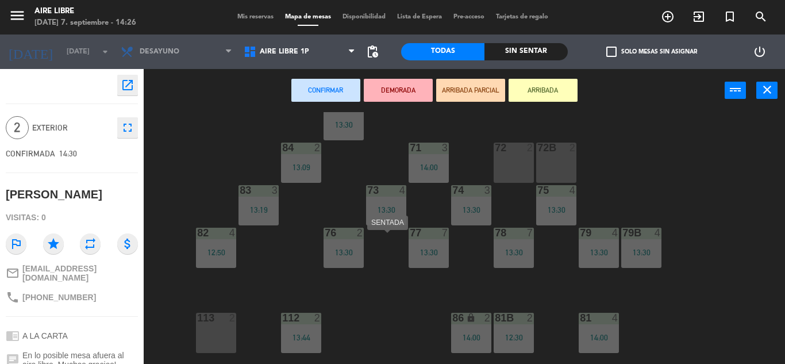
scroll to position [55, 0]
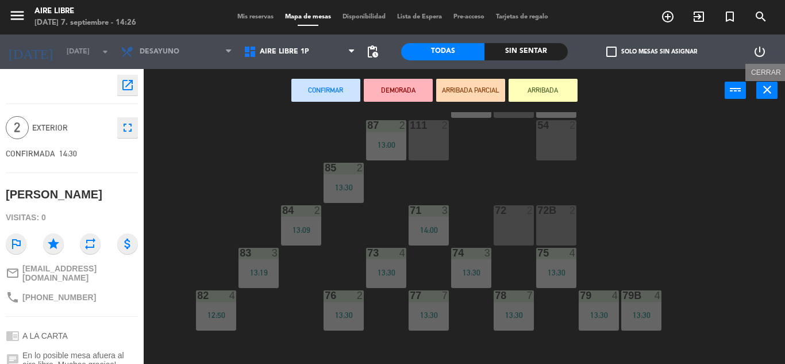
click at [766, 91] on icon "close" at bounding box center [768, 90] width 14 height 14
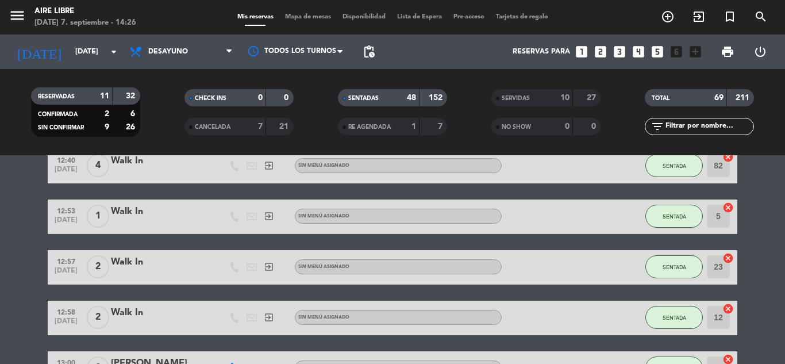
scroll to position [417, 0]
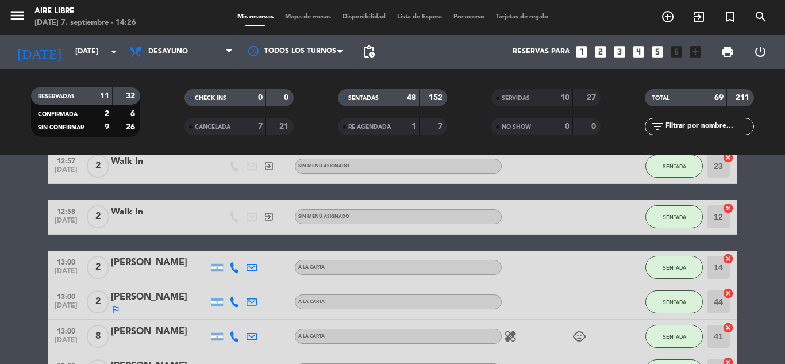
click at [309, 16] on span "Mapa de mesas" at bounding box center [307, 17] width 57 height 6
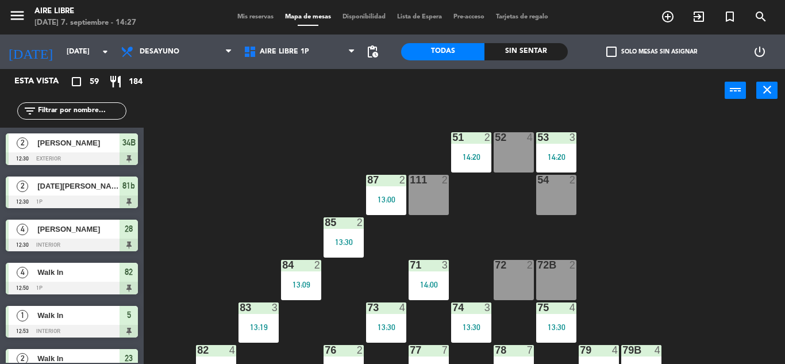
click at [68, 109] on input "text" at bounding box center [81, 111] width 89 height 13
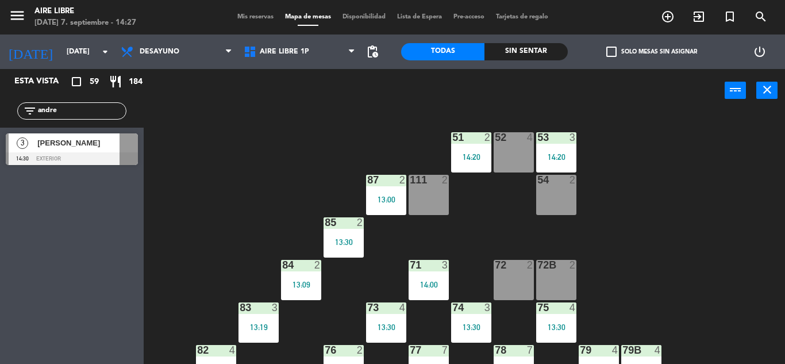
type input "andre"
click at [109, 280] on div "Esta vista crop_square 59 restaurant 184 filter_list andre 3 Andres Giler 14:30…" at bounding box center [72, 216] width 144 height 295
click at [114, 147] on span "[PERSON_NAME]" at bounding box center [78, 143] width 82 height 12
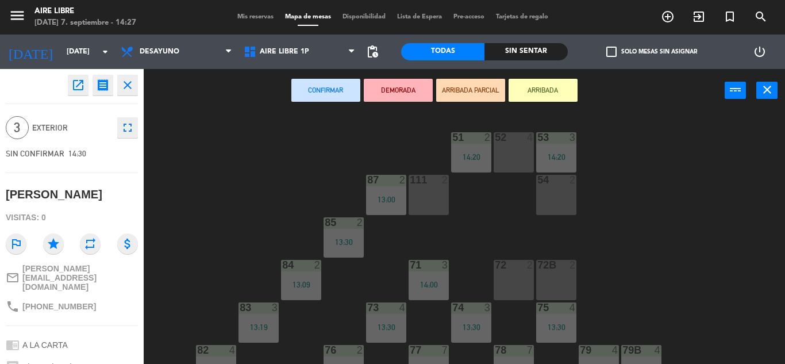
click at [547, 88] on button "ARRIBADA" at bounding box center [543, 90] width 69 height 23
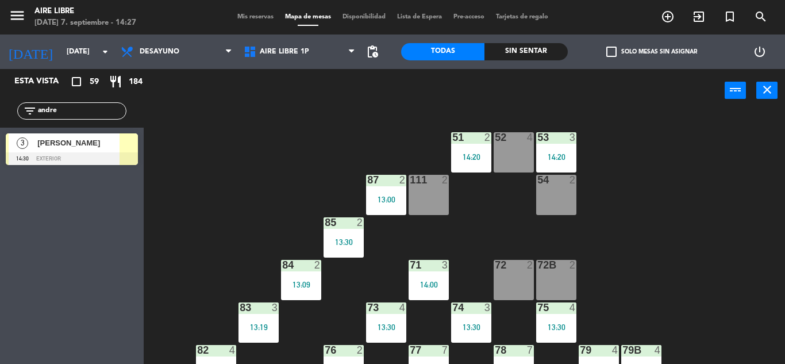
click at [72, 106] on input "andre" at bounding box center [81, 111] width 89 height 13
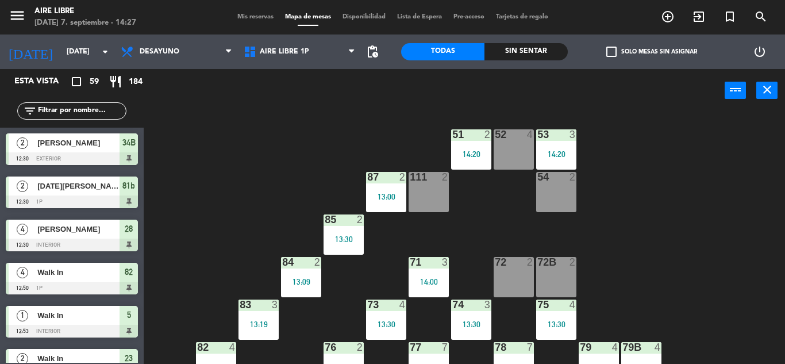
scroll to position [3, 0]
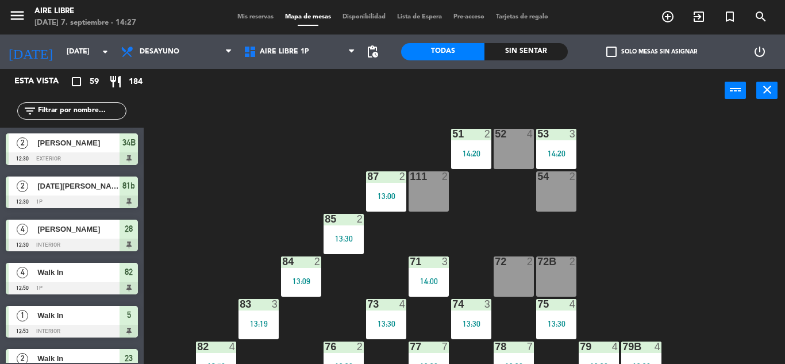
click at [74, 102] on div "filter_list" at bounding box center [71, 110] width 109 height 17
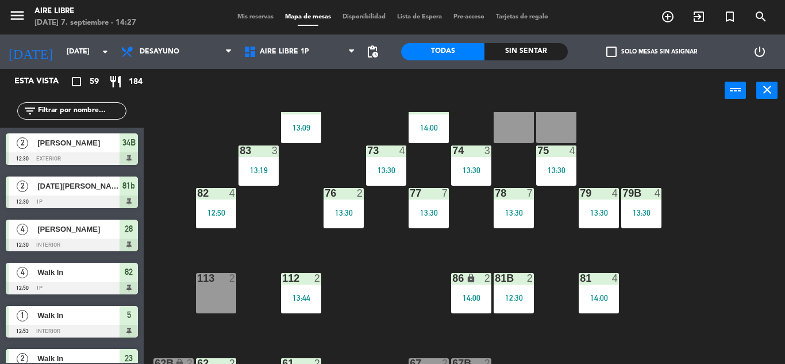
scroll to position [234, 0]
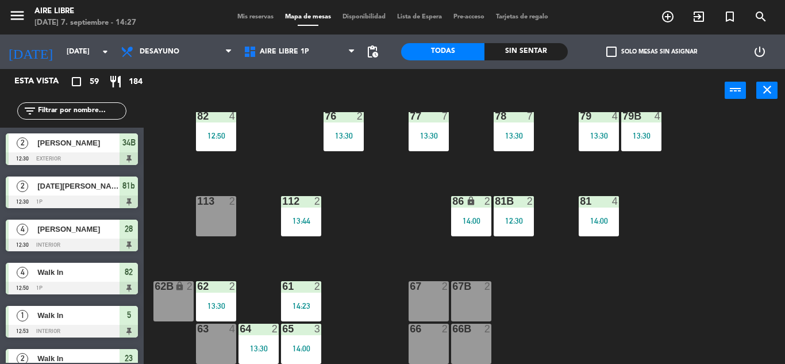
click at [89, 118] on div "filter_list" at bounding box center [71, 110] width 109 height 17
click at [90, 112] on input "text" at bounding box center [81, 111] width 89 height 13
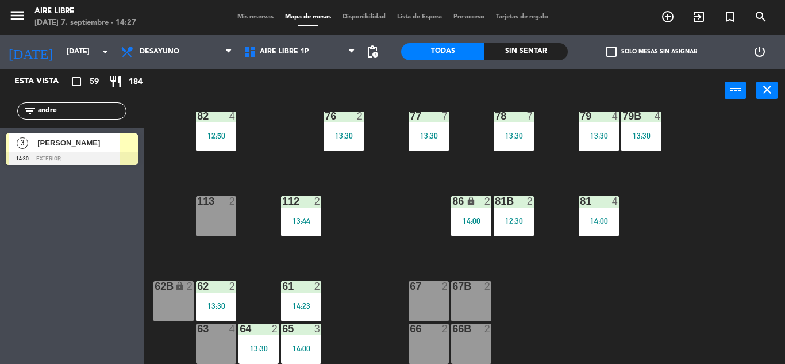
type input "andre"
click at [30, 271] on div "Esta vista crop_square 59 restaurant 184 filter_list andre 3 Andres Giler 14:30…" at bounding box center [72, 216] width 144 height 295
click at [125, 154] on div at bounding box center [72, 158] width 132 height 13
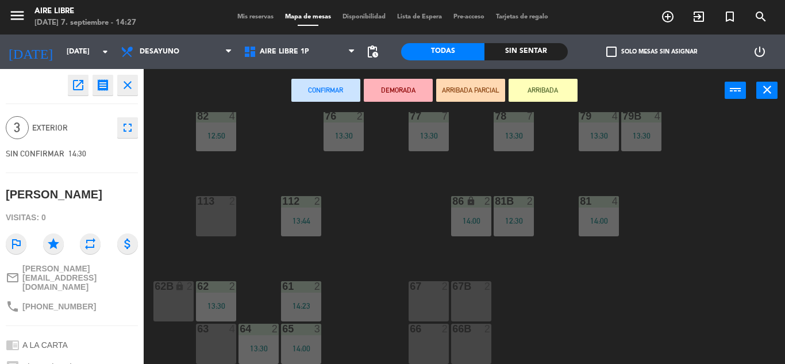
click at [560, 91] on button "ARRIBADA" at bounding box center [543, 90] width 69 height 23
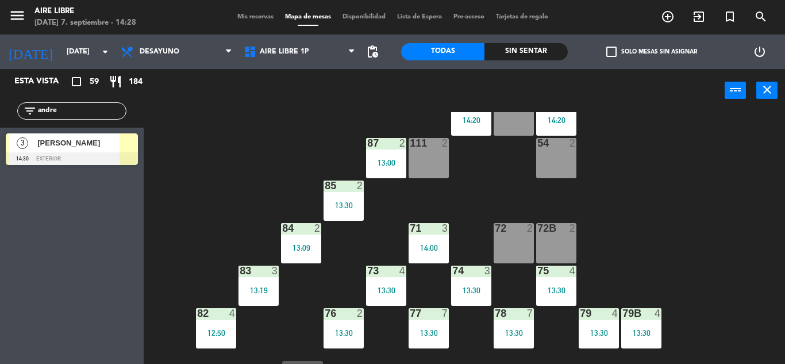
scroll to position [22, 0]
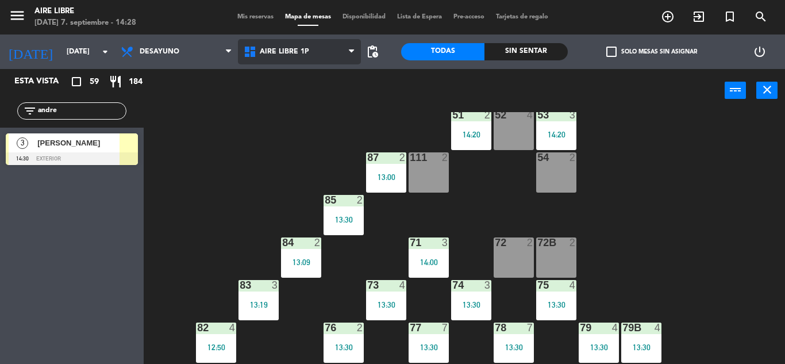
click at [329, 45] on span "Aire Libre 1P" at bounding box center [299, 51] width 123 height 25
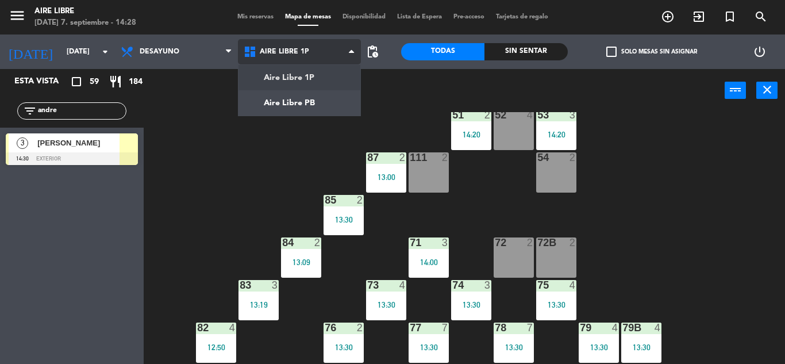
click at [329, 45] on span "Aire Libre 1P" at bounding box center [299, 51] width 123 height 25
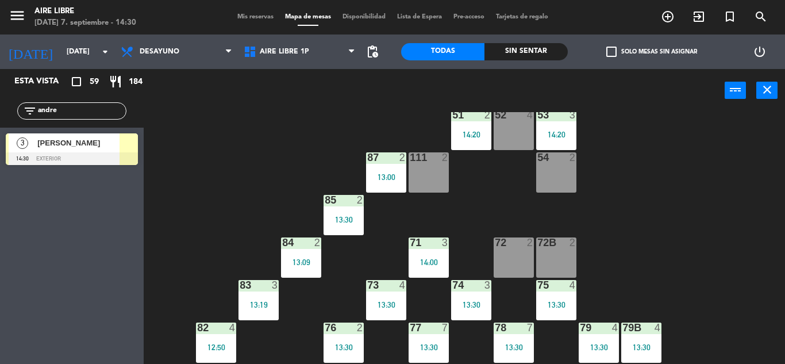
scroll to position [234, 0]
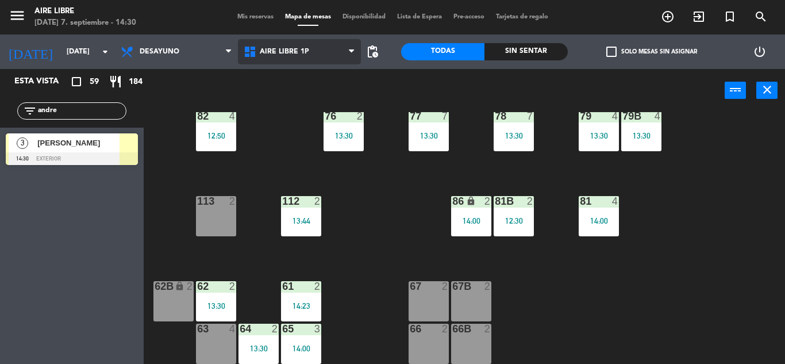
click at [320, 43] on span "Aire Libre 1P" at bounding box center [299, 51] width 123 height 25
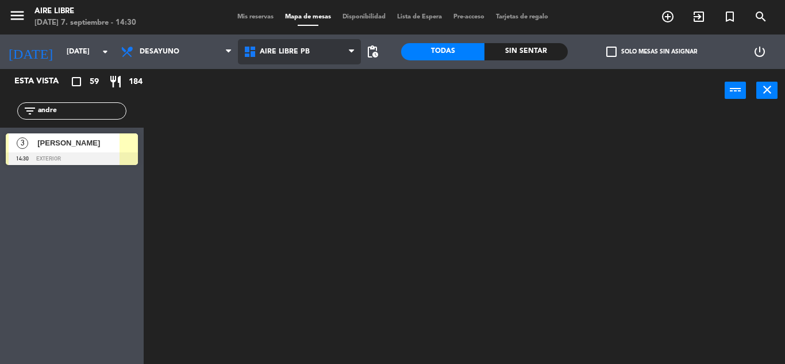
scroll to position [0, 0]
click at [317, 90] on ng-component "menu Aire Libre domingo 7. septiembre - 14:30 Mis reservas Mapa de mesas Dispon…" at bounding box center [392, 182] width 785 height 364
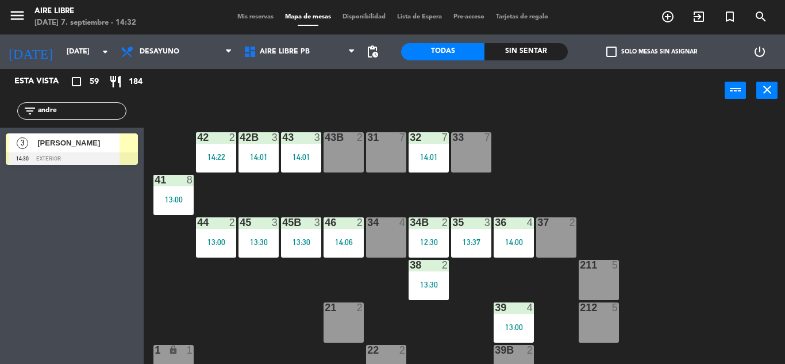
click at [128, 151] on div at bounding box center [129, 142] width 18 height 19
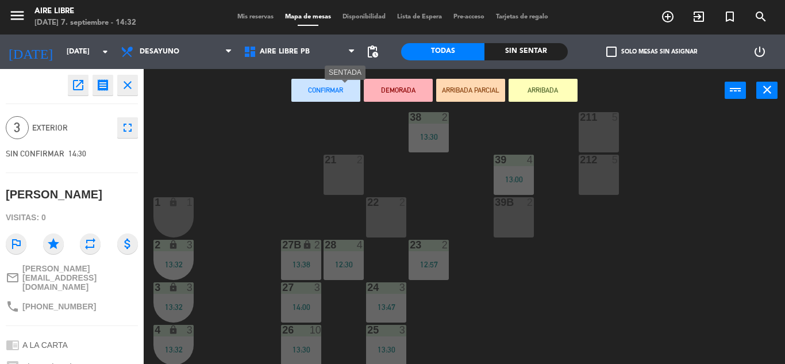
scroll to position [148, 0]
click at [136, 82] on button "close" at bounding box center [127, 85] width 21 height 21
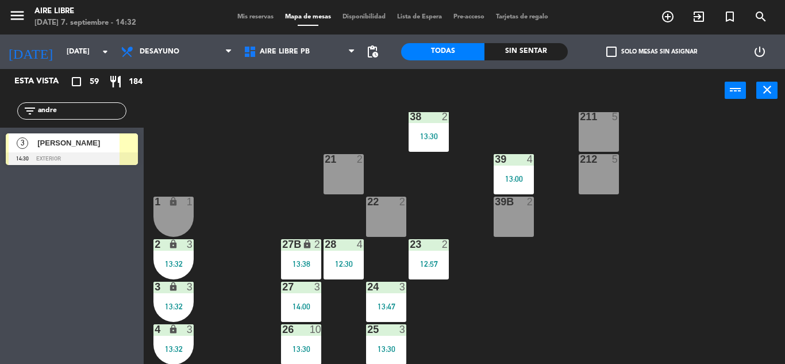
click at [397, 299] on div "24 3 13:47" at bounding box center [386, 302] width 40 height 40
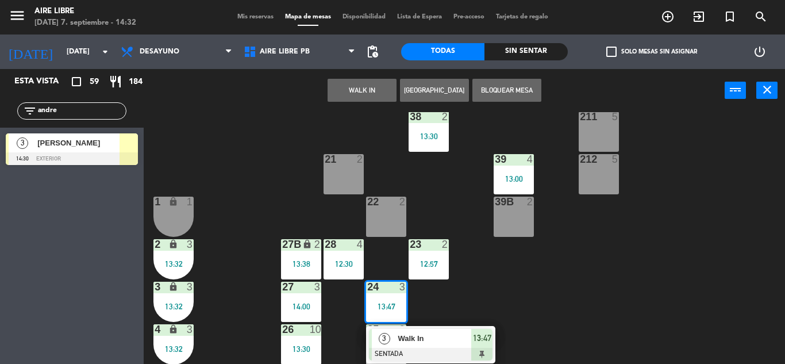
click at [459, 337] on span "Walk In" at bounding box center [435, 338] width 74 height 12
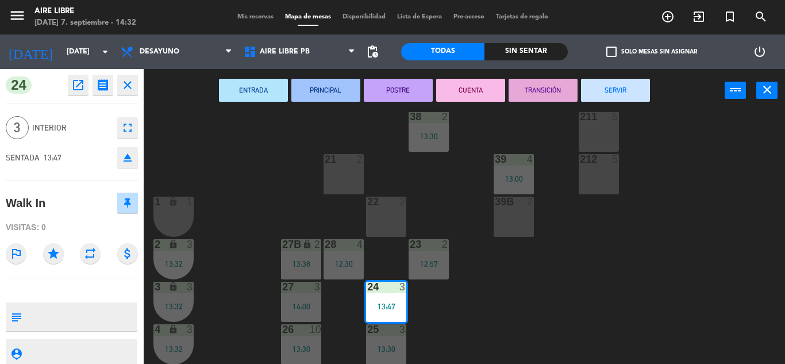
click at [628, 90] on button "SERVIR" at bounding box center [615, 90] width 69 height 23
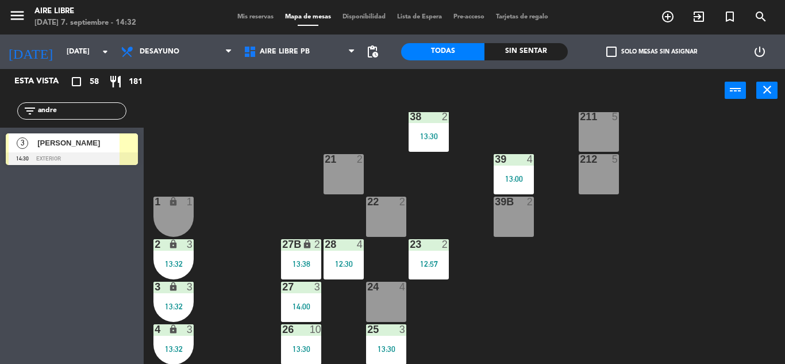
click at [94, 149] on span "[PERSON_NAME]" at bounding box center [78, 143] width 82 height 12
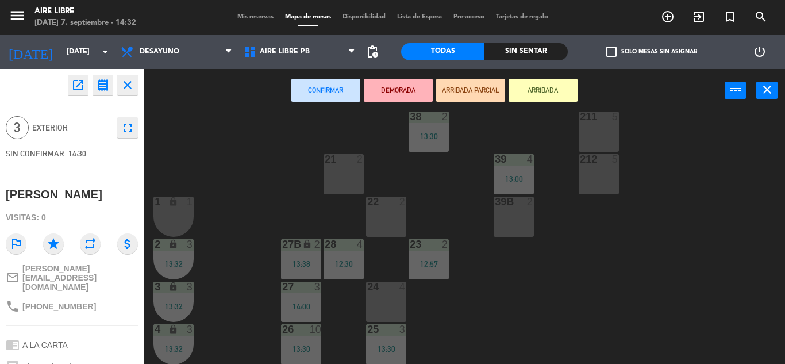
click at [373, 304] on div "24 4" at bounding box center [386, 302] width 40 height 40
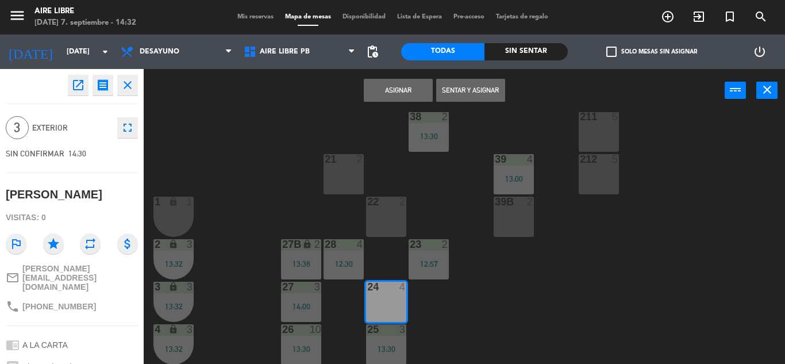
click at [484, 88] on button "Sentar y Asignar" at bounding box center [470, 90] width 69 height 23
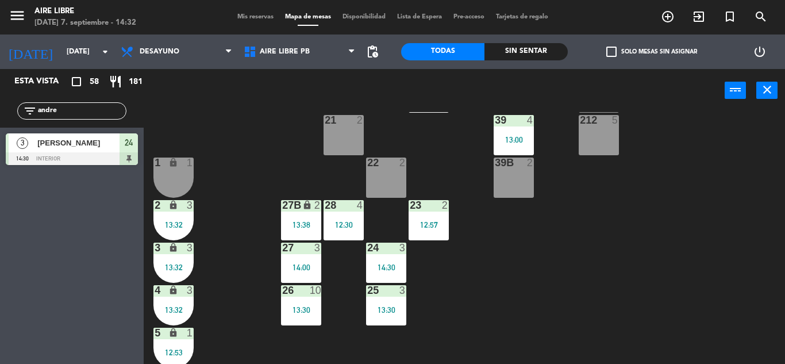
scroll to position [190, 0]
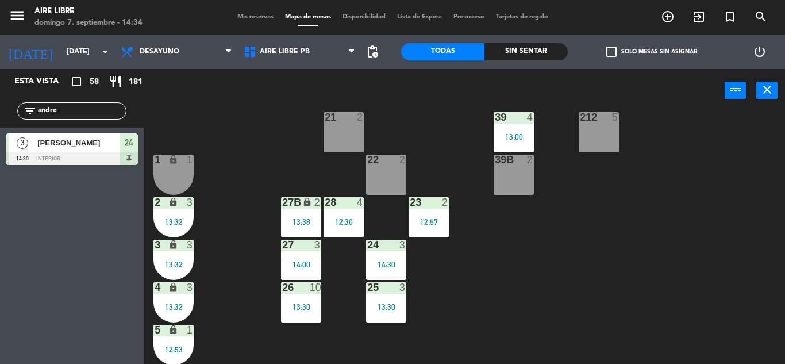
click at [76, 106] on input "andre" at bounding box center [81, 111] width 89 height 13
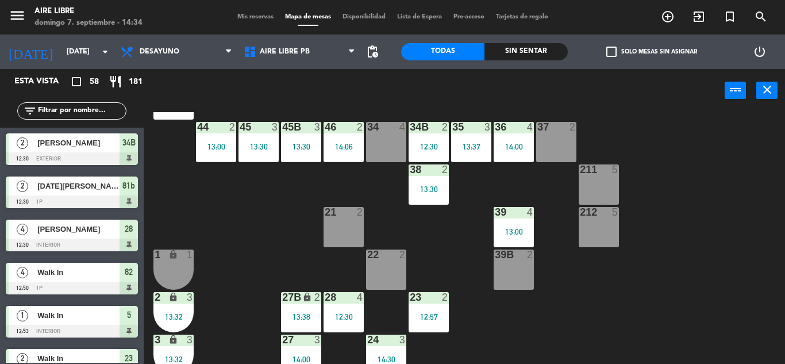
scroll to position [0, 0]
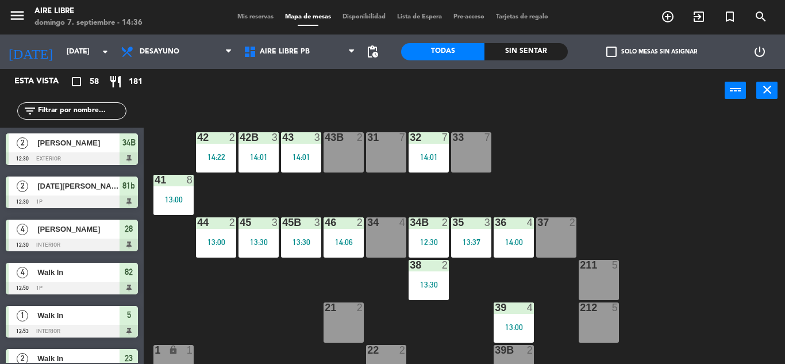
click at [383, 145] on div "31 7" at bounding box center [386, 152] width 40 height 40
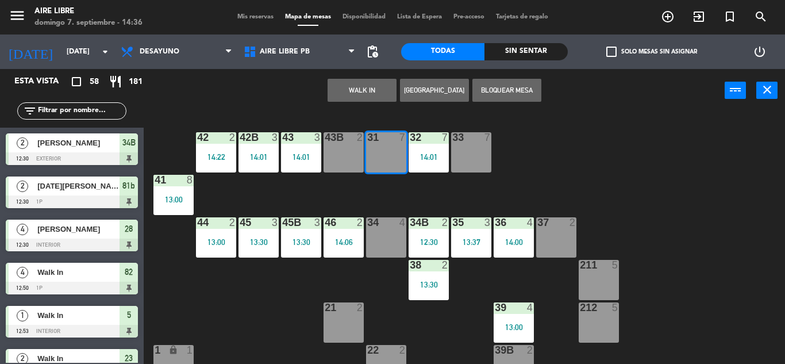
click at [374, 83] on button "WALK IN" at bounding box center [362, 90] width 69 height 23
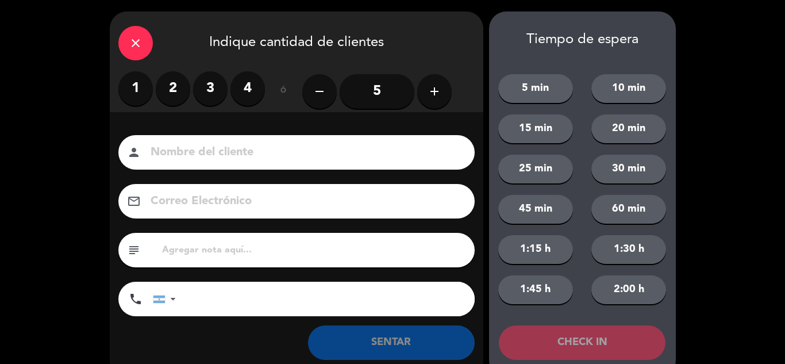
click at [187, 95] on label "2" at bounding box center [173, 88] width 34 height 34
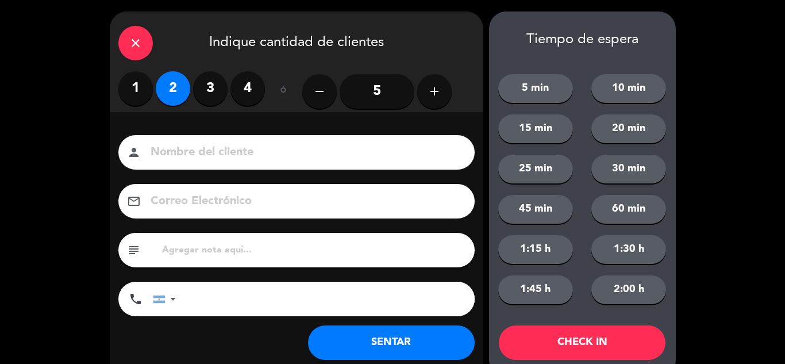
click at [189, 95] on label "2" at bounding box center [173, 88] width 34 height 34
click at [429, 87] on icon "add" at bounding box center [435, 92] width 14 height 14
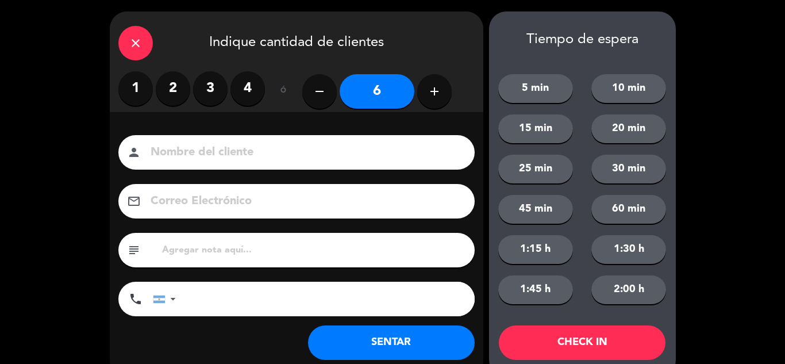
click at [385, 338] on button "SENTAR" at bounding box center [391, 342] width 167 height 34
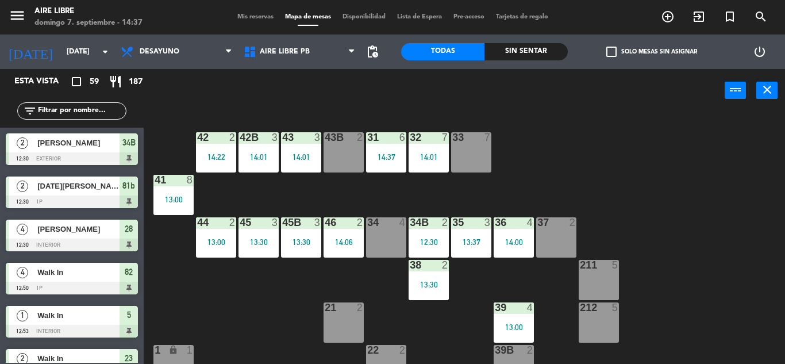
click at [97, 113] on input "text" at bounding box center [81, 111] width 89 height 13
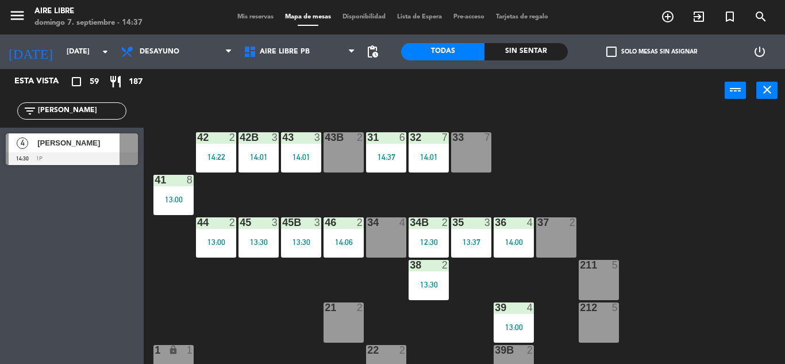
type input "ines"
click at [98, 143] on span "[PERSON_NAME]" at bounding box center [78, 143] width 82 height 12
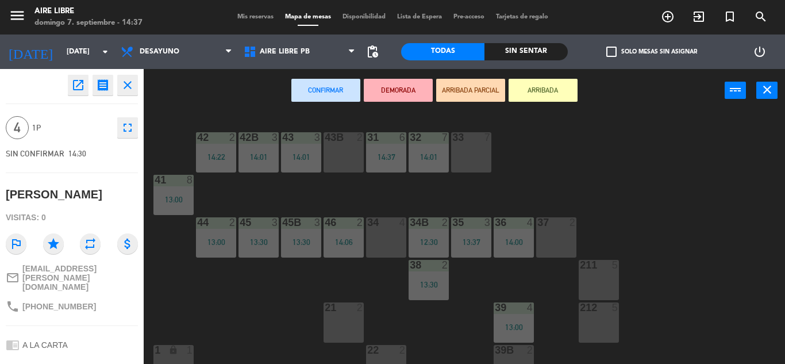
click at [537, 95] on button "ARRIBADA" at bounding box center [543, 90] width 69 height 23
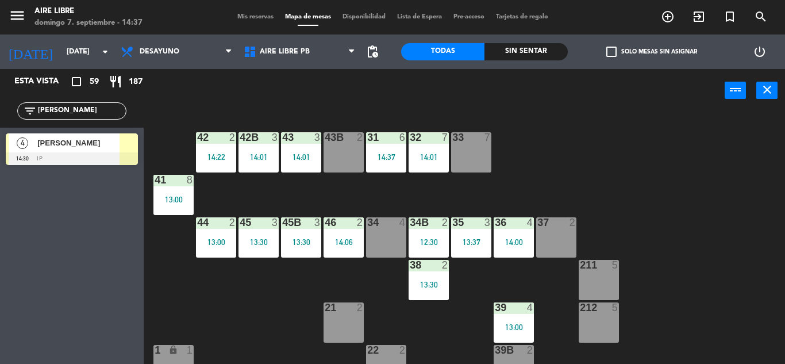
click at [67, 102] on div "filter_list ines" at bounding box center [71, 110] width 109 height 17
click at [70, 107] on input "ines" at bounding box center [81, 111] width 89 height 13
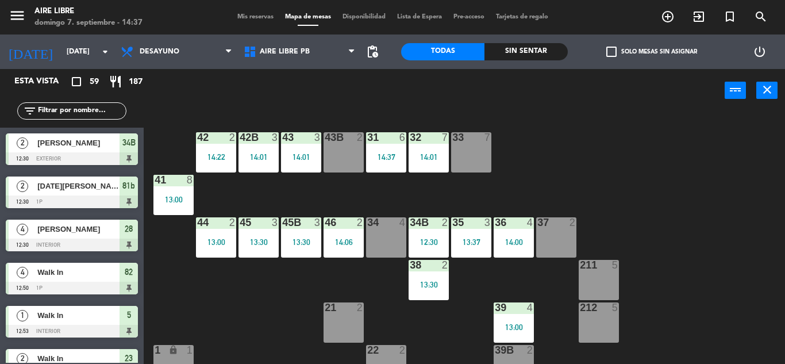
click at [255, 20] on span "Mis reservas" at bounding box center [256, 17] width 48 height 6
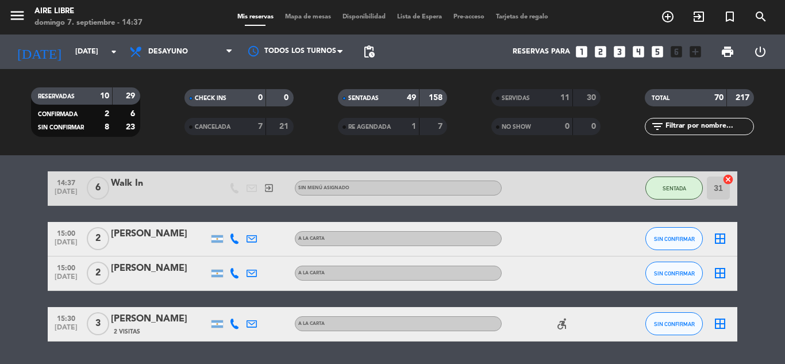
scroll to position [2395, 0]
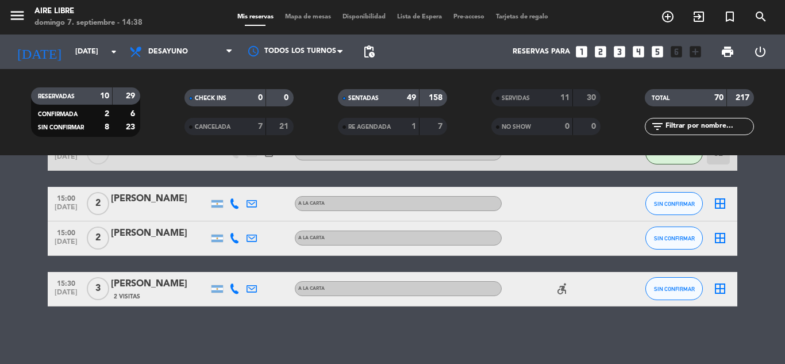
drag, startPoint x: 421, startPoint y: 319, endPoint x: 753, endPoint y: 294, distance: 332.7
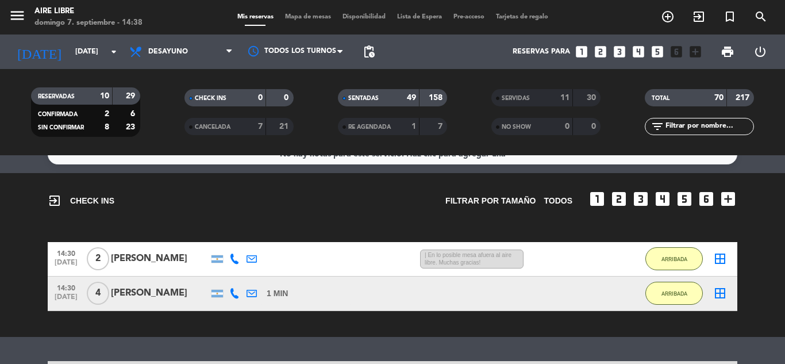
scroll to position [0, 0]
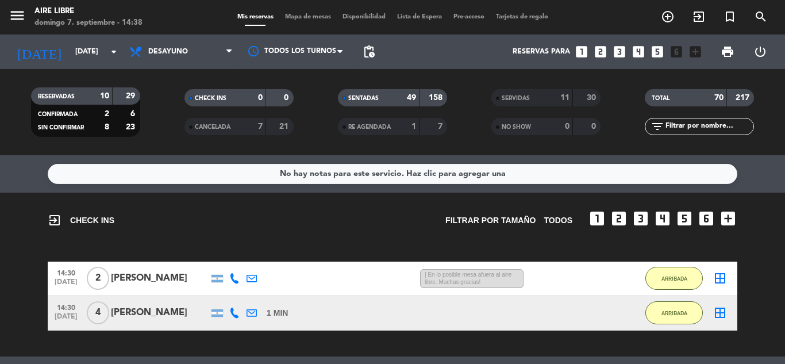
click at [301, 20] on span "Mapa de mesas" at bounding box center [307, 17] width 57 height 6
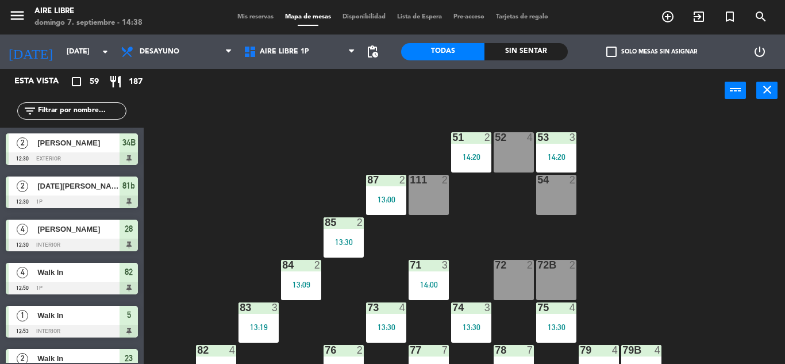
click at [504, 282] on div "72 2" at bounding box center [514, 280] width 40 height 40
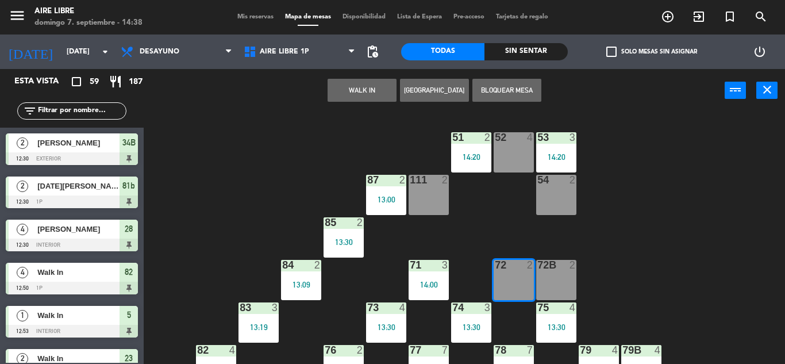
click at [347, 97] on button "WALK IN" at bounding box center [362, 90] width 69 height 23
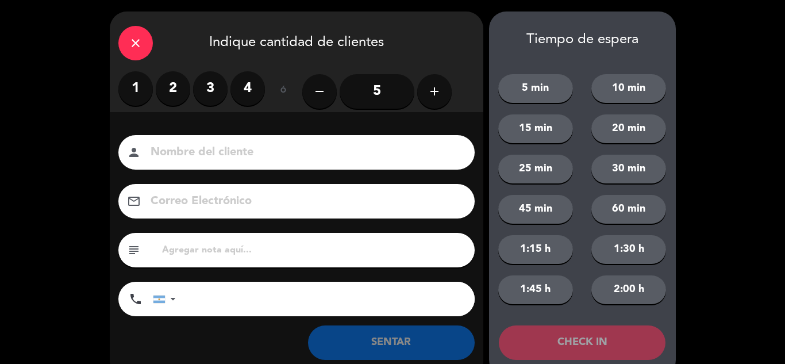
click at [174, 86] on label "2" at bounding box center [173, 88] width 34 height 34
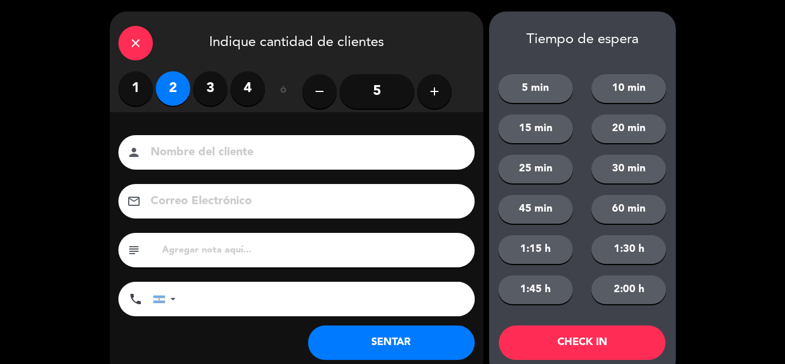
click at [394, 338] on button "SENTAR" at bounding box center [391, 342] width 167 height 34
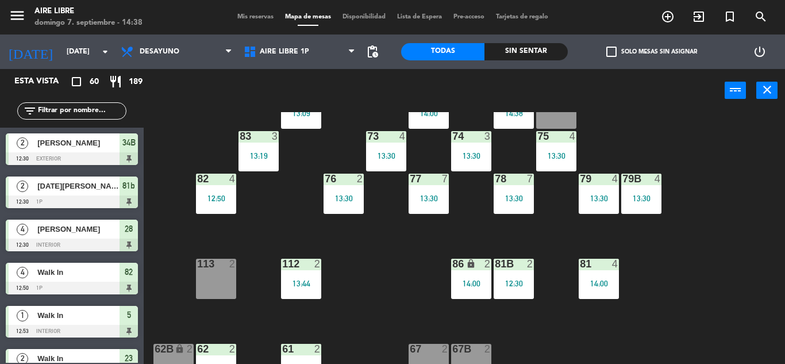
scroll to position [127, 0]
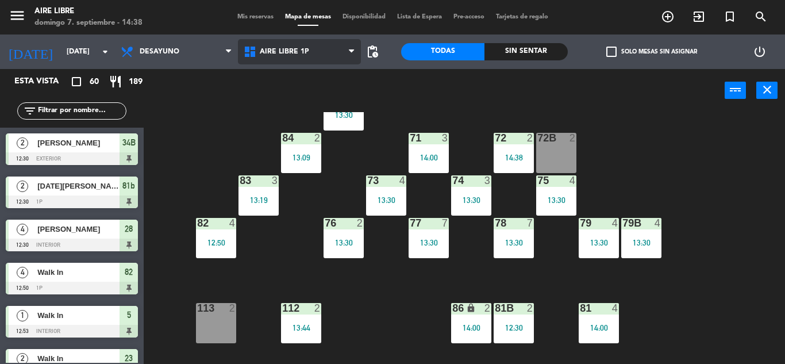
click at [309, 52] on span "Aire Libre 1P" at bounding box center [299, 51] width 123 height 25
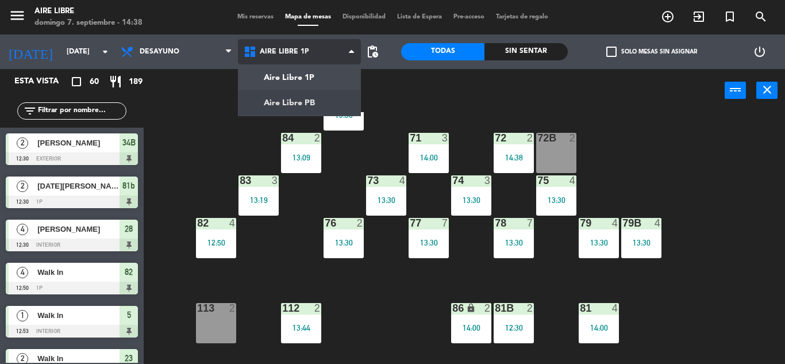
click at [316, 99] on ng-component "menu Aire Libre domingo 7. septiembre - 14:38 Mis reservas Mapa de mesas Dispon…" at bounding box center [392, 182] width 785 height 364
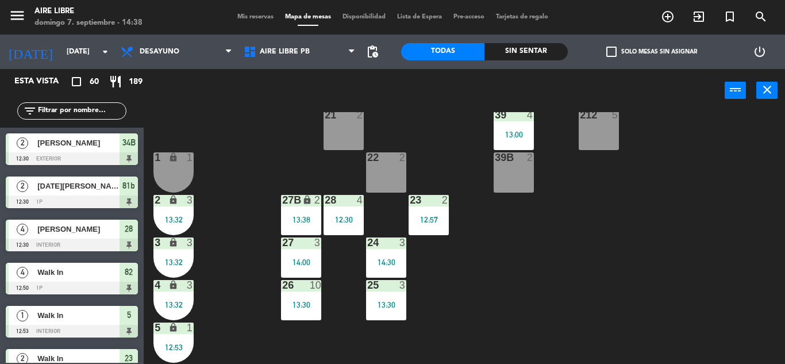
scroll to position [192, 0]
click at [355, 227] on div "28 4 12:30" at bounding box center [344, 215] width 40 height 40
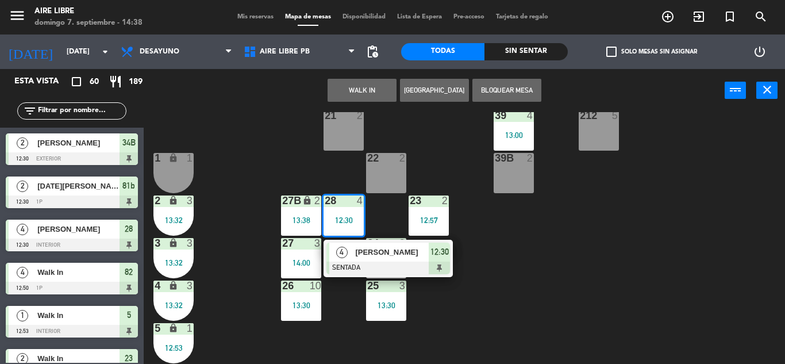
click at [442, 259] on span "12:30" at bounding box center [440, 252] width 18 height 14
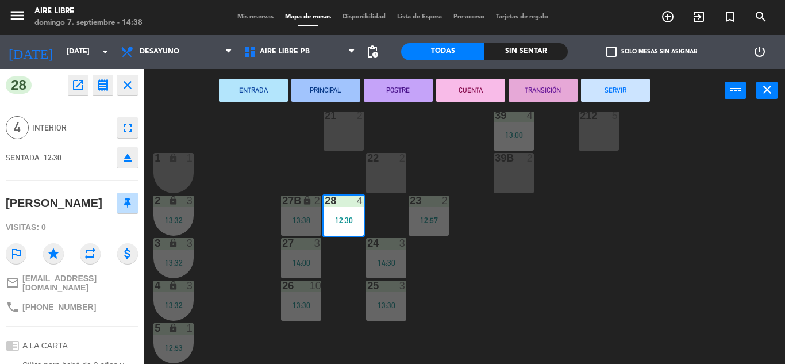
click at [626, 82] on button "SERVIR" at bounding box center [615, 90] width 69 height 23
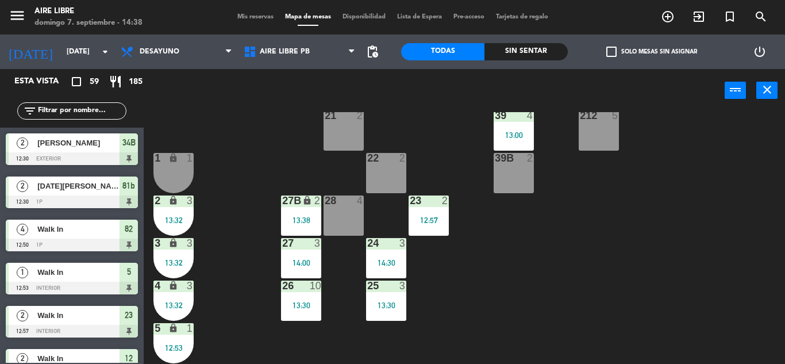
click at [615, 53] on span "check_box_outline_blank" at bounding box center [612, 52] width 10 height 10
click at [652, 52] on input "check_box_outline_blank Solo mesas sin asignar" at bounding box center [652, 52] width 0 height 0
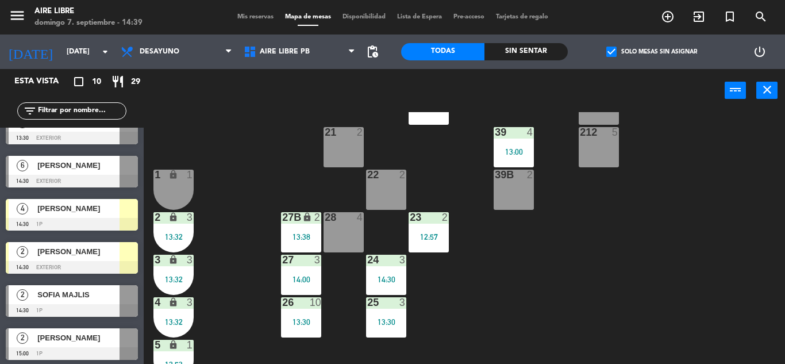
scroll to position [175, 0]
click at [116, 215] on div "[PERSON_NAME]" at bounding box center [77, 208] width 83 height 19
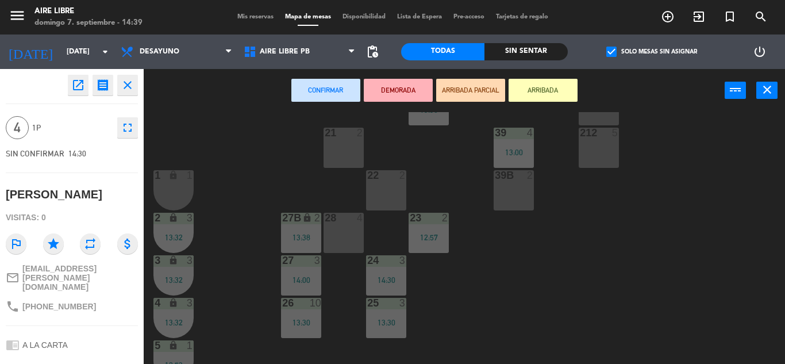
click at [352, 234] on div "28 4" at bounding box center [344, 233] width 40 height 40
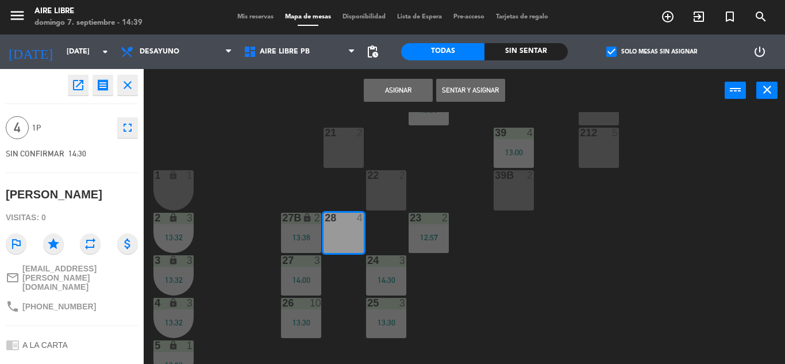
click at [499, 89] on button "Sentar y Asignar" at bounding box center [470, 90] width 69 height 23
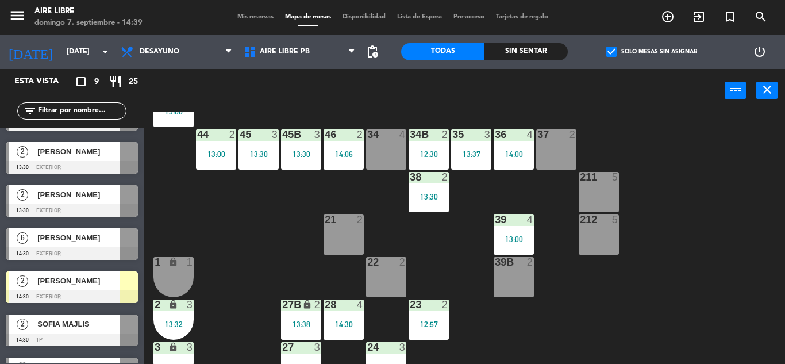
scroll to position [82, 0]
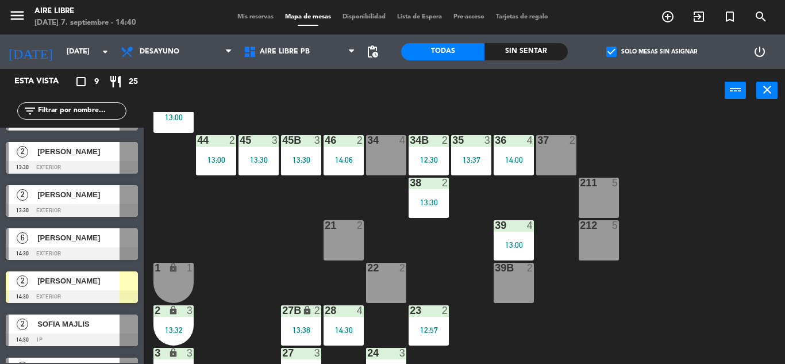
click at [396, 170] on div "34 4" at bounding box center [386, 155] width 40 height 40
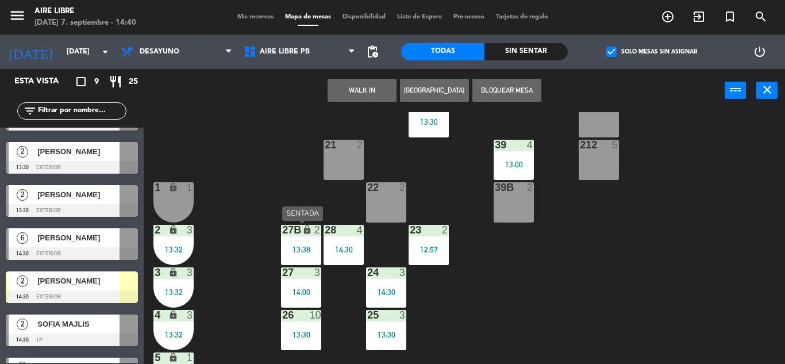
scroll to position [163, 0]
click at [131, 289] on div at bounding box center [129, 280] width 18 height 19
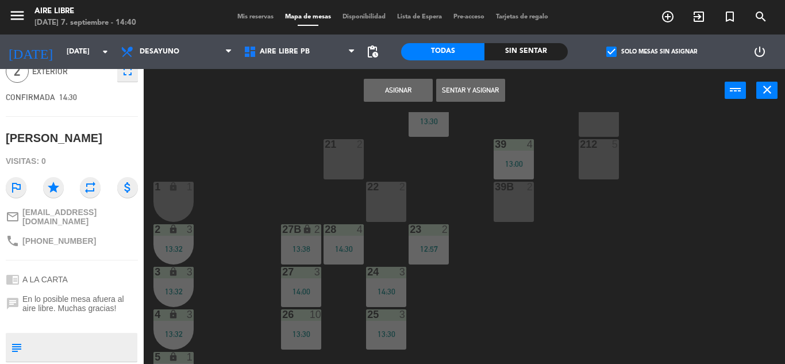
scroll to position [57, 0]
click at [300, 45] on span "Aire Libre PB" at bounding box center [299, 51] width 123 height 25
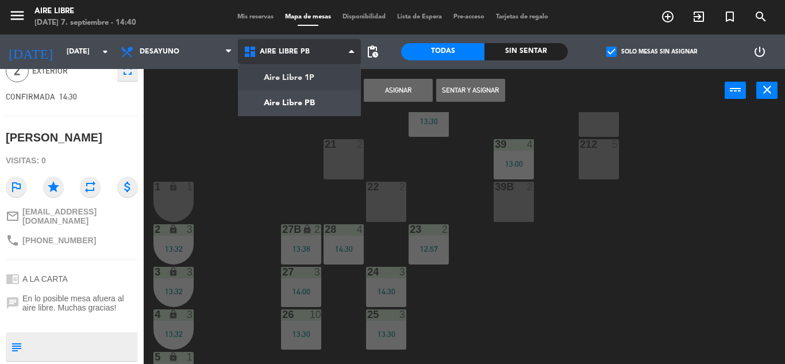
click at [310, 83] on ng-component "menu Aire Libre domingo 7. septiembre - 14:40 Mis reservas Mapa de mesas Dispon…" at bounding box center [392, 182] width 785 height 364
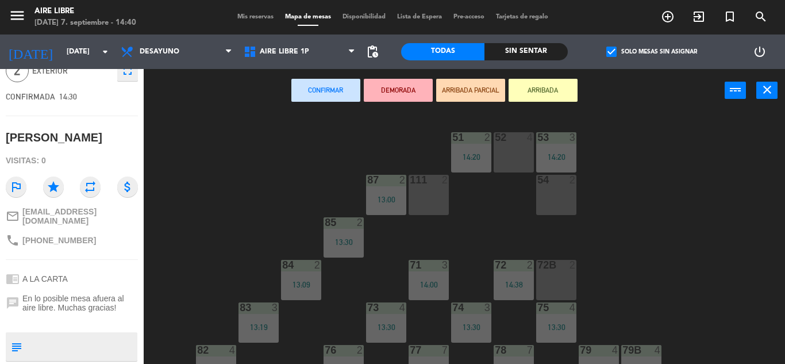
scroll to position [37, 0]
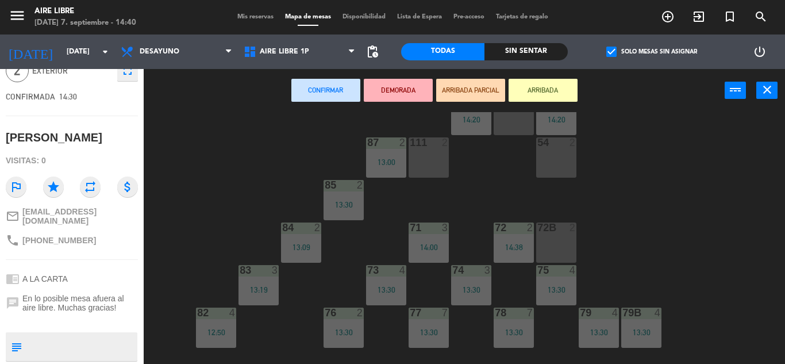
click at [523, 125] on div "52 4" at bounding box center [514, 115] width 40 height 40
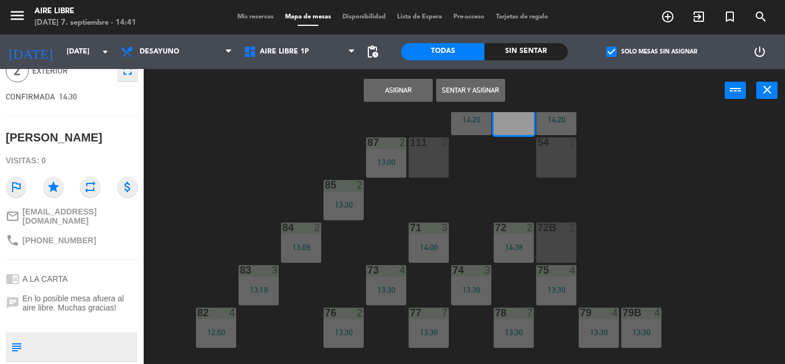
click at [463, 90] on button "Sentar y Asignar" at bounding box center [470, 90] width 69 height 23
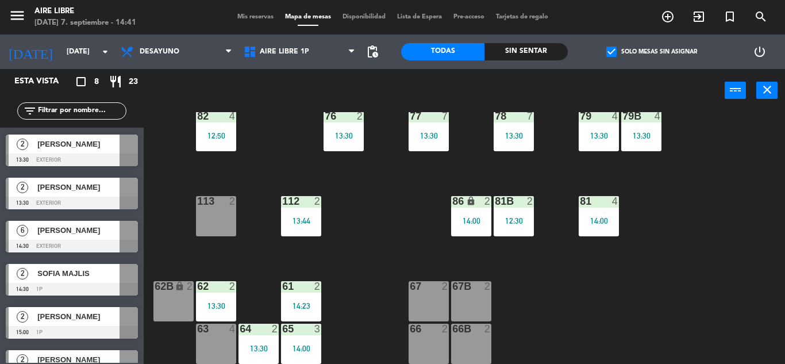
scroll to position [0, 0]
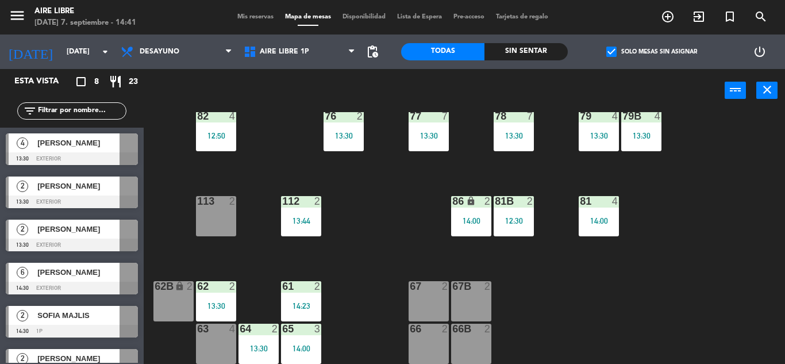
click at [95, 139] on span "[PERSON_NAME]" at bounding box center [78, 143] width 82 height 12
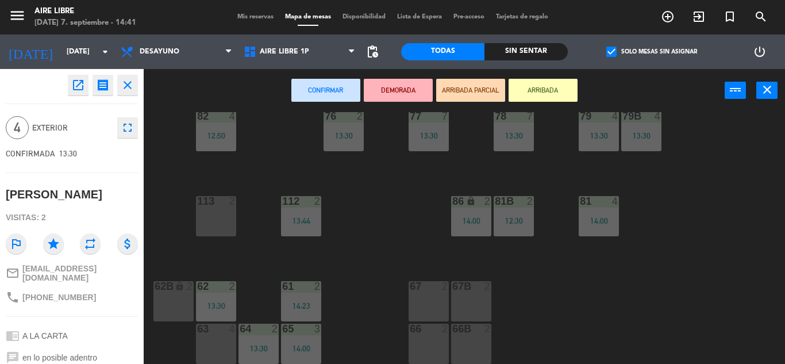
click at [134, 121] on icon "fullscreen" at bounding box center [128, 128] width 14 height 14
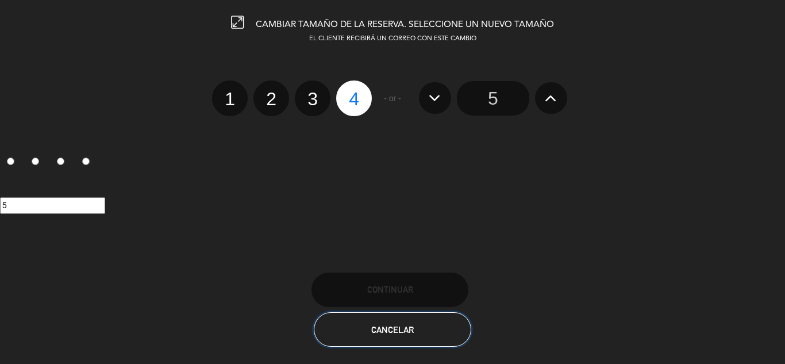
click at [412, 336] on button "Cancelar" at bounding box center [392, 329] width 157 height 34
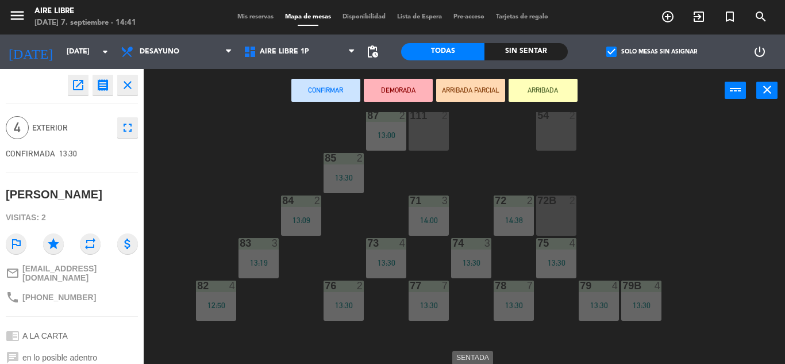
scroll to position [61, 0]
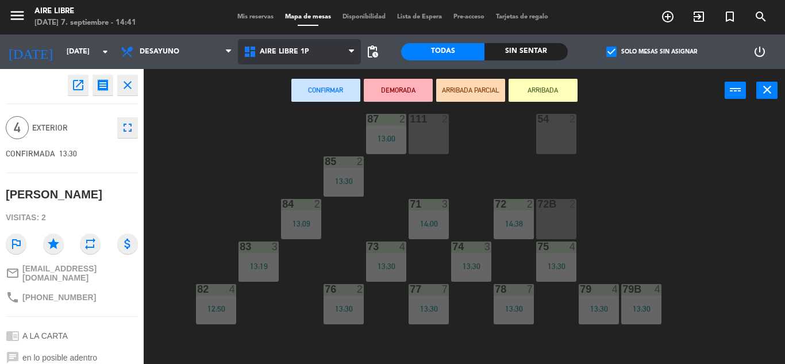
click at [322, 41] on span "Aire Libre 1P" at bounding box center [299, 51] width 123 height 25
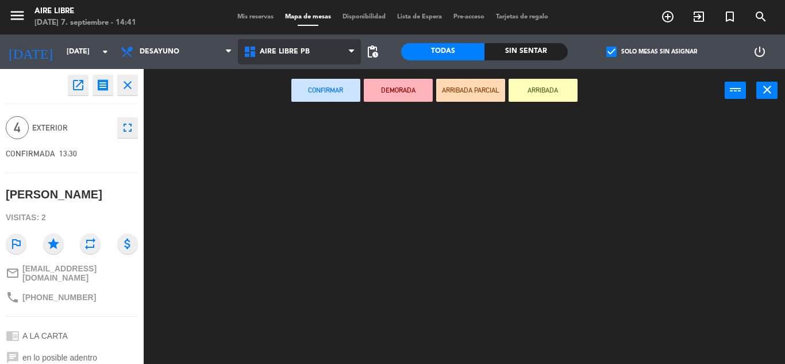
click at [313, 99] on ng-component "menu Aire Libre domingo 7. septiembre - 14:41 Mis reservas Mapa de mesas Dispon…" at bounding box center [392, 182] width 785 height 364
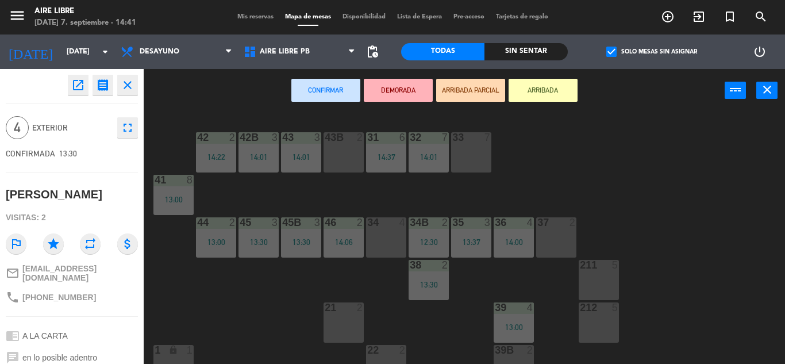
scroll to position [10, 0]
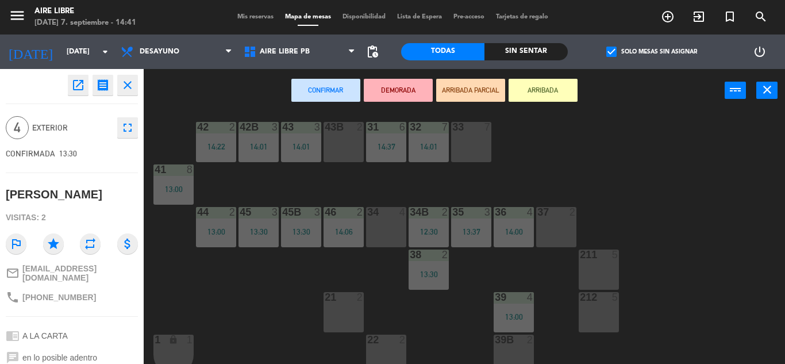
click at [392, 229] on div "34 4" at bounding box center [386, 227] width 40 height 40
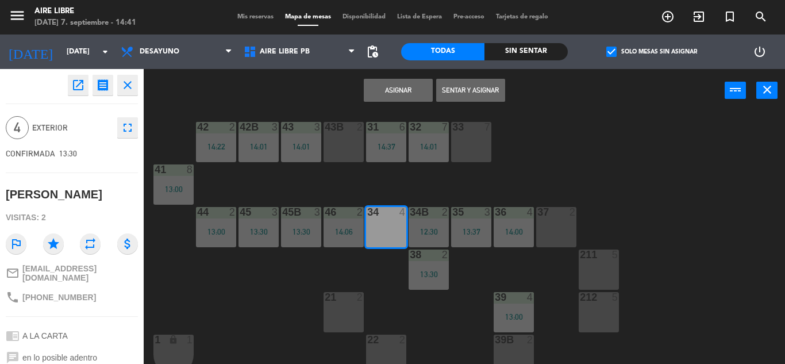
click at [470, 87] on button "Sentar y Asignar" at bounding box center [470, 90] width 69 height 23
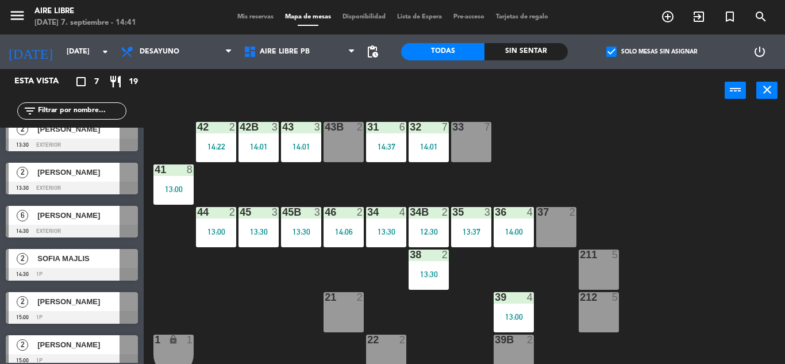
scroll to position [0, 0]
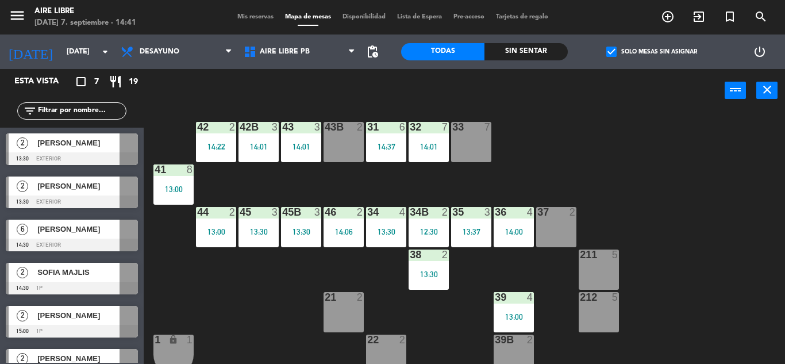
click at [77, 154] on div at bounding box center [72, 158] width 132 height 13
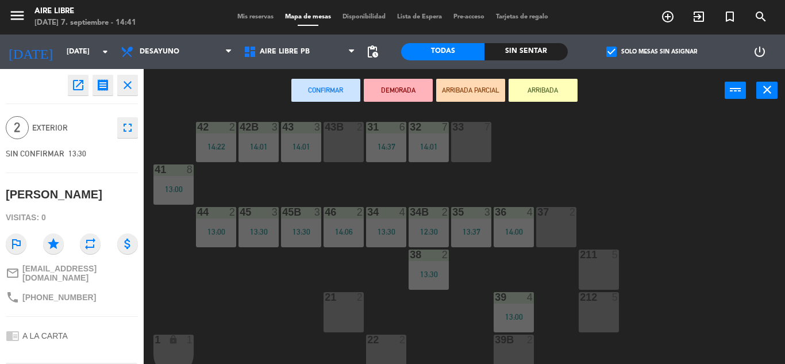
click at [80, 81] on icon "open_in_new" at bounding box center [78, 85] width 14 height 14
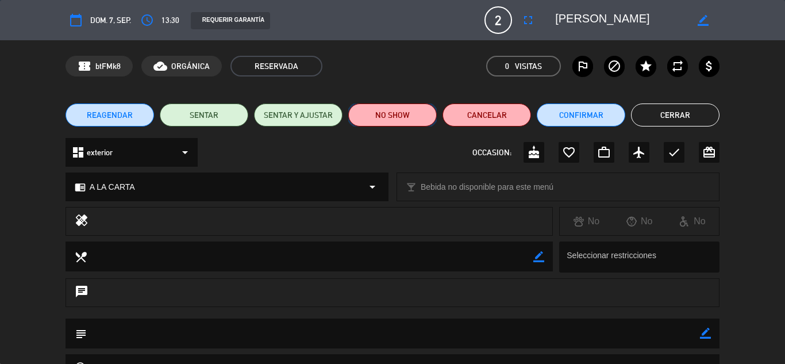
click at [405, 121] on button "NO SHOW" at bounding box center [392, 114] width 89 height 23
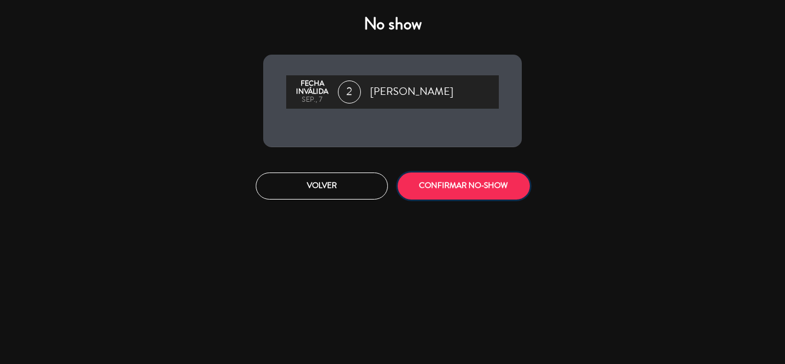
click at [473, 174] on button "CONFIRMAR NO-SHOW" at bounding box center [464, 185] width 132 height 27
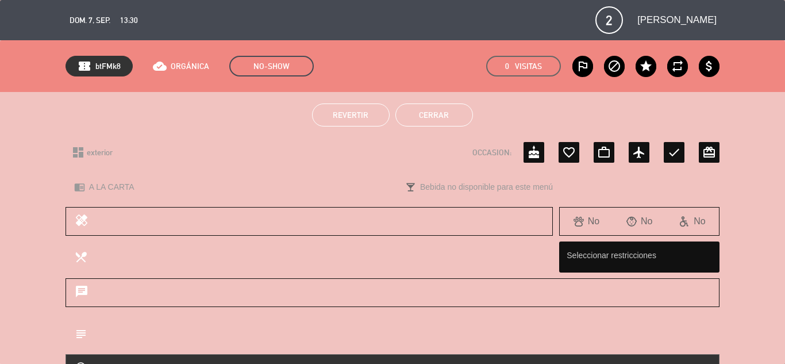
click at [414, 120] on button "Cerrar" at bounding box center [435, 114] width 78 height 23
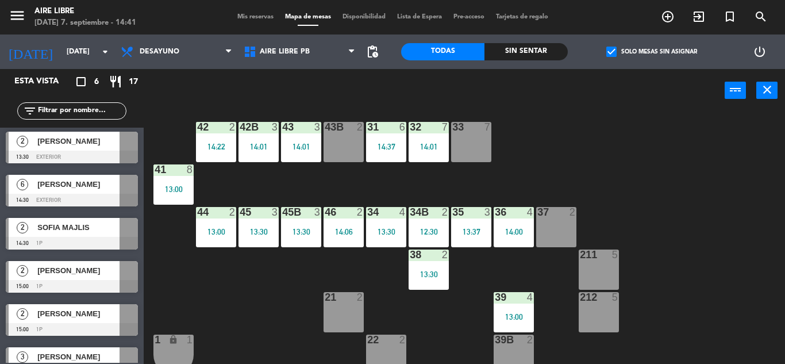
scroll to position [5, 0]
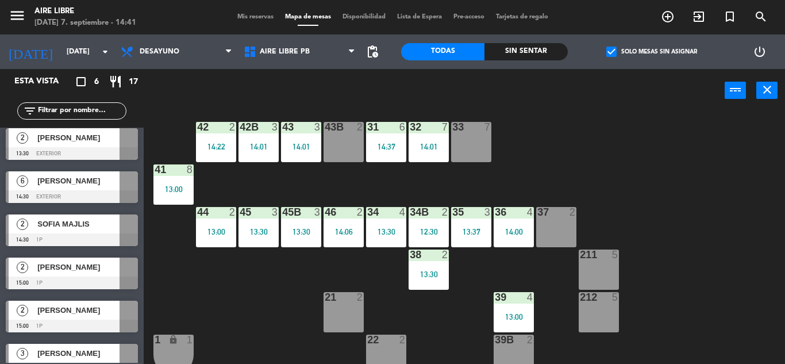
click at [112, 143] on span "Tatiana Resta" at bounding box center [78, 138] width 82 height 12
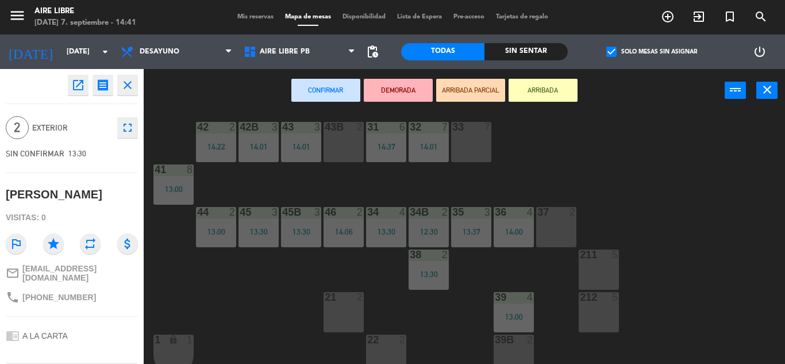
click at [79, 95] on div "open_in_new receipt 1:30 PM dom., 7 sep. 2 personas Tatiana Resta EXPERIENCE A …" at bounding box center [72, 216] width 144 height 295
click at [79, 86] on icon "open_in_new" at bounding box center [78, 85] width 14 height 14
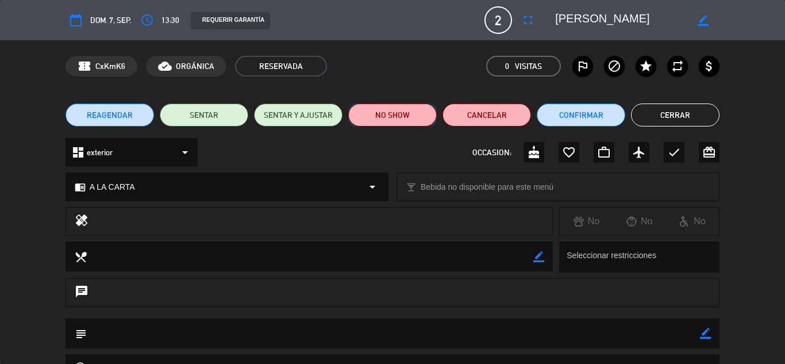
click at [398, 115] on button "NO SHOW" at bounding box center [392, 114] width 89 height 23
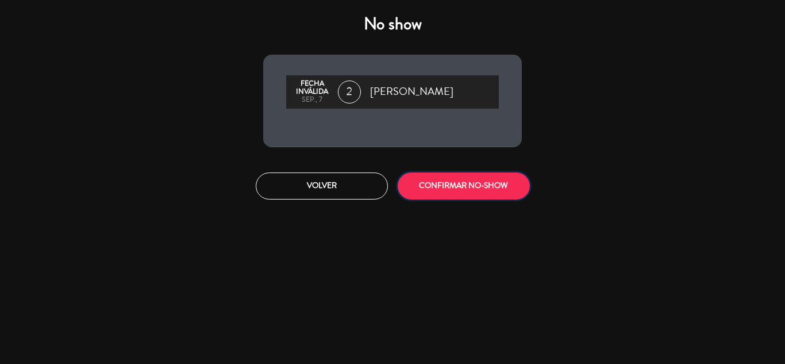
click at [480, 182] on button "CONFIRMAR NO-SHOW" at bounding box center [464, 185] width 132 height 27
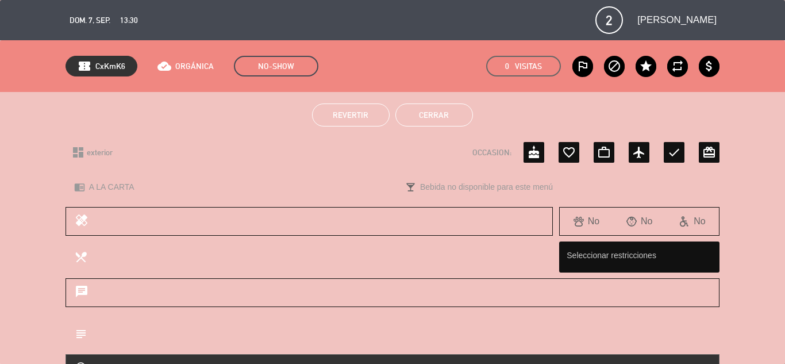
click at [442, 110] on button "Cerrar" at bounding box center [435, 114] width 78 height 23
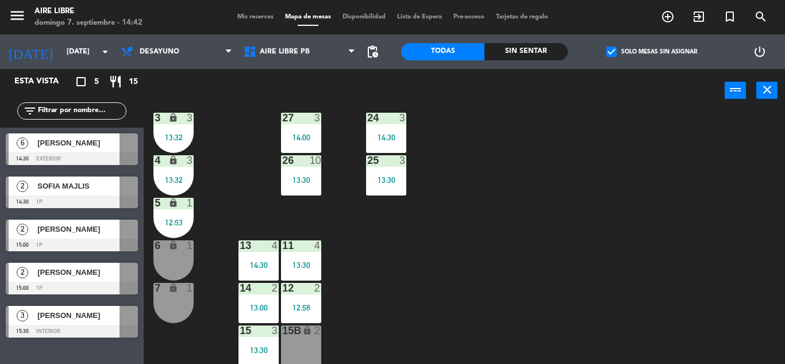
scroll to position [319, 0]
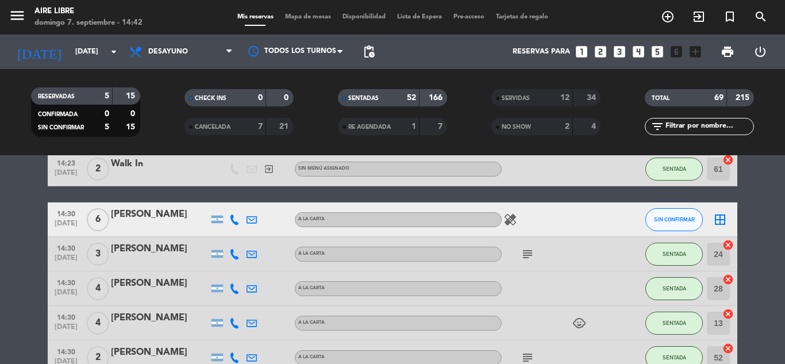
scroll to position [2238, 0]
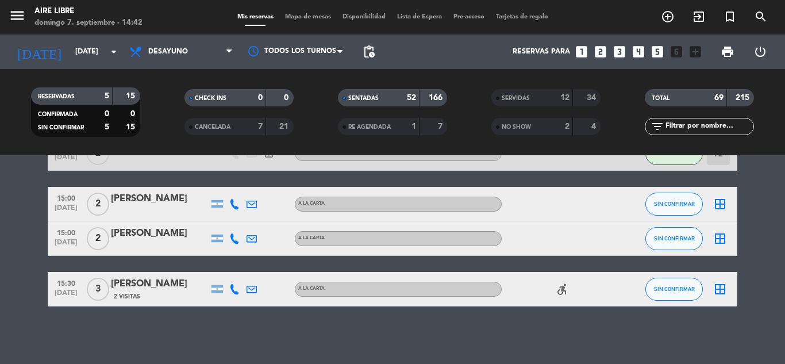
click at [133, 285] on div "MONICA" at bounding box center [160, 284] width 98 height 15
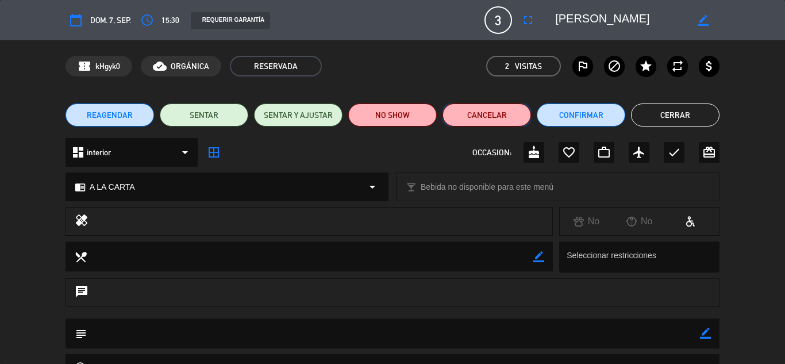
click at [501, 120] on button "Cancelar" at bounding box center [487, 114] width 89 height 23
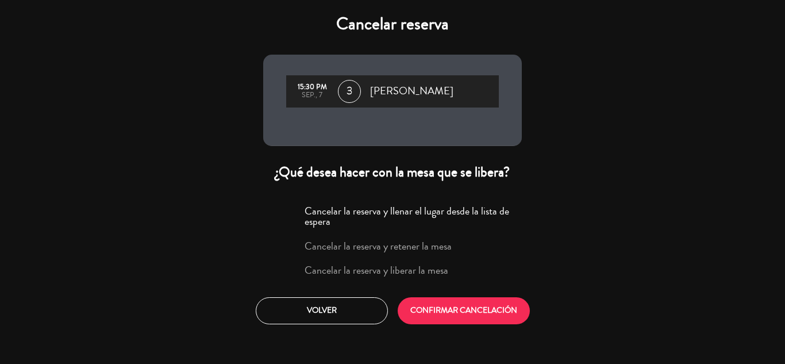
click at [417, 269] on label "Cancelar la reserva y liberar la mesa" at bounding box center [377, 270] width 144 height 10
click at [451, 305] on button "CONFIRMAR CANCELACIÓN" at bounding box center [464, 310] width 132 height 27
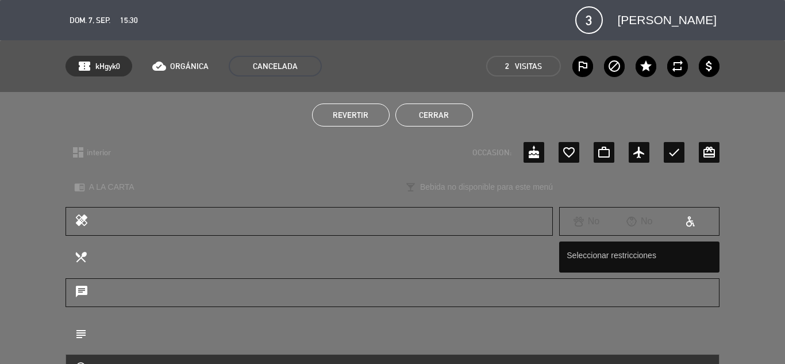
click at [448, 124] on button "Cerrar" at bounding box center [435, 114] width 78 height 23
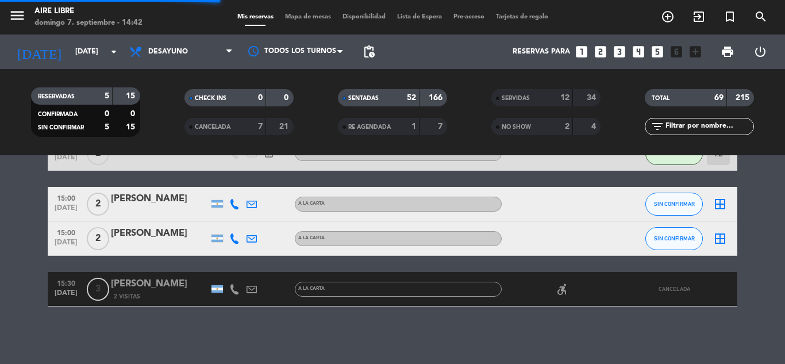
scroll to position [2188, 0]
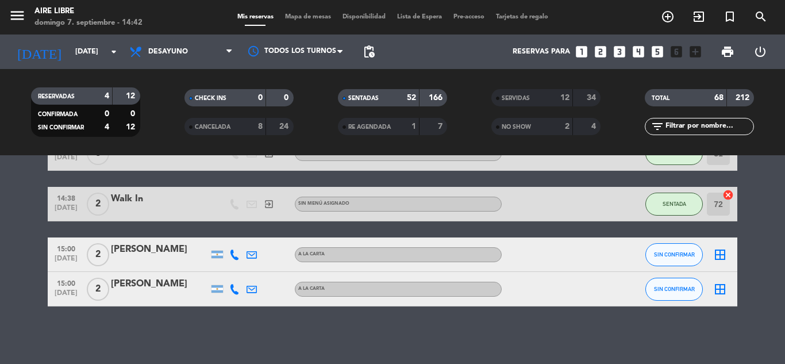
click at [303, 22] on div "Mis reservas Mapa de mesas Disponibilidad Lista de Espera Pre-acceso Tarjetas d…" at bounding box center [393, 17] width 323 height 10
click at [306, 18] on span "Mapa de mesas" at bounding box center [307, 17] width 57 height 6
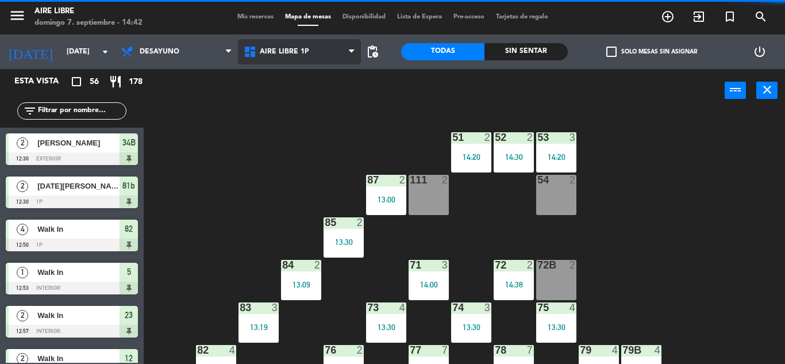
click at [281, 53] on span "Aire Libre 1P" at bounding box center [284, 52] width 49 height 8
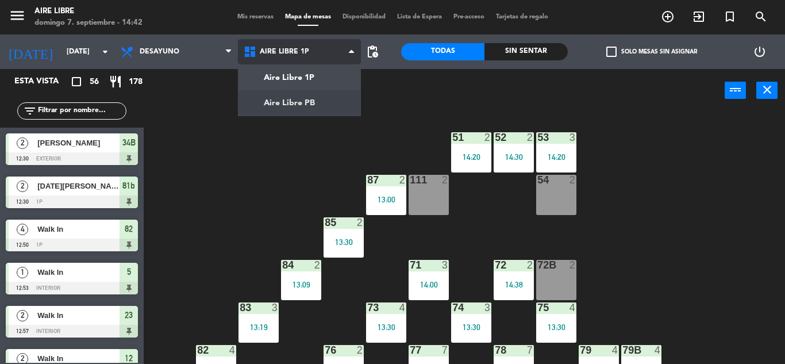
click at [297, 108] on ng-component "menu Aire Libre domingo 7. septiembre - 14:42 Mis reservas Mapa de mesas Dispon…" at bounding box center [392, 182] width 785 height 364
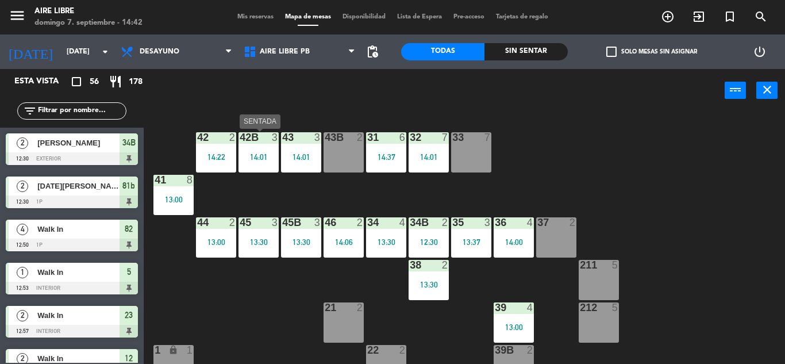
click at [269, 163] on div "42B 3 14:01" at bounding box center [259, 152] width 40 height 40
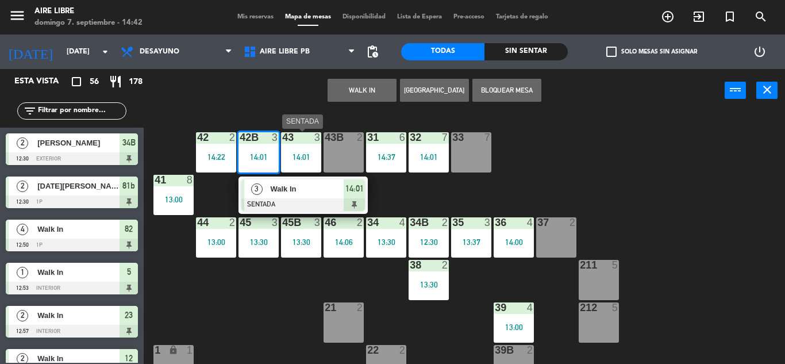
click at [302, 159] on div "14:01" at bounding box center [301, 157] width 40 height 8
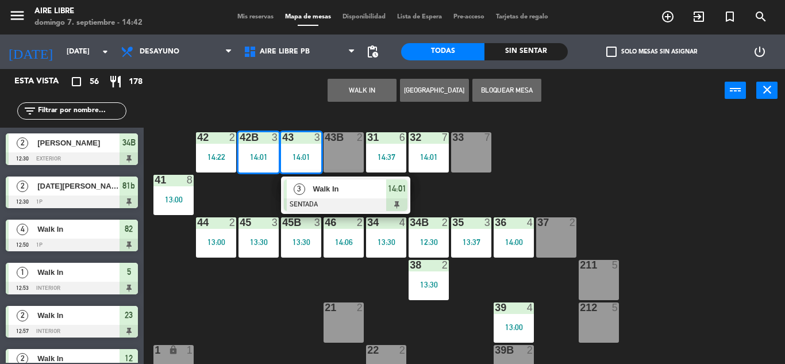
click at [358, 150] on div "43B 2" at bounding box center [344, 152] width 40 height 40
click at [351, 132] on div "42 2 14:22 43 3 14:01 3 Walk In SENTADA 14:01 31 6 14:37 32 7 14:01 33 7 42B 3 …" at bounding box center [469, 238] width 634 height 252
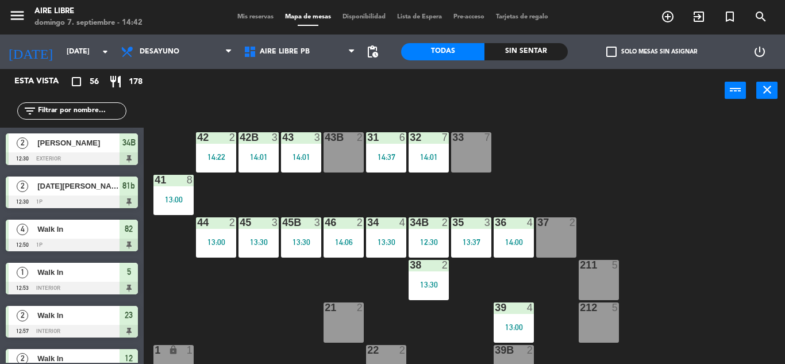
click at [350, 137] on div at bounding box center [343, 137] width 19 height 10
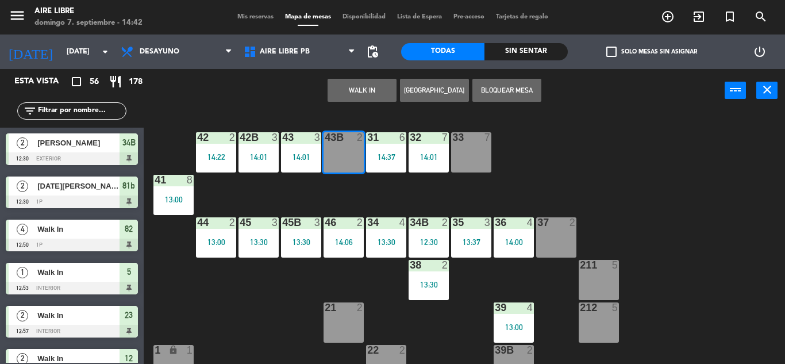
click at [642, 178] on div "42 2 14:22 43 3 14:01 31 6 14:37 32 7 14:01 33 7 42B 3 14:01 43B 2 41 8 13:00 4…" at bounding box center [469, 238] width 634 height 252
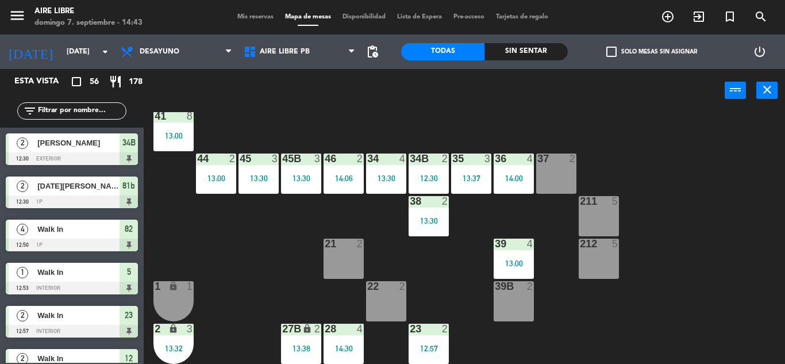
scroll to position [64, 0]
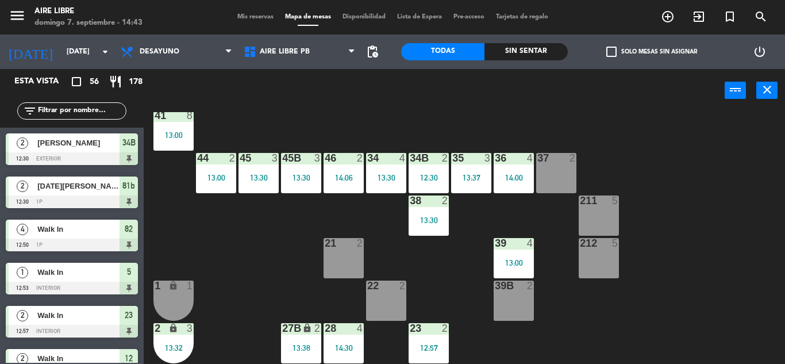
click at [306, 161] on div at bounding box center [300, 158] width 19 height 10
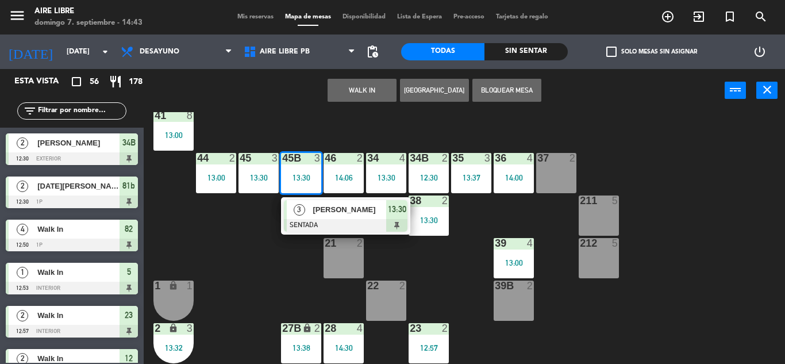
click at [321, 210] on span "[PERSON_NAME]" at bounding box center [350, 210] width 74 height 12
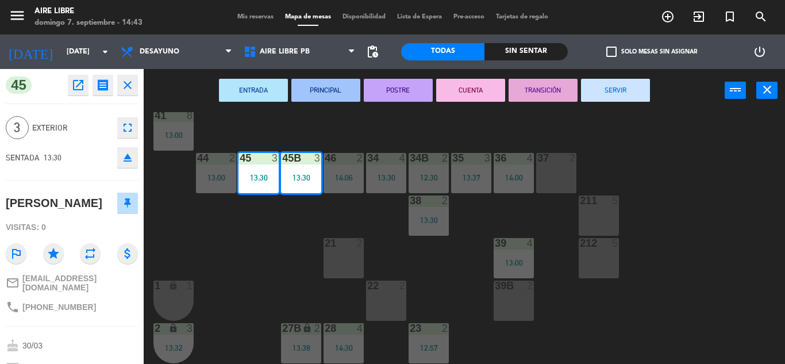
click at [124, 152] on icon "eject" at bounding box center [128, 158] width 14 height 14
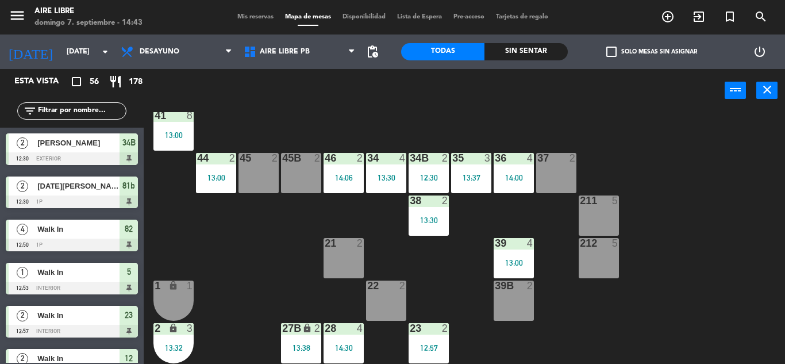
click at [613, 53] on span "check_box_outline_blank" at bounding box center [612, 52] width 10 height 10
click at [652, 52] on input "check_box_outline_blank Solo mesas sin asignar" at bounding box center [652, 52] width 0 height 0
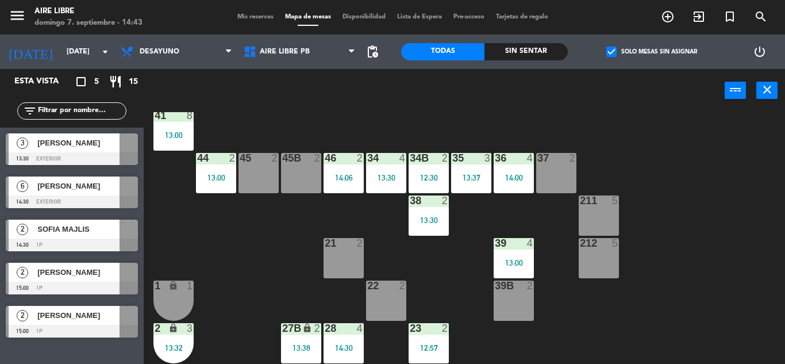
click at [102, 144] on span "[PERSON_NAME]" at bounding box center [78, 143] width 82 height 12
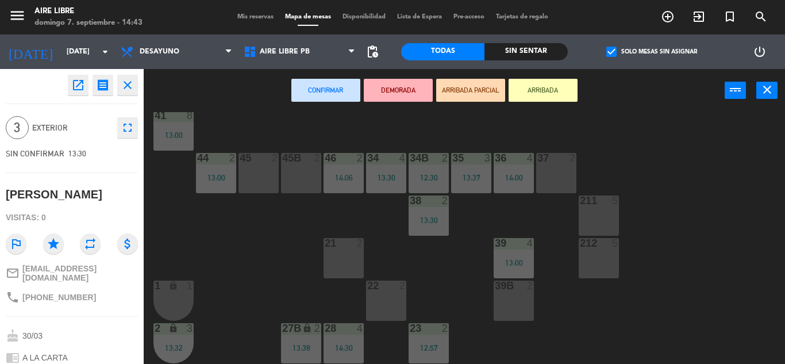
click at [255, 179] on div "45 2" at bounding box center [259, 173] width 40 height 40
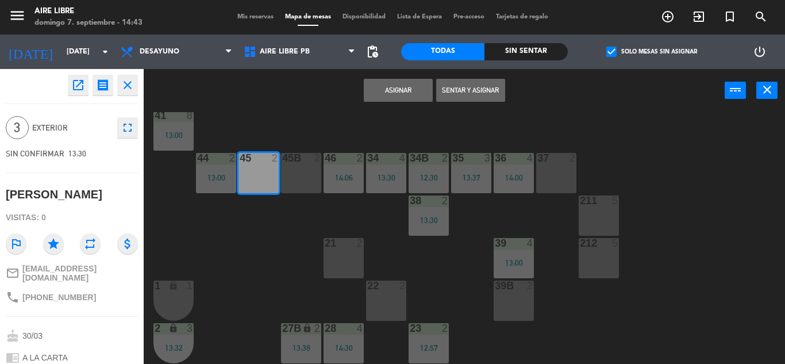
click at [471, 93] on button "Sentar y Asignar" at bounding box center [470, 90] width 69 height 23
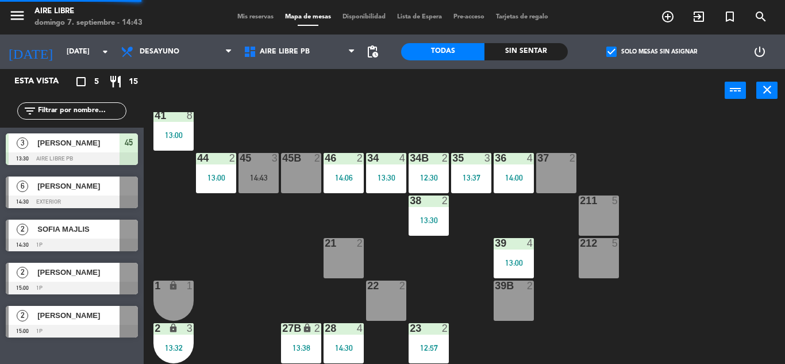
click at [314, 168] on div "45B 2" at bounding box center [301, 173] width 40 height 40
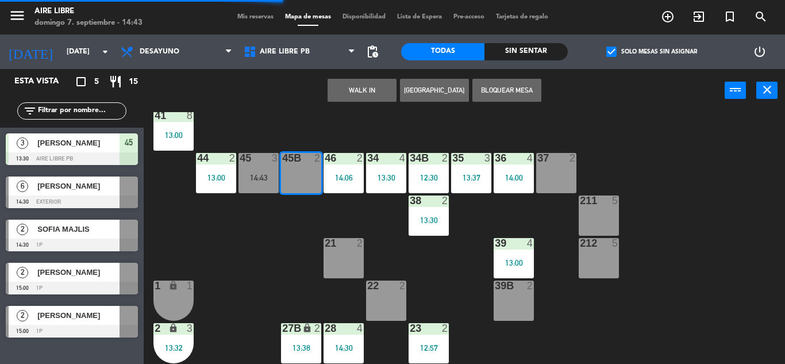
click at [367, 78] on div "WALK IN Crear Reserva Bloquear Mesa power_input close" at bounding box center [434, 91] width 581 height 44
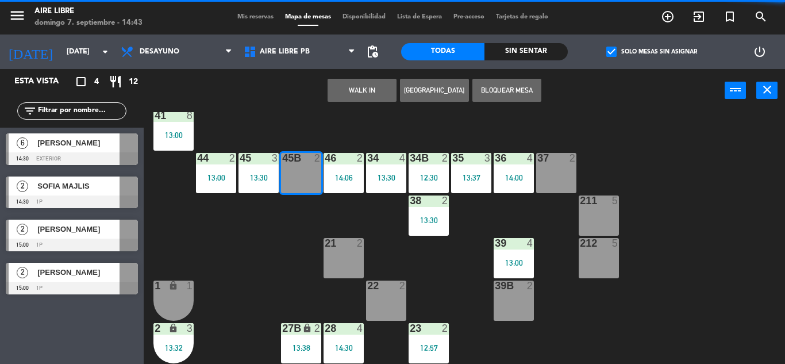
click at [368, 86] on button "WALK IN" at bounding box center [362, 90] width 69 height 23
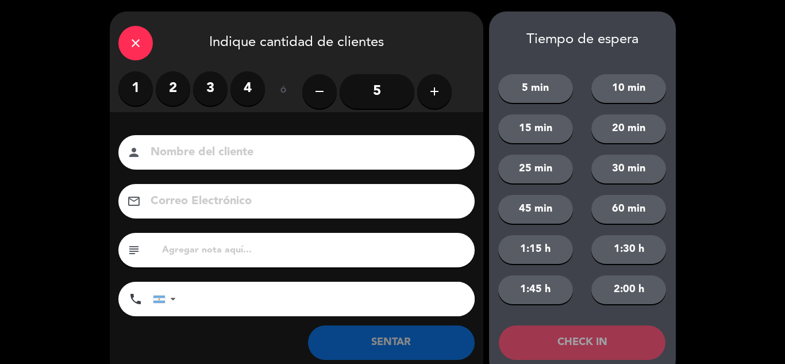
click at [179, 90] on label "2" at bounding box center [173, 88] width 34 height 34
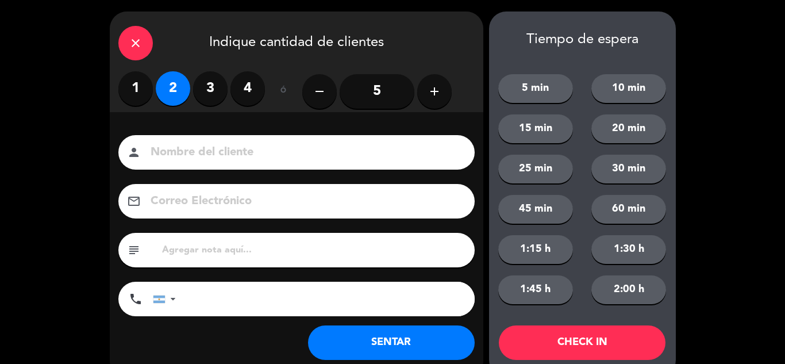
click at [367, 346] on button "SENTAR" at bounding box center [391, 342] width 167 height 34
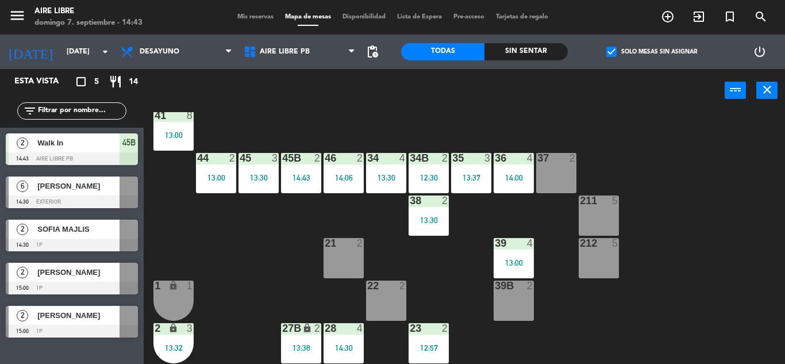
click at [390, 302] on div "22 2" at bounding box center [386, 301] width 40 height 40
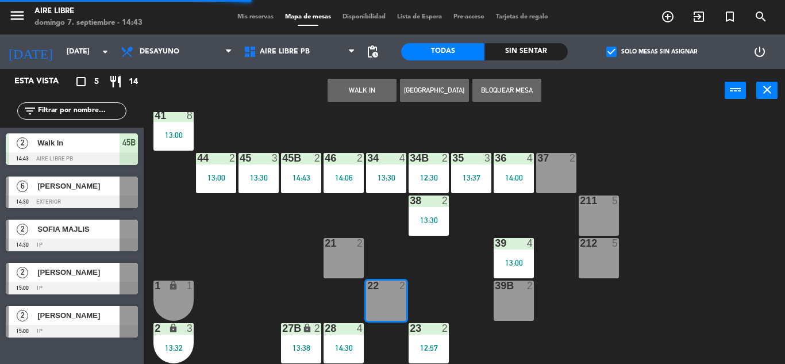
click at [382, 86] on button "WALK IN" at bounding box center [362, 90] width 69 height 23
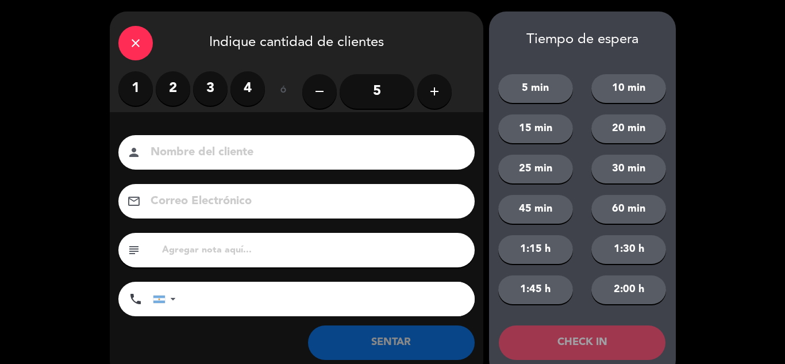
click at [167, 84] on label "2" at bounding box center [173, 88] width 34 height 34
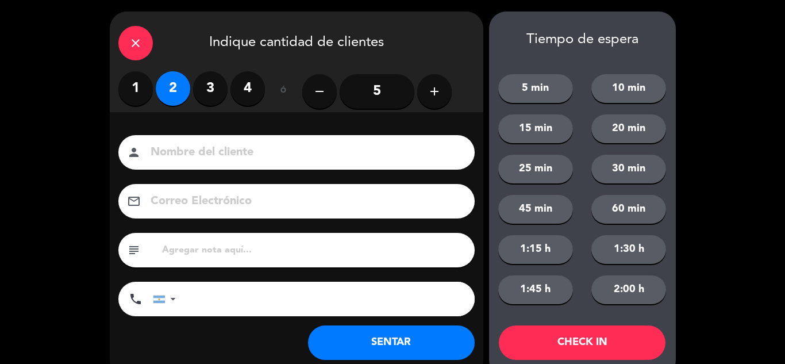
click at [373, 344] on button "SENTAR" at bounding box center [391, 342] width 167 height 34
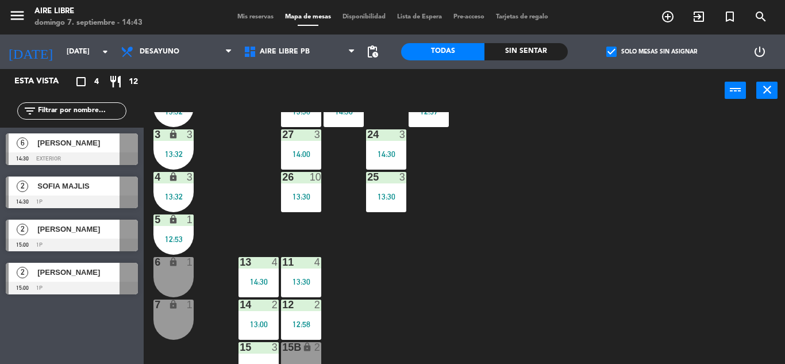
scroll to position [319, 0]
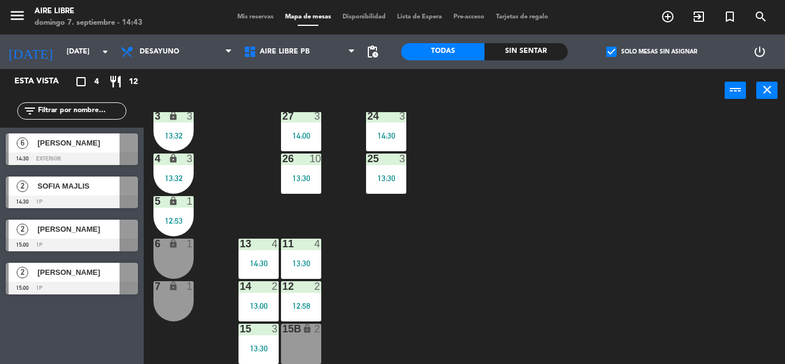
click at [179, 292] on div "lock" at bounding box center [173, 286] width 19 height 11
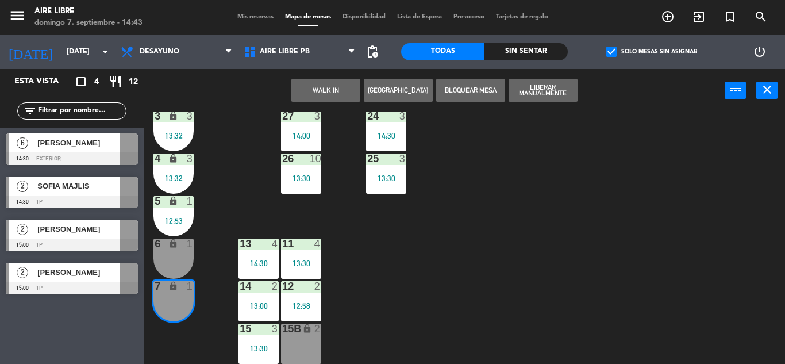
click at [178, 273] on div "6 lock 1" at bounding box center [174, 259] width 40 height 40
click at [315, 102] on div "WALK IN Crear Reserva Bloquear Mesa Liberar Manualmente power_input close" at bounding box center [434, 91] width 581 height 44
click at [309, 88] on button "WALK IN" at bounding box center [325, 90] width 69 height 23
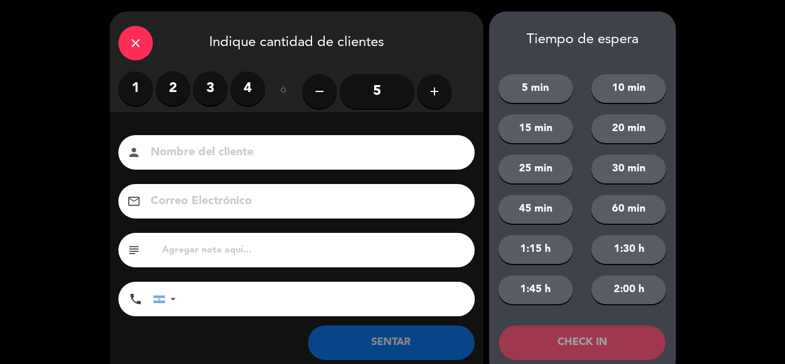
click at [183, 86] on label "2" at bounding box center [173, 88] width 34 height 34
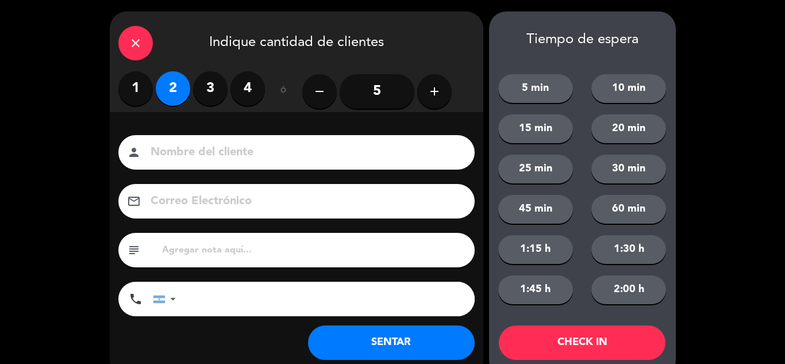
click at [373, 347] on button "SENTAR" at bounding box center [391, 342] width 167 height 34
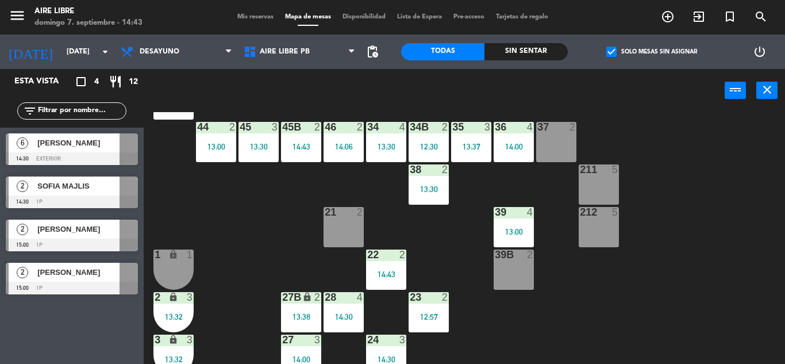
scroll to position [0, 0]
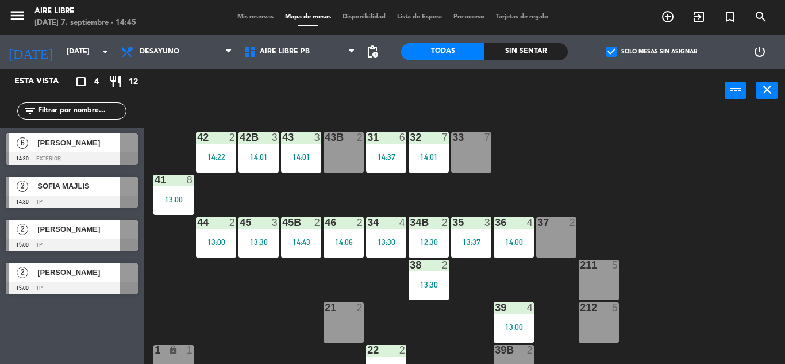
click at [122, 182] on div at bounding box center [129, 186] width 18 height 19
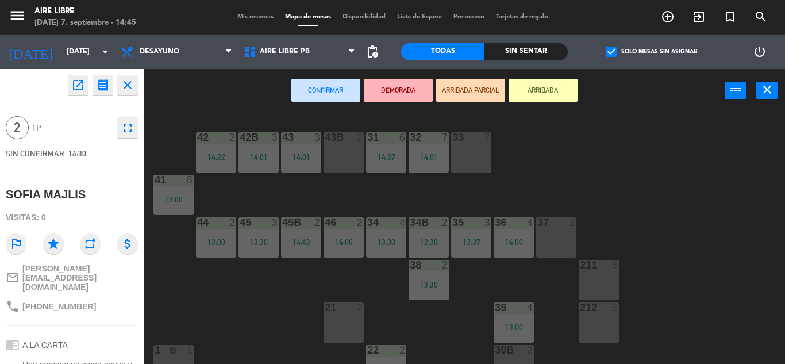
click at [521, 95] on button "ARRIBADA" at bounding box center [543, 90] width 69 height 23
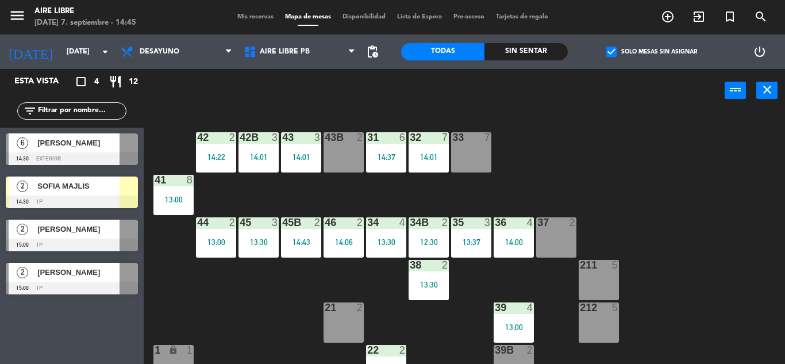
scroll to position [18, 0]
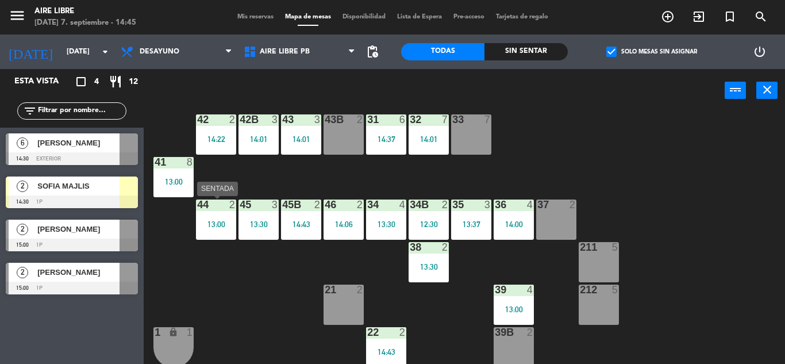
click at [211, 213] on div "44 2 13:00" at bounding box center [216, 219] width 40 height 40
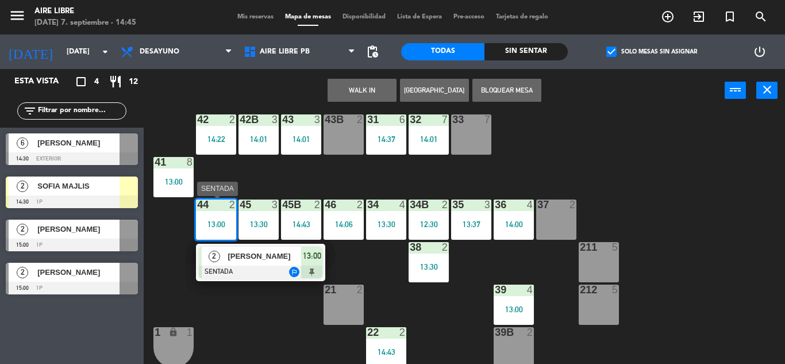
click at [298, 268] on div at bounding box center [261, 272] width 124 height 13
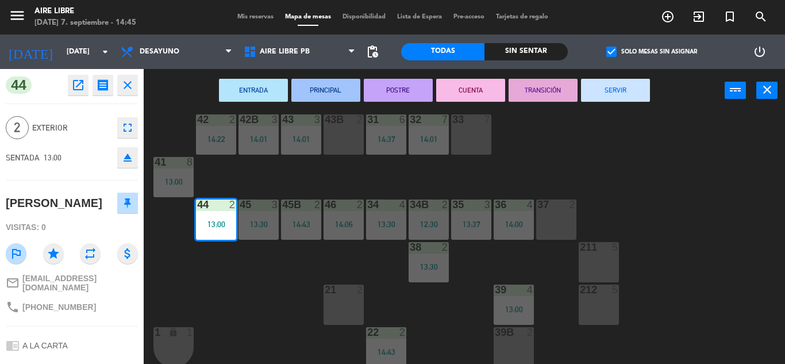
click at [629, 86] on button "SERVIR" at bounding box center [615, 90] width 69 height 23
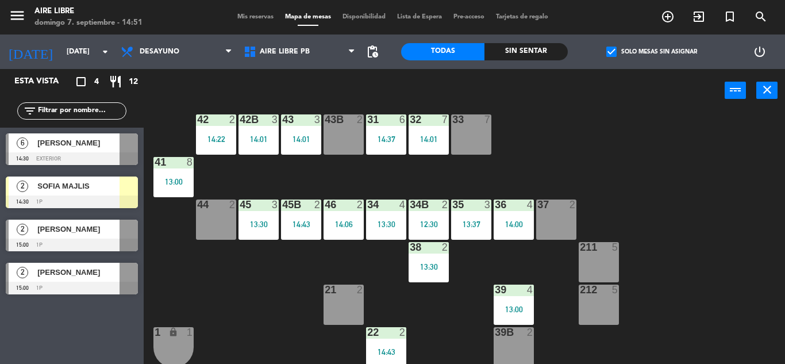
click at [102, 193] on div "SOFIA MAJLIS" at bounding box center [77, 186] width 83 height 19
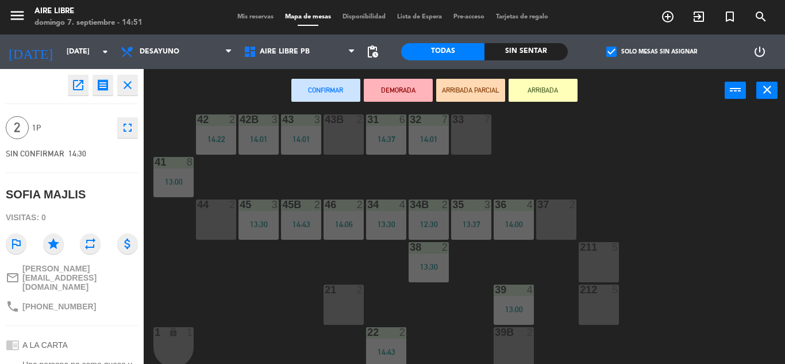
click at [225, 224] on div "44 2" at bounding box center [216, 219] width 40 height 40
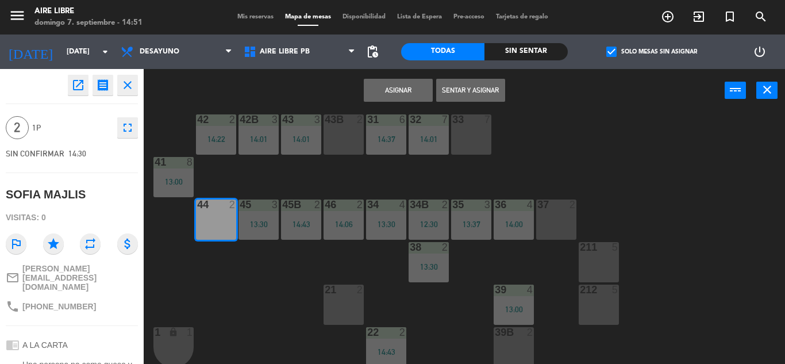
click at [474, 89] on button "Sentar y Asignar" at bounding box center [470, 90] width 69 height 23
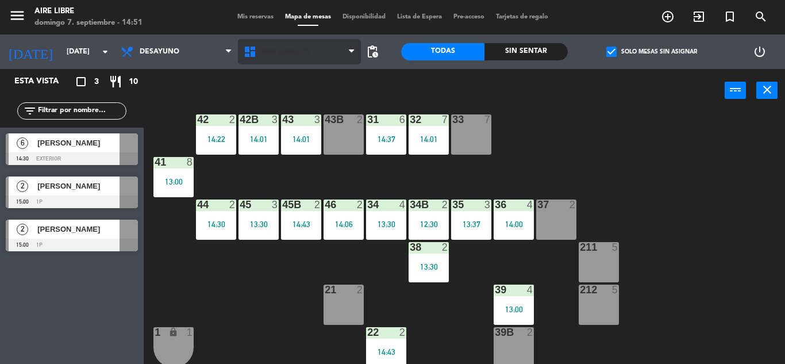
click at [299, 58] on span "Aire Libre PB" at bounding box center [299, 51] width 123 height 25
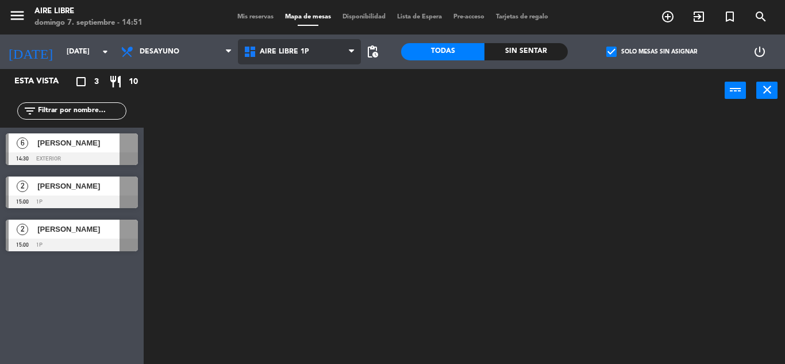
click at [293, 76] on ng-component "menu Aire Libre [DATE] 7. septiembre - 14:51 Mis reservas Mapa de mesas Disponi…" at bounding box center [392, 182] width 785 height 364
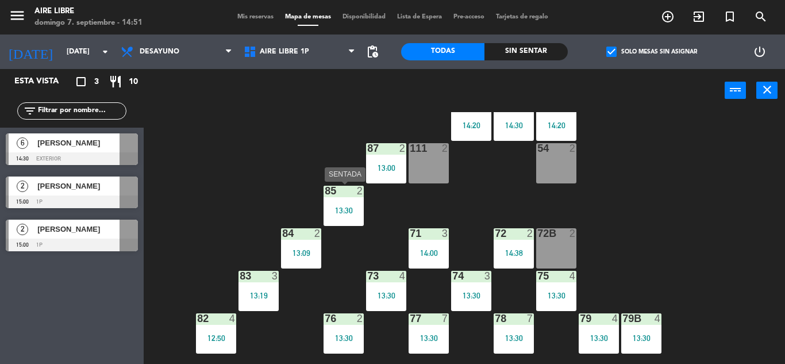
scroll to position [32, 0]
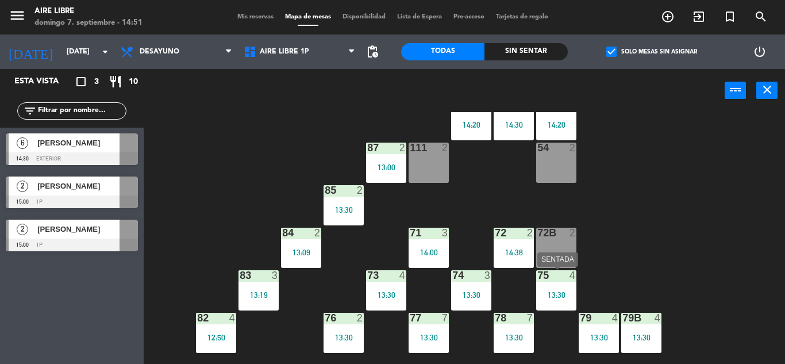
click at [553, 297] on div "13:30" at bounding box center [556, 295] width 40 height 8
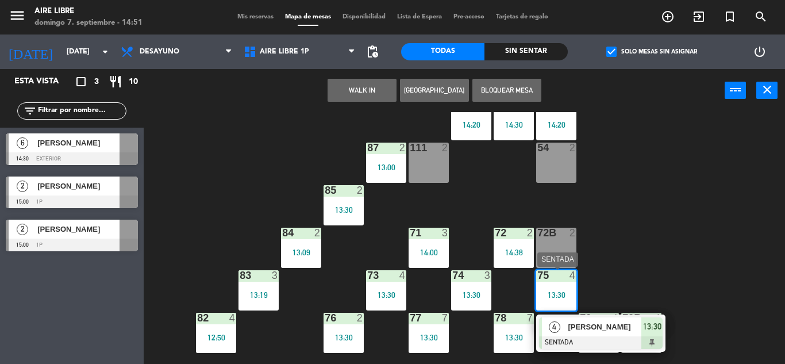
click at [585, 319] on div "[PERSON_NAME]" at bounding box center [604, 326] width 75 height 19
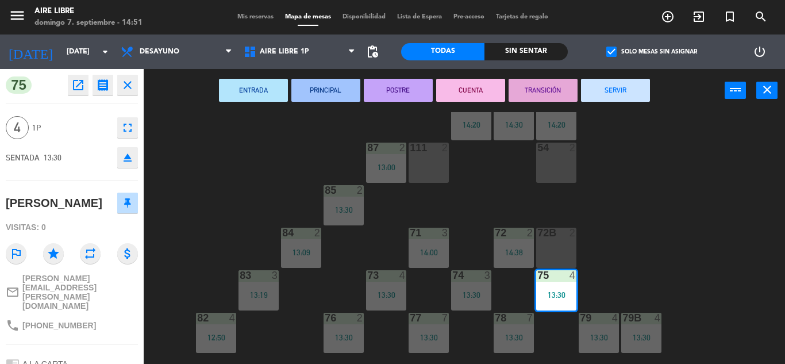
click at [613, 85] on button "SERVIR" at bounding box center [615, 90] width 69 height 23
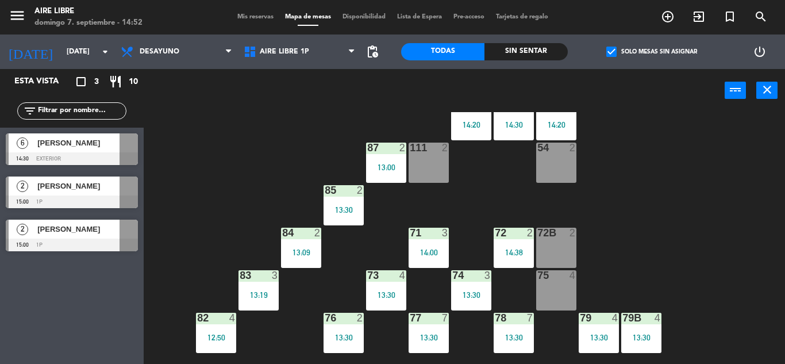
click at [586, 298] on div "51 2 14:20 52 2 14:30 53 3 14:20 111 2 54 2 87 2 13:00 85 2 13:30 72 2 14:38 84…" at bounding box center [469, 238] width 634 height 252
click at [554, 285] on div "75 4" at bounding box center [556, 290] width 40 height 40
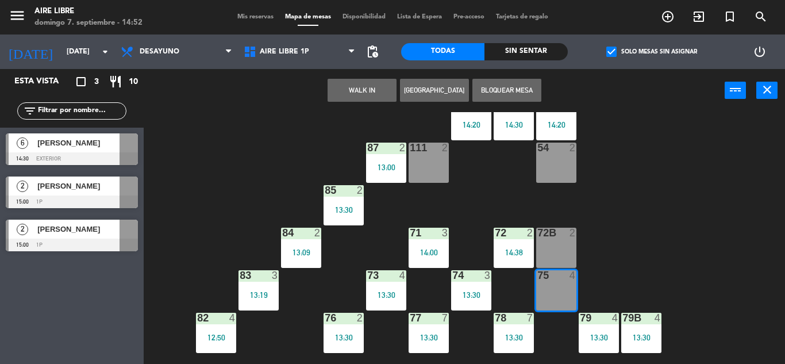
click at [375, 89] on button "WALK IN" at bounding box center [362, 90] width 69 height 23
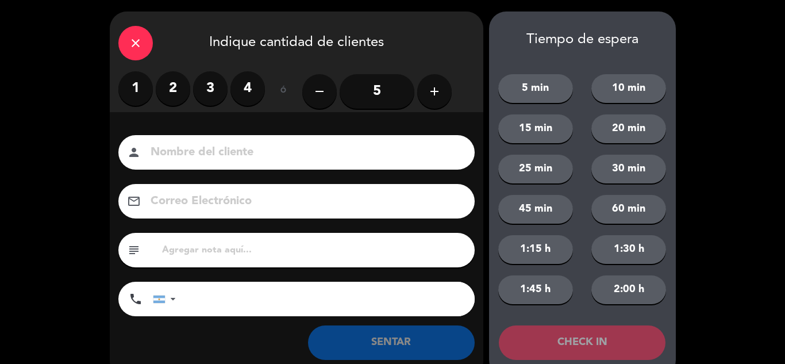
click at [197, 83] on label "3" at bounding box center [210, 88] width 34 height 34
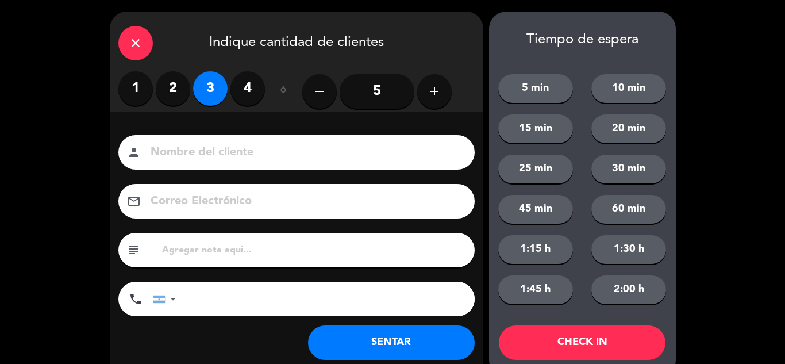
click at [344, 337] on button "SENTAR" at bounding box center [391, 342] width 167 height 34
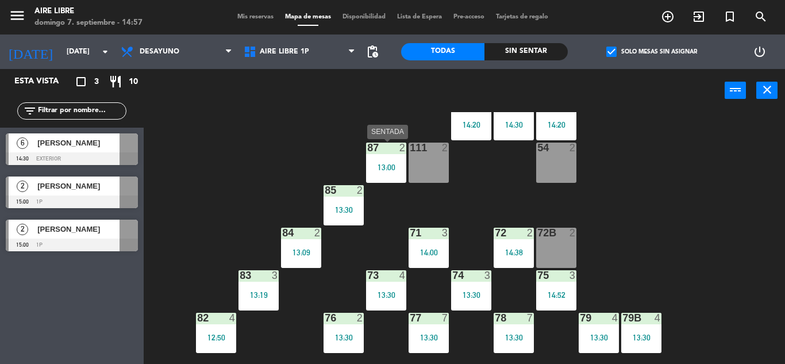
scroll to position [234, 0]
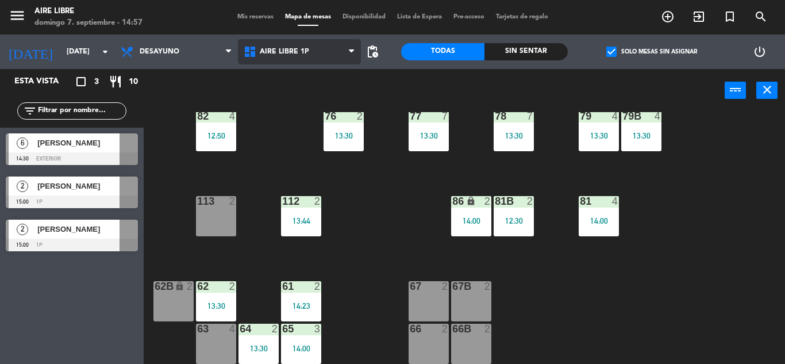
click at [320, 57] on span "Aire Libre 1P" at bounding box center [299, 51] width 123 height 25
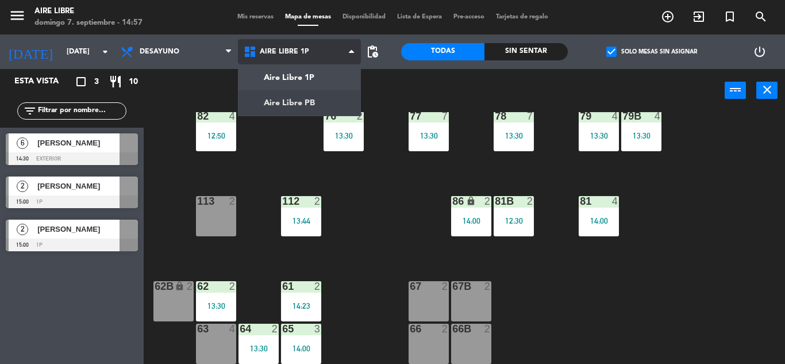
click at [321, 101] on ng-component "menu Aire Libre [DATE] 7. septiembre - 14:57 Mis reservas Mapa de mesas Disponi…" at bounding box center [392, 182] width 785 height 364
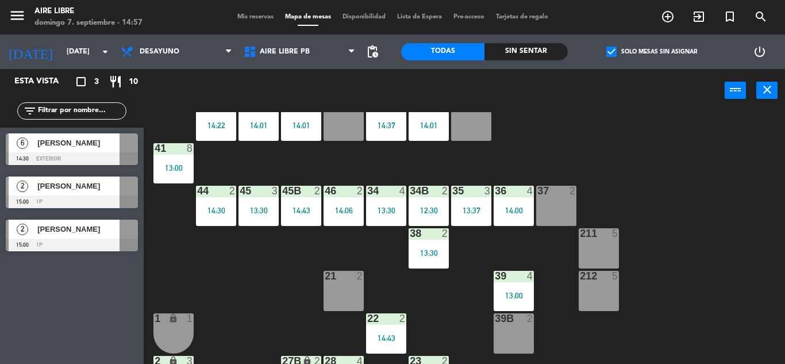
scroll to position [30, 0]
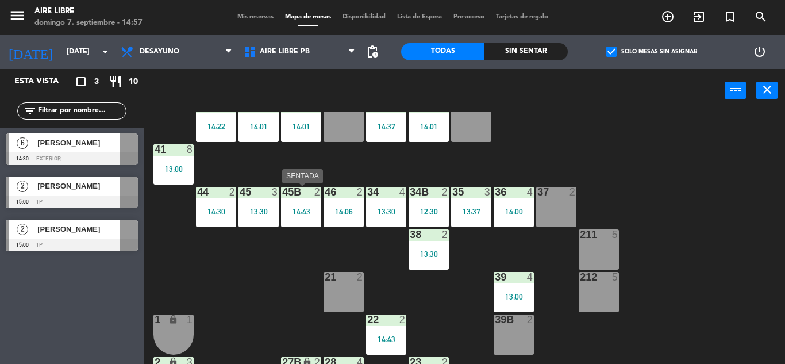
click at [305, 213] on div "14:43" at bounding box center [301, 212] width 40 height 8
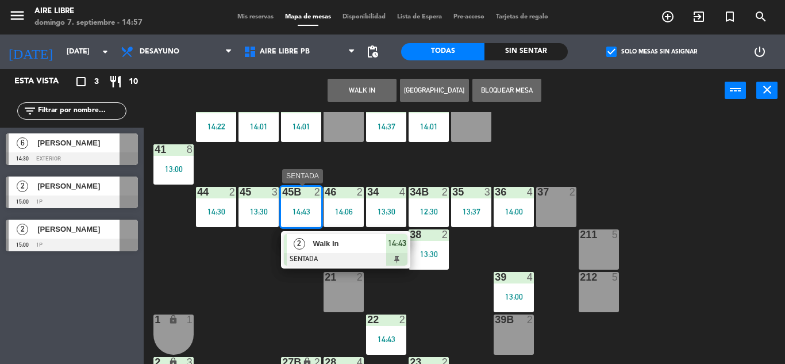
click at [340, 245] on span "Walk In" at bounding box center [350, 243] width 74 height 12
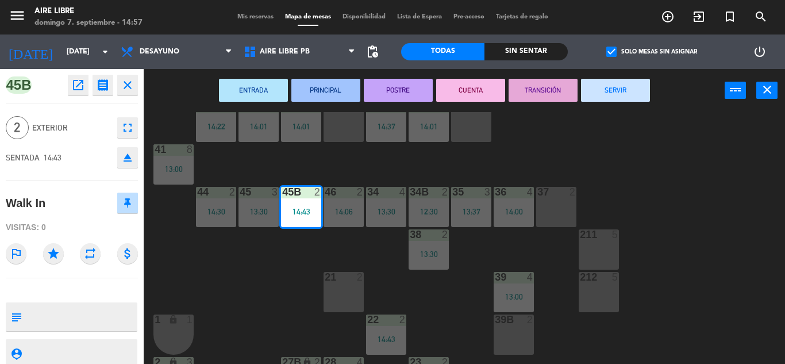
click at [612, 91] on button "SERVIR" at bounding box center [615, 90] width 69 height 23
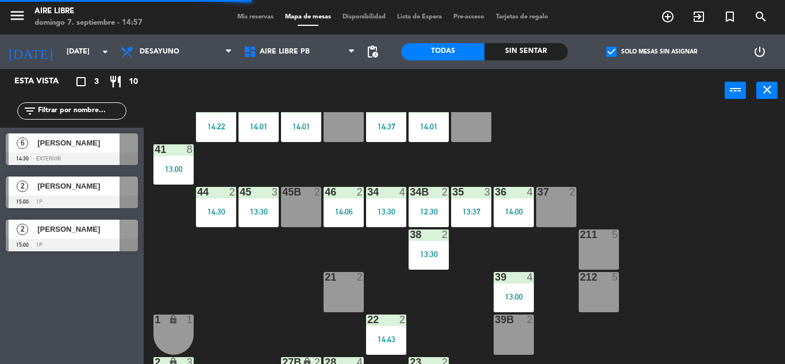
click at [317, 217] on div "45B 2" at bounding box center [301, 207] width 40 height 40
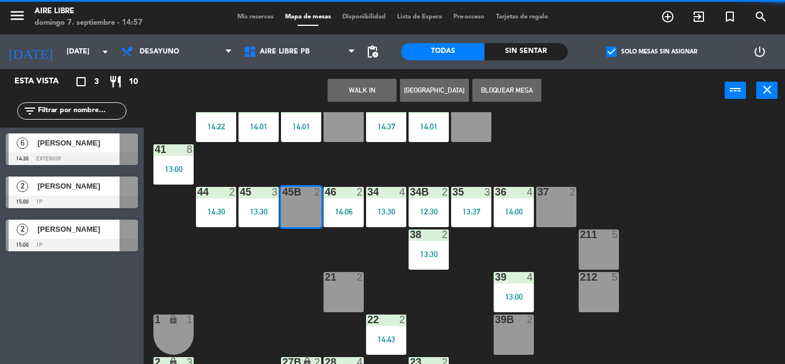
click at [370, 85] on button "WALK IN" at bounding box center [362, 90] width 69 height 23
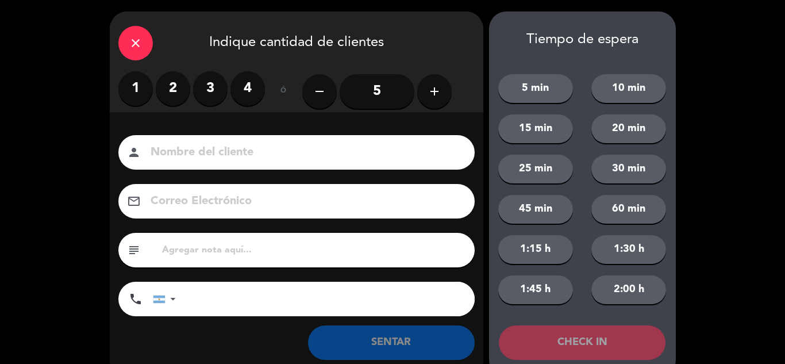
click at [171, 93] on label "2" at bounding box center [173, 88] width 34 height 34
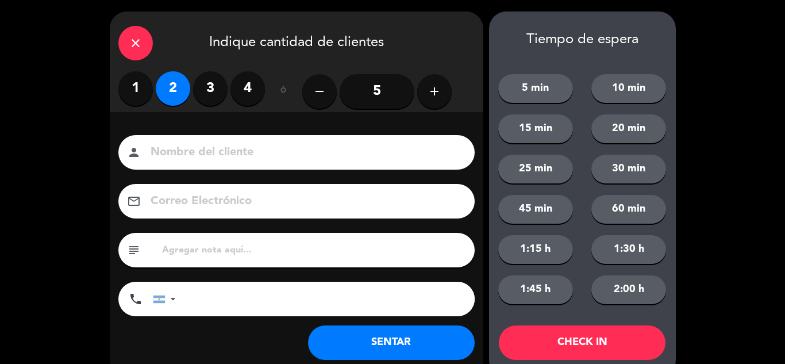
click at [389, 347] on button "SENTAR" at bounding box center [391, 342] width 167 height 34
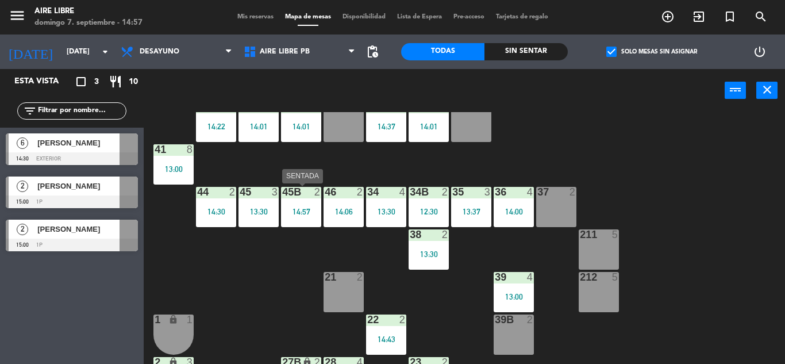
click at [297, 213] on div "14:57" at bounding box center [301, 212] width 40 height 8
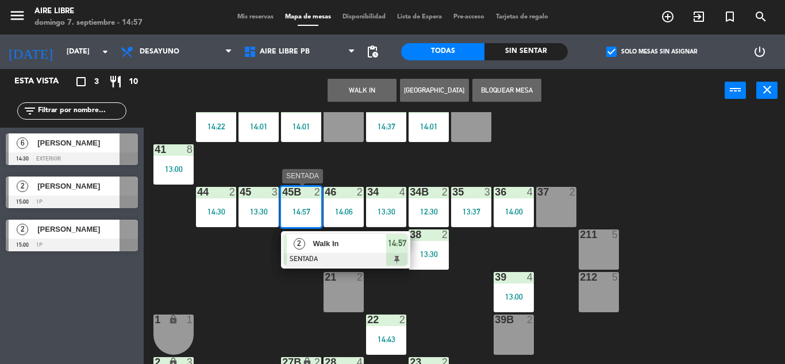
click at [365, 255] on div at bounding box center [346, 259] width 124 height 13
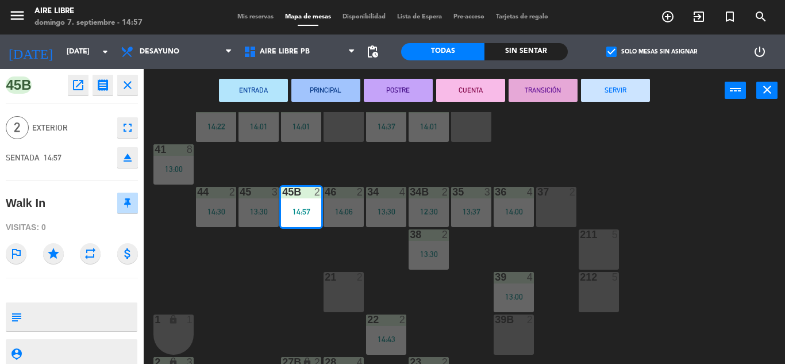
click at [590, 103] on div "ENTRADA PRINCIPAL POSTRE CUENTA TRANSICIÓN SERVIR power_input close" at bounding box center [434, 91] width 581 height 44
click at [586, 86] on button "SERVIR" at bounding box center [615, 90] width 69 height 23
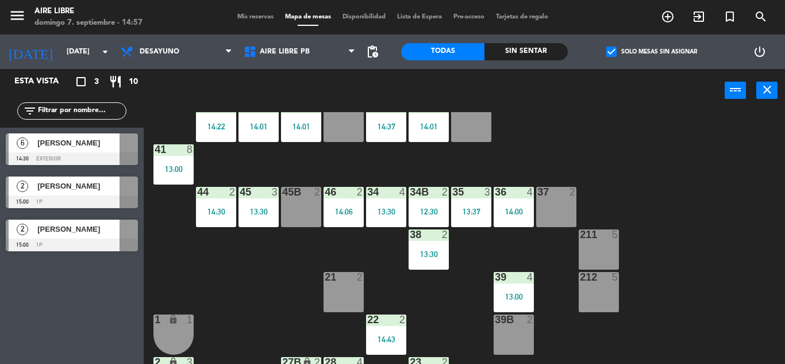
click at [98, 233] on span "[PERSON_NAME]" at bounding box center [78, 229] width 82 height 12
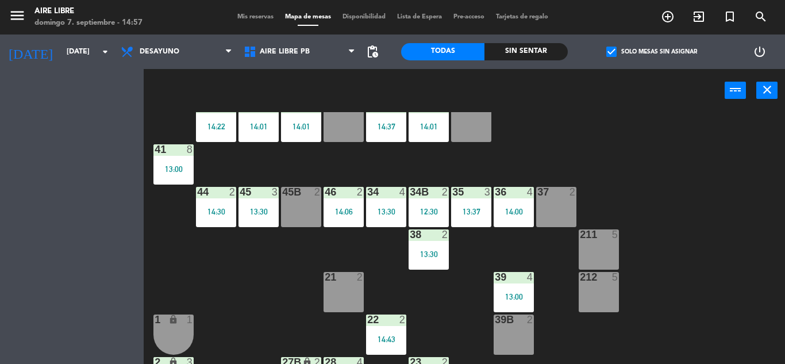
click at [98, 233] on div "Esta vista crop_square 3 restaurant 10 filter_list 6 [PERSON_NAME] 14:30 exteri…" at bounding box center [72, 216] width 144 height 295
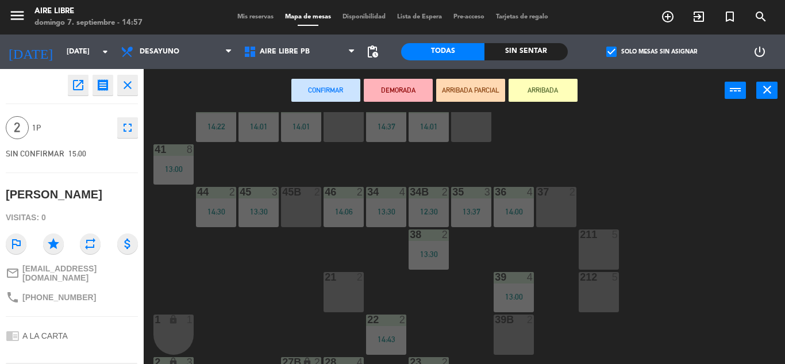
click at [312, 205] on div "45B 2" at bounding box center [301, 207] width 40 height 40
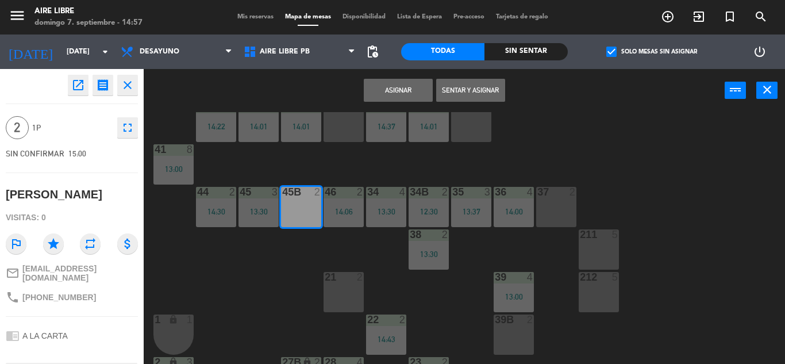
click at [466, 94] on button "Sentar y Asignar" at bounding box center [470, 90] width 69 height 23
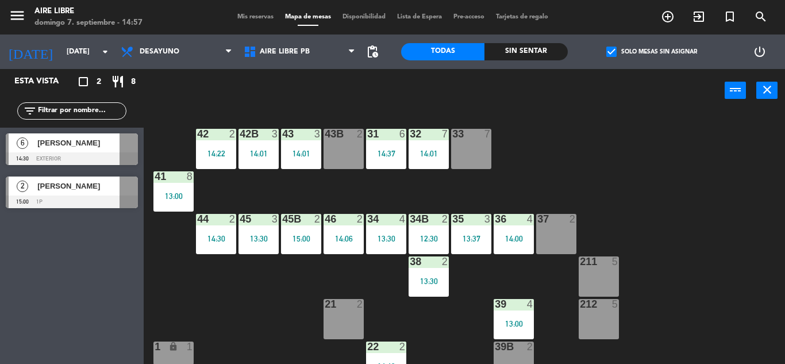
scroll to position [0, 0]
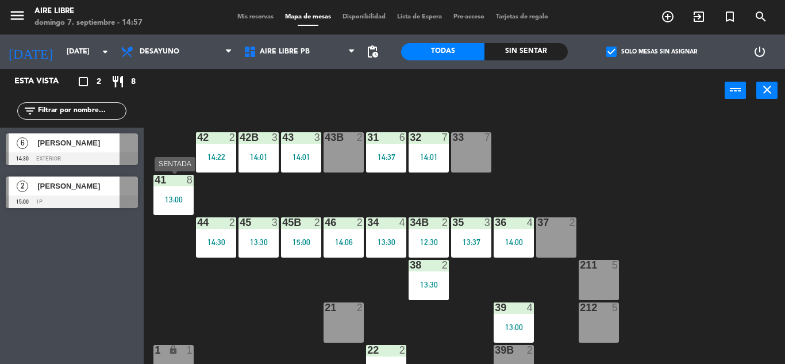
click at [183, 178] on div "8" at bounding box center [192, 180] width 19 height 10
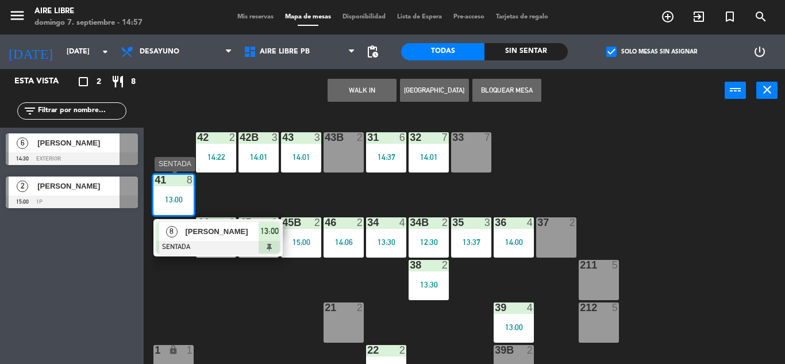
click at [243, 250] on div at bounding box center [218, 247] width 124 height 13
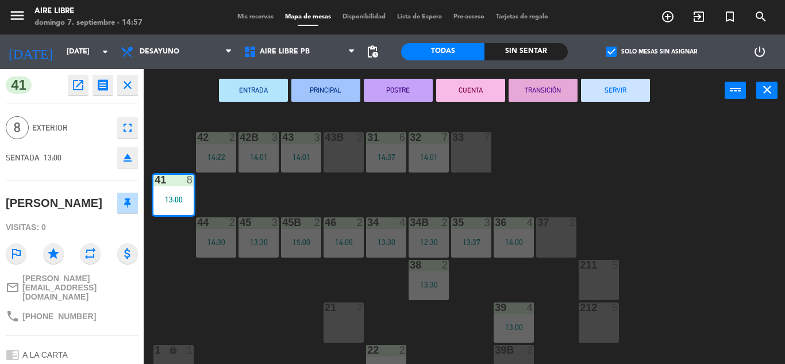
click at [621, 96] on button "SERVIR" at bounding box center [615, 90] width 69 height 23
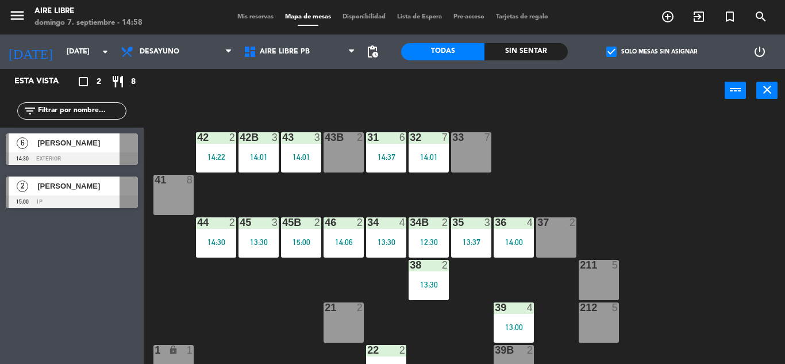
click at [670, 202] on div "42 2 14:22 43 3 14:01 31 6 14:37 32 7 14:01 33 7 42B 3 14:01 43B 2 41 8 44 2 14…" at bounding box center [469, 238] width 634 height 252
click at [294, 231] on div "45B 2 15:00" at bounding box center [301, 237] width 40 height 40
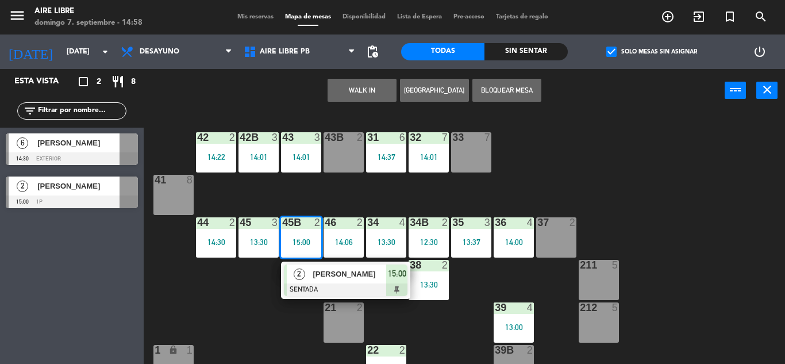
click at [352, 335] on div "21 2" at bounding box center [344, 322] width 40 height 40
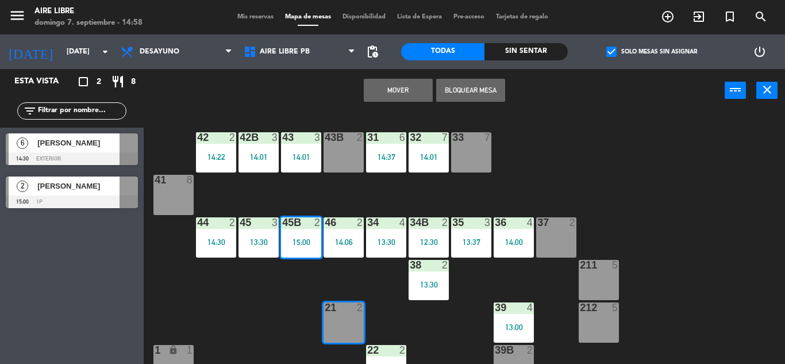
click at [402, 89] on button "Mover" at bounding box center [398, 90] width 69 height 23
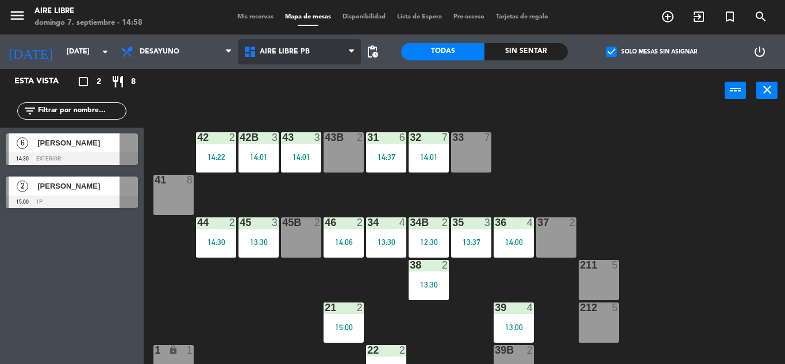
click at [329, 48] on span "Aire Libre PB" at bounding box center [299, 51] width 123 height 25
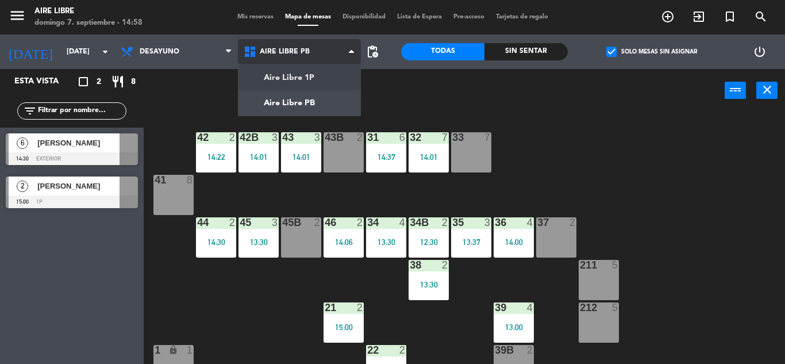
click at [314, 78] on ng-component "menu Aire Libre [DATE] 7. septiembre - 14:58 Mis reservas Mapa de mesas Disponi…" at bounding box center [392, 182] width 785 height 364
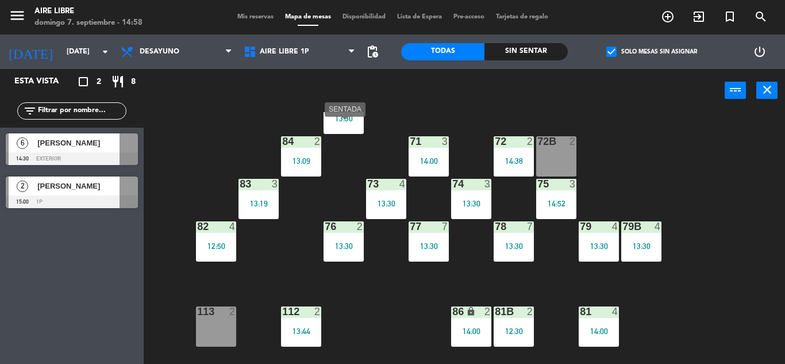
scroll to position [125, 0]
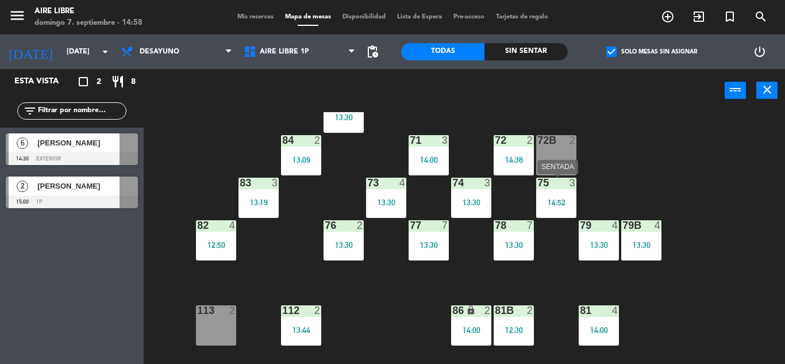
click at [561, 203] on div "14:52" at bounding box center [556, 202] width 40 height 8
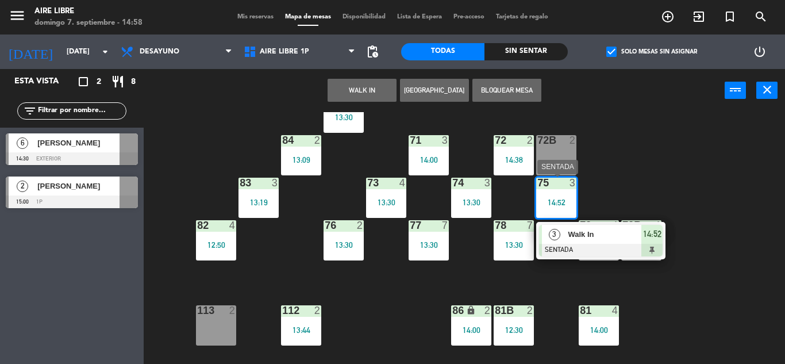
click at [578, 247] on div at bounding box center [601, 250] width 124 height 13
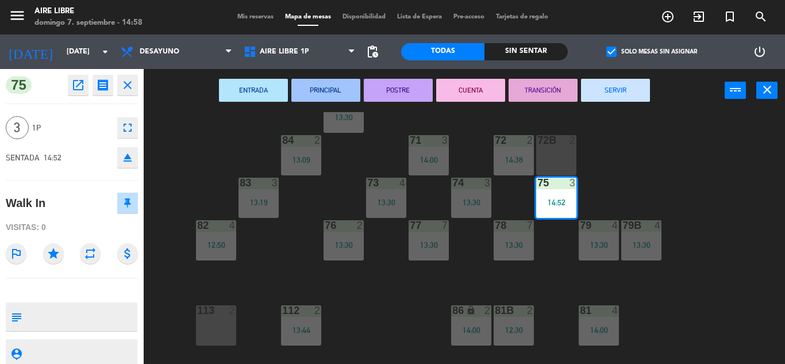
scroll to position [10, 0]
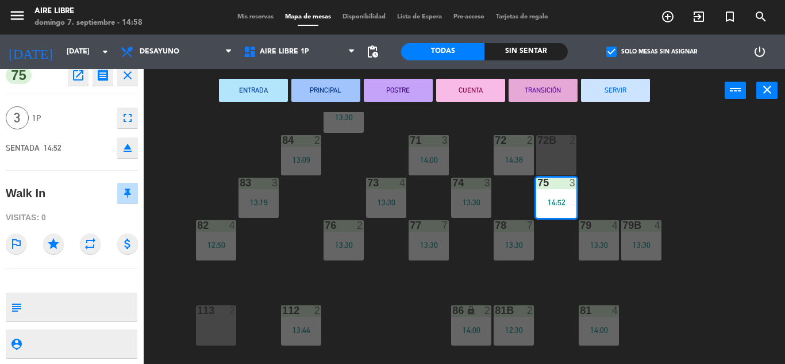
click at [125, 149] on icon "eject" at bounding box center [128, 148] width 14 height 14
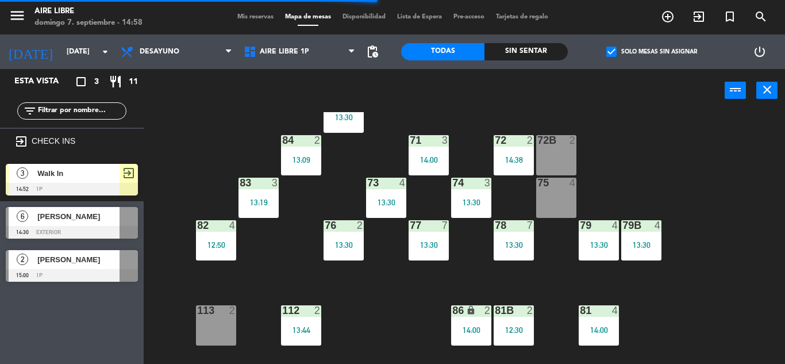
click at [98, 176] on span "Walk In" at bounding box center [78, 173] width 82 height 12
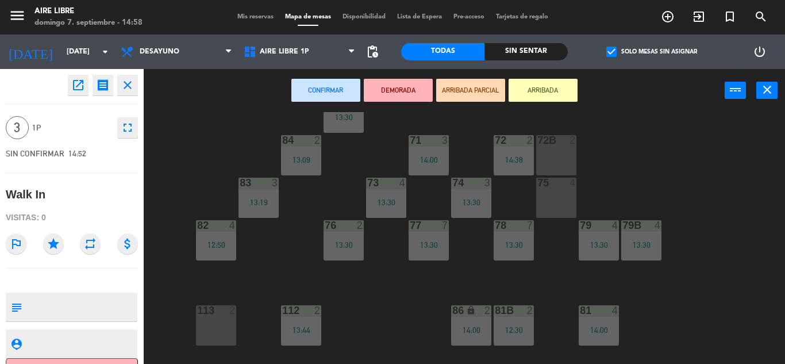
scroll to position [26, 0]
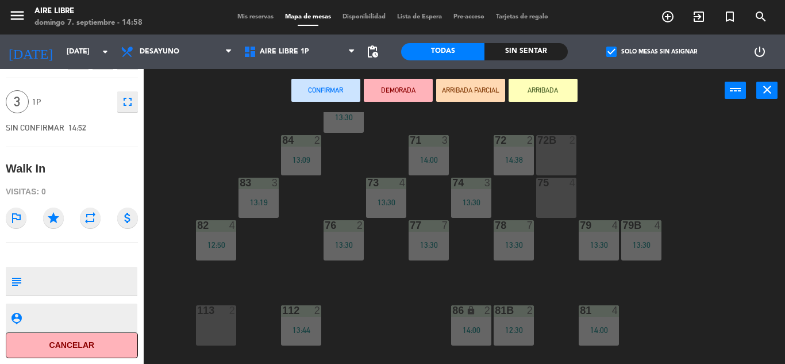
click at [75, 344] on button "Cancelar" at bounding box center [72, 345] width 132 height 26
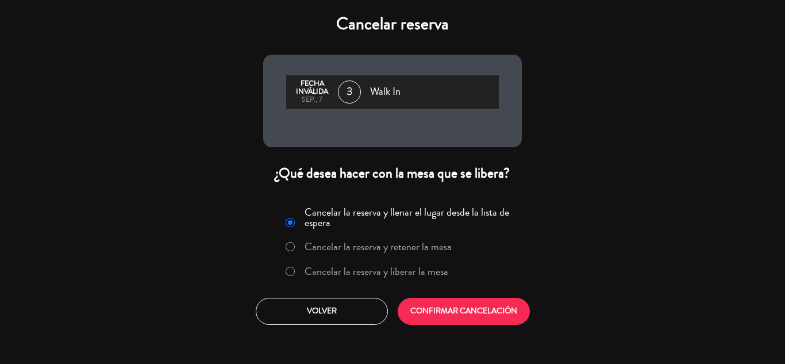
click at [389, 271] on label "Cancelar la reserva y liberar la mesa" at bounding box center [377, 271] width 144 height 10
click at [473, 296] on div "Cancelar la reserva y llenar el lugar desde la lista de espera Cancelar la rese…" at bounding box center [393, 263] width 276 height 139
click at [471, 300] on button "CONFIRMAR CANCELACIÓN" at bounding box center [464, 311] width 132 height 27
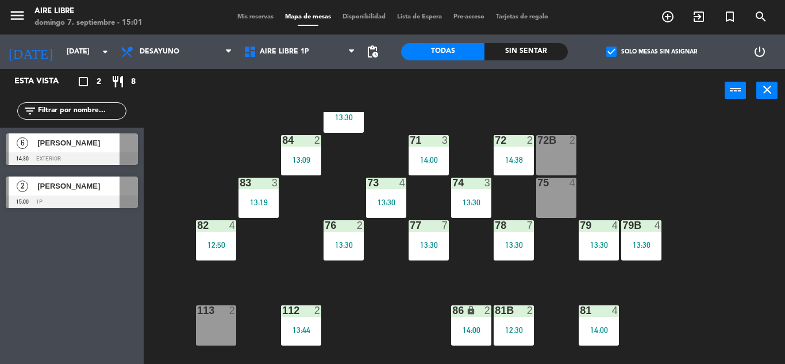
scroll to position [0, 0]
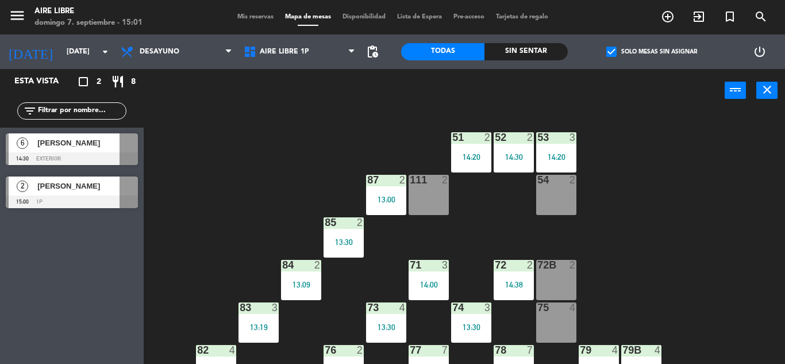
click at [250, 14] on span "Mis reservas" at bounding box center [256, 17] width 48 height 6
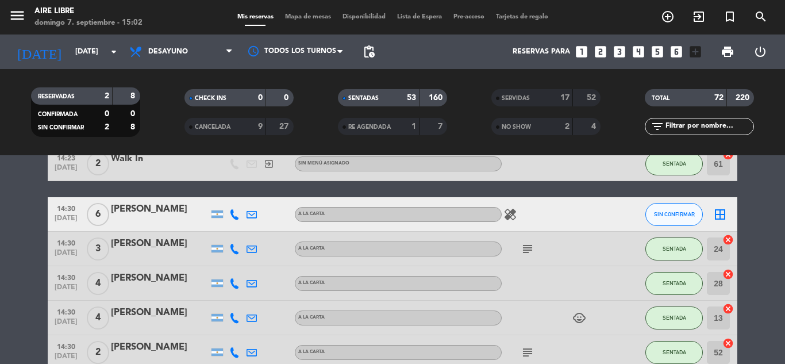
scroll to position [1801, 0]
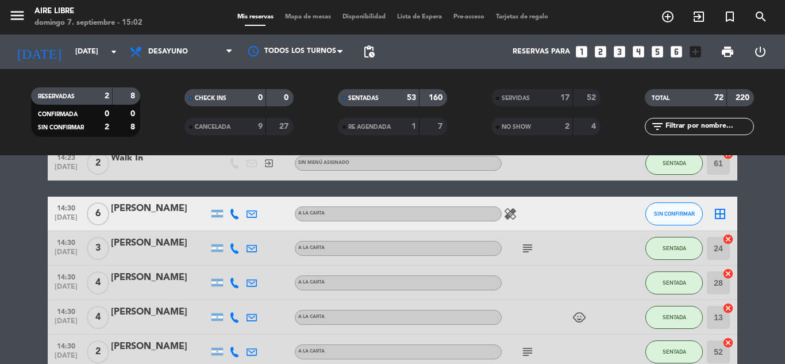
click at [147, 210] on div "[PERSON_NAME]" at bounding box center [160, 208] width 98 height 15
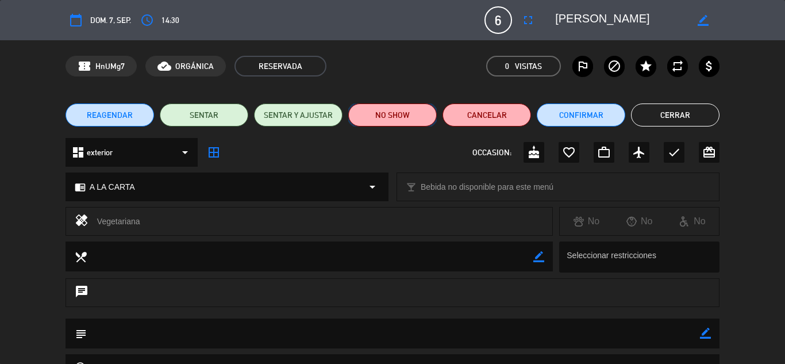
click at [425, 114] on button "NO SHOW" at bounding box center [392, 114] width 89 height 23
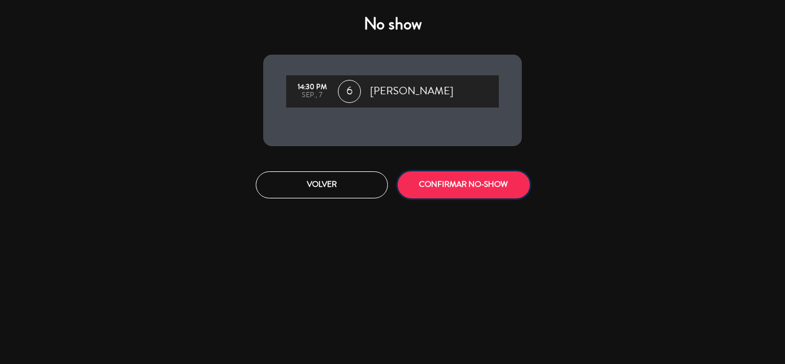
click at [482, 183] on button "CONFIRMAR NO-SHOW" at bounding box center [464, 184] width 132 height 27
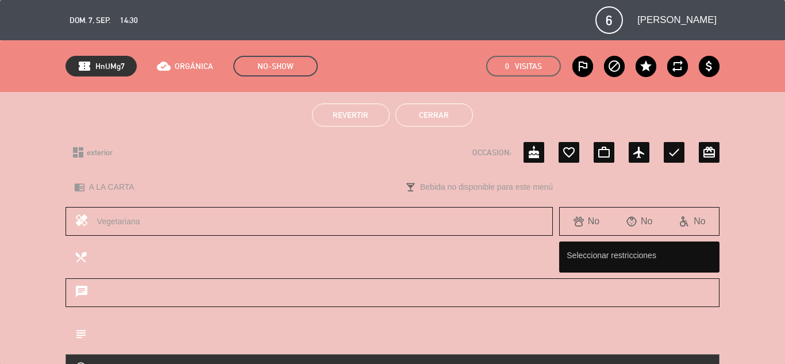
click at [448, 122] on button "Cerrar" at bounding box center [435, 114] width 78 height 23
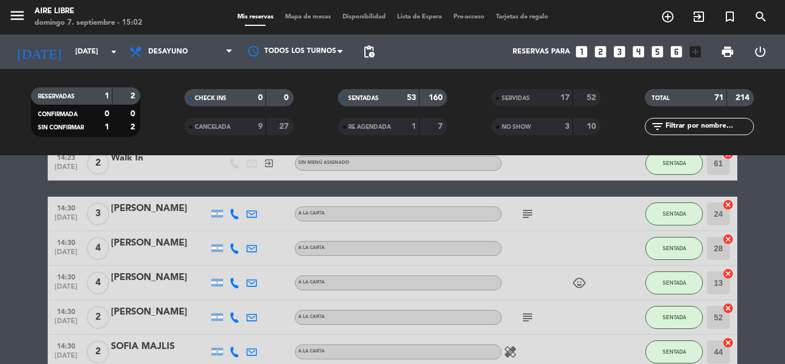
click at [306, 10] on div "menu Aire Libre [DATE] 7. septiembre - 15:02 Mis reservas Mapa de mesas Disponi…" at bounding box center [392, 17] width 785 height 34
click at [305, 21] on div "Mis reservas Mapa de mesas Disponibilidad Lista de Espera Pre-acceso Tarjetas d…" at bounding box center [393, 17] width 323 height 10
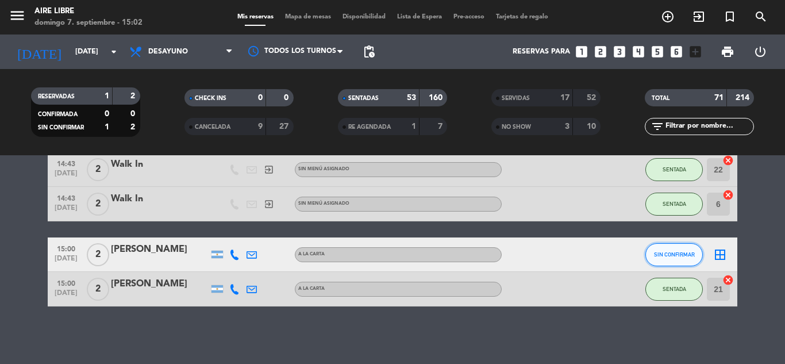
click at [689, 259] on button "SIN CONFIRMAR" at bounding box center [674, 254] width 57 height 23
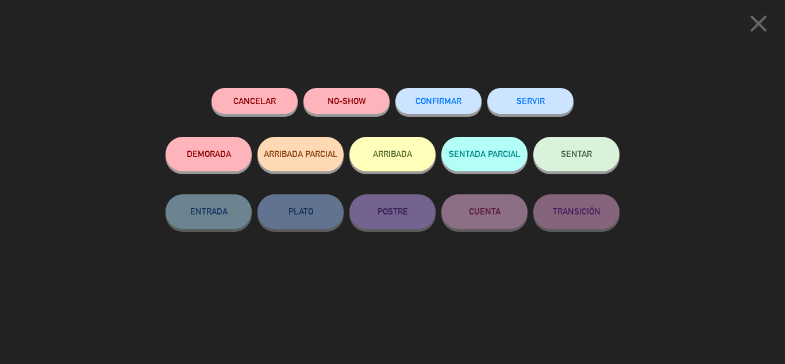
click at [413, 143] on button "ARRIBADA" at bounding box center [393, 154] width 86 height 34
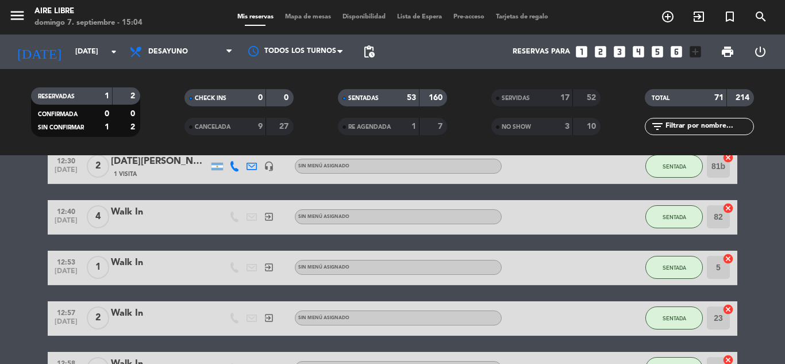
scroll to position [0, 0]
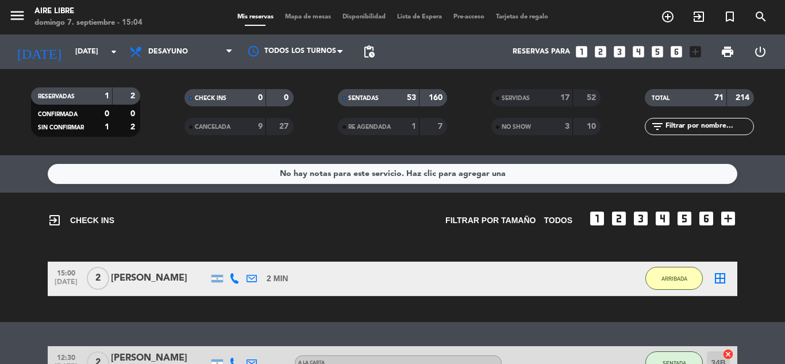
click at [738, 273] on bookings-row "15:00 [DATE] 2 [PERSON_NAME] 2 MIN / 3:36 H sms ARRIBADA border_all" at bounding box center [392, 279] width 785 height 34
click at [719, 274] on icon "border_all" at bounding box center [720, 278] width 14 height 14
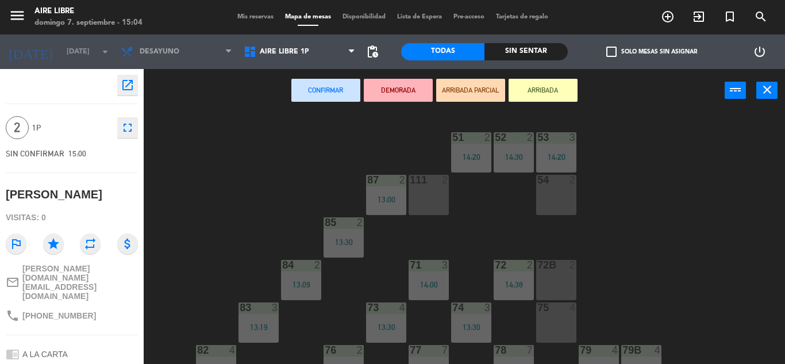
scroll to position [13, 0]
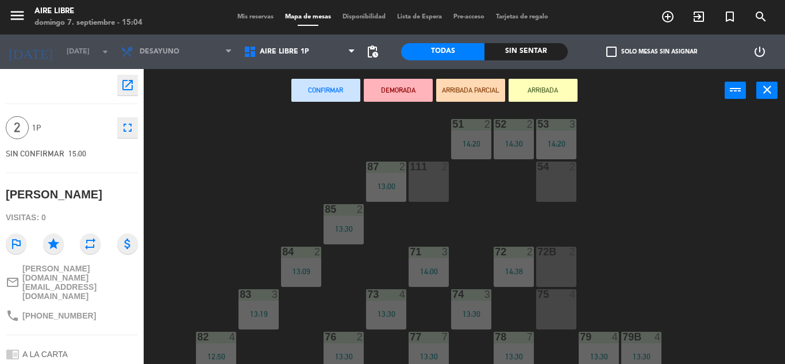
click at [414, 188] on div "111 2" at bounding box center [429, 182] width 40 height 40
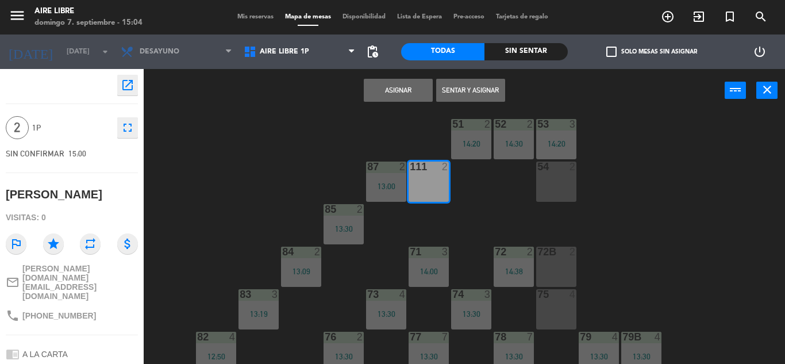
click at [406, 82] on button "Asignar" at bounding box center [398, 90] width 69 height 23
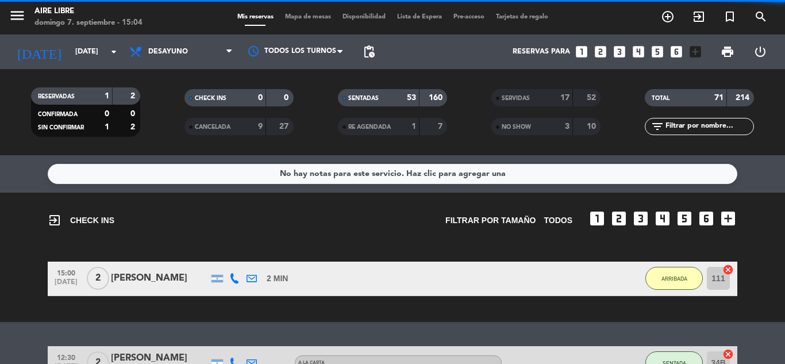
click at [309, 13] on div "Mis reservas Mapa de mesas Disponibilidad Lista de Espera Pre-acceso Tarjetas d…" at bounding box center [393, 17] width 323 height 10
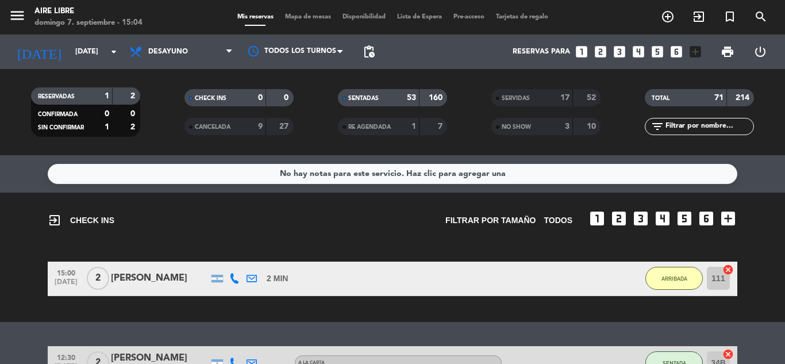
click at [309, 14] on span "Mapa de mesas" at bounding box center [307, 17] width 57 height 6
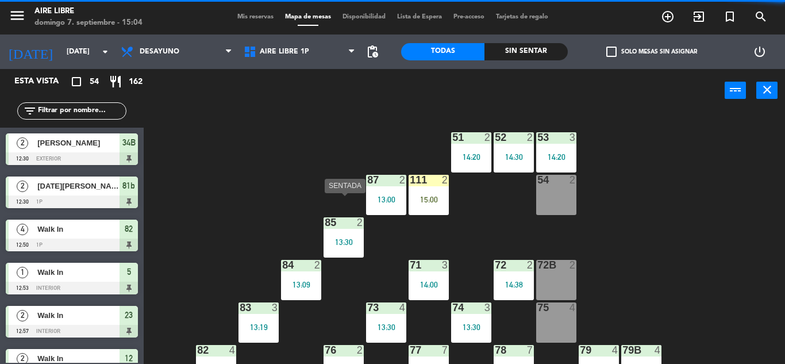
scroll to position [25, 0]
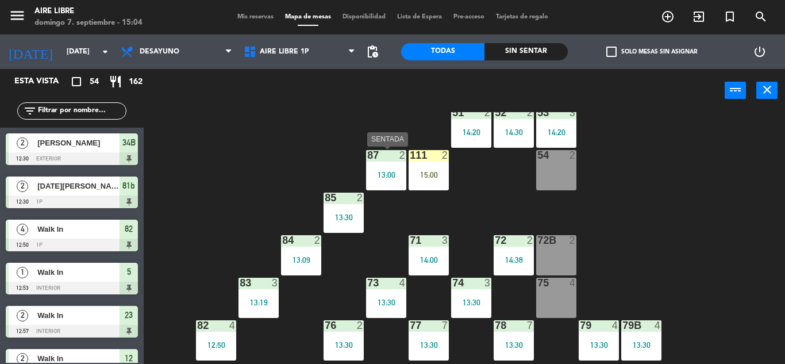
click at [390, 174] on div "13:00" at bounding box center [386, 175] width 40 height 8
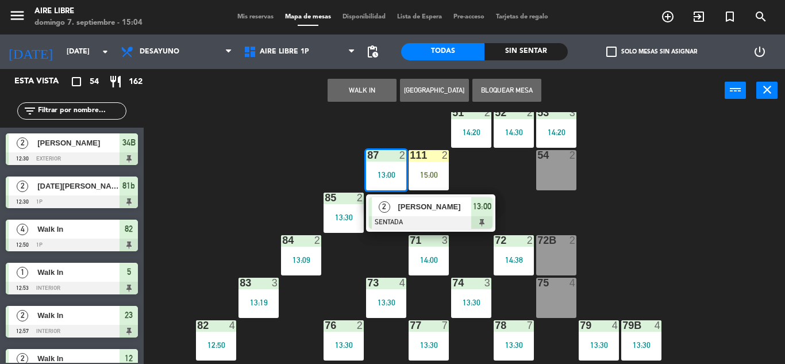
click at [409, 220] on div at bounding box center [431, 222] width 124 height 13
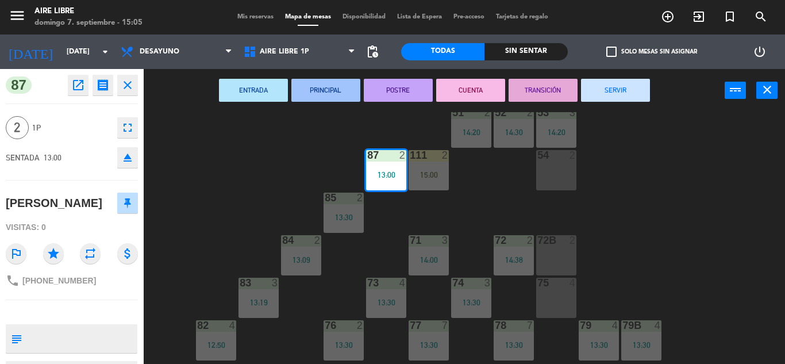
click at [626, 92] on button "SERVIR" at bounding box center [615, 90] width 69 height 23
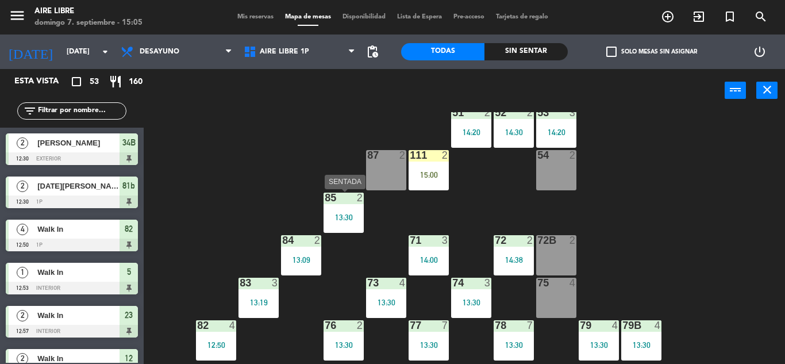
click at [345, 216] on div "13:30" at bounding box center [344, 217] width 40 height 8
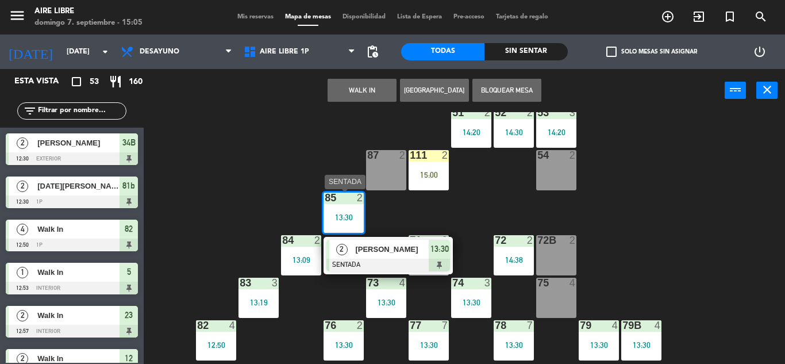
click at [412, 241] on div "[PERSON_NAME]" at bounding box center [391, 249] width 75 height 19
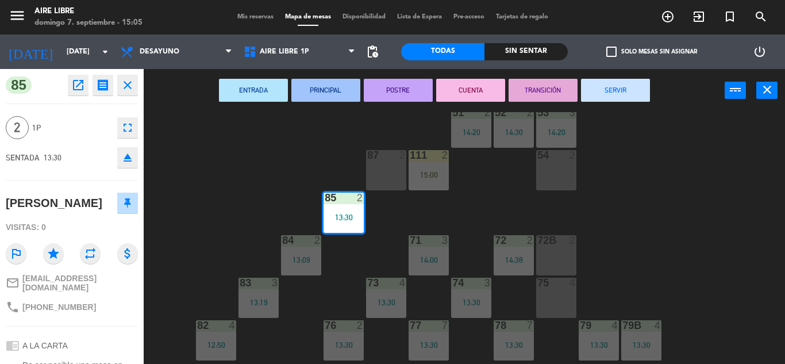
click at [604, 97] on button "SERVIR" at bounding box center [615, 90] width 69 height 23
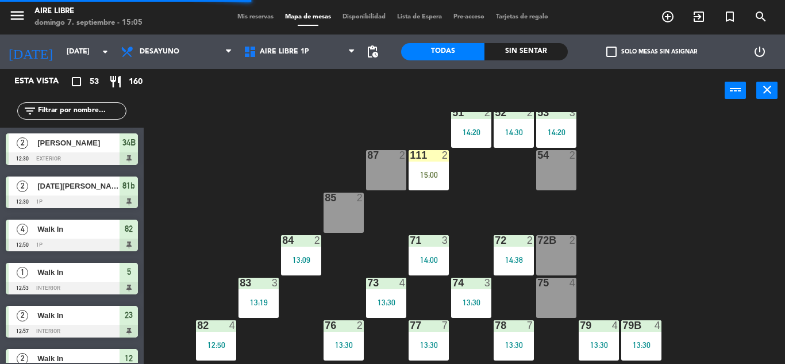
click at [309, 262] on div "13:09" at bounding box center [301, 260] width 40 height 8
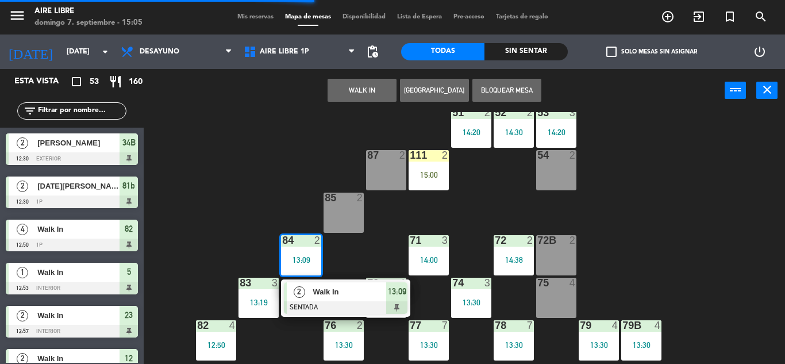
click at [367, 279] on div "2 Walk In SENTADA 13:09" at bounding box center [345, 297] width 129 height 37
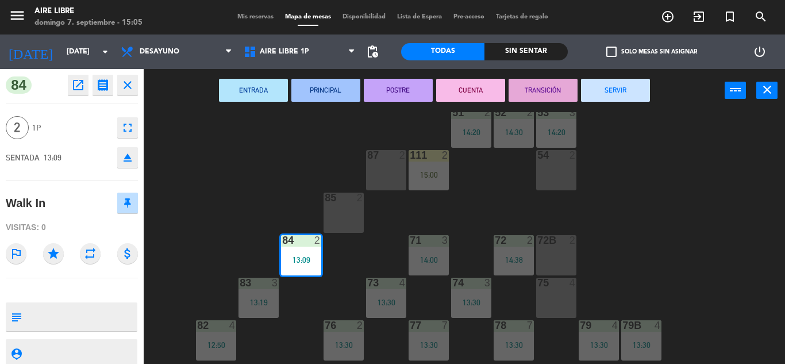
click at [597, 79] on button "SERVIR" at bounding box center [615, 90] width 69 height 23
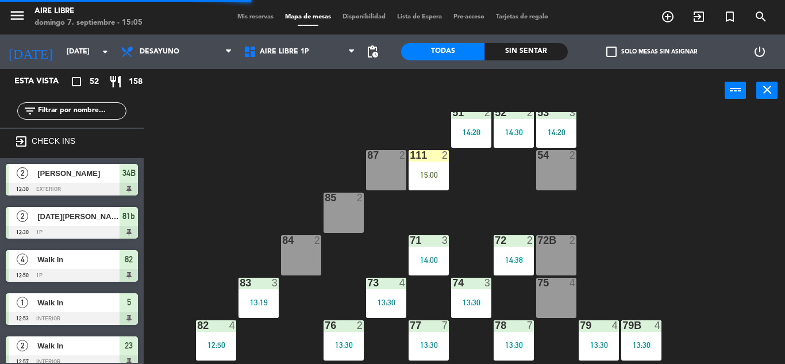
click at [248, 309] on div "83 3 13:19" at bounding box center [259, 298] width 40 height 40
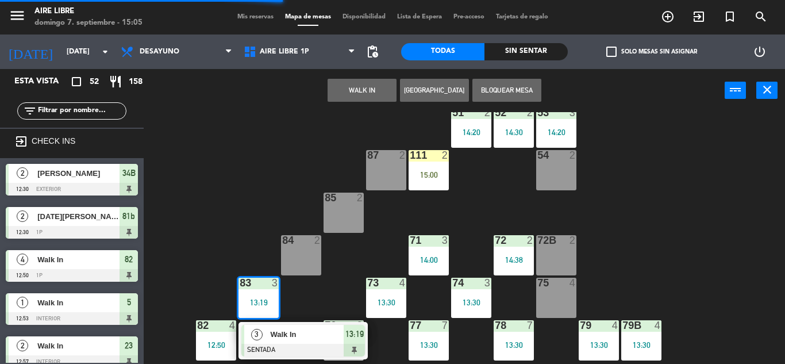
click at [339, 335] on span "Walk In" at bounding box center [307, 334] width 74 height 12
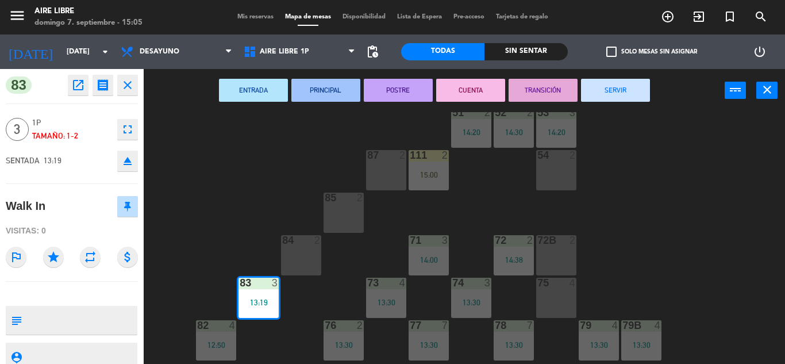
click at [596, 95] on button "SERVIR" at bounding box center [615, 90] width 69 height 23
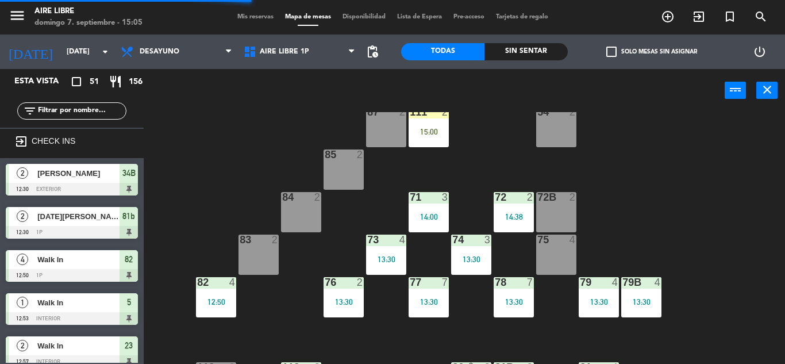
scroll to position [68, 0]
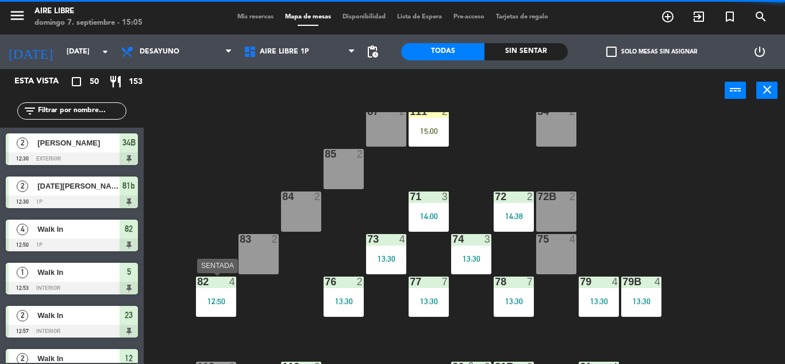
click at [222, 305] on div "12:50" at bounding box center [216, 301] width 40 height 8
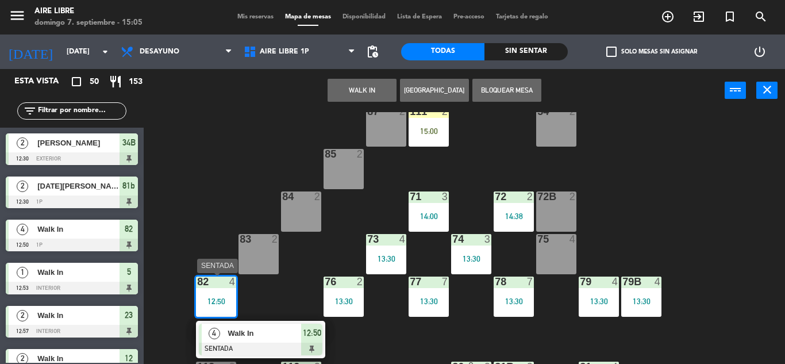
click at [287, 346] on div at bounding box center [261, 349] width 124 height 13
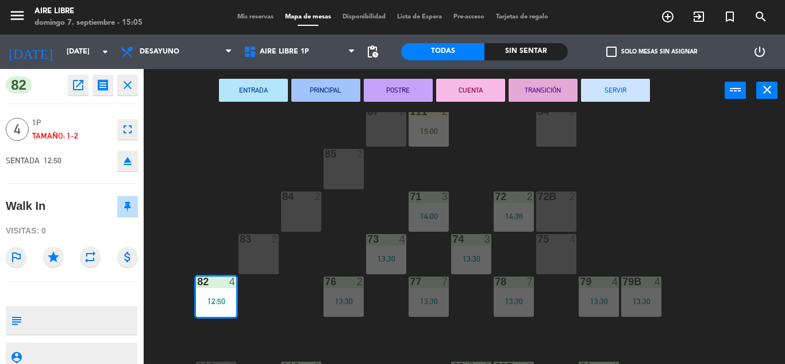
click at [604, 86] on button "SERVIR" at bounding box center [615, 90] width 69 height 23
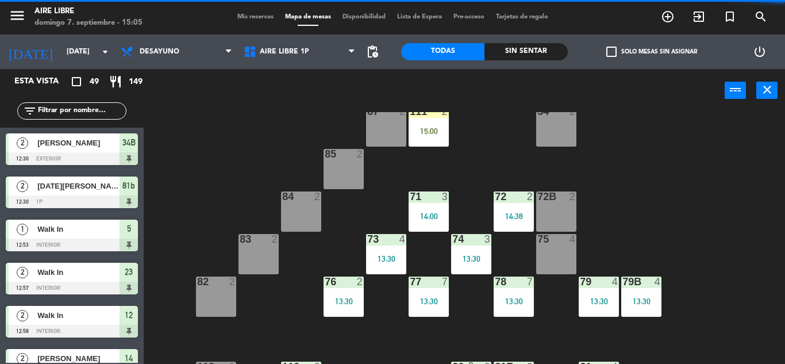
click at [350, 176] on div "85 2" at bounding box center [344, 169] width 40 height 40
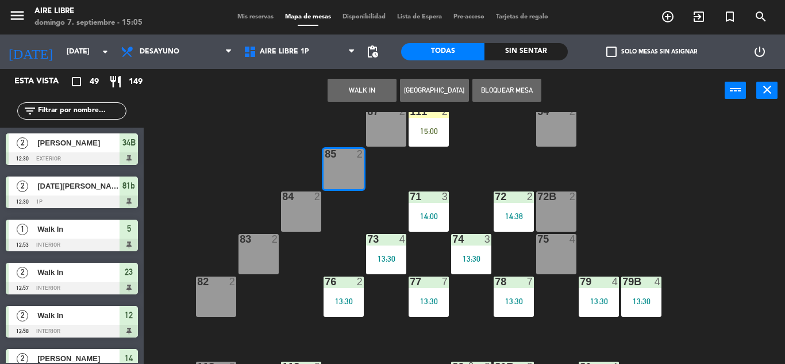
click at [376, 94] on button "WALK IN" at bounding box center [362, 90] width 69 height 23
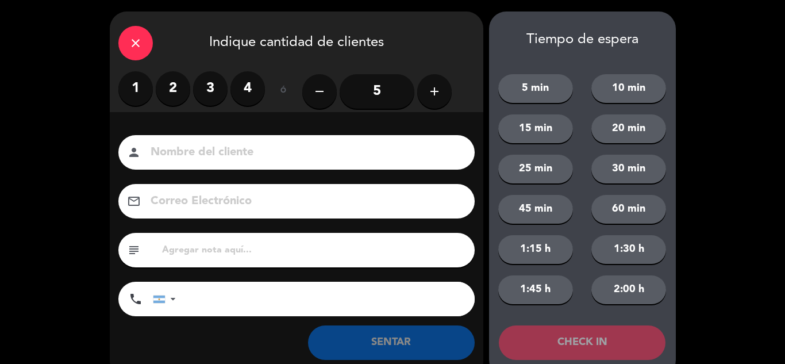
click at [171, 90] on label "2" at bounding box center [173, 88] width 34 height 34
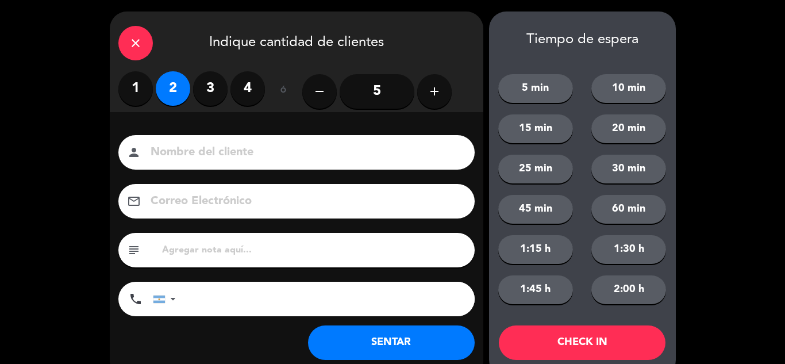
click at [369, 349] on button "SENTAR" at bounding box center [391, 342] width 167 height 34
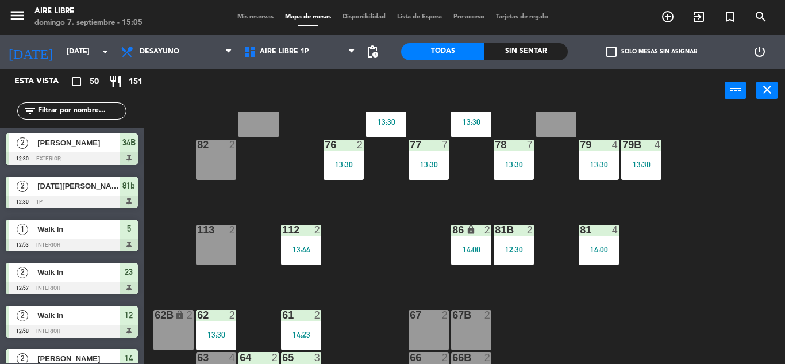
scroll to position [234, 0]
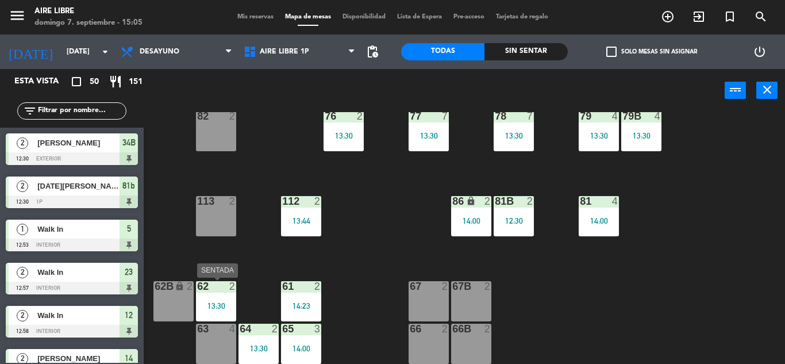
click at [217, 283] on div at bounding box center [215, 286] width 19 height 10
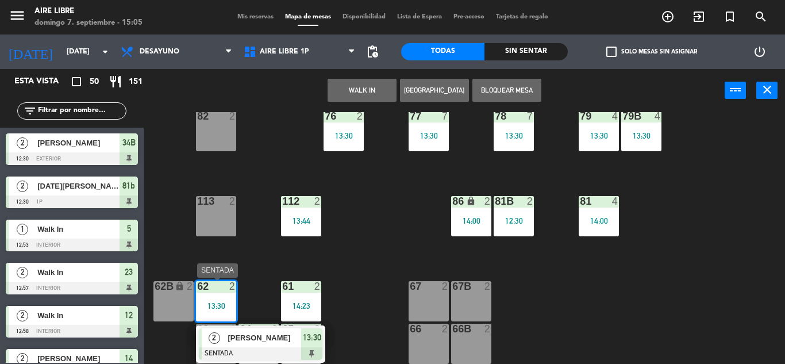
click at [298, 338] on span "[PERSON_NAME]" at bounding box center [265, 338] width 74 height 12
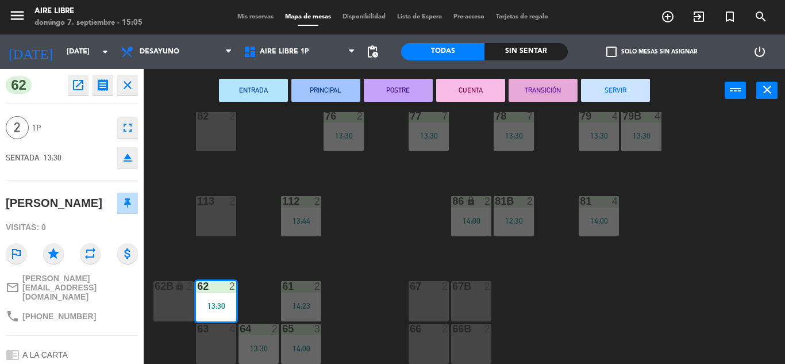
click at [597, 93] on button "SERVIR" at bounding box center [615, 90] width 69 height 23
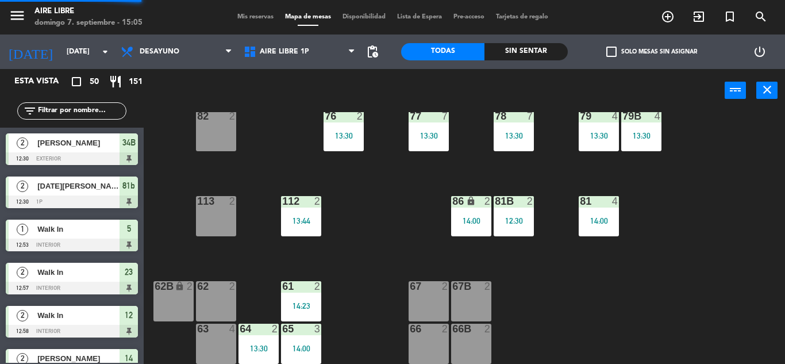
scroll to position [0, 0]
click at [303, 217] on div "13:44" at bounding box center [301, 221] width 40 height 8
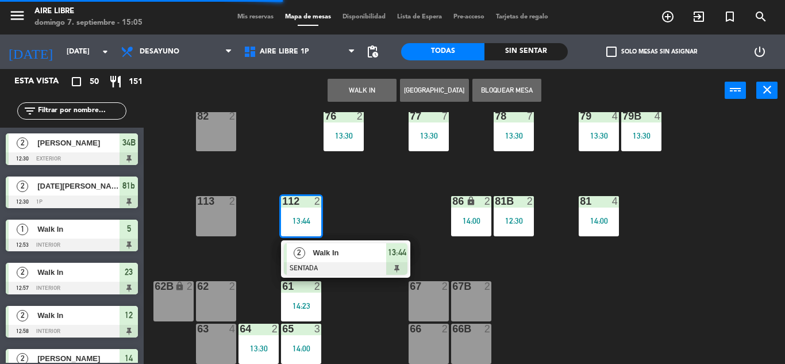
click at [377, 277] on div "2 Walk In SENTADA 13:44" at bounding box center [345, 258] width 129 height 37
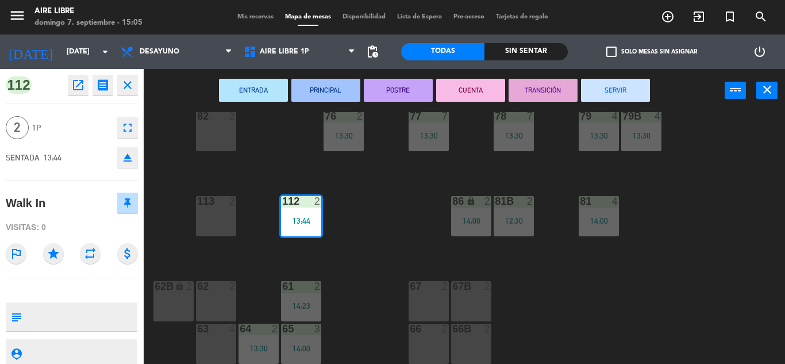
click at [629, 79] on button "SERVIR" at bounding box center [615, 90] width 69 height 23
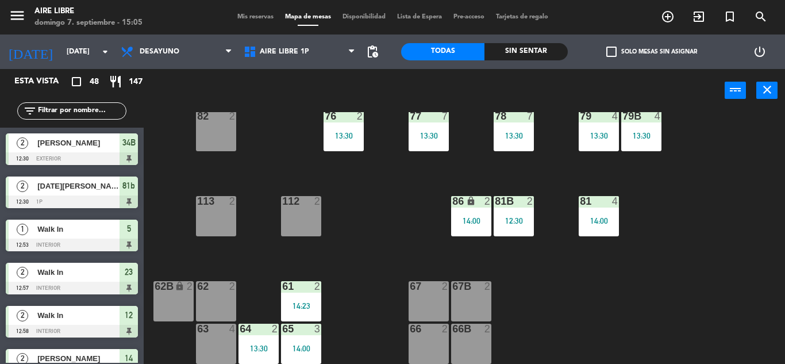
click at [238, 14] on span "Mis reservas" at bounding box center [256, 17] width 48 height 6
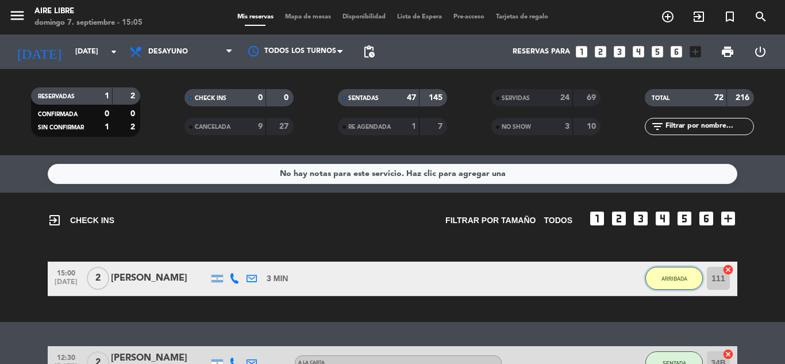
click at [674, 285] on button "ARRIBADA" at bounding box center [674, 278] width 57 height 23
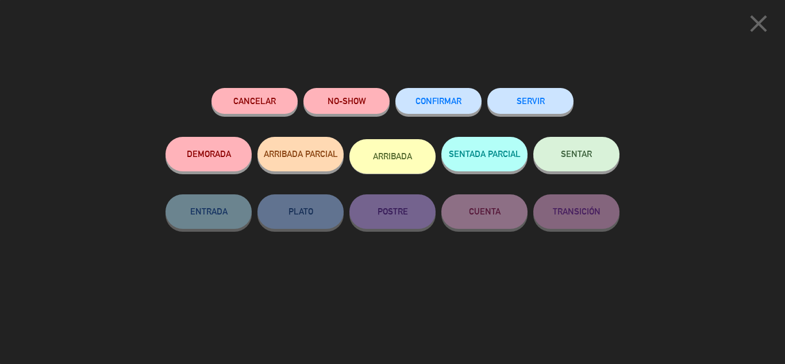
click at [569, 163] on button "SENTAR" at bounding box center [577, 154] width 86 height 34
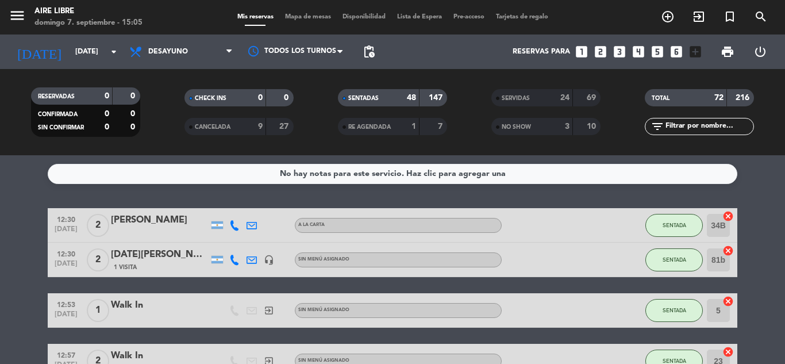
click at [304, 23] on div "menu Aire Libre [DATE] 7. septiembre - 15:05 Mis reservas Mapa de mesas Disponi…" at bounding box center [392, 17] width 785 height 34
click at [313, 17] on span "Mapa de mesas" at bounding box center [307, 17] width 57 height 6
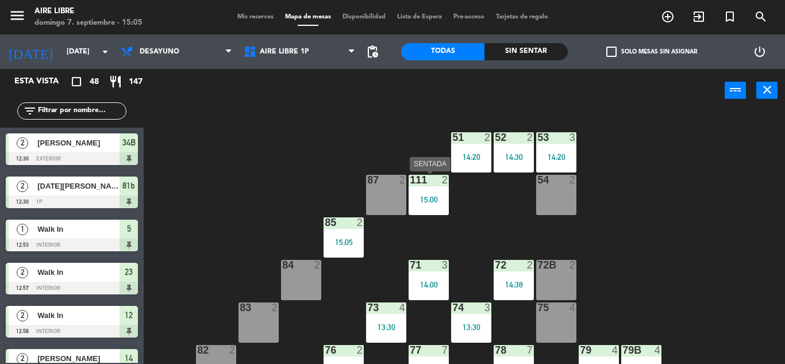
click at [426, 191] on div "111 2 15:00" at bounding box center [429, 195] width 40 height 40
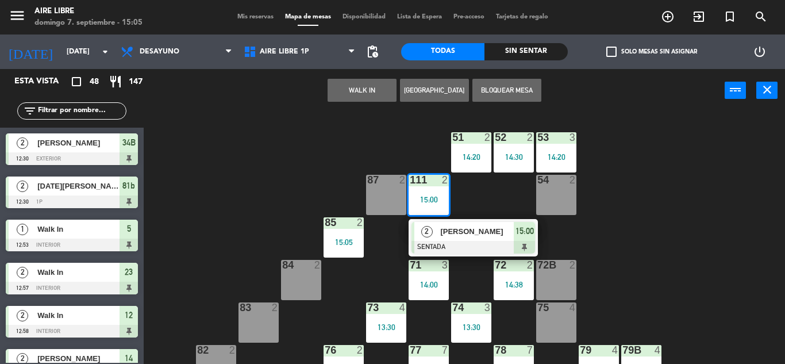
click at [388, 190] on div "87 2" at bounding box center [386, 195] width 40 height 40
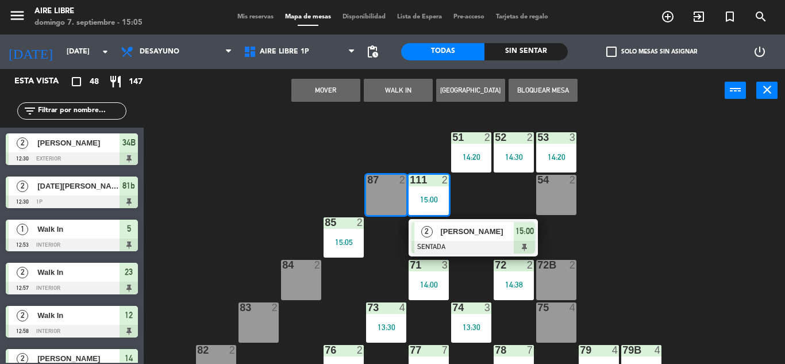
click at [343, 82] on button "Mover" at bounding box center [325, 90] width 69 height 23
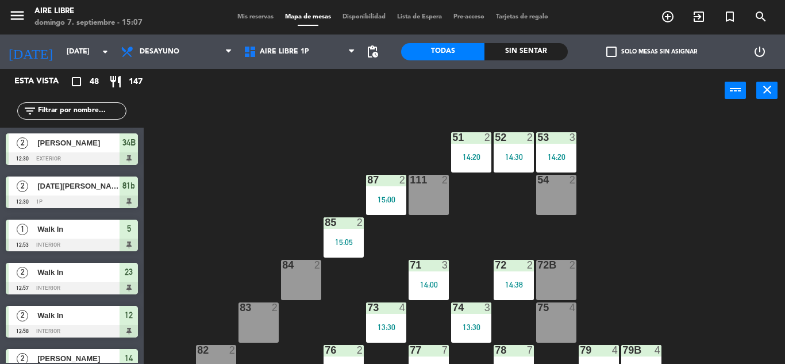
scroll to position [18, 0]
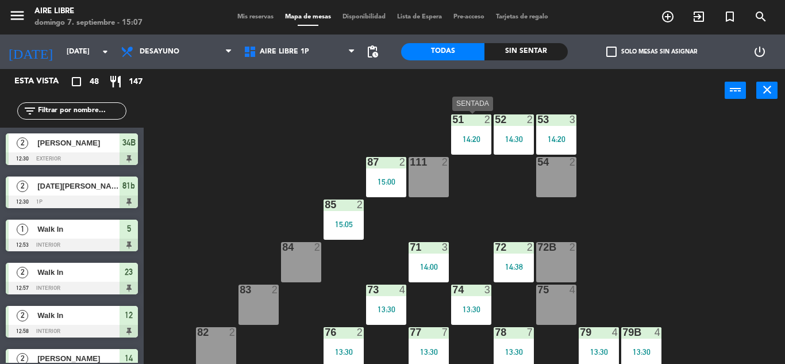
click at [482, 125] on div "2" at bounding box center [490, 119] width 19 height 10
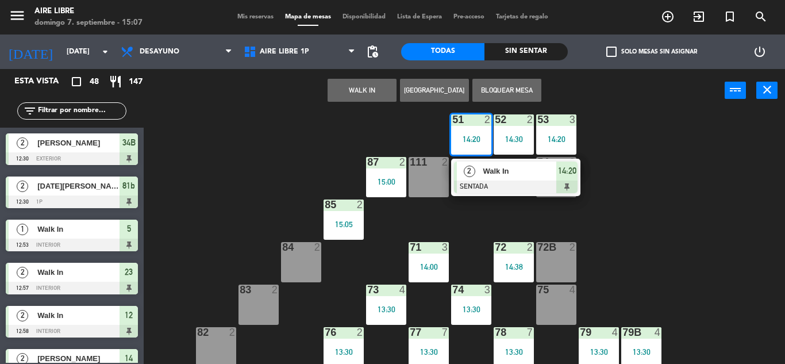
click at [497, 175] on span "Walk In" at bounding box center [520, 171] width 74 height 12
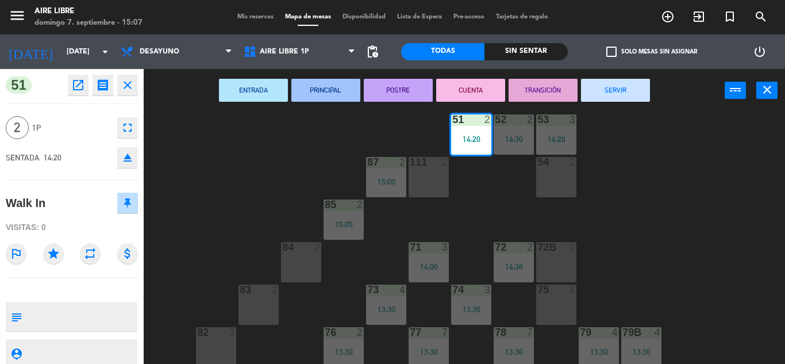
click at [135, 85] on button "close" at bounding box center [127, 85] width 21 height 21
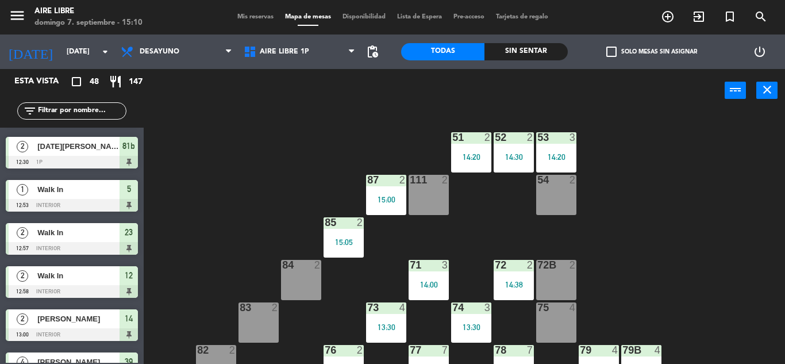
scroll to position [234, 0]
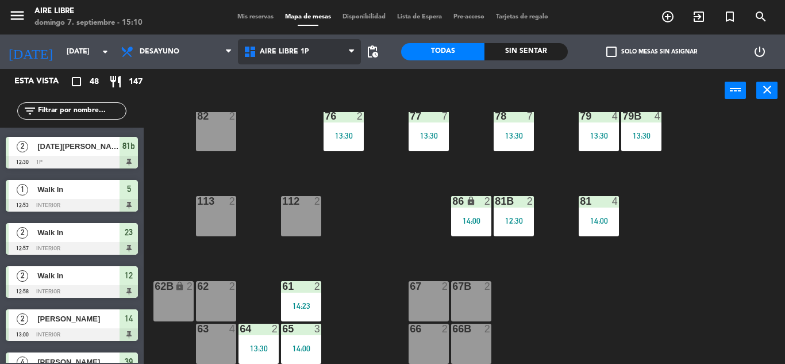
click at [324, 52] on span "Aire Libre 1P" at bounding box center [299, 51] width 123 height 25
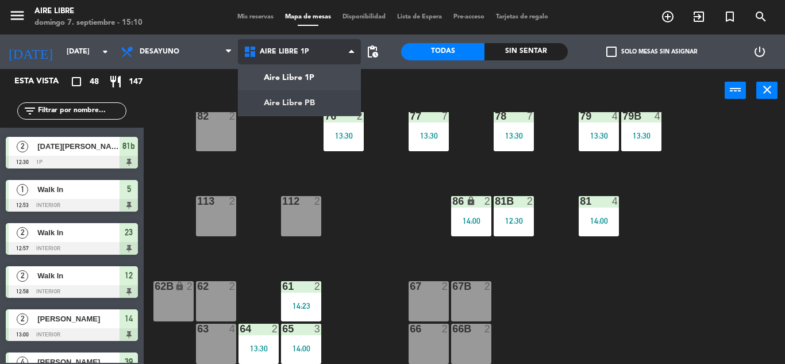
click at [307, 106] on ng-component "menu Aire Libre [DATE] 7. septiembre - 15:10 Mis reservas Mapa de mesas Disponi…" at bounding box center [392, 182] width 785 height 364
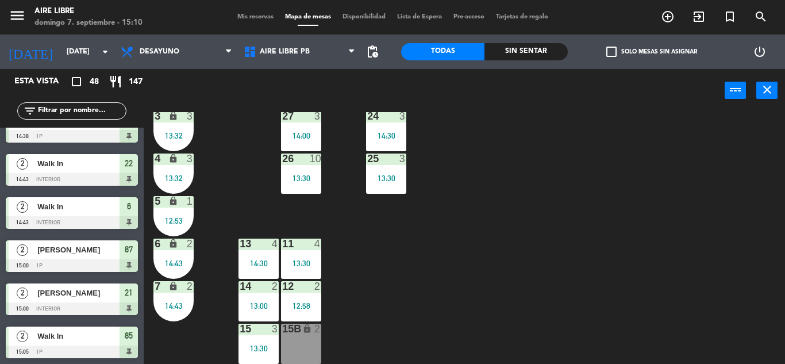
scroll to position [1835, 0]
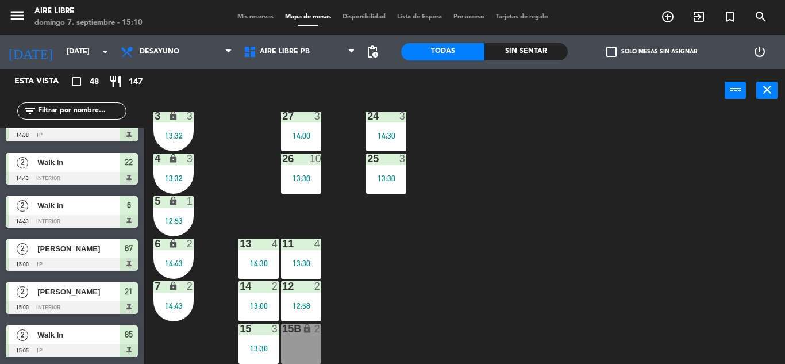
click at [254, 16] on span "Mis reservas" at bounding box center [256, 17] width 48 height 6
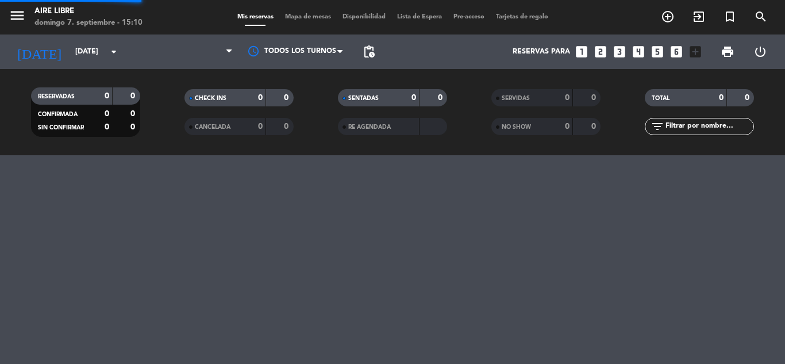
click at [254, 16] on span "Mis reservas" at bounding box center [256, 17] width 48 height 6
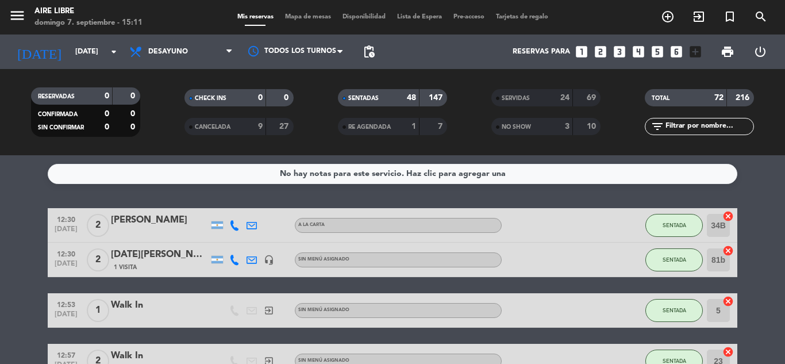
click at [319, 13] on div "Mis reservas Mapa de mesas Disponibilidad Lista de Espera Pre-acceso Tarjetas d…" at bounding box center [393, 17] width 323 height 10
click at [312, 20] on span "Mapa de mesas" at bounding box center [307, 17] width 57 height 6
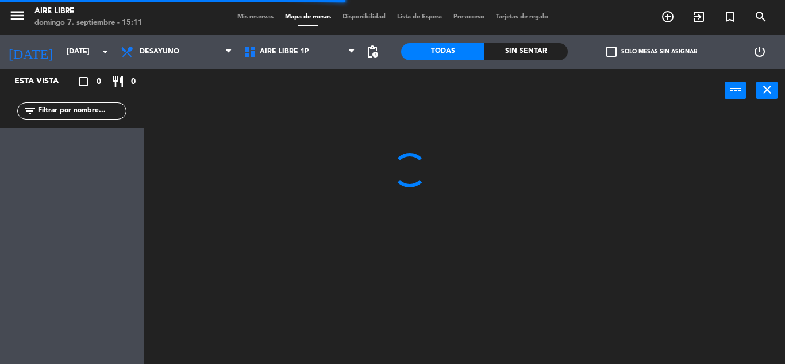
click at [309, 63] on span "Aire Libre 1P" at bounding box center [299, 51] width 123 height 25
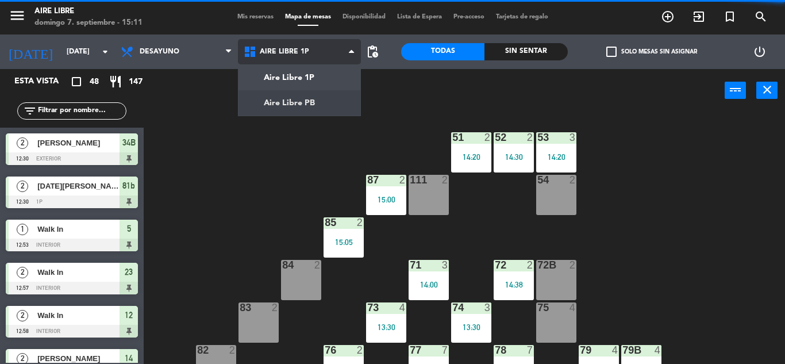
click at [302, 113] on ng-component "menu Aire Libre [DATE] 7. septiembre - 15:11 Mis reservas Mapa de mesas Disponi…" at bounding box center [392, 182] width 785 height 364
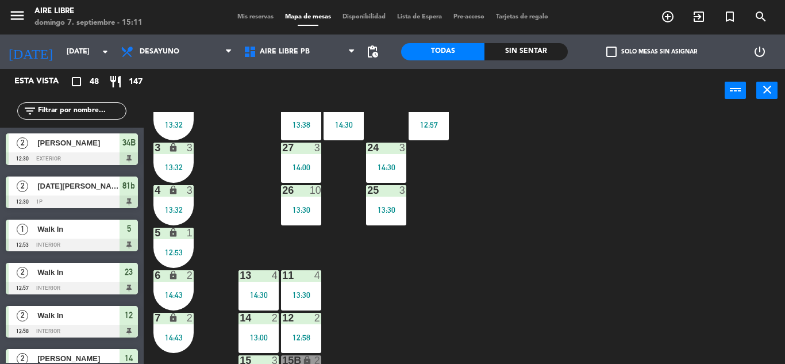
scroll to position [281, 0]
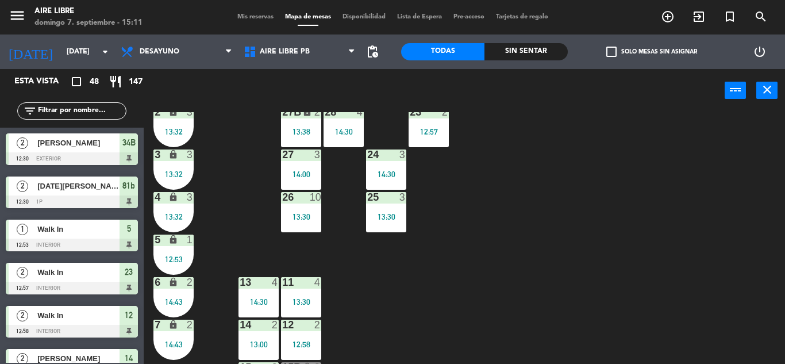
click at [174, 251] on div "5 lock 1 12:53" at bounding box center [174, 255] width 40 height 40
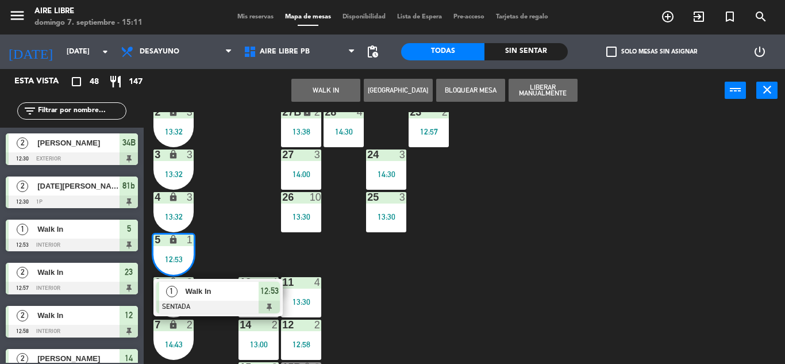
click at [256, 301] on div at bounding box center [218, 307] width 124 height 13
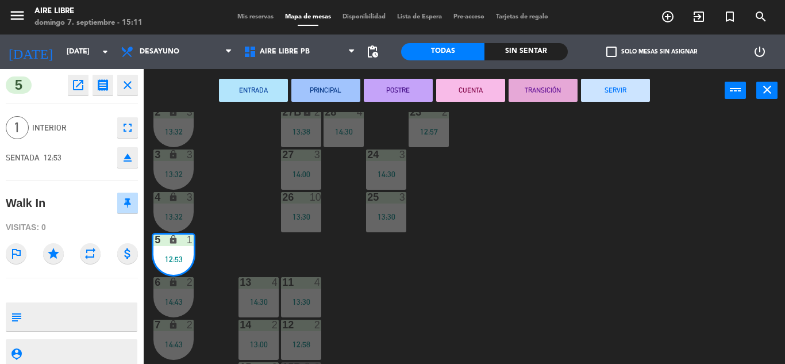
click at [619, 93] on button "SERVIR" at bounding box center [615, 90] width 69 height 23
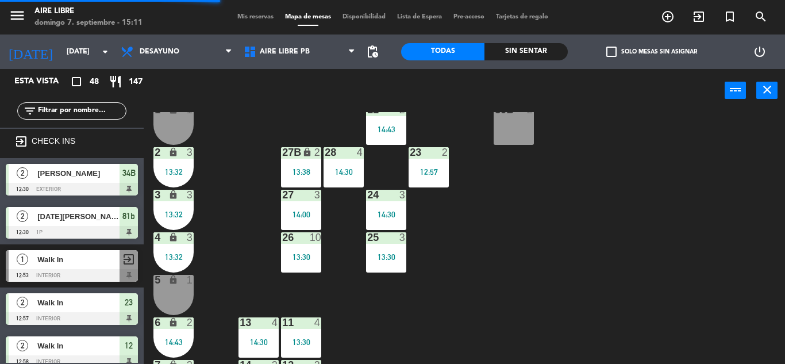
scroll to position [223, 0]
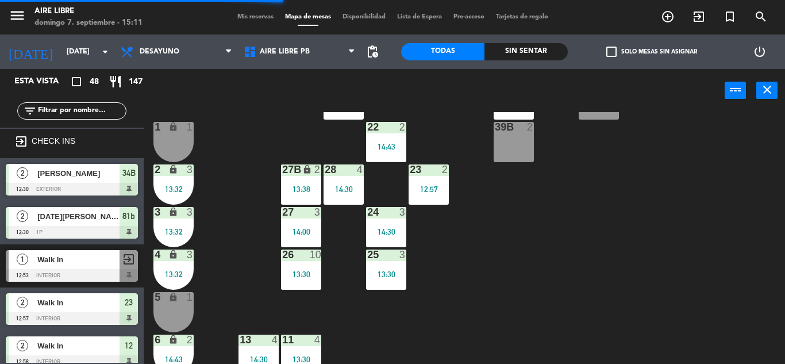
click at [178, 233] on div "13:32" at bounding box center [174, 232] width 40 height 8
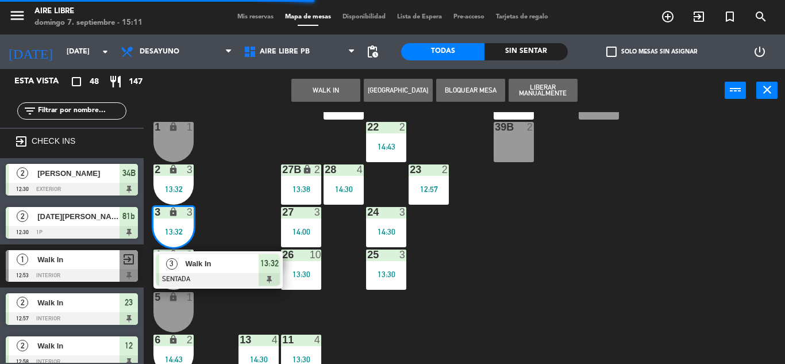
click at [315, 268] on div "26 10 13:30" at bounding box center [301, 270] width 40 height 40
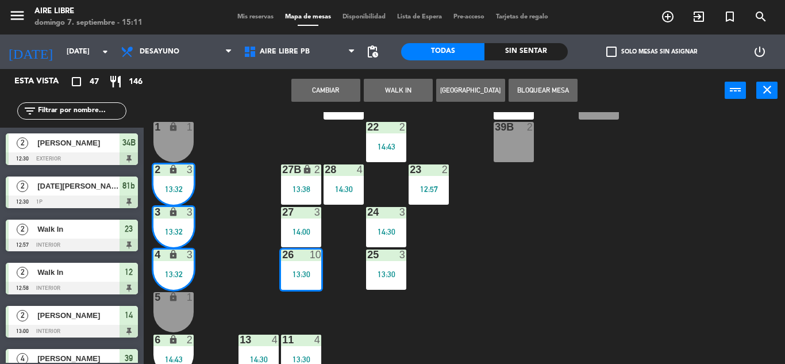
click at [304, 276] on div "13:30" at bounding box center [301, 274] width 40 height 8
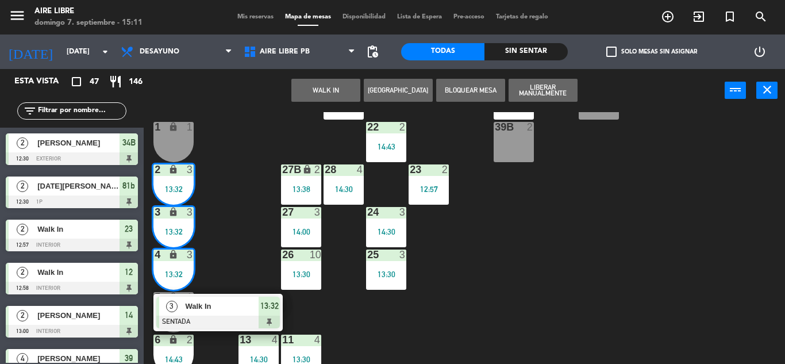
click at [264, 305] on span "13:32" at bounding box center [269, 306] width 18 height 14
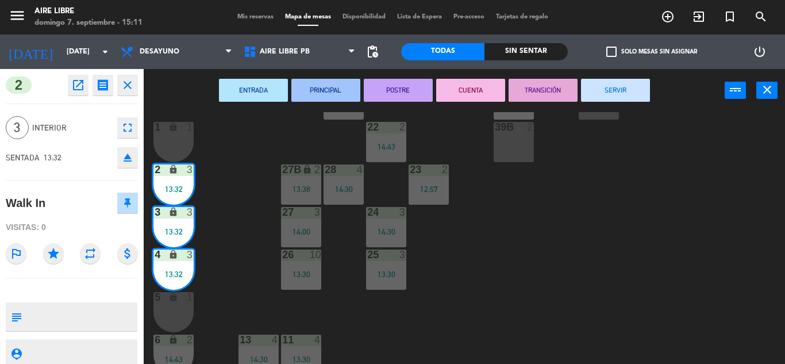
click at [605, 95] on button "SERVIR" at bounding box center [615, 90] width 69 height 23
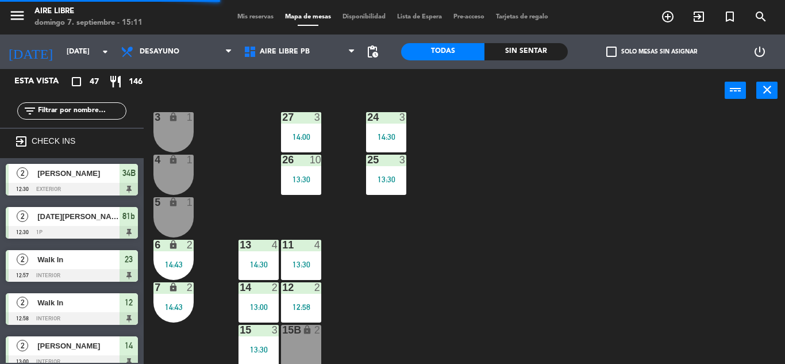
scroll to position [319, 0]
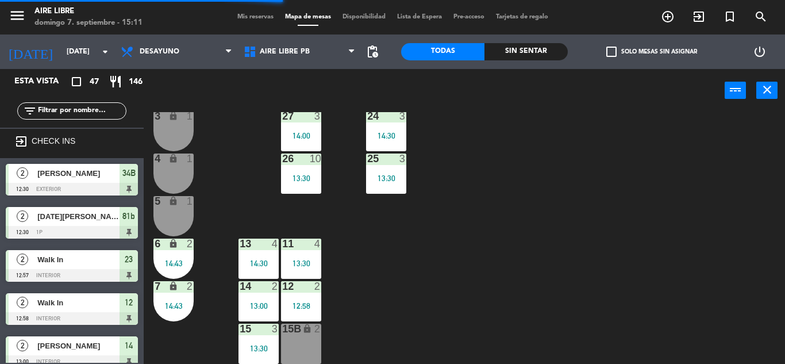
click at [183, 275] on div "6 lock 2 14:43" at bounding box center [174, 259] width 40 height 40
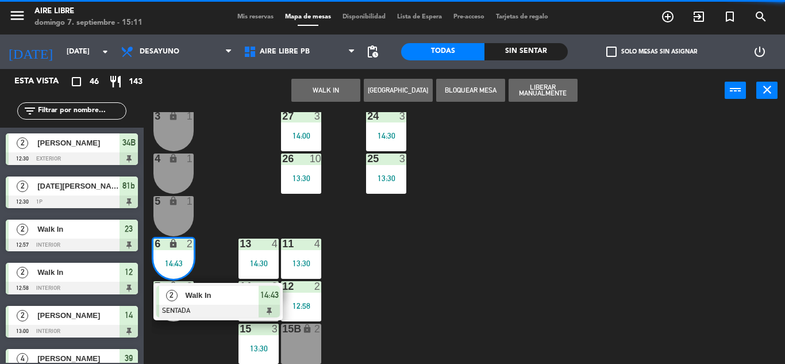
click at [293, 295] on div "12 2 12:58" at bounding box center [301, 301] width 40 height 40
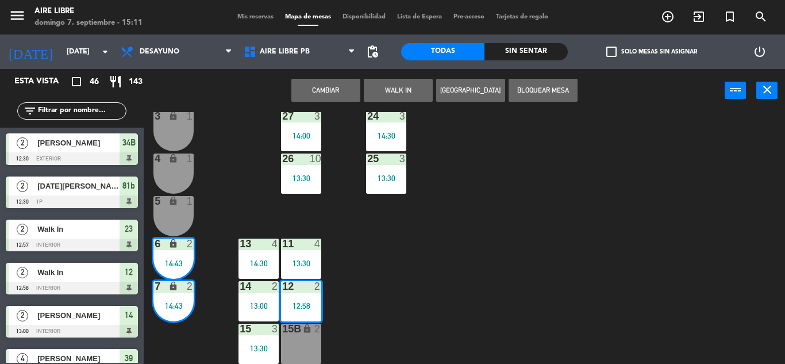
click at [390, 248] on div "42 2 14:22 43 3 14:01 31 6 14:37 32 7 14:01 33 7 42B 3 14:01 43B 2 41 8 44 2 14…" at bounding box center [469, 238] width 634 height 252
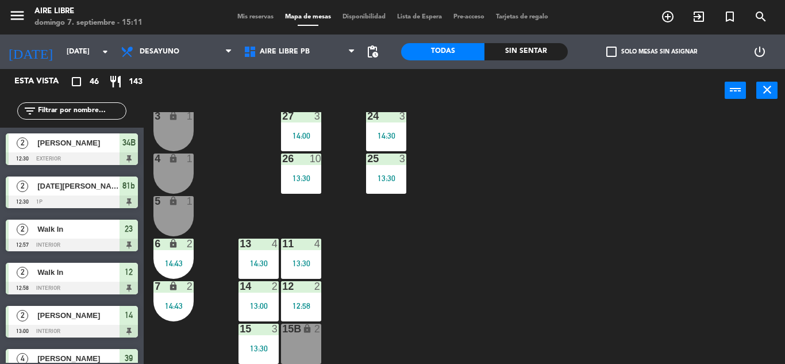
click at [190, 298] on div "7 lock 2 14:43" at bounding box center [174, 301] width 40 height 40
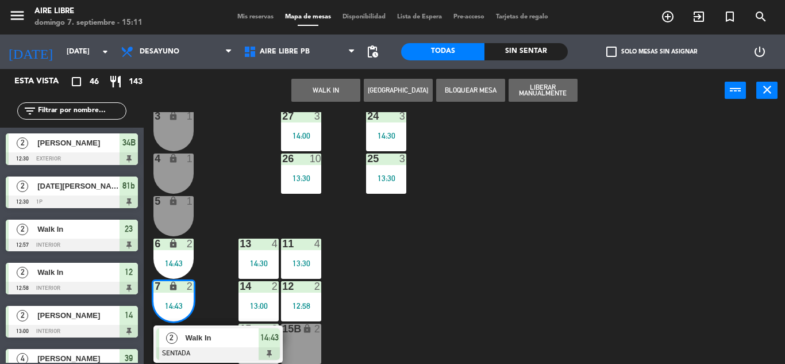
click at [226, 348] on div at bounding box center [218, 353] width 124 height 13
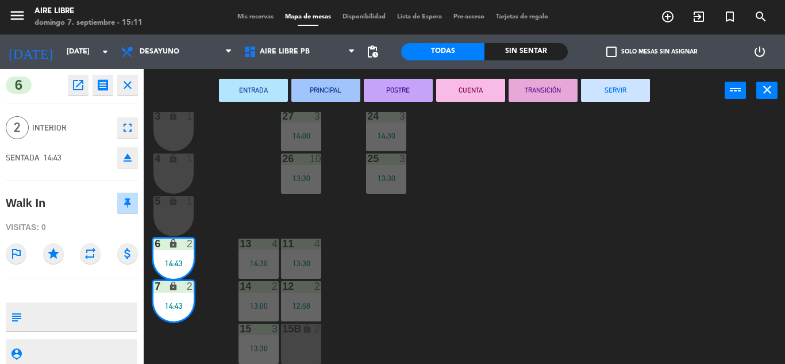
click at [608, 100] on button "SERVIR" at bounding box center [615, 90] width 69 height 23
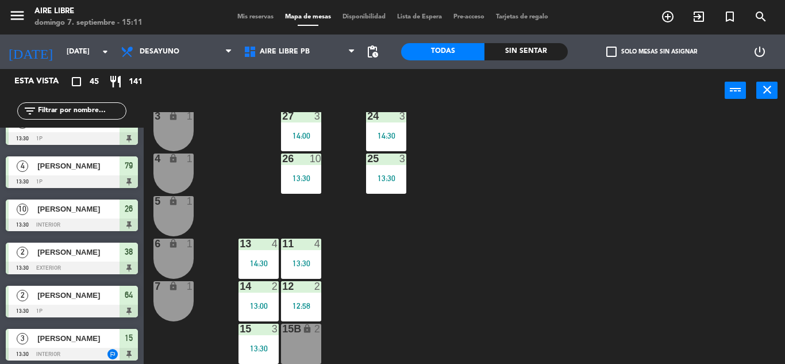
click at [301, 259] on div "13:30" at bounding box center [301, 263] width 40 height 9
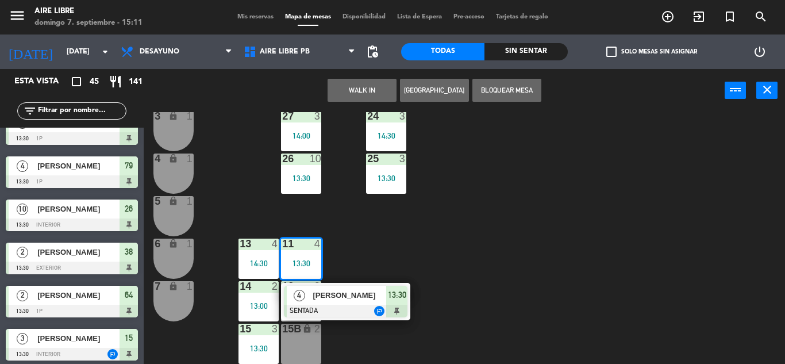
click at [353, 294] on span "[PERSON_NAME]" at bounding box center [350, 295] width 74 height 12
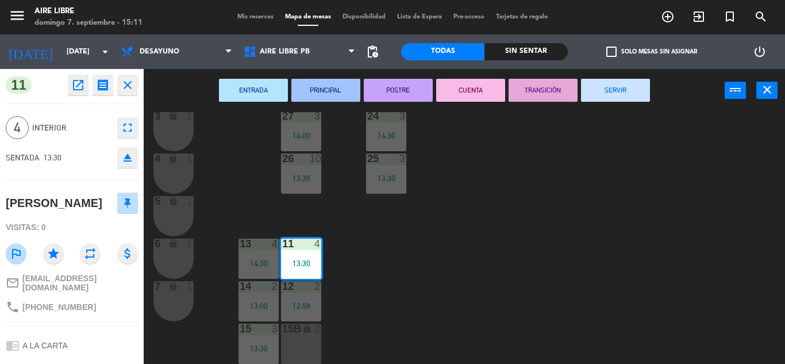
click at [633, 95] on button "SERVIR" at bounding box center [615, 90] width 69 height 23
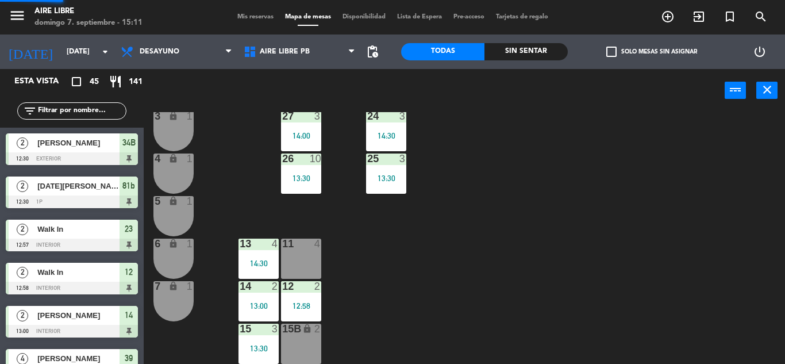
scroll to position [0, 0]
click at [301, 310] on div "12 2 12:58" at bounding box center [301, 301] width 40 height 40
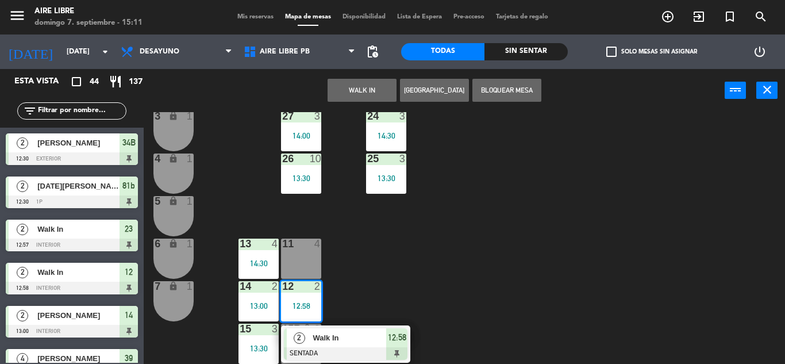
click at [360, 346] on div "Walk In" at bounding box center [349, 337] width 75 height 19
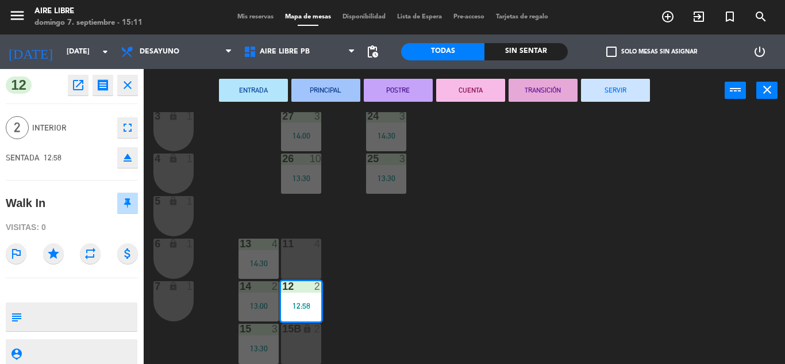
click at [619, 97] on button "SERVIR" at bounding box center [615, 90] width 69 height 23
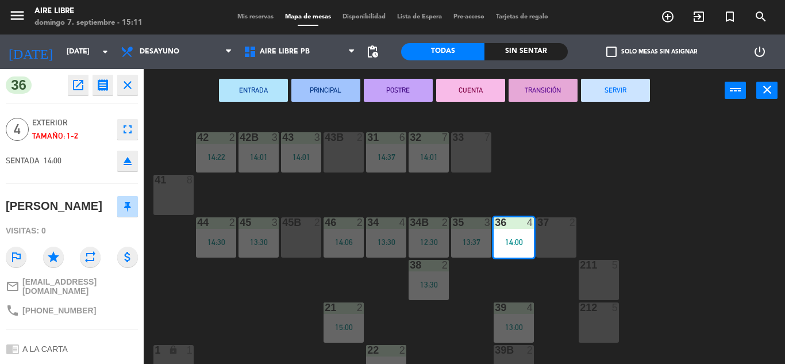
click at [453, 227] on div "35" at bounding box center [452, 222] width 1 height 10
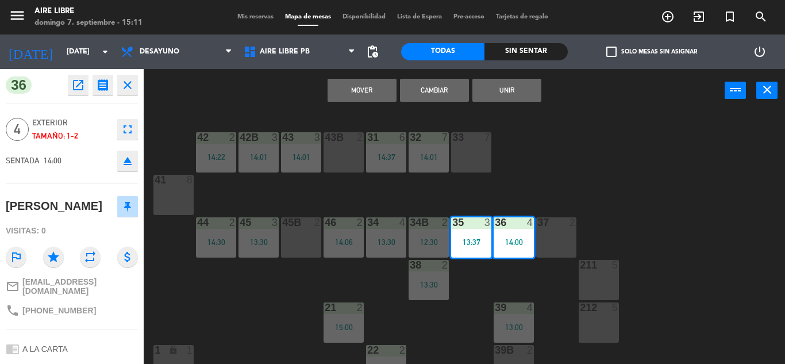
click at [511, 244] on div "14:00" at bounding box center [514, 242] width 40 height 8
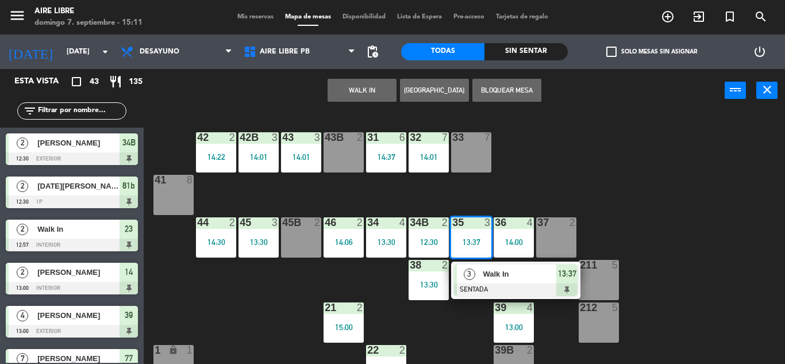
click at [658, 180] on div "42 2 14:22 43 3 14:01 31 6 14:37 32 7 14:01 33 7 42B 3 14:01 43B 2 41 8 44 2 14…" at bounding box center [469, 238] width 634 height 252
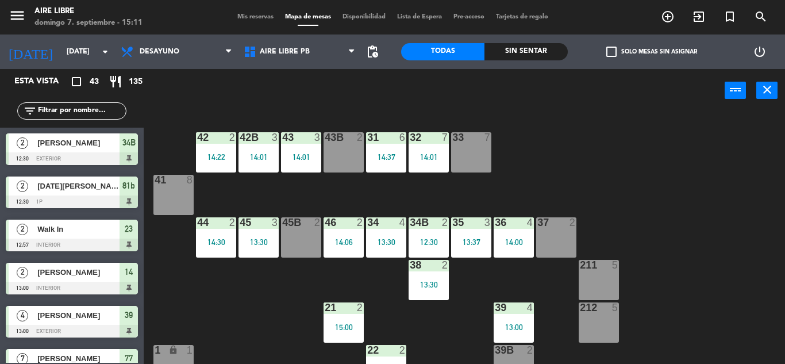
click at [469, 245] on div "13:37" at bounding box center [471, 242] width 40 height 8
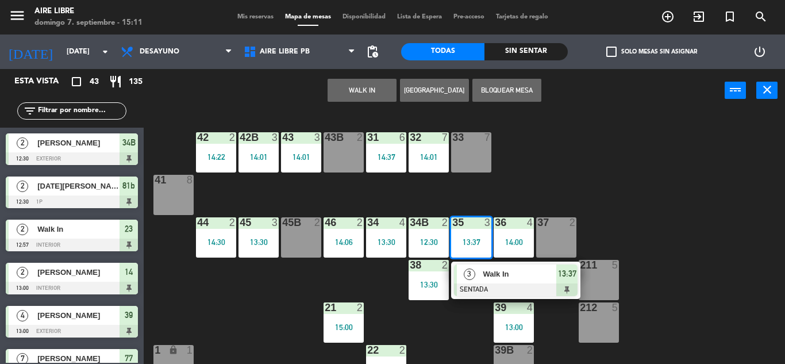
click at [559, 289] on div at bounding box center [516, 289] width 124 height 13
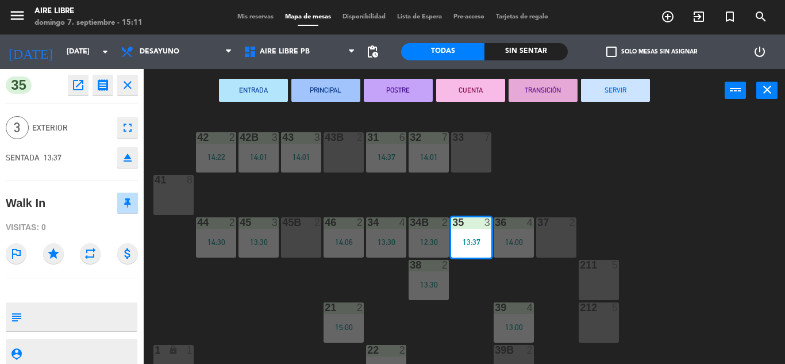
click at [636, 95] on button "SERVIR" at bounding box center [615, 90] width 69 height 23
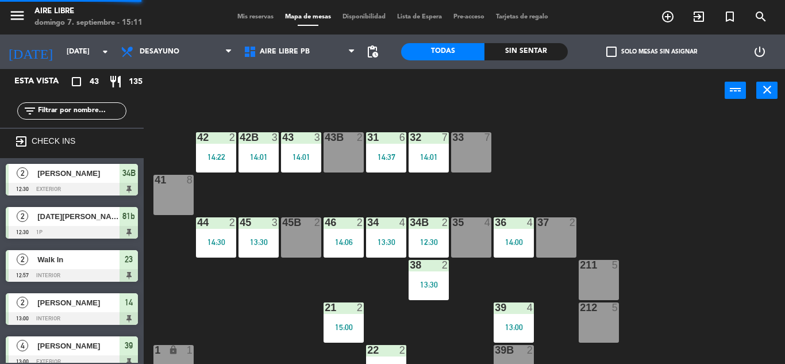
click at [524, 349] on div "2" at bounding box center [533, 350] width 19 height 10
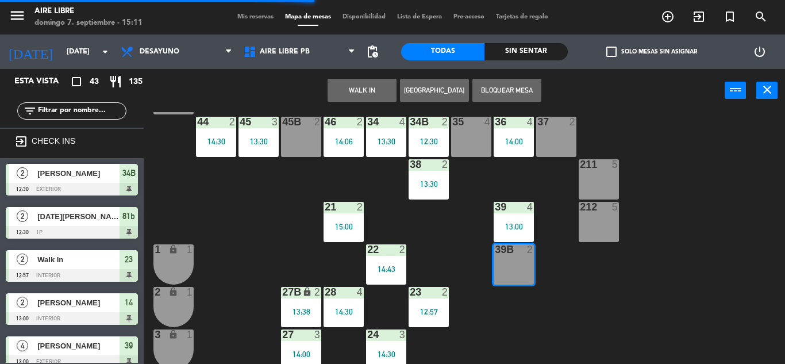
scroll to position [102, 0]
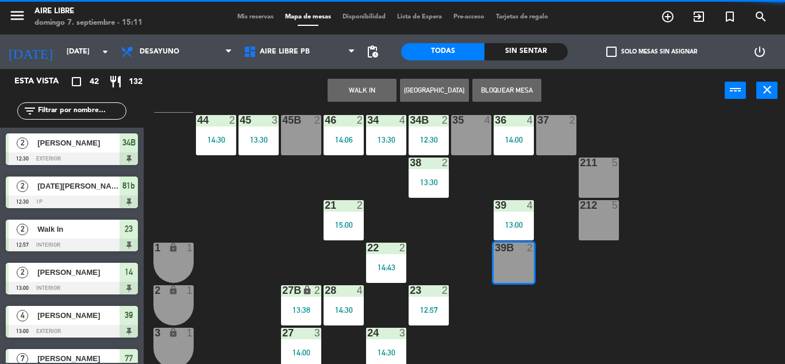
click at [527, 261] on div "39B 2" at bounding box center [514, 263] width 40 height 40
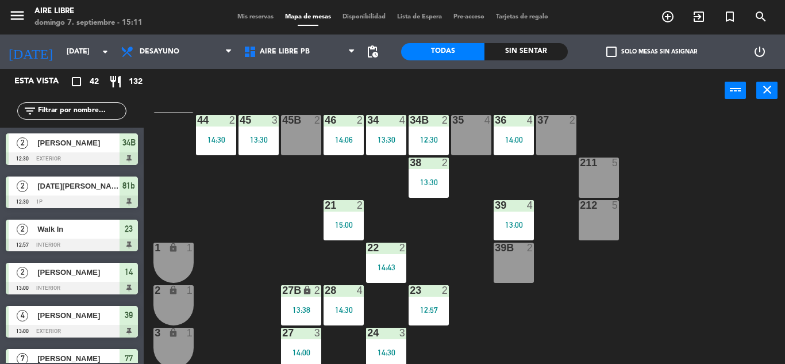
click at [524, 226] on div "13:00" at bounding box center [514, 225] width 40 height 8
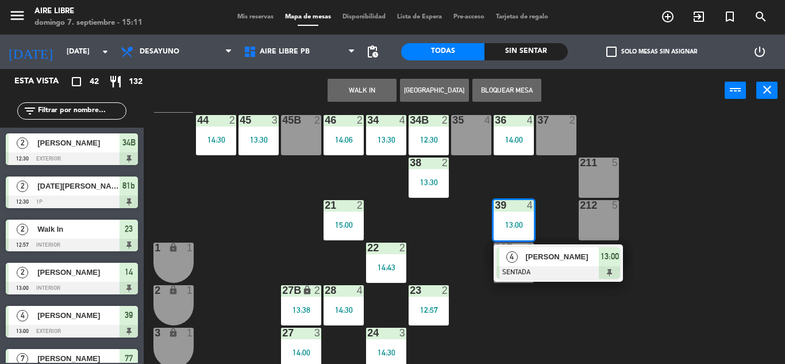
click at [555, 268] on div at bounding box center [559, 272] width 124 height 13
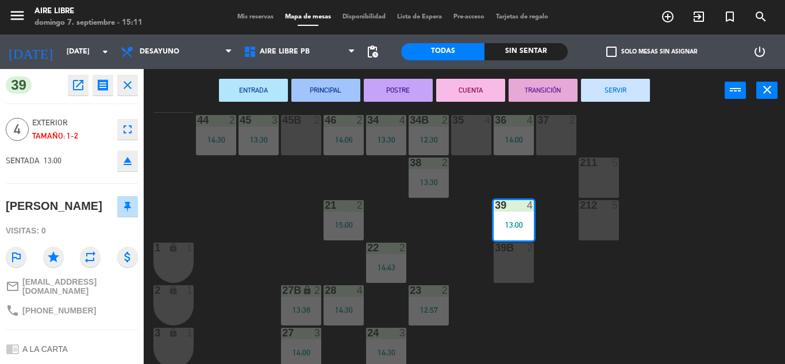
click at [623, 90] on button "SERVIR" at bounding box center [615, 90] width 69 height 23
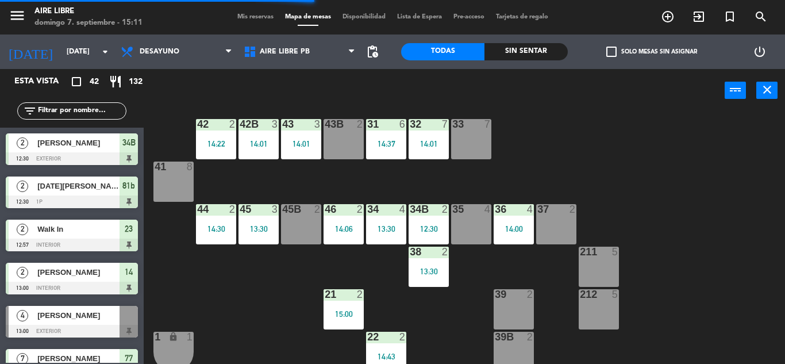
scroll to position [0, 0]
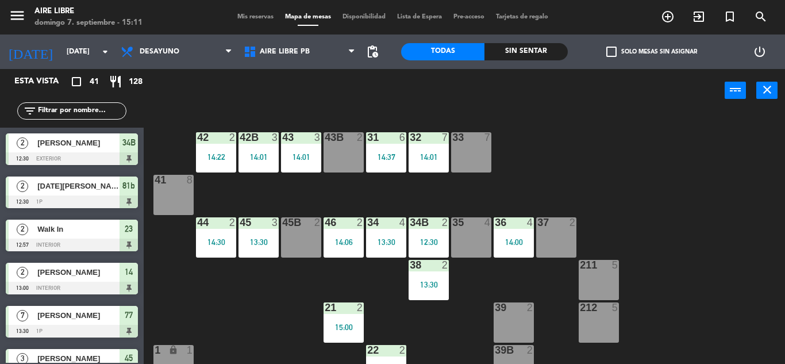
click at [433, 287] on div "13:30" at bounding box center [429, 285] width 40 height 8
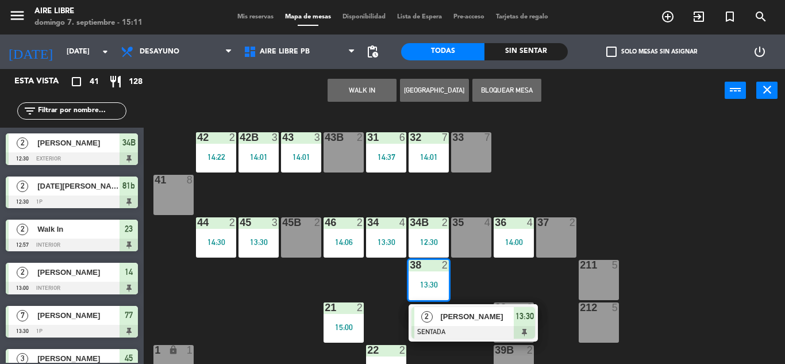
click at [428, 317] on span "2" at bounding box center [426, 316] width 11 height 11
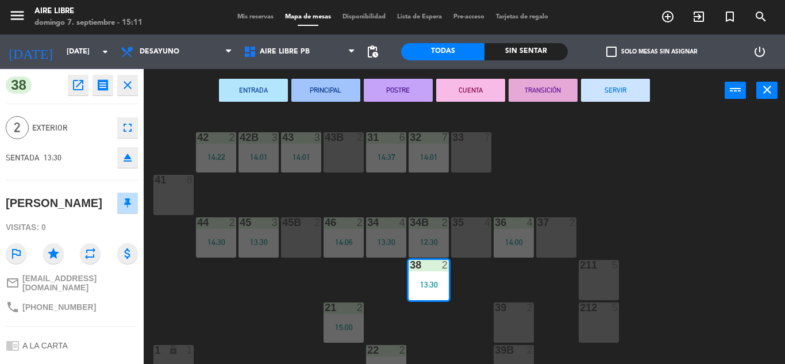
click at [630, 97] on button "SERVIR" at bounding box center [615, 90] width 69 height 23
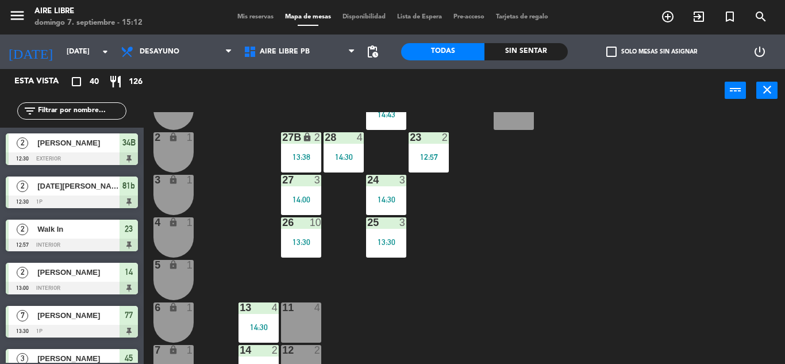
scroll to position [275, 0]
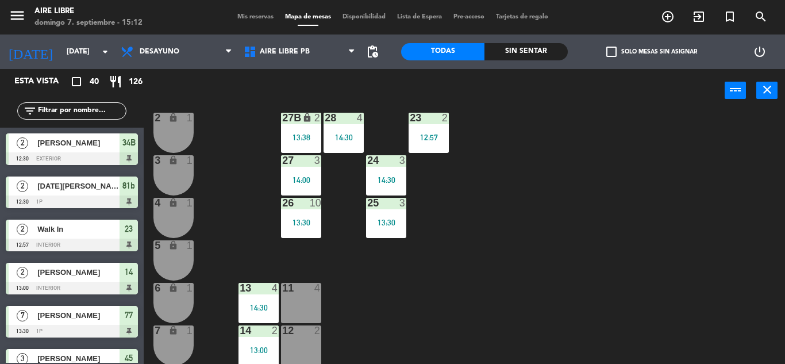
click at [228, 167] on div "42 2 14:22 43 3 14:01 31 6 14:37 32 7 14:01 33 7 42B 3 14:01 43B 2 41 8 44 2 14…" at bounding box center [469, 238] width 634 height 252
click at [305, 136] on div "13:38" at bounding box center [301, 137] width 40 height 8
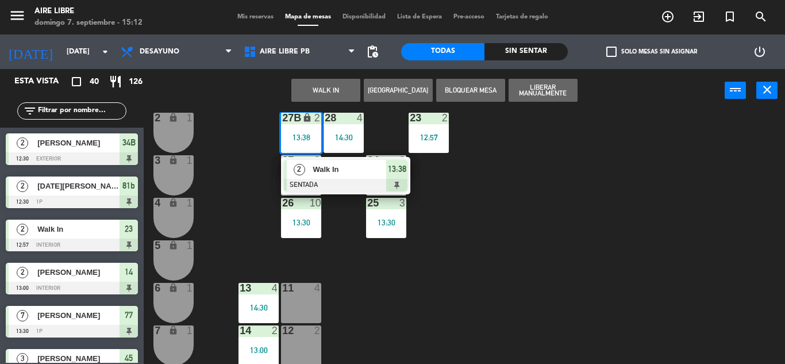
click at [389, 178] on div "13:38" at bounding box center [396, 169] width 21 height 19
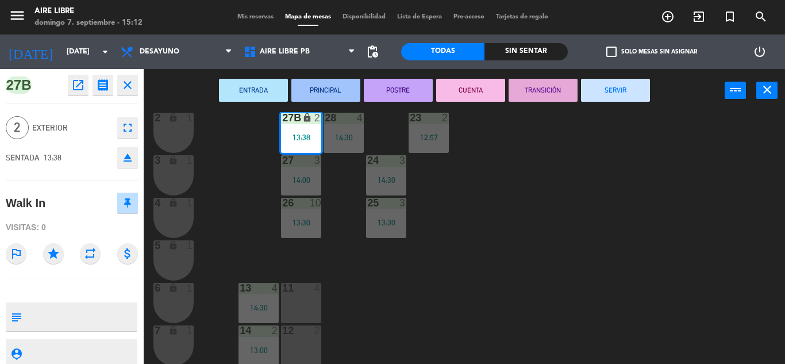
click at [631, 89] on button "SERVIR" at bounding box center [615, 90] width 69 height 23
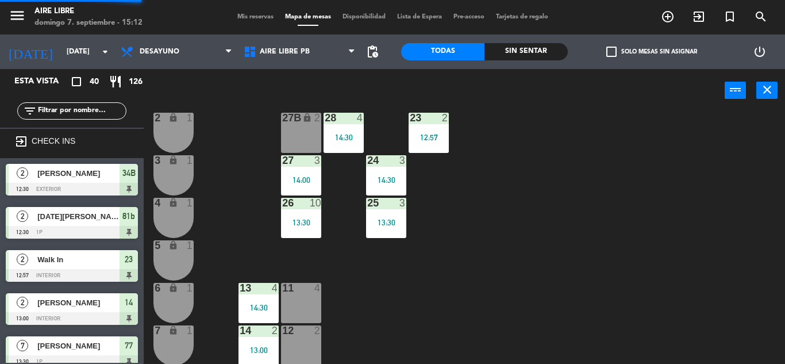
scroll to position [0, 0]
click at [389, 219] on div "13:30" at bounding box center [386, 222] width 40 height 8
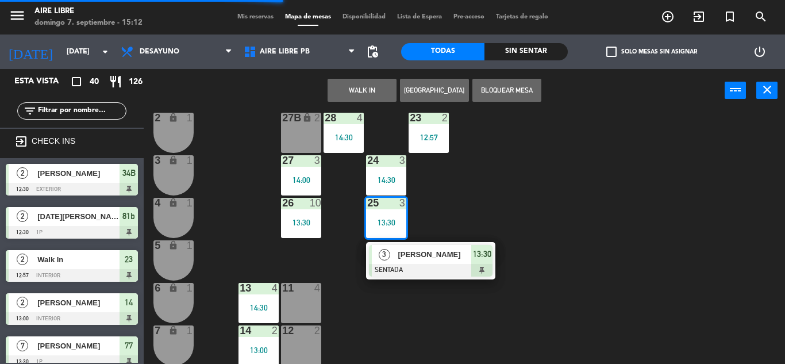
click at [453, 257] on span "[PERSON_NAME]" at bounding box center [435, 254] width 74 height 12
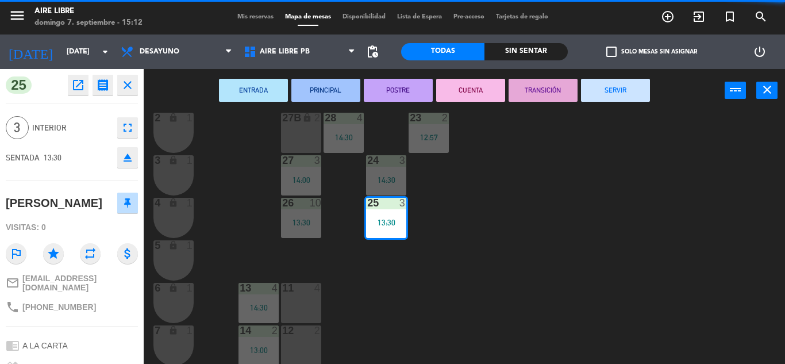
click at [630, 89] on button "SERVIR" at bounding box center [615, 90] width 69 height 23
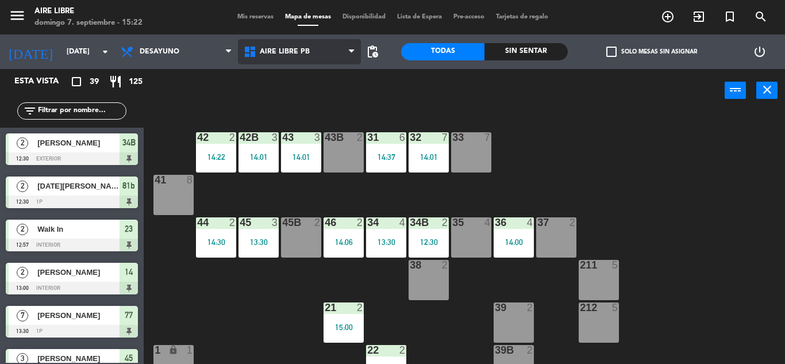
click at [296, 42] on span "Aire Libre PB" at bounding box center [299, 51] width 123 height 25
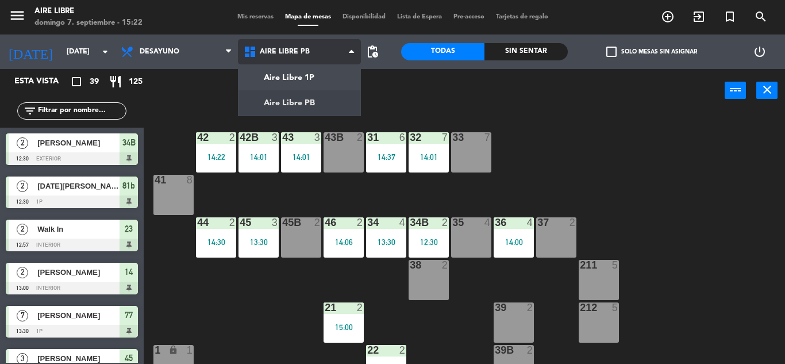
click at [308, 102] on ng-component "menu Aire Libre [DATE] 7. septiembre - 15:22 Mis reservas Mapa de mesas Disponi…" at bounding box center [392, 182] width 785 height 364
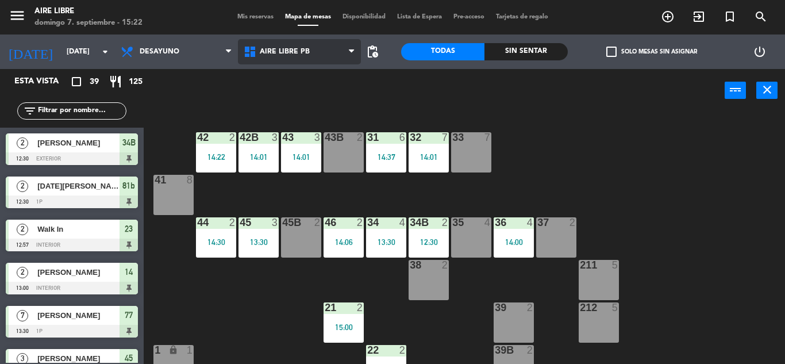
click at [321, 49] on span "Aire Libre PB" at bounding box center [299, 51] width 123 height 25
click at [312, 94] on ng-component "menu Aire Libre [DATE] 7. septiembre - 15:22 Mis reservas Mapa de mesas Disponi…" at bounding box center [392, 182] width 785 height 364
click at [312, 79] on div "power_input close" at bounding box center [434, 91] width 581 height 44
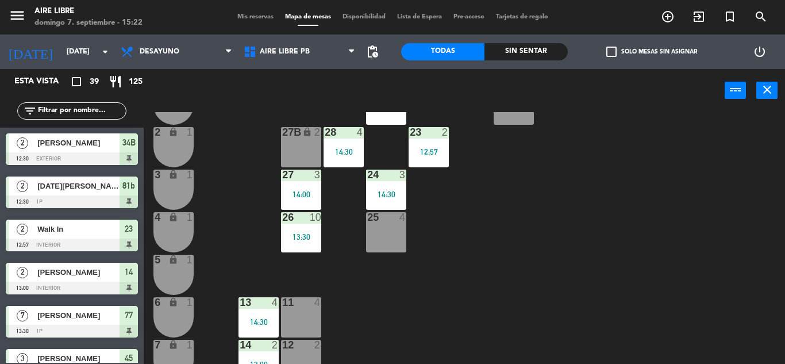
scroll to position [319, 0]
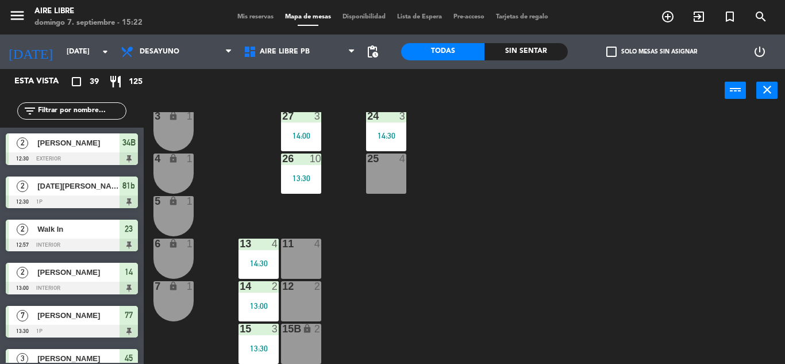
click at [378, 181] on div "25 4" at bounding box center [386, 174] width 40 height 40
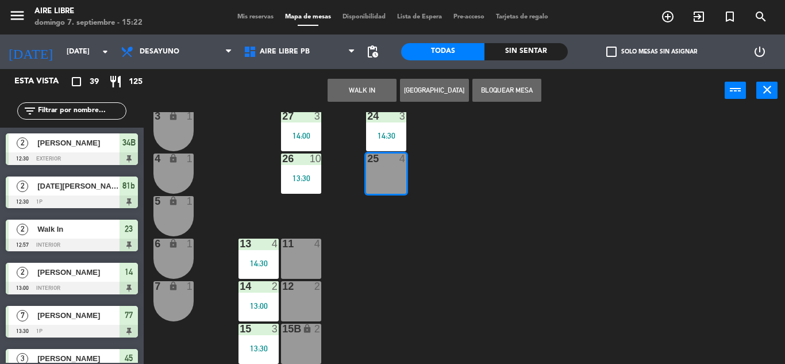
click at [367, 80] on button "WALK IN" at bounding box center [362, 90] width 69 height 23
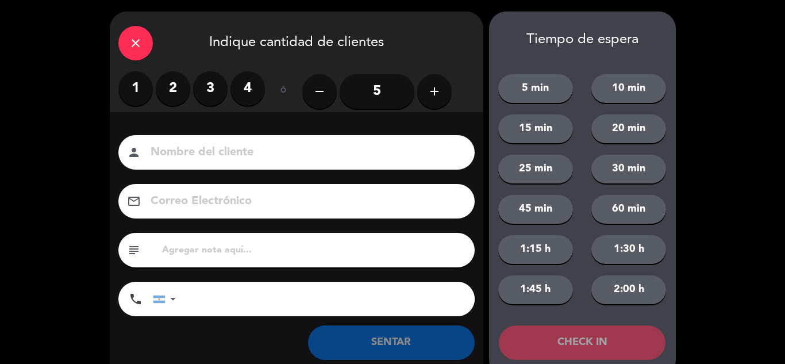
click at [209, 97] on label "3" at bounding box center [210, 88] width 34 height 34
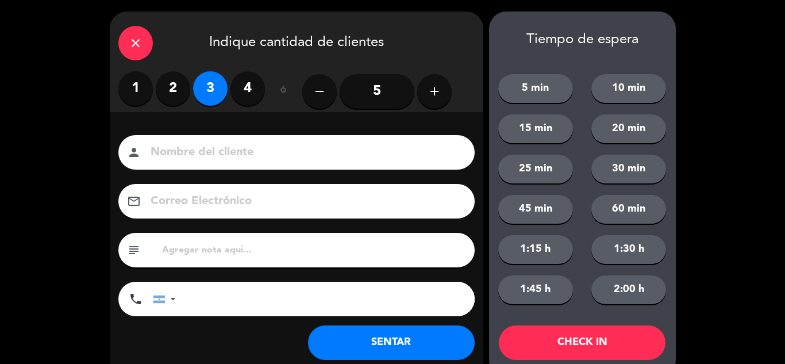
click at [382, 340] on button "SENTAR" at bounding box center [391, 342] width 167 height 34
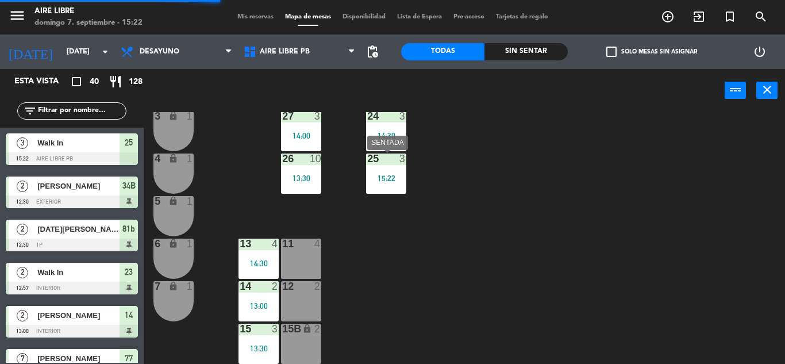
click at [392, 178] on div "15:22" at bounding box center [386, 178] width 40 height 8
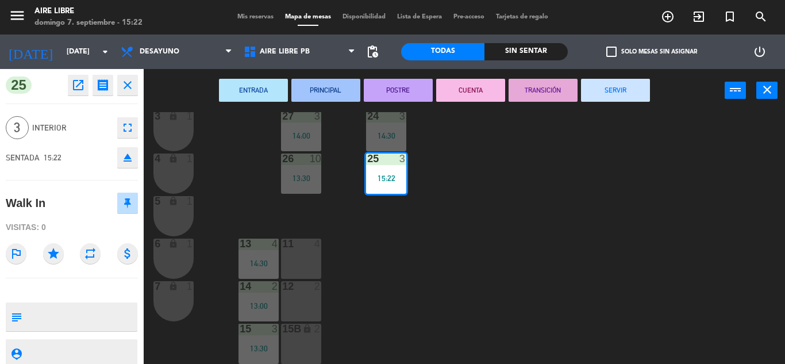
click at [132, 136] on button "fullscreen" at bounding box center [127, 127] width 21 height 21
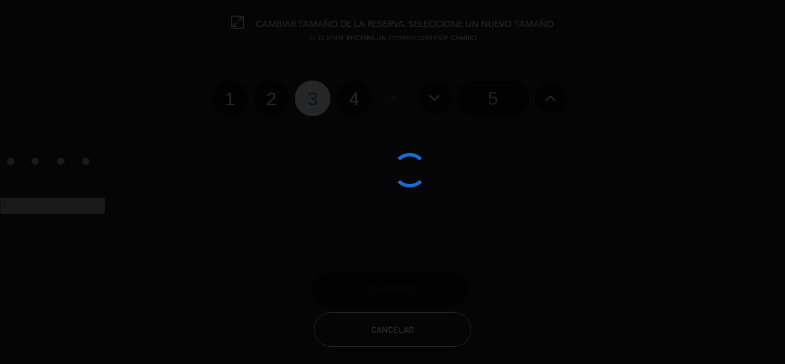
click at [359, 99] on div at bounding box center [392, 182] width 785 height 364
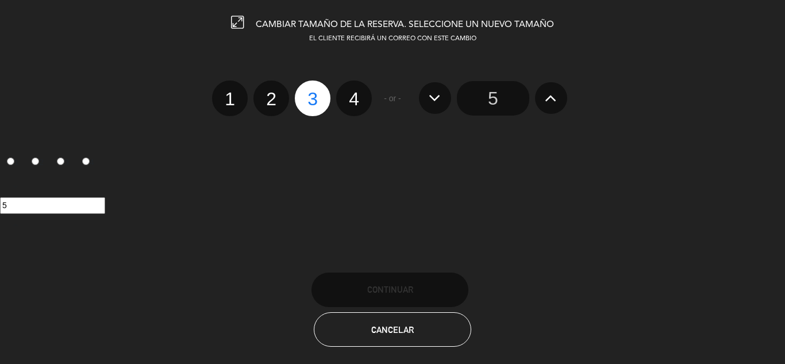
click at [352, 96] on label "4" at bounding box center [354, 98] width 36 height 36
click at [352, 93] on input "4" at bounding box center [352, 88] width 7 height 7
radio input "true"
radio input "false"
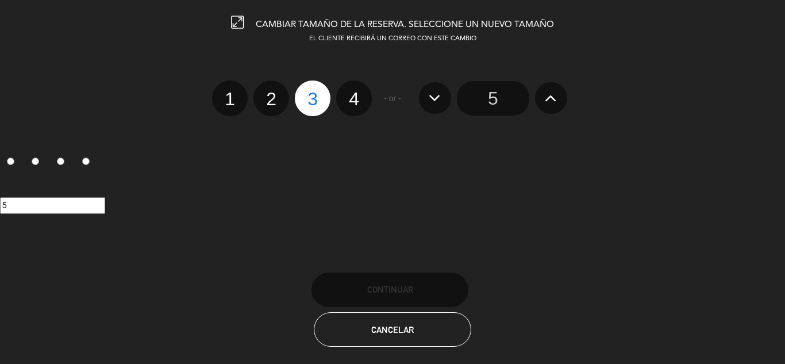
radio input "false"
radio input "true"
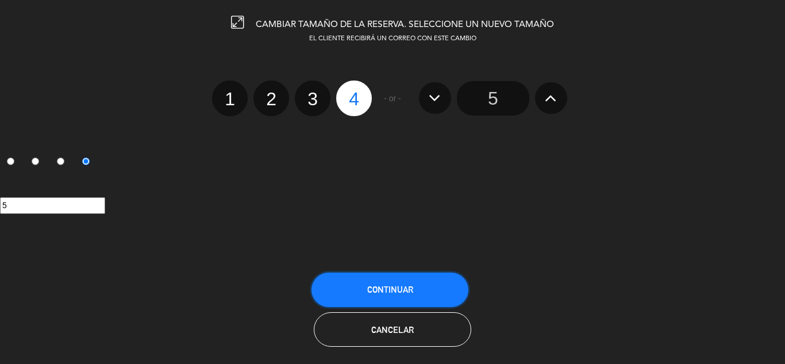
click at [386, 292] on span "Continuar" at bounding box center [390, 290] width 46 height 10
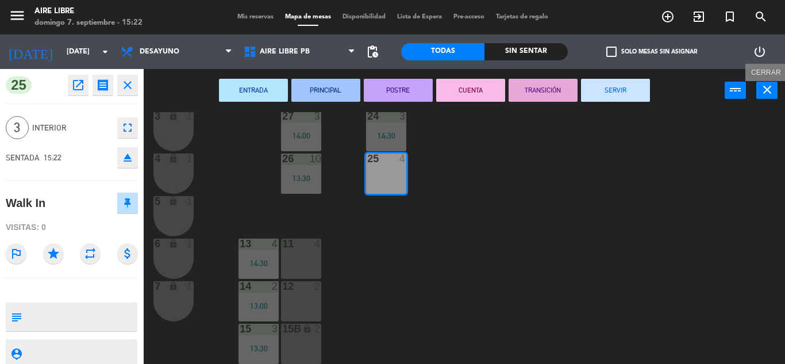
click at [757, 85] on button "close" at bounding box center [767, 90] width 21 height 17
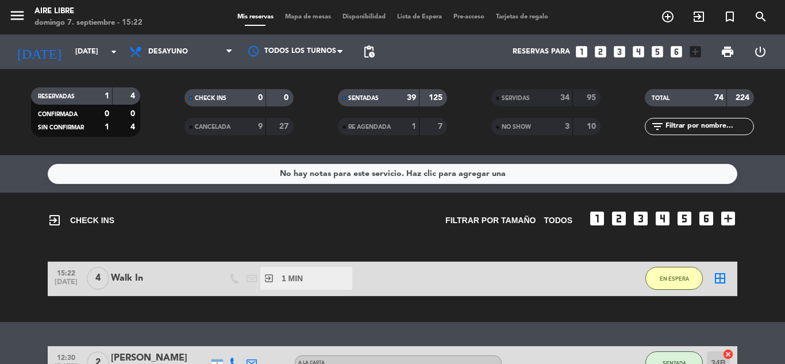
click at [726, 275] on icon "border_all" at bounding box center [720, 278] width 14 height 14
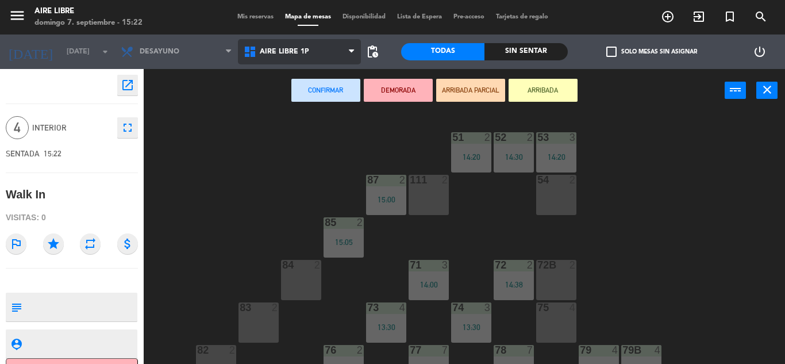
click at [316, 57] on span "Aire Libre 1P" at bounding box center [299, 51] width 123 height 25
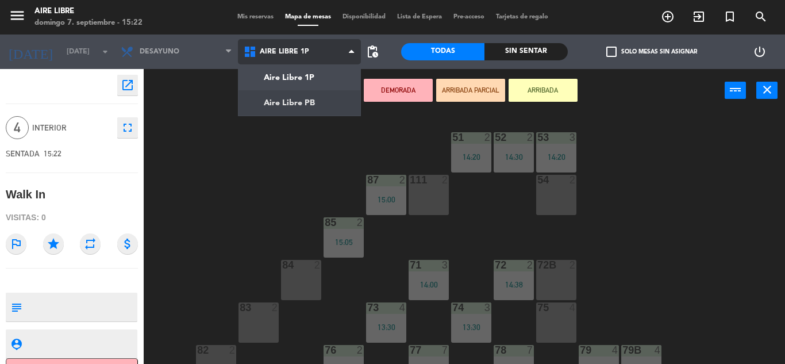
click at [314, 96] on ng-component "menu Aire Libre [DATE] 7. septiembre - 15:22 Mis reservas Mapa de mesas Disponi…" at bounding box center [392, 182] width 785 height 364
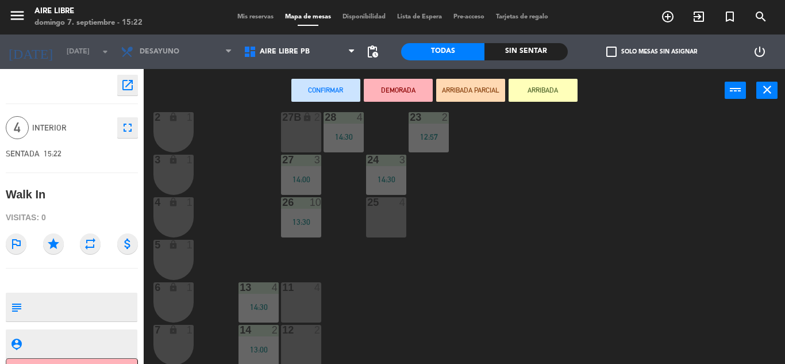
scroll to position [278, 0]
click at [383, 223] on div "25 4" at bounding box center [386, 215] width 40 height 40
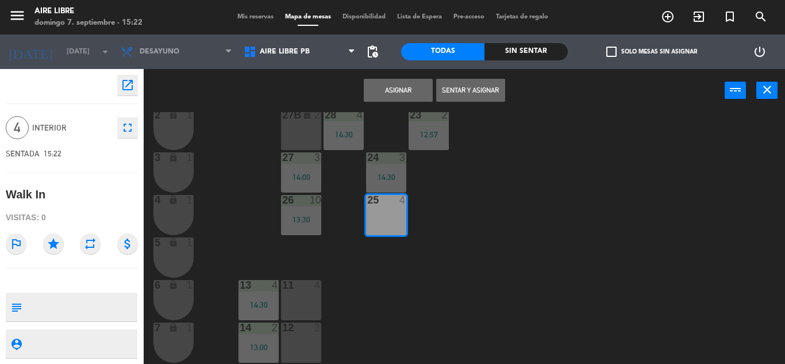
click at [481, 86] on button "Sentar y Asignar" at bounding box center [470, 90] width 69 height 23
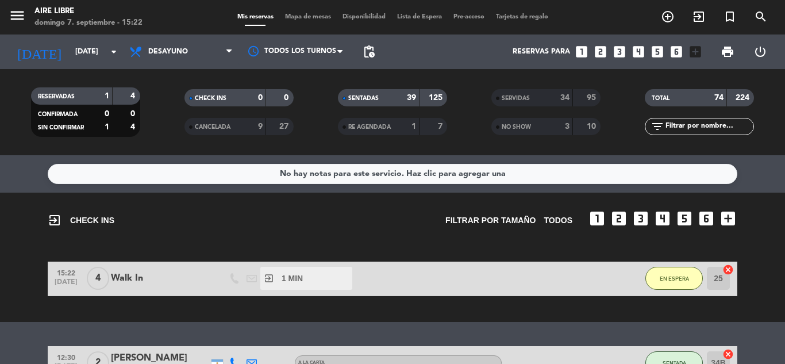
click at [309, 14] on span "Mapa de mesas" at bounding box center [307, 17] width 57 height 6
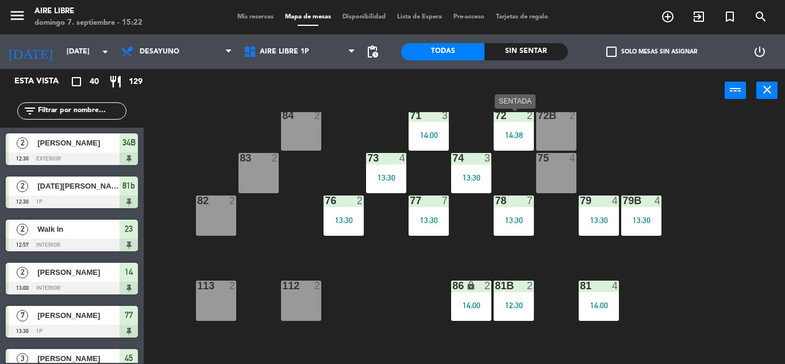
scroll to position [150, 0]
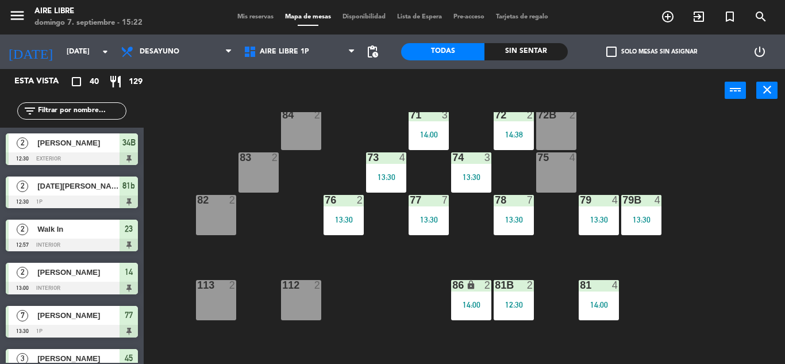
click at [557, 159] on div at bounding box center [556, 157] width 19 height 10
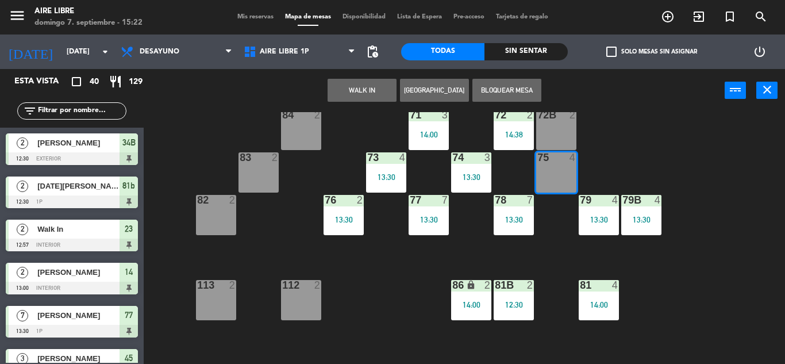
click at [385, 99] on button "WALK IN" at bounding box center [362, 90] width 69 height 23
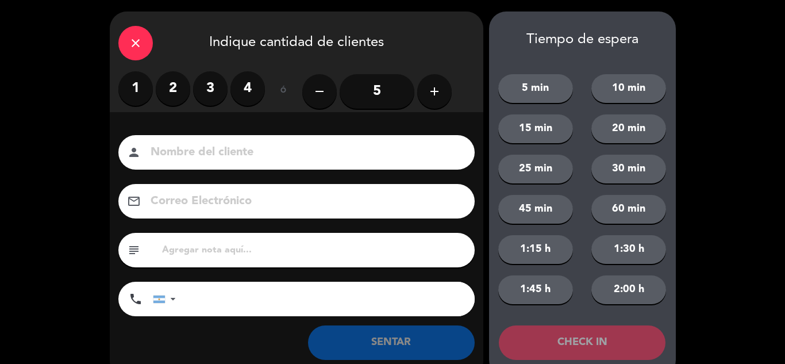
click at [175, 87] on label "2" at bounding box center [173, 88] width 34 height 34
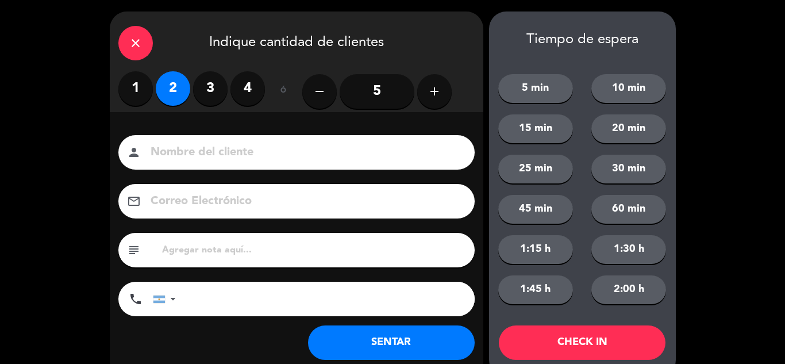
click at [408, 353] on button "SENTAR" at bounding box center [391, 342] width 167 height 34
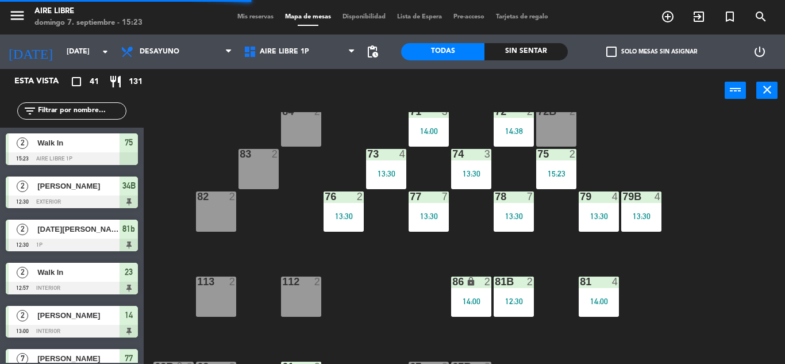
scroll to position [0, 0]
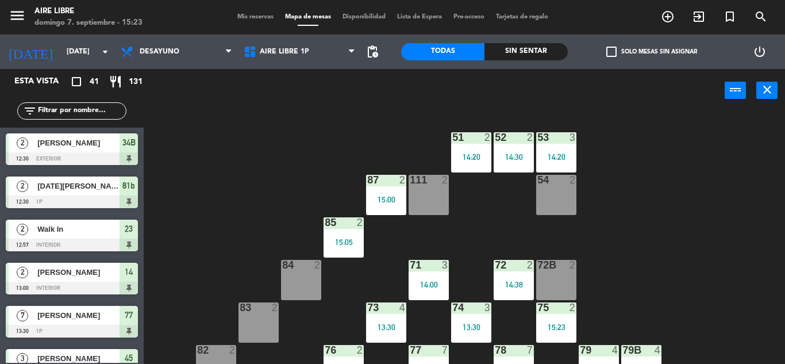
click at [466, 151] on div "51 2 14:20" at bounding box center [471, 152] width 40 height 40
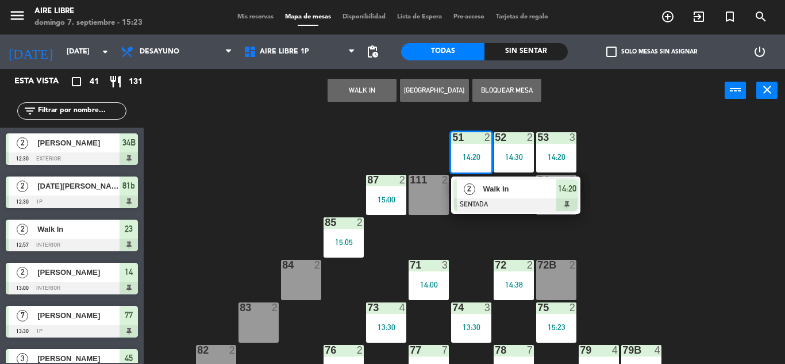
click at [527, 202] on div at bounding box center [516, 204] width 124 height 13
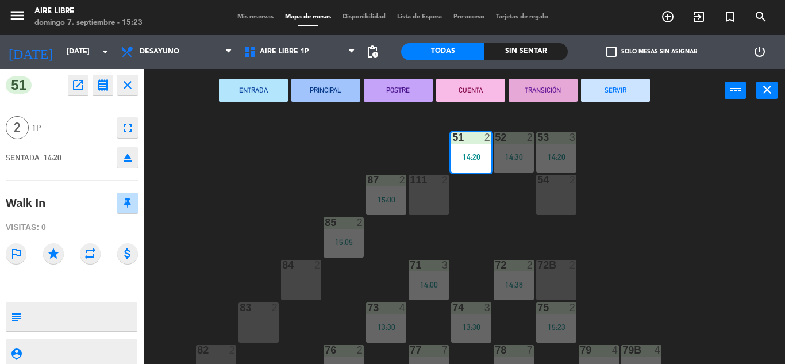
click at [636, 89] on button "SERVIR" at bounding box center [615, 90] width 69 height 23
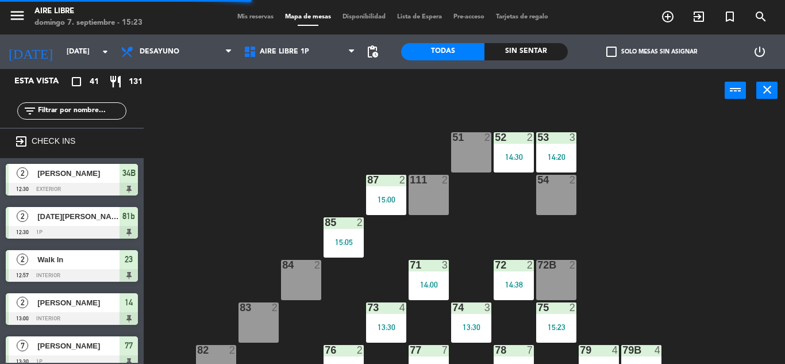
click at [394, 196] on div "15:00" at bounding box center [386, 199] width 40 height 8
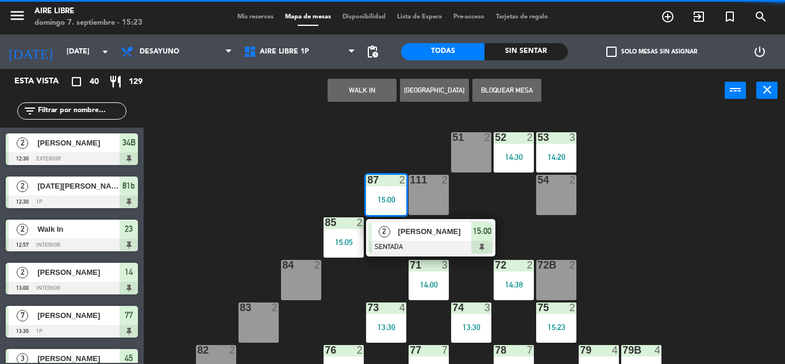
click at [472, 243] on div at bounding box center [431, 247] width 124 height 13
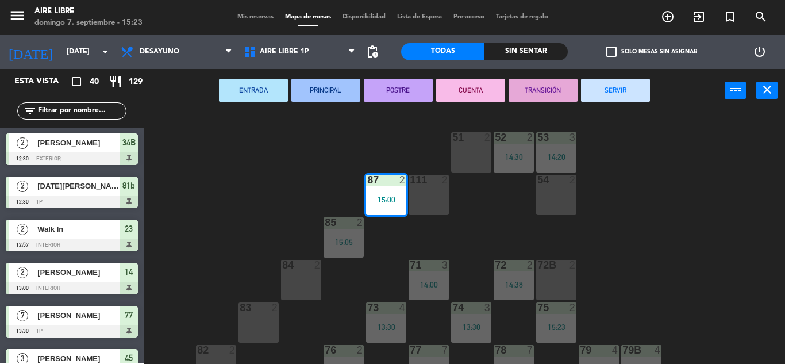
click at [633, 90] on button "SERVIR" at bounding box center [615, 90] width 69 height 23
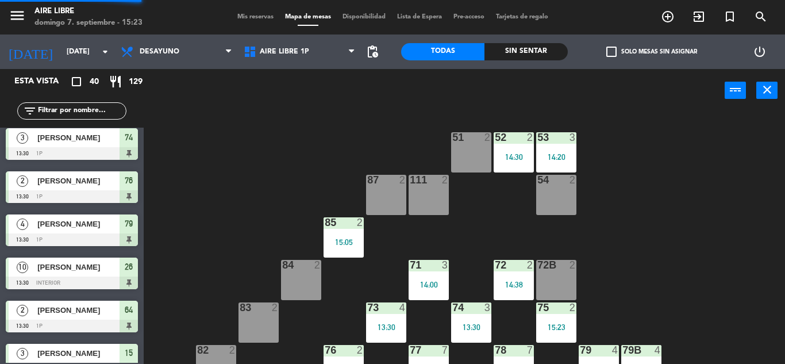
click at [352, 241] on div "15:05" at bounding box center [344, 242] width 40 height 8
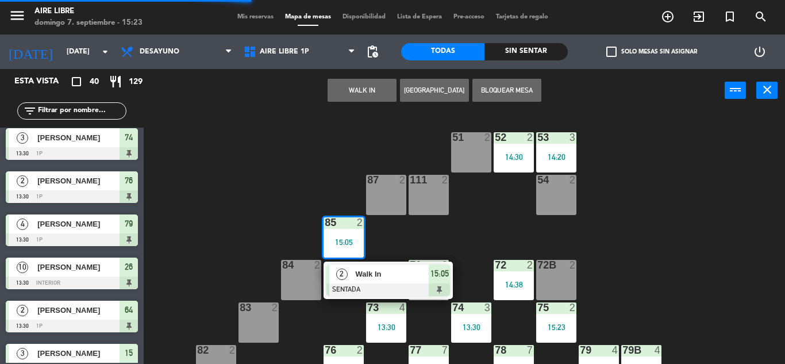
click at [449, 279] on div "15:05" at bounding box center [439, 273] width 21 height 19
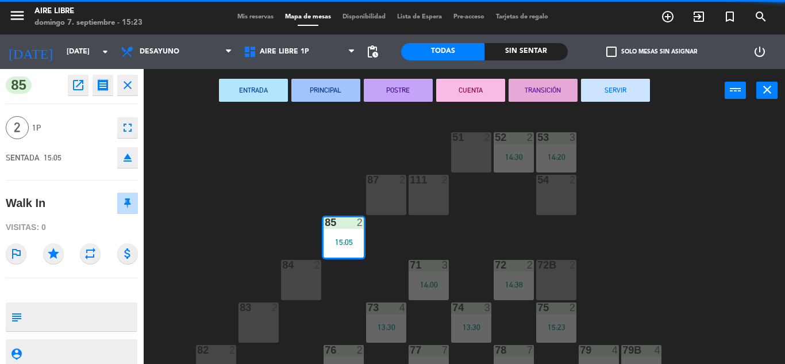
click at [661, 113] on div "51 2 52 2 14:30 53 3 14:20 111 2 54 2 87 2 85 2 15:05 72 2 14:38 84 2 71 3 14:0…" at bounding box center [469, 238] width 634 height 252
click at [637, 93] on div "ENTRADA PRINCIPAL POSTRE CUENTA TRANSICIÓN SERVIR power_input close" at bounding box center [434, 91] width 581 height 44
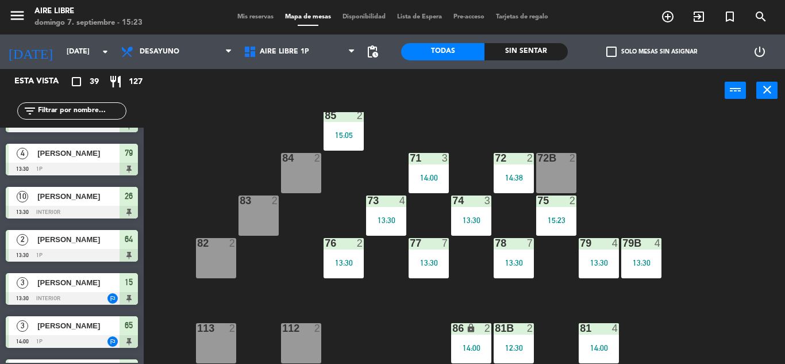
scroll to position [109, 0]
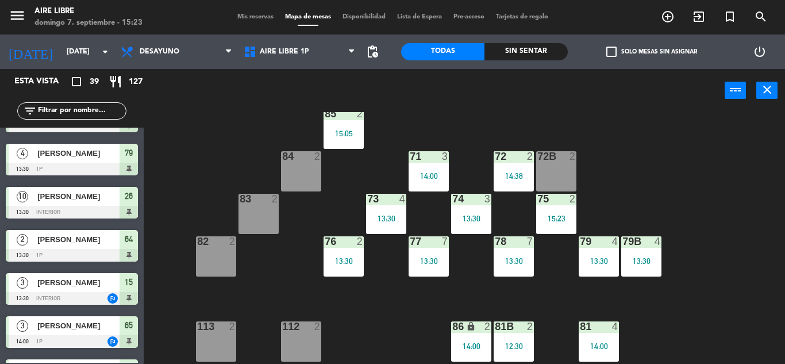
click at [507, 253] on div "78 7 13:30" at bounding box center [514, 256] width 40 height 40
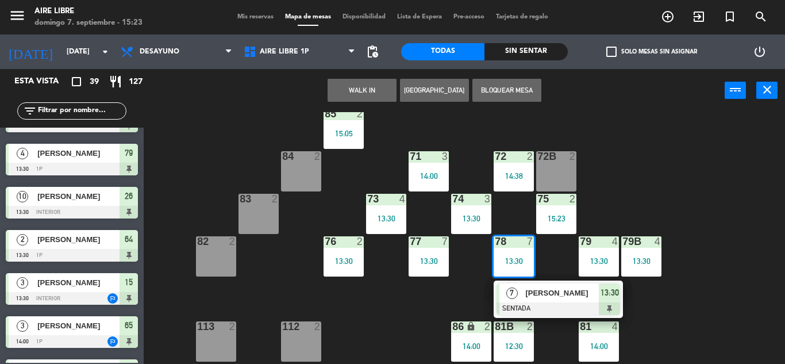
click at [557, 284] on div "[PERSON_NAME]" at bounding box center [561, 292] width 75 height 19
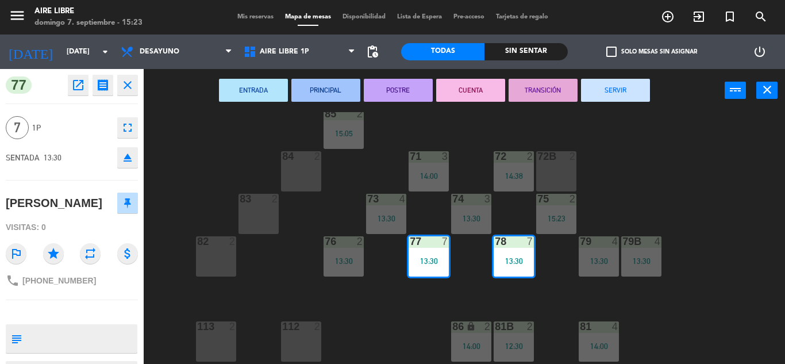
click at [622, 89] on button "SERVIR" at bounding box center [615, 90] width 69 height 23
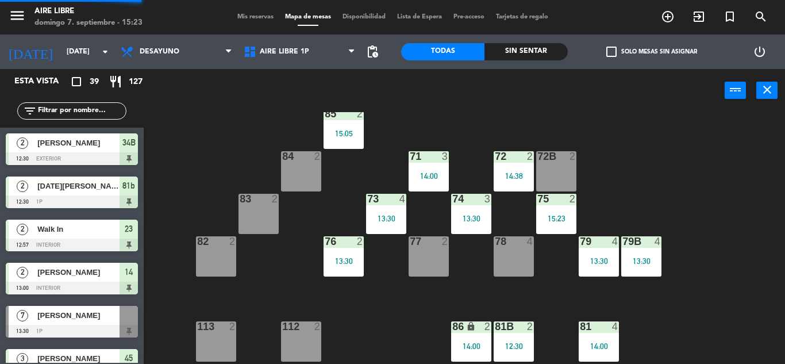
click at [596, 262] on div "13:30" at bounding box center [599, 261] width 40 height 8
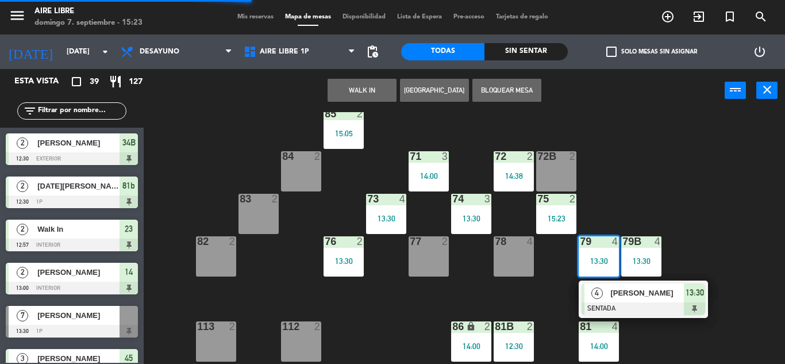
click at [634, 300] on div "[PERSON_NAME]" at bounding box center [646, 292] width 75 height 19
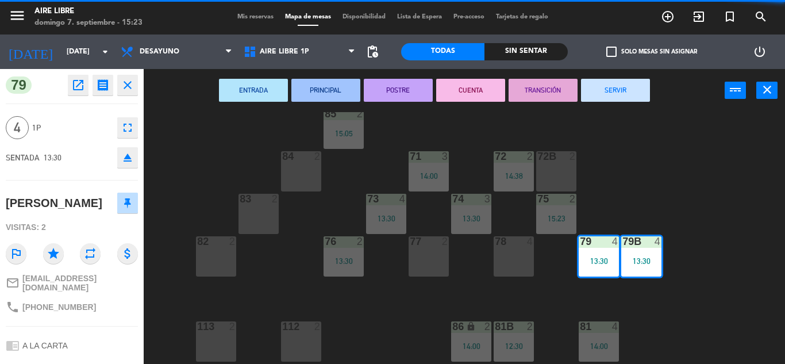
click at [626, 95] on button "SERVIR" at bounding box center [615, 90] width 69 height 23
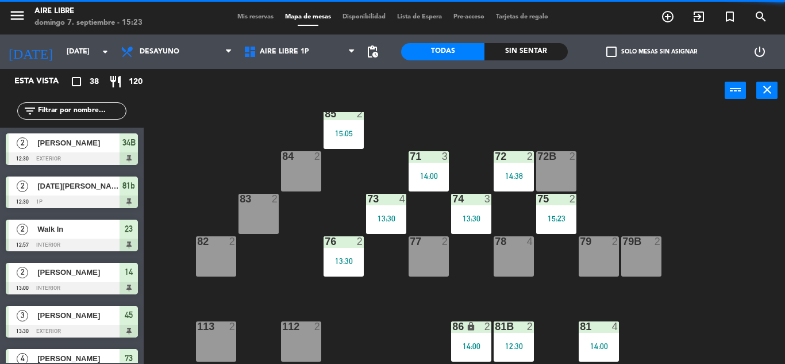
scroll to position [0, 0]
click at [479, 216] on div "13:30" at bounding box center [471, 218] width 40 height 8
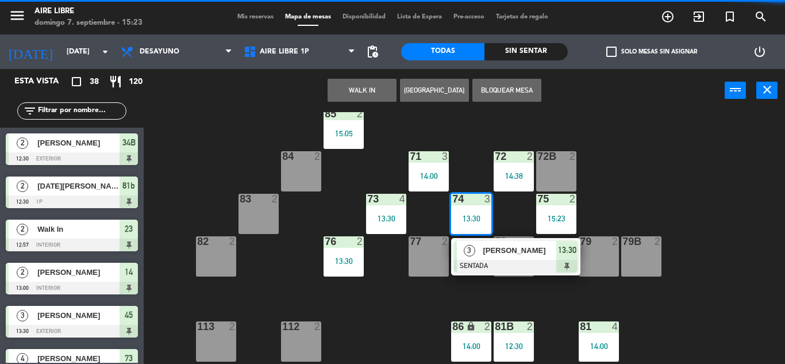
click at [531, 262] on div at bounding box center [516, 266] width 124 height 13
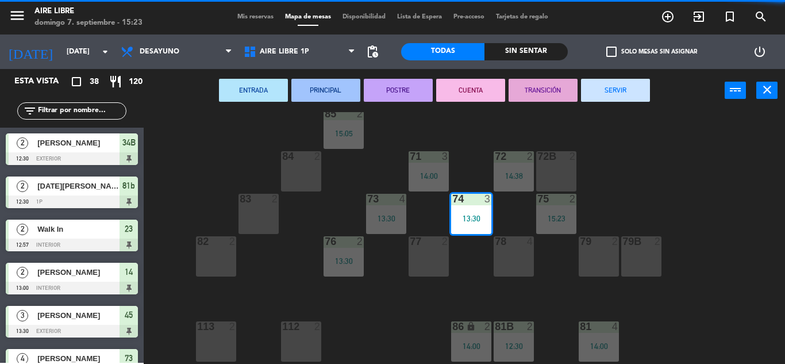
click at [626, 91] on button "SERVIR" at bounding box center [615, 90] width 69 height 23
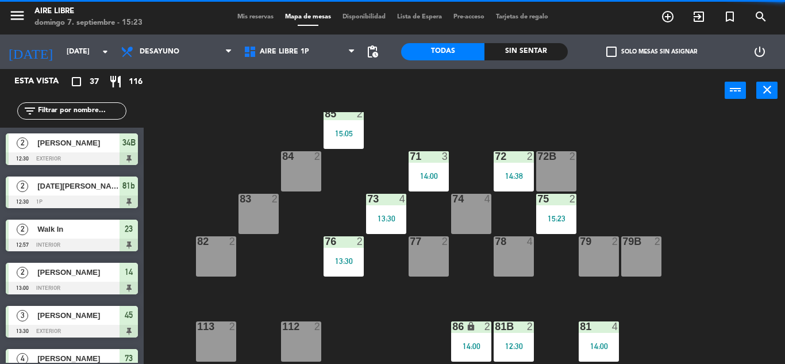
click at [368, 217] on div "13:30" at bounding box center [386, 218] width 40 height 8
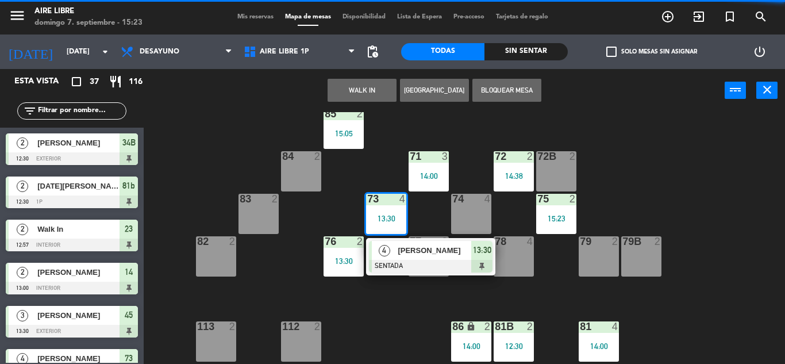
click at [495, 250] on div "4 [PERSON_NAME] SENTADA 13:30" at bounding box center [430, 256] width 129 height 37
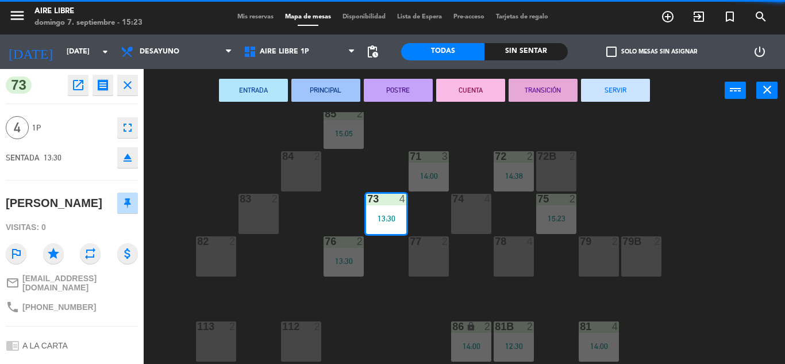
click at [626, 86] on button "SERVIR" at bounding box center [615, 90] width 69 height 23
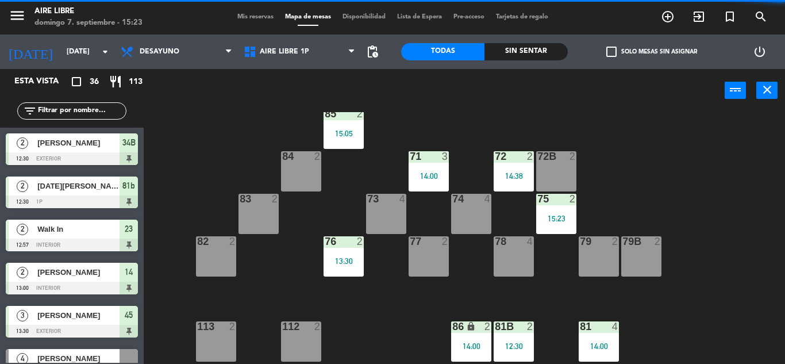
click at [359, 264] on div "13:30" at bounding box center [344, 261] width 40 height 8
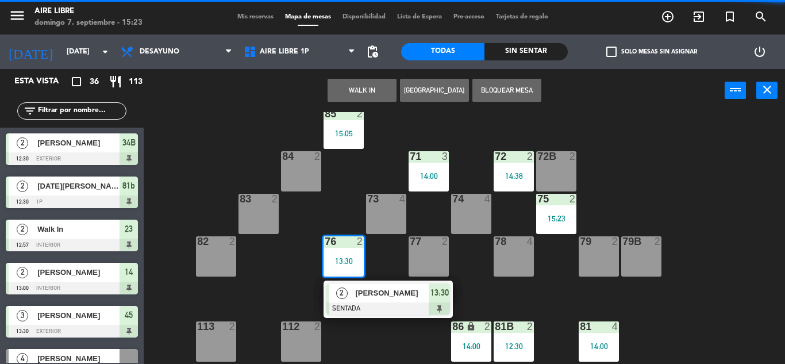
click at [443, 308] on div at bounding box center [389, 308] width 124 height 13
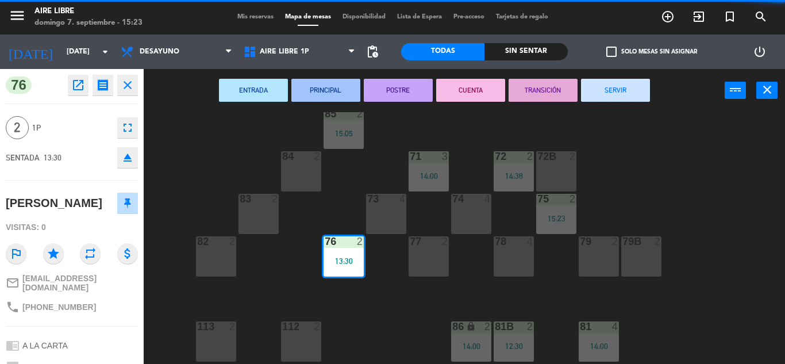
click at [632, 86] on button "SERVIR" at bounding box center [615, 90] width 69 height 23
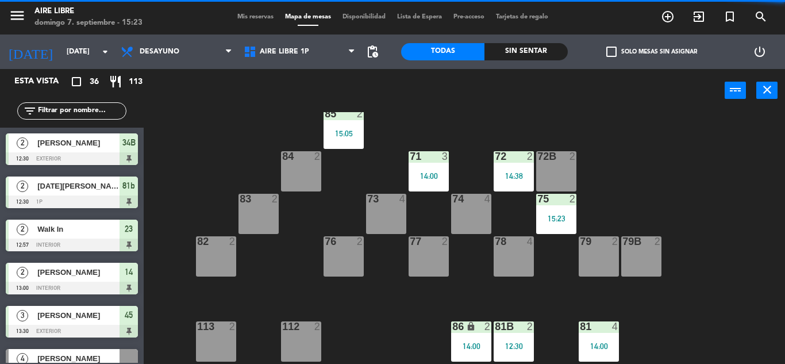
click at [514, 168] on div "72 2 14:38" at bounding box center [514, 171] width 40 height 40
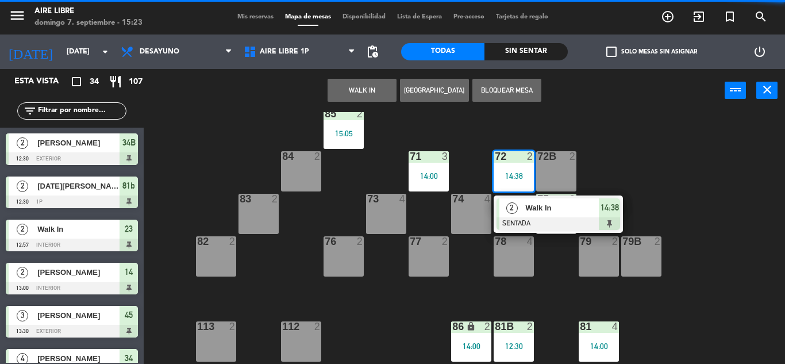
click at [544, 210] on span "Walk In" at bounding box center [562, 208] width 74 height 12
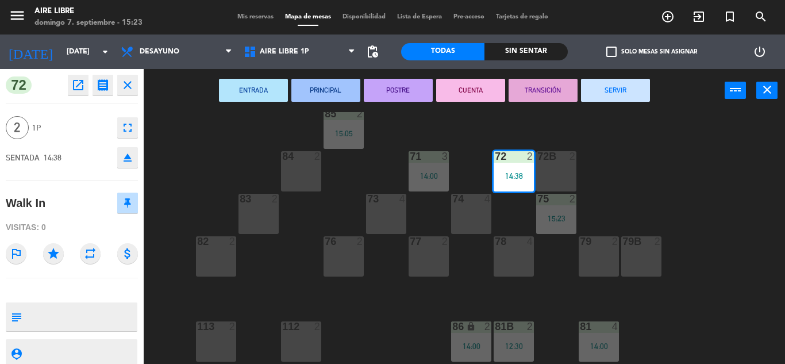
click at [615, 91] on button "SERVIR" at bounding box center [615, 90] width 69 height 23
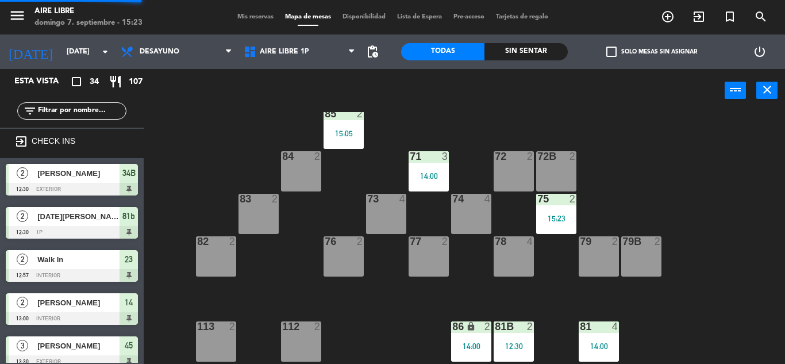
scroll to position [227, 0]
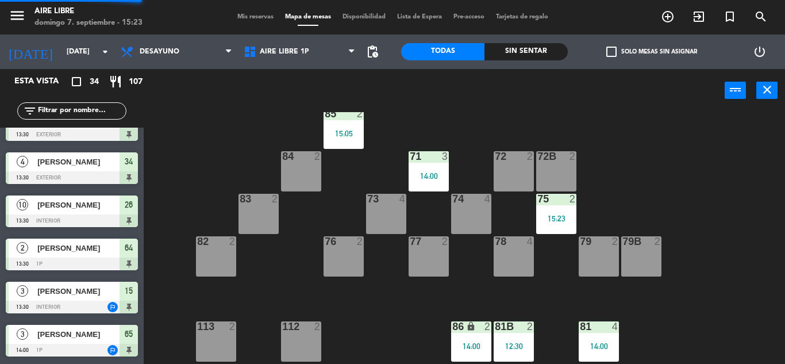
click at [442, 179] on div "14:00" at bounding box center [429, 176] width 40 height 8
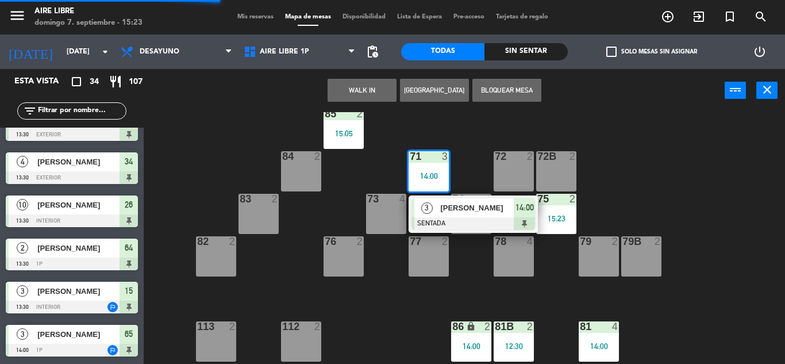
click at [526, 223] on div at bounding box center [474, 223] width 124 height 13
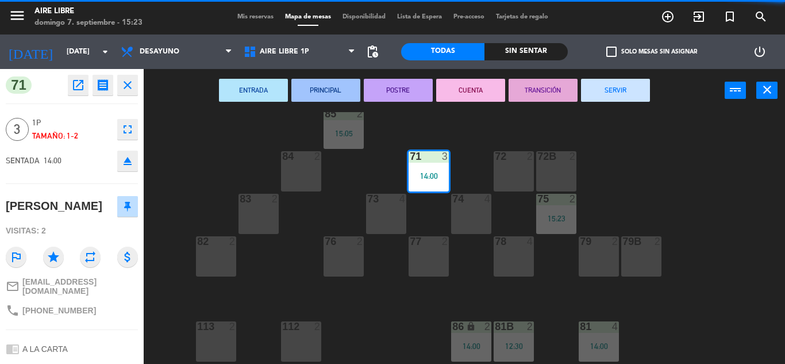
click at [623, 97] on button "SERVIR" at bounding box center [615, 90] width 69 height 23
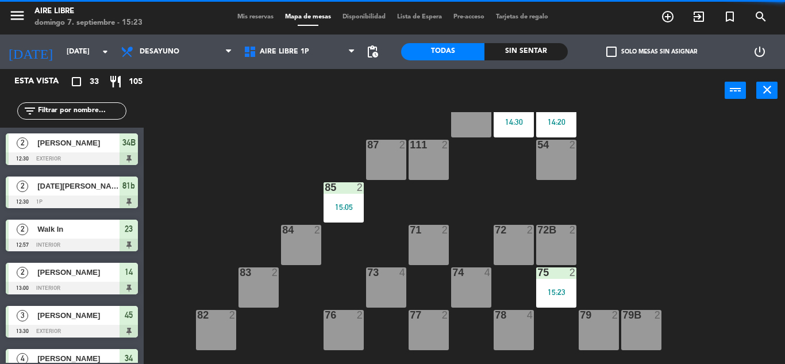
scroll to position [34, 0]
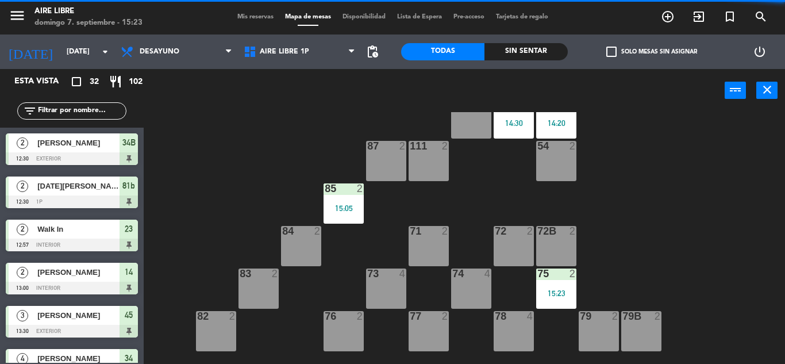
click at [346, 202] on div "85 2 15:05" at bounding box center [344, 203] width 40 height 40
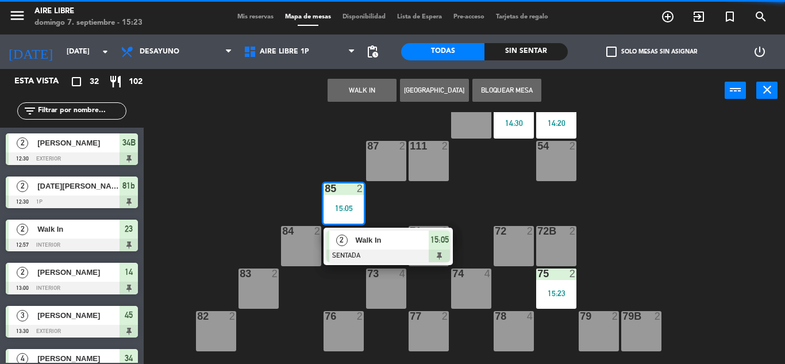
click at [438, 250] on div at bounding box center [389, 256] width 124 height 13
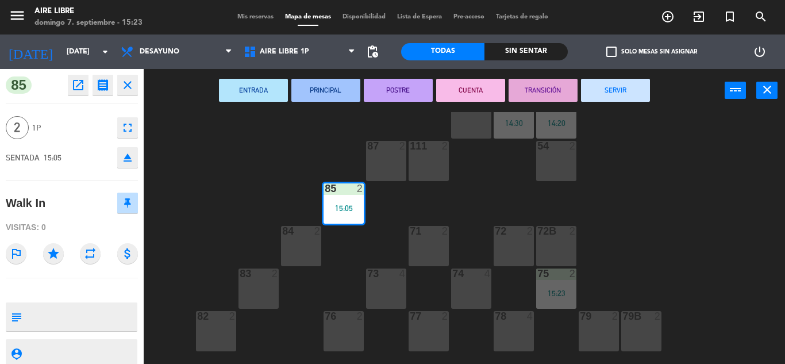
click at [628, 83] on button "SERVIR" at bounding box center [615, 90] width 69 height 23
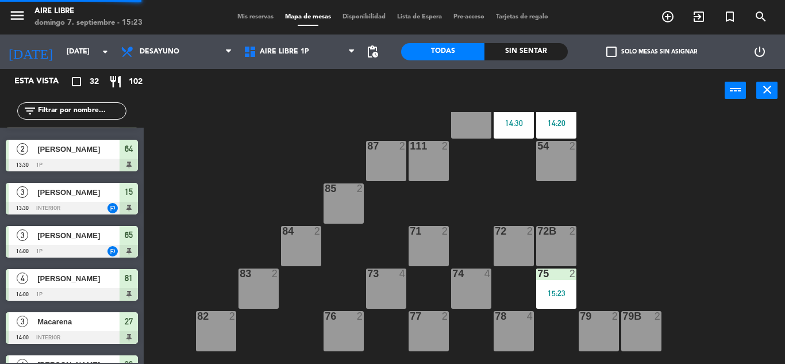
scroll to position [0, 0]
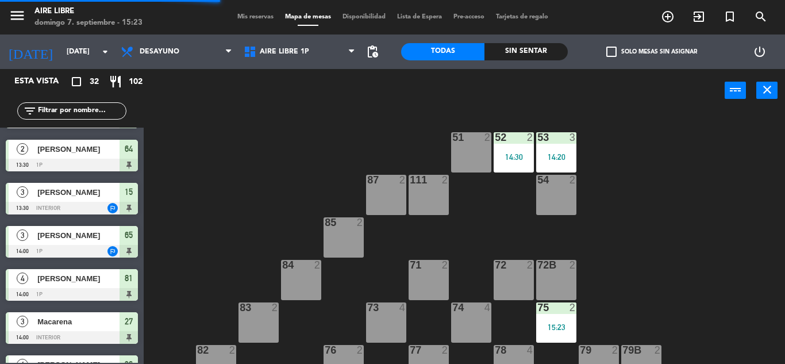
click at [564, 159] on div "14:20" at bounding box center [556, 157] width 40 height 8
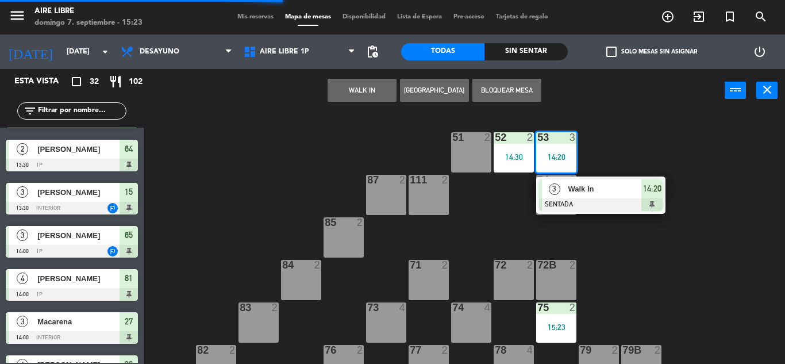
click at [573, 208] on div at bounding box center [601, 204] width 124 height 13
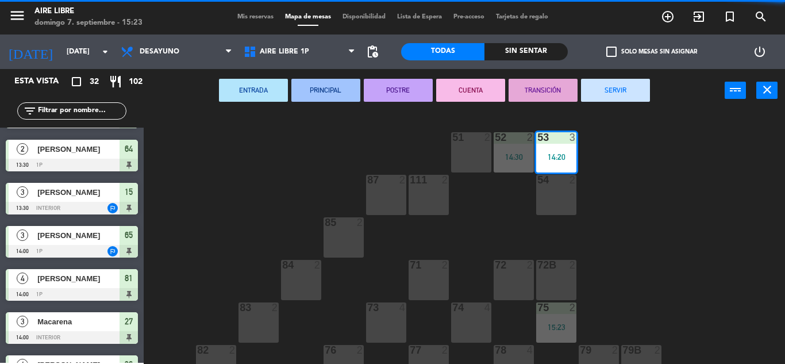
click at [629, 79] on button "SERVIR" at bounding box center [615, 90] width 69 height 23
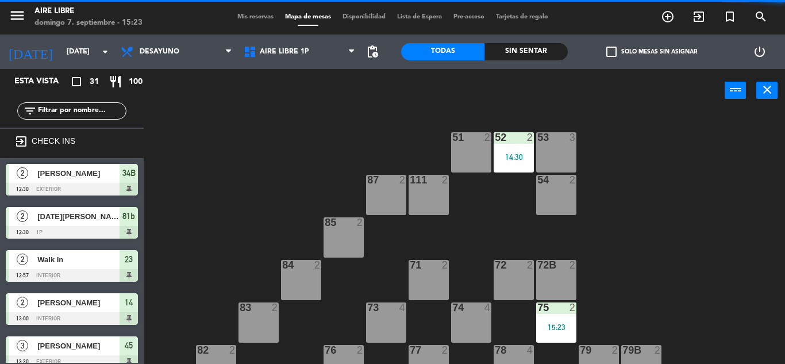
click at [534, 151] on div "52 2 14:30" at bounding box center [514, 152] width 40 height 40
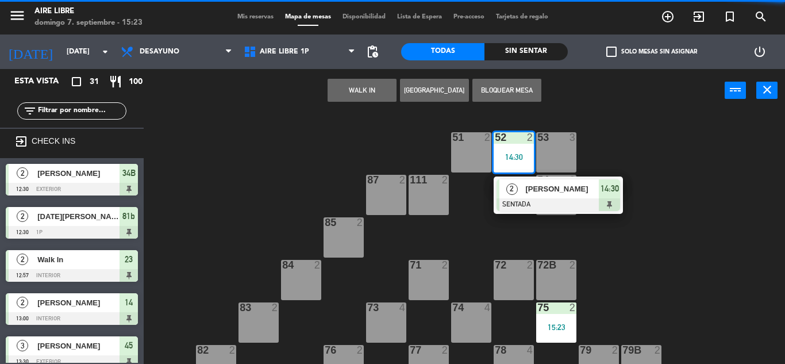
click at [578, 205] on div at bounding box center [559, 204] width 124 height 13
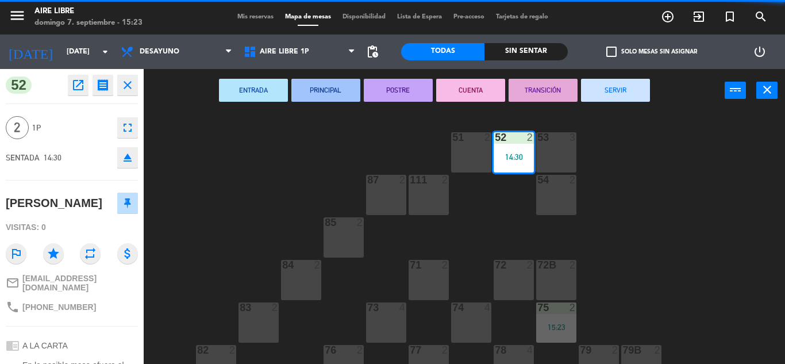
click at [628, 93] on button "SERVIR" at bounding box center [615, 90] width 69 height 23
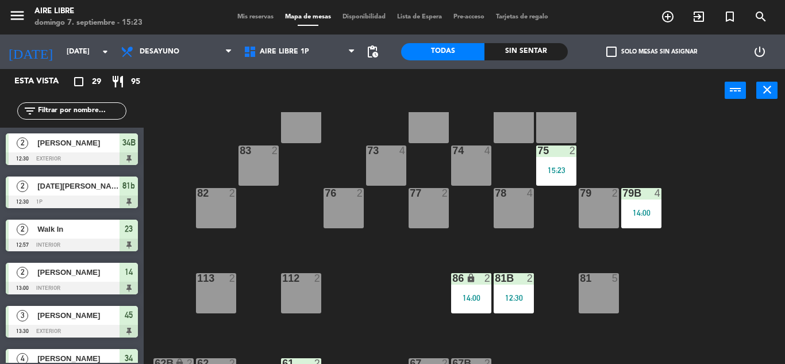
click at [612, 293] on div "81 5" at bounding box center [599, 293] width 40 height 40
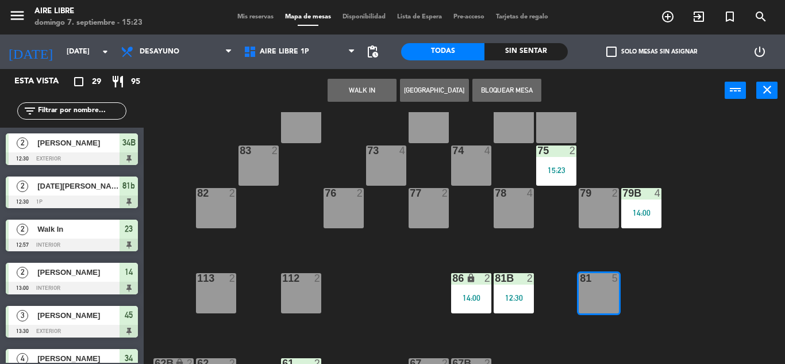
click at [648, 210] on div "14:00" at bounding box center [641, 213] width 40 height 8
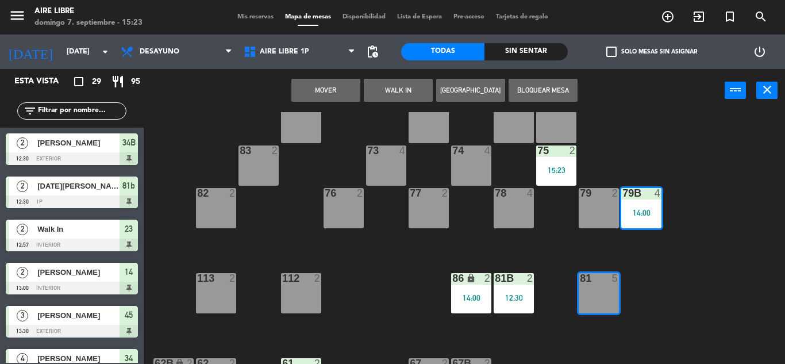
click at [594, 305] on div "81 5" at bounding box center [599, 293] width 40 height 40
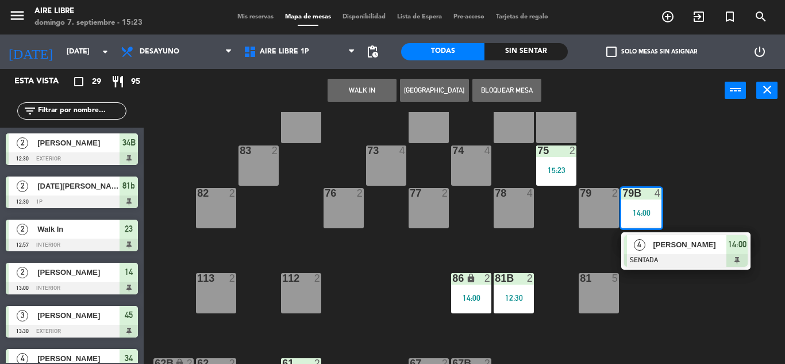
click at [649, 217] on div "79B 4 14:00" at bounding box center [641, 208] width 40 height 40
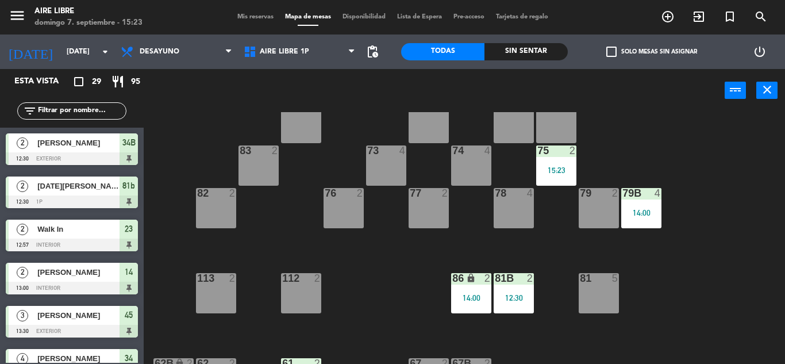
click at [649, 217] on div "79B 4 14:00" at bounding box center [641, 208] width 40 height 40
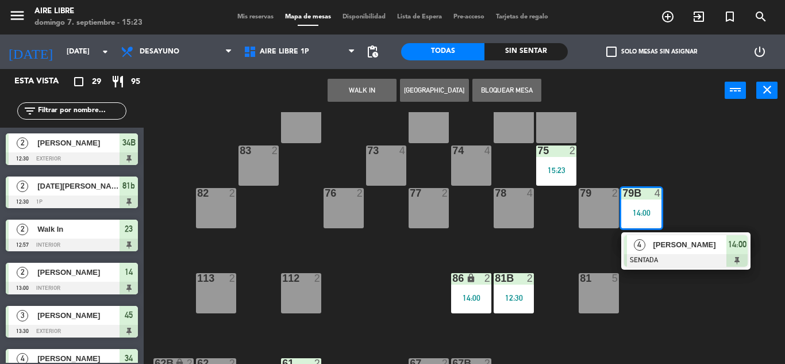
click at [681, 252] on div "[PERSON_NAME]" at bounding box center [689, 244] width 75 height 19
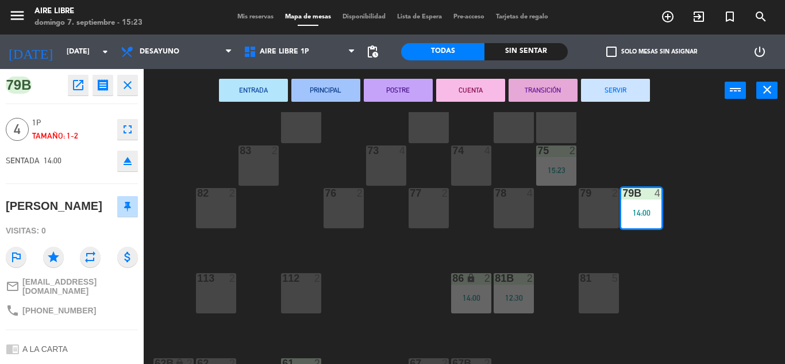
click at [641, 95] on button "SERVIR" at bounding box center [615, 90] width 69 height 23
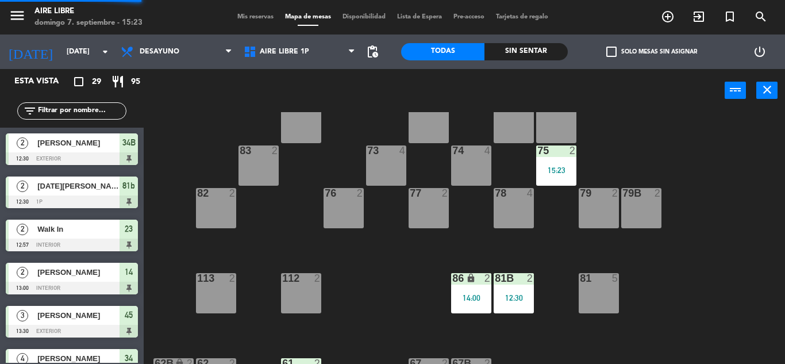
click at [534, 291] on div "81b 2 12:30" at bounding box center [514, 293] width 40 height 40
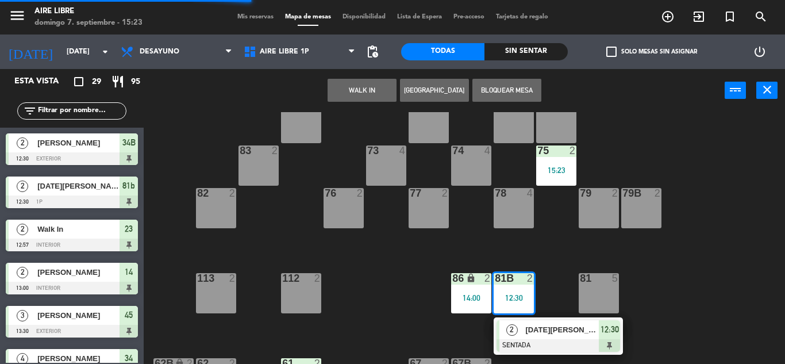
click at [567, 330] on span "[DATE][PERSON_NAME]" at bounding box center [562, 330] width 74 height 12
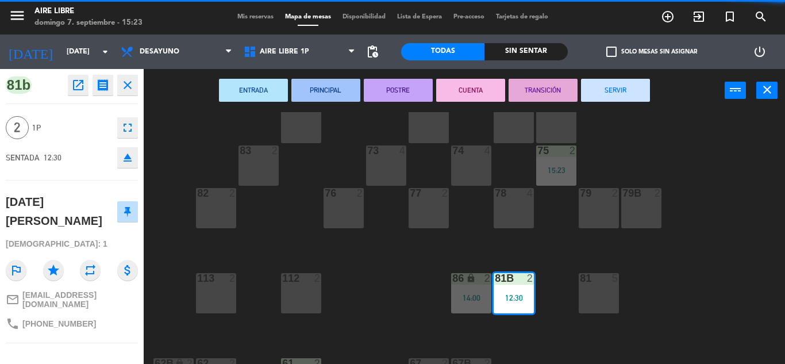
click at [638, 89] on button "SERVIR" at bounding box center [615, 90] width 69 height 23
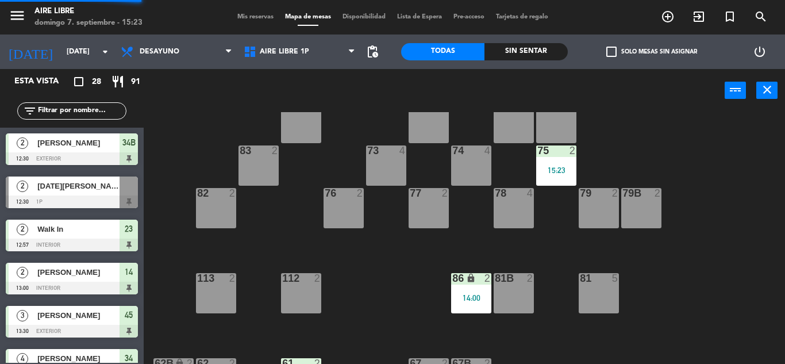
click at [487, 294] on div "14:00" at bounding box center [471, 298] width 40 height 8
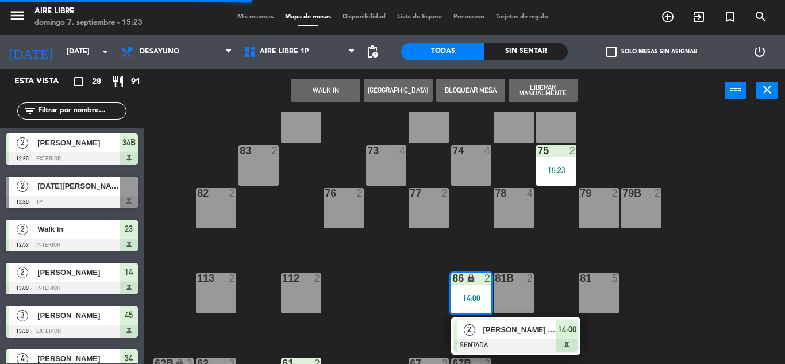
click at [542, 331] on span "[PERSON_NAME] D'[PERSON_NAME]" at bounding box center [520, 330] width 74 height 12
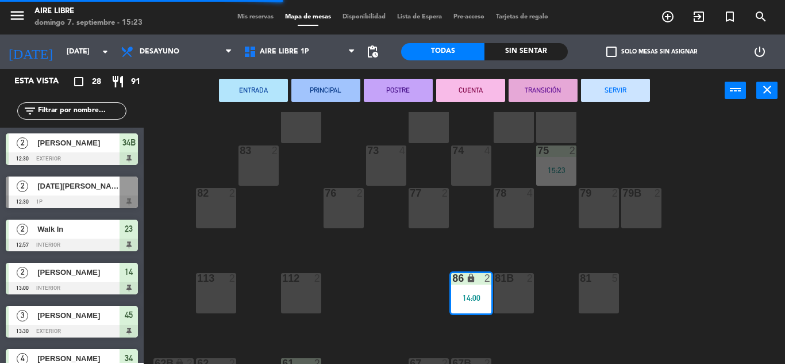
click at [628, 89] on button "SERVIR" at bounding box center [615, 90] width 69 height 23
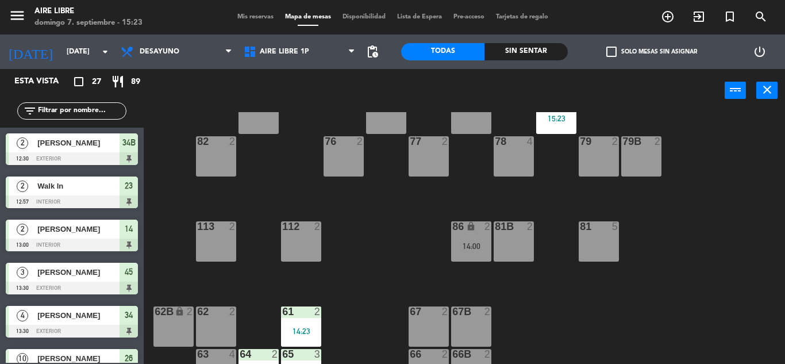
scroll to position [234, 0]
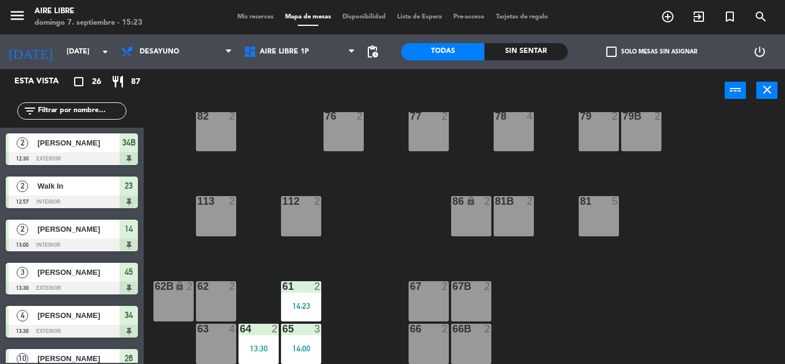
click at [313, 314] on div "61 2 14:23" at bounding box center [301, 301] width 40 height 40
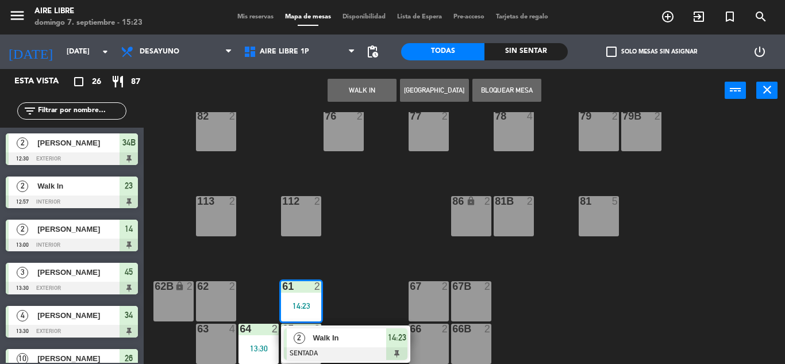
click at [373, 349] on div at bounding box center [346, 353] width 124 height 13
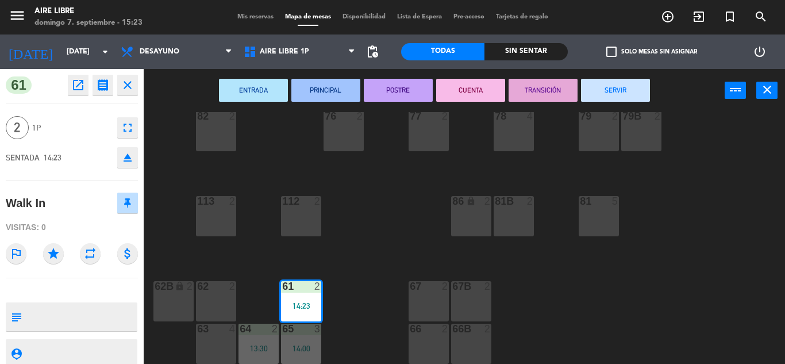
click at [627, 79] on button "SERVIR" at bounding box center [615, 90] width 69 height 23
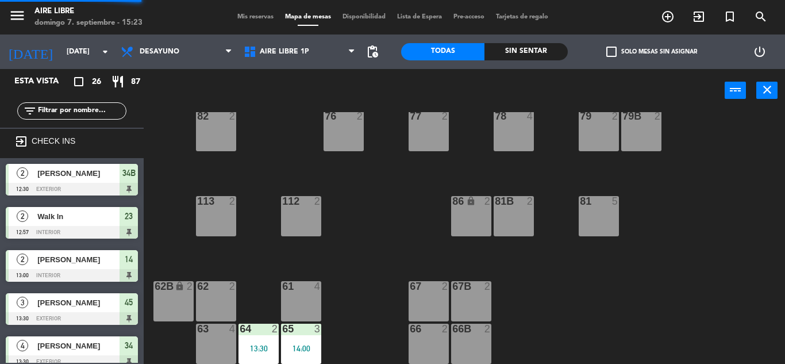
click at [304, 347] on div "14:00" at bounding box center [301, 348] width 40 height 8
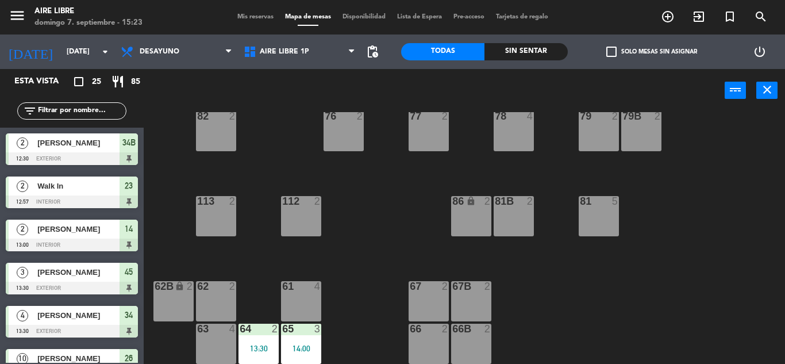
click at [254, 340] on div "64 2 13:30" at bounding box center [259, 344] width 40 height 40
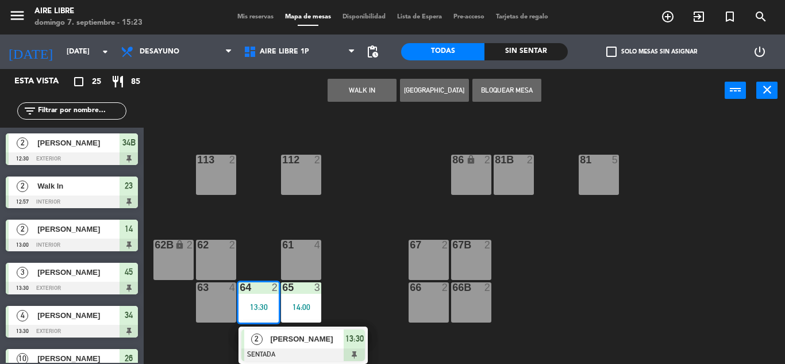
click at [282, 352] on div at bounding box center [303, 354] width 124 height 13
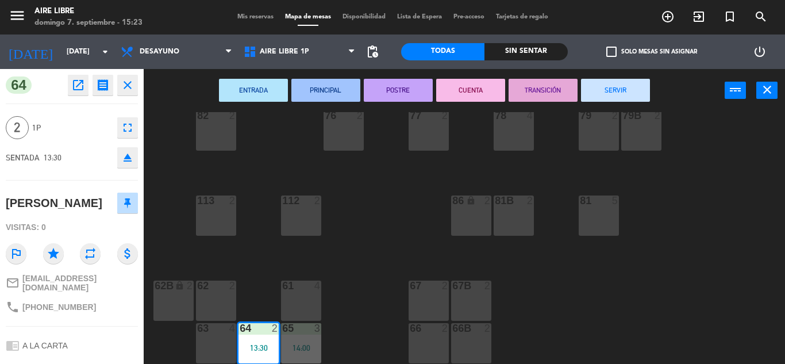
click at [603, 102] on div "ENTRADA PRINCIPAL POSTRE CUENTA TRANSICIÓN SERVIR power_input close" at bounding box center [434, 91] width 581 height 44
click at [621, 87] on button "SERVIR" at bounding box center [615, 90] width 69 height 23
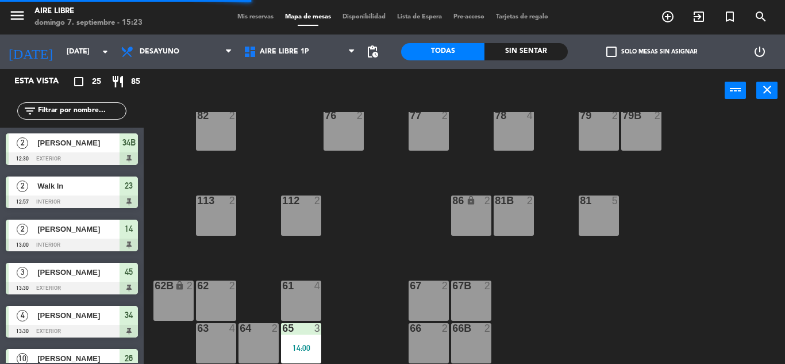
click at [302, 331] on div at bounding box center [300, 328] width 19 height 10
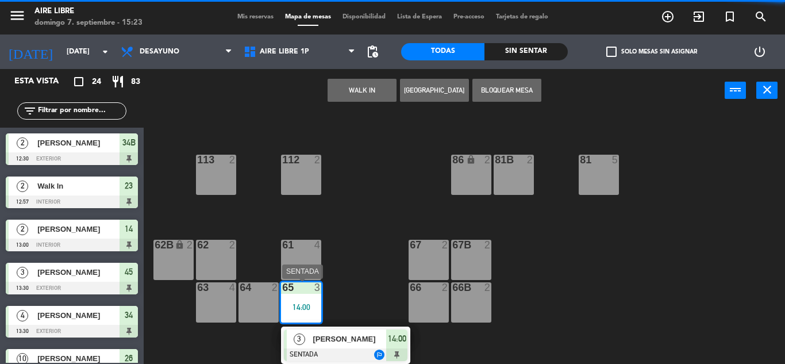
click at [350, 346] on div "[PERSON_NAME]" at bounding box center [349, 338] width 75 height 19
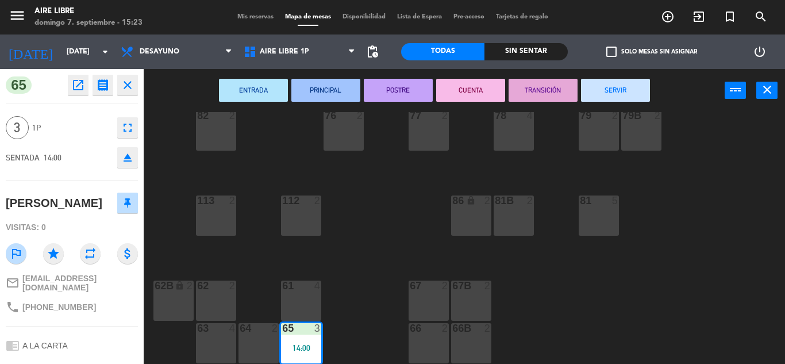
click at [597, 99] on button "SERVIR" at bounding box center [615, 90] width 69 height 23
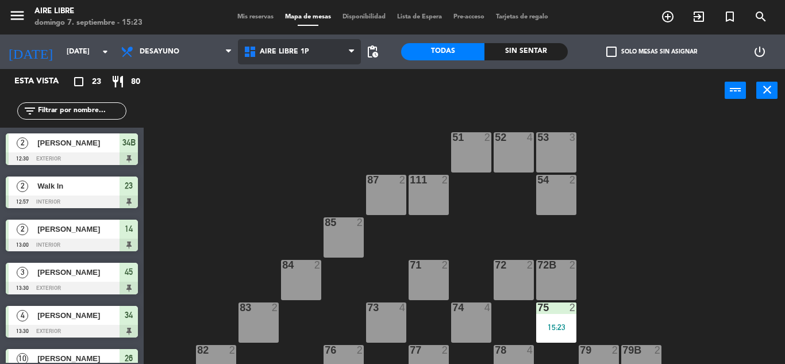
click at [327, 51] on span "Aire Libre 1P" at bounding box center [299, 51] width 123 height 25
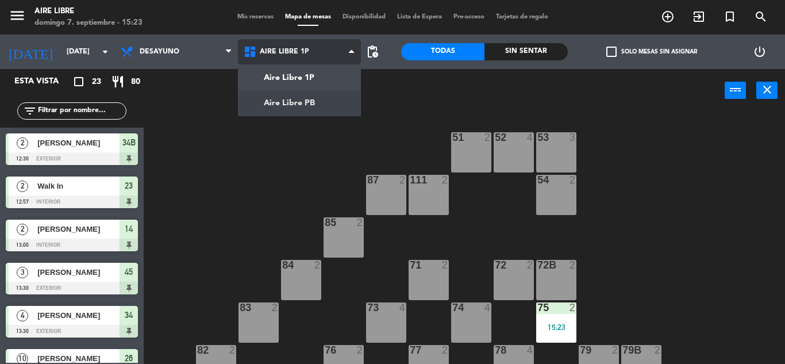
click at [323, 96] on ng-component "menu Aire Libre [DATE] 7. septiembre - 15:23 Mis reservas Mapa de mesas Disponi…" at bounding box center [392, 182] width 785 height 364
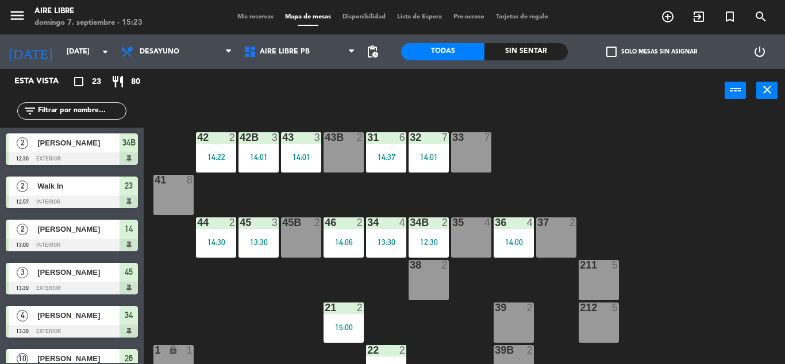
click at [204, 159] on div "14:22" at bounding box center [216, 157] width 40 height 8
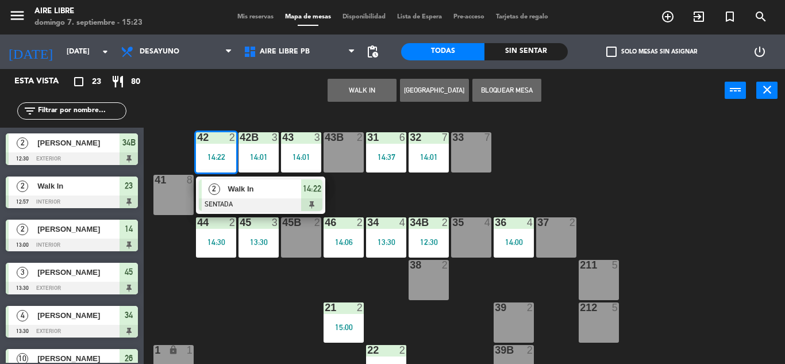
click at [302, 207] on div at bounding box center [261, 204] width 124 height 13
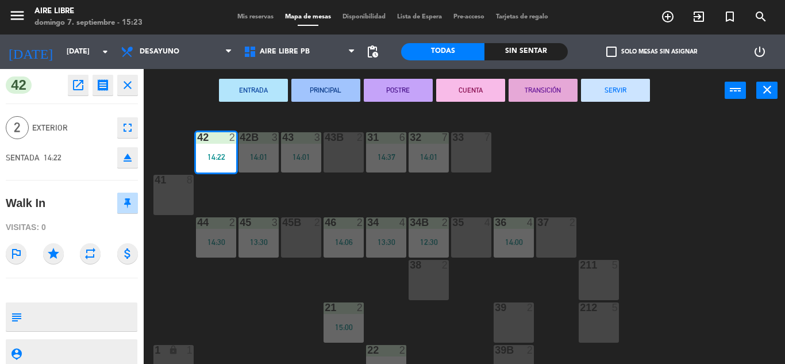
click at [604, 90] on button "SERVIR" at bounding box center [615, 90] width 69 height 23
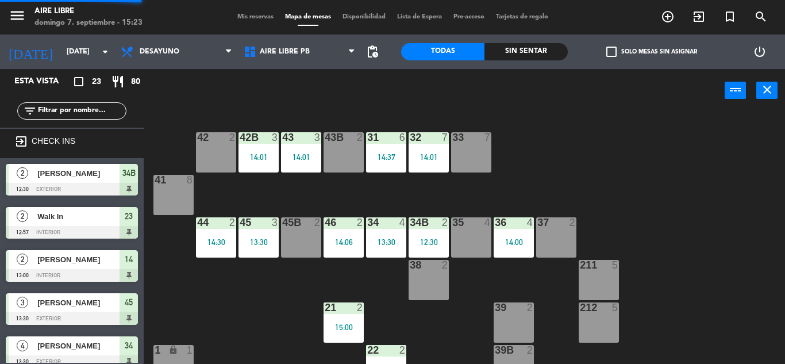
click at [300, 153] on div "14:01" at bounding box center [301, 157] width 40 height 8
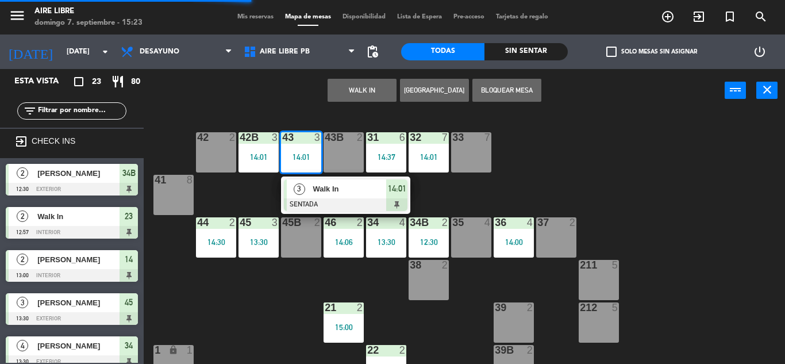
click at [410, 203] on div "3 Walk In SENTADA 14:01" at bounding box center [345, 195] width 129 height 37
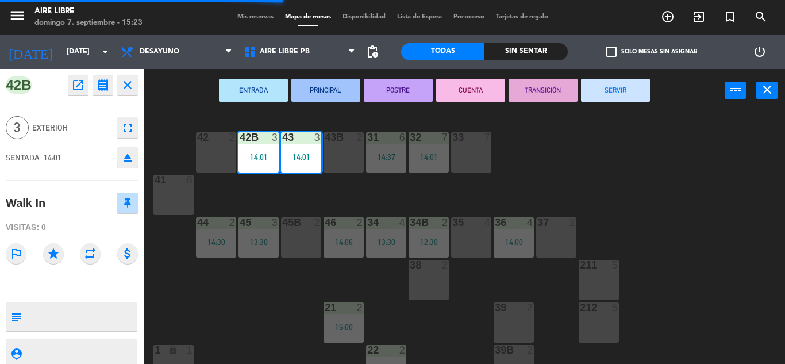
click at [618, 86] on button "SERVIR" at bounding box center [615, 90] width 69 height 23
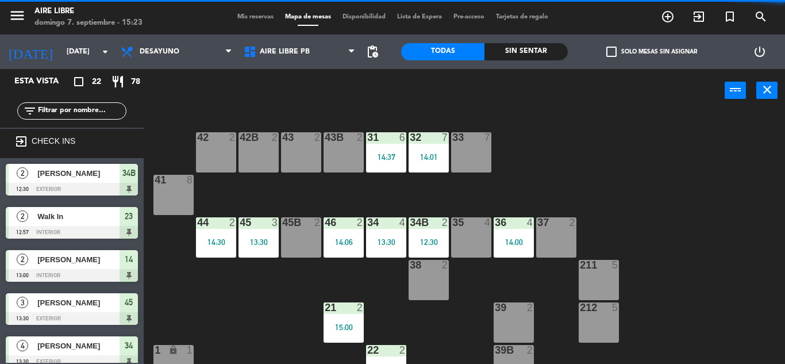
click at [402, 167] on div "31 6 14:37" at bounding box center [386, 152] width 40 height 40
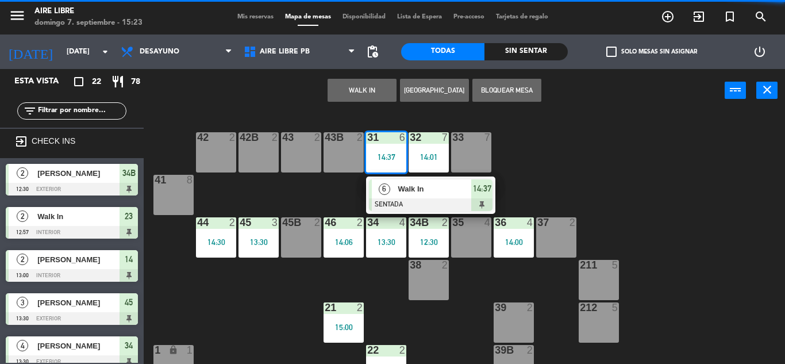
click at [476, 221] on div at bounding box center [471, 222] width 19 height 10
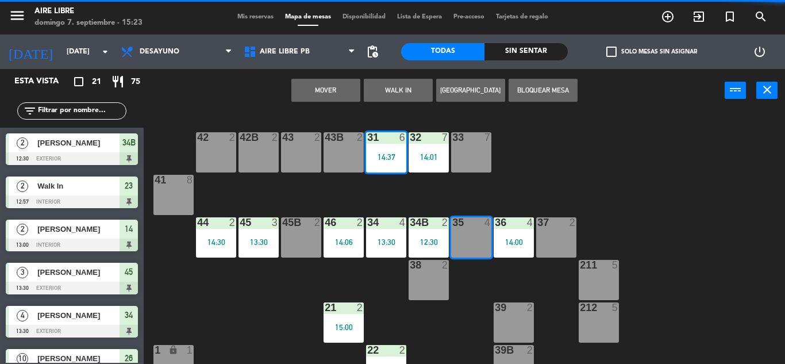
click at [564, 86] on button "Bloquear Mesa" at bounding box center [543, 90] width 69 height 23
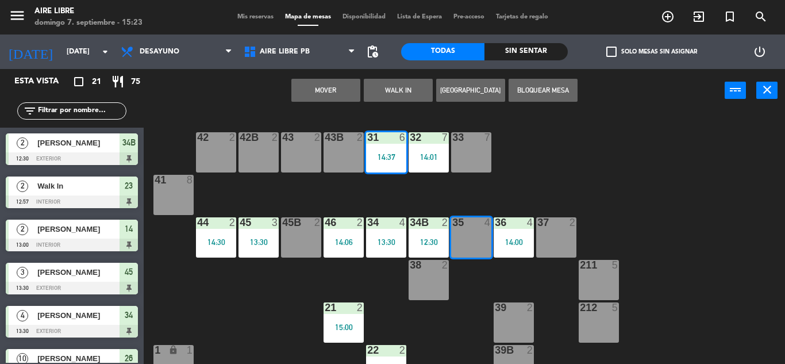
click at [436, 154] on div "14:01" at bounding box center [429, 157] width 40 height 8
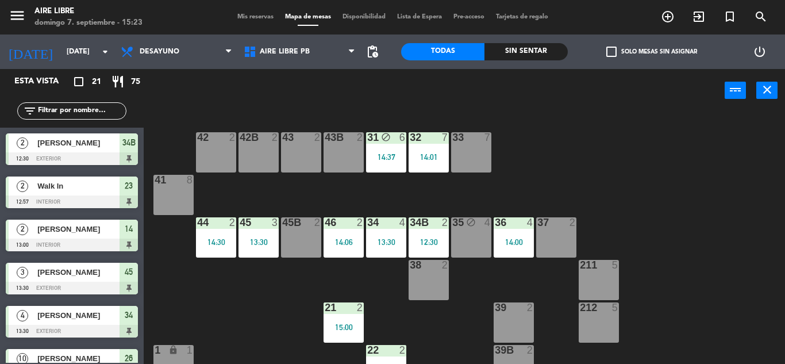
click at [390, 148] on div "31 block 6 14:37" at bounding box center [386, 152] width 40 height 40
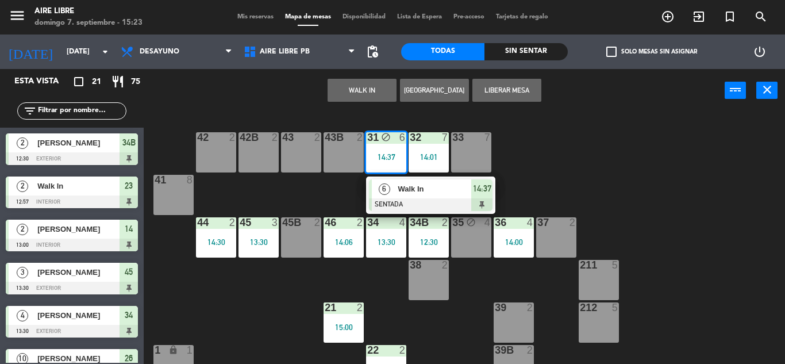
click at [455, 202] on div at bounding box center [431, 204] width 124 height 13
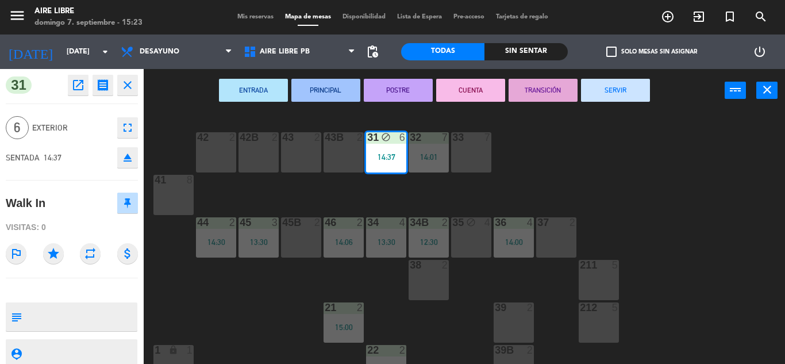
click at [623, 92] on button "SERVIR" at bounding box center [615, 90] width 69 height 23
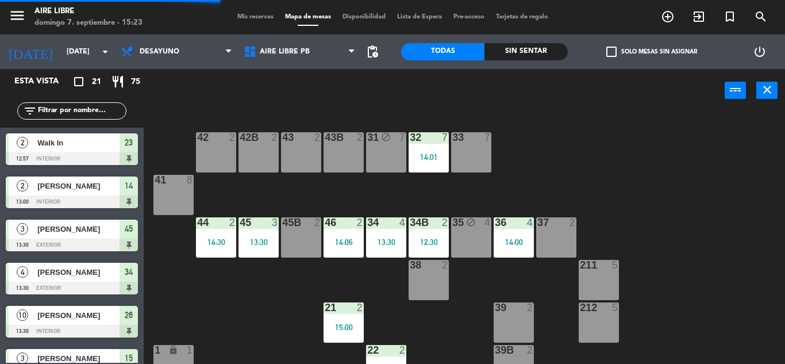
click at [390, 160] on div "31 block 7" at bounding box center [386, 152] width 40 height 40
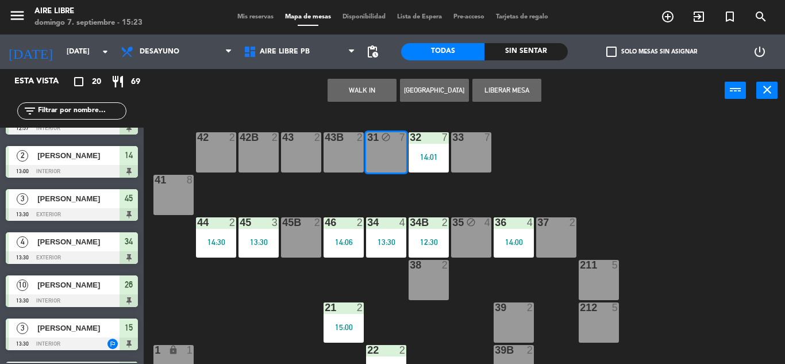
click at [507, 90] on button "Liberar Mesa" at bounding box center [507, 90] width 69 height 23
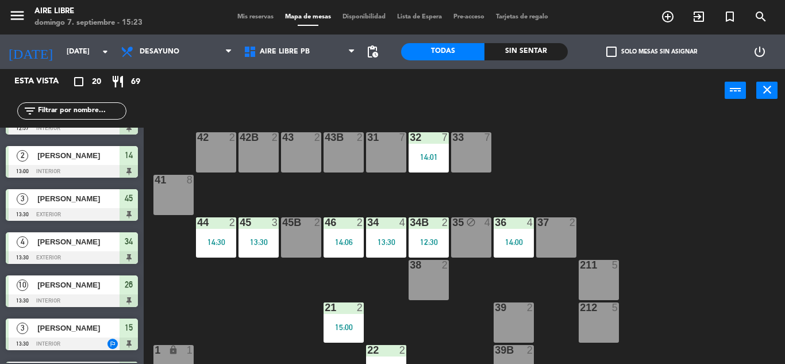
click at [387, 165] on div "31 7" at bounding box center [386, 152] width 40 height 40
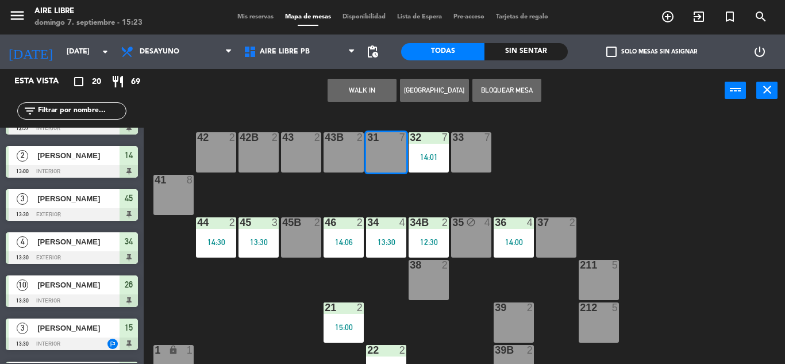
click at [431, 171] on div "32 7 14:01" at bounding box center [429, 152] width 40 height 40
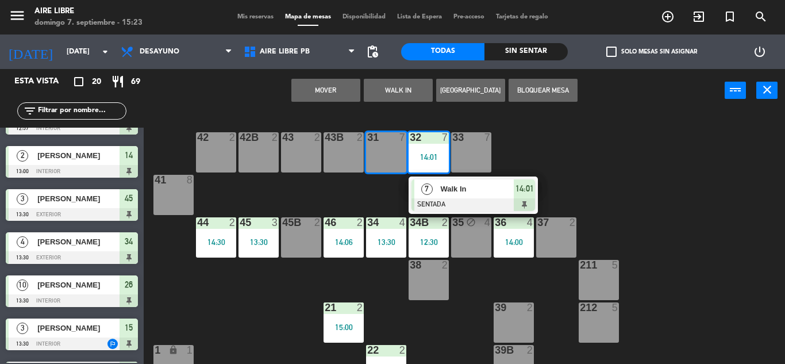
click at [570, 144] on div "42 2 43 2 31 7 32 7 14:01 7 Walk In SENTADA 14:01 33 7 42B 2 43B 2 41 8 44 2 14…" at bounding box center [469, 238] width 634 height 252
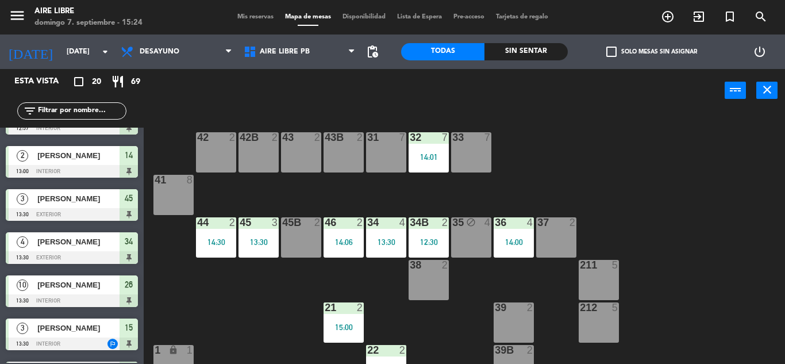
click at [412, 153] on div "14:01" at bounding box center [429, 157] width 40 height 8
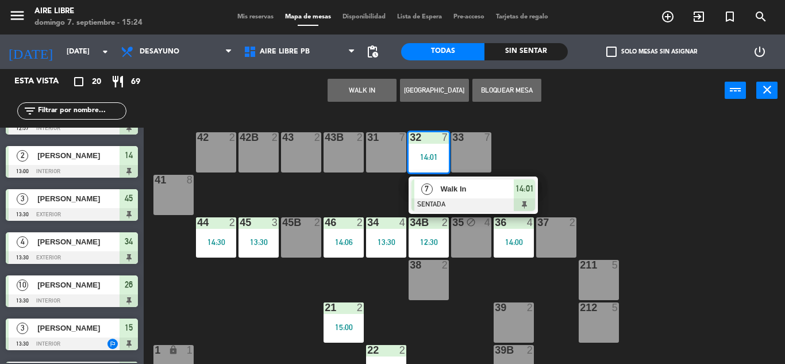
click at [496, 198] on div "Walk In" at bounding box center [476, 188] width 75 height 19
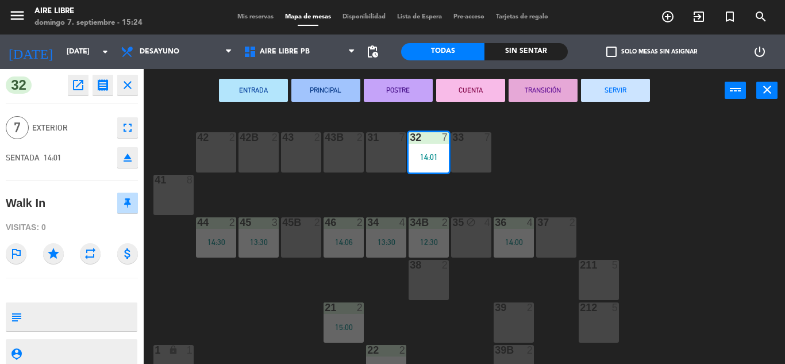
click at [586, 93] on button "SERVIR" at bounding box center [615, 90] width 69 height 23
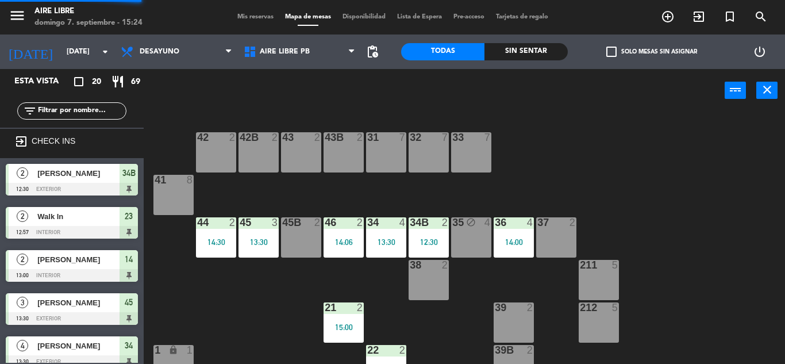
click at [436, 247] on div "34B 2 12:30" at bounding box center [429, 237] width 40 height 40
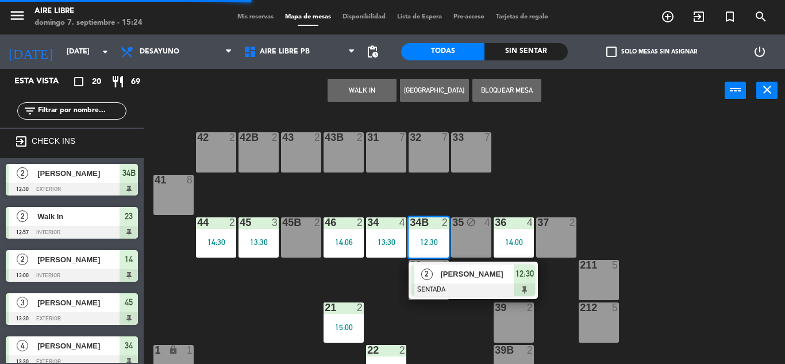
click at [486, 288] on div at bounding box center [474, 289] width 124 height 13
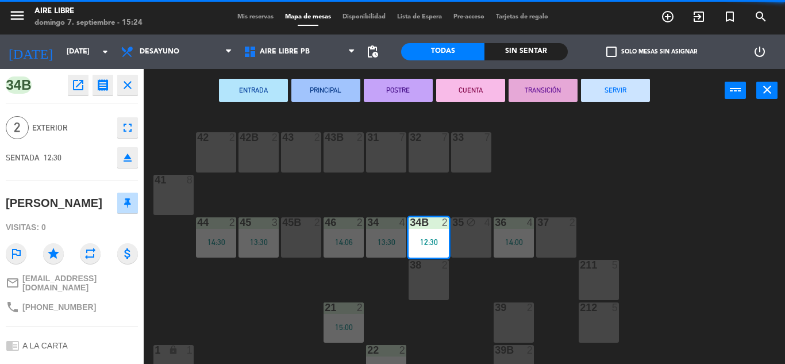
click at [605, 79] on button "SERVIR" at bounding box center [615, 90] width 69 height 23
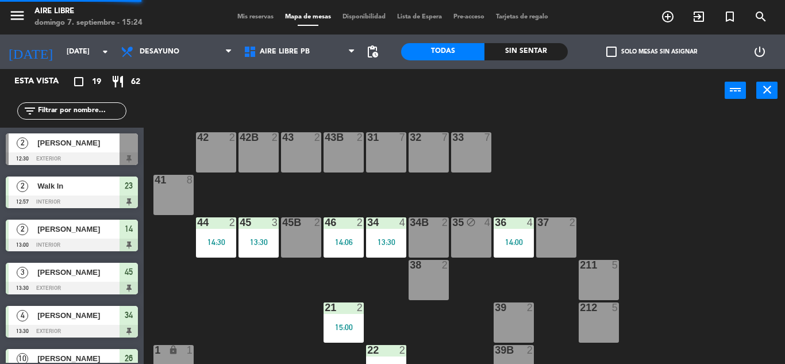
click at [473, 224] on icon "block" at bounding box center [471, 222] width 10 height 10
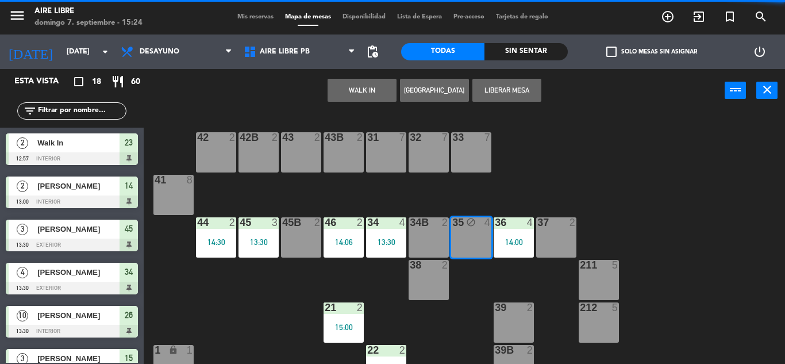
click at [515, 87] on button "Liberar Mesa" at bounding box center [507, 90] width 69 height 23
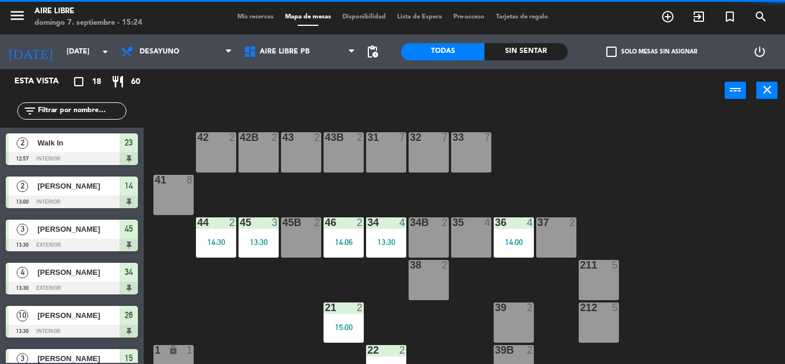
click at [520, 256] on div "36 4 14:00" at bounding box center [514, 237] width 40 height 40
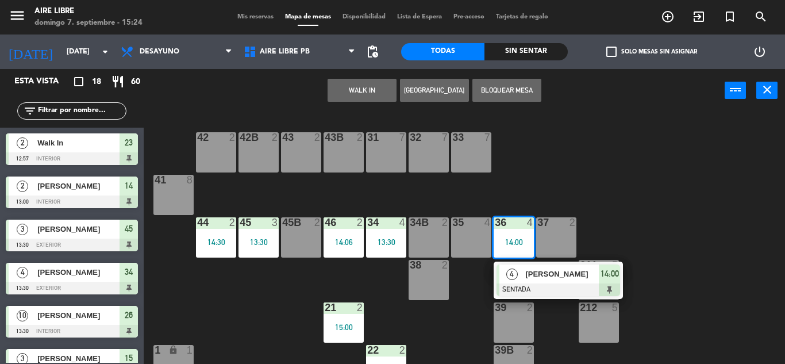
click at [565, 280] on span "[PERSON_NAME]" at bounding box center [562, 274] width 74 height 12
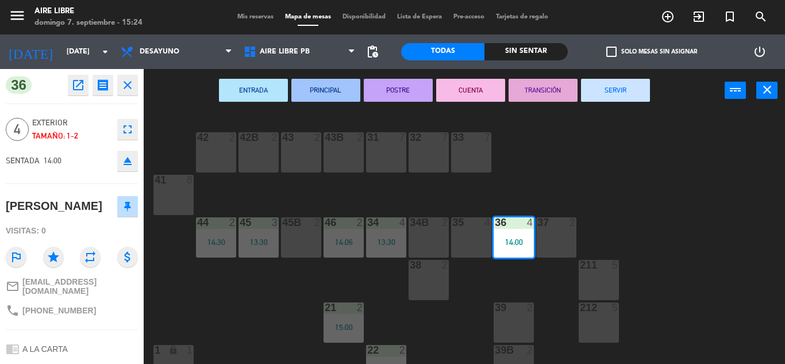
click at [634, 87] on button "SERVIR" at bounding box center [615, 90] width 69 height 23
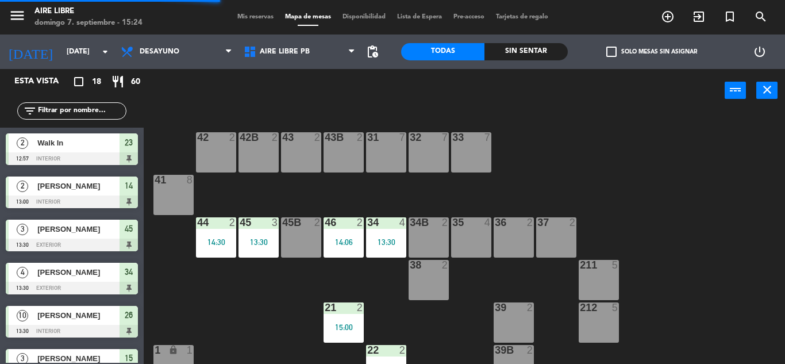
click at [384, 241] on div "13:30" at bounding box center [386, 242] width 40 height 8
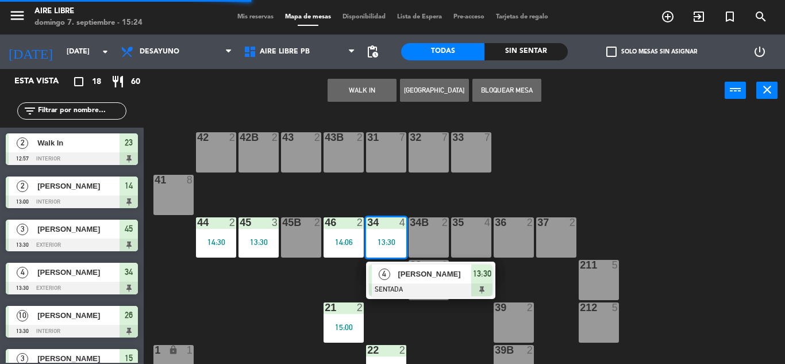
click at [467, 273] on span "[PERSON_NAME]" at bounding box center [435, 274] width 74 height 12
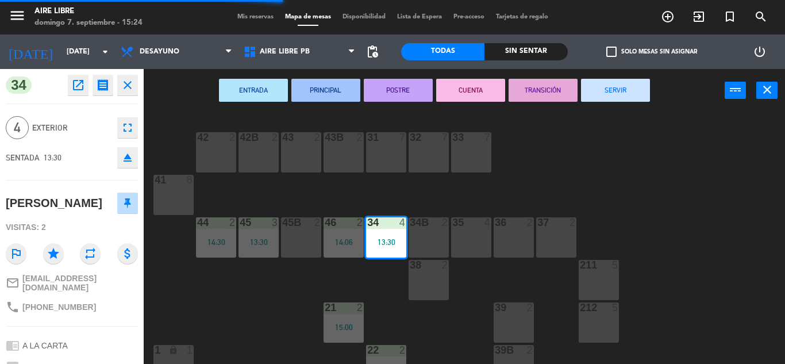
click at [613, 80] on button "SERVIR" at bounding box center [615, 90] width 69 height 23
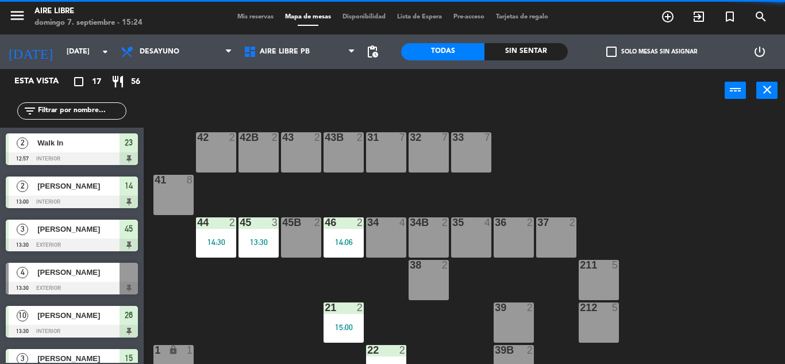
click at [351, 251] on div "46 2 14:06" at bounding box center [344, 237] width 40 height 40
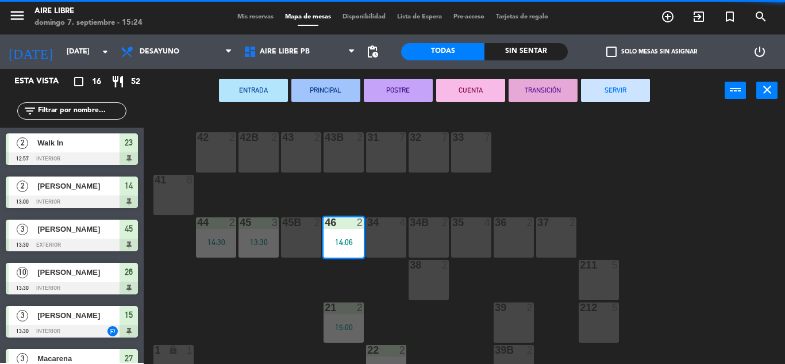
click at [577, 99] on button "TRANSICIÓN" at bounding box center [543, 90] width 69 height 23
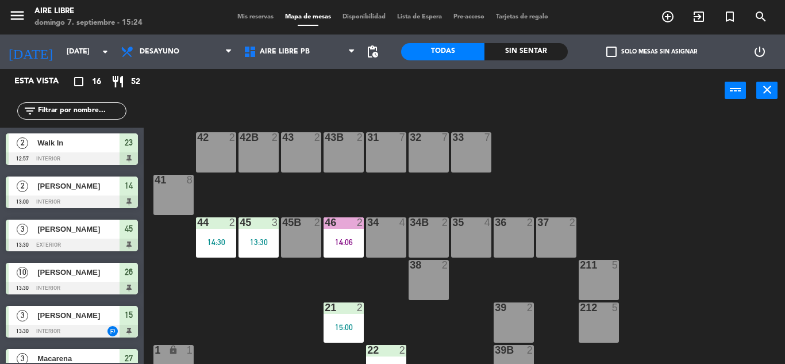
click at [369, 250] on div "34 4" at bounding box center [386, 237] width 40 height 40
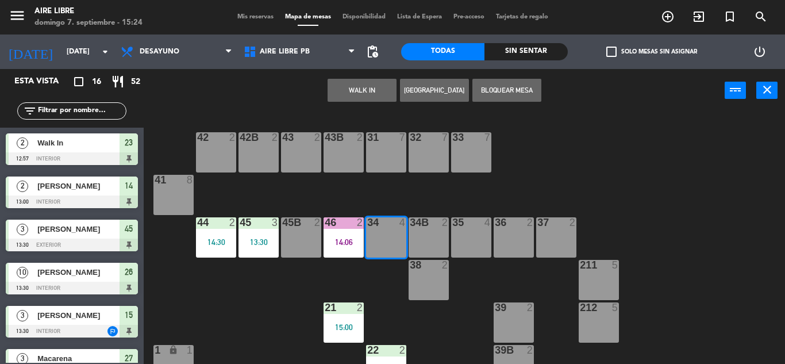
click at [392, 244] on div "34 4" at bounding box center [386, 237] width 40 height 40
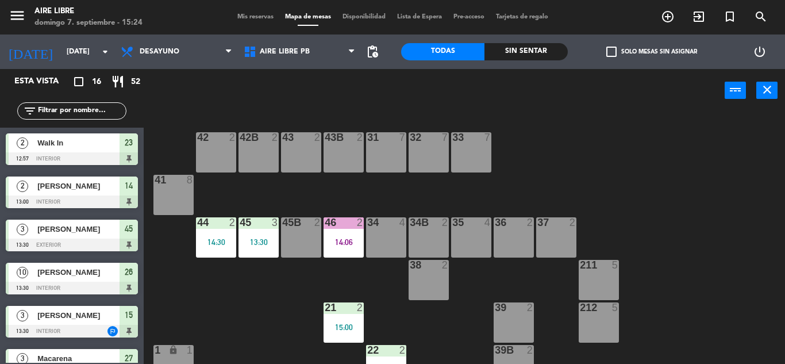
click at [340, 244] on div "14:06" at bounding box center [344, 242] width 40 height 8
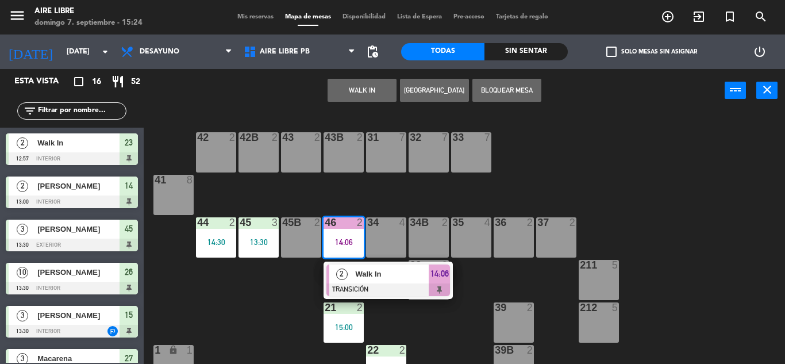
click at [408, 294] on div at bounding box center [389, 289] width 124 height 13
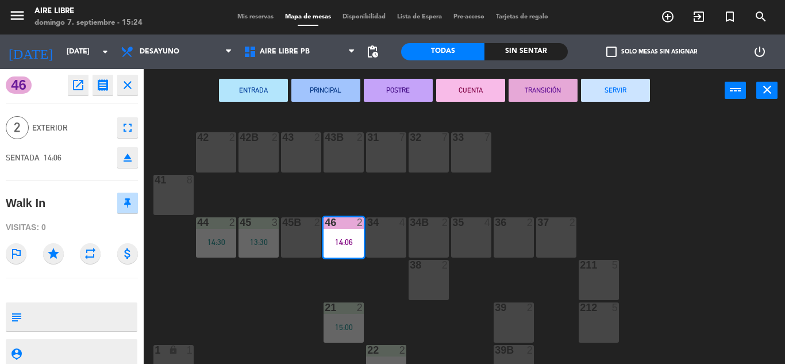
click at [633, 97] on button "SERVIR" at bounding box center [615, 90] width 69 height 23
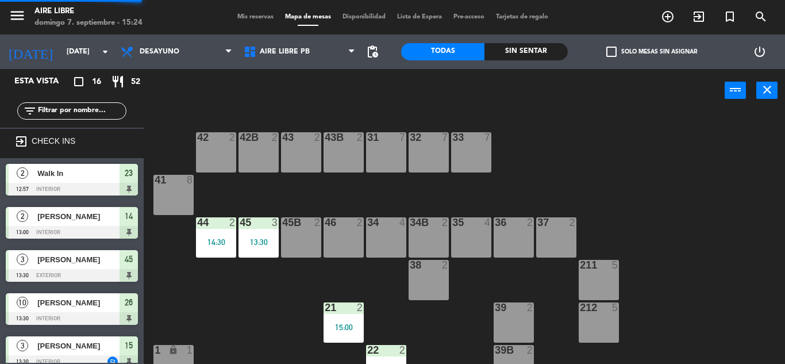
click at [260, 238] on div "13:30" at bounding box center [259, 242] width 40 height 8
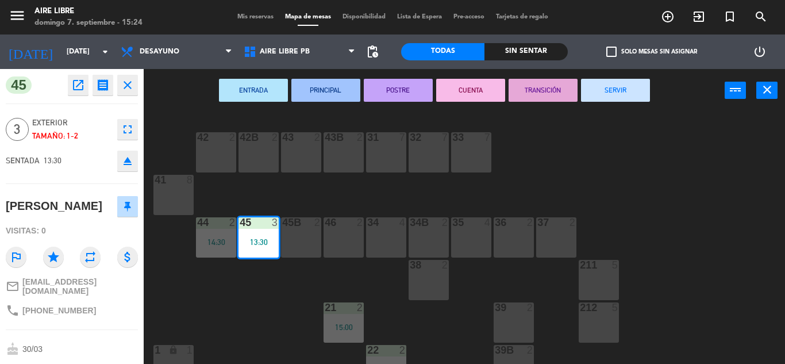
click at [642, 79] on button "SERVIR" at bounding box center [615, 90] width 69 height 23
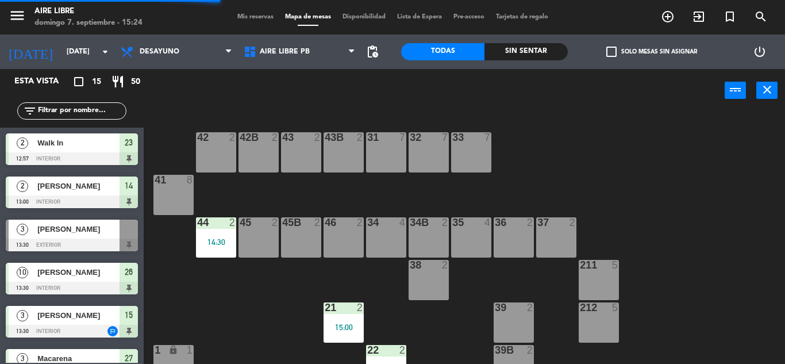
click at [223, 234] on div "44 2 14:30" at bounding box center [216, 237] width 40 height 40
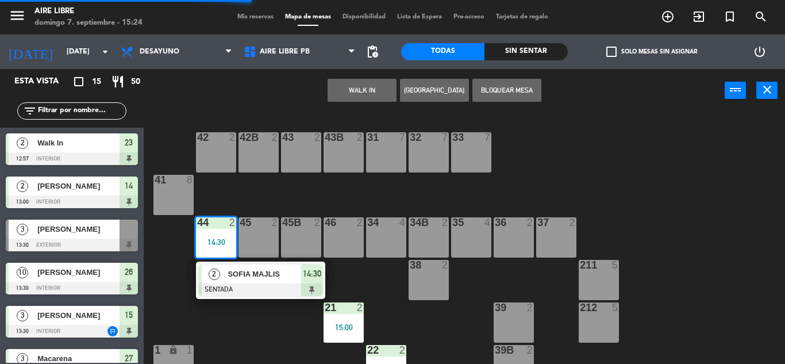
click at [306, 291] on div at bounding box center [261, 289] width 124 height 13
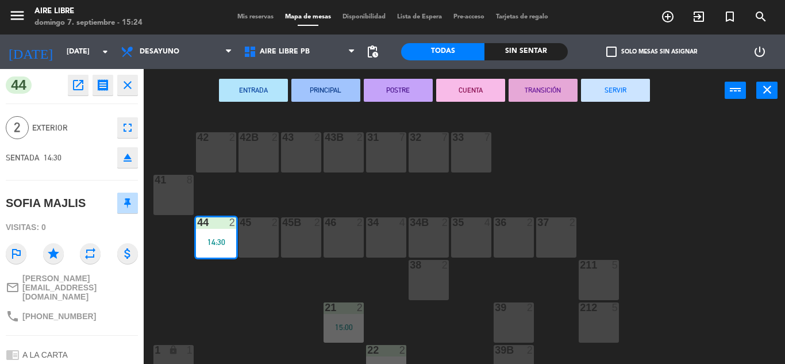
click at [636, 81] on button "SERVIR" at bounding box center [615, 90] width 69 height 23
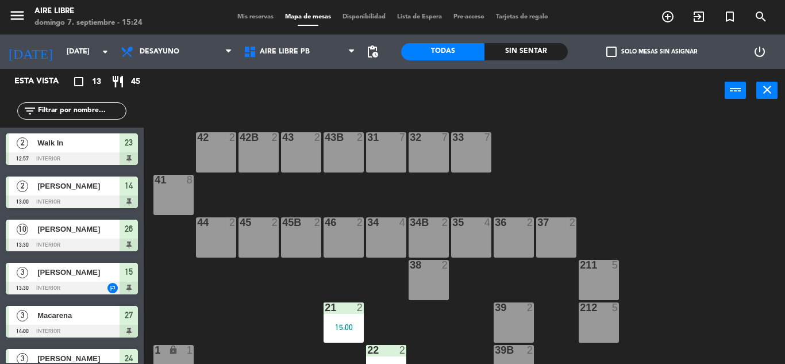
click at [342, 317] on div "21 2 15:00" at bounding box center [344, 322] width 40 height 40
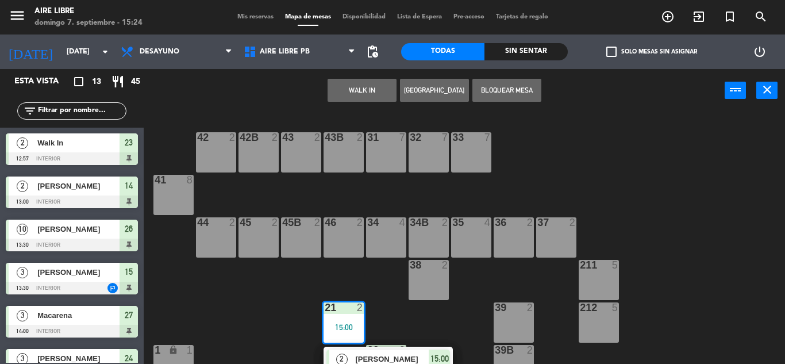
click at [424, 347] on div "2 [PERSON_NAME] SENTADA 15:00" at bounding box center [388, 365] width 129 height 37
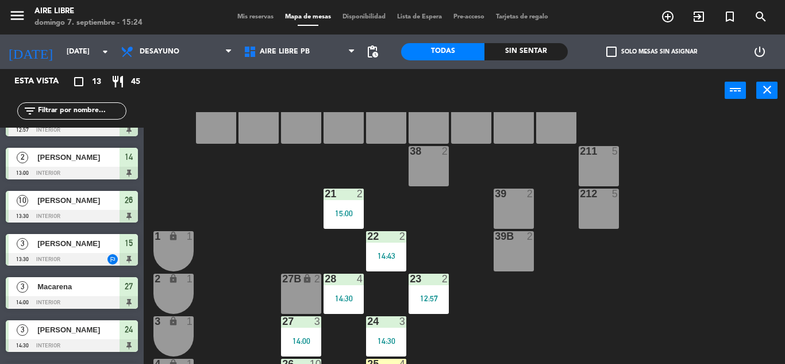
scroll to position [118, 0]
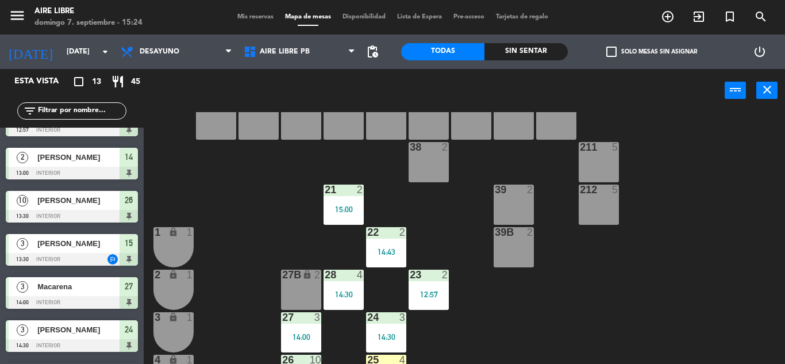
click at [324, 199] on div "21 2 15:00" at bounding box center [344, 205] width 40 height 40
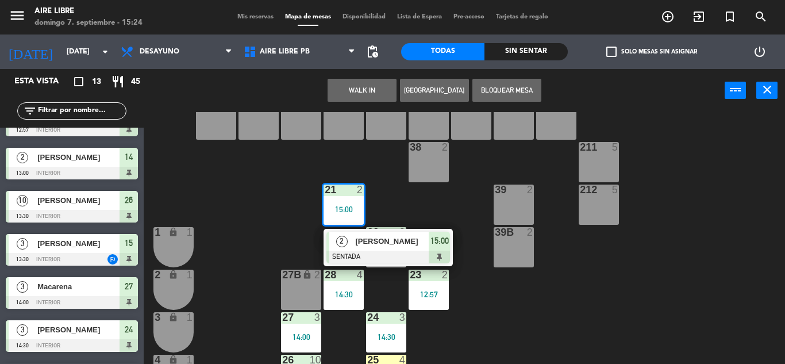
click at [431, 258] on div at bounding box center [389, 257] width 124 height 13
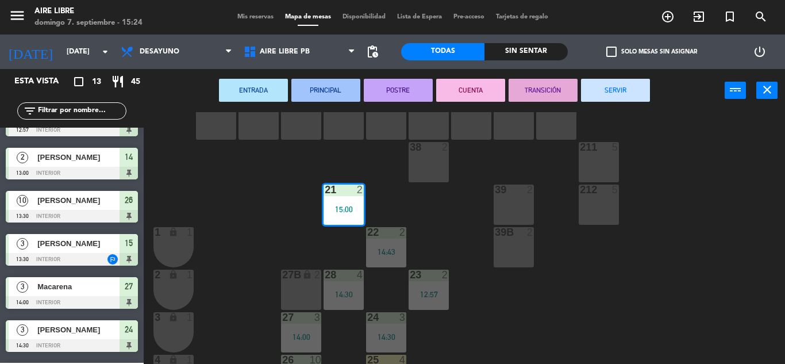
click at [629, 93] on button "SERVIR" at bounding box center [615, 90] width 69 height 23
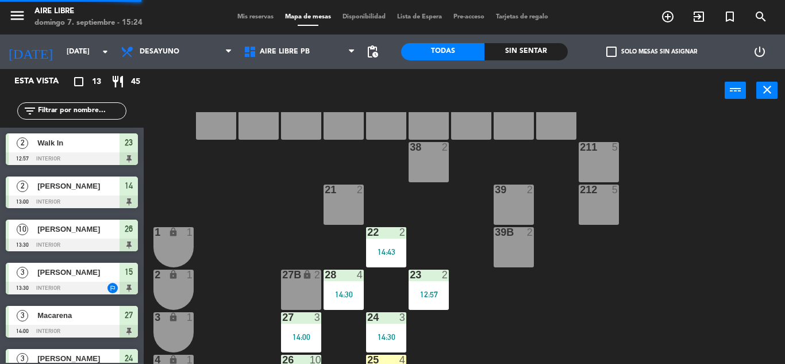
scroll to position [0, 0]
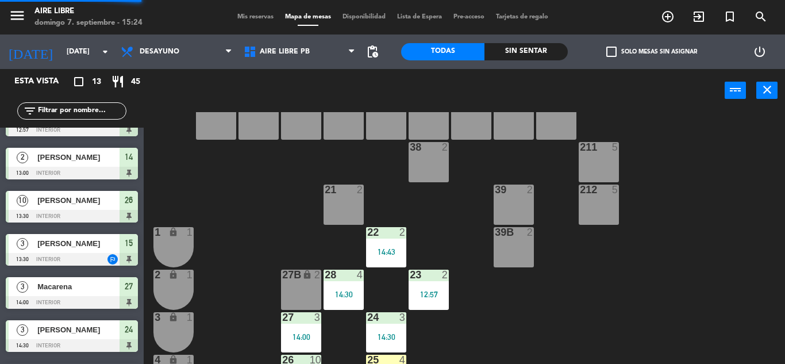
click at [386, 252] on div "14:43" at bounding box center [386, 252] width 40 height 8
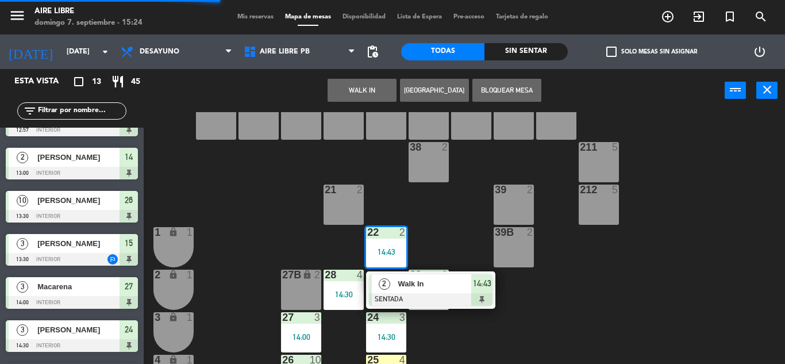
click at [458, 291] on div "Walk In" at bounding box center [434, 283] width 75 height 19
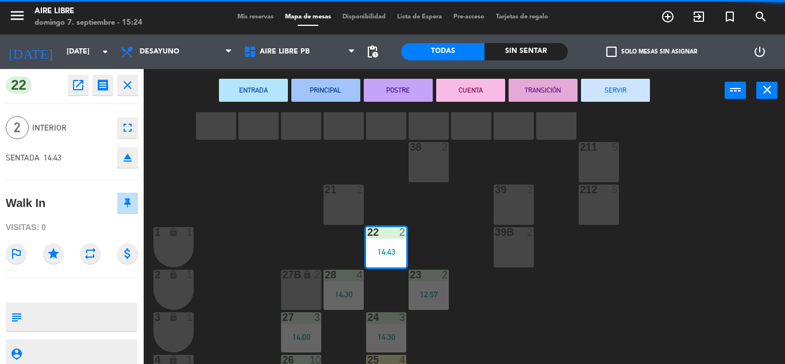
click at [632, 97] on button "SERVIR" at bounding box center [615, 90] width 69 height 23
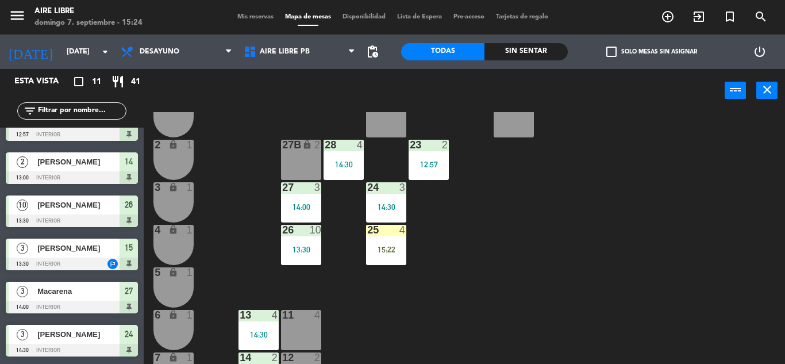
scroll to position [252, 0]
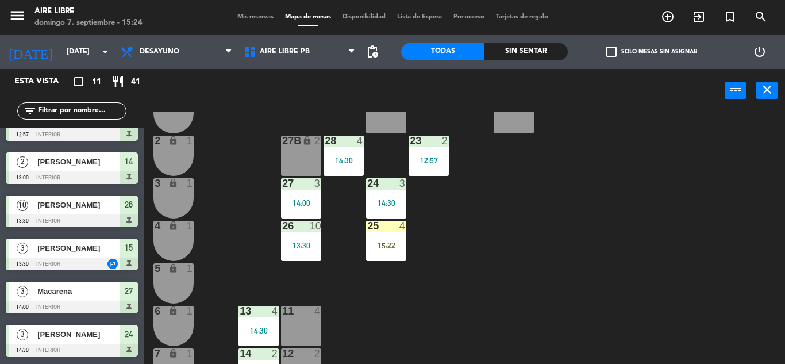
click at [429, 156] on div "12:57" at bounding box center [429, 160] width 40 height 9
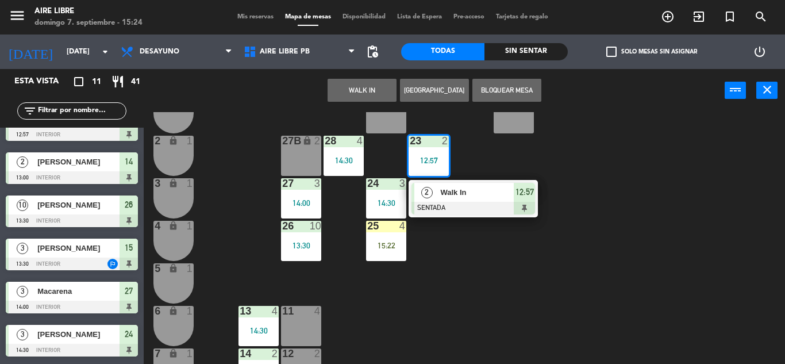
click at [499, 205] on div at bounding box center [474, 208] width 124 height 13
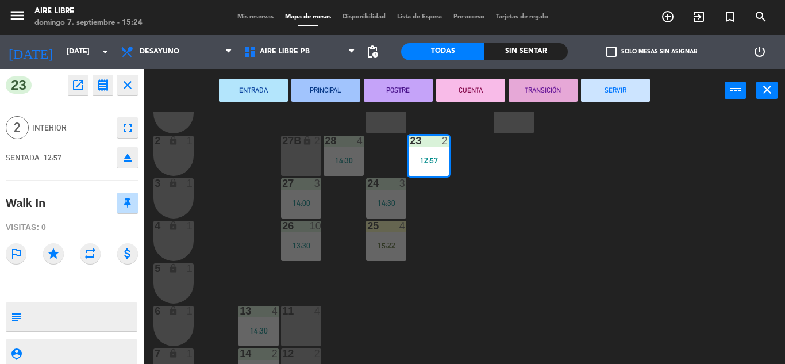
click at [625, 89] on button "SERVIR" at bounding box center [615, 90] width 69 height 23
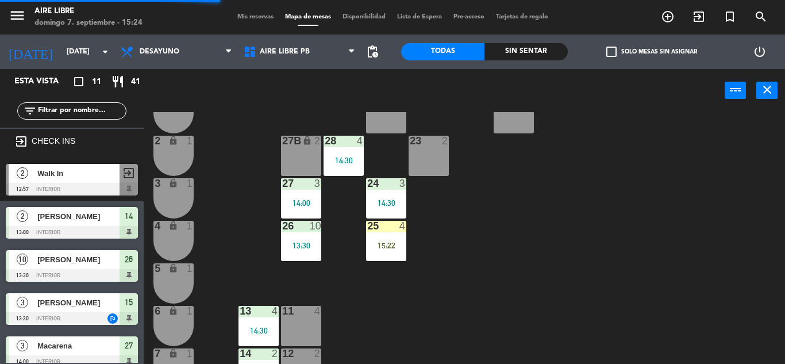
click at [396, 246] on div "15:22" at bounding box center [386, 245] width 40 height 8
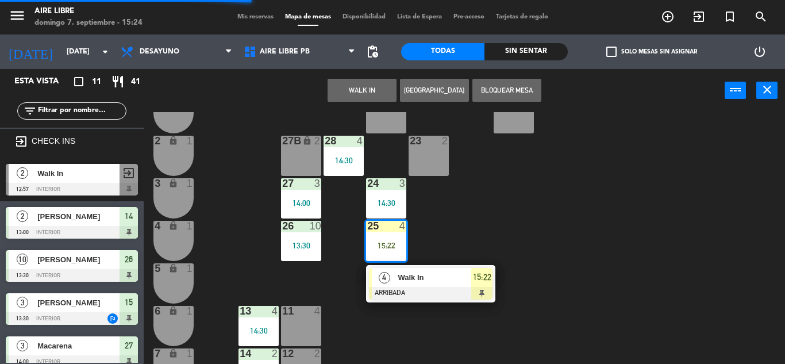
click at [454, 289] on div at bounding box center [431, 293] width 124 height 13
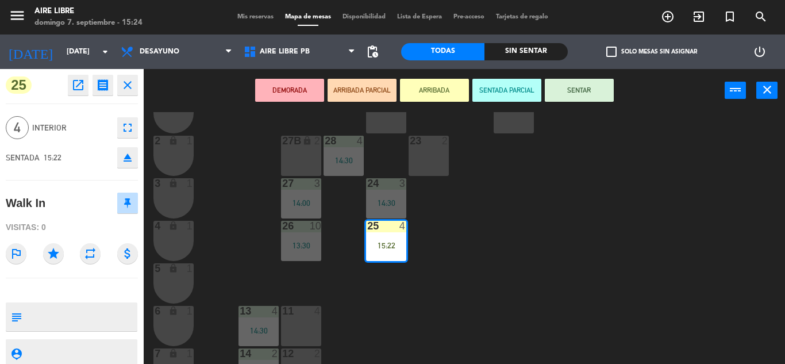
click at [595, 91] on button "SENTAR" at bounding box center [579, 90] width 69 height 23
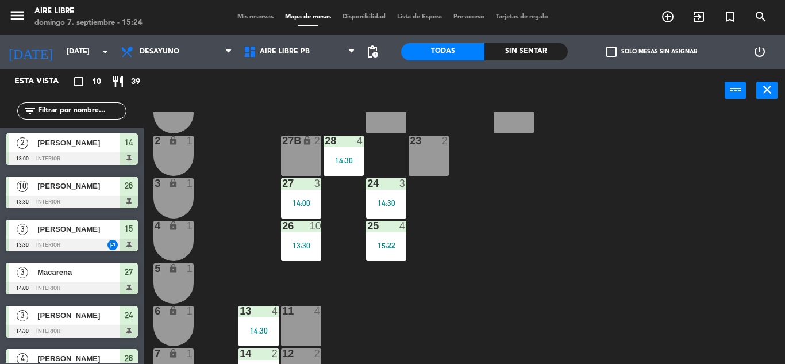
scroll to position [26, 0]
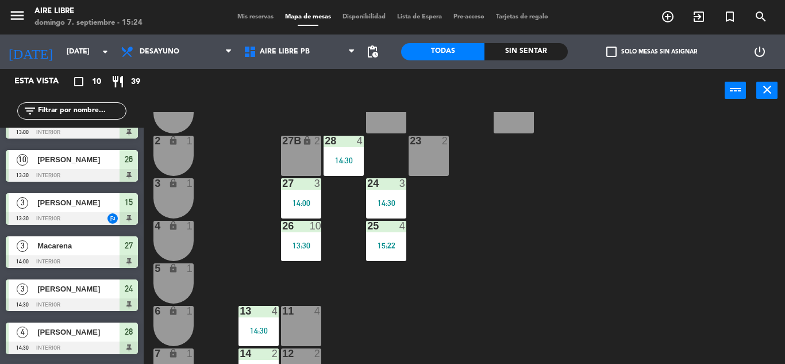
click at [390, 198] on div "14:30" at bounding box center [386, 202] width 40 height 9
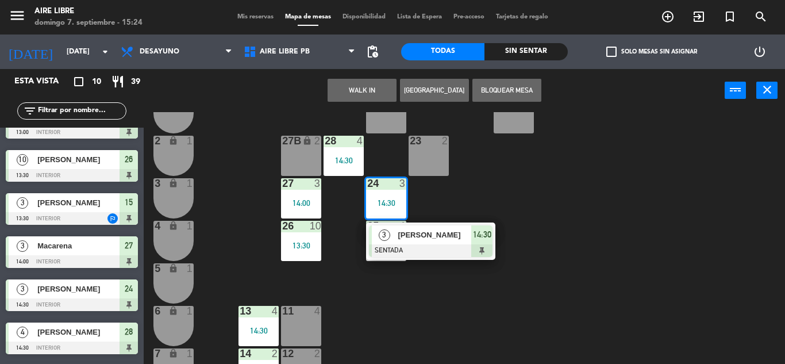
click at [468, 248] on div at bounding box center [431, 250] width 124 height 13
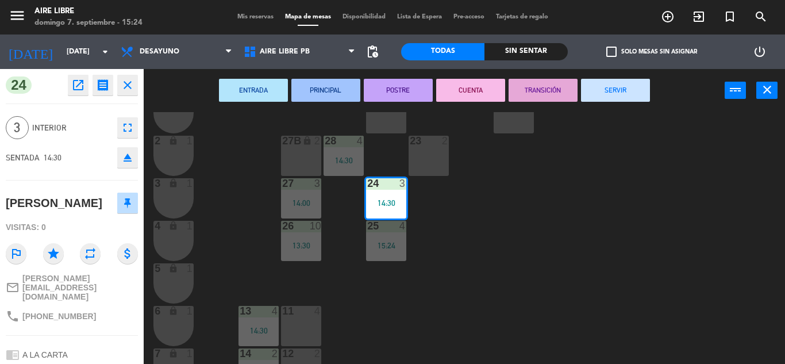
click at [605, 84] on button "SERVIR" at bounding box center [615, 90] width 69 height 23
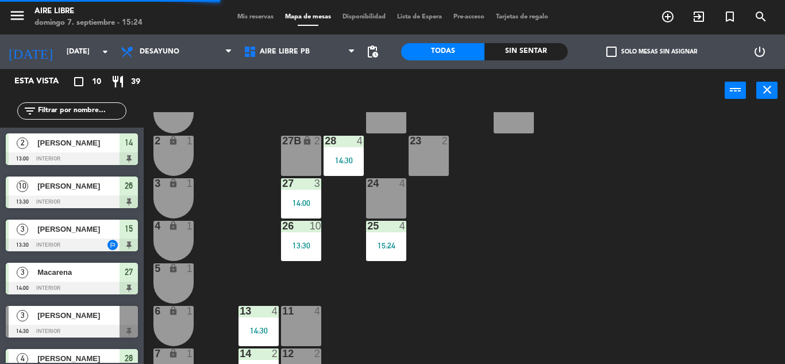
click at [351, 168] on div "28 4 14:30" at bounding box center [344, 156] width 40 height 40
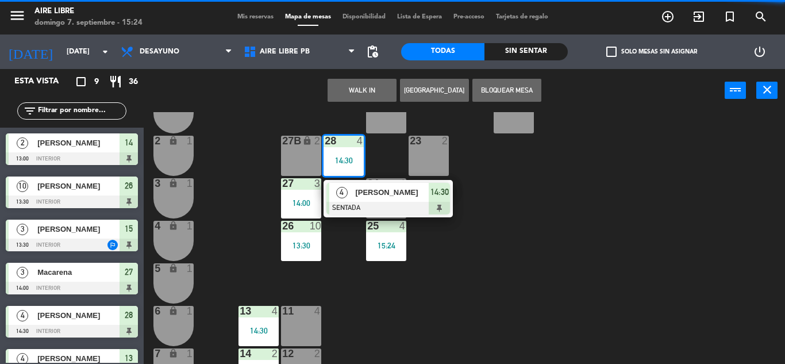
click at [435, 204] on div at bounding box center [389, 208] width 124 height 13
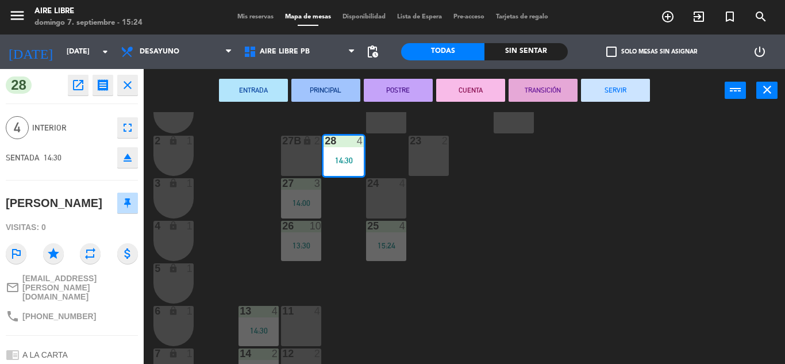
click at [621, 90] on button "SERVIR" at bounding box center [615, 90] width 69 height 23
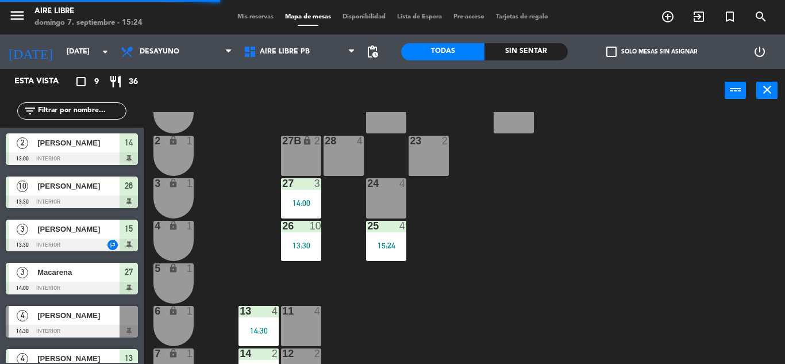
click at [305, 209] on div "27 3 14:00" at bounding box center [301, 198] width 40 height 40
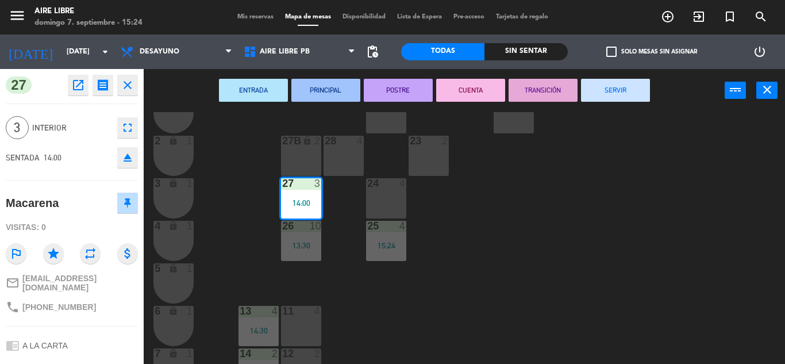
click at [619, 98] on button "SERVIR" at bounding box center [615, 90] width 69 height 23
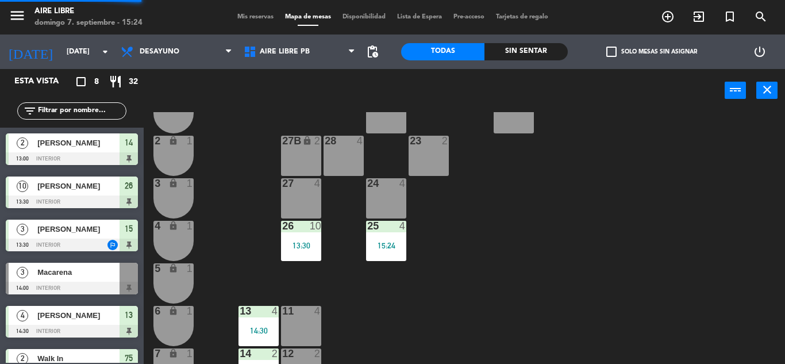
click at [286, 245] on div "13:30" at bounding box center [301, 245] width 40 height 8
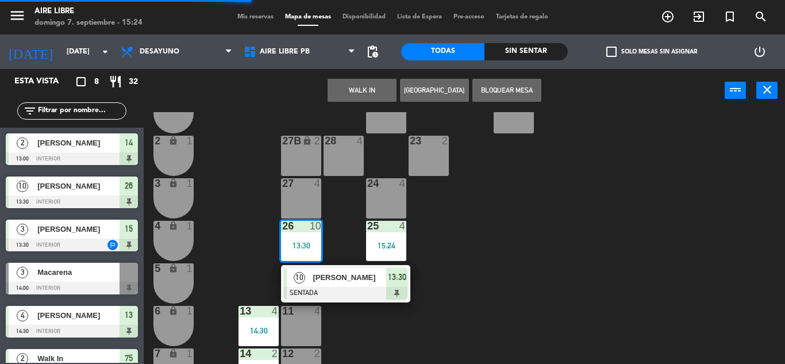
click at [569, 210] on div "42 2 43 2 31 7 32 7 33 7 42B 2 43B 2 41 8 44 2 45 2 46 2 35 4 34 4 36 2 45B 2 3…" at bounding box center [469, 238] width 634 height 252
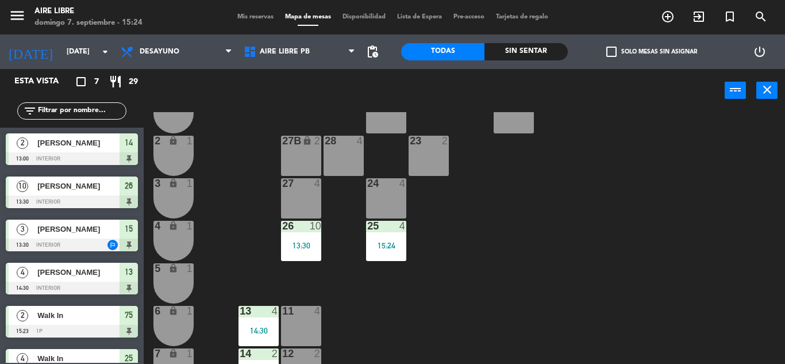
scroll to position [319, 0]
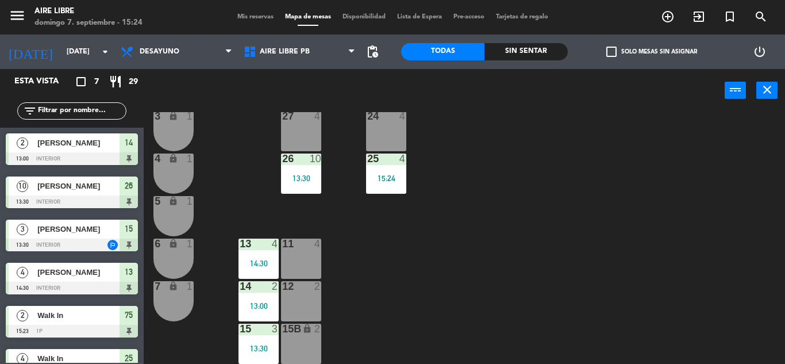
click at [260, 257] on div "13 4 14:30" at bounding box center [259, 259] width 40 height 40
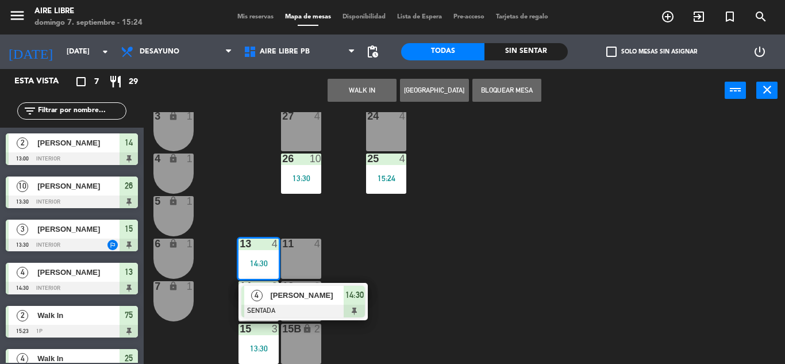
click at [342, 304] on div "[PERSON_NAME]" at bounding box center [306, 295] width 75 height 19
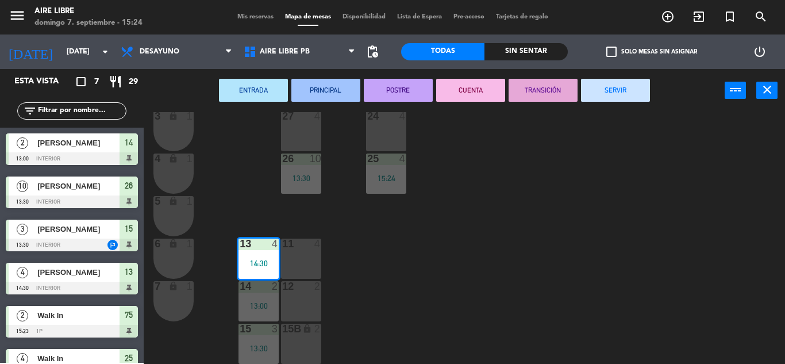
click at [627, 90] on button "SERVIR" at bounding box center [615, 90] width 69 height 23
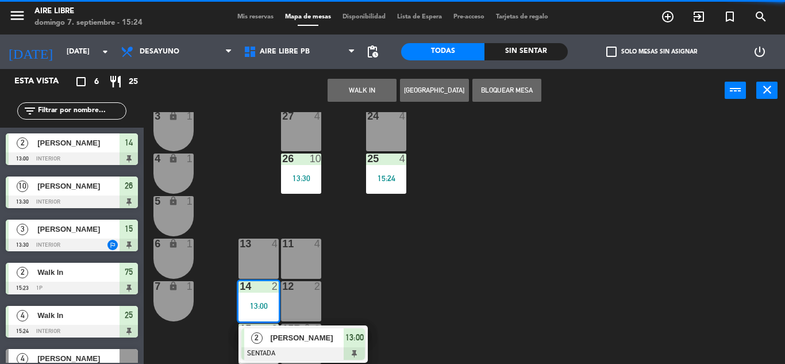
click at [327, 343] on span "[PERSON_NAME]" at bounding box center [307, 338] width 74 height 12
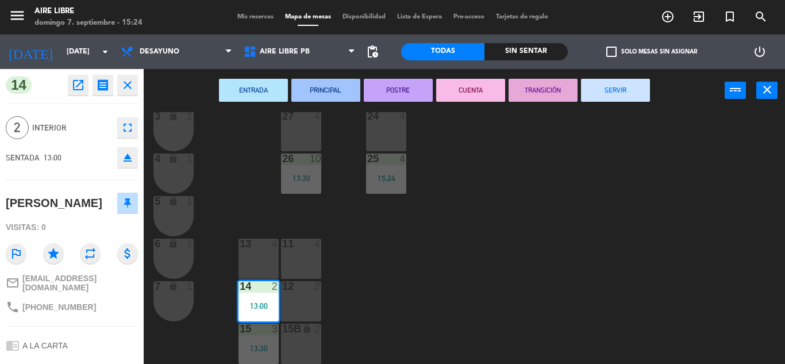
click at [636, 98] on button "SERVIR" at bounding box center [615, 90] width 69 height 23
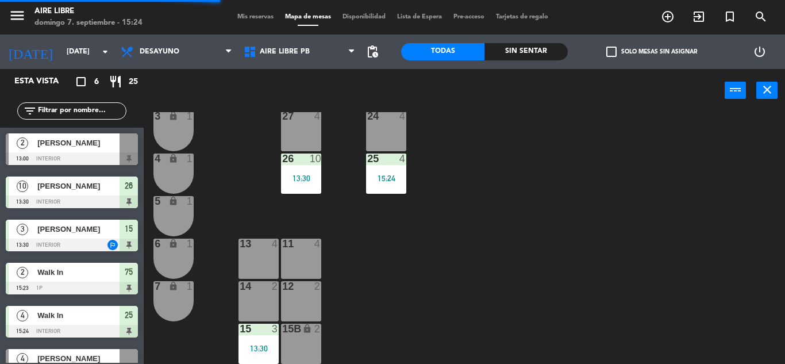
click at [265, 346] on div "13:30" at bounding box center [259, 348] width 40 height 8
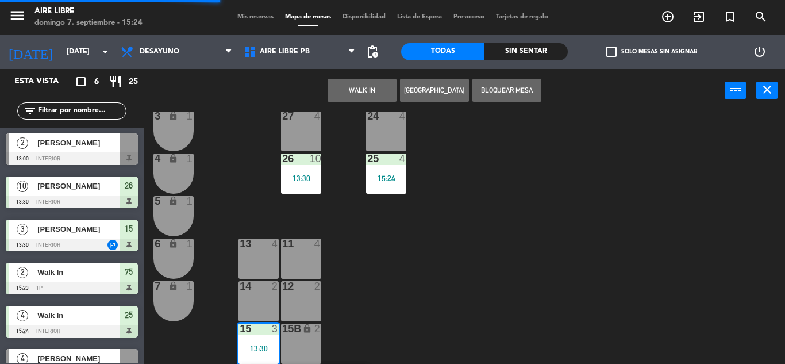
click at [347, 344] on div "42 2 43 2 31 7 32 7 33 7 42B 2 43B 2 41 8 44 2 45 2 46 2 35 4 34 4 36 2 45B 2 3…" at bounding box center [469, 238] width 634 height 252
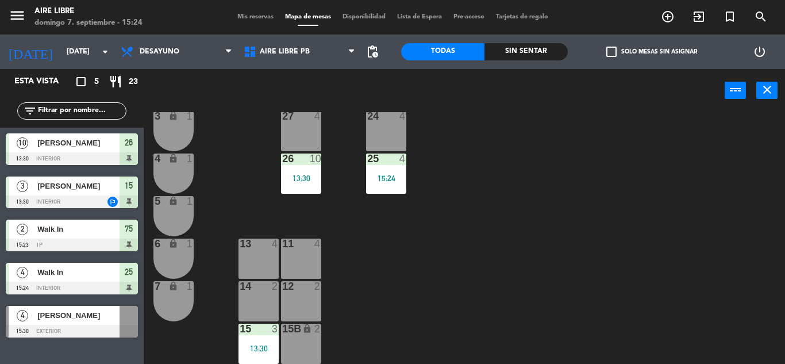
drag, startPoint x: 268, startPoint y: 340, endPoint x: 626, endPoint y: 221, distance: 377.1
click at [626, 221] on div "42 2 43 2 31 7 32 7 33 7 42B 2 43B 2 41 8 44 2 45 2 46 2 35 4 34 4 36 2 45B 2 3…" at bounding box center [469, 238] width 634 height 252
click at [224, 333] on div "42 2 43 2 31 7 32 7 33 7 42B 2 43B 2 41 8 44 2 45 2 46 2 35 4 34 4 36 2 45B 2 3…" at bounding box center [469, 238] width 634 height 252
click at [254, 339] on div "15 3 13:30" at bounding box center [259, 344] width 40 height 40
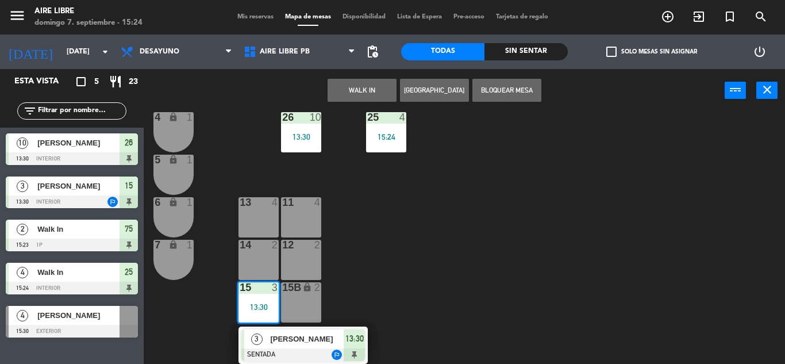
click at [319, 343] on span "[PERSON_NAME]" at bounding box center [307, 339] width 74 height 12
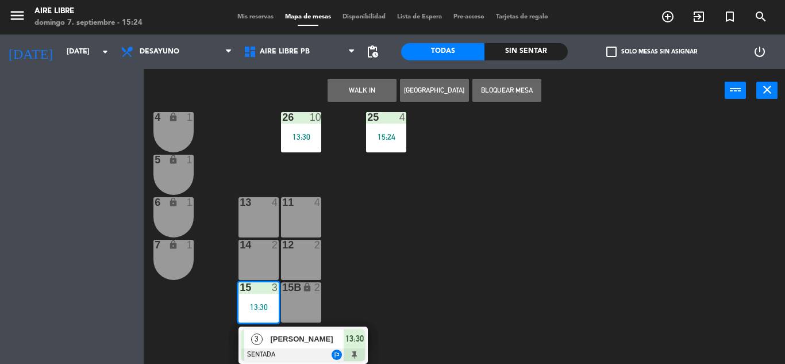
scroll to position [320, 0]
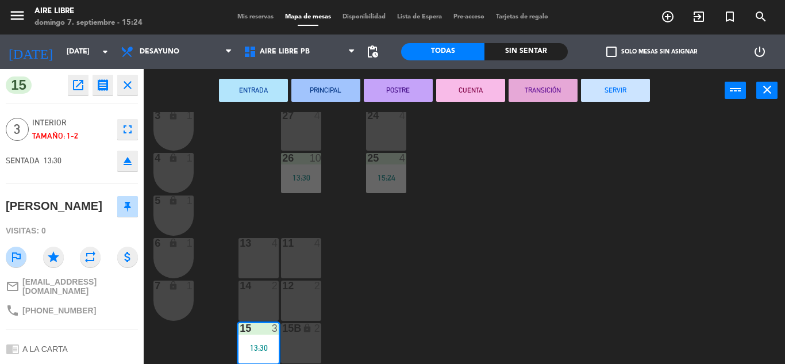
click at [608, 97] on button "SERVIR" at bounding box center [615, 90] width 69 height 23
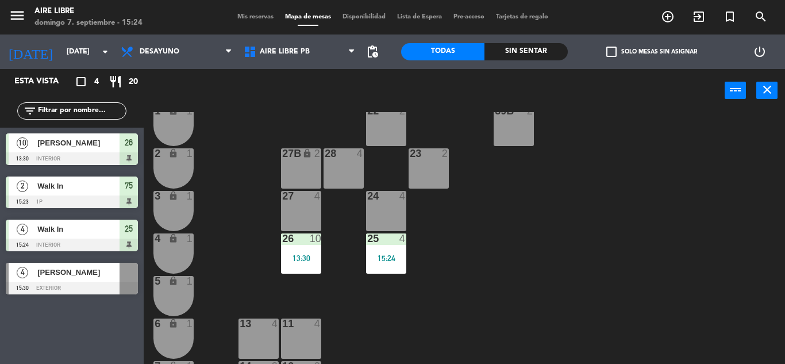
scroll to position [239, 0]
click at [286, 252] on div "26 10 13:30" at bounding box center [301, 254] width 40 height 40
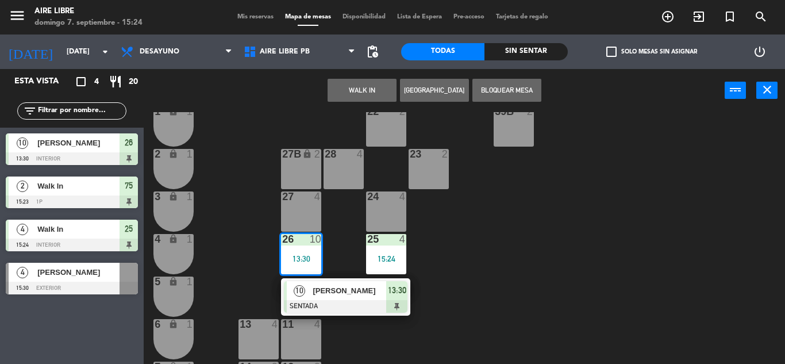
click at [353, 296] on span "[PERSON_NAME]" at bounding box center [350, 291] width 74 height 12
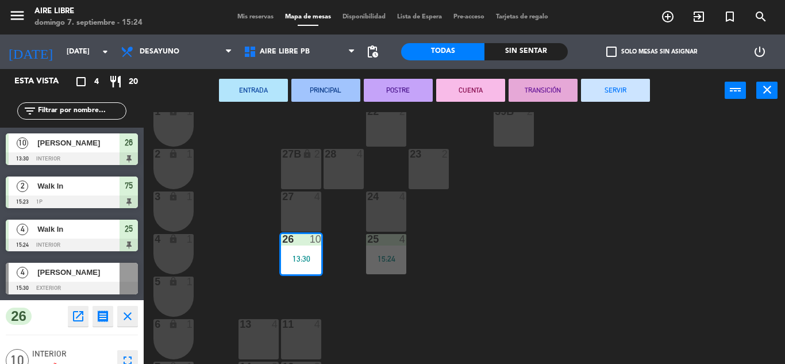
click at [615, 103] on div "ENTRADA PRINCIPAL POSTRE CUENTA TRANSICIÓN SERVIR power_input close" at bounding box center [434, 91] width 581 height 44
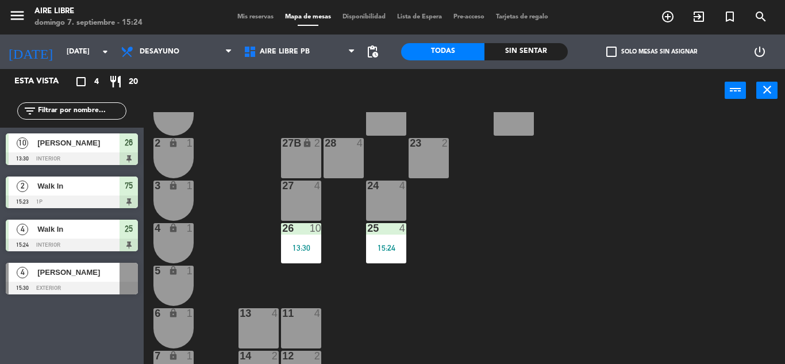
scroll to position [253, 0]
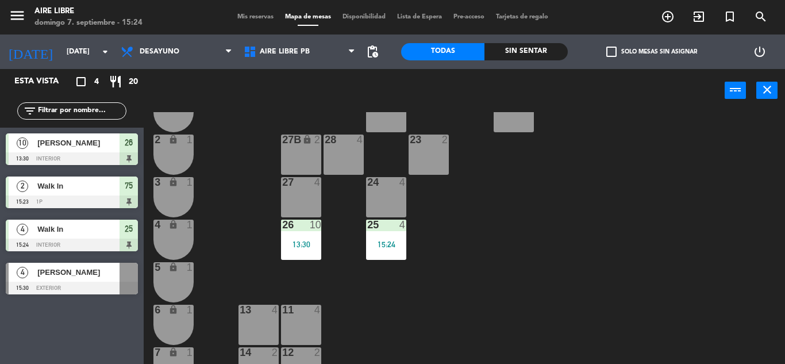
click at [298, 250] on div "26 10 13:30" at bounding box center [301, 240] width 40 height 40
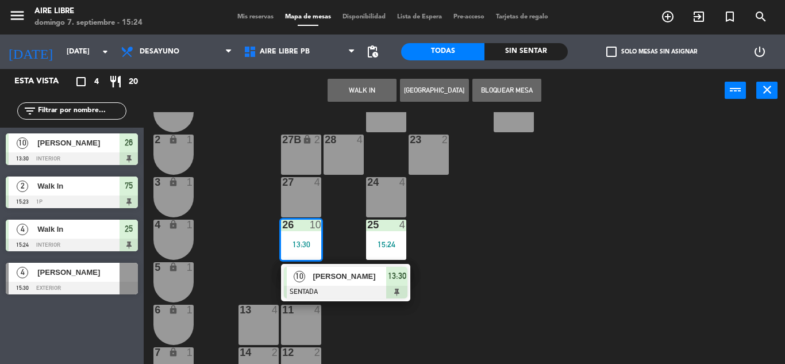
click at [380, 281] on span "[PERSON_NAME]" at bounding box center [350, 276] width 74 height 12
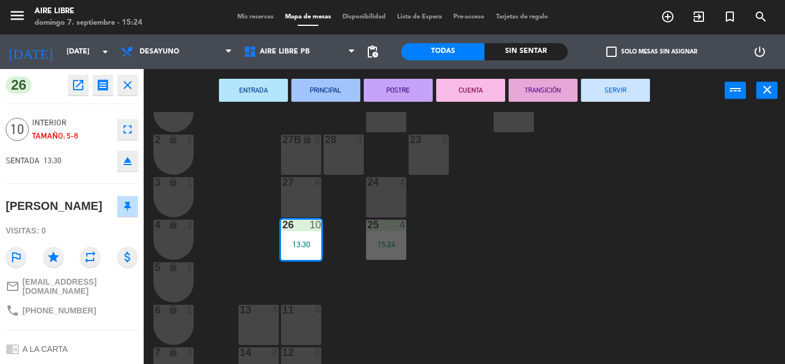
click at [629, 93] on button "SERVIR" at bounding box center [615, 90] width 69 height 23
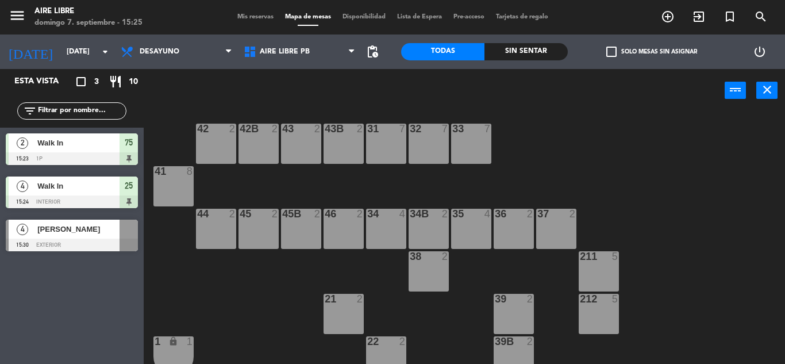
scroll to position [9, 0]
click at [782, 248] on div "42 2 43 2 31 7 32 7 33 7 42B 2 43B 2 41 8 44 2 45 2 46 2 35 4 34 4 36 2 45B 2 3…" at bounding box center [469, 238] width 634 height 252
click at [121, 218] on div "4 [PERSON_NAME] 15:30 exterior" at bounding box center [72, 235] width 144 height 43
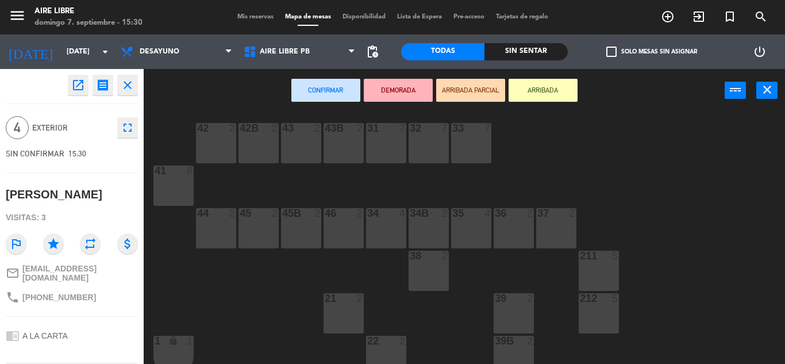
click at [63, 293] on span "[PHONE_NUMBER]" at bounding box center [59, 297] width 74 height 9
copy div "phone"
click at [128, 83] on icon "close" at bounding box center [128, 85] width 14 height 14
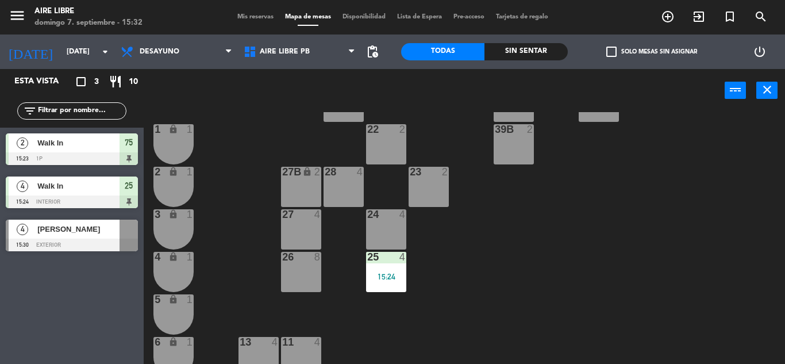
scroll to position [206, 0]
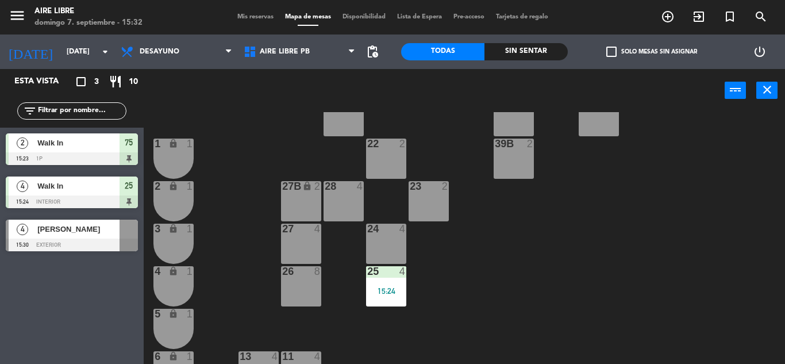
click at [381, 240] on div "24 4" at bounding box center [386, 244] width 40 height 40
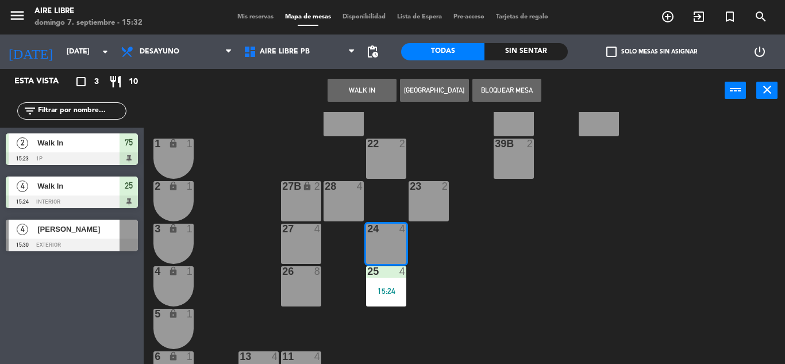
click at [363, 87] on button "WALK IN" at bounding box center [362, 90] width 69 height 23
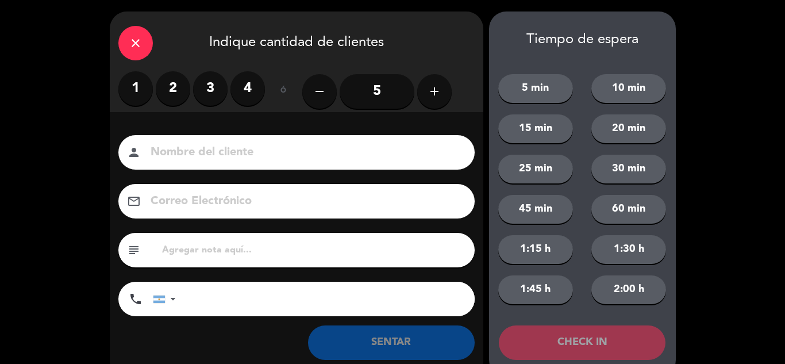
click at [176, 84] on label "2" at bounding box center [173, 88] width 34 height 34
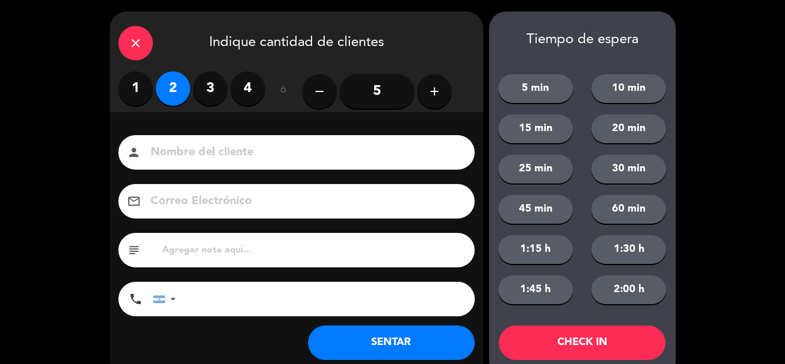
click at [367, 350] on button "SENTAR" at bounding box center [391, 342] width 167 height 34
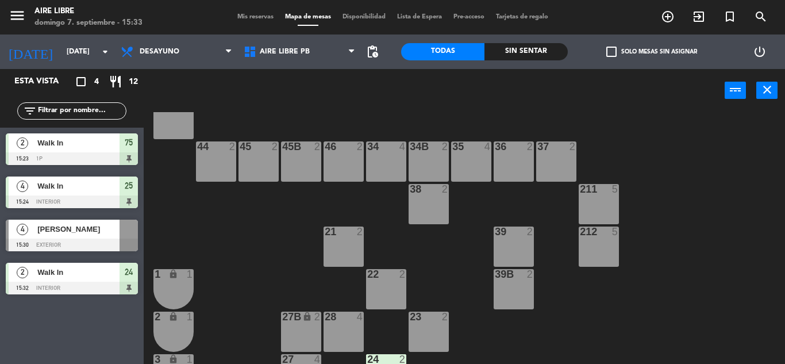
scroll to position [66, 0]
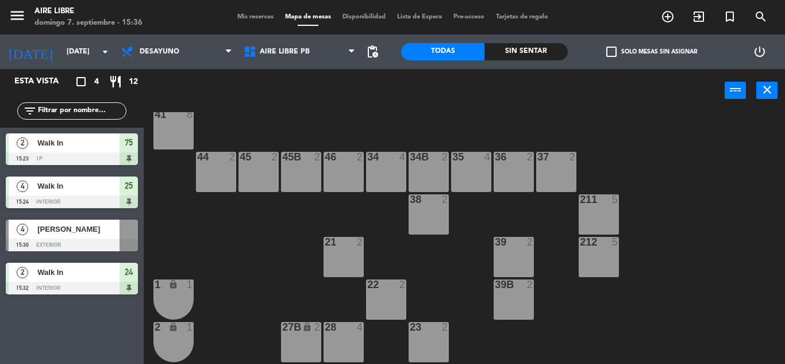
click at [346, 160] on div at bounding box center [343, 157] width 19 height 10
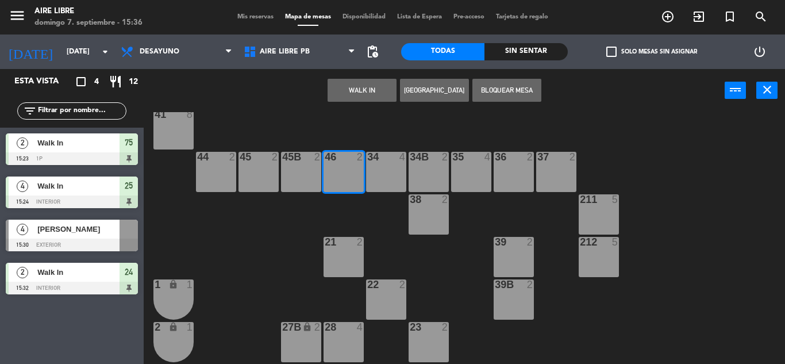
click at [382, 93] on button "WALK IN" at bounding box center [362, 90] width 69 height 23
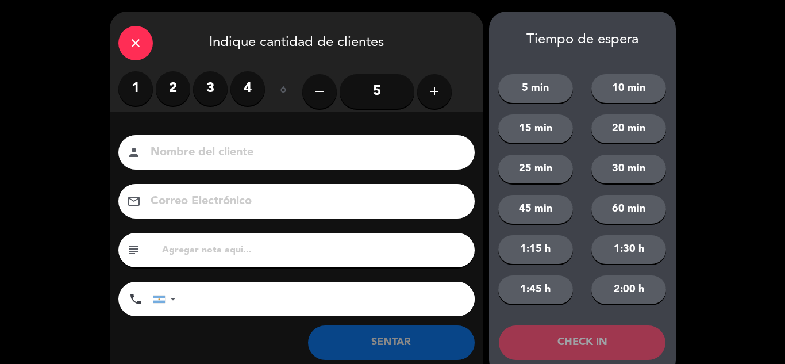
click at [163, 89] on label "2" at bounding box center [173, 88] width 34 height 34
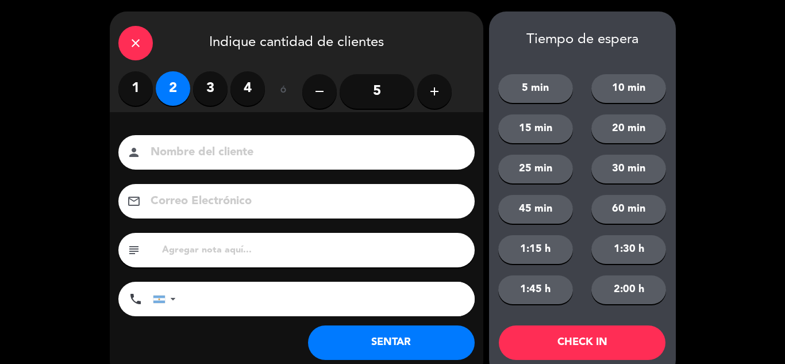
click at [352, 350] on button "SENTAR" at bounding box center [391, 342] width 167 height 34
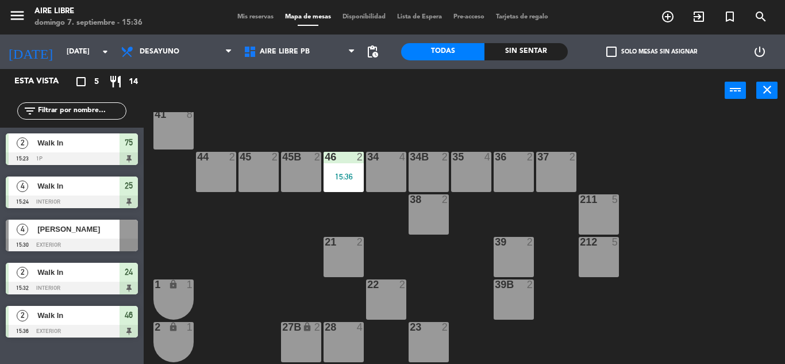
click at [428, 171] on div "34B 2" at bounding box center [429, 172] width 40 height 40
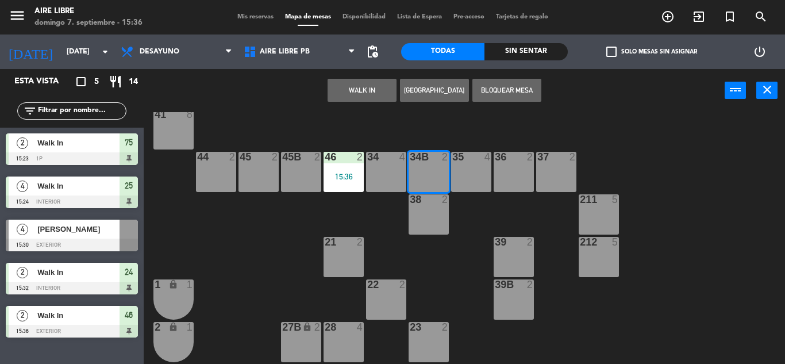
click at [362, 93] on button "WALK IN" at bounding box center [362, 90] width 69 height 23
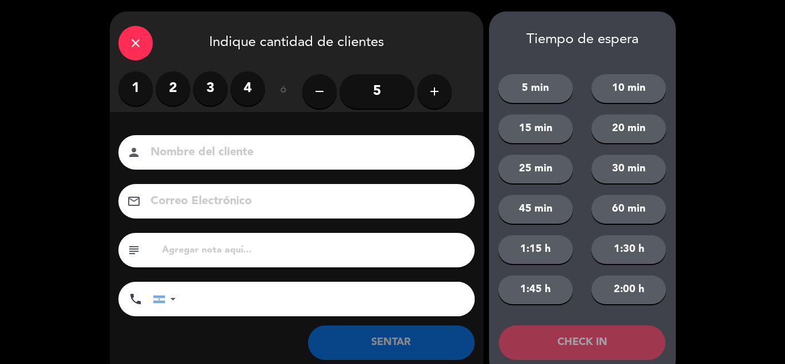
click at [177, 88] on label "2" at bounding box center [173, 88] width 34 height 34
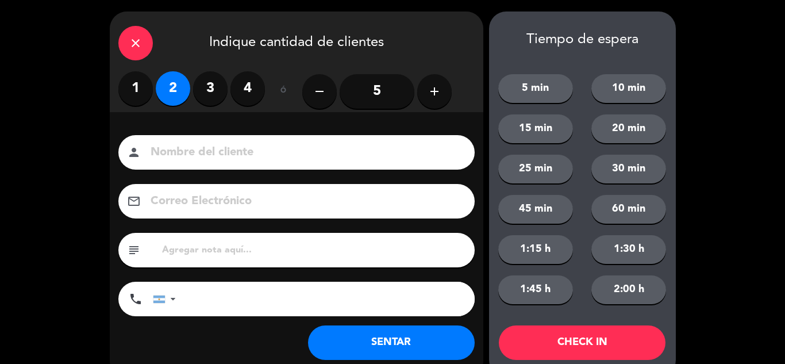
click at [362, 352] on button "SENTAR" at bounding box center [391, 342] width 167 height 34
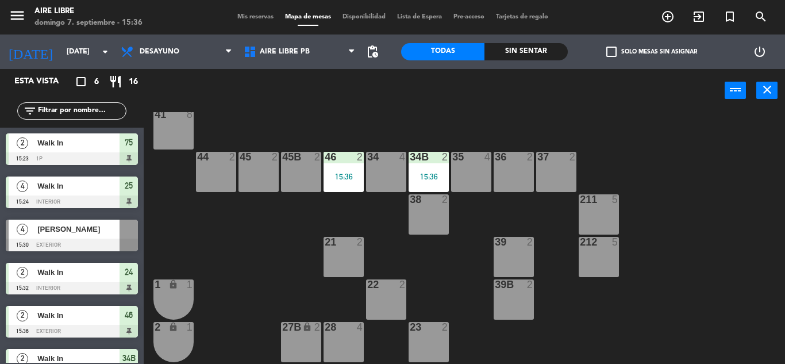
scroll to position [0, 0]
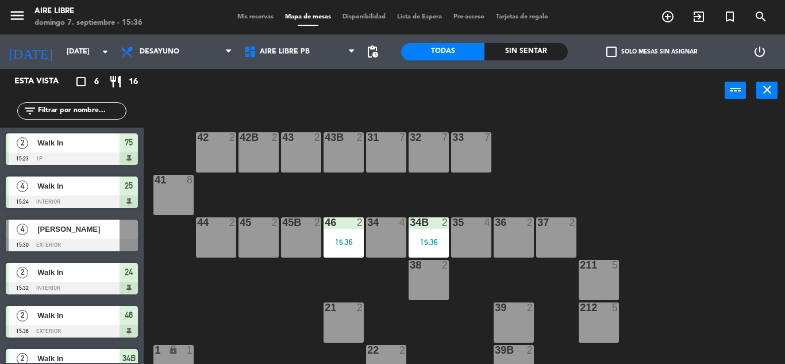
click at [354, 227] on div "2" at bounding box center [363, 222] width 19 height 10
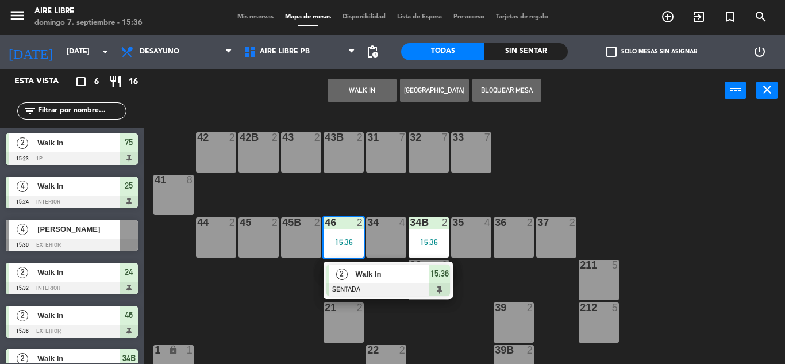
click at [231, 152] on div "42 2" at bounding box center [216, 152] width 40 height 40
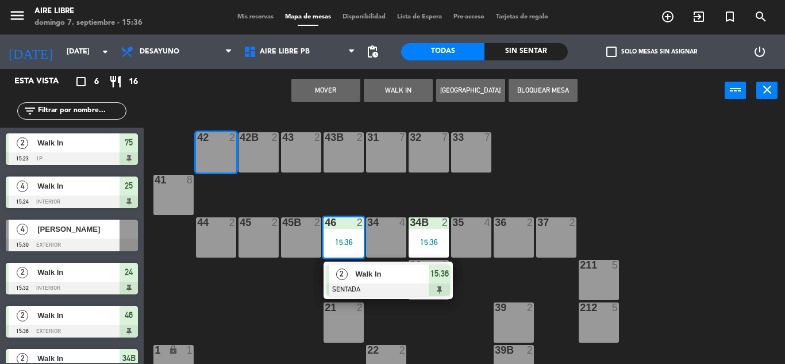
click at [333, 83] on button "Mover" at bounding box center [325, 90] width 69 height 23
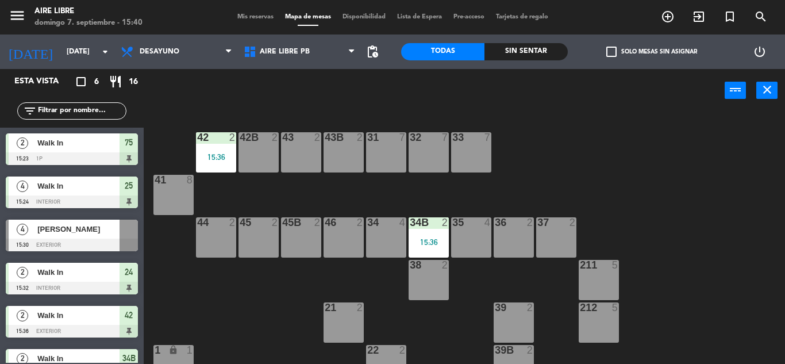
click at [103, 221] on div "[PERSON_NAME]" at bounding box center [77, 229] width 83 height 19
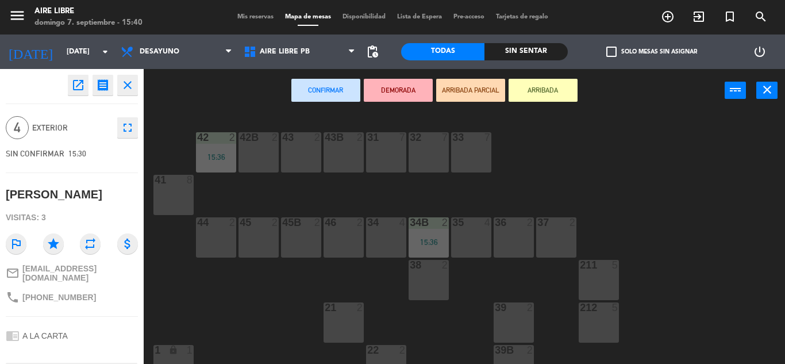
click at [554, 79] on button "ARRIBADA" at bounding box center [543, 90] width 69 height 23
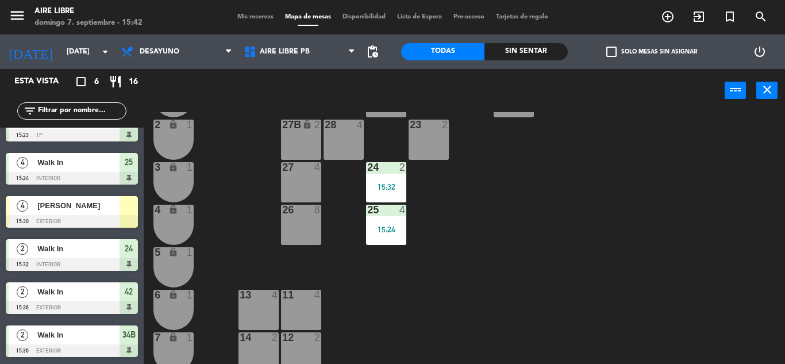
scroll to position [319, 0]
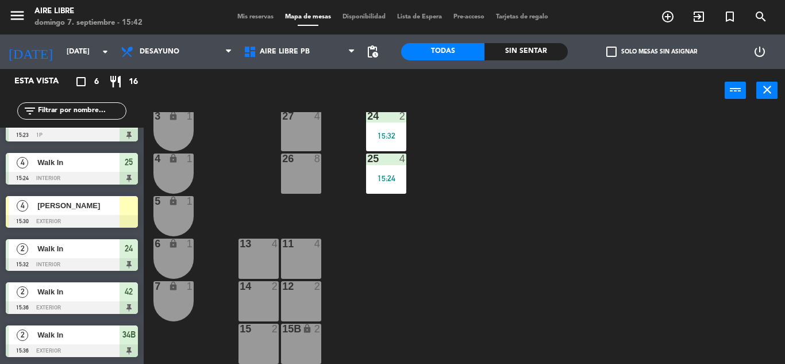
click at [310, 246] on div at bounding box center [300, 244] width 19 height 10
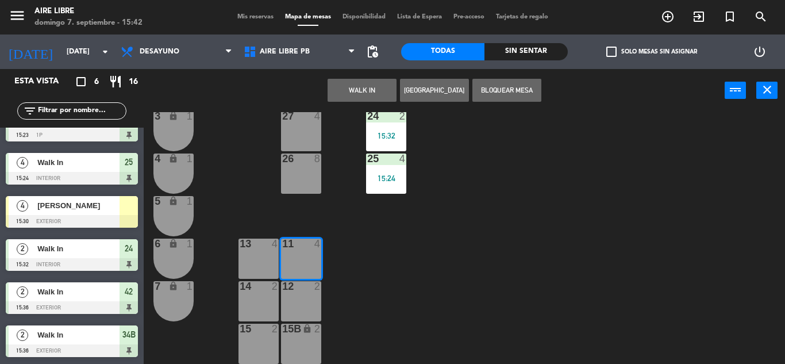
click at [370, 83] on button "WALK IN" at bounding box center [362, 90] width 69 height 23
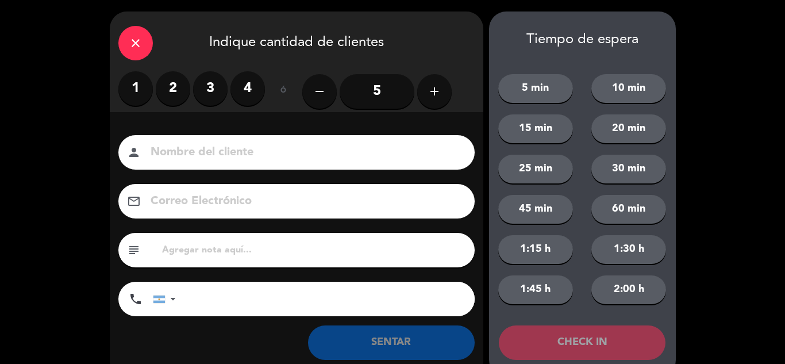
click at [244, 87] on label "4" at bounding box center [248, 88] width 34 height 34
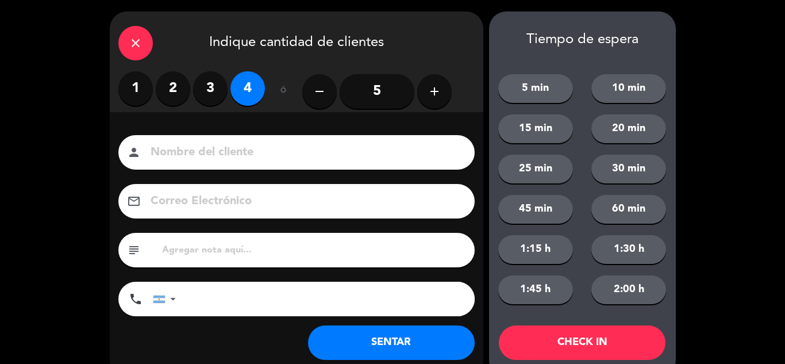
click at [363, 346] on button "SENTAR" at bounding box center [391, 342] width 167 height 34
click at [142, 40] on icon "close" at bounding box center [136, 43] width 14 height 14
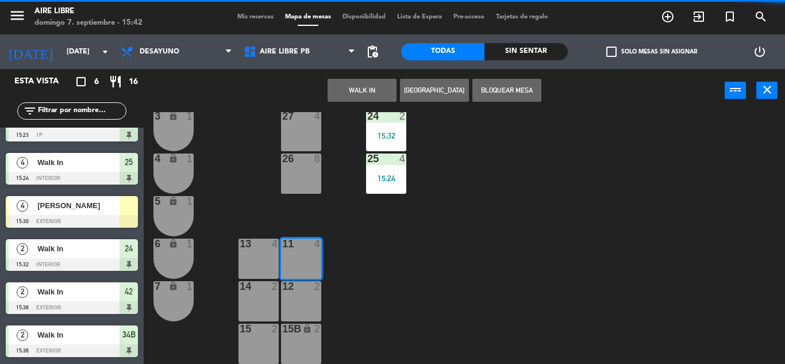
click at [124, 209] on div at bounding box center [129, 205] width 18 height 19
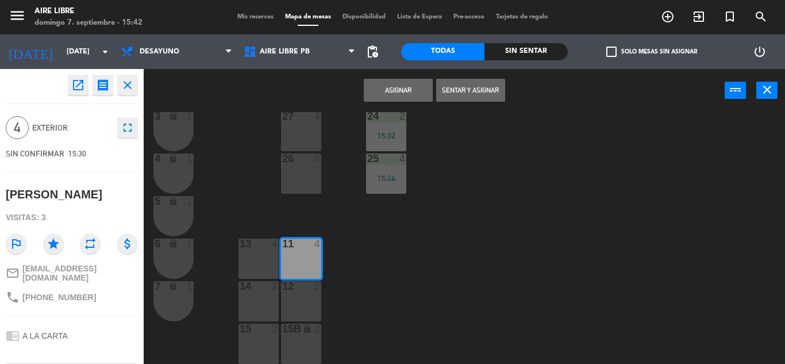
click at [475, 91] on button "Sentar y Asignar" at bounding box center [470, 90] width 69 height 23
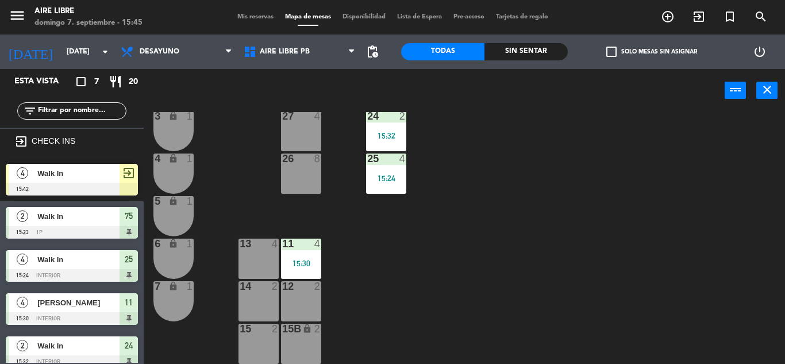
click at [110, 180] on div "Walk In" at bounding box center [77, 173] width 83 height 19
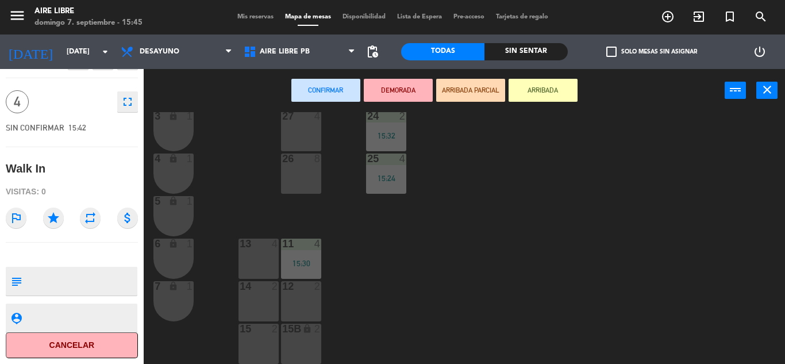
scroll to position [0, 0]
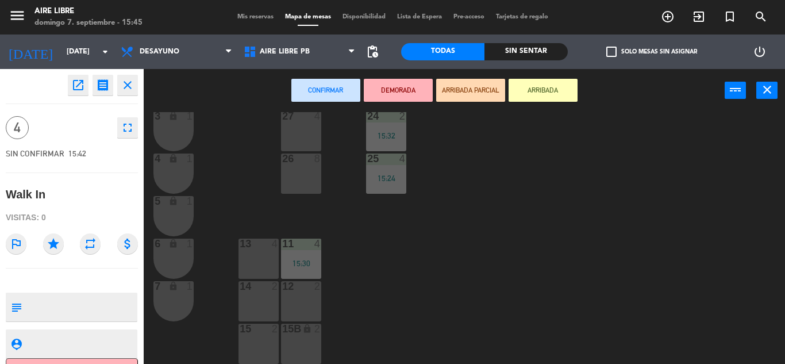
click at [79, 85] on icon "open_in_new" at bounding box center [78, 85] width 14 height 14
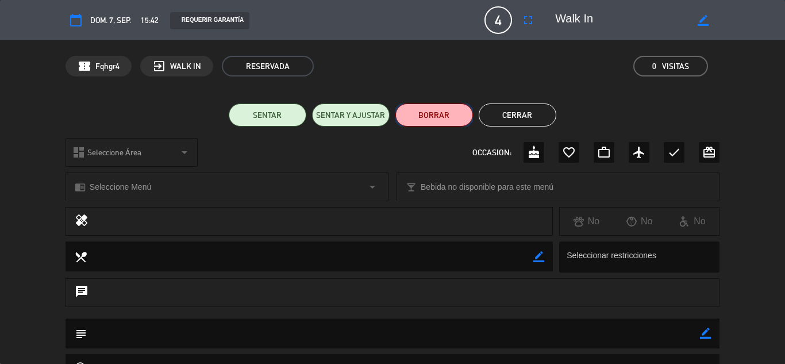
click at [422, 111] on button "BORRAR" at bounding box center [435, 114] width 78 height 23
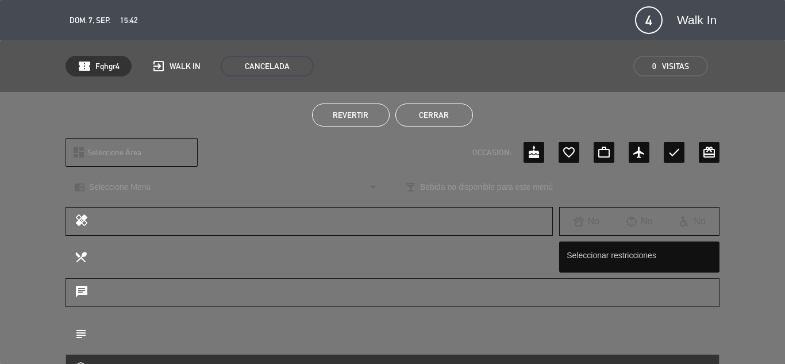
click at [433, 118] on button "Cerrar" at bounding box center [435, 114] width 78 height 23
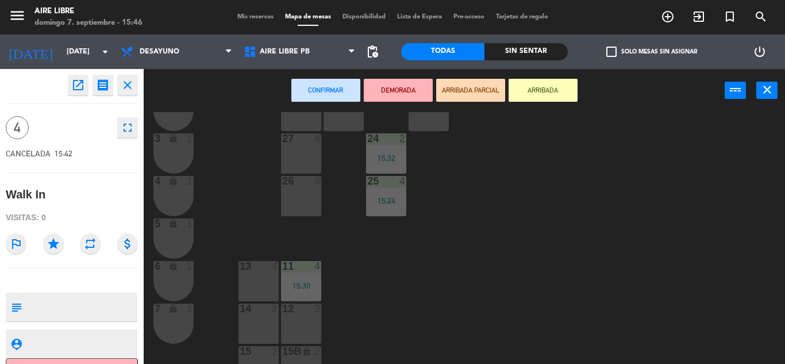
scroll to position [296, 0]
click at [772, 96] on icon "close" at bounding box center [768, 90] width 14 height 14
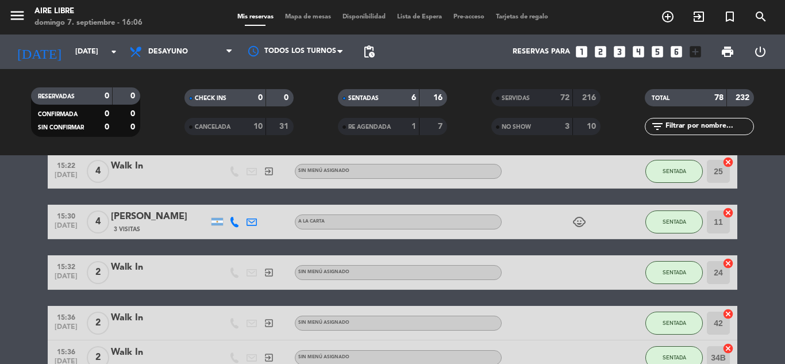
scroll to position [173, 0]
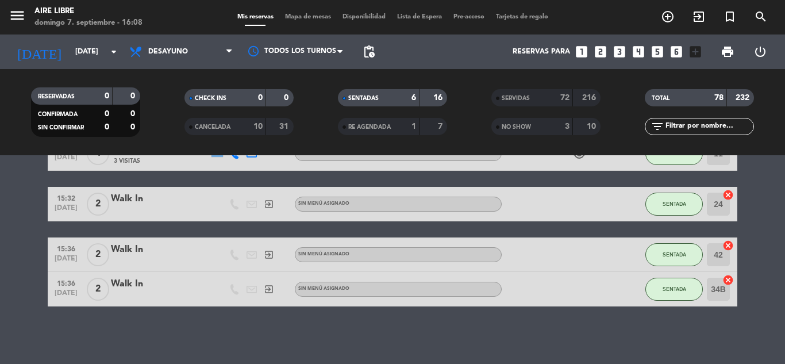
click at [297, 20] on span "Mapa de mesas" at bounding box center [307, 17] width 57 height 6
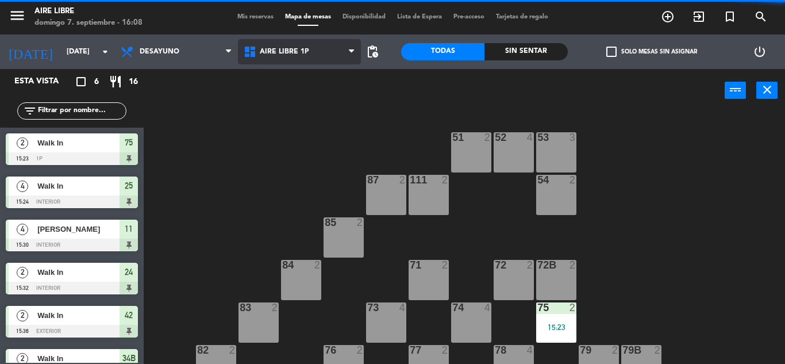
click at [324, 60] on span "Aire Libre 1P" at bounding box center [299, 51] width 123 height 25
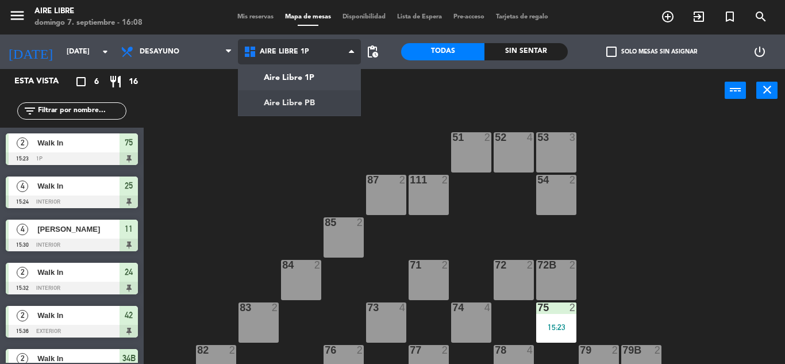
click at [312, 110] on ng-component "menu Aire Libre [DATE] 7. septiembre - 16:08 Mis reservas Mapa de mesas Disponi…" at bounding box center [392, 182] width 785 height 364
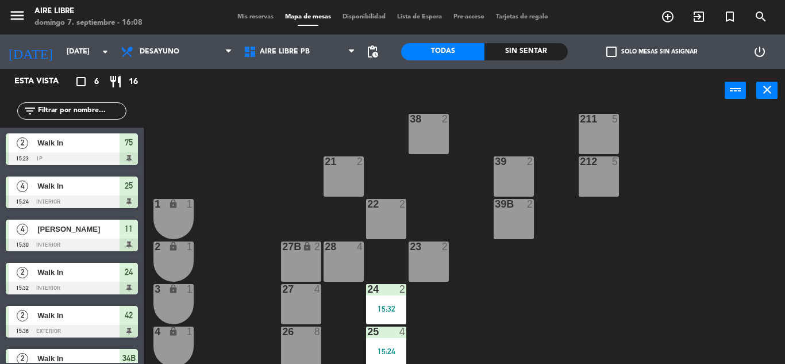
scroll to position [145, 0]
click at [436, 262] on div "23 2" at bounding box center [429, 262] width 40 height 40
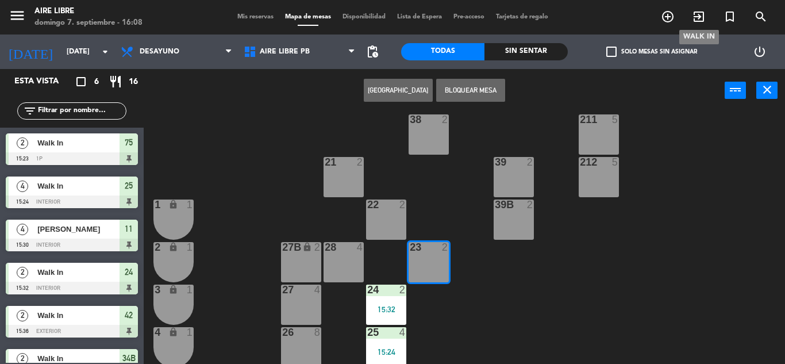
click at [700, 15] on icon "exit_to_app" at bounding box center [699, 17] width 14 height 14
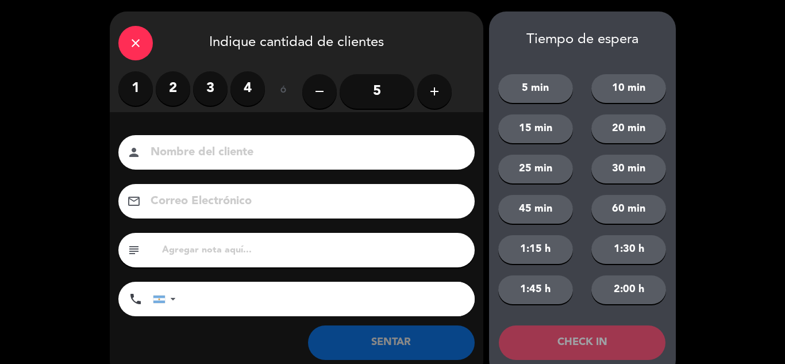
click at [171, 86] on label "2" at bounding box center [173, 88] width 34 height 34
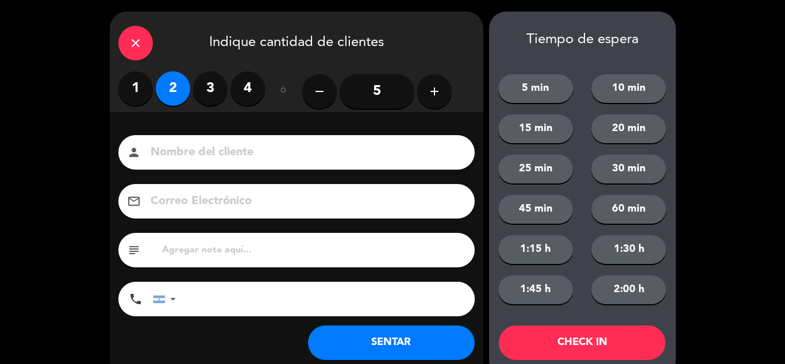
click at [359, 348] on button "SENTAR" at bounding box center [391, 342] width 167 height 34
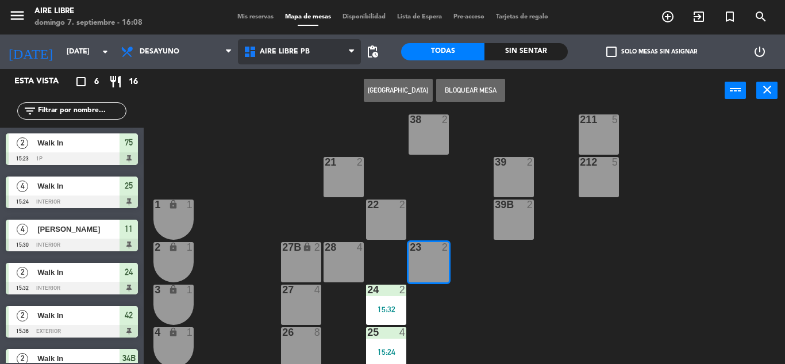
click at [302, 49] on span "Aire Libre PB" at bounding box center [285, 52] width 50 height 8
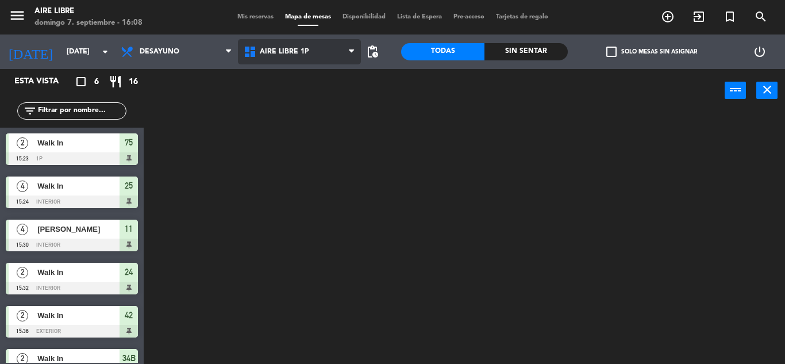
click at [292, 76] on ng-component "menu Aire Libre [DATE] 7. septiembre - 16:08 Mis reservas Mapa de mesas Disponi…" at bounding box center [392, 182] width 785 height 364
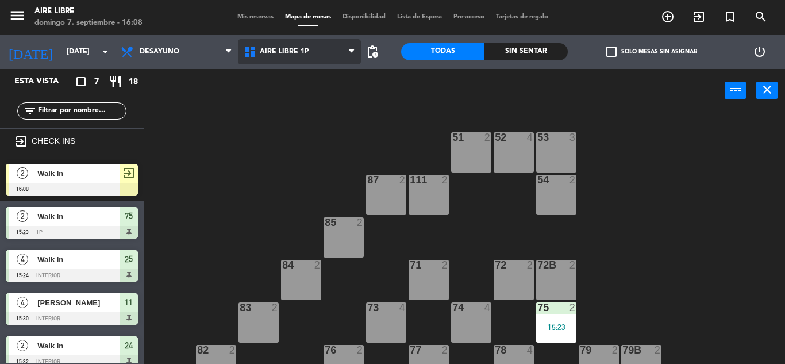
click at [303, 51] on span "Aire Libre 1P" at bounding box center [284, 52] width 49 height 8
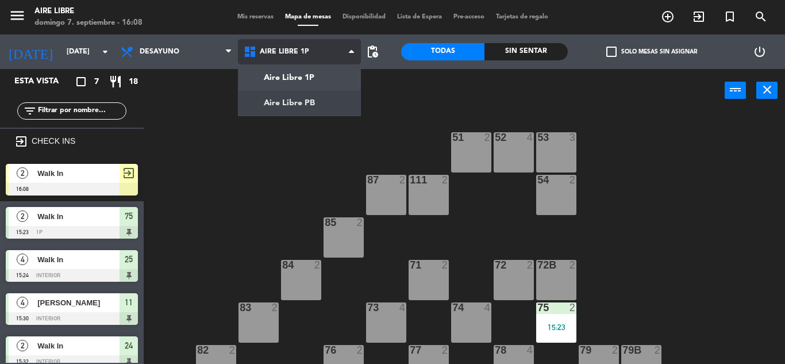
click at [289, 100] on ng-component "menu Aire Libre [DATE] 7. septiembre - 16:08 Mis reservas Mapa de mesas Disponi…" at bounding box center [392, 182] width 785 height 364
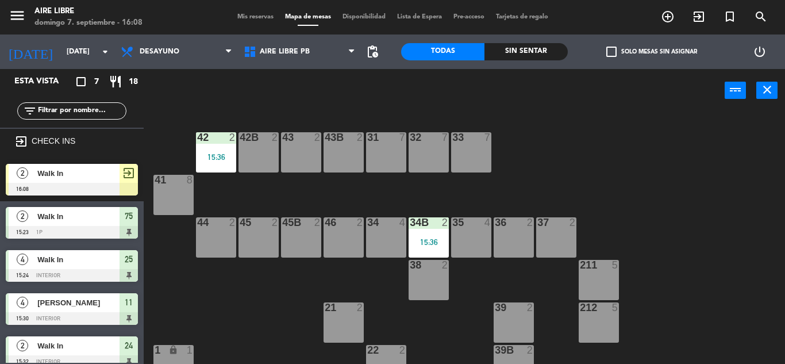
click at [117, 174] on span "Walk In" at bounding box center [78, 173] width 82 height 12
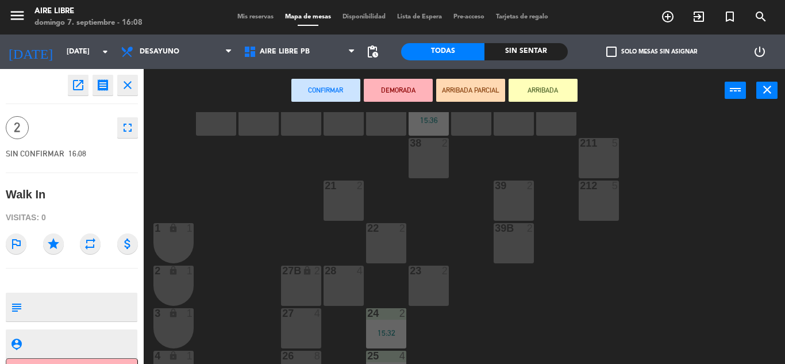
scroll to position [124, 0]
click at [433, 278] on div "23 2" at bounding box center [429, 284] width 40 height 40
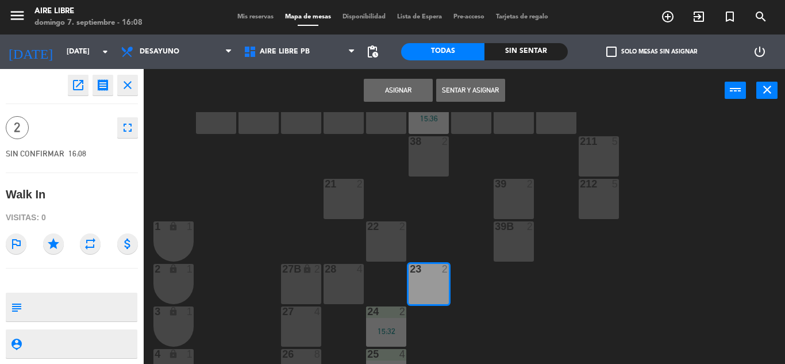
click at [467, 88] on button "Sentar y Asignar" at bounding box center [470, 90] width 69 height 23
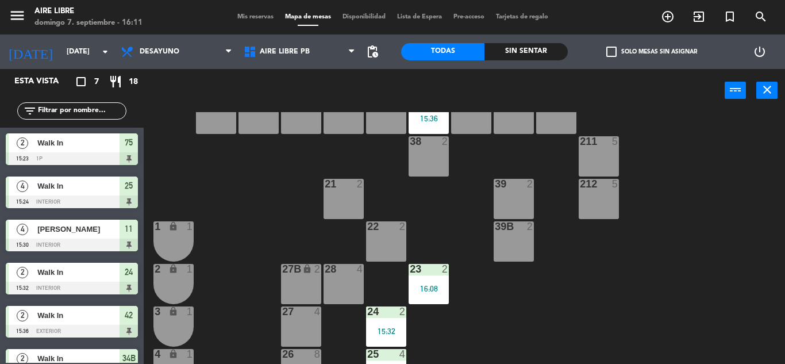
click at [387, 226] on div at bounding box center [386, 226] width 19 height 10
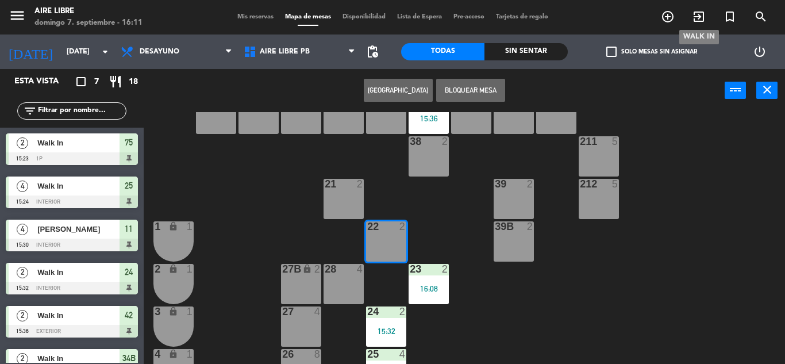
click at [695, 16] on icon "exit_to_app" at bounding box center [699, 17] width 14 height 14
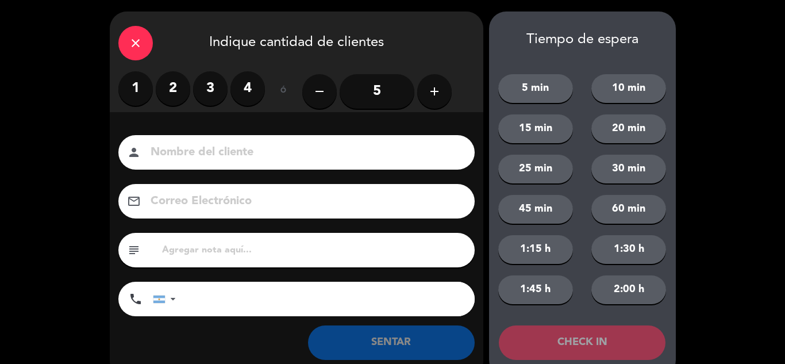
click at [149, 95] on label "1" at bounding box center [135, 88] width 34 height 34
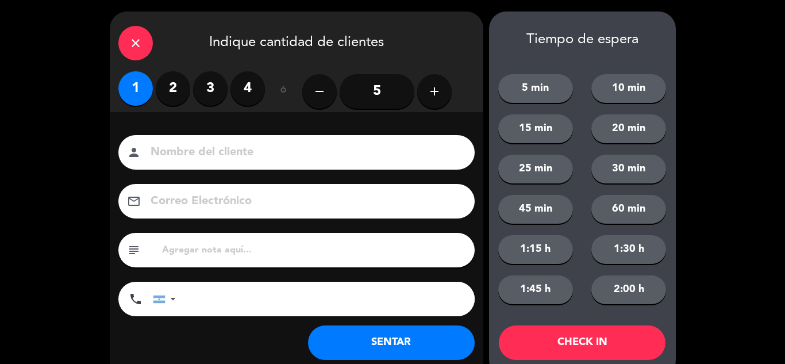
click at [370, 347] on button "SENTAR" at bounding box center [391, 342] width 167 height 34
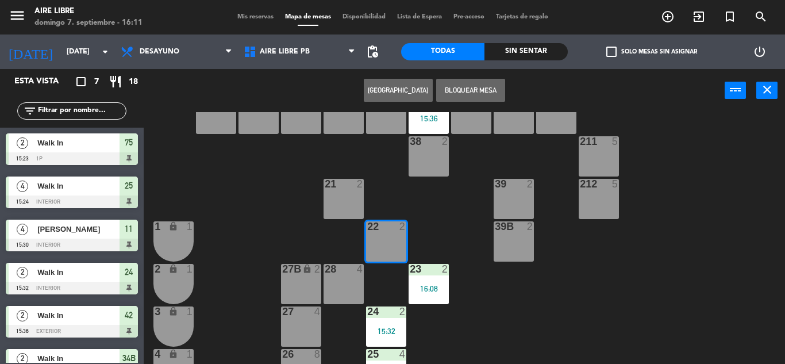
scroll to position [0, 0]
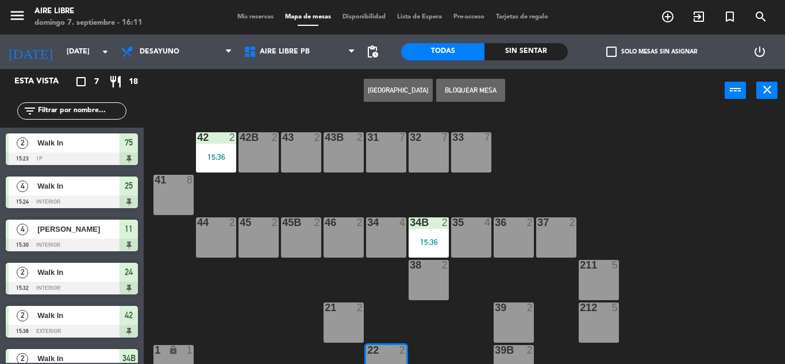
click at [285, 67] on div "Aire Libre 1P Aire Libre PB Aire Libre PB Aire Libre 1P Aire Libre PB" at bounding box center [299, 51] width 123 height 34
click at [313, 41] on span "Aire Libre PB" at bounding box center [299, 51] width 123 height 25
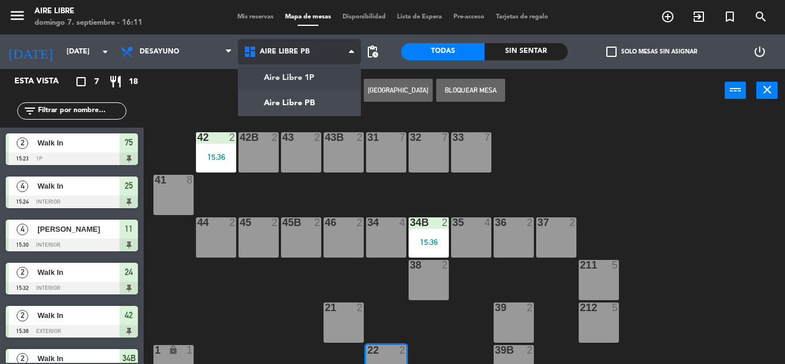
click at [310, 72] on ng-component "menu Aire Libre [DATE] 7. septiembre - 16:11 Mis reservas Mapa de mesas Disponi…" at bounding box center [392, 182] width 785 height 364
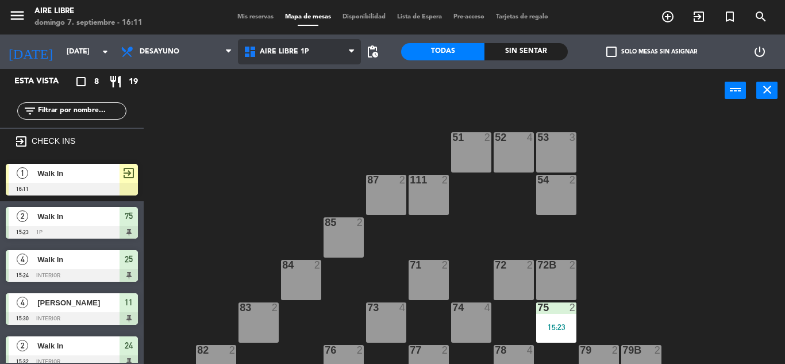
click at [309, 57] on span "Aire Libre 1P" at bounding box center [299, 51] width 123 height 25
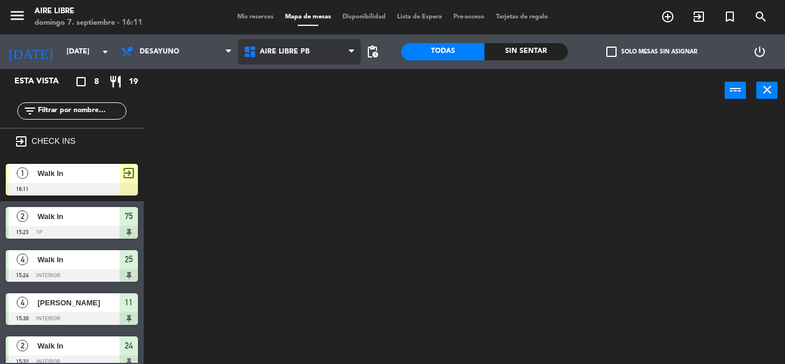
click at [310, 98] on ng-component "menu Aire Libre [DATE] 7. septiembre - 16:11 Mis reservas Mapa de mesas Disponi…" at bounding box center [392, 182] width 785 height 364
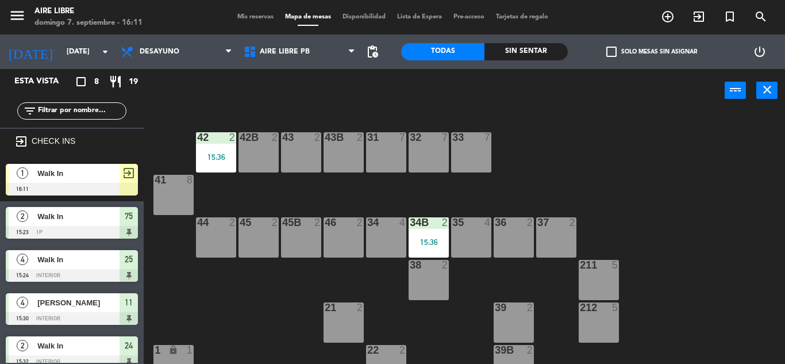
click at [120, 178] on div "exit_to_app" at bounding box center [129, 173] width 18 height 19
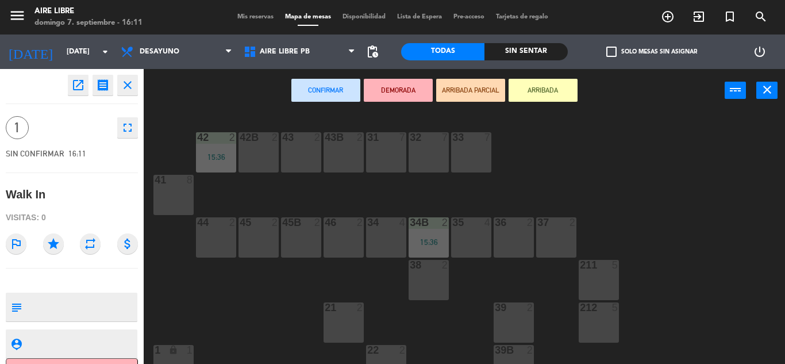
click at [387, 351] on div at bounding box center [386, 350] width 19 height 10
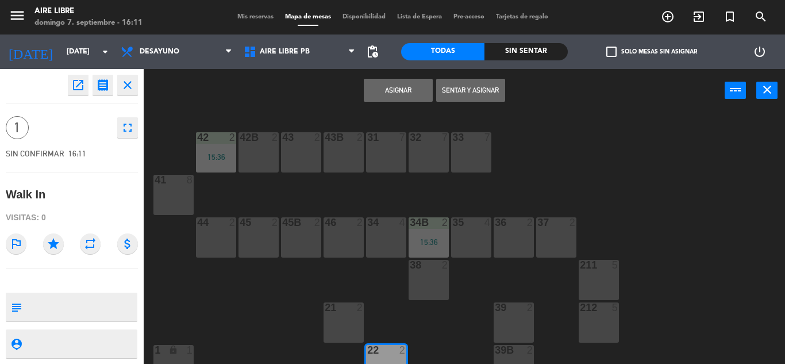
click at [473, 85] on button "Sentar y Asignar" at bounding box center [470, 90] width 69 height 23
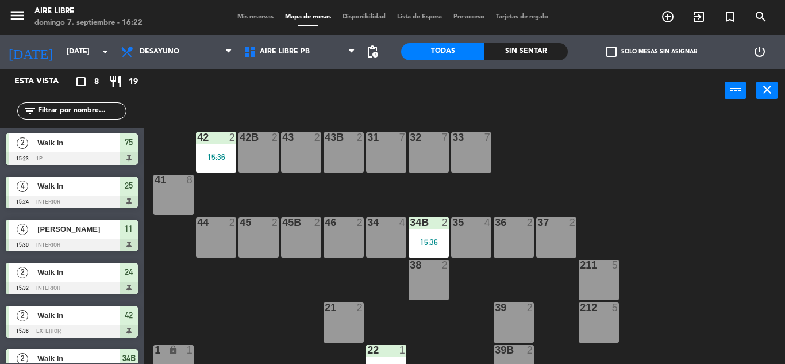
drag, startPoint x: 486, startPoint y: 206, endPoint x: 242, endPoint y: 268, distance: 252.1
click at [242, 268] on div "42 2 15:36 43 2 31 7 32 7 33 7 42B 2 43B 2 41 8 44 2 45 2 46 2 35 4 34 4 36 2 4…" at bounding box center [469, 238] width 634 height 252
click at [394, 162] on div "31 7" at bounding box center [386, 152] width 40 height 40
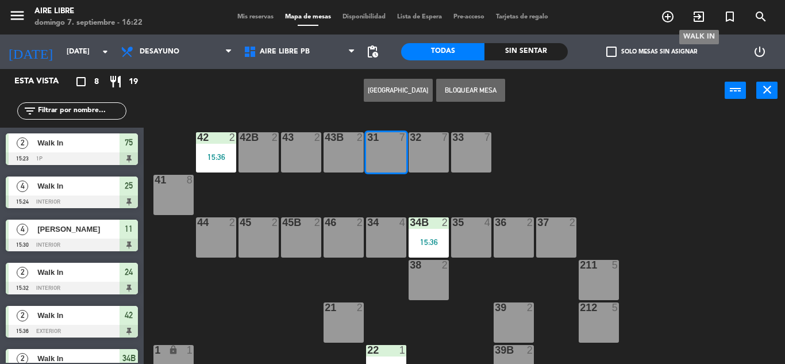
click at [690, 12] on span "exit_to_app" at bounding box center [699, 17] width 31 height 20
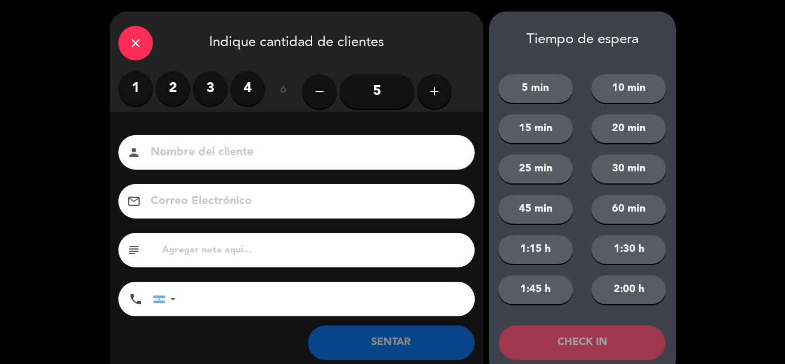
click at [177, 98] on label "2" at bounding box center [173, 88] width 34 height 34
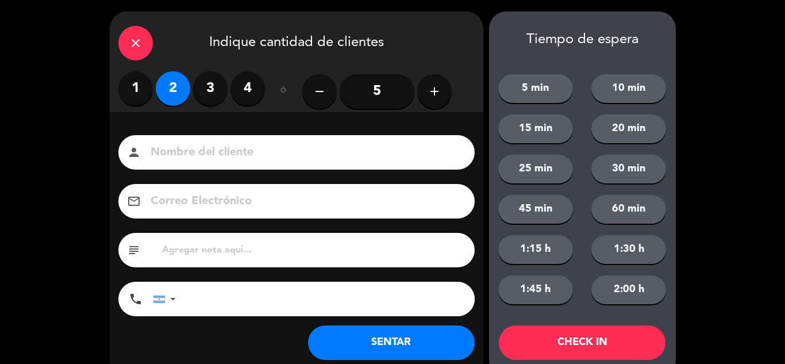
click at [392, 338] on button "SENTAR" at bounding box center [391, 342] width 167 height 34
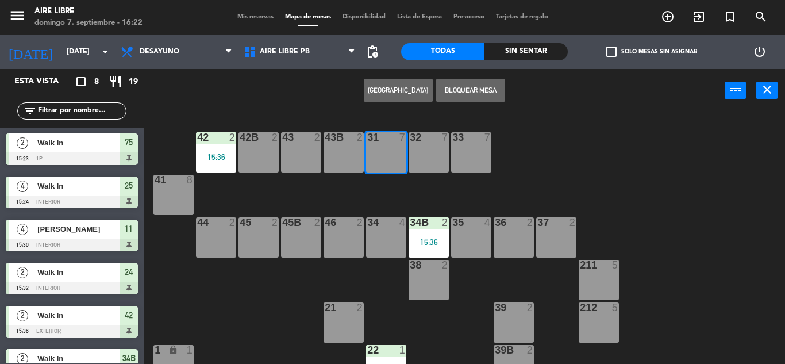
click at [565, 126] on div "42 2 15:36 43 2 31 7 32 7 33 7 42B 2 43B 2 41 8 44 2 45 2 46 2 35 4 34 4 36 2 4…" at bounding box center [469, 238] width 634 height 252
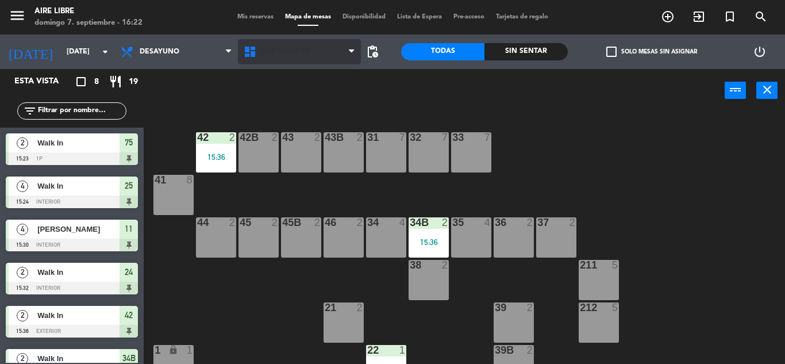
click at [332, 40] on span "Aire Libre PB" at bounding box center [299, 51] width 123 height 25
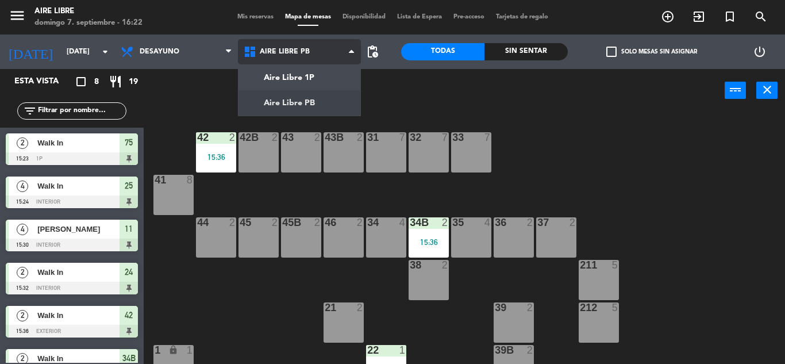
click at [314, 78] on ng-component "menu Aire Libre [DATE] 7. septiembre - 16:22 Mis reservas Mapa de mesas Disponi…" at bounding box center [392, 182] width 785 height 364
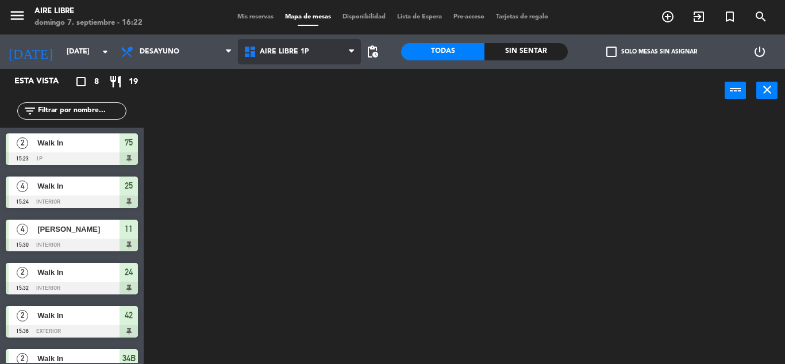
click at [312, 55] on span "Aire Libre 1P" at bounding box center [299, 51] width 123 height 25
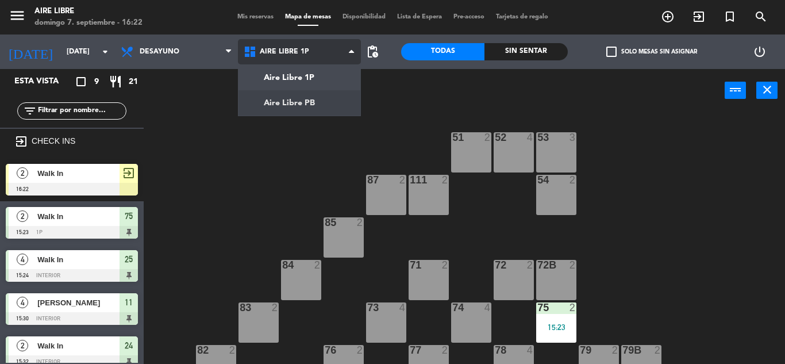
click at [317, 97] on ng-component "menu Aire Libre [DATE] 7. septiembre - 16:22 Mis reservas Mapa de mesas Disponi…" at bounding box center [392, 182] width 785 height 364
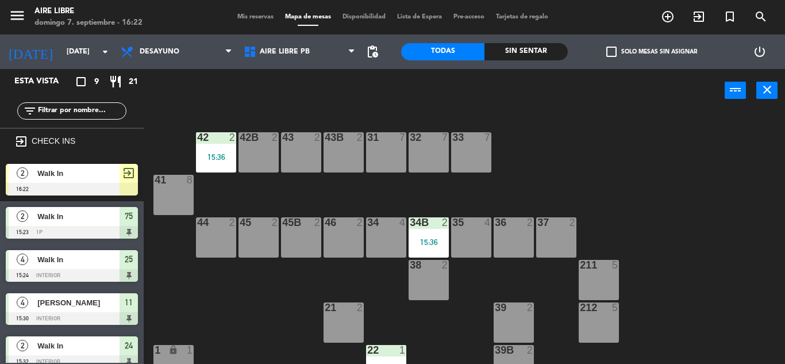
click at [99, 179] on span "Walk In" at bounding box center [78, 173] width 82 height 12
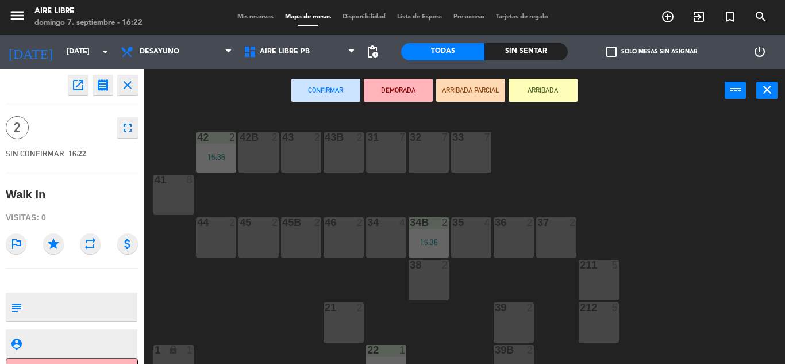
click at [394, 171] on div "31 7" at bounding box center [386, 152] width 40 height 40
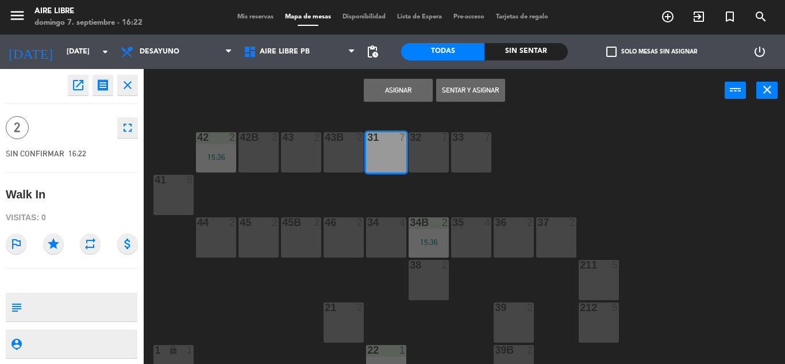
click at [473, 95] on button "Sentar y Asignar" at bounding box center [470, 90] width 69 height 23
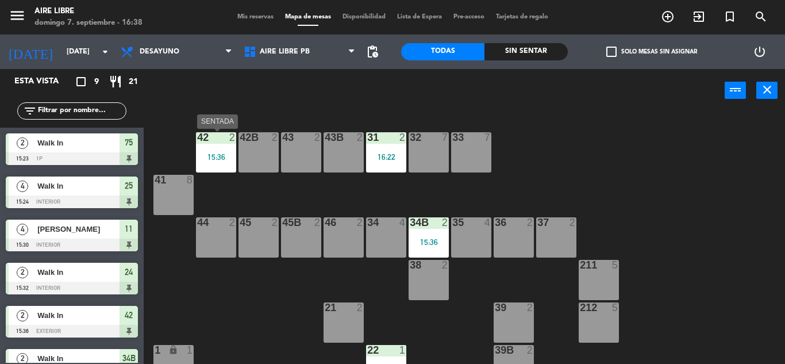
click at [228, 133] on div "2" at bounding box center [235, 137] width 19 height 10
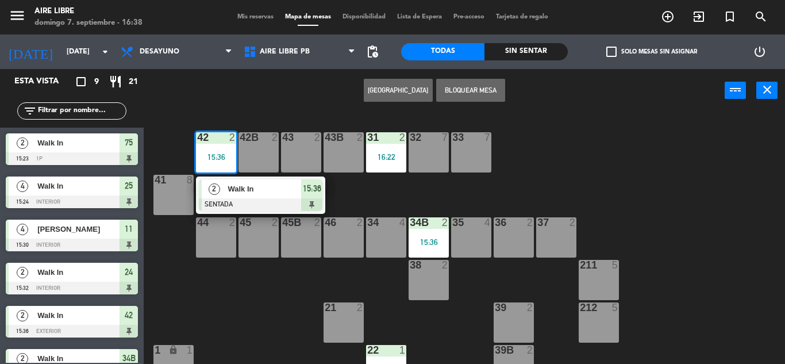
click at [255, 327] on div "42 2 15:36 2 Walk In SENTADA 15:36 43 2 31 2 16:22 32 7 33 7 42B 2 43B 2 41 8 4…" at bounding box center [469, 238] width 634 height 252
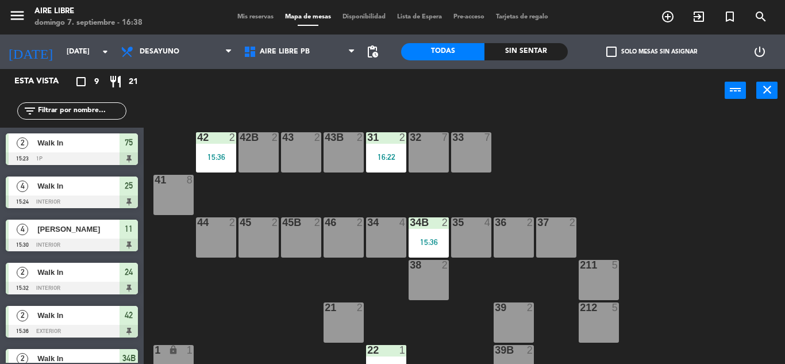
click at [222, 222] on div at bounding box center [215, 222] width 19 height 10
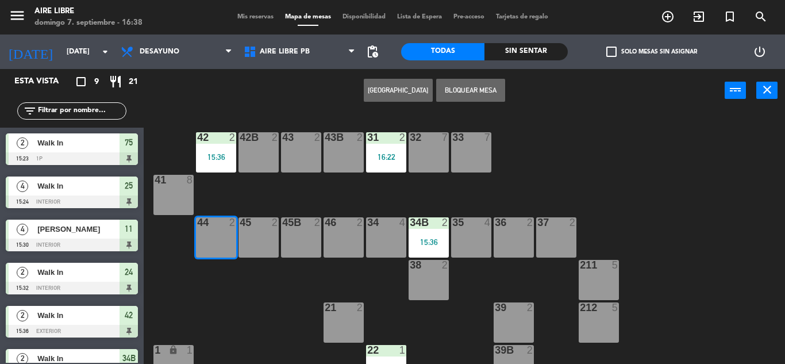
click at [689, 5] on div "menu Aire Libre [DATE] 7. septiembre - 16:38 Mis reservas Mapa de mesas Disponi…" at bounding box center [392, 17] width 785 height 34
click at [706, 33] on div "menu Aire Libre [DATE] 7. septiembre - 16:38 Mis reservas Mapa de mesas Disponi…" at bounding box center [392, 17] width 785 height 34
click at [702, 19] on icon "exit_to_app" at bounding box center [699, 17] width 14 height 14
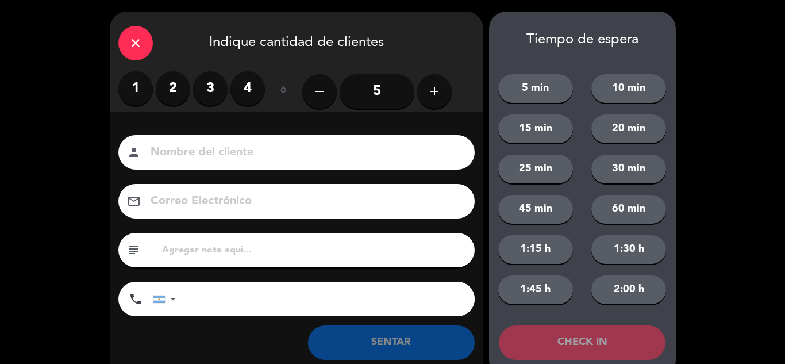
click at [162, 80] on label "2" at bounding box center [173, 88] width 34 height 34
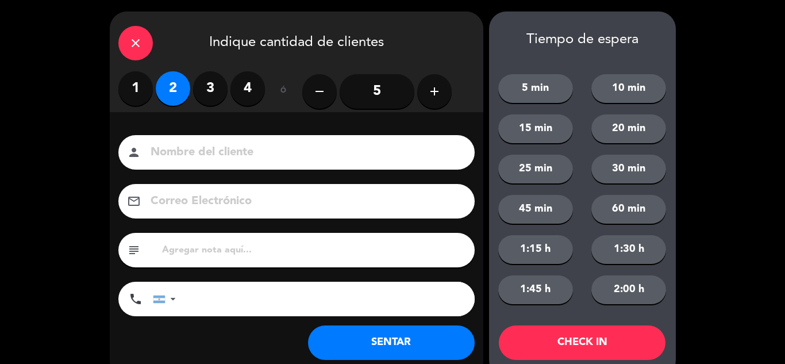
click at [389, 319] on div "phone [GEOGRAPHIC_DATA] +1 [GEOGRAPHIC_DATA] +44 [GEOGRAPHIC_DATA] ([GEOGRAPHIC…" at bounding box center [296, 301] width 356 height 38
click at [389, 328] on button "SENTAR" at bounding box center [391, 342] width 167 height 34
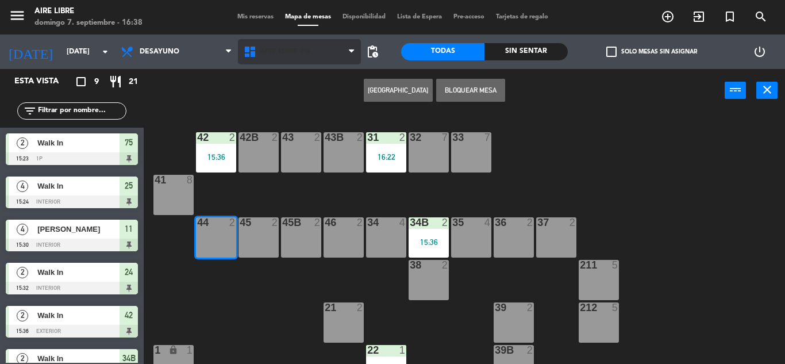
click at [314, 62] on span "Aire Libre PB" at bounding box center [299, 51] width 123 height 25
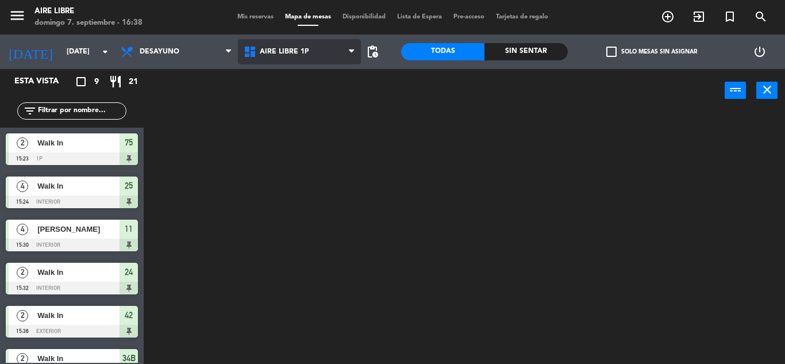
click at [308, 82] on ng-component "menu Aire Libre [DATE] 7. septiembre - 16:38 Mis reservas Mapa de mesas Disponi…" at bounding box center [392, 182] width 785 height 364
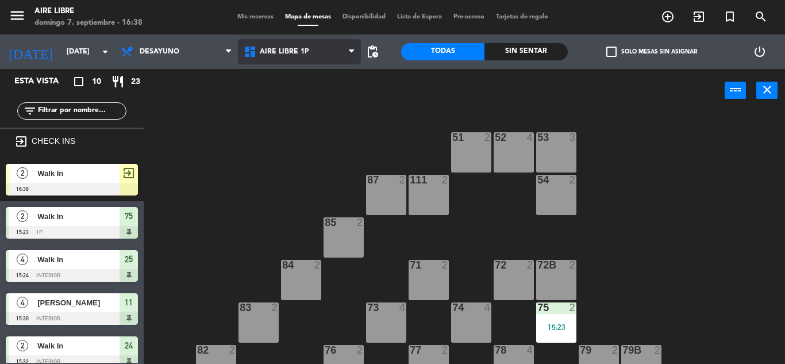
click at [306, 54] on span "Aire Libre 1P" at bounding box center [284, 52] width 49 height 8
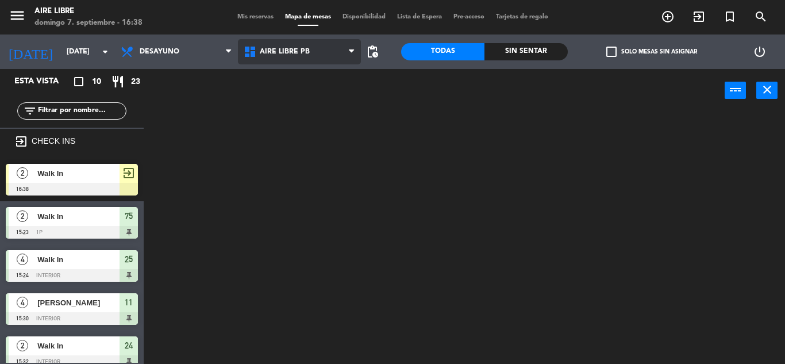
click at [307, 101] on ng-component "menu Aire Libre [DATE] 7. septiembre - 16:38 Mis reservas Mapa de mesas Disponi…" at bounding box center [392, 182] width 785 height 364
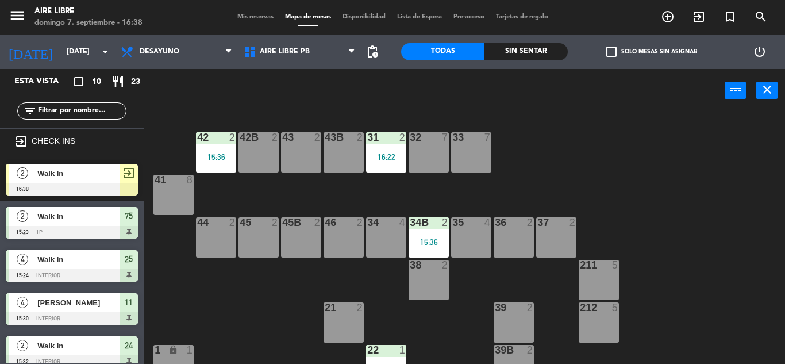
click at [114, 169] on span "Walk In" at bounding box center [78, 173] width 82 height 12
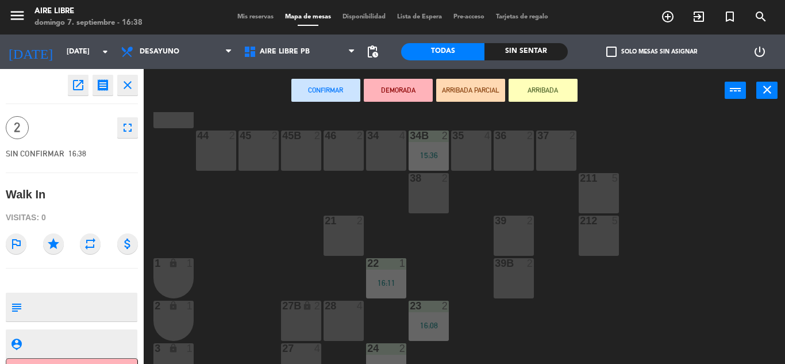
scroll to position [87, 0]
click at [196, 143] on div "44 2" at bounding box center [216, 150] width 40 height 40
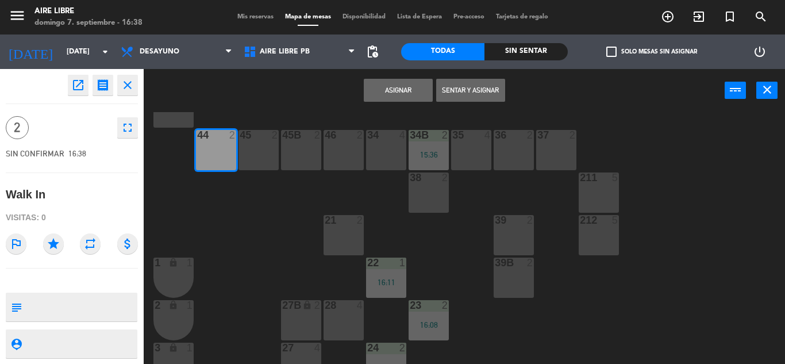
click at [471, 93] on button "Sentar y Asignar" at bounding box center [470, 90] width 69 height 23
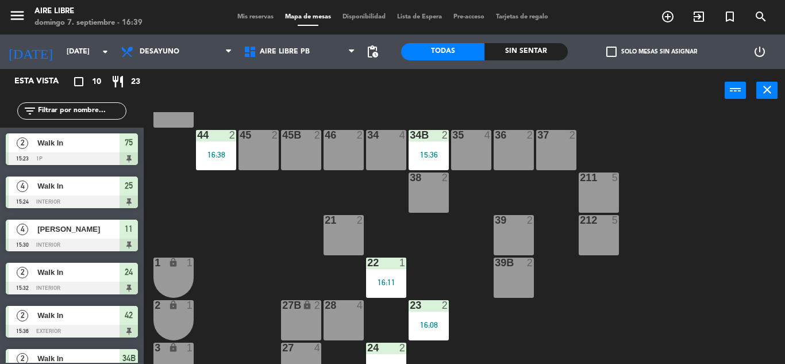
click at [251, 18] on span "Mis reservas" at bounding box center [256, 17] width 48 height 6
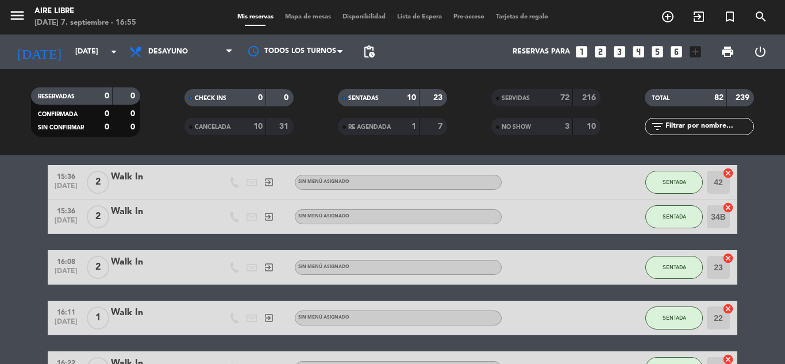
scroll to position [375, 0]
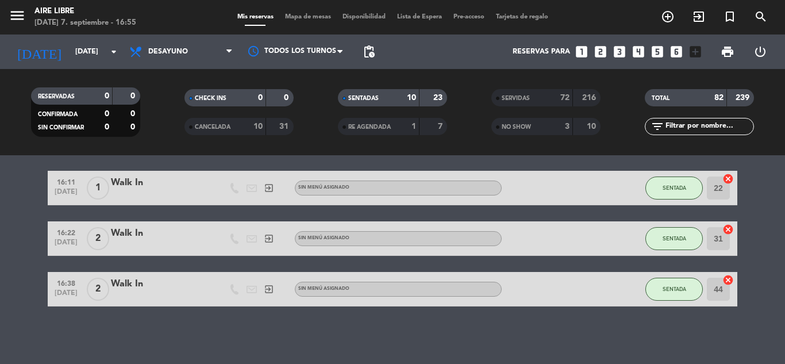
click at [319, 17] on span "Mapa de mesas" at bounding box center [307, 17] width 57 height 6
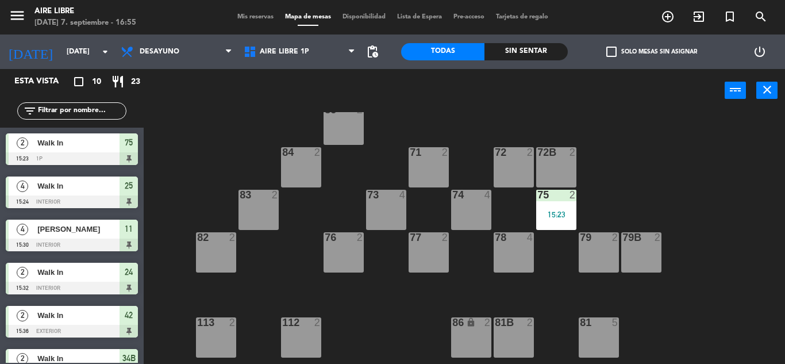
scroll to position [113, 0]
click at [571, 217] on div "15:23" at bounding box center [556, 214] width 40 height 8
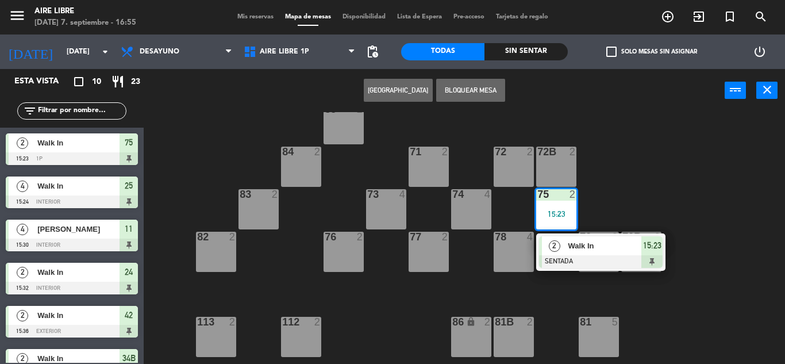
click at [574, 262] on div at bounding box center [601, 261] width 124 height 13
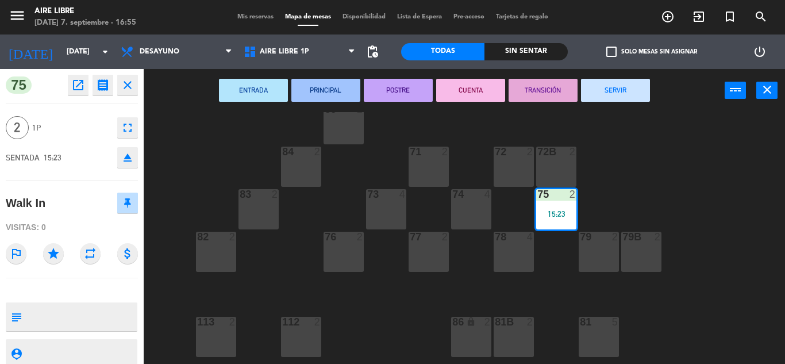
click at [635, 89] on button "SERVIR" at bounding box center [615, 90] width 69 height 23
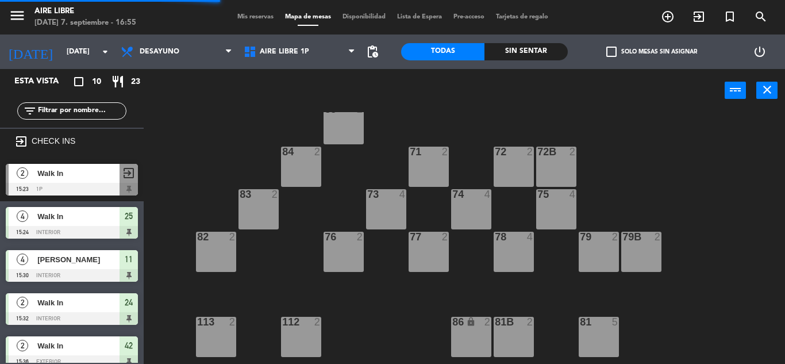
scroll to position [234, 0]
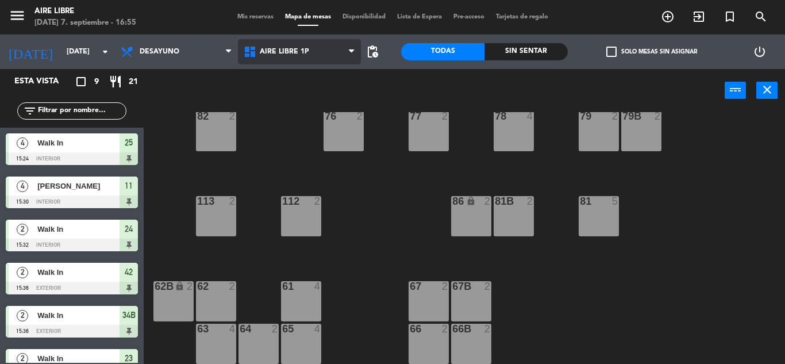
click at [309, 41] on span "Aire Libre 1P" at bounding box center [299, 51] width 123 height 25
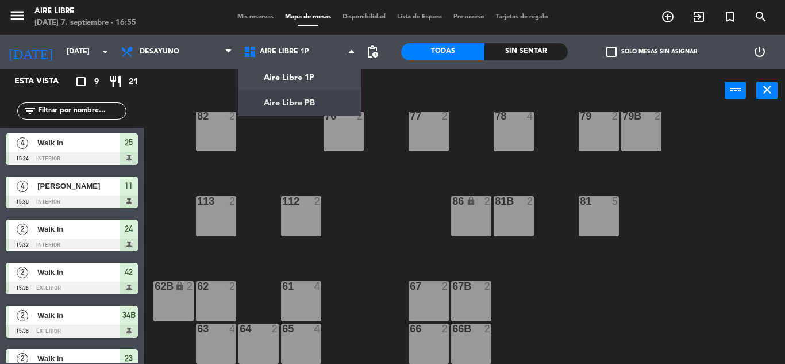
click at [311, 116] on div "51 2 52 4 53 3 111 2 54 2 87 2 85 2 72 2 84 2 71 2 72B 2 83 2 73 4 74 4 75 4 82…" at bounding box center [469, 238] width 634 height 252
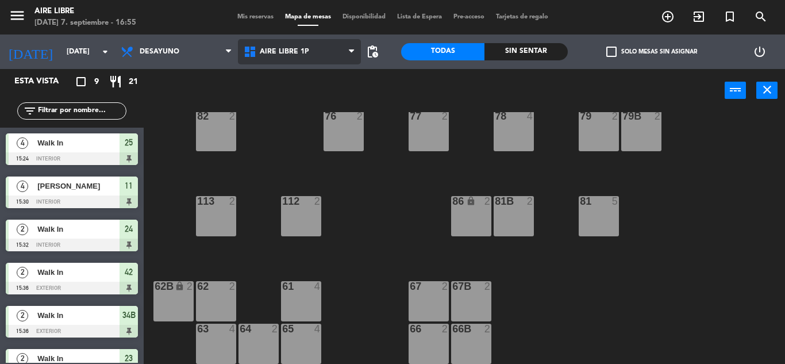
click at [313, 47] on span "Aire Libre 1P" at bounding box center [299, 51] width 123 height 25
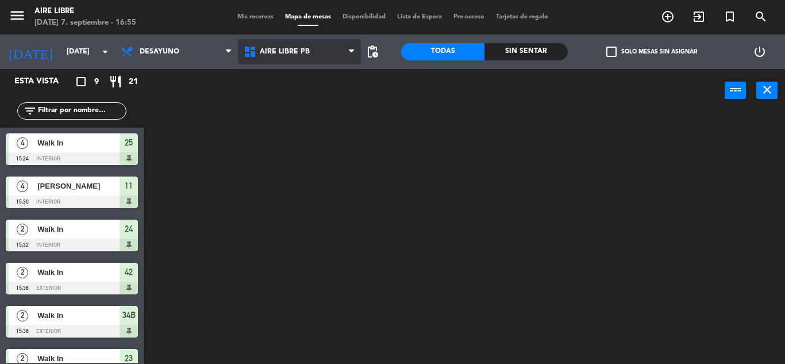
click at [311, 110] on ng-component "menu Aire Libre [DATE] 7. septiembre - 16:55 Mis reservas Mapa de mesas Disponi…" at bounding box center [392, 182] width 785 height 364
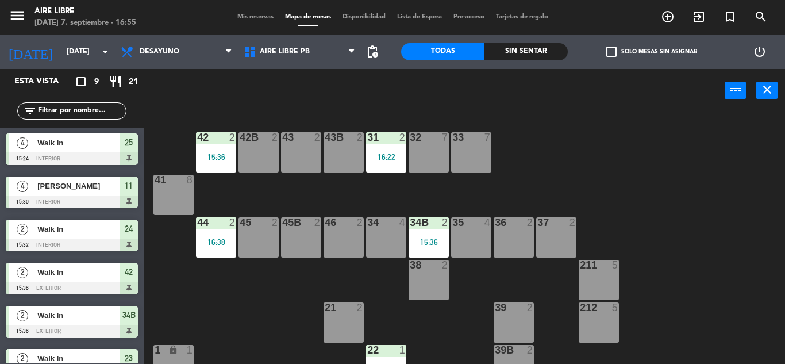
scroll to position [319, 0]
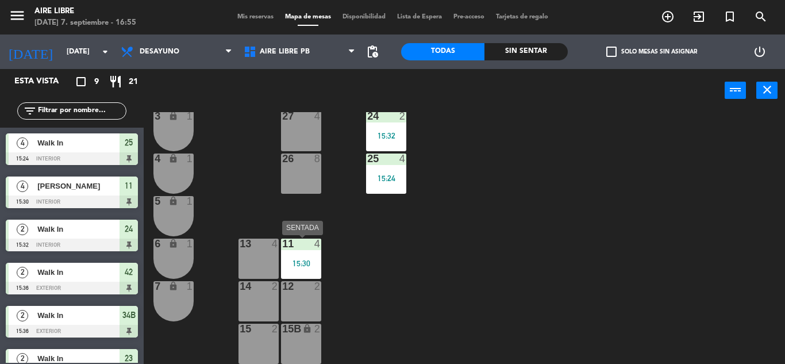
click at [308, 245] on div at bounding box center [300, 244] width 19 height 10
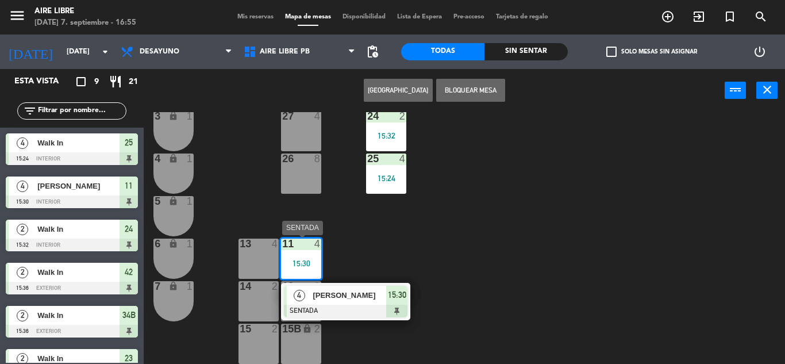
click at [354, 305] on div at bounding box center [346, 311] width 124 height 13
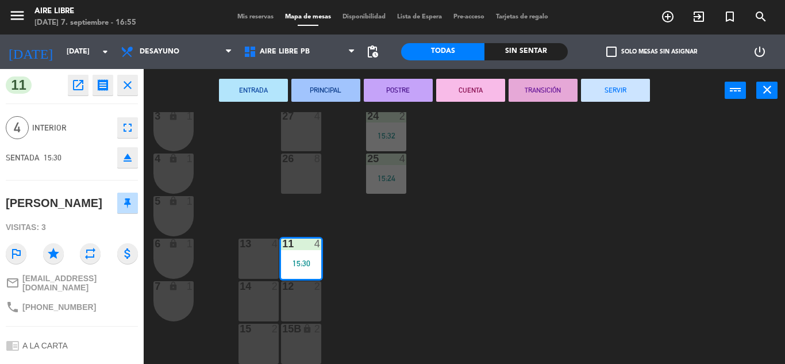
click at [598, 80] on button "SERVIR" at bounding box center [615, 90] width 69 height 23
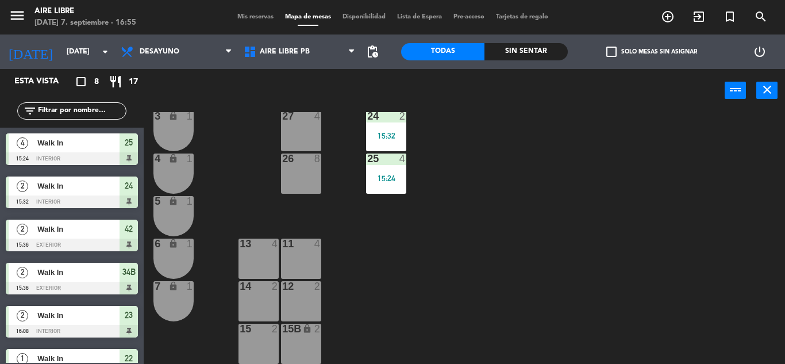
click at [264, 247] on div at bounding box center [258, 244] width 19 height 10
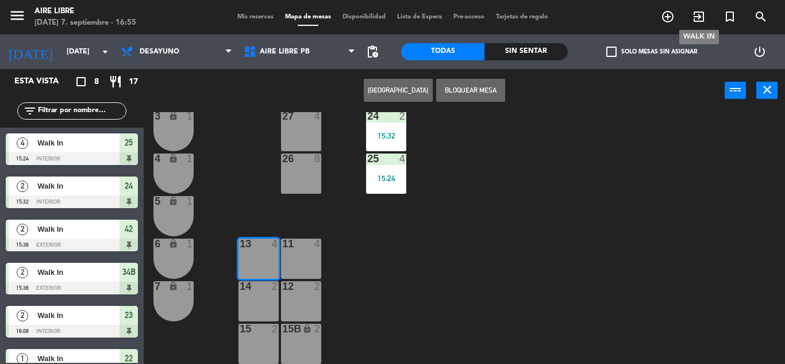
click at [698, 16] on icon "exit_to_app" at bounding box center [699, 17] width 14 height 14
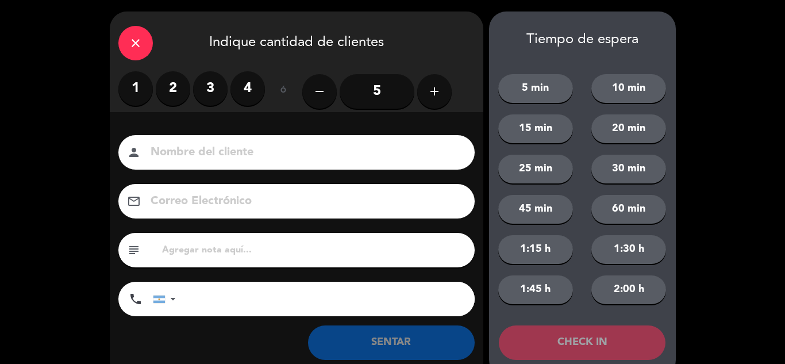
click at [247, 85] on label "4" at bounding box center [248, 88] width 34 height 34
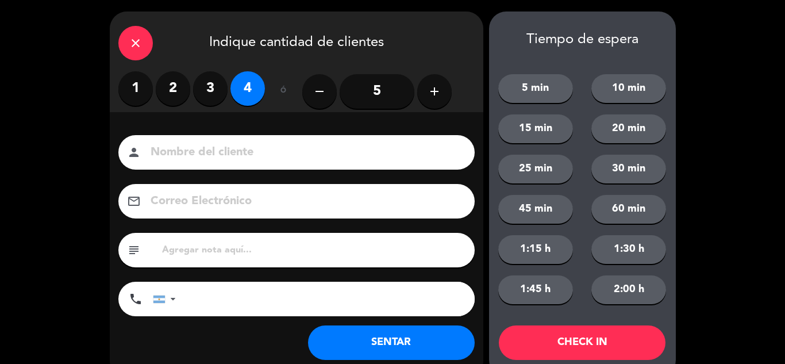
click at [385, 335] on button "SENTAR" at bounding box center [391, 342] width 167 height 34
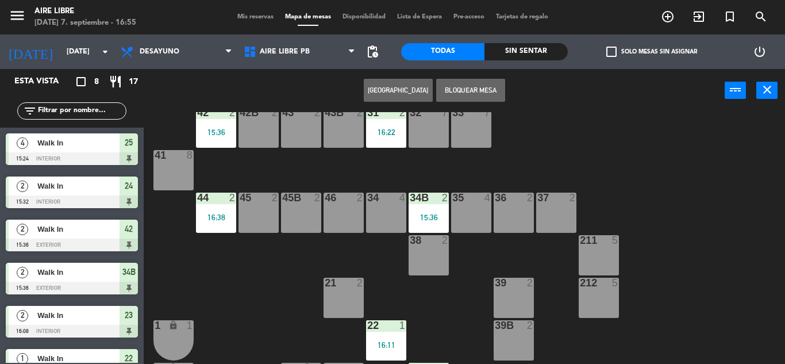
scroll to position [0, 0]
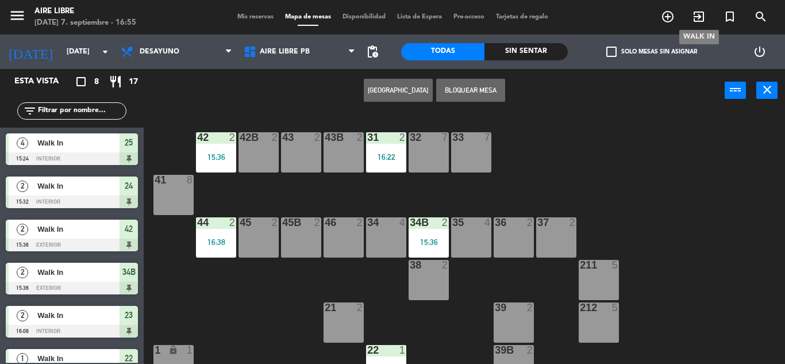
click at [693, 13] on icon "exit_to_app" at bounding box center [699, 17] width 14 height 14
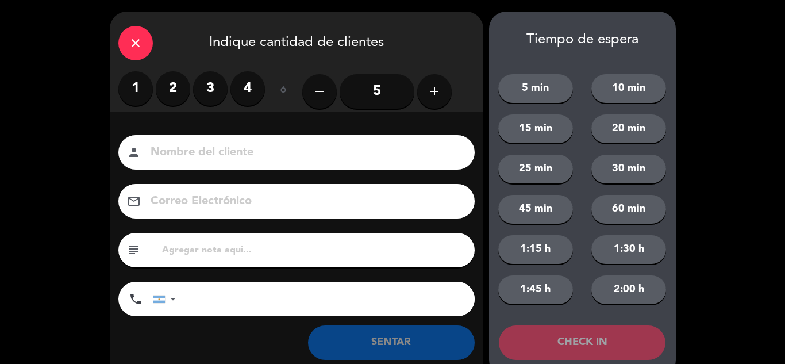
click at [170, 96] on label "2" at bounding box center [173, 88] width 34 height 34
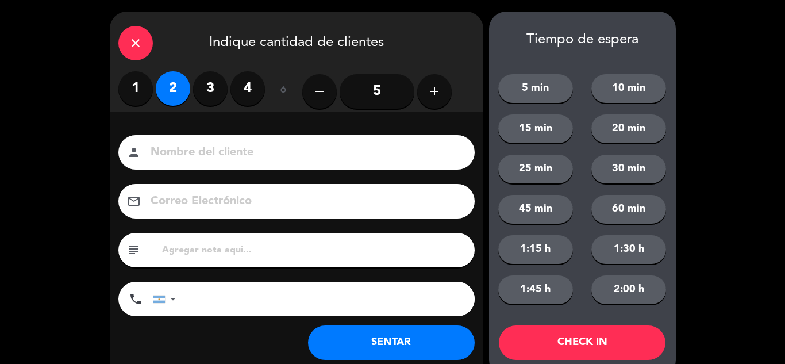
click at [394, 339] on button "SENTAR" at bounding box center [391, 342] width 167 height 34
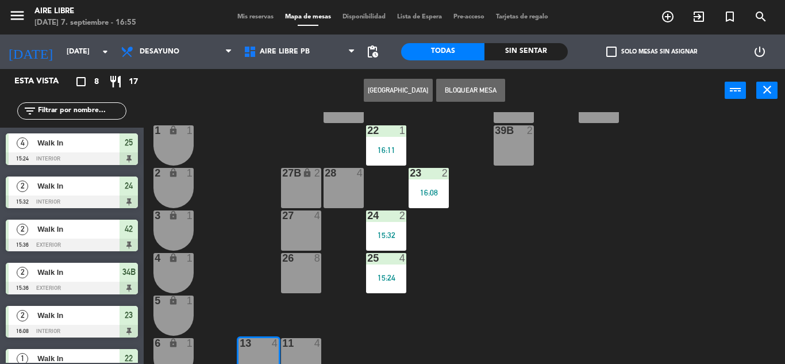
scroll to position [213, 0]
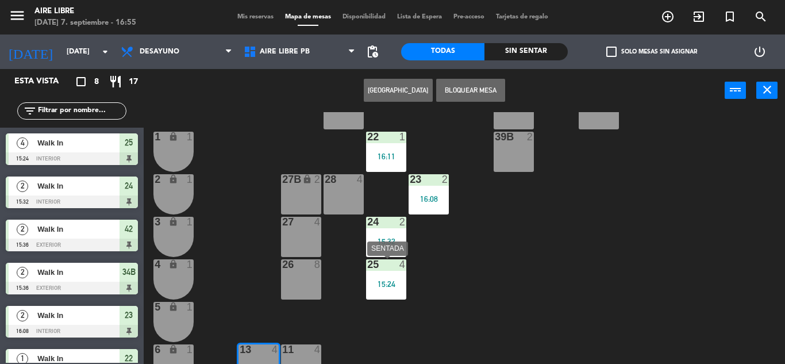
click at [399, 295] on div "25 4 15:24" at bounding box center [386, 279] width 40 height 40
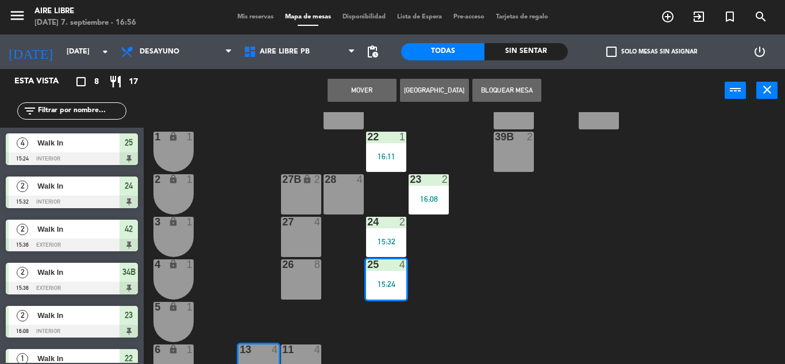
click at [399, 295] on div "25 4 15:24" at bounding box center [386, 279] width 40 height 40
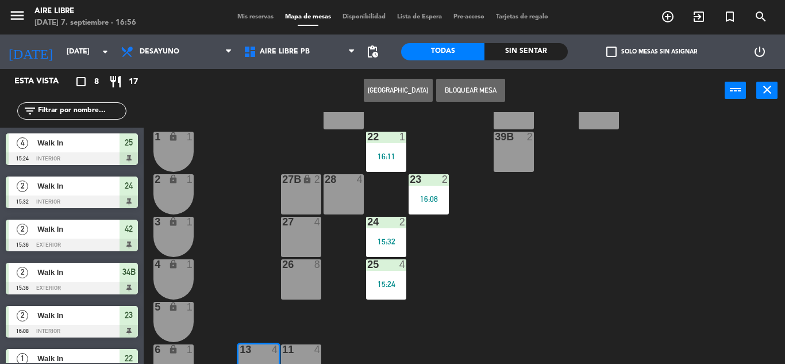
click at [399, 295] on div "25 4 15:24" at bounding box center [386, 279] width 40 height 40
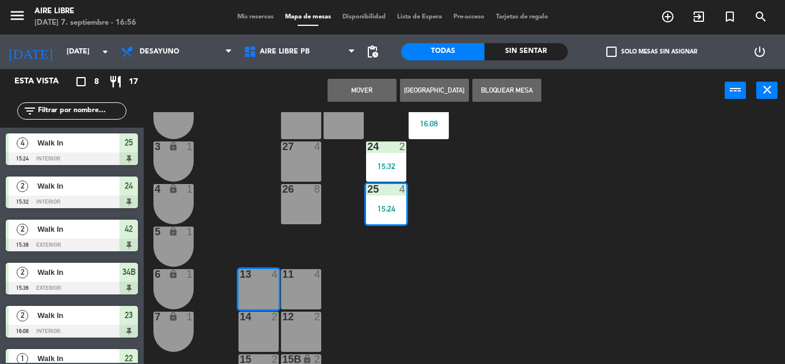
scroll to position [290, 0]
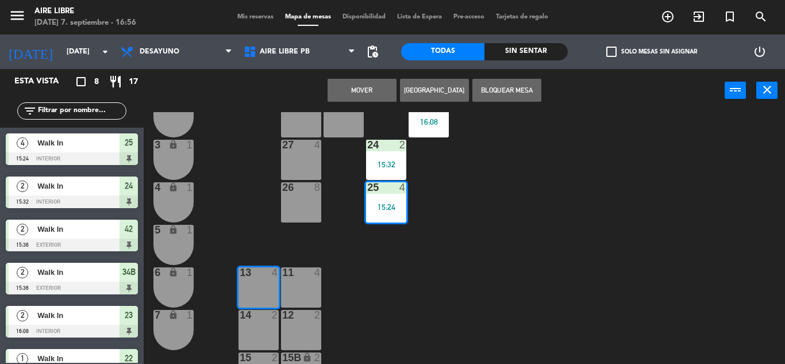
click at [492, 245] on div "42 2 15:36 43 2 31 2 16:22 32 7 33 7 42B 2 43B 2 41 8 44 2 16:38 45 2 46 2 35 4…" at bounding box center [469, 238] width 634 height 252
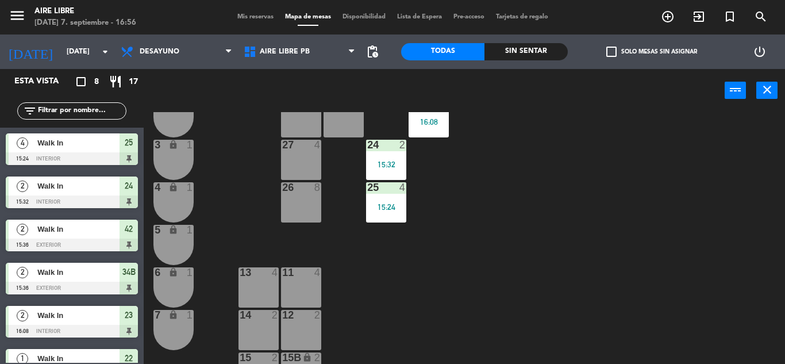
click at [375, 211] on div "25 4 15:24" at bounding box center [386, 202] width 40 height 40
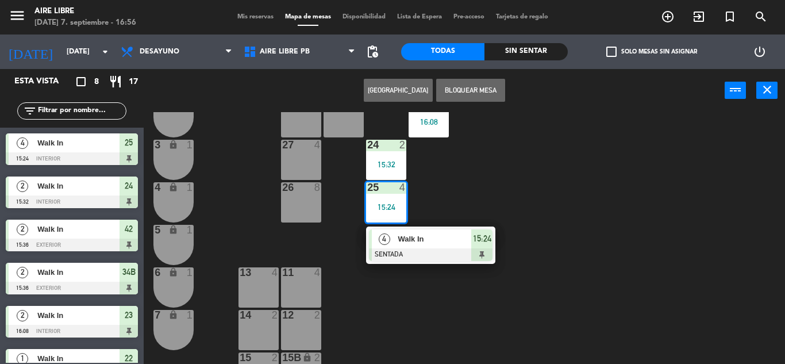
click at [431, 241] on span "Walk In" at bounding box center [435, 239] width 74 height 12
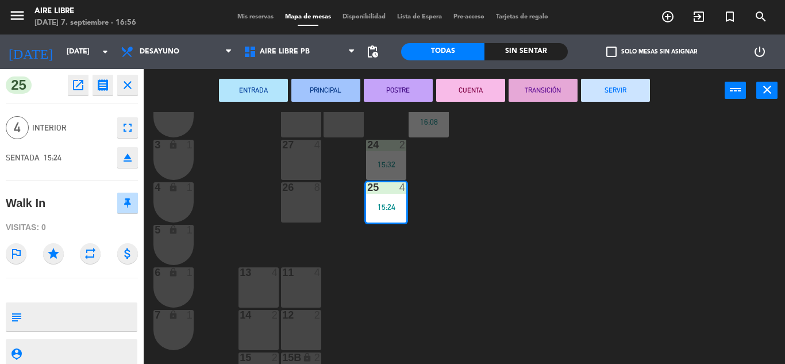
click at [631, 97] on button "SERVIR" at bounding box center [615, 90] width 69 height 23
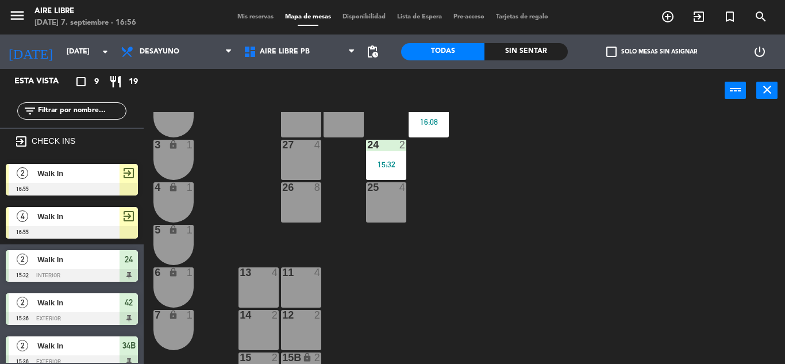
click at [383, 140] on div at bounding box center [386, 145] width 19 height 10
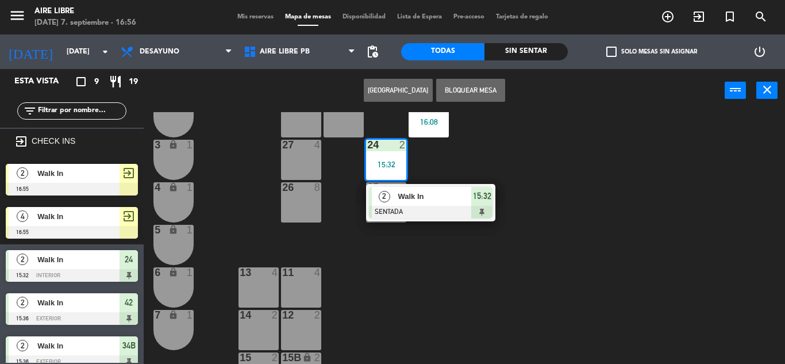
click at [433, 198] on span "Walk In" at bounding box center [435, 196] width 74 height 12
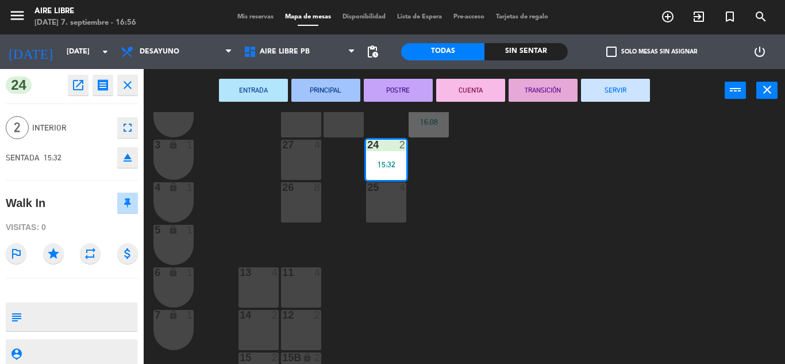
click at [633, 97] on button "SERVIR" at bounding box center [615, 90] width 69 height 23
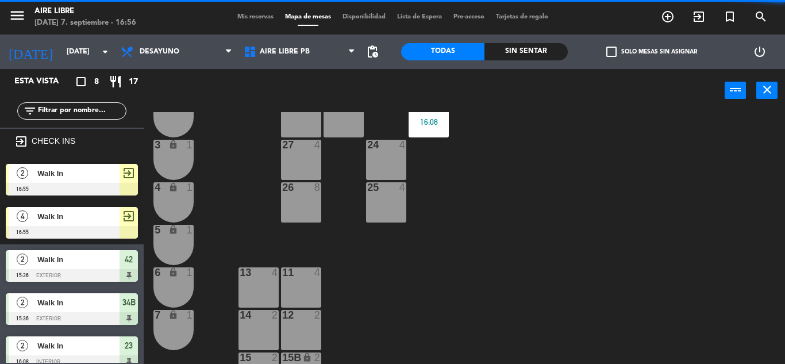
click at [113, 214] on span "Walk In" at bounding box center [78, 216] width 82 height 12
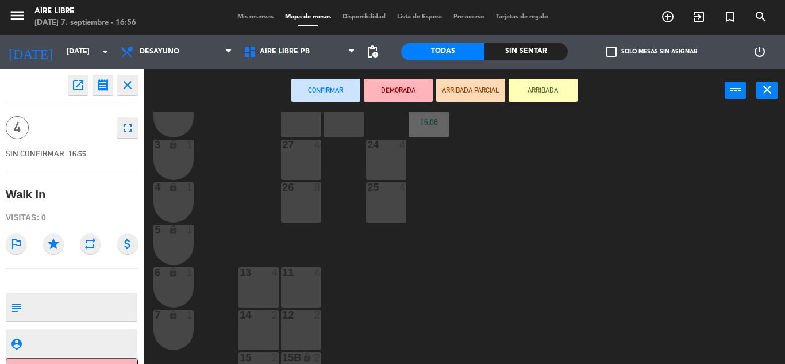
click at [258, 291] on div "13 4" at bounding box center [259, 287] width 40 height 40
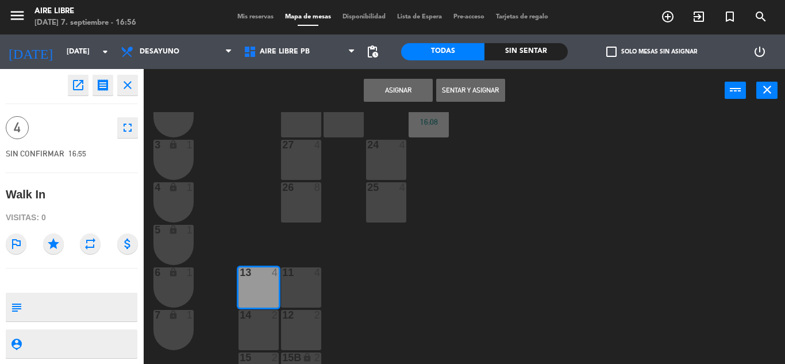
click at [474, 93] on button "Sentar y Asignar" at bounding box center [470, 90] width 69 height 23
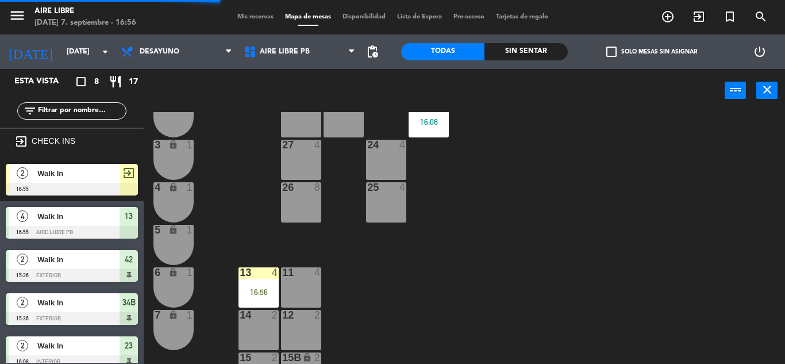
click at [124, 178] on span "exit_to_app" at bounding box center [129, 173] width 14 height 14
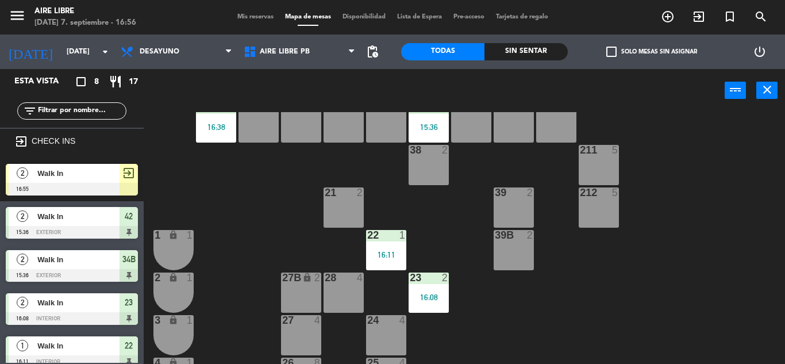
scroll to position [114, 0]
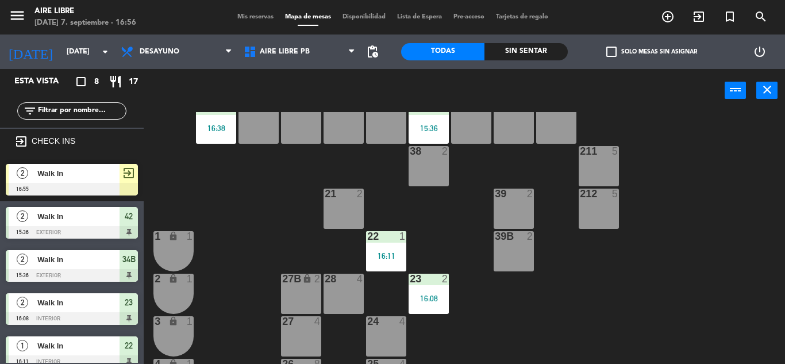
click at [120, 189] on div at bounding box center [72, 189] width 132 height 13
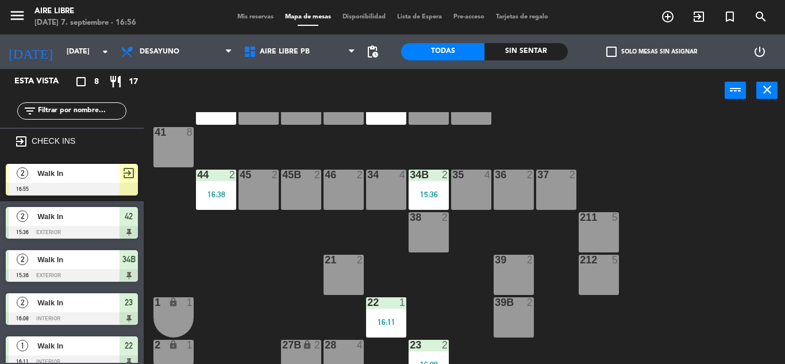
scroll to position [20, 0]
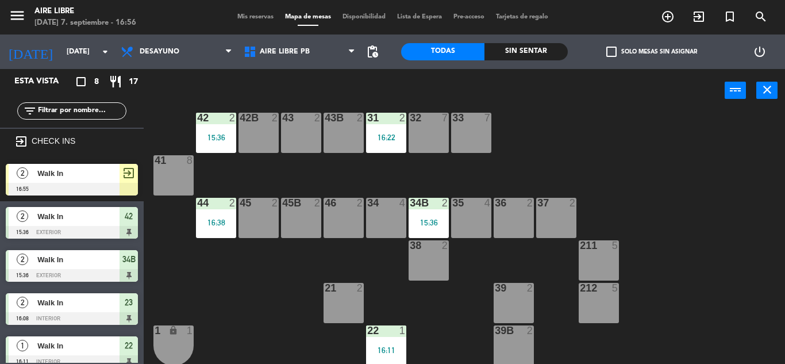
click at [120, 189] on div at bounding box center [72, 189] width 132 height 13
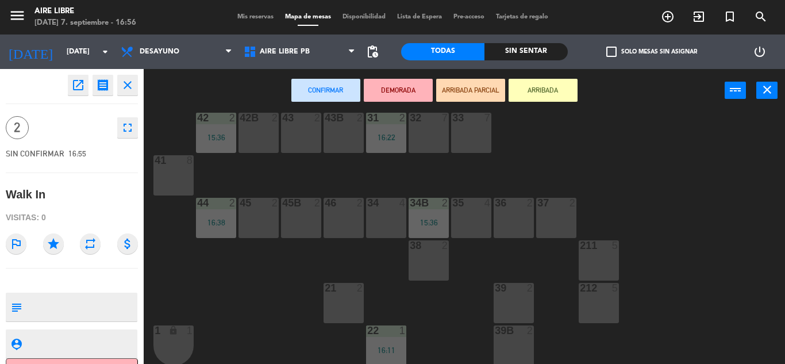
click at [337, 232] on div "46 2" at bounding box center [344, 218] width 40 height 40
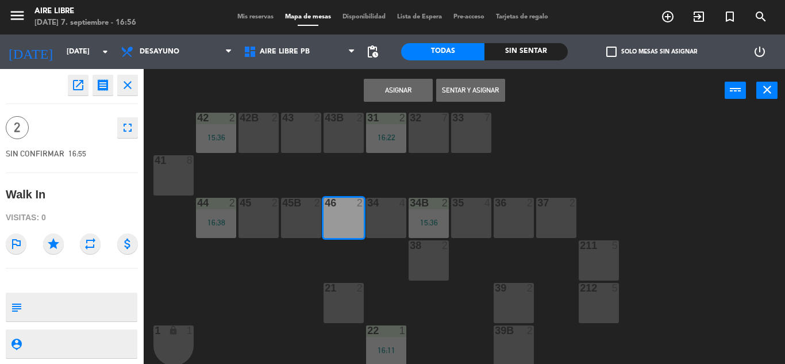
click at [495, 92] on button "Sentar y Asignar" at bounding box center [470, 90] width 69 height 23
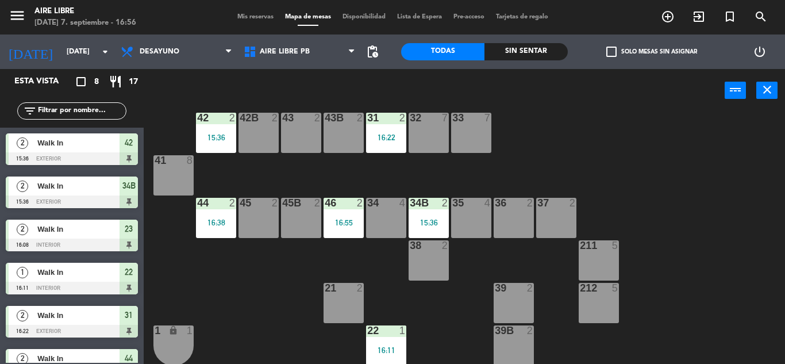
click at [521, 301] on div "39 2" at bounding box center [514, 303] width 40 height 40
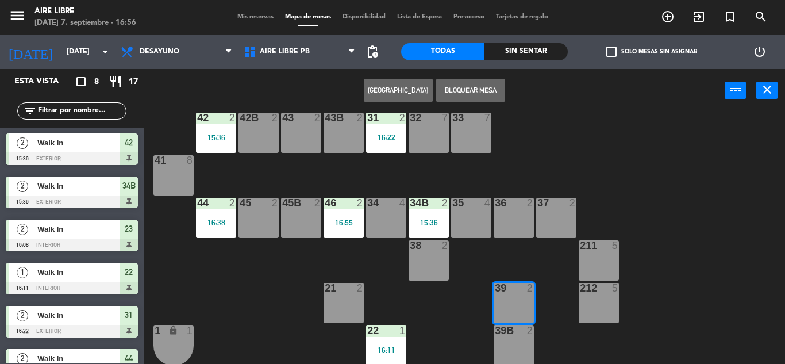
click at [703, 16] on icon "exit_to_app" at bounding box center [699, 17] width 14 height 14
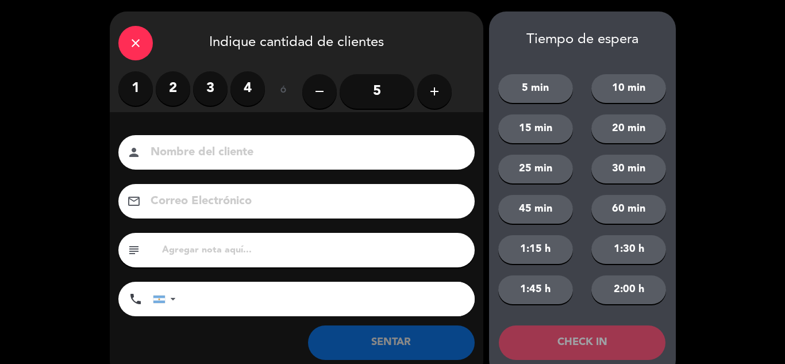
click at [157, 79] on div "1 2 3 4" at bounding box center [191, 88] width 147 height 34
click at [173, 98] on label "2" at bounding box center [173, 88] width 34 height 34
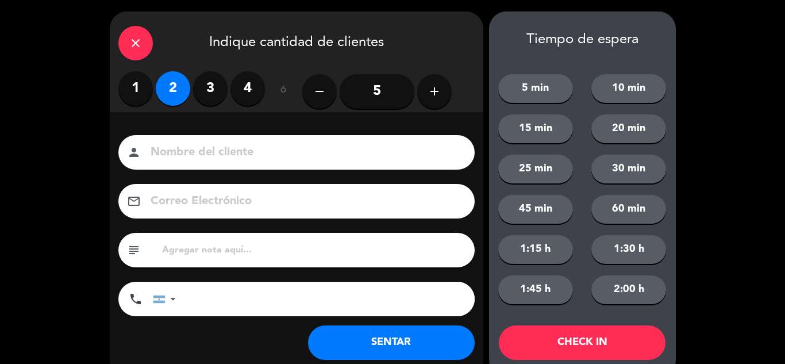
click at [420, 348] on button "SENTAR" at bounding box center [391, 342] width 167 height 34
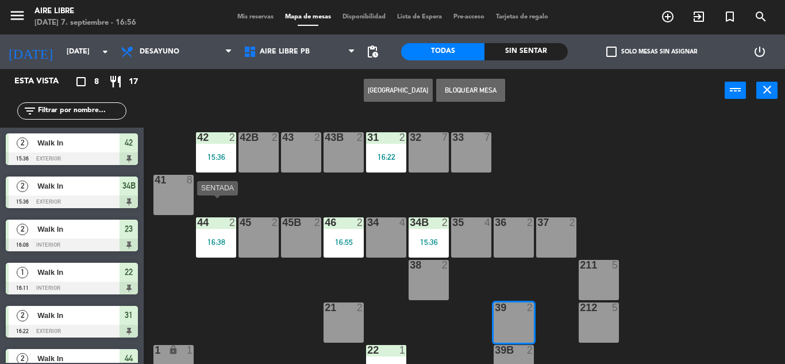
scroll to position [319, 0]
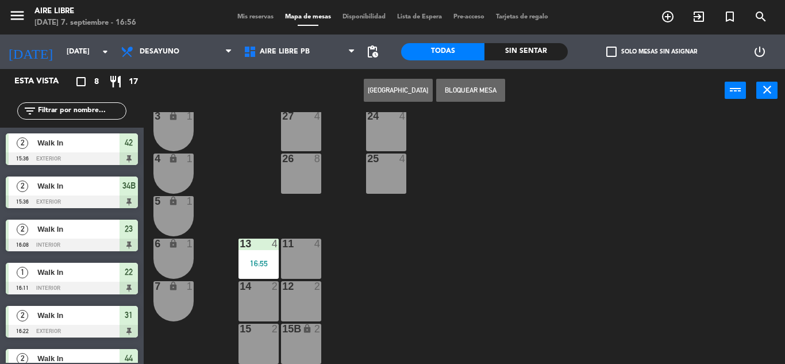
click at [284, 76] on div "Crear Reserva Bloquear Mesa power_input close" at bounding box center [434, 91] width 581 height 44
click at [310, 29] on div "menu Aire Libre [DATE] 7. septiembre - 16:56 Mis reservas Mapa de mesas Disponi…" at bounding box center [392, 17] width 785 height 34
click at [306, 44] on span "Aire Libre PB" at bounding box center [299, 51] width 123 height 25
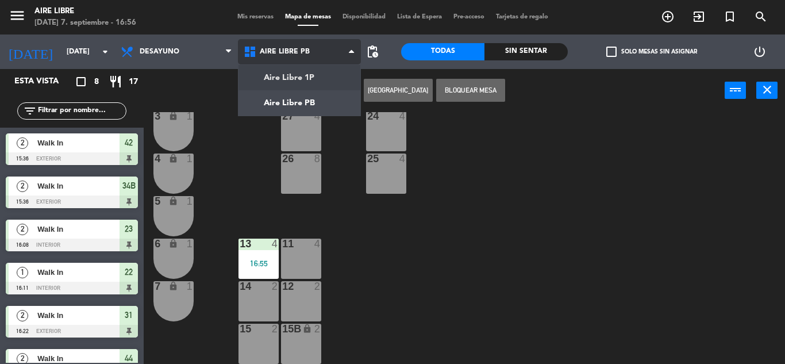
click at [305, 72] on ng-component "menu Aire Libre [DATE] 7. septiembre - 16:56 Mis reservas Mapa de mesas Disponi…" at bounding box center [392, 182] width 785 height 364
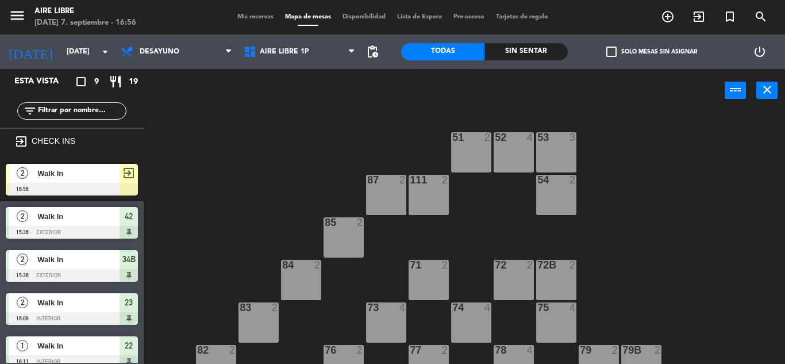
click at [305, 68] on div "Aire Libre 1P Aire Libre PB Aire Libre 1P Aire Libre 1P Aire Libre PB" at bounding box center [299, 51] width 123 height 34
click at [304, 66] on div "Aire Libre 1P Aire Libre PB Aire Libre 1P Aire Libre 1P Aire Libre PB" at bounding box center [299, 51] width 123 height 34
click at [306, 53] on span "Aire Libre 1P" at bounding box center [284, 52] width 49 height 8
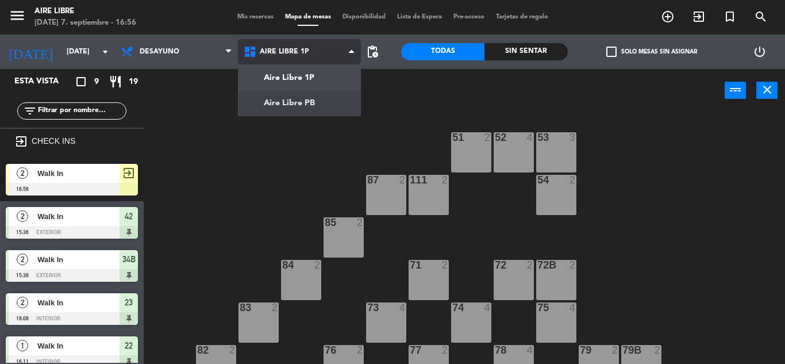
click at [296, 110] on ng-component "menu Aire Libre [DATE] 7. septiembre - 16:56 Mis reservas Mapa de mesas Disponi…" at bounding box center [392, 182] width 785 height 364
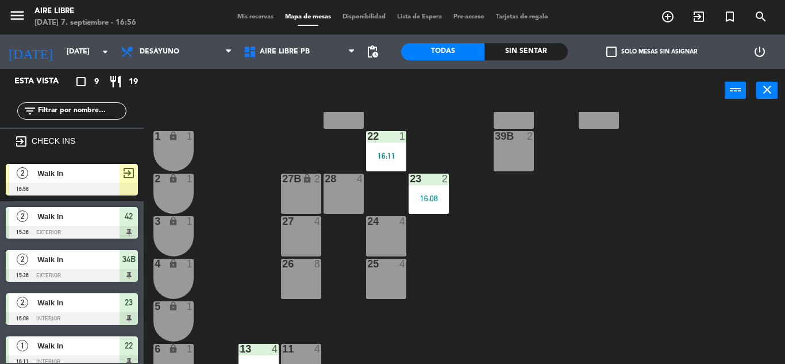
scroll to position [214, 0]
click at [110, 177] on span "Walk In" at bounding box center [78, 173] width 82 height 12
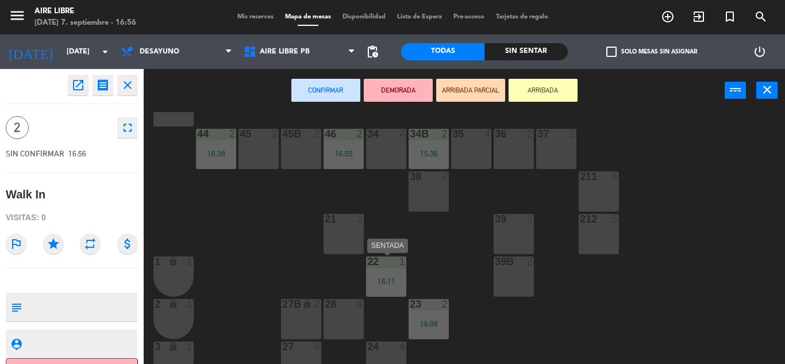
scroll to position [178, 0]
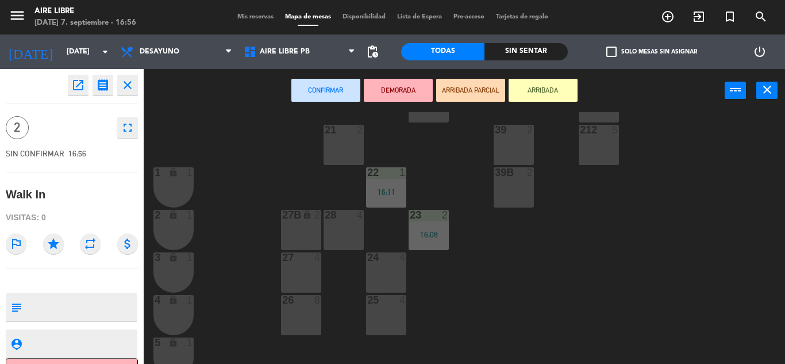
click at [505, 152] on div "39 2" at bounding box center [514, 145] width 40 height 40
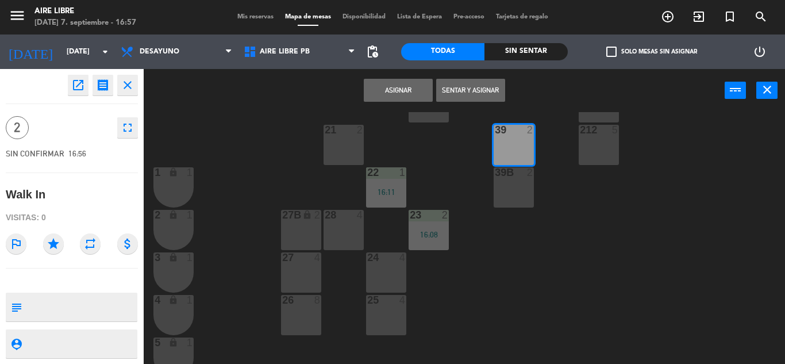
click at [492, 86] on button "Sentar y Asignar" at bounding box center [470, 90] width 69 height 23
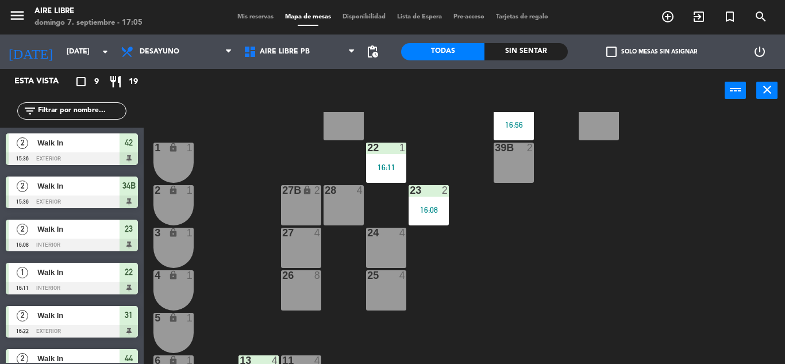
scroll to position [204, 0]
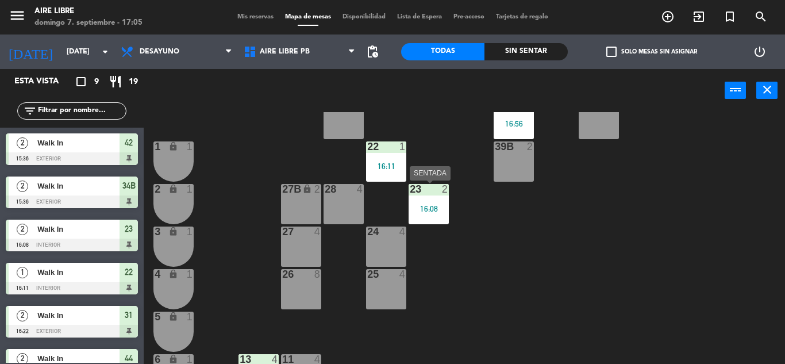
click at [433, 206] on div "16:08" at bounding box center [429, 209] width 40 height 8
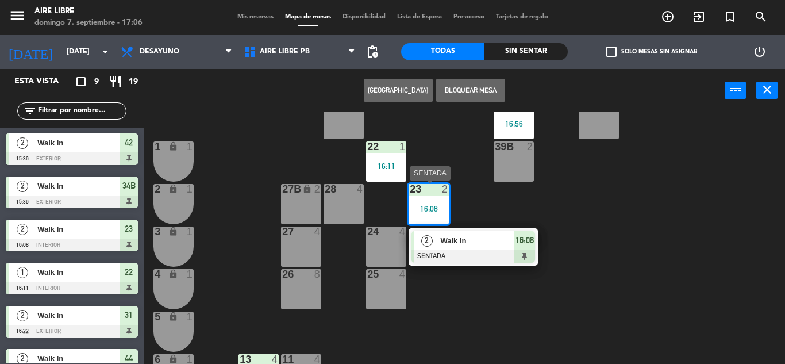
click at [481, 255] on div at bounding box center [474, 256] width 124 height 13
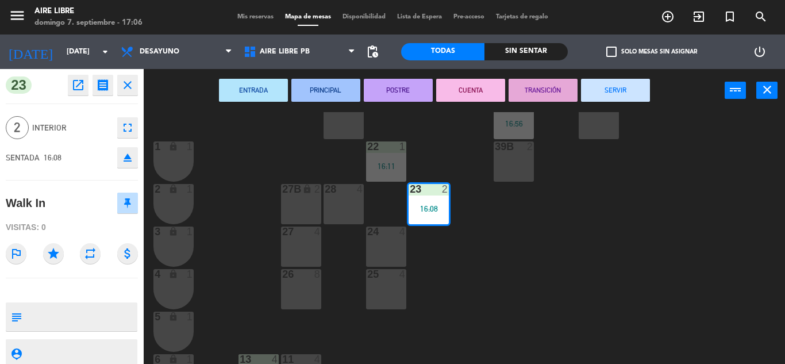
click at [623, 93] on button "SERVIR" at bounding box center [615, 90] width 69 height 23
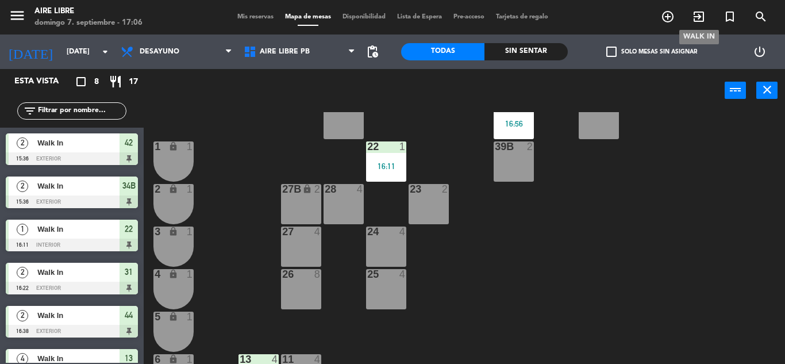
click at [699, 13] on icon "exit_to_app" at bounding box center [699, 17] width 14 height 14
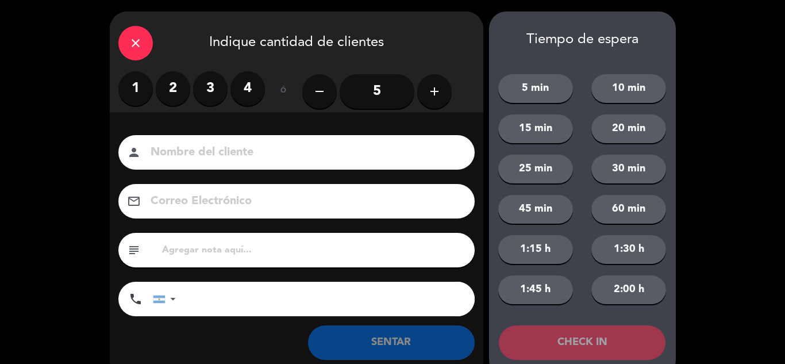
click at [175, 90] on label "2" at bounding box center [173, 88] width 34 height 34
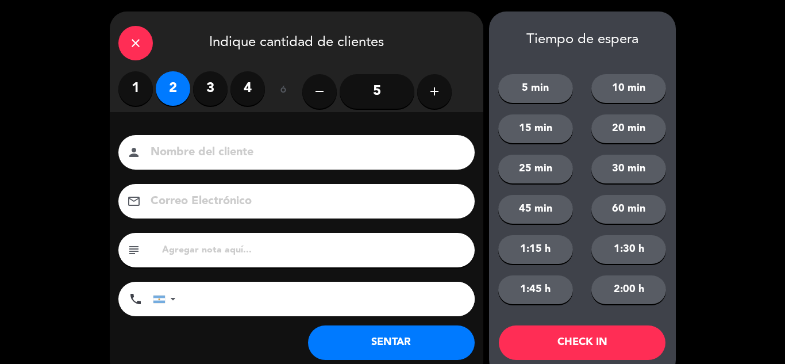
click at [399, 346] on button "SENTAR" at bounding box center [391, 342] width 167 height 34
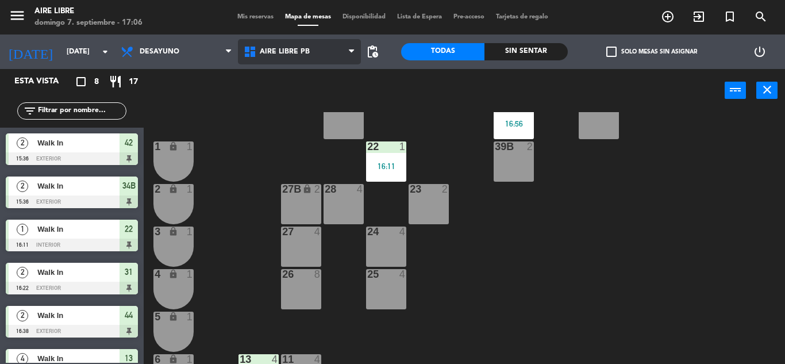
click at [310, 64] on span "Aire Libre PB" at bounding box center [299, 51] width 123 height 25
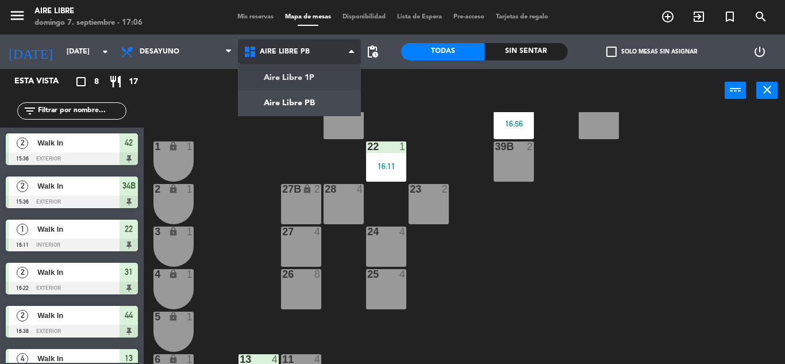
click at [301, 91] on ng-component "menu Aire Libre [DATE] 7. septiembre - 17:06 Mis reservas Mapa de mesas Disponi…" at bounding box center [392, 182] width 785 height 364
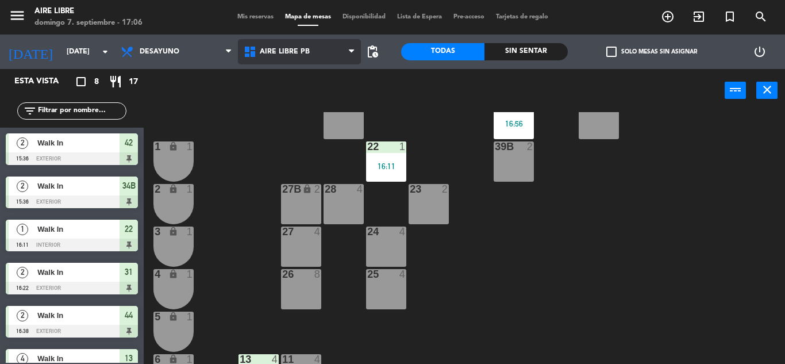
click at [320, 56] on span "Aire Libre PB" at bounding box center [299, 51] width 123 height 25
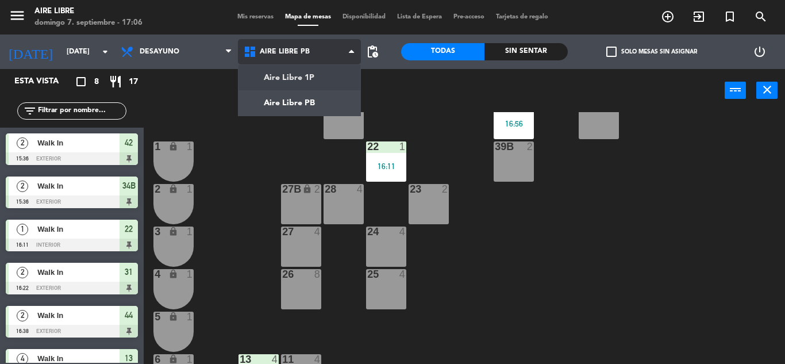
click at [316, 72] on ng-component "menu Aire Libre [DATE] 7. septiembre - 17:06 Mis reservas Mapa de mesas Disponi…" at bounding box center [392, 182] width 785 height 364
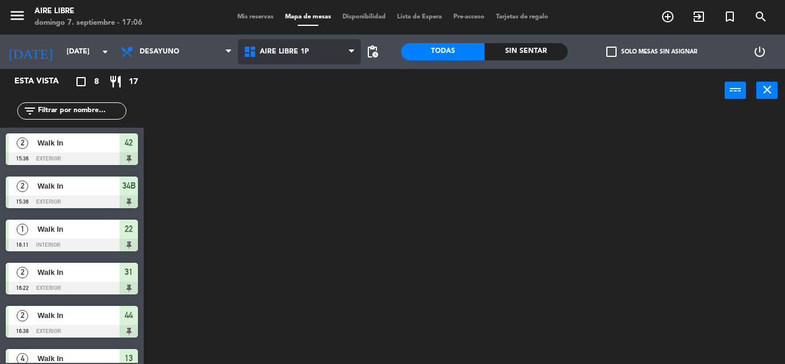
click at [317, 57] on span "Aire Libre 1P" at bounding box center [299, 51] width 123 height 25
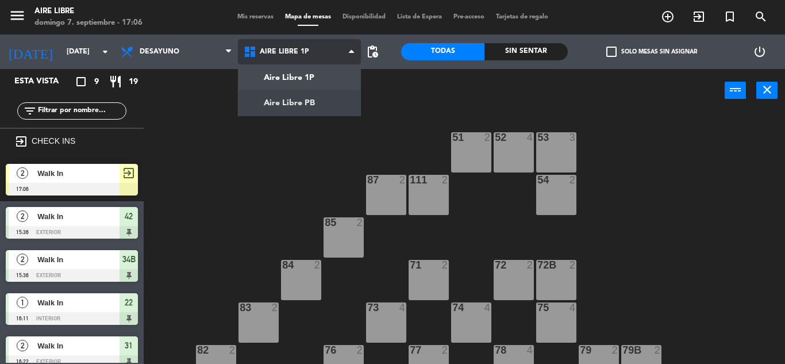
click at [312, 113] on ng-component "menu Aire Libre [DATE] 7. septiembre - 17:06 Mis reservas Mapa de mesas Disponi…" at bounding box center [392, 182] width 785 height 364
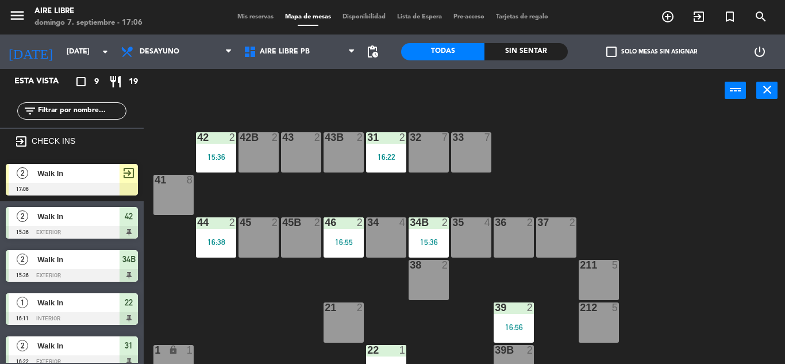
scroll to position [86, 0]
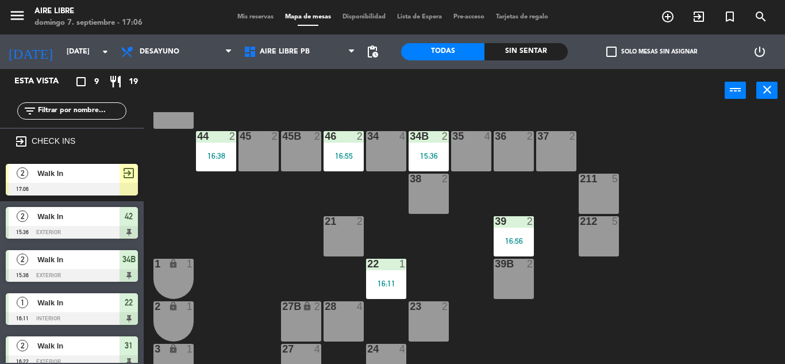
click at [116, 175] on span "Walk In" at bounding box center [78, 173] width 82 height 12
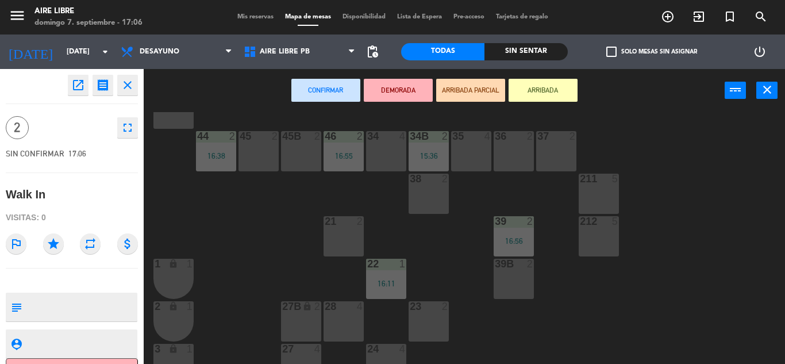
click at [307, 309] on icon "lock" at bounding box center [307, 306] width 10 height 10
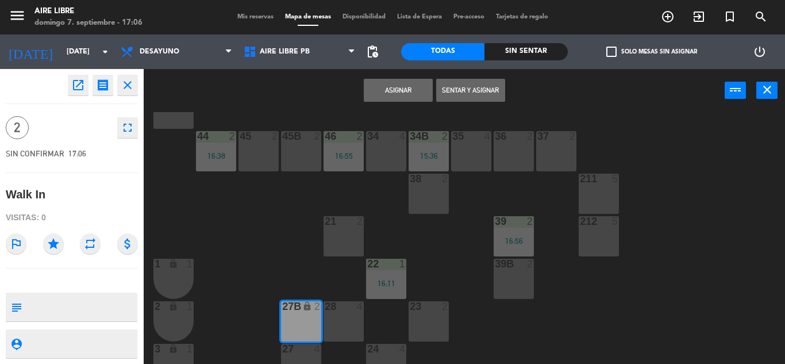
click at [493, 95] on button "Sentar y Asignar" at bounding box center [470, 90] width 69 height 23
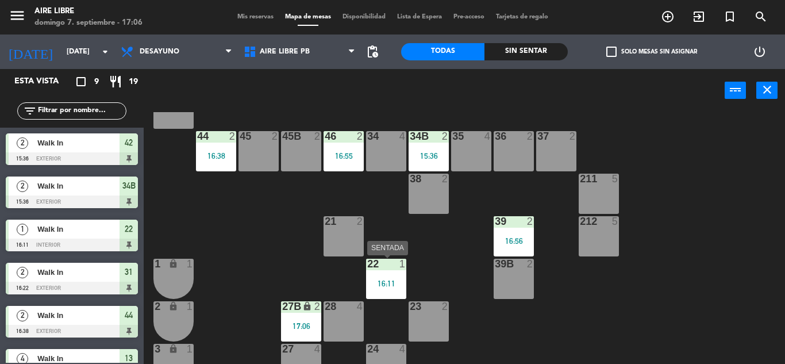
click at [396, 288] on div "22 1 16:11" at bounding box center [386, 279] width 40 height 40
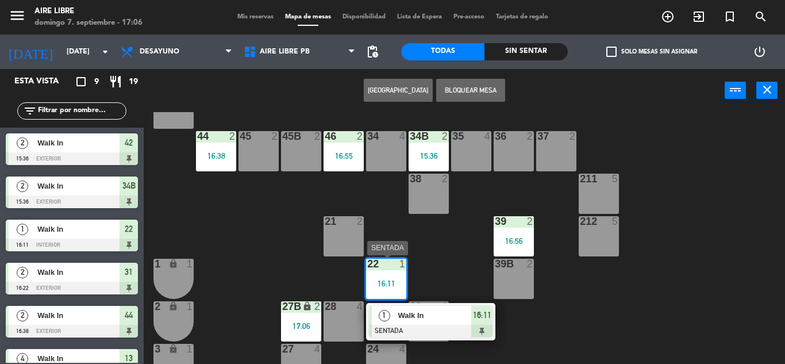
click at [431, 323] on div "Walk In" at bounding box center [434, 315] width 75 height 19
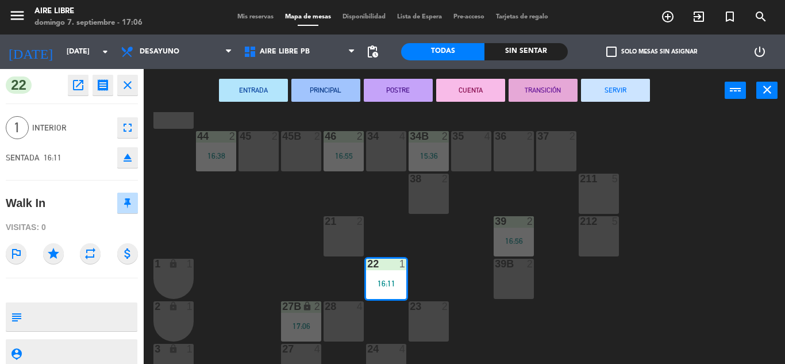
click at [632, 93] on button "SERVIR" at bounding box center [615, 90] width 69 height 23
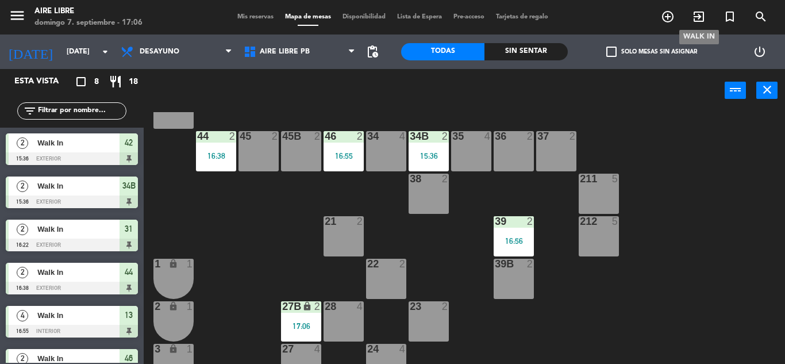
click at [704, 16] on icon "exit_to_app" at bounding box center [699, 17] width 14 height 14
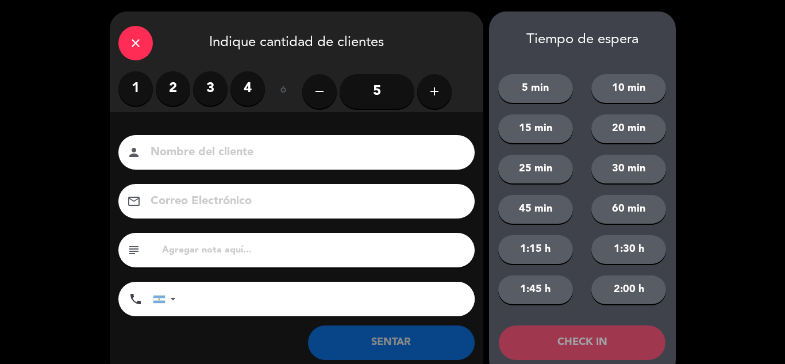
click at [141, 87] on label "1" at bounding box center [135, 88] width 34 height 34
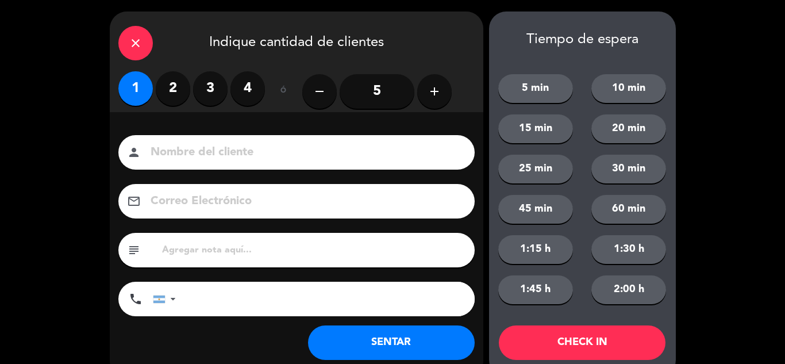
click at [355, 355] on button "SENTAR" at bounding box center [391, 342] width 167 height 34
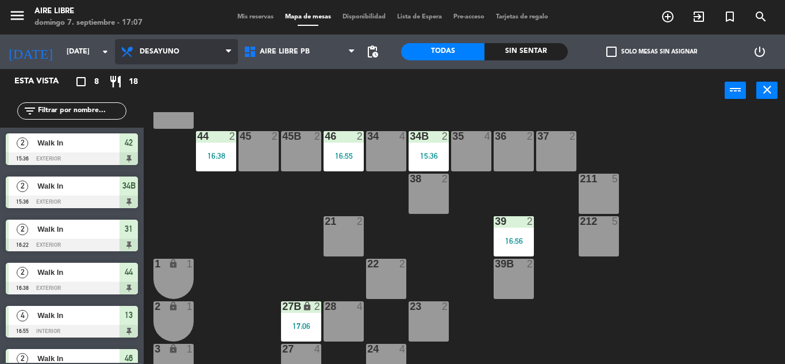
click at [207, 46] on span "Desayuno" at bounding box center [176, 51] width 123 height 25
click at [198, 74] on ng-component "menu Aire Libre [DATE] 7. septiembre - 17:07 Mis reservas Mapa de mesas Disponi…" at bounding box center [392, 182] width 785 height 364
click at [204, 57] on span "Desayuno" at bounding box center [176, 51] width 123 height 25
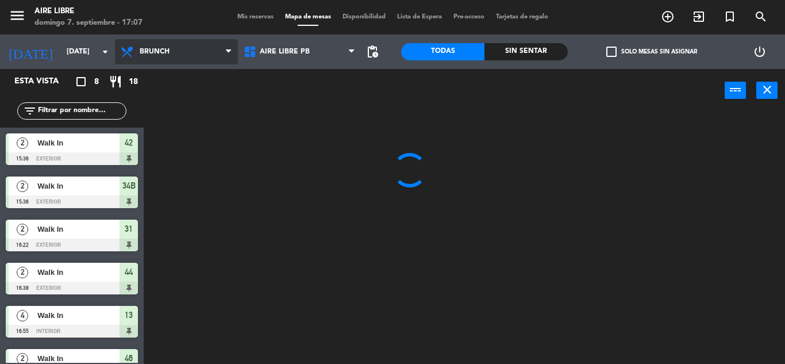
click at [195, 92] on ng-component "menu Aire Libre [DATE] 7. septiembre - 17:07 Mis reservas Mapa de mesas Disponi…" at bounding box center [392, 182] width 785 height 364
click at [202, 57] on span "Brunch" at bounding box center [176, 51] width 123 height 25
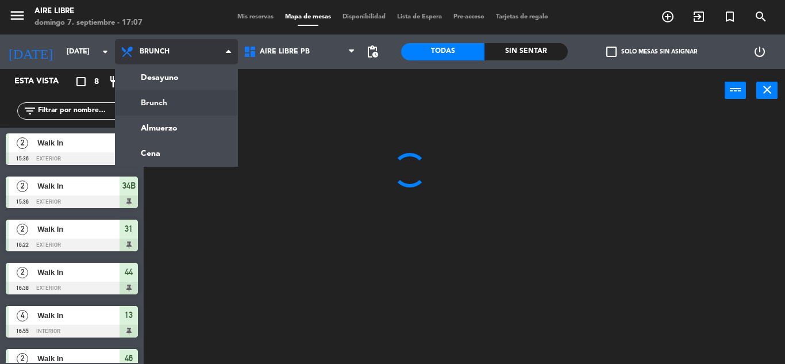
click at [193, 92] on ng-component "menu Aire Libre [DATE] 7. septiembre - 17:07 Mis reservas Mapa de mesas Disponi…" at bounding box center [392, 182] width 785 height 364
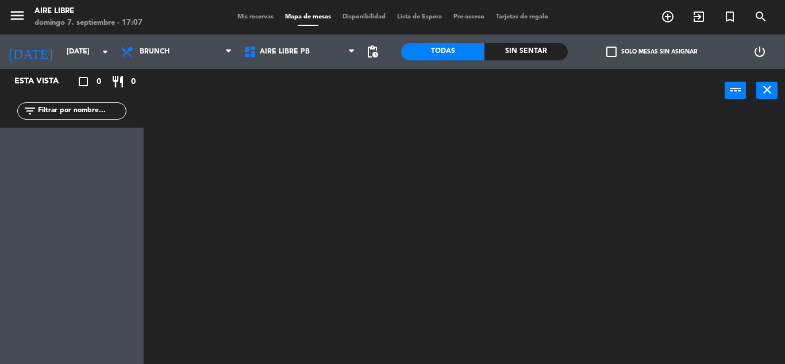
click at [194, 66] on div "Desayuno Brunch Almuerzo Cena Brunch Desayuno Brunch Almuerzo Cena" at bounding box center [176, 51] width 123 height 34
click at [194, 56] on span "Brunch" at bounding box center [176, 51] width 123 height 25
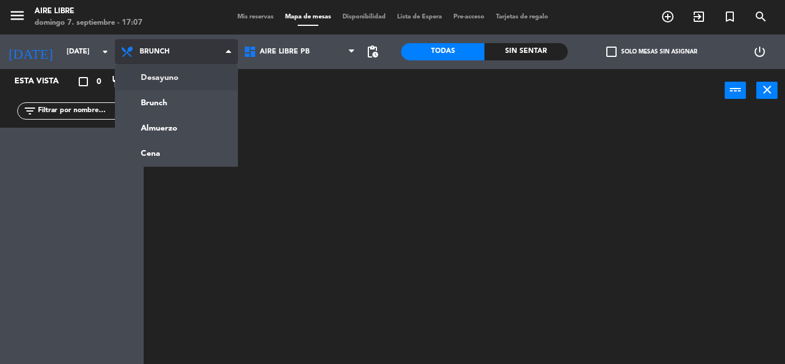
click at [191, 70] on ng-component "menu Aire Libre [DATE] 7. septiembre - 17:07 Mis reservas Mapa de mesas Disponi…" at bounding box center [392, 182] width 785 height 364
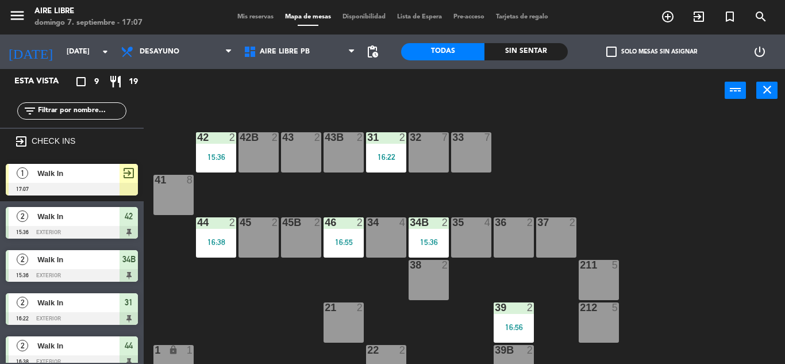
click at [90, 194] on div at bounding box center [72, 189] width 132 height 13
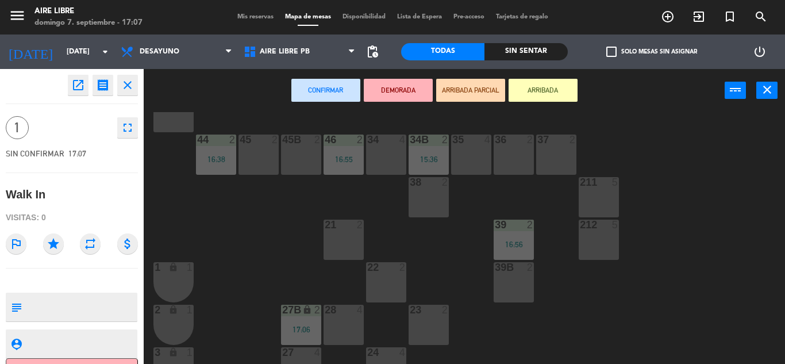
scroll to position [95, 0]
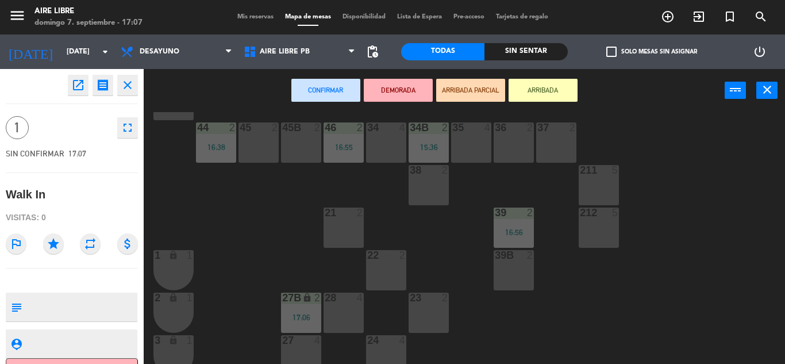
click at [430, 324] on div "23 2" at bounding box center [429, 313] width 40 height 40
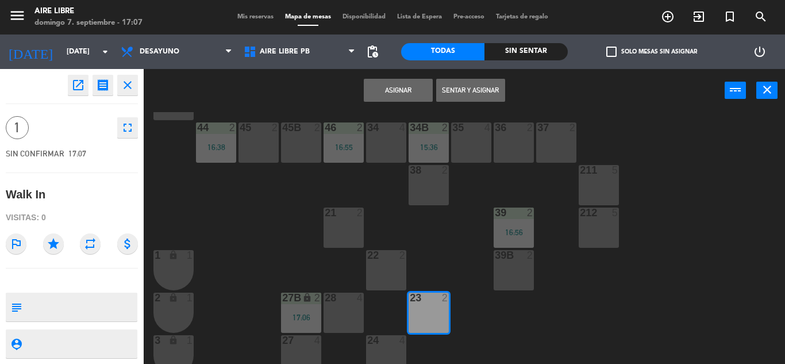
click at [465, 89] on button "Sentar y Asignar" at bounding box center [470, 90] width 69 height 23
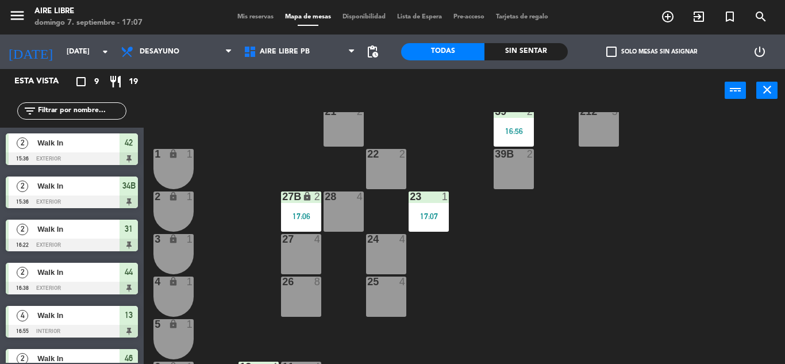
scroll to position [0, 0]
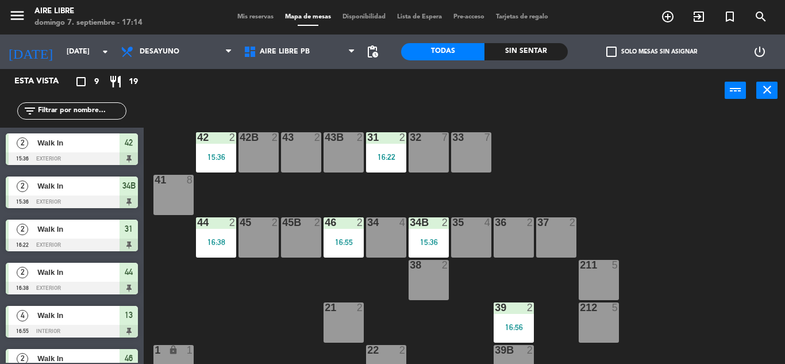
click at [644, 173] on div "42 2 15:36 43 2 31 2 16:22 32 7 33 7 42B 2 43B 2 41 8 44 2 16:38 45 2 46 2 16:5…" at bounding box center [469, 238] width 634 height 252
click at [703, 7] on span "exit_to_app" at bounding box center [699, 17] width 31 height 20
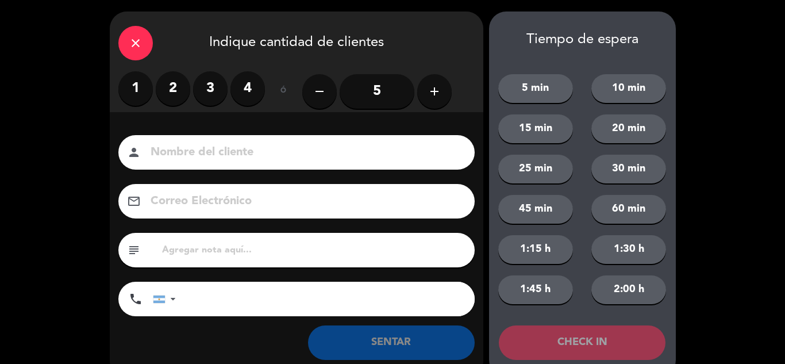
click at [439, 78] on button "add" at bounding box center [434, 91] width 34 height 34
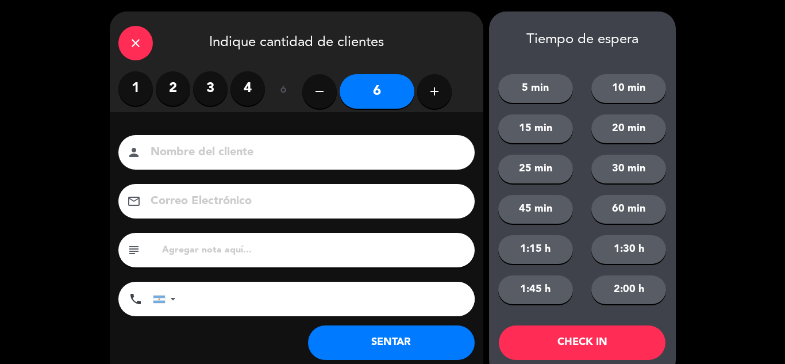
click at [439, 78] on button "add" at bounding box center [434, 91] width 34 height 34
click at [438, 83] on button "add" at bounding box center [434, 91] width 34 height 34
type input "8"
click at [394, 331] on button "SENTAR" at bounding box center [391, 342] width 167 height 34
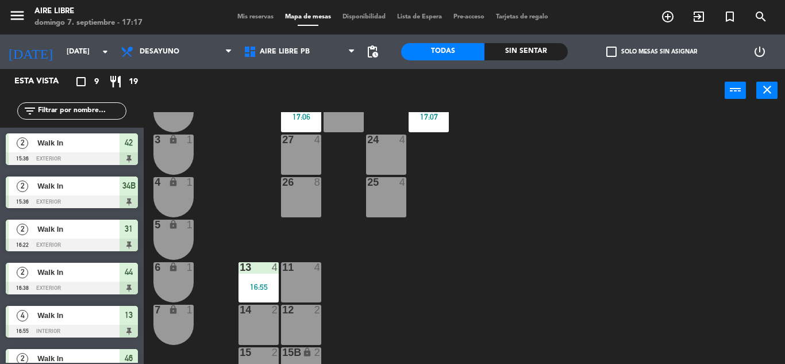
scroll to position [319, 0]
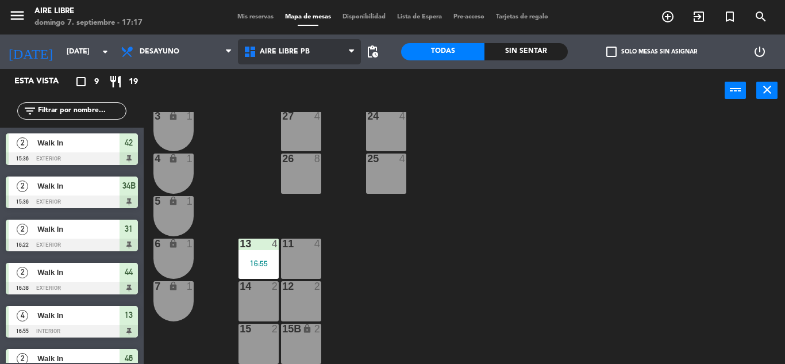
click at [298, 52] on span "Aire Libre PB" at bounding box center [285, 52] width 50 height 8
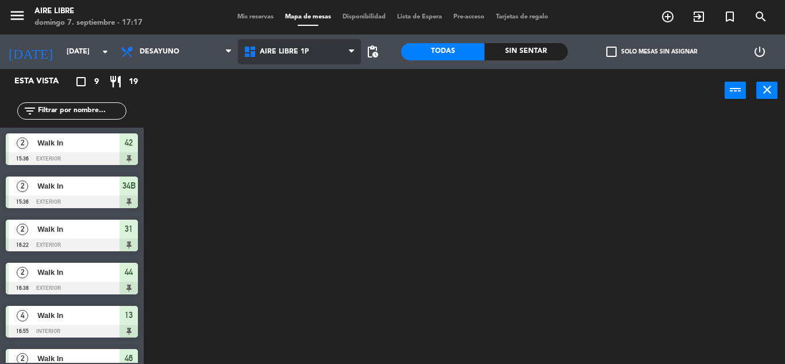
click at [298, 73] on ng-component "menu Aire Libre [DATE] 7. septiembre - 17:17 Mis reservas Mapa de mesas Disponi…" at bounding box center [392, 182] width 785 height 364
click at [308, 48] on span "Aire Libre 1P" at bounding box center [299, 51] width 123 height 25
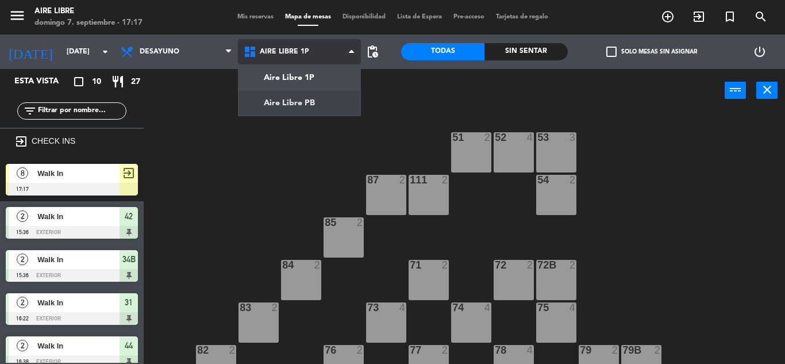
click at [301, 98] on ng-component "menu Aire Libre [DATE] 7. septiembre - 17:17 Mis reservas Mapa de mesas Disponi…" at bounding box center [392, 182] width 785 height 364
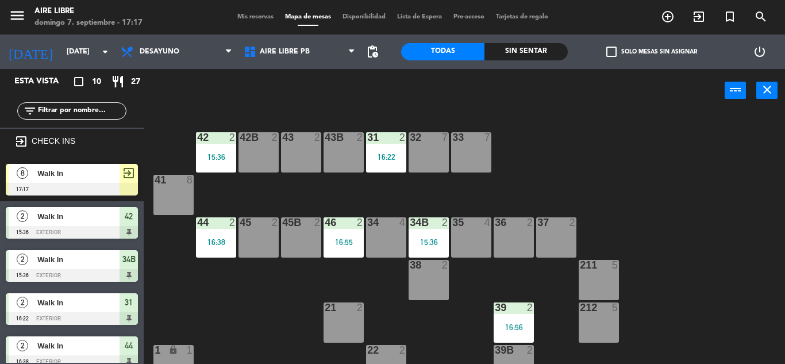
click at [115, 165] on div "Walk In" at bounding box center [77, 173] width 83 height 19
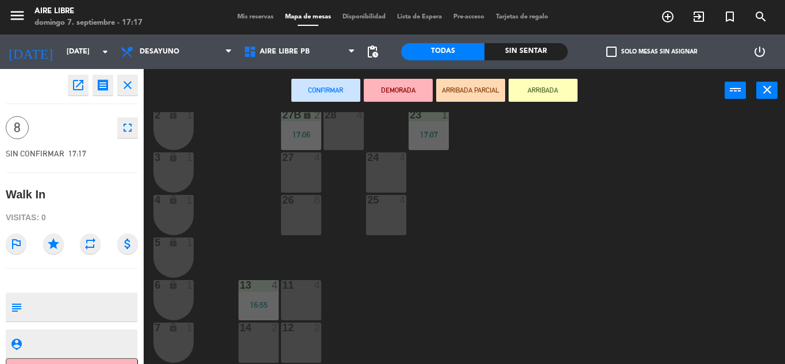
scroll to position [278, 0]
click at [310, 214] on div "26 8" at bounding box center [301, 214] width 40 height 40
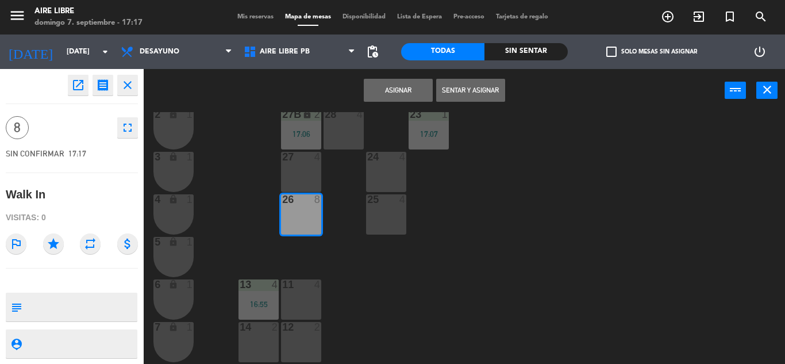
click at [458, 85] on button "Sentar y Asignar" at bounding box center [470, 90] width 69 height 23
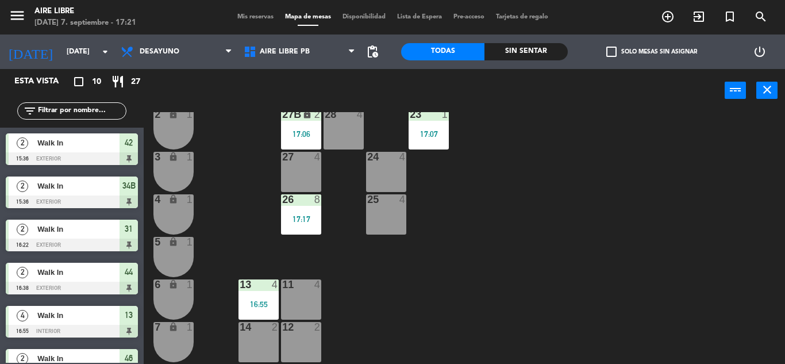
scroll to position [0, 0]
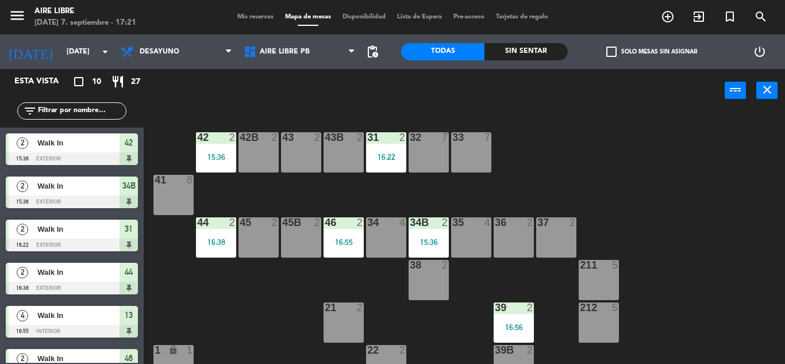
click at [306, 232] on div "45B 2" at bounding box center [301, 237] width 40 height 40
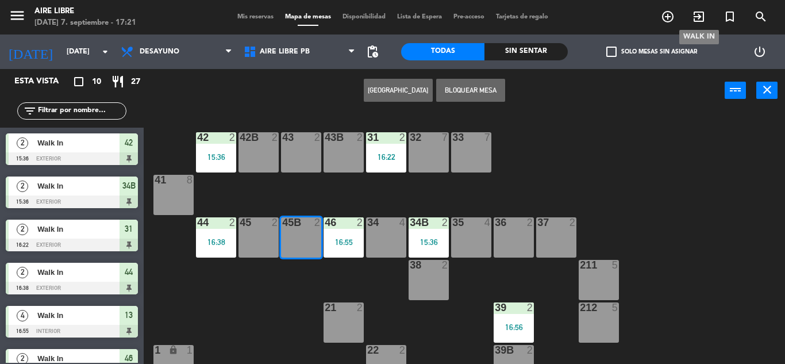
click at [696, 20] on icon "exit_to_app" at bounding box center [699, 17] width 14 height 14
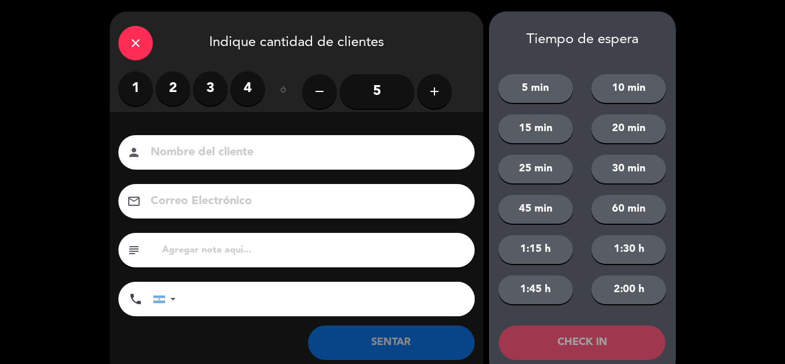
click at [183, 97] on label "2" at bounding box center [173, 88] width 34 height 34
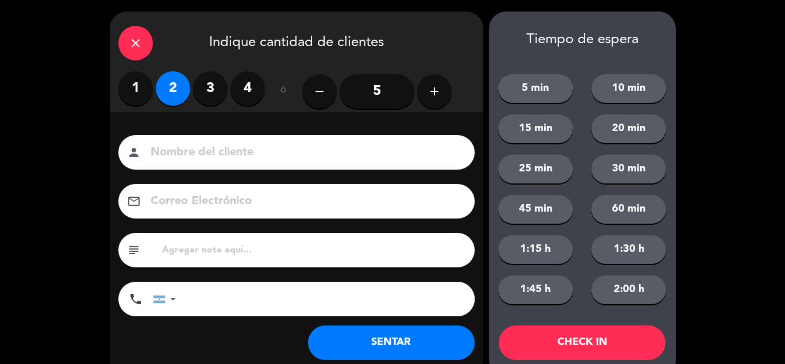
click at [352, 342] on button "SENTAR" at bounding box center [391, 342] width 167 height 34
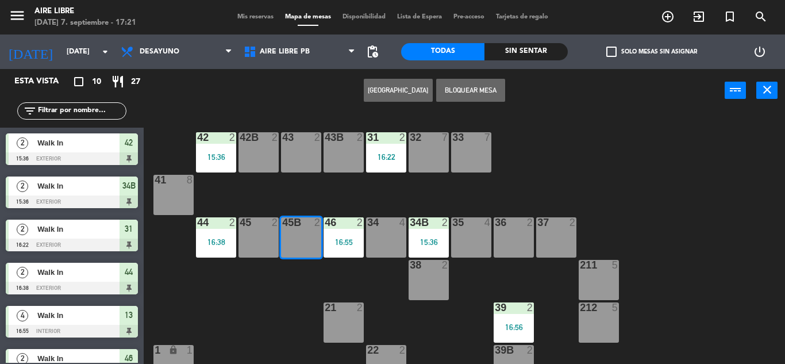
click at [284, 64] on div "Aire Libre 1P Aire Libre PB Aire Libre PB Aire Libre 1P Aire Libre PB" at bounding box center [299, 51] width 123 height 34
click at [287, 57] on span "Aire Libre PB" at bounding box center [299, 51] width 123 height 25
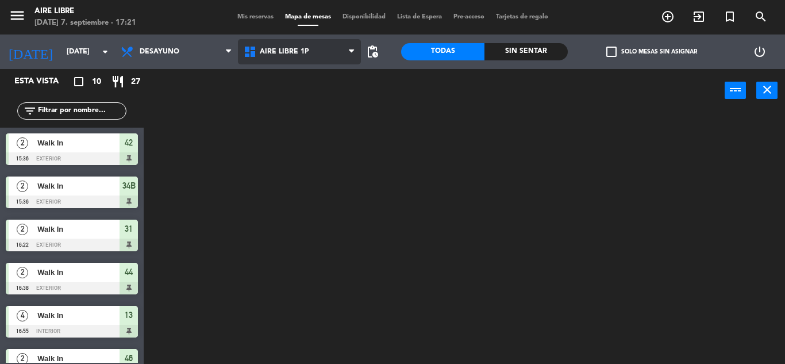
click at [287, 67] on div "Aire Libre 1P Aire Libre PB Aire Libre 1P Aire Libre 1P Aire Libre PB" at bounding box center [299, 51] width 123 height 34
click at [300, 47] on span "Aire Libre 1P" at bounding box center [299, 51] width 123 height 25
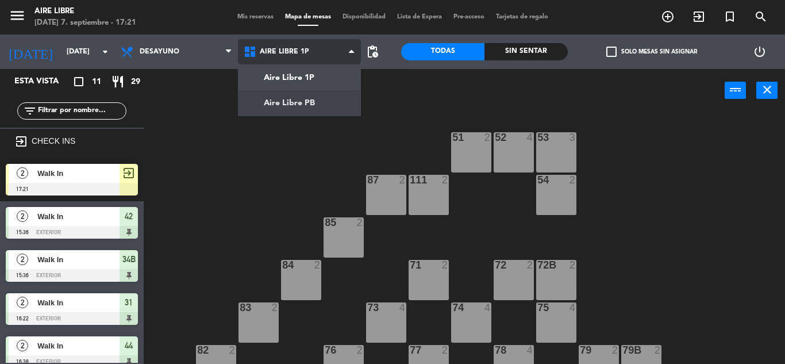
click at [291, 104] on ng-component "menu Aire Libre [DATE] 7. septiembre - 17:21 Mis reservas Mapa de mesas Disponi…" at bounding box center [392, 182] width 785 height 364
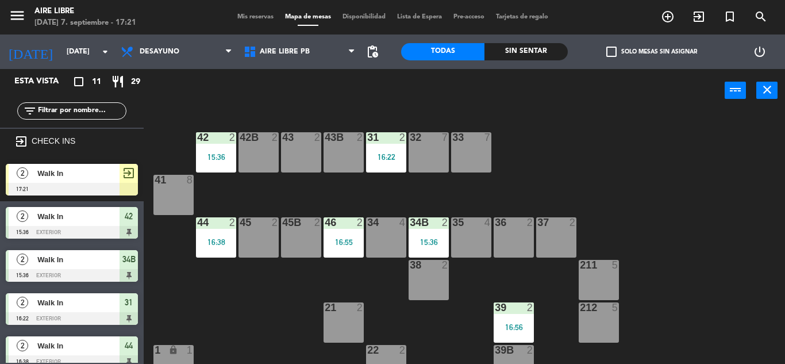
click at [122, 179] on span "exit_to_app" at bounding box center [129, 173] width 14 height 14
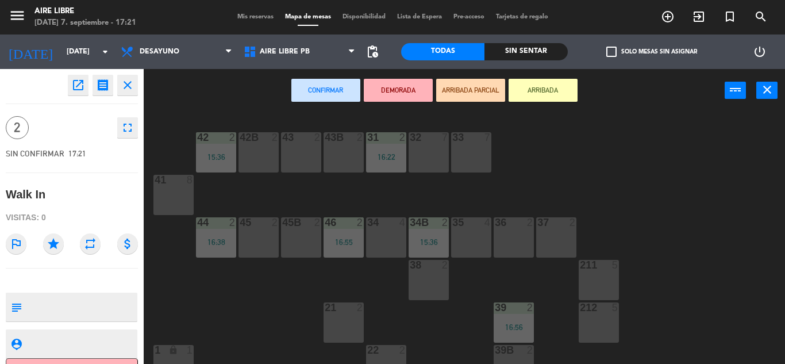
click at [300, 236] on div "45B 2" at bounding box center [301, 237] width 40 height 40
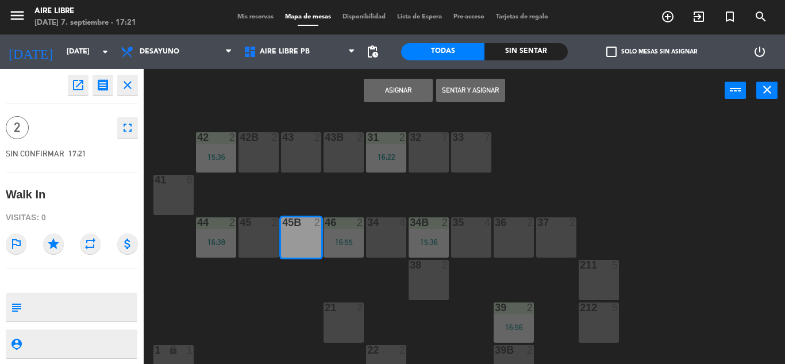
click at [459, 88] on button "Sentar y Asignar" at bounding box center [470, 90] width 69 height 23
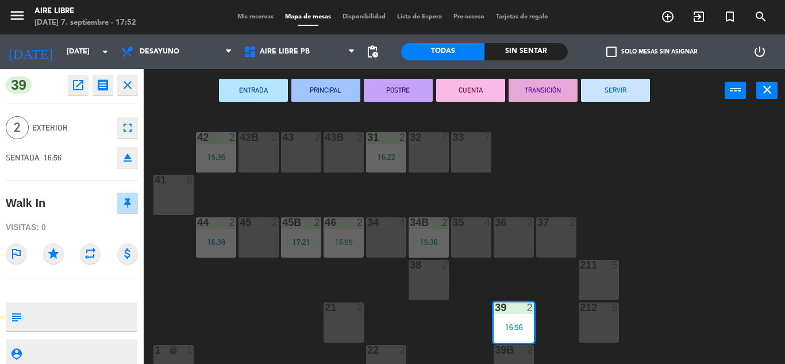
click at [682, 248] on div "42 2 15:36 43 2 31 2 16:22 32 7 33 7 42B 2 43B 2 41 8 44 2 16:38 45 2 46 2 16:5…" at bounding box center [469, 238] width 634 height 252
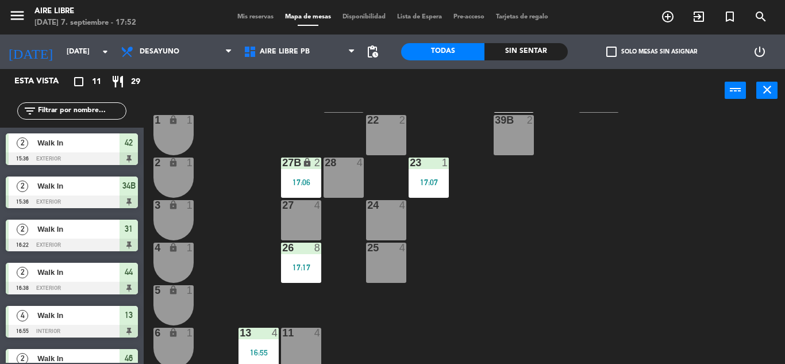
scroll to position [246, 0]
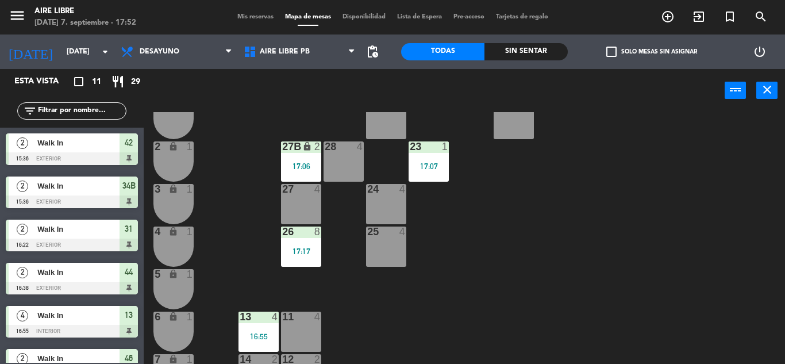
click at [313, 158] on div "27B lock 2 17:06" at bounding box center [301, 161] width 40 height 40
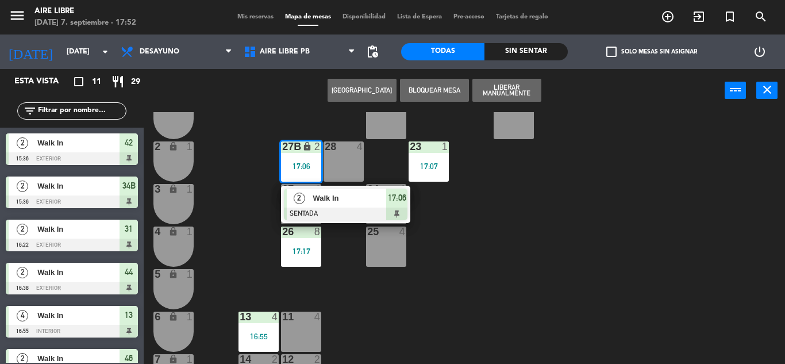
click at [408, 204] on div "17:06" at bounding box center [396, 198] width 21 height 19
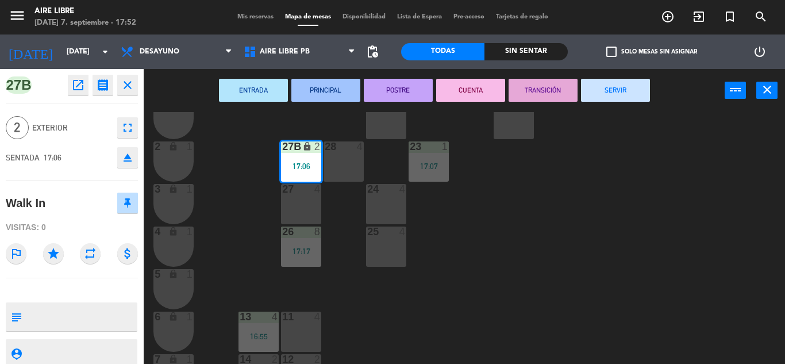
click at [626, 92] on button "SERVIR" at bounding box center [615, 90] width 69 height 23
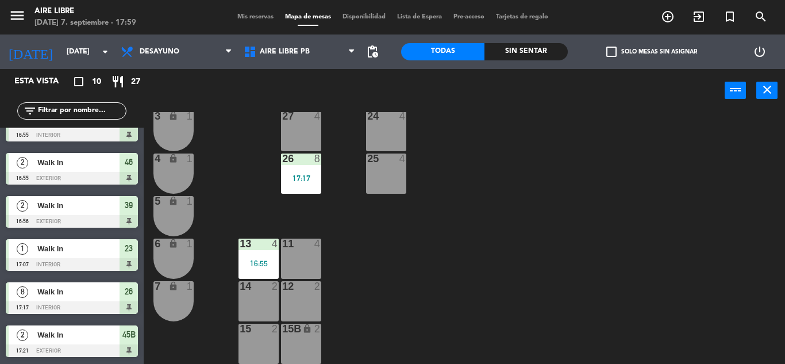
scroll to position [0, 0]
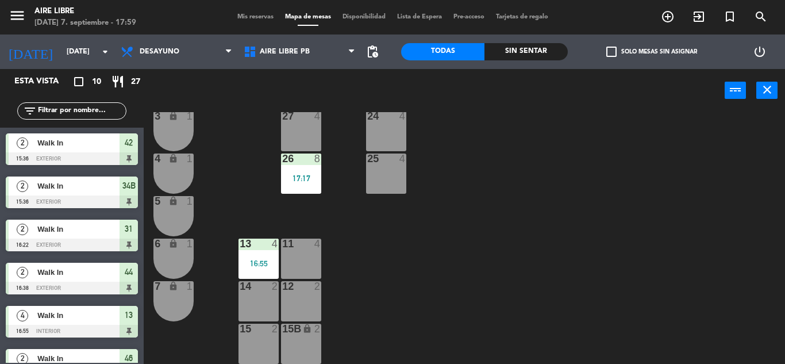
click at [242, 17] on span "Mis reservas" at bounding box center [256, 17] width 48 height 6
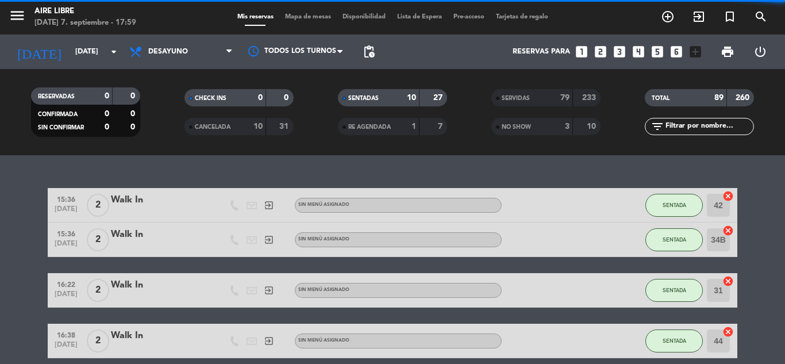
click at [543, 99] on div "SERVIDAS" at bounding box center [520, 97] width 53 height 13
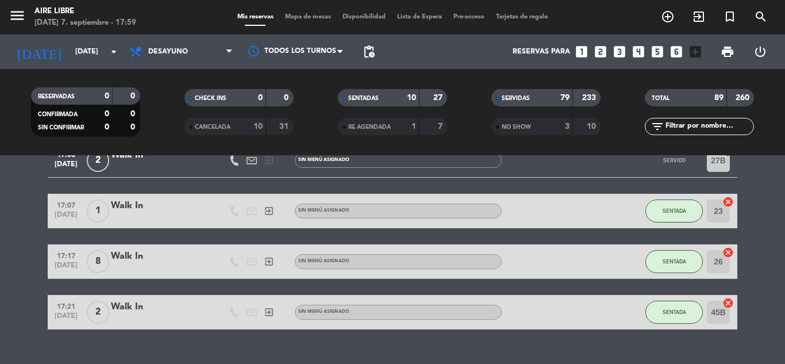
scroll to position [3696, 0]
